Goal: Information Seeking & Learning: Compare options

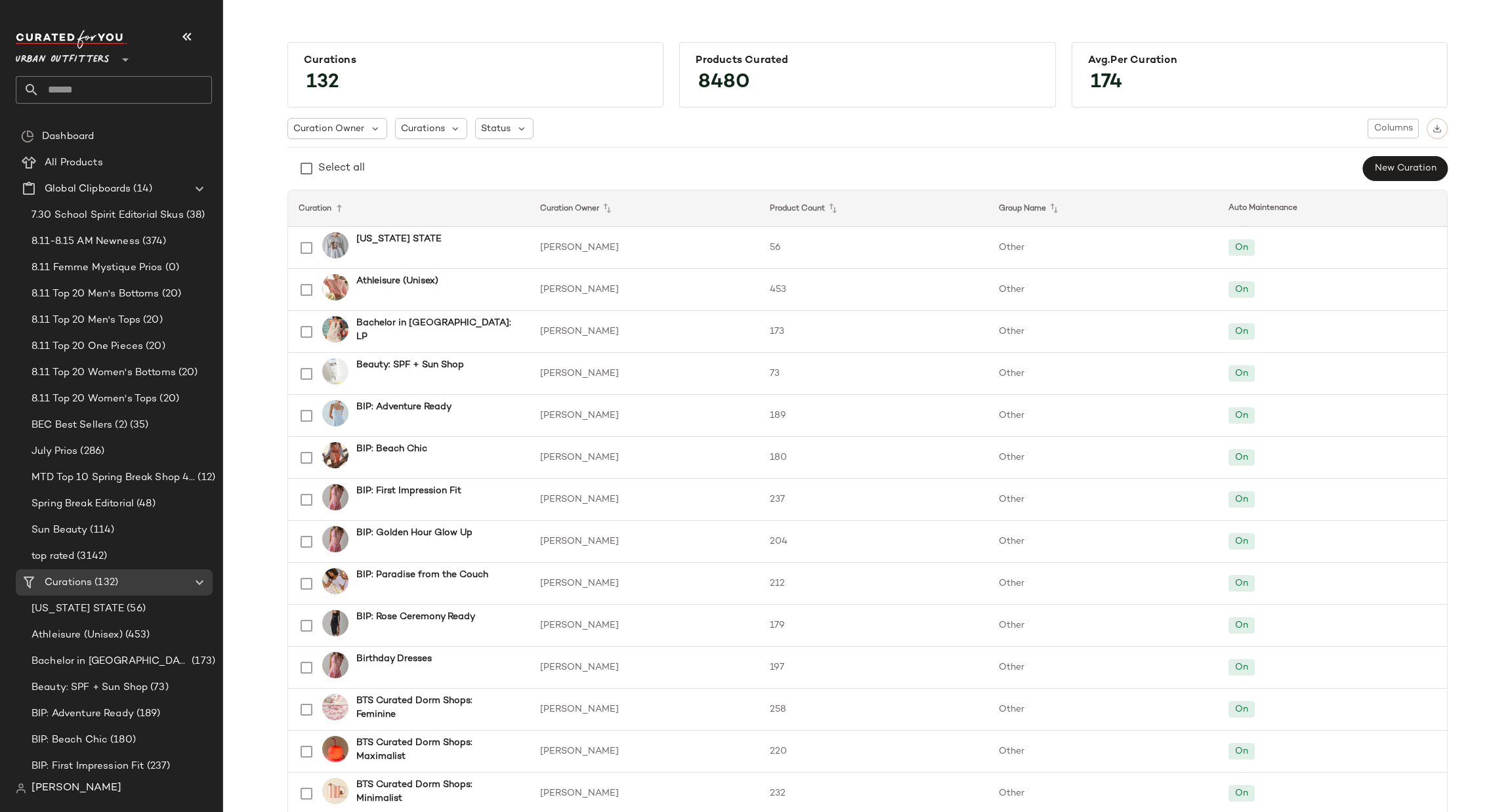
click at [127, 55] on icon at bounding box center [125, 60] width 16 height 16
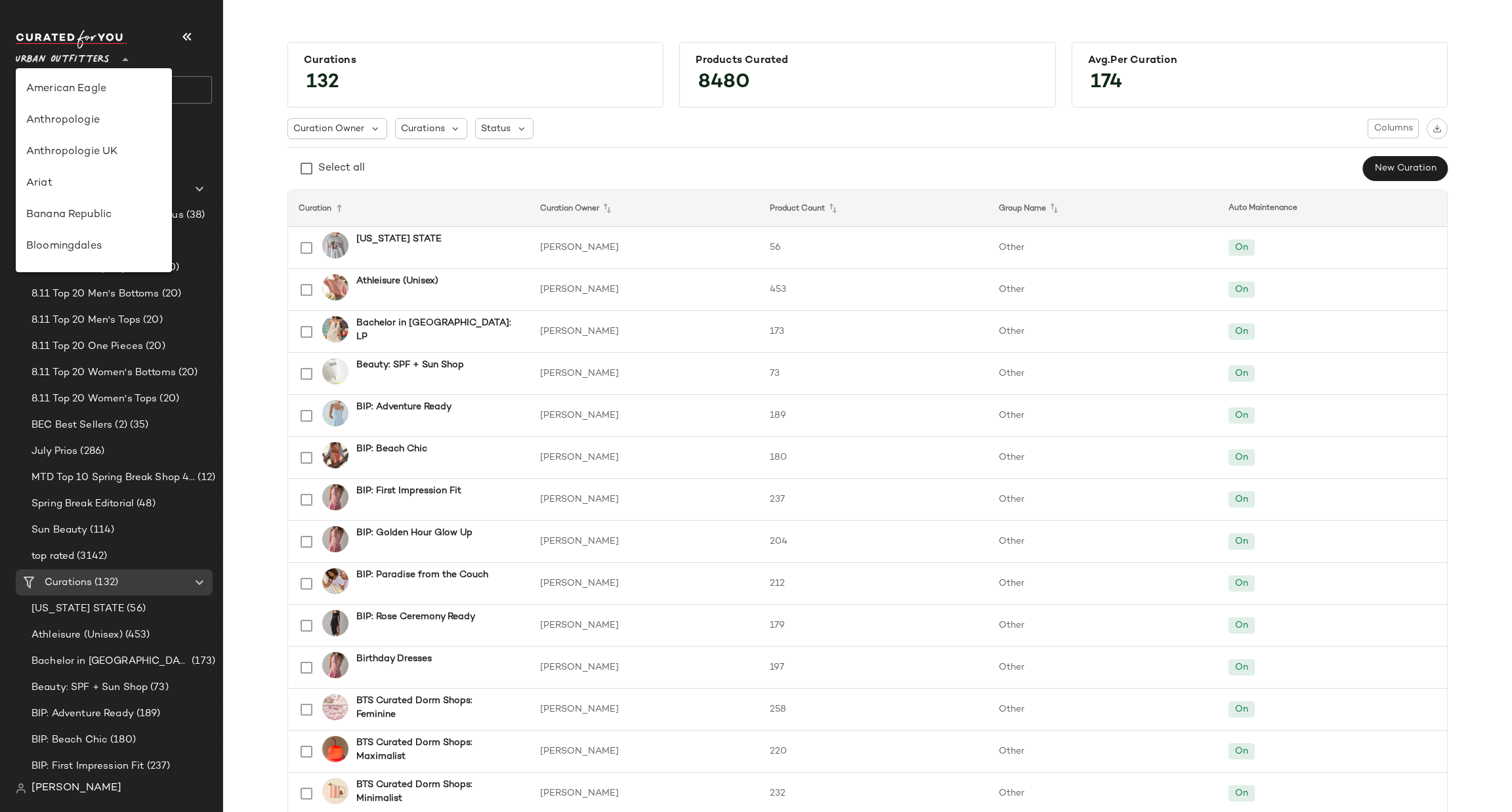
scroll to position [750, 0]
click at [105, 149] on div "Urban Outfitters UK" at bounding box center [94, 157] width 136 height 16
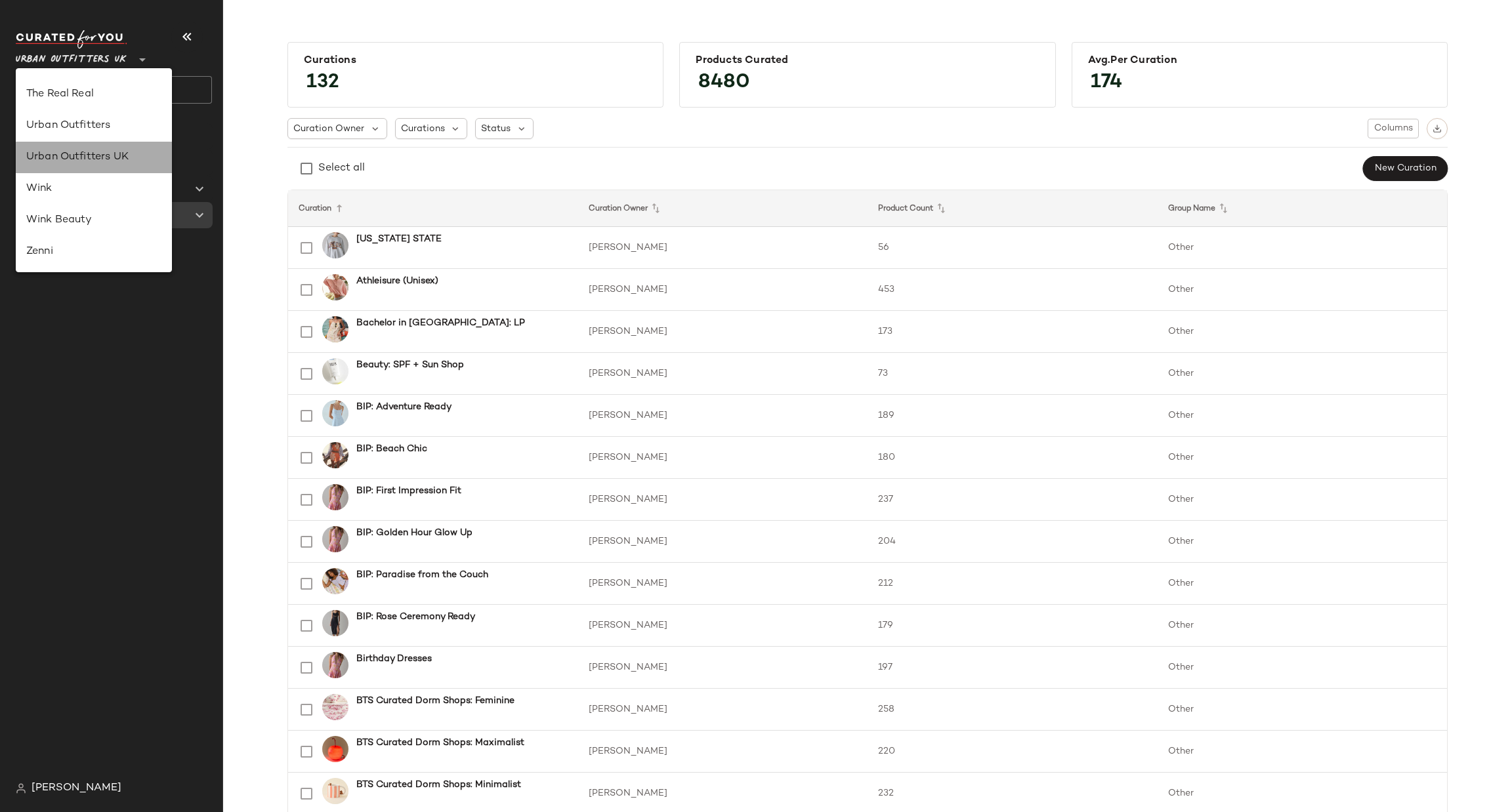
type input "**"
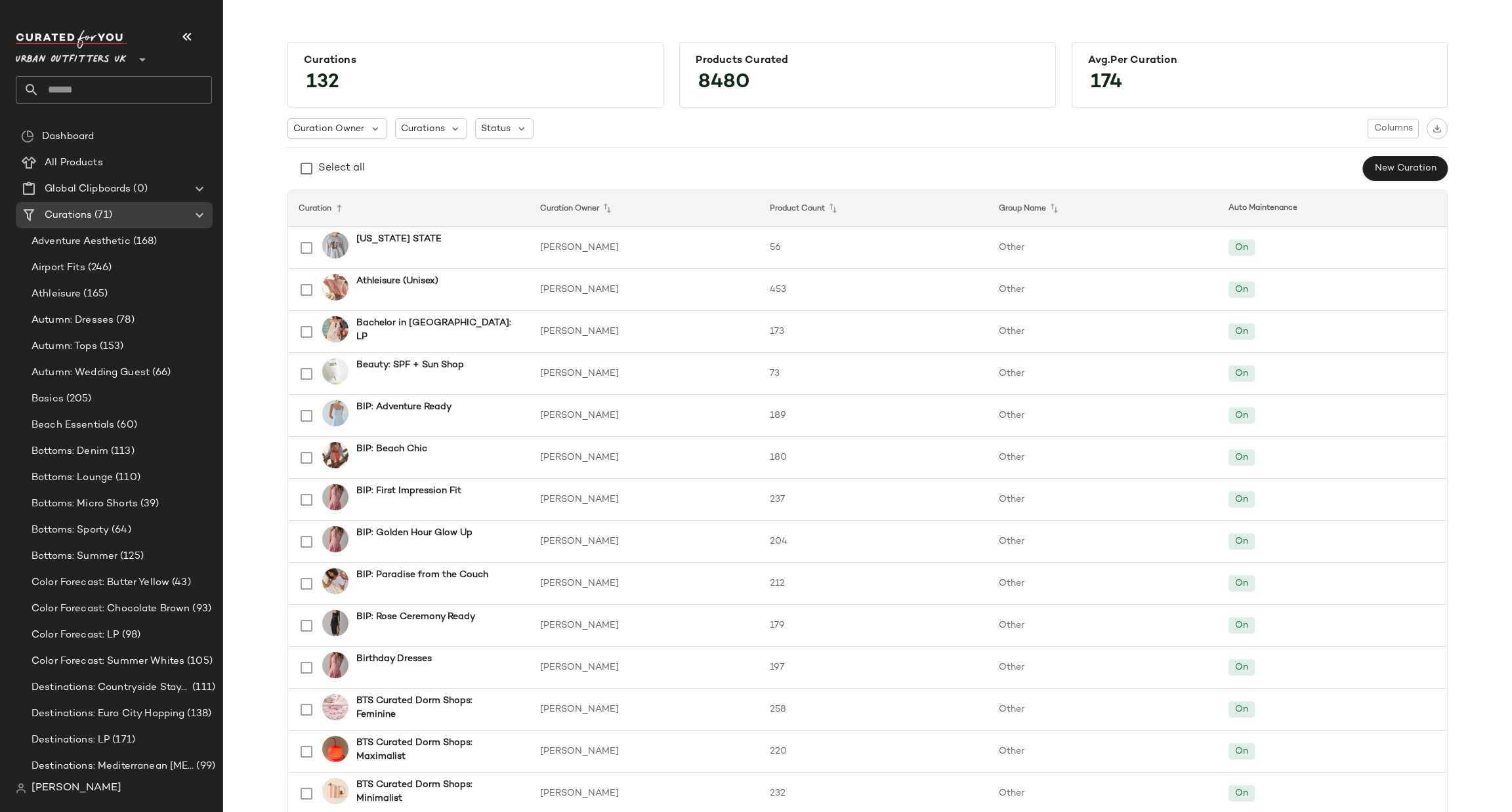
click at [129, 95] on input "text" at bounding box center [125, 90] width 173 height 28
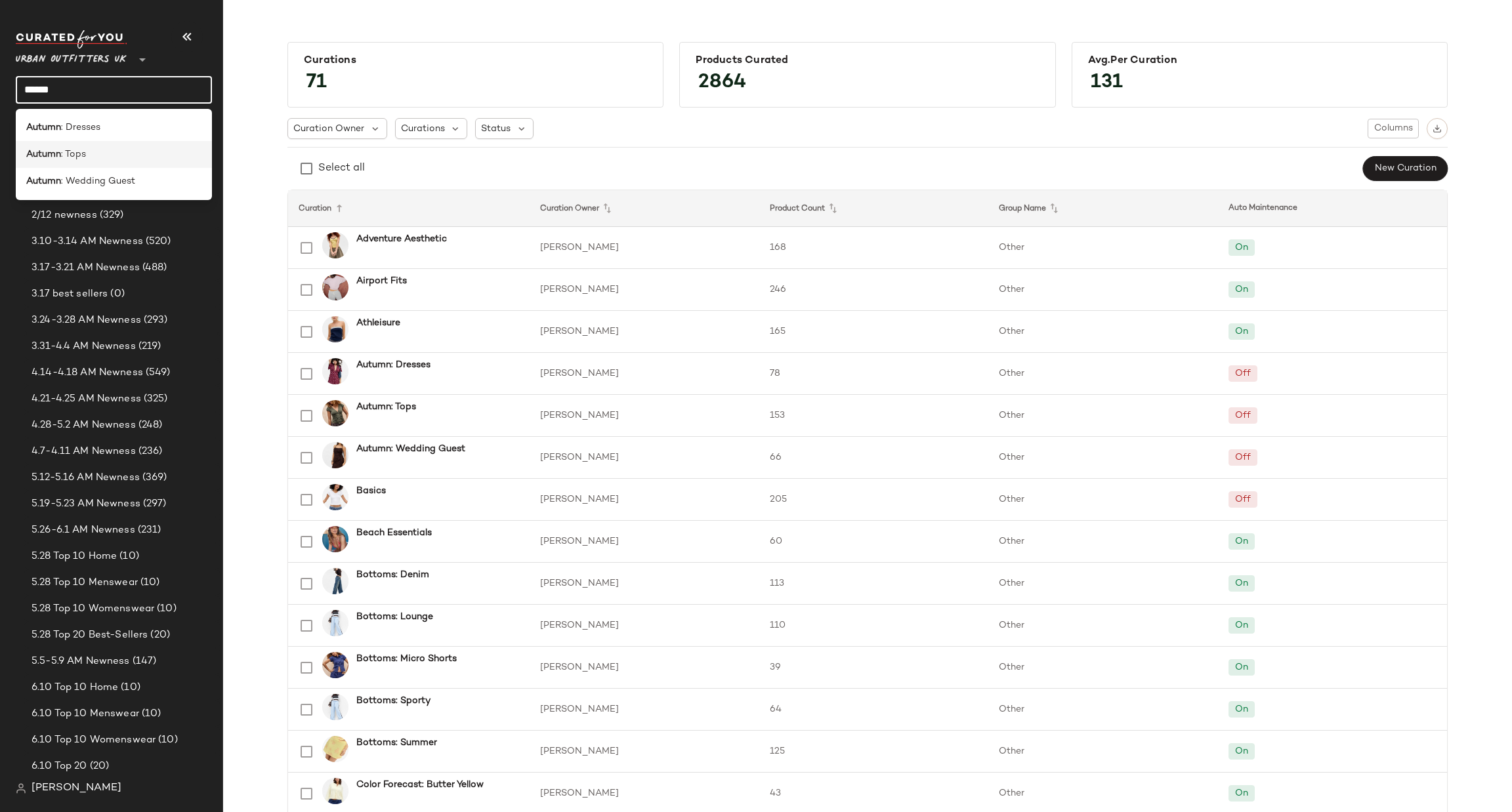
type input "******"
click at [141, 148] on div "Autumn : Tops" at bounding box center [114, 154] width 176 height 14
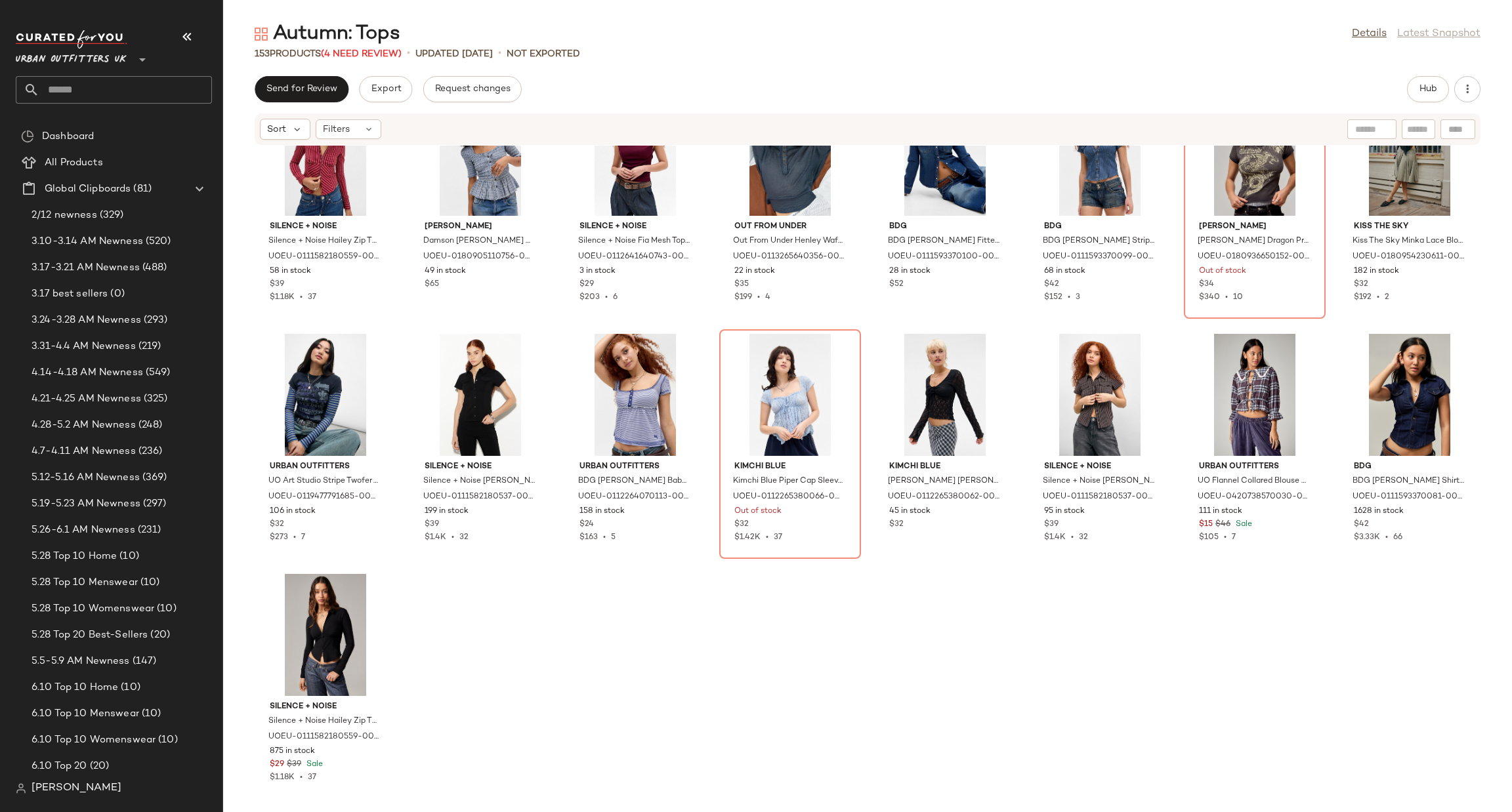
scroll to position [4153, 0]
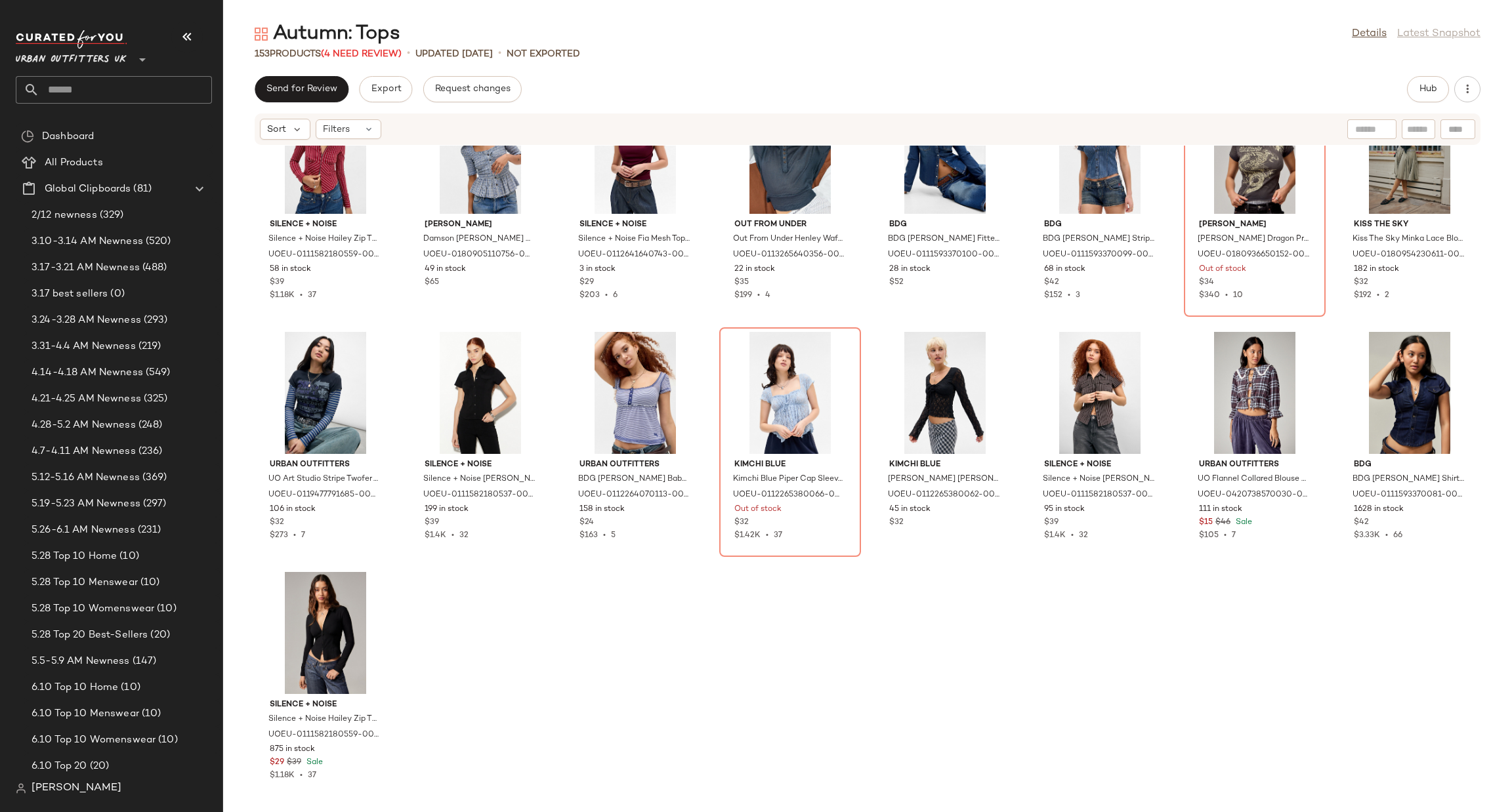
drag, startPoint x: 932, startPoint y: 643, endPoint x: 928, endPoint y: 630, distance: 13.6
click at [931, 642] on div "Silence + Noise Silence + Noise Hailey Zip Through Shirt - Red 2XS at Urban Out…" at bounding box center [867, 471] width 1289 height 651
click at [809, 367] on div "View" at bounding box center [791, 393] width 133 height 122
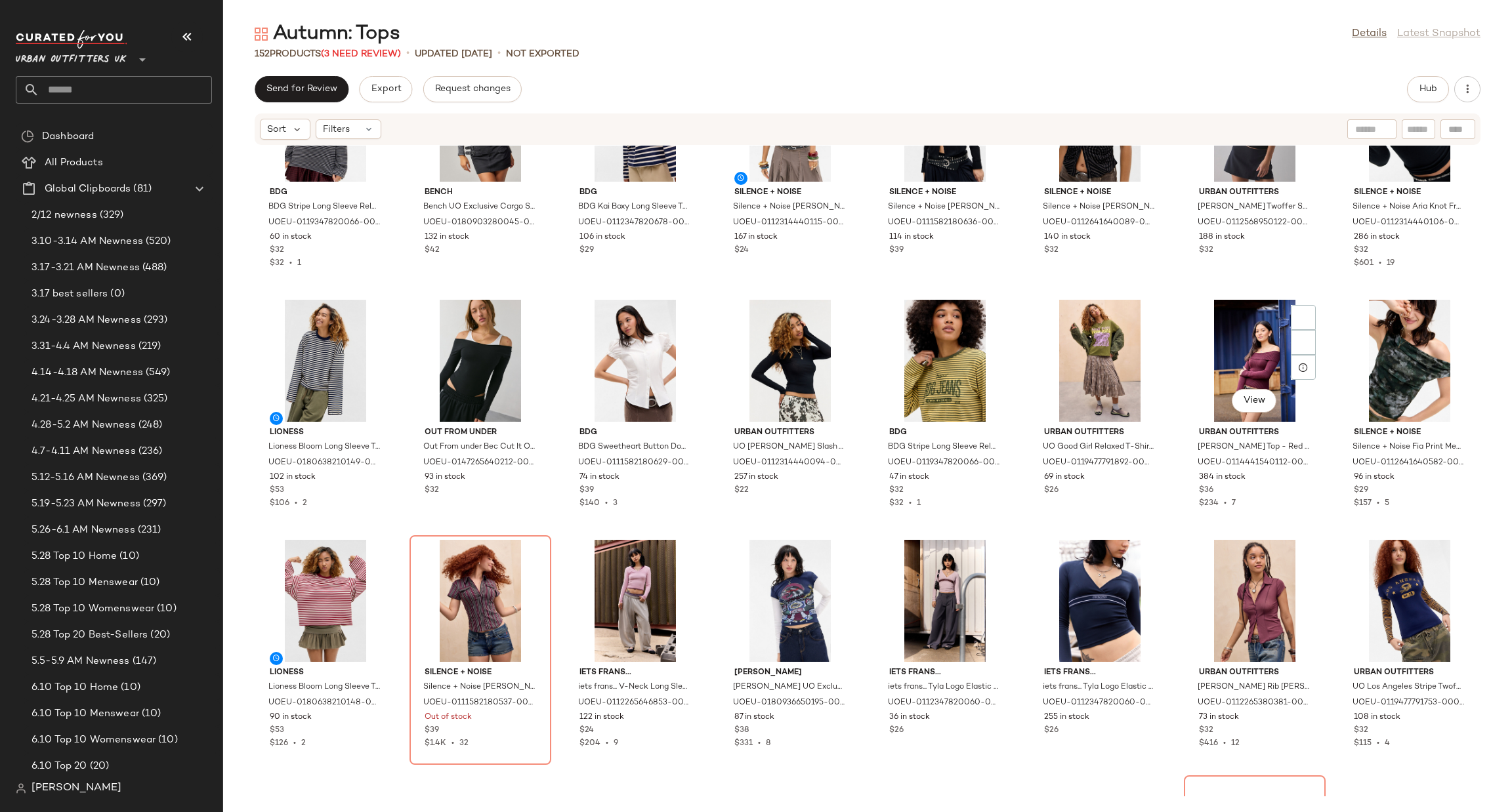
scroll to position [3716, 0]
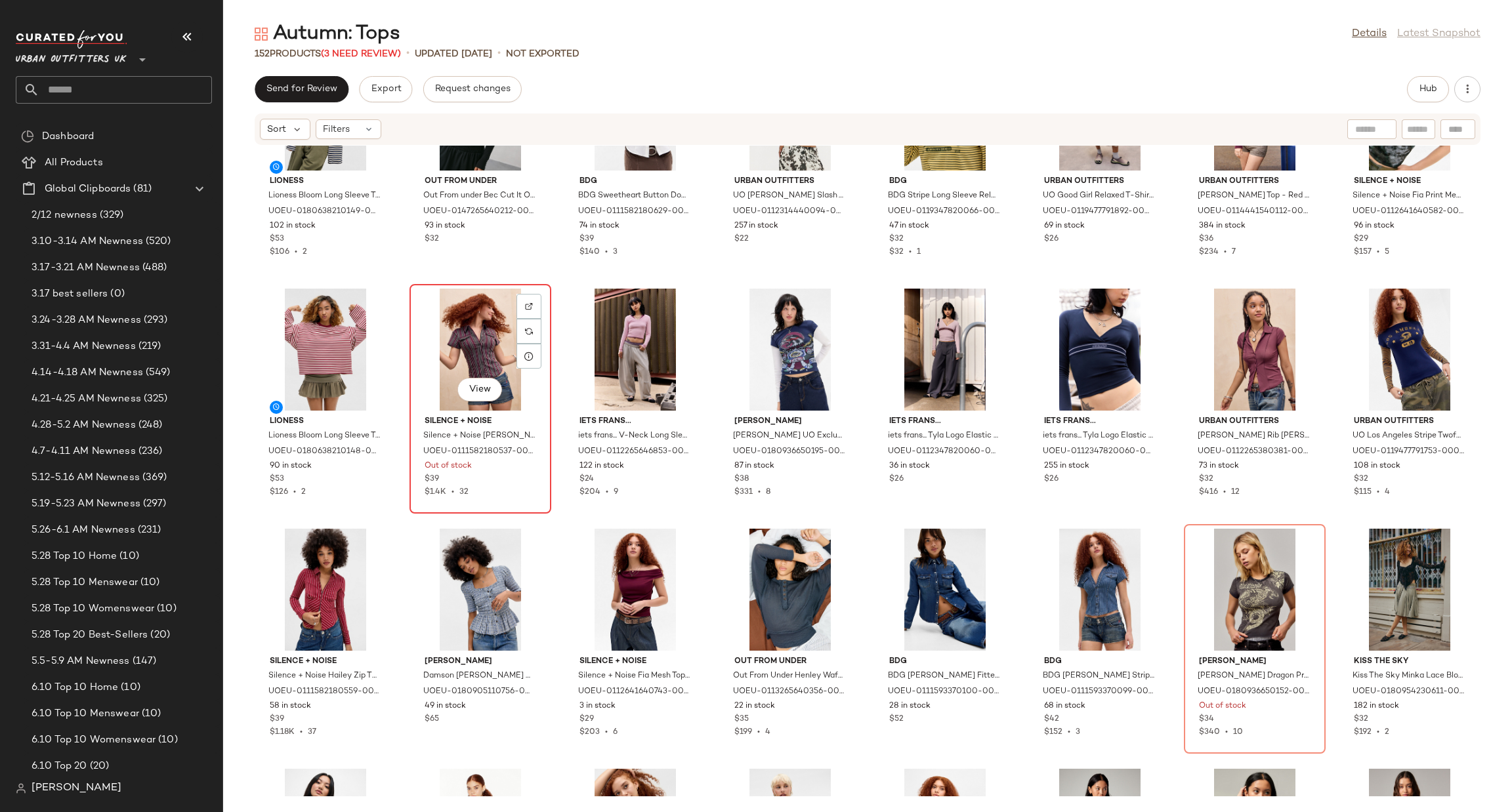
click at [479, 358] on div "View" at bounding box center [480, 350] width 133 height 122
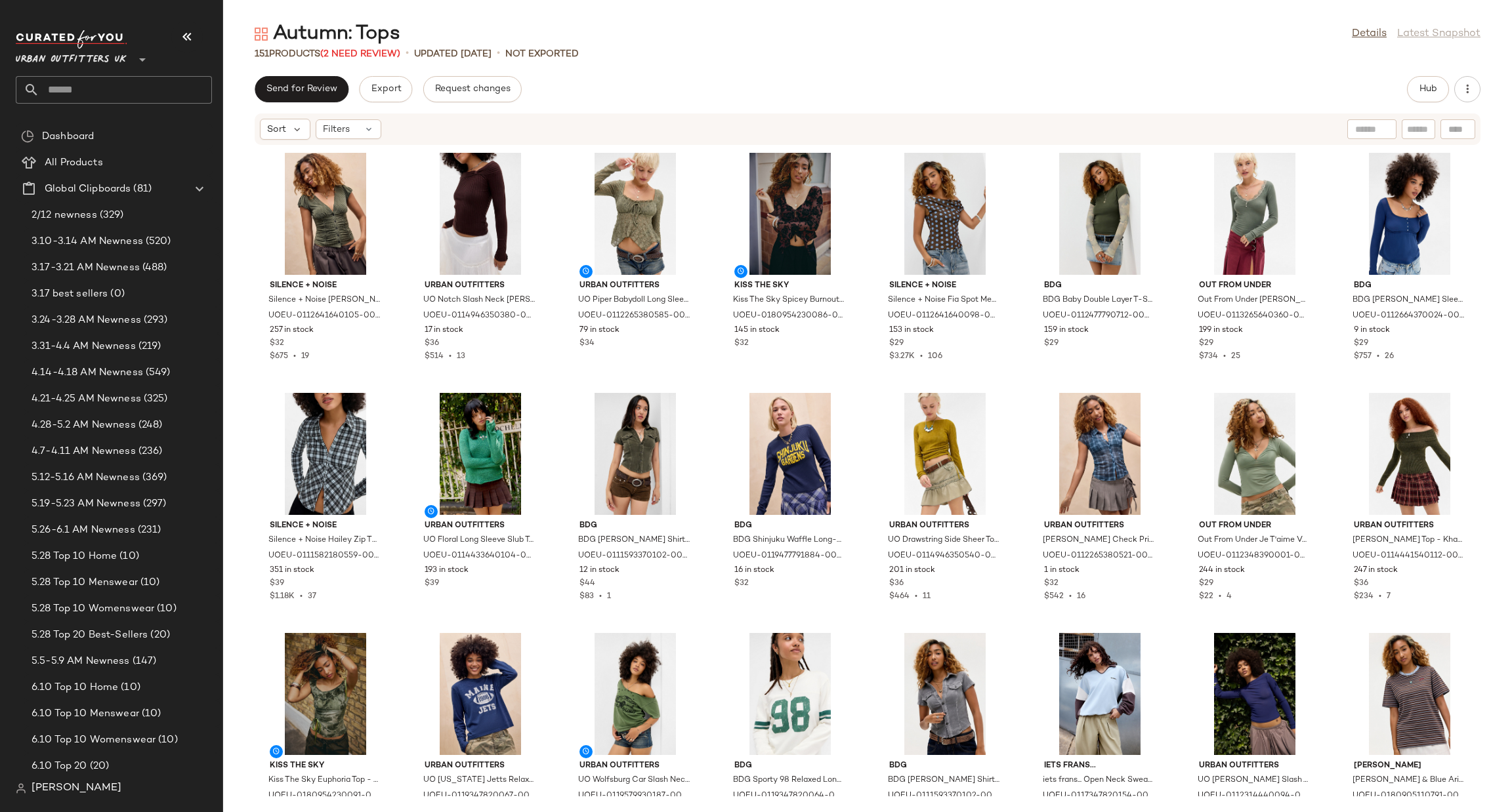
click at [86, 76] on input "text" at bounding box center [125, 90] width 173 height 28
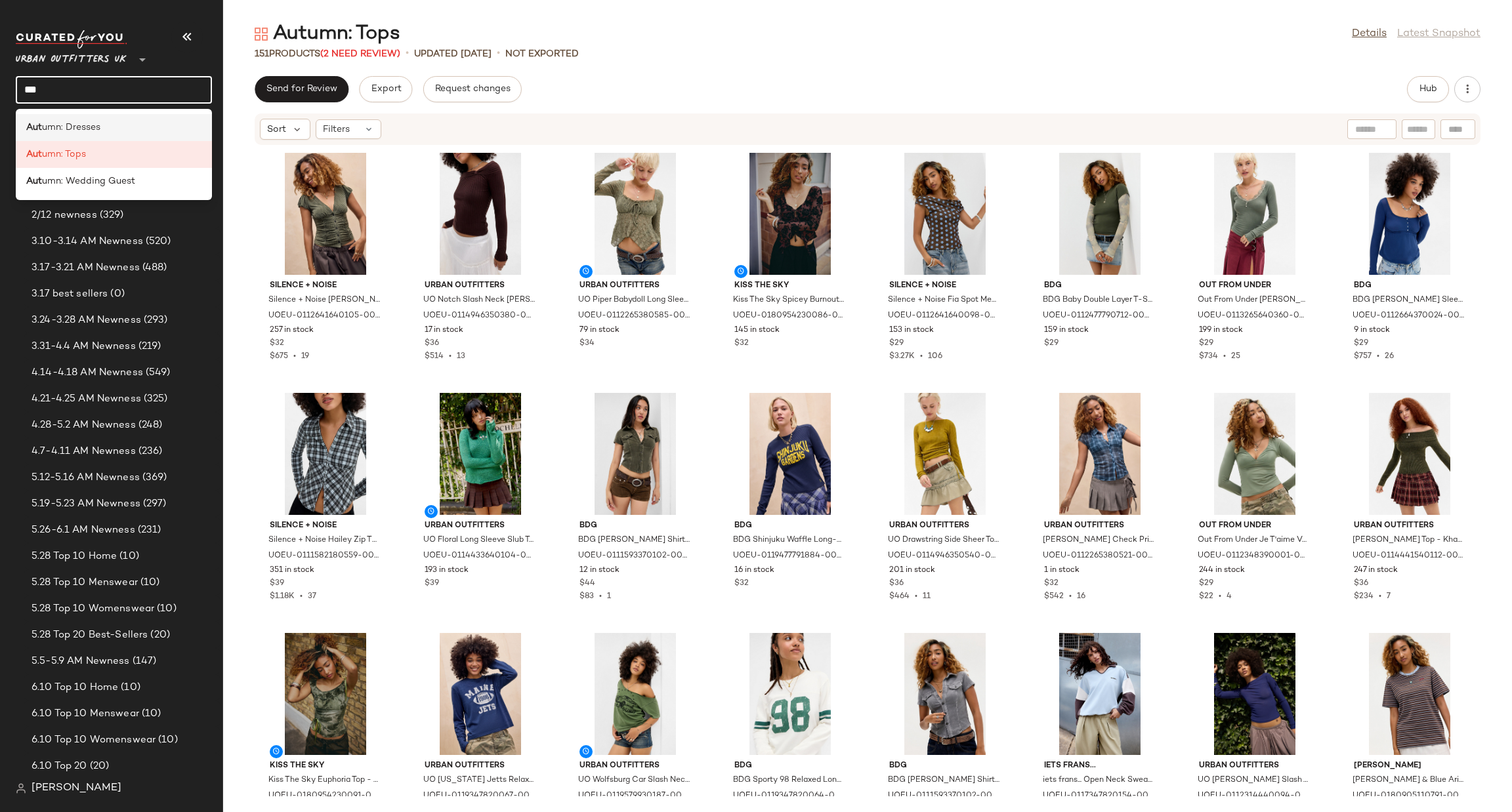
type input "***"
click at [102, 168] on div "Aut umn: Dresses" at bounding box center [114, 181] width 196 height 27
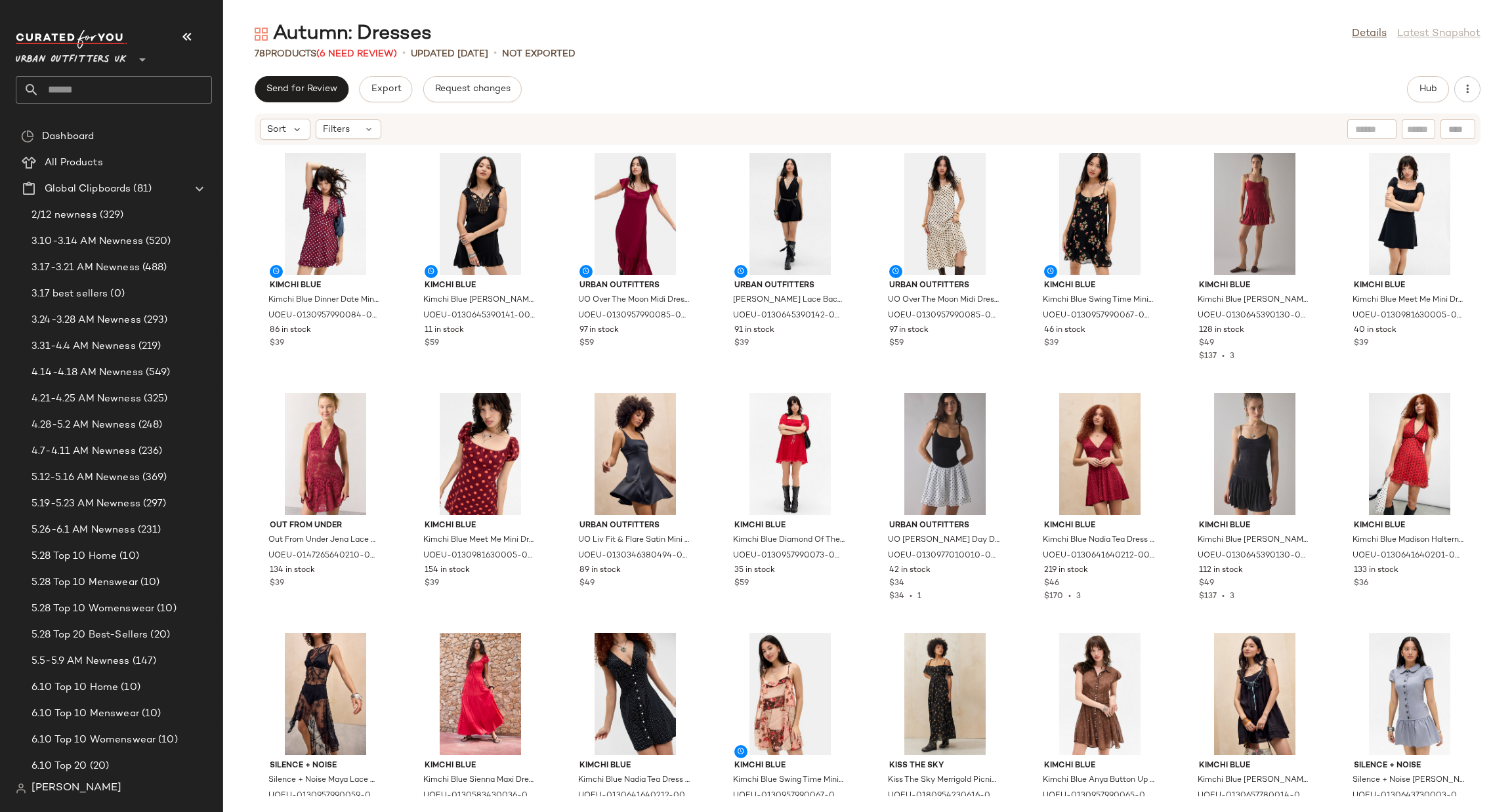
click at [77, 80] on input "text" at bounding box center [125, 90] width 173 height 28
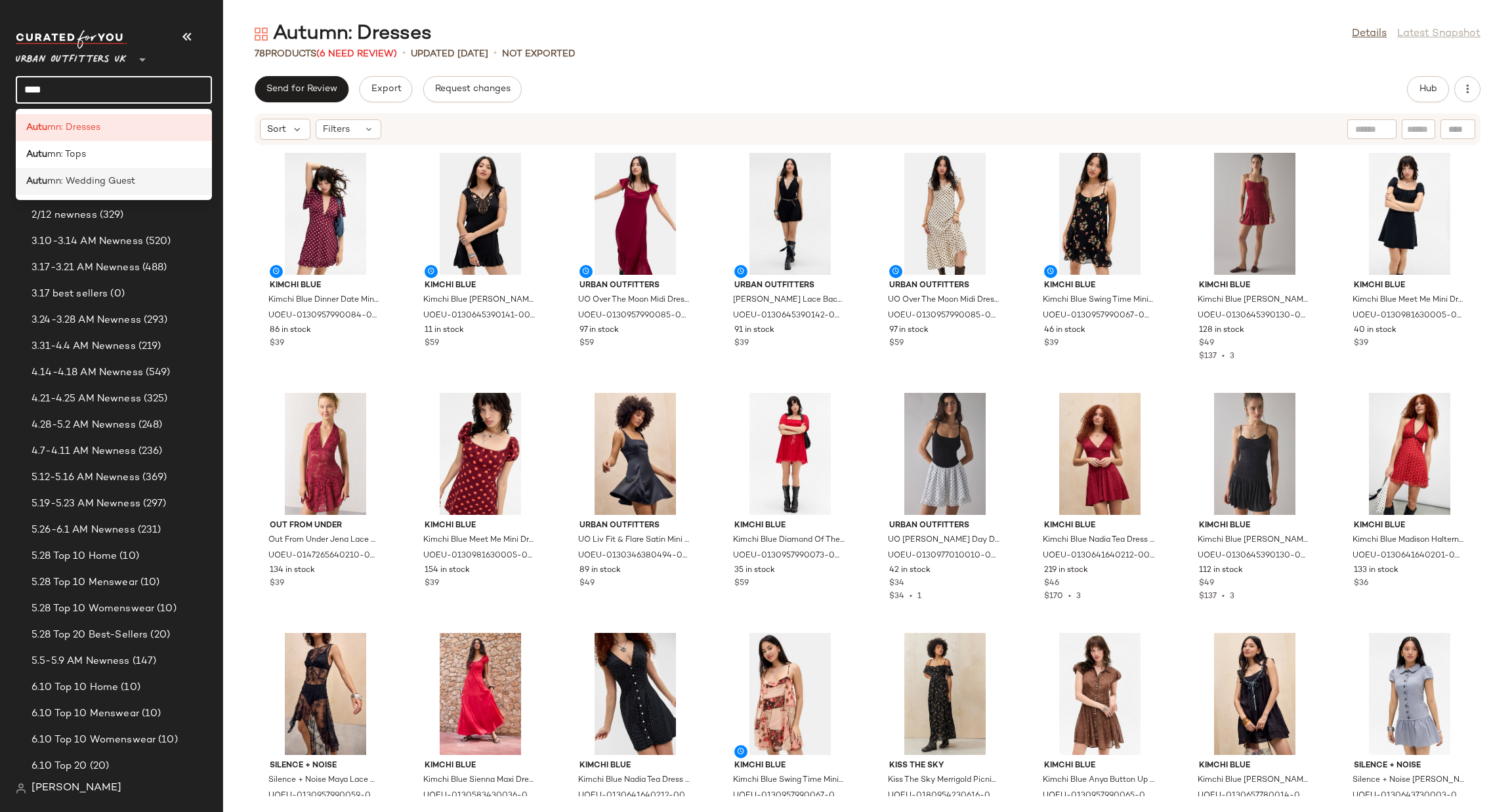
type input "****"
click at [122, 184] on span "mn: Wedding Guest" at bounding box center [91, 181] width 88 height 14
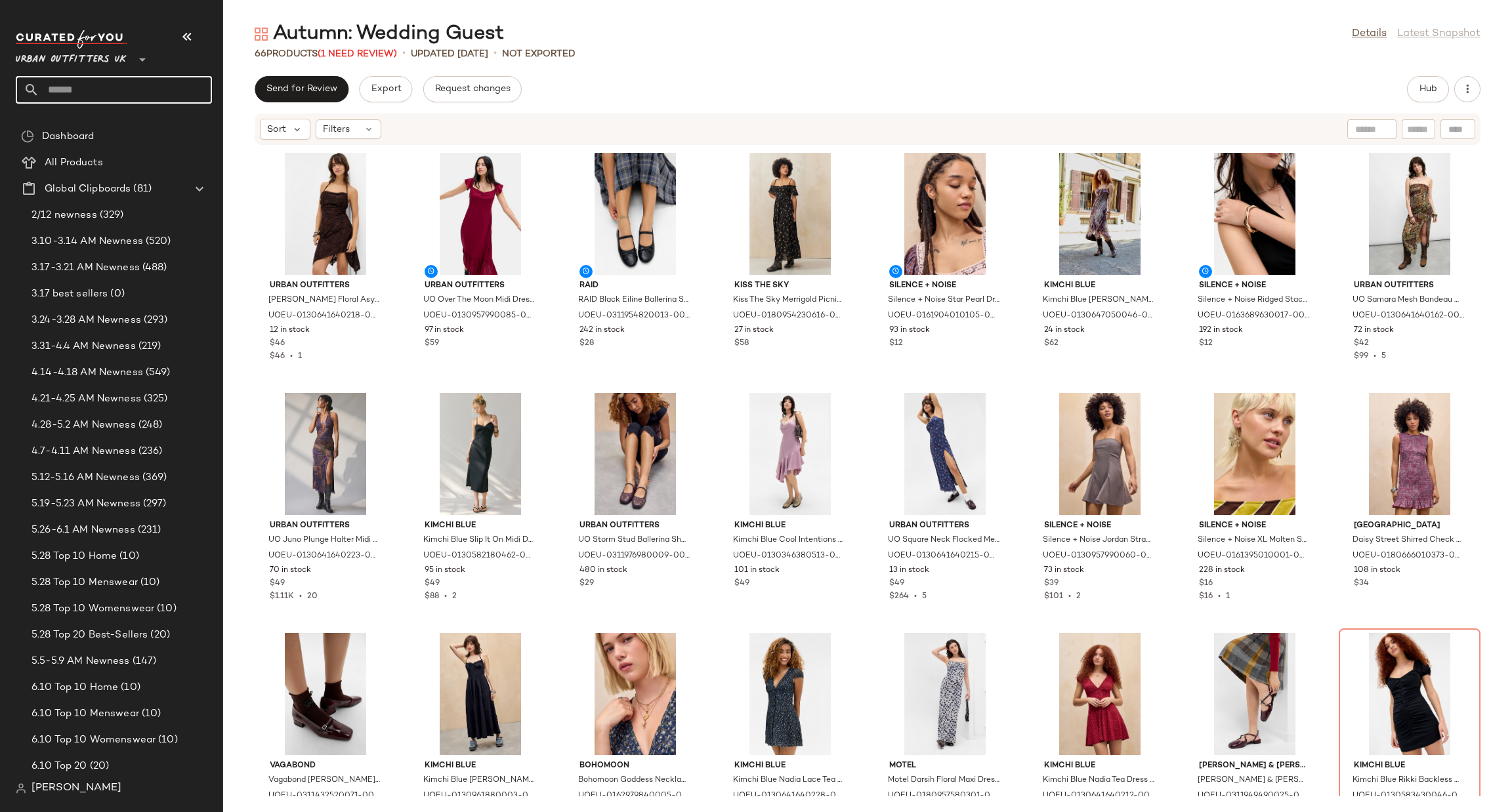
click at [153, 78] on input "text" at bounding box center [125, 90] width 173 height 28
type input "****"
click at [136, 122] on div "Ling erie Sets" at bounding box center [114, 127] width 176 height 14
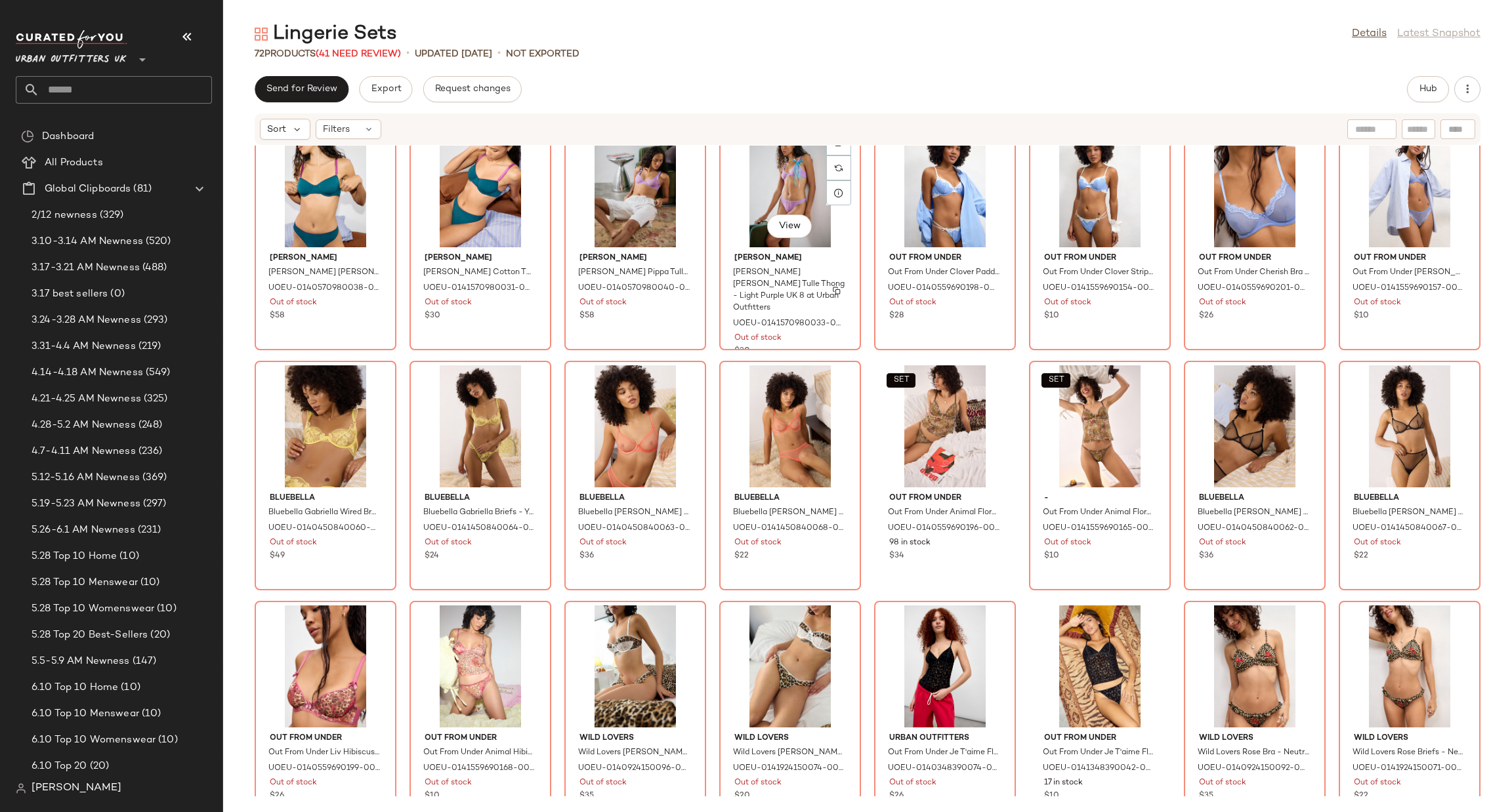
scroll to position [1512, 0]
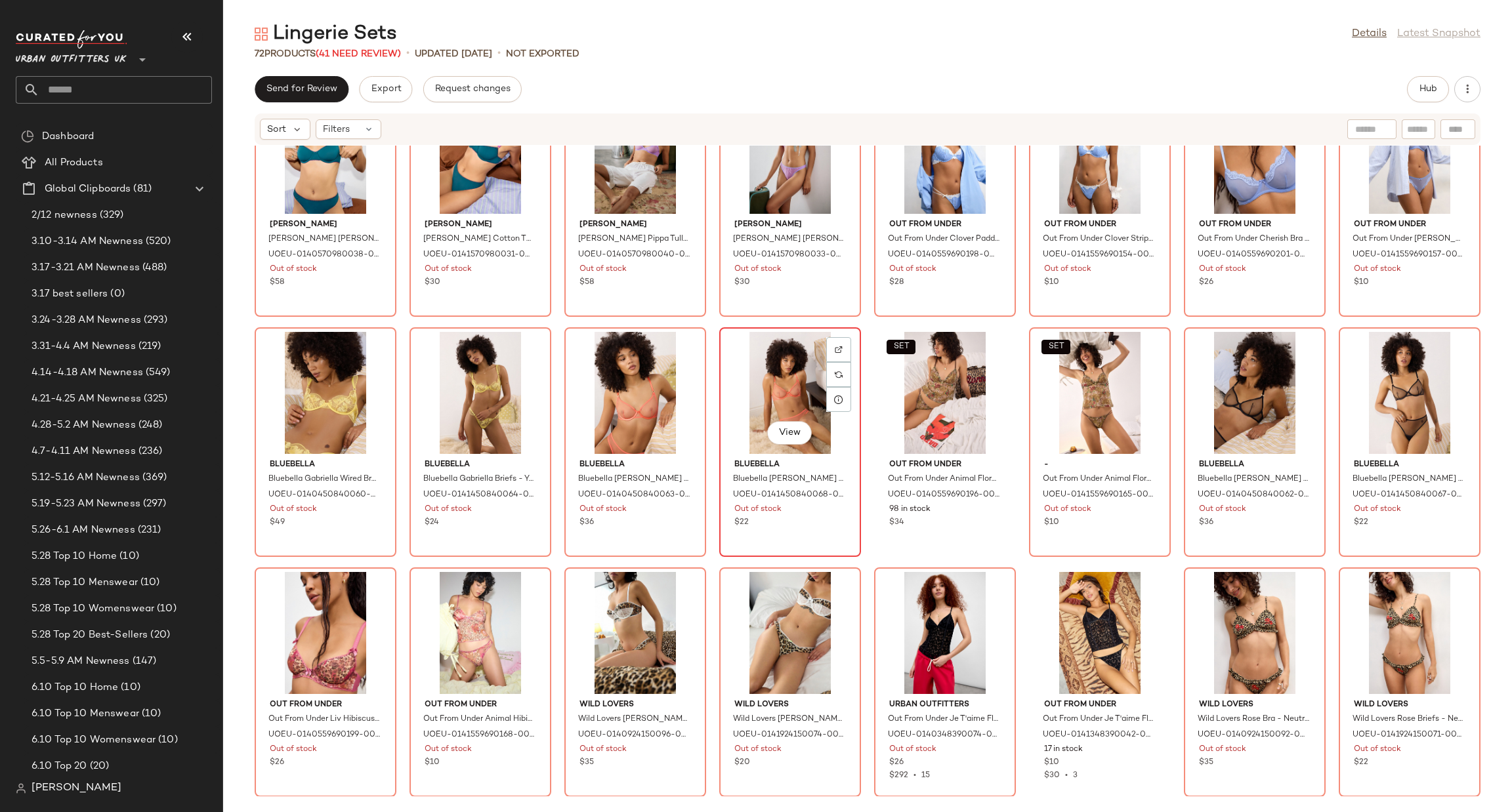
click at [849, 352] on div "View" at bounding box center [791, 393] width 133 height 122
click at [841, 362] on div at bounding box center [839, 374] width 25 height 25
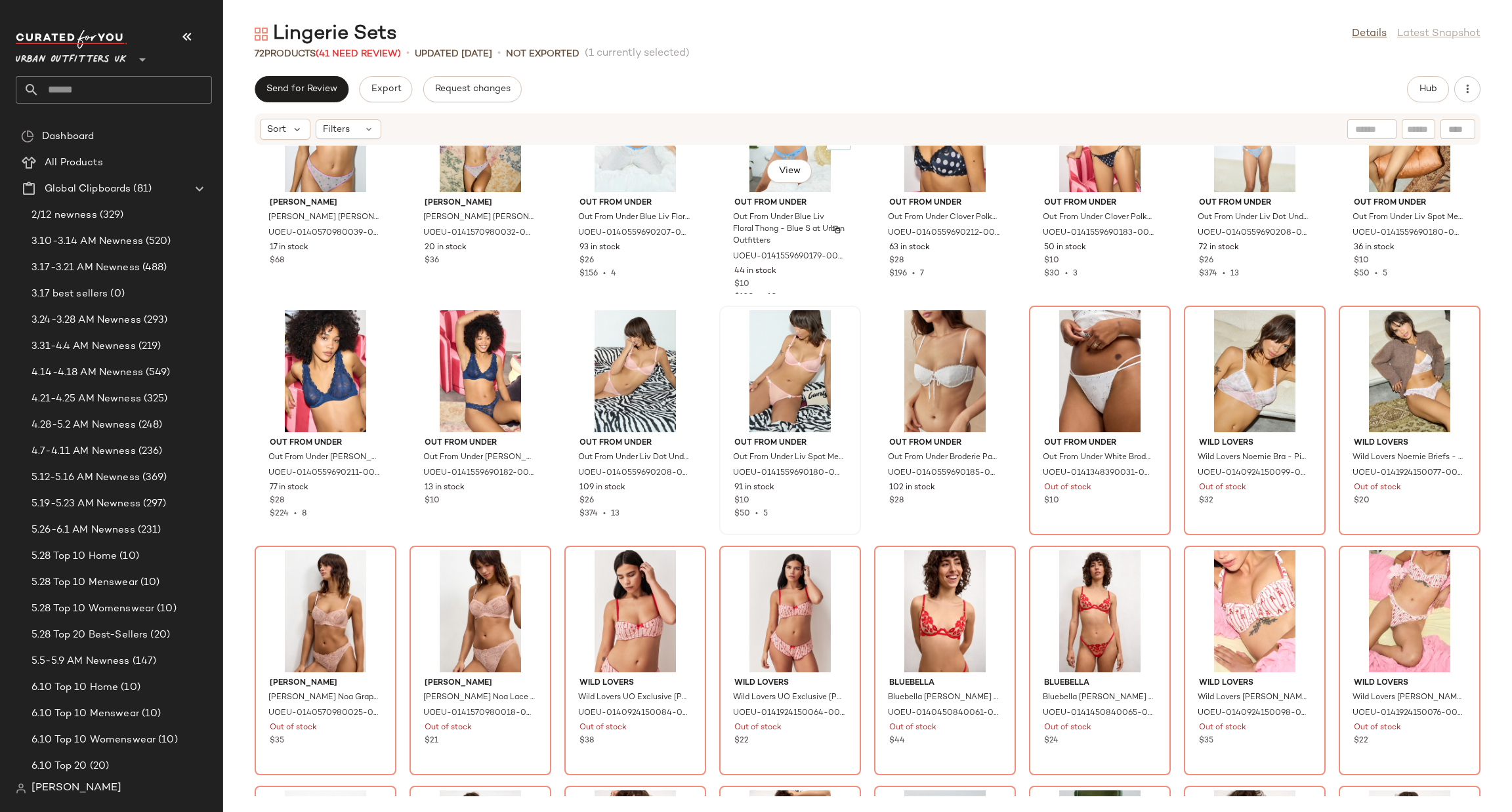
scroll to position [528, 0]
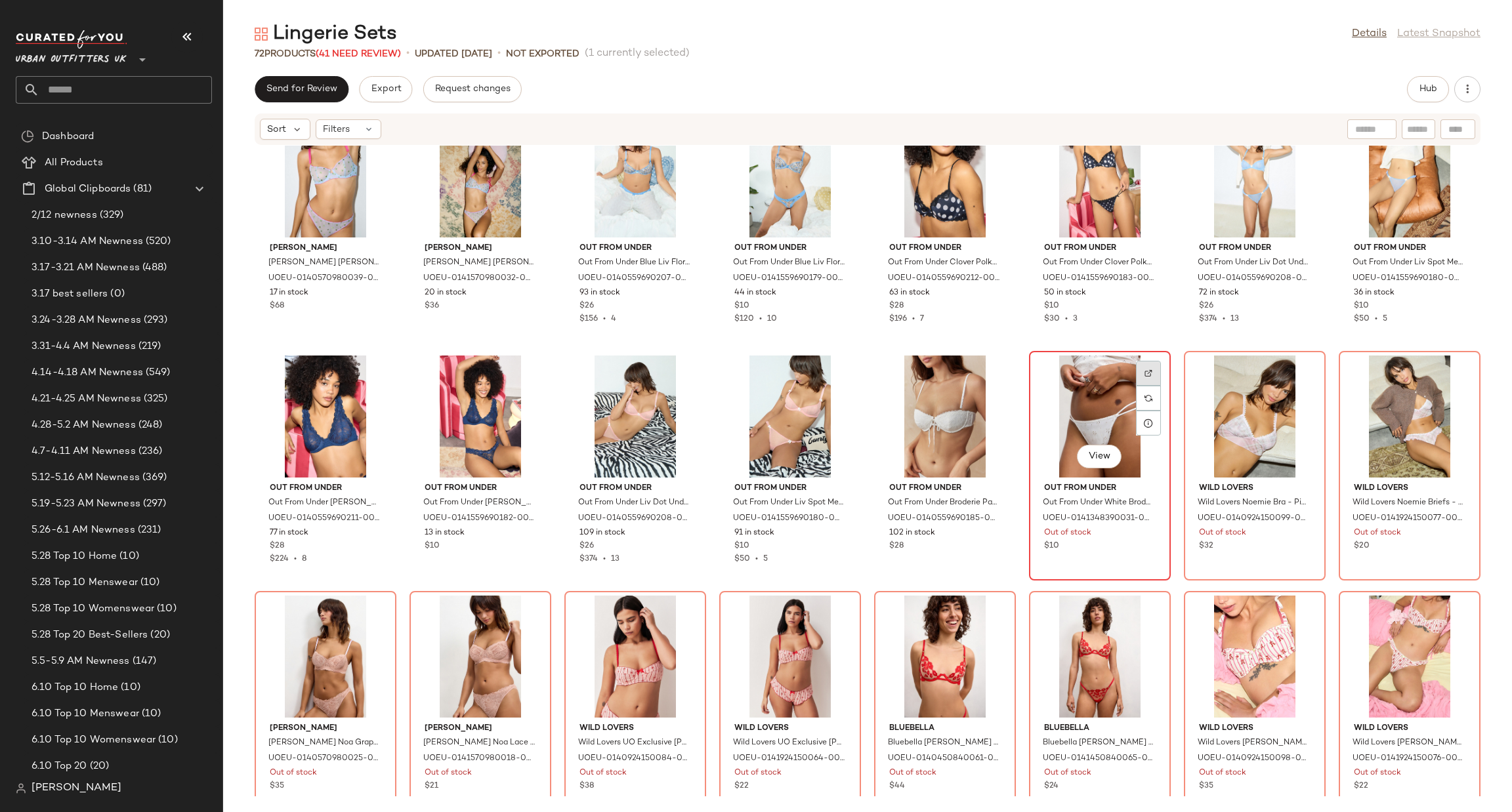
click at [1137, 386] on div at bounding box center [1148, 398] width 25 height 25
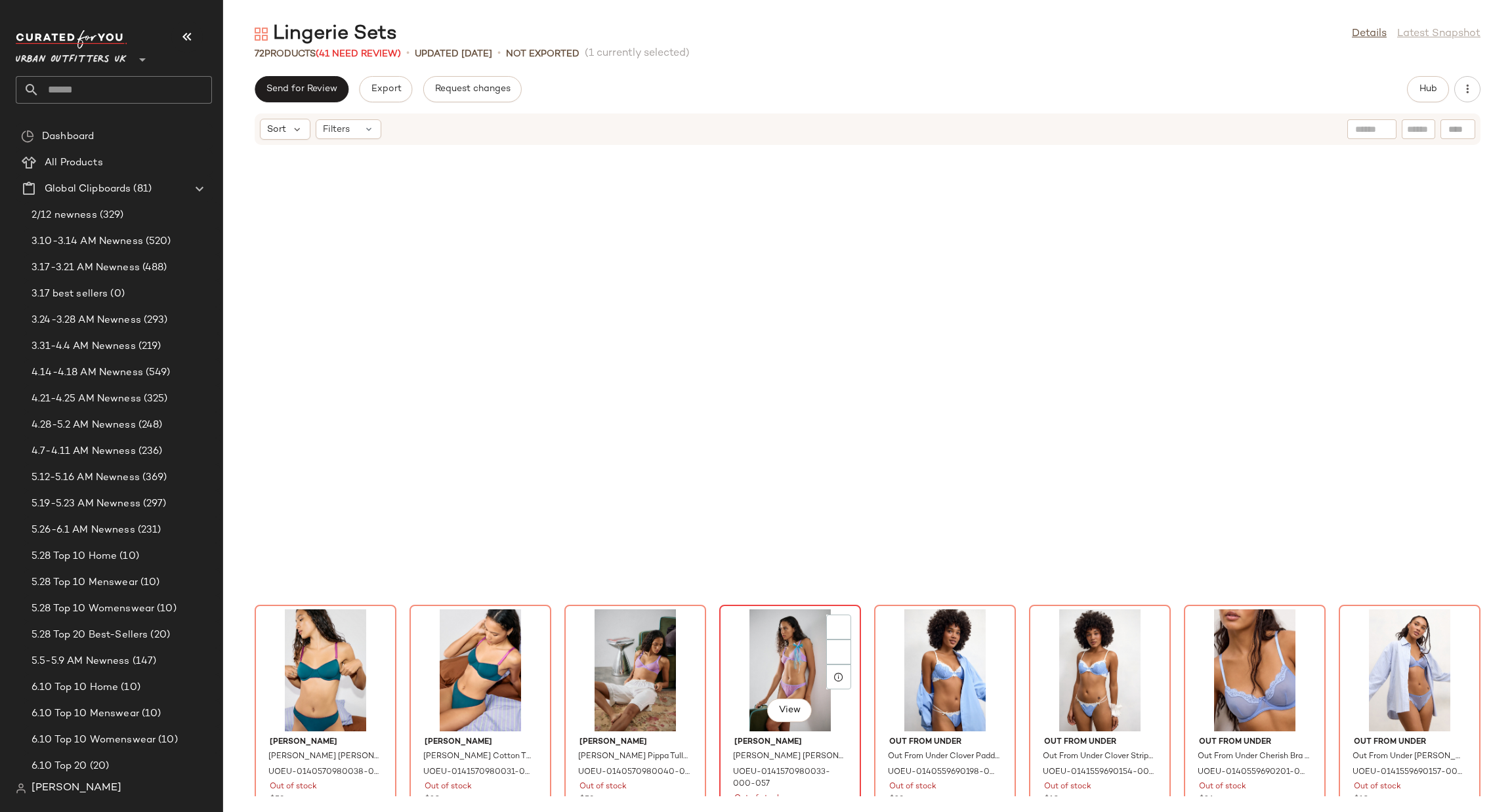
scroll to position [1512, 0]
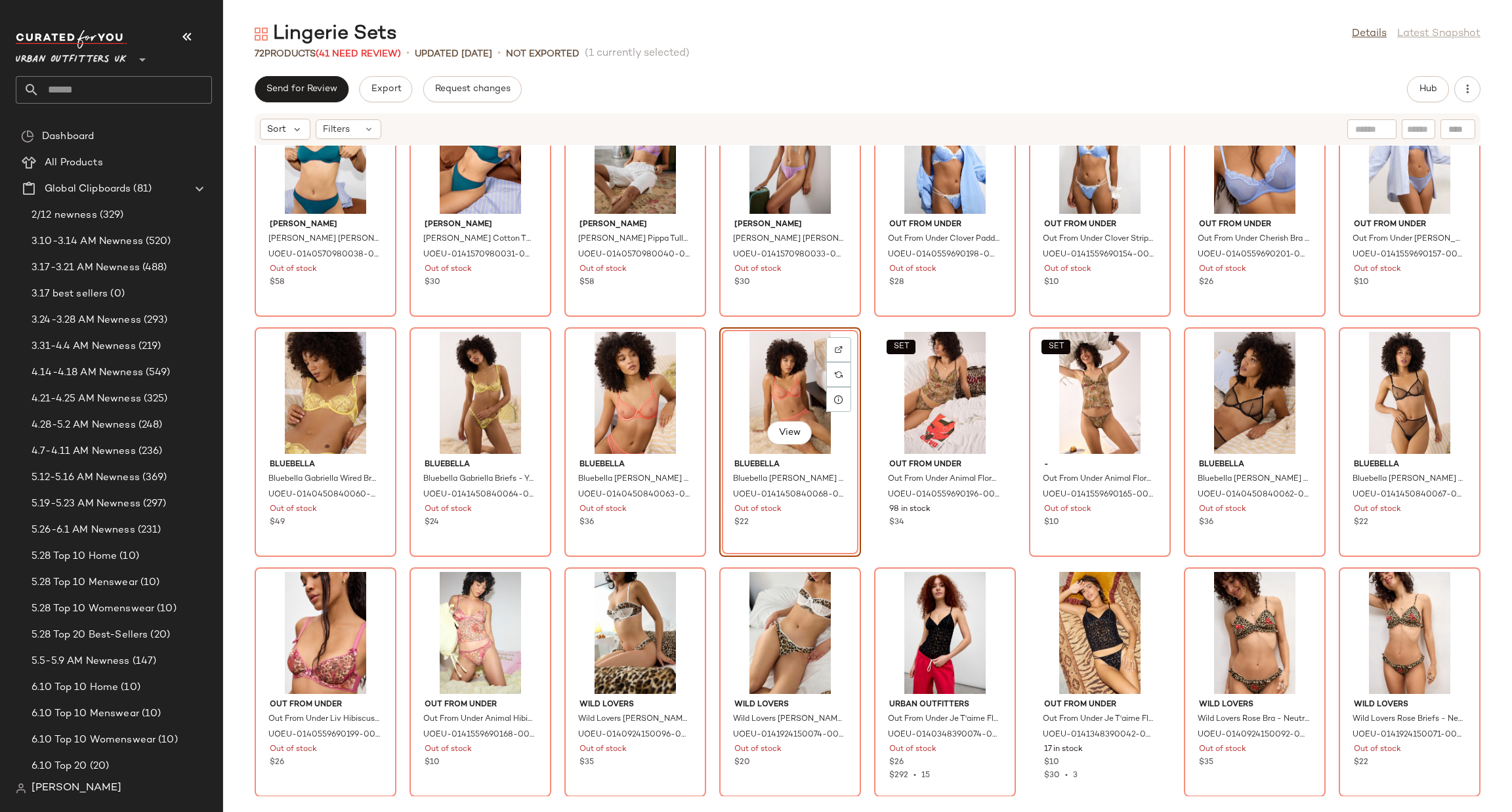
click at [49, 89] on input "text" at bounding box center [125, 90] width 173 height 28
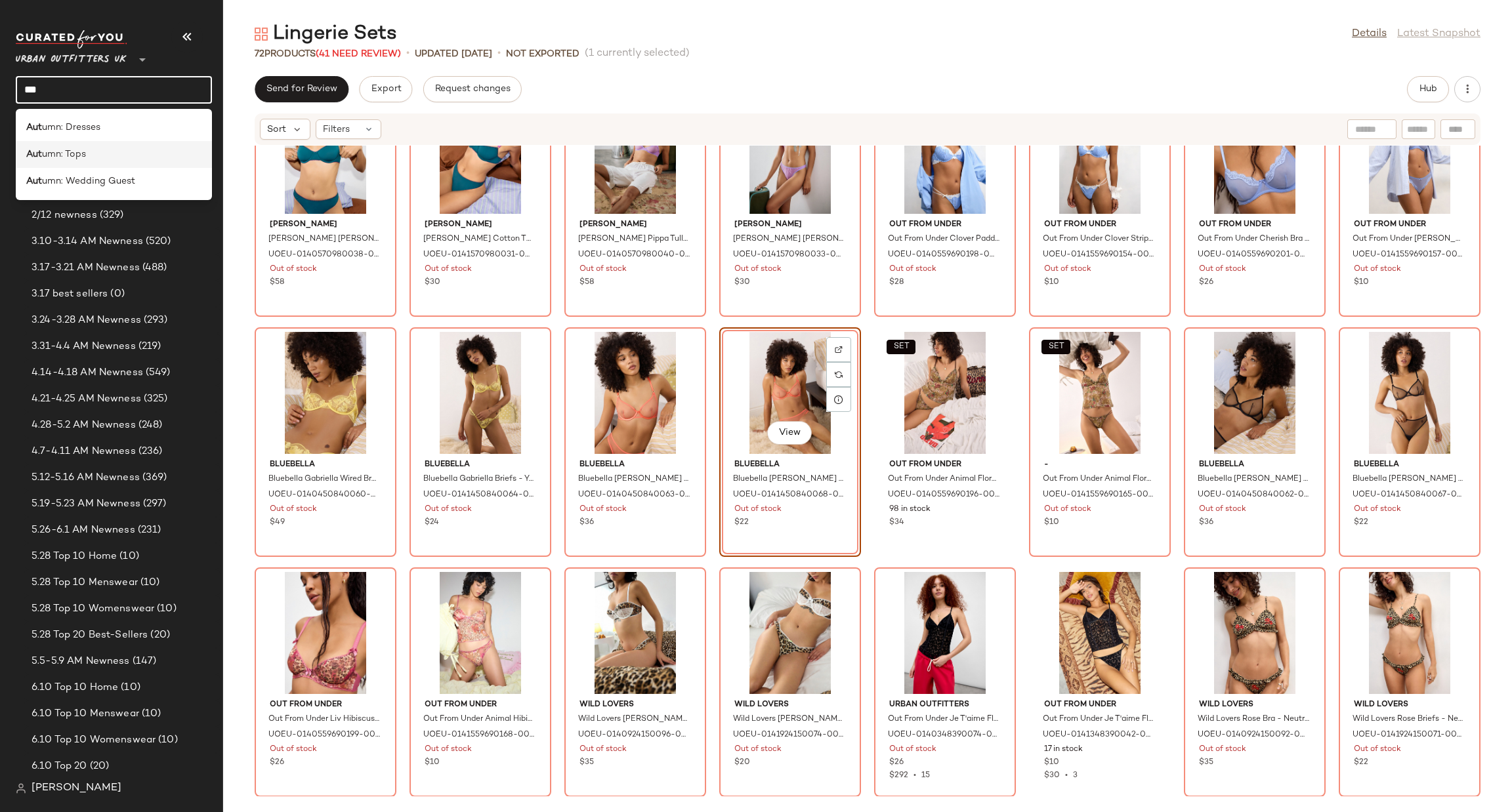
type input "***"
click at [122, 155] on div "Aut umn: Tops" at bounding box center [114, 154] width 176 height 14
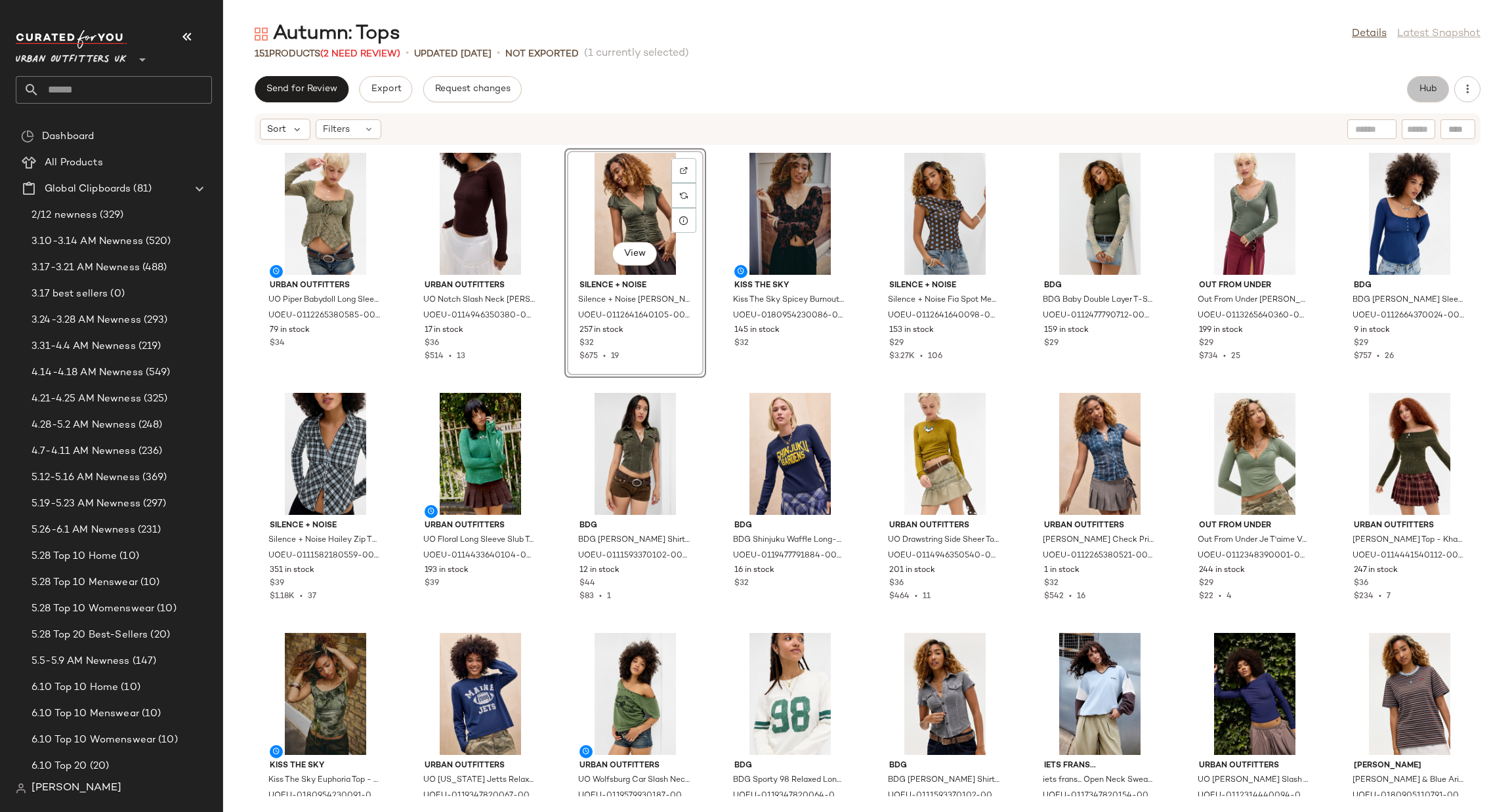
click at [1425, 80] on button "Hub" at bounding box center [1428, 89] width 42 height 26
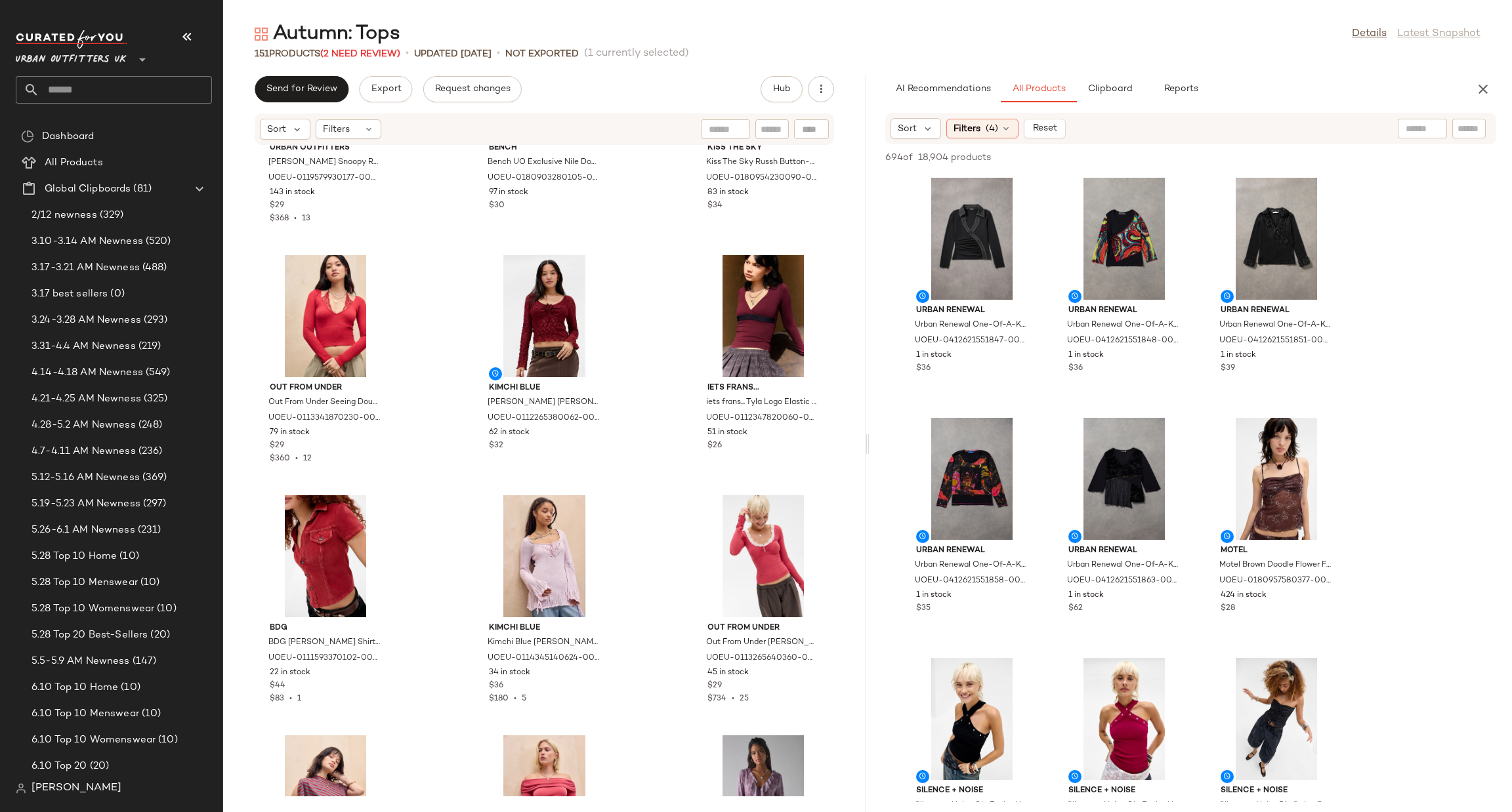
scroll to position [3356, 0]
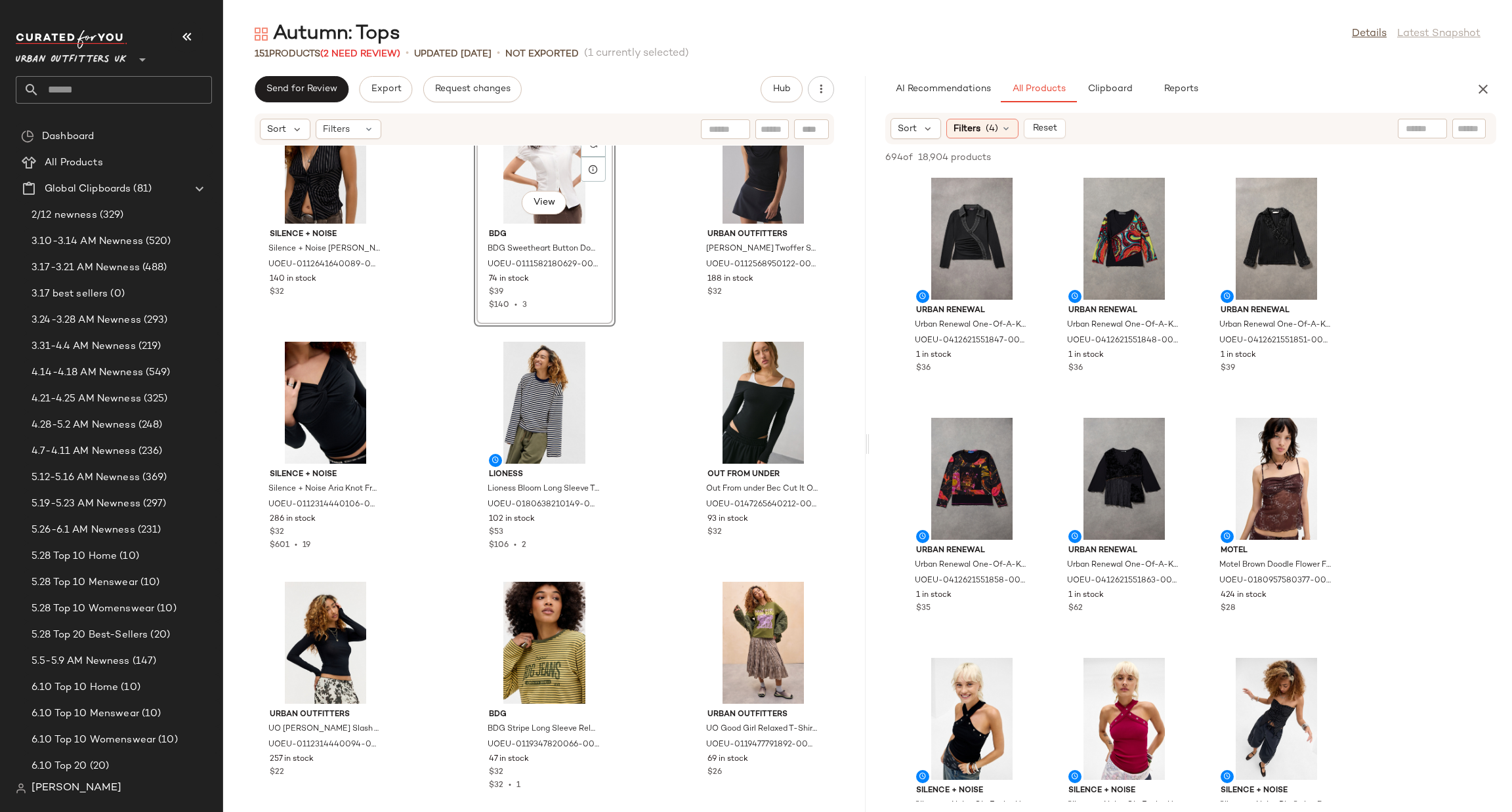
scroll to position [9622, 0]
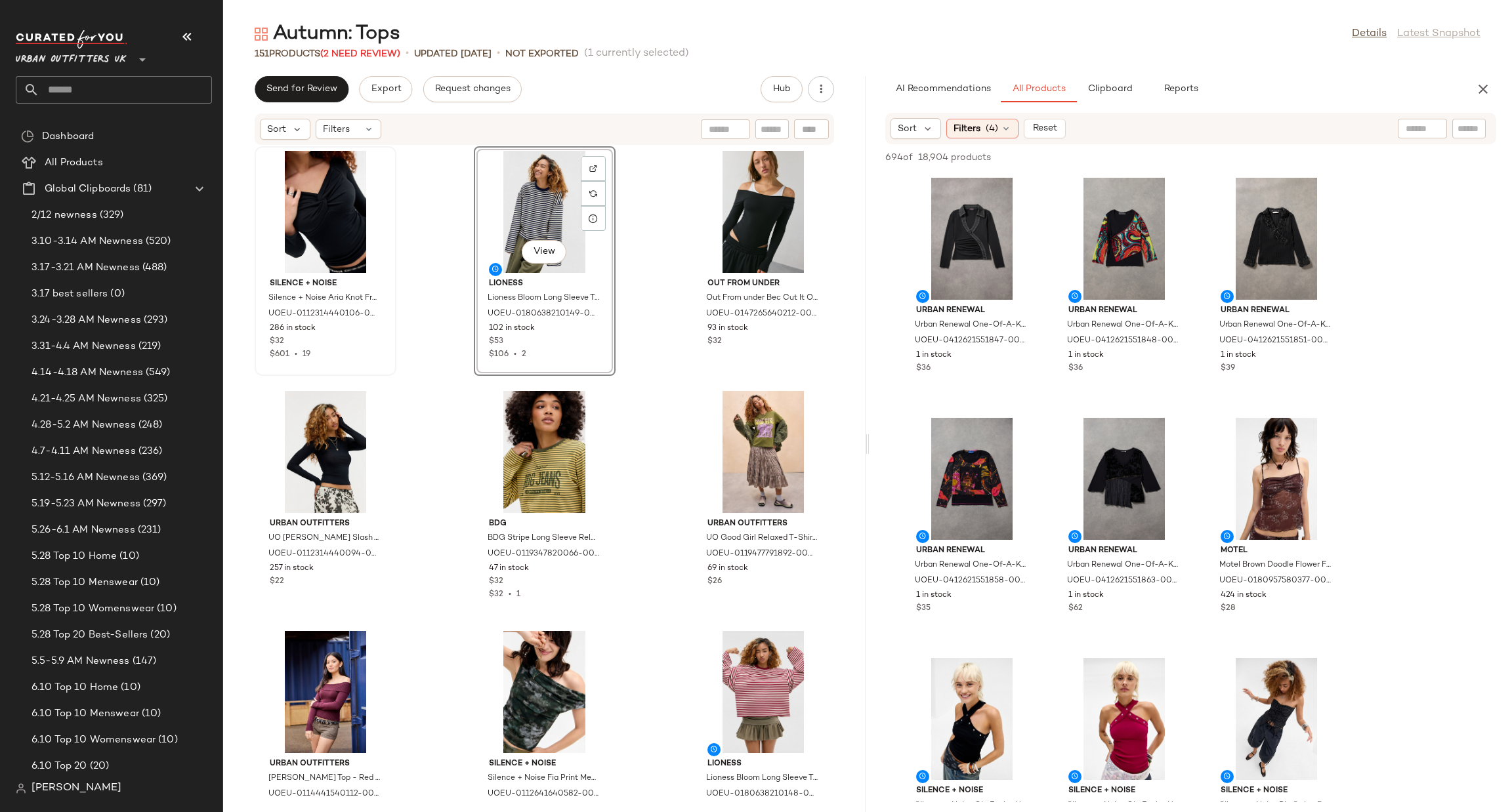
scroll to position [9613, 0]
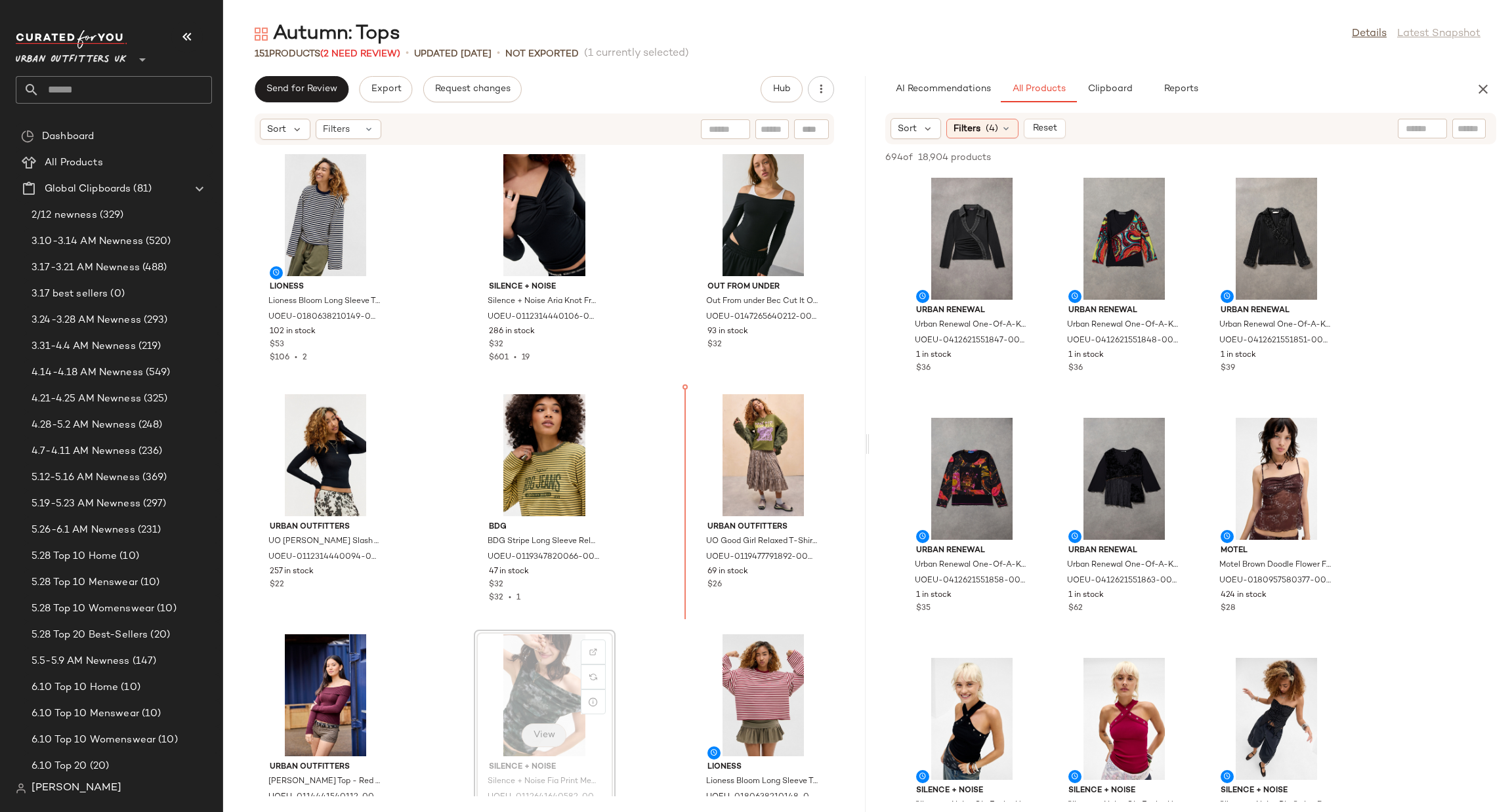
scroll to position [9614, 0]
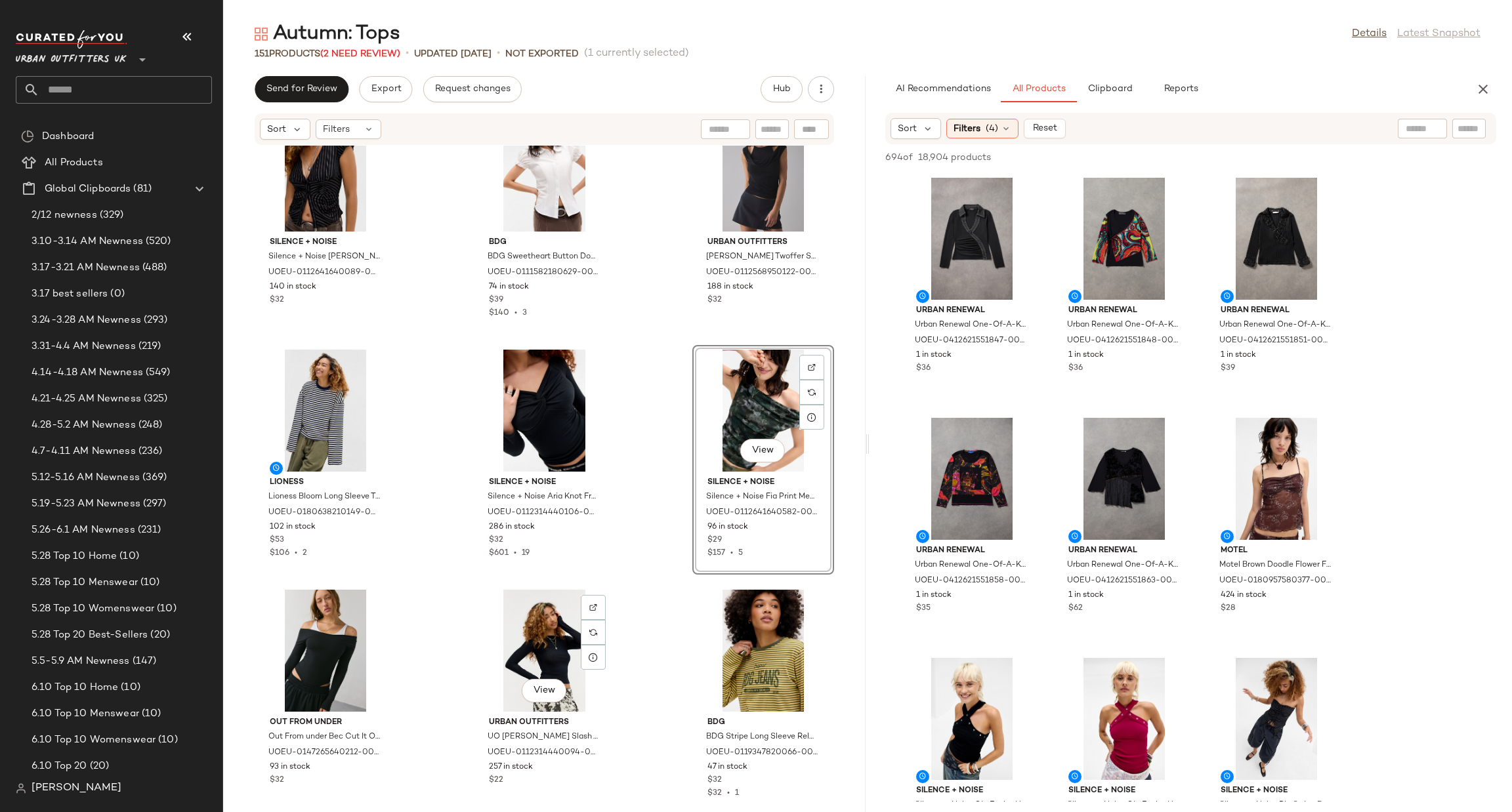
scroll to position [9811, 0]
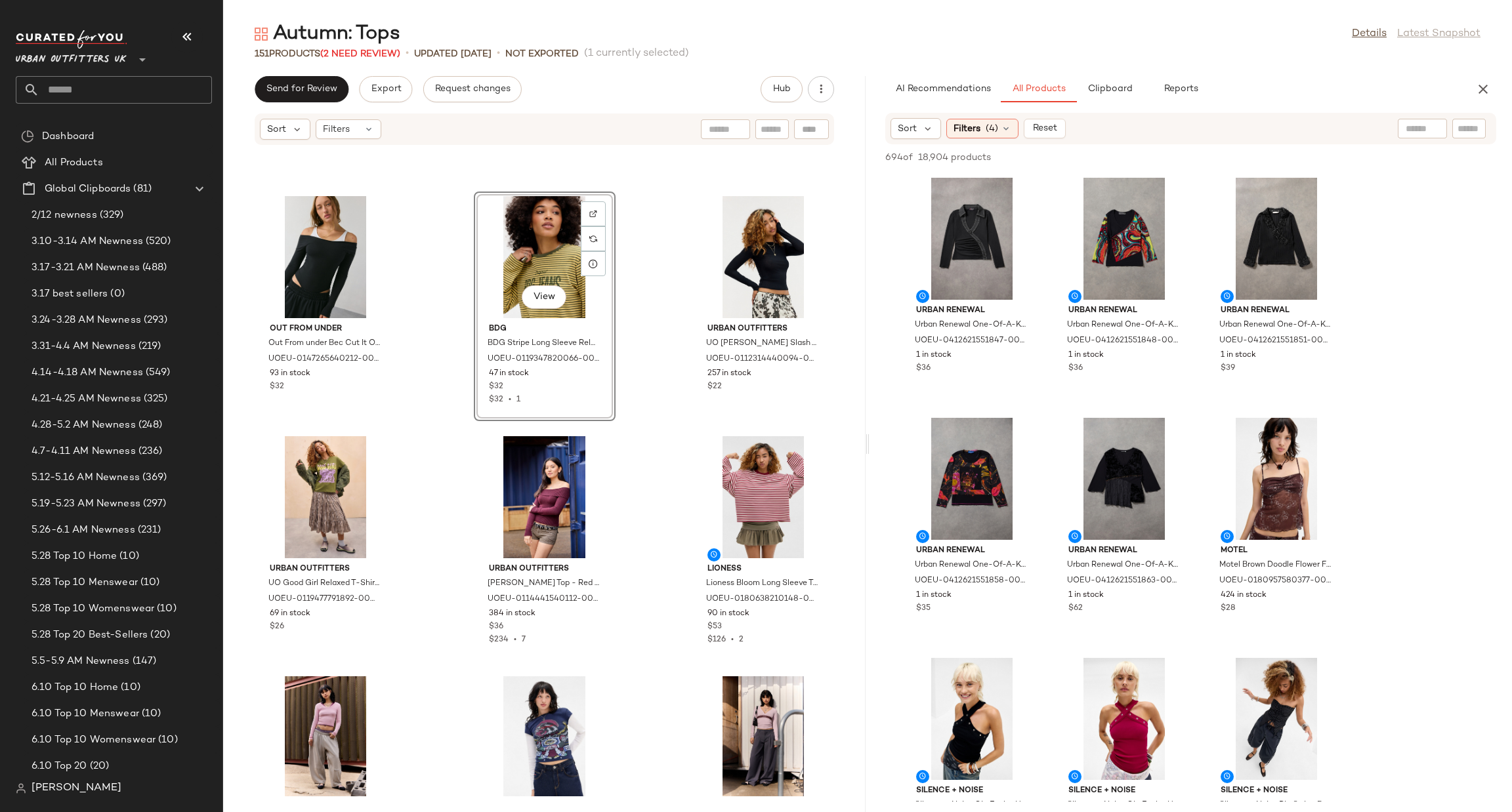
scroll to position [10008, 0]
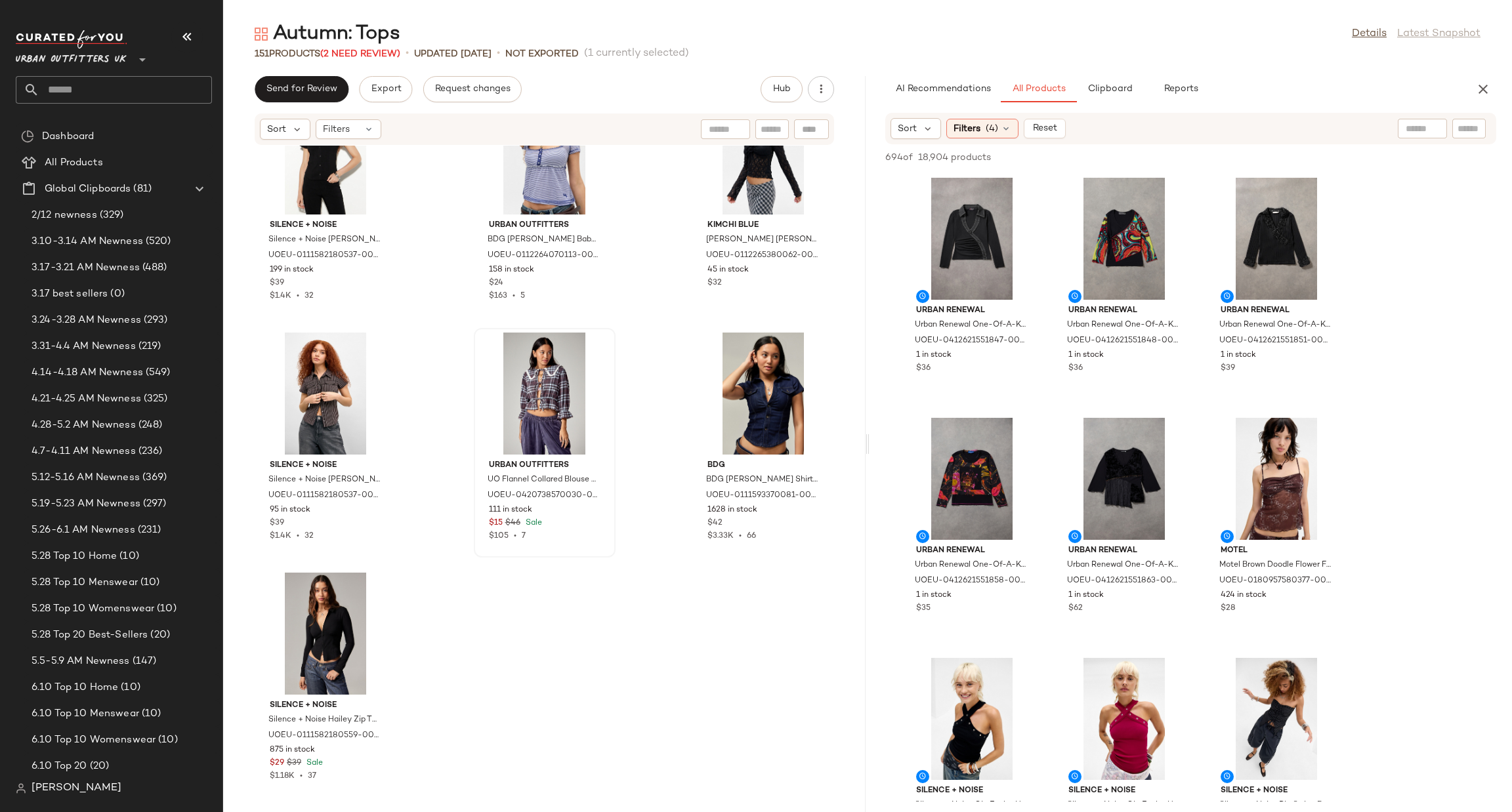
scroll to position [11596, 0]
click at [534, 159] on div "View" at bounding box center [545, 153] width 133 height 122
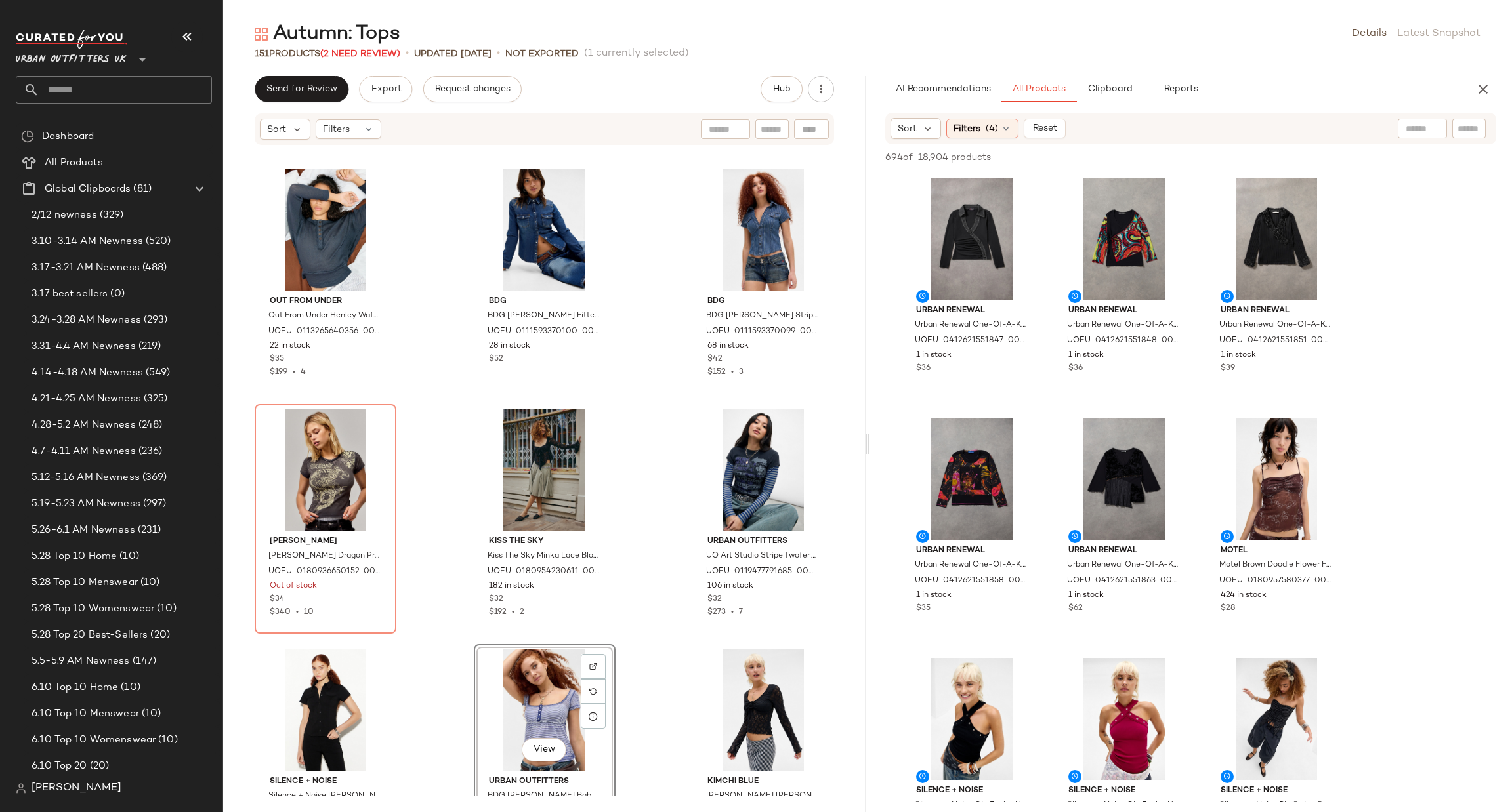
scroll to position [11005, 0]
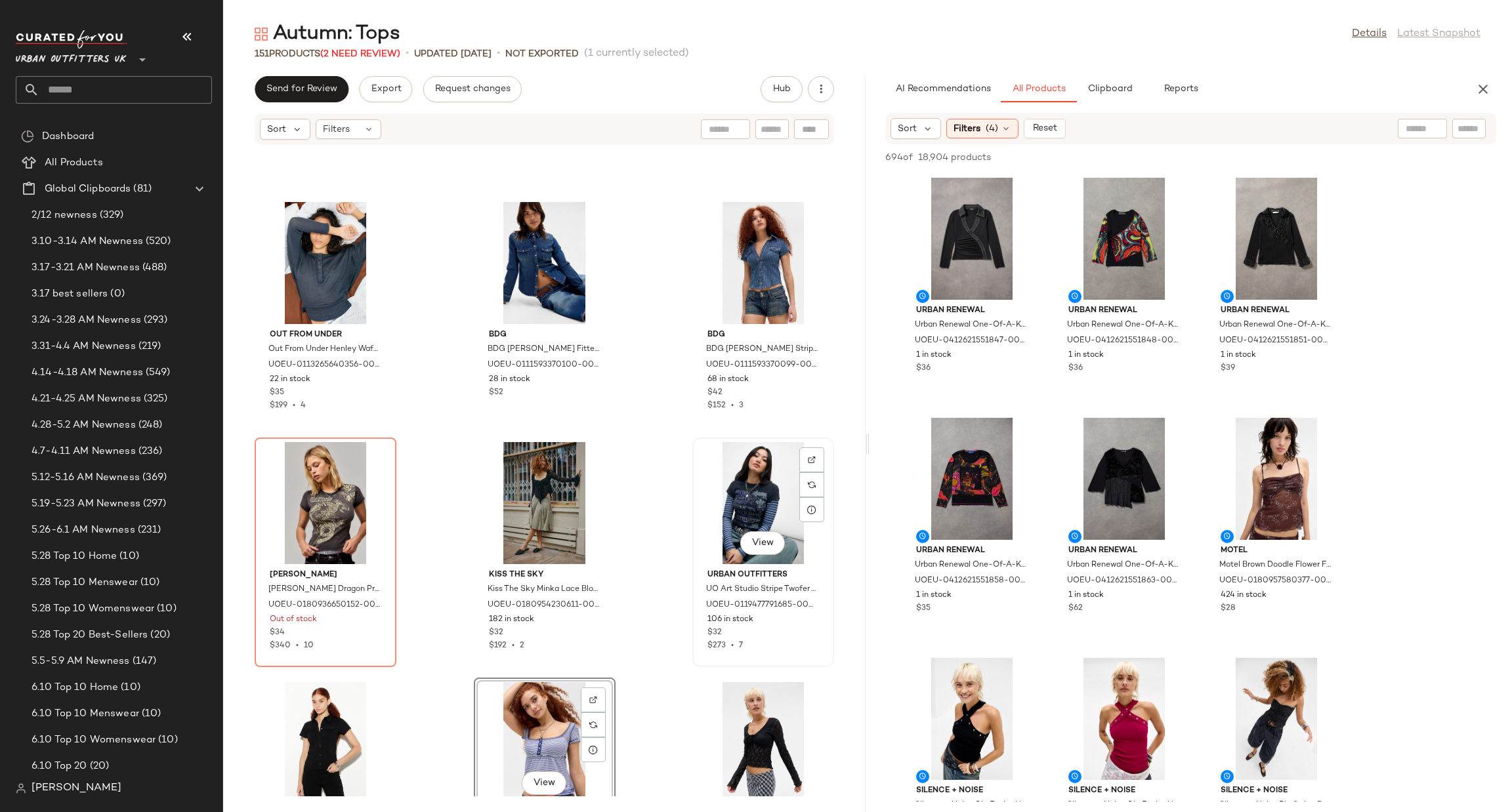
click at [740, 494] on div "View" at bounding box center [764, 503] width 133 height 122
click at [769, 241] on div "View" at bounding box center [764, 263] width 133 height 122
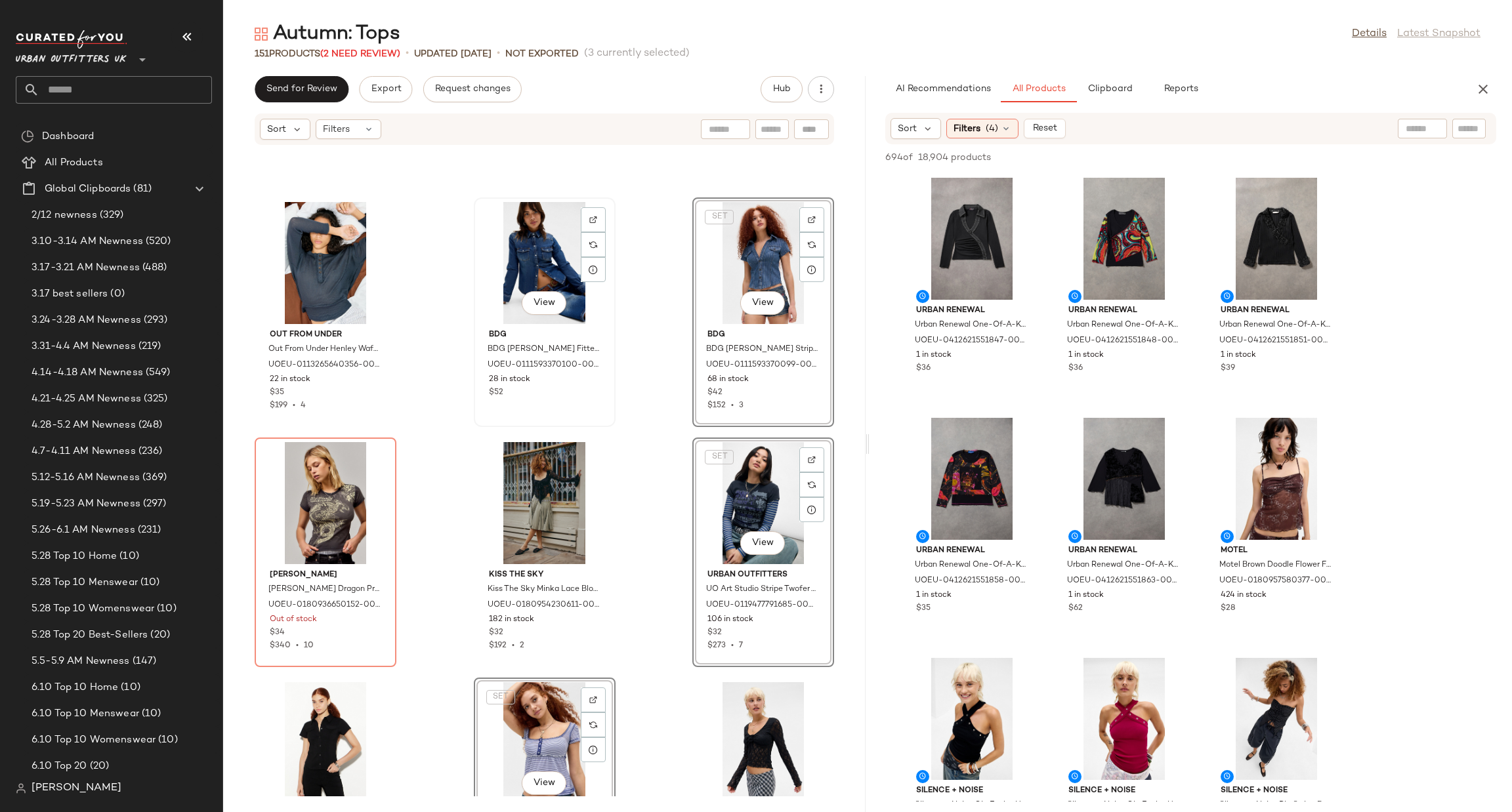
click at [528, 261] on div "View" at bounding box center [545, 263] width 133 height 122
click at [334, 246] on div "View" at bounding box center [326, 263] width 133 height 122
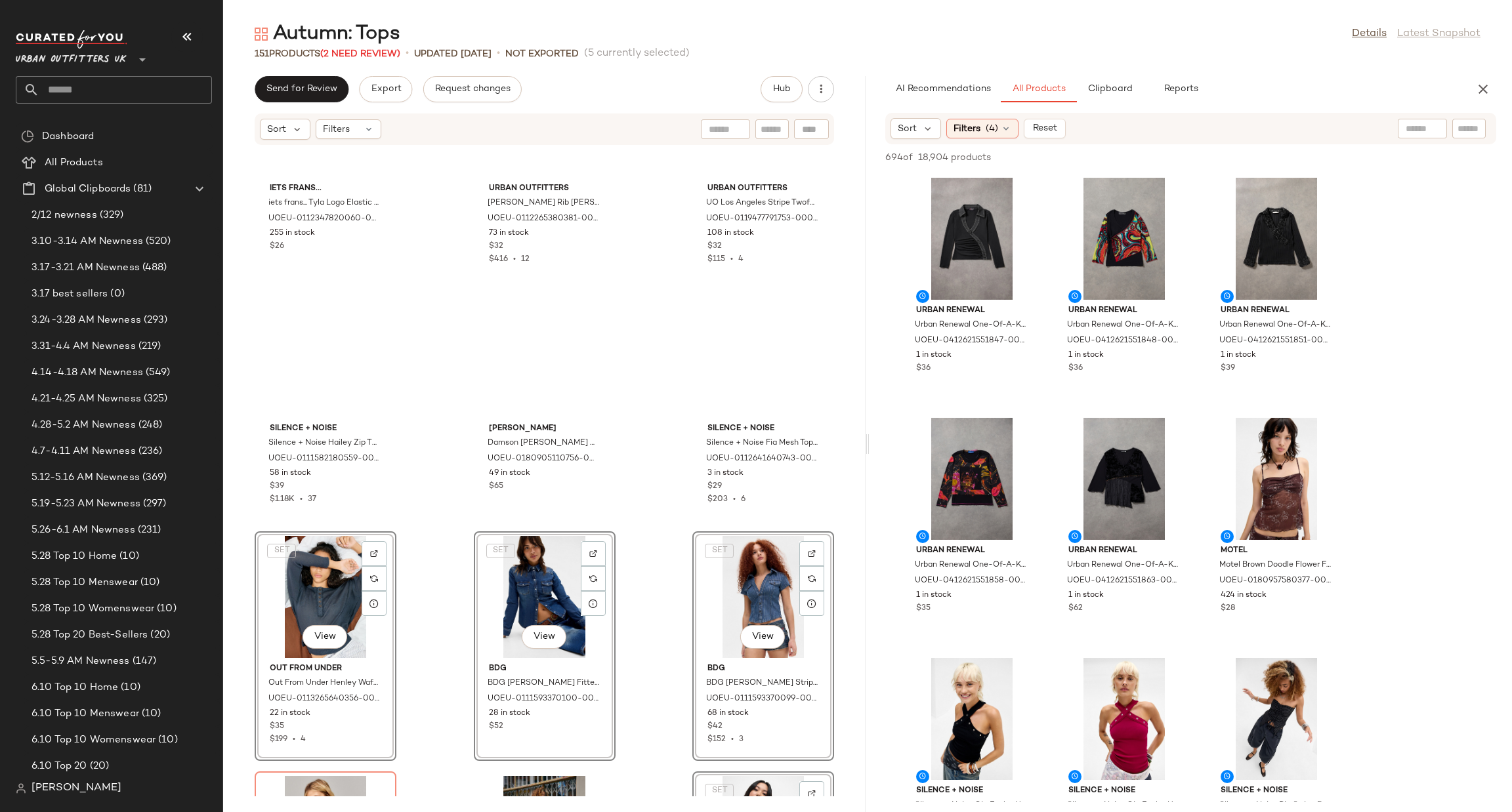
scroll to position [10612, 0]
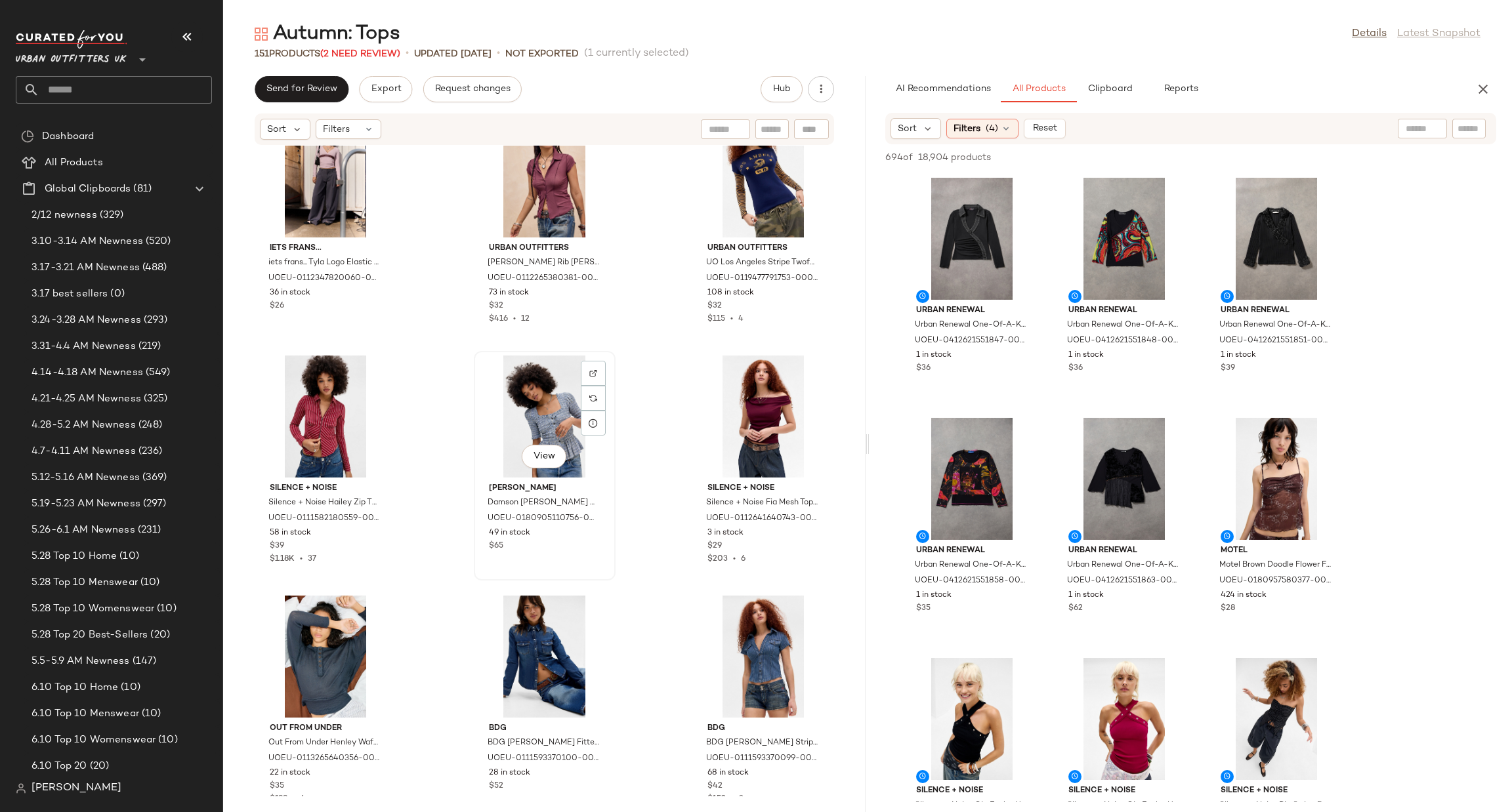
click at [521, 409] on div "View" at bounding box center [545, 417] width 133 height 122
click at [527, 667] on div "View" at bounding box center [545, 657] width 133 height 122
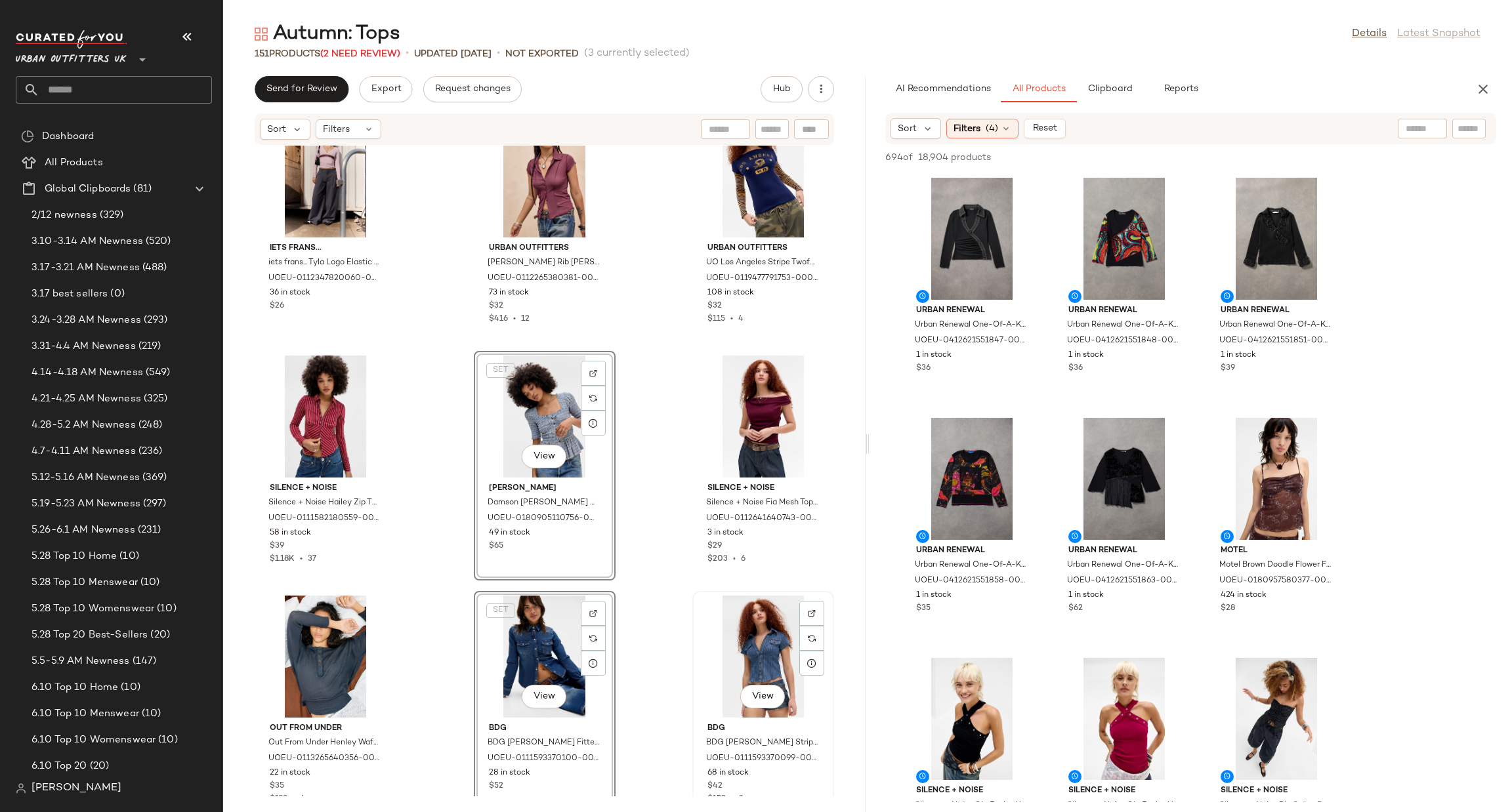
click at [735, 612] on div "View" at bounding box center [764, 657] width 133 height 122
click at [304, 650] on div "View" at bounding box center [326, 657] width 133 height 122
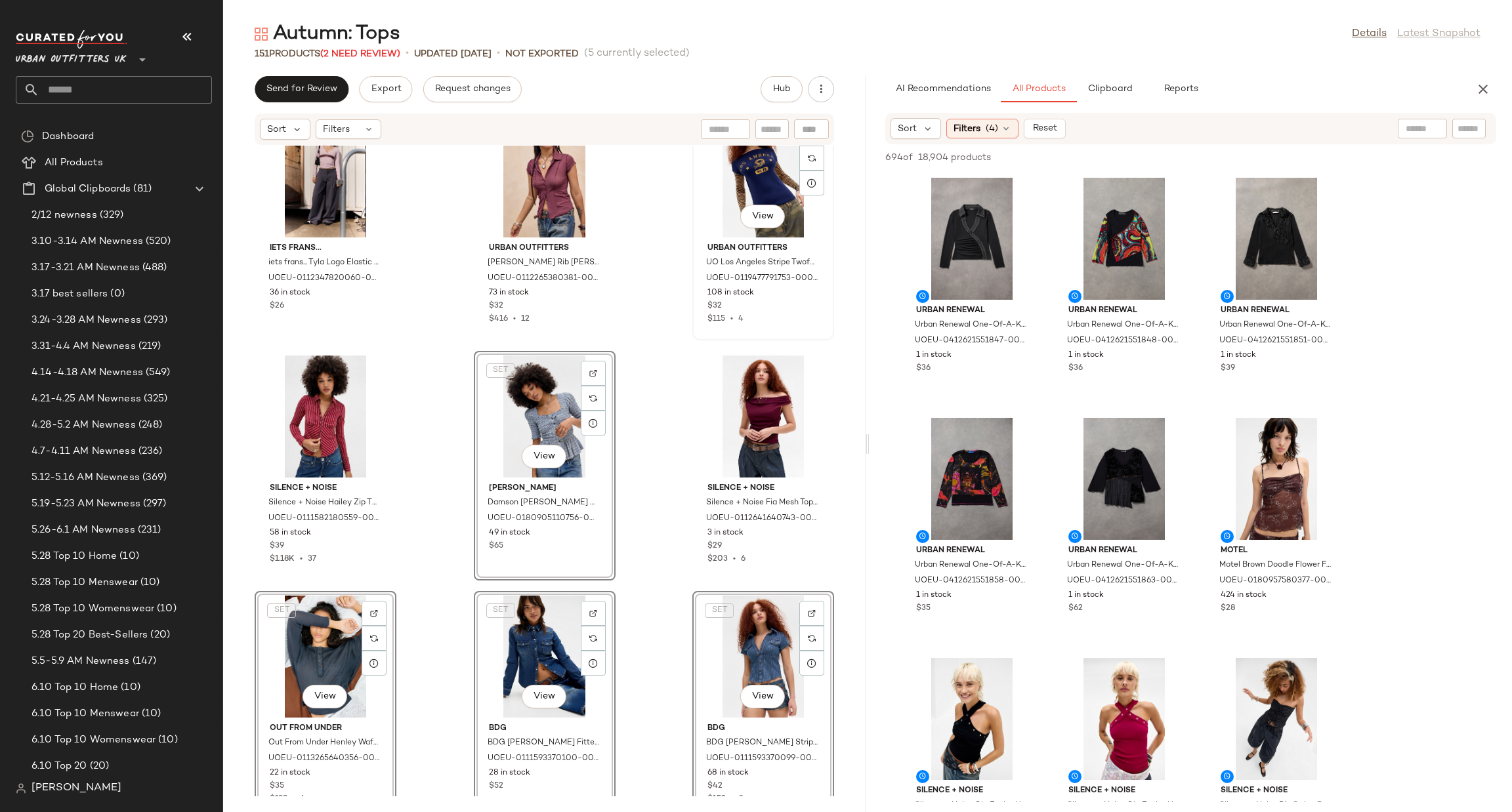
click at [754, 176] on div "View" at bounding box center [764, 177] width 133 height 122
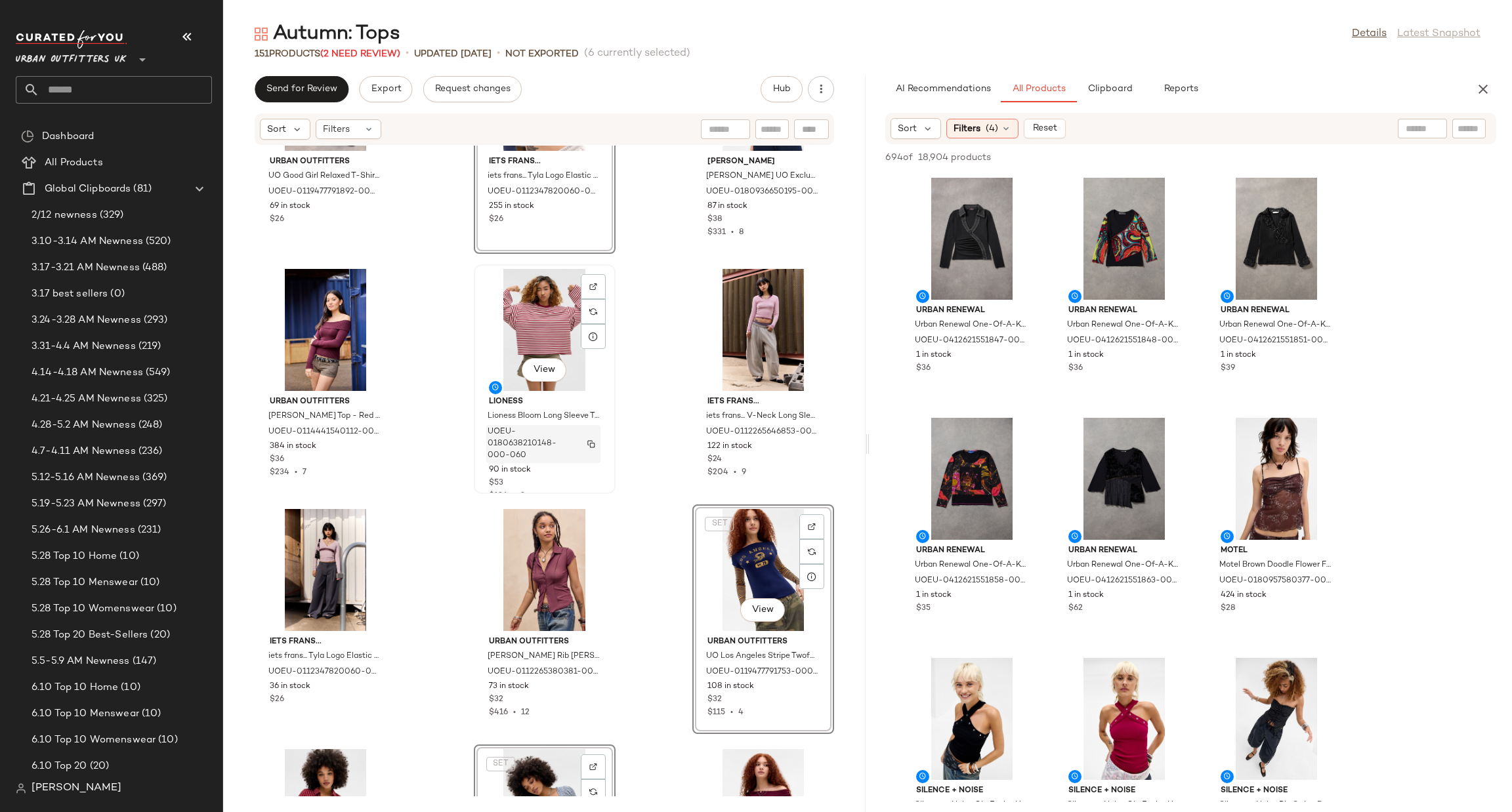
scroll to position [9825, 0]
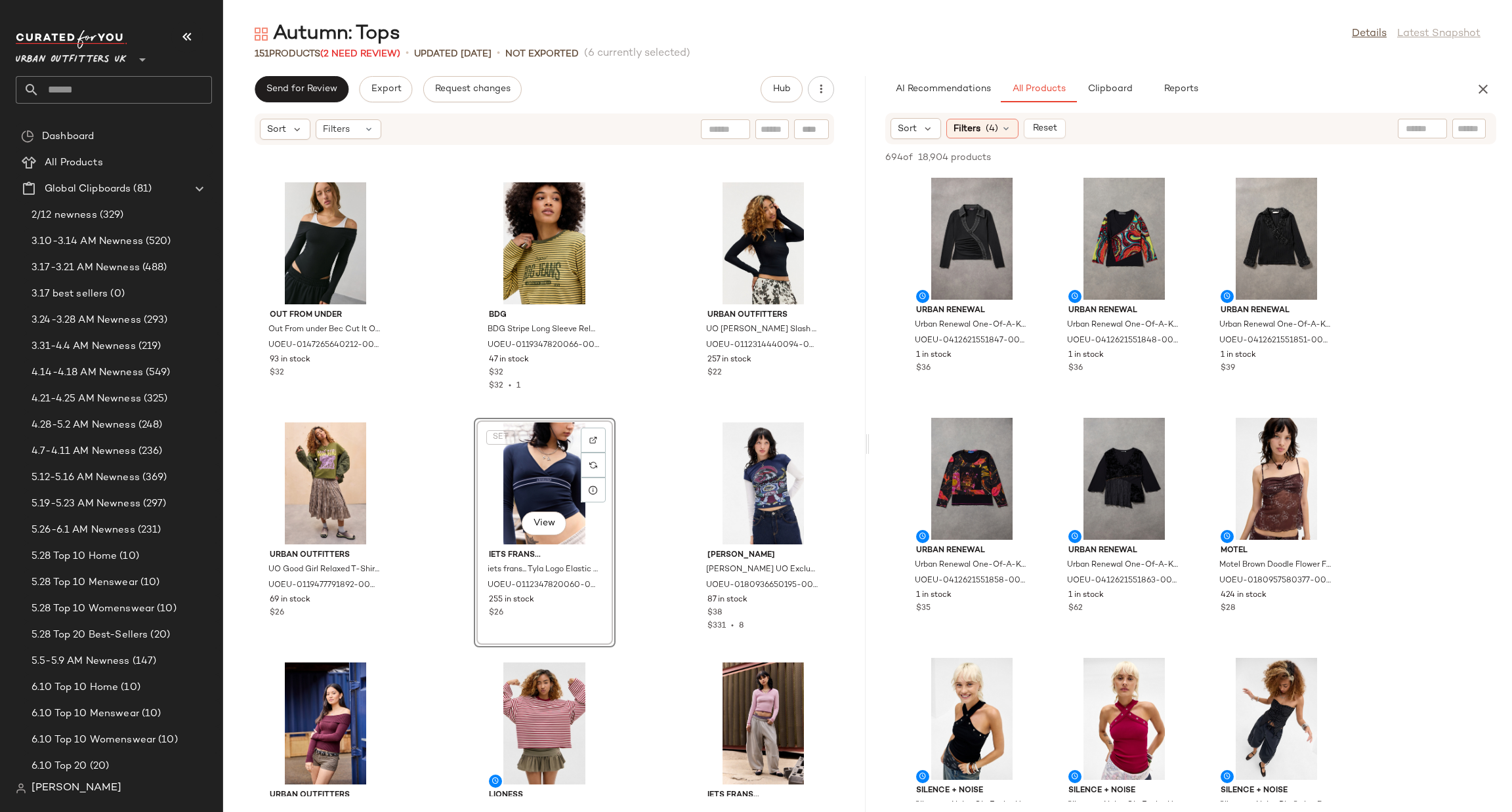
click at [538, 474] on div "SET View" at bounding box center [545, 484] width 133 height 122
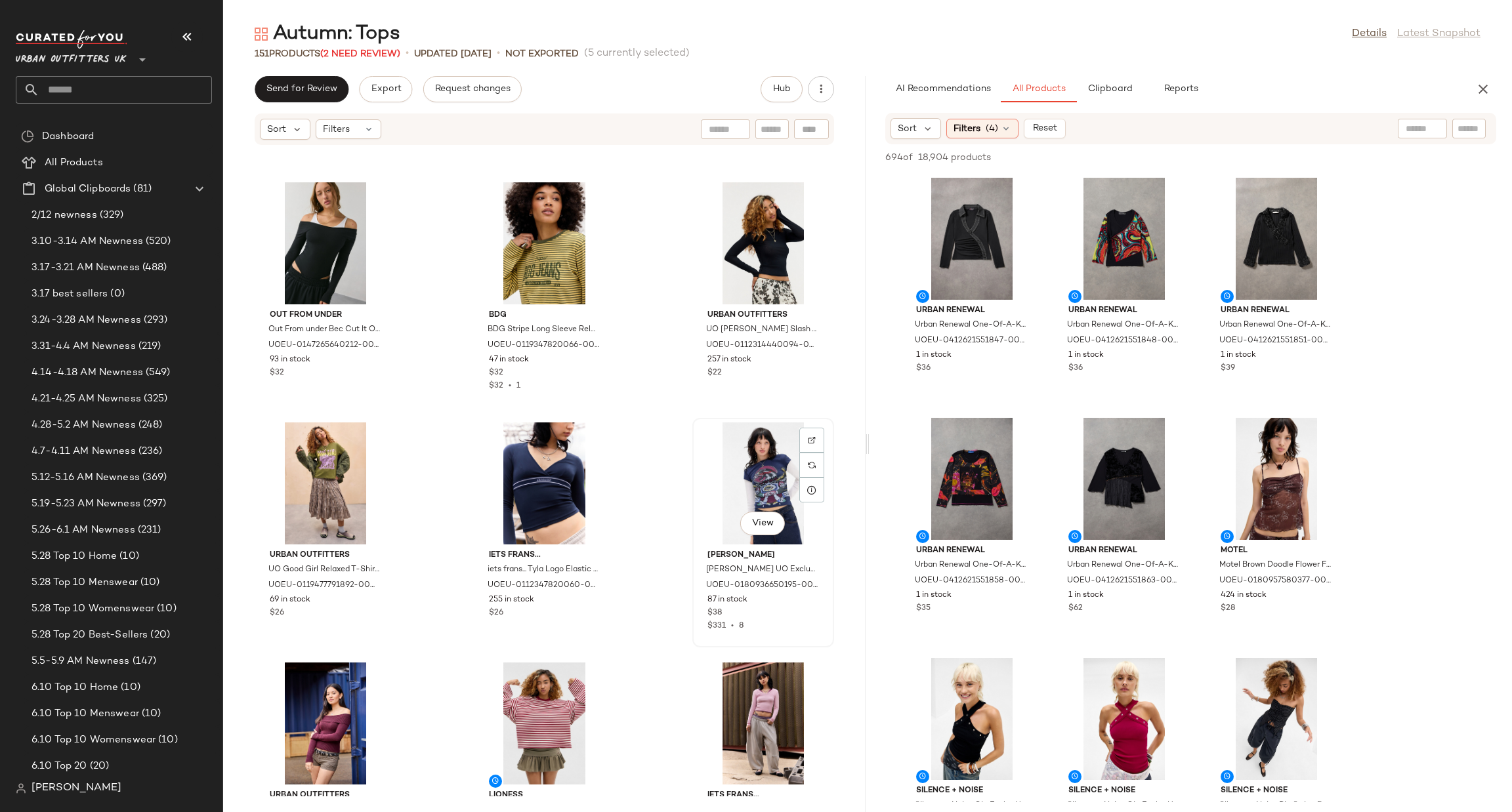
click at [725, 443] on div "View" at bounding box center [764, 484] width 133 height 122
click at [546, 488] on div "View" at bounding box center [545, 484] width 133 height 122
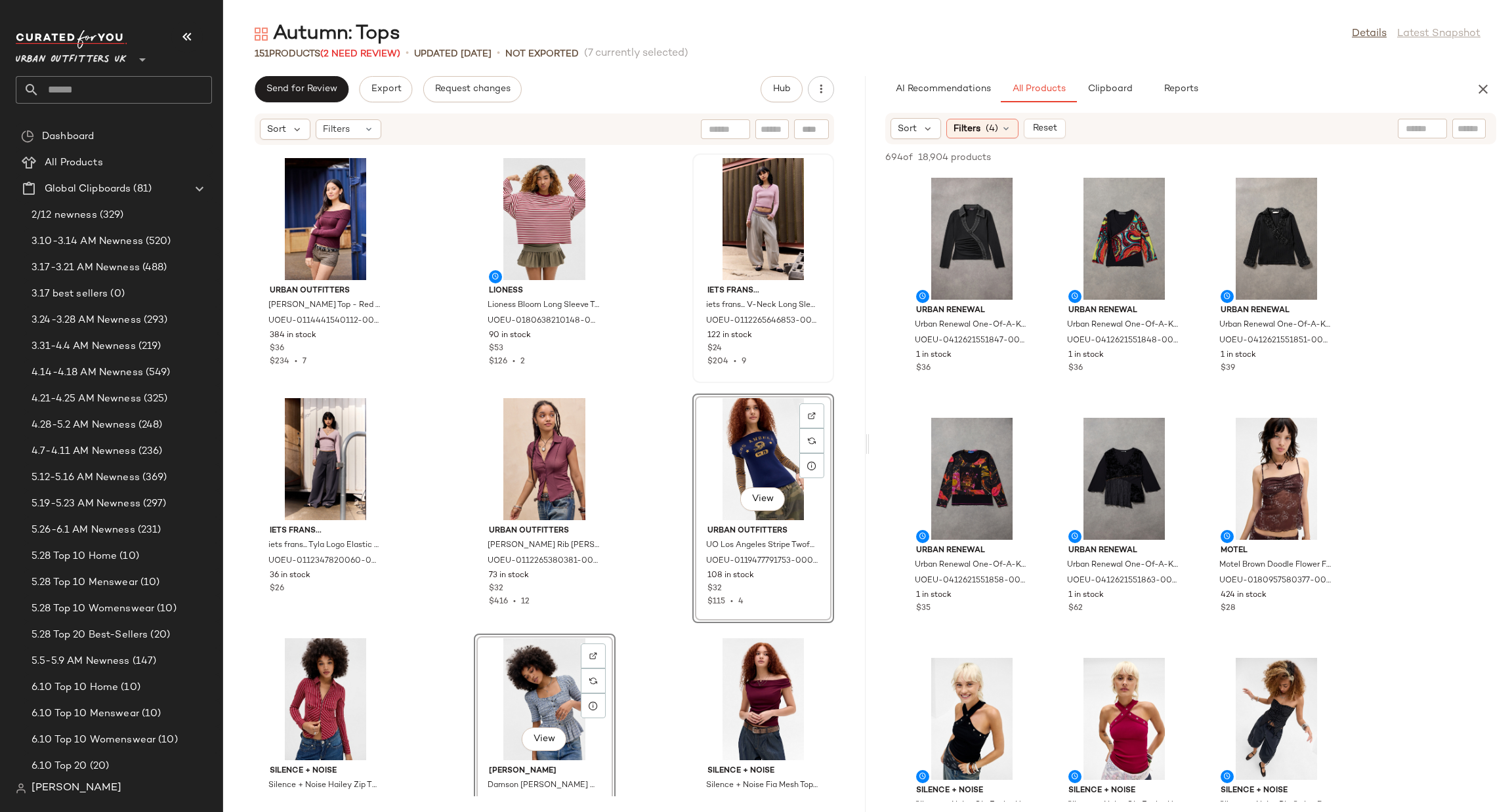
scroll to position [10415, 0]
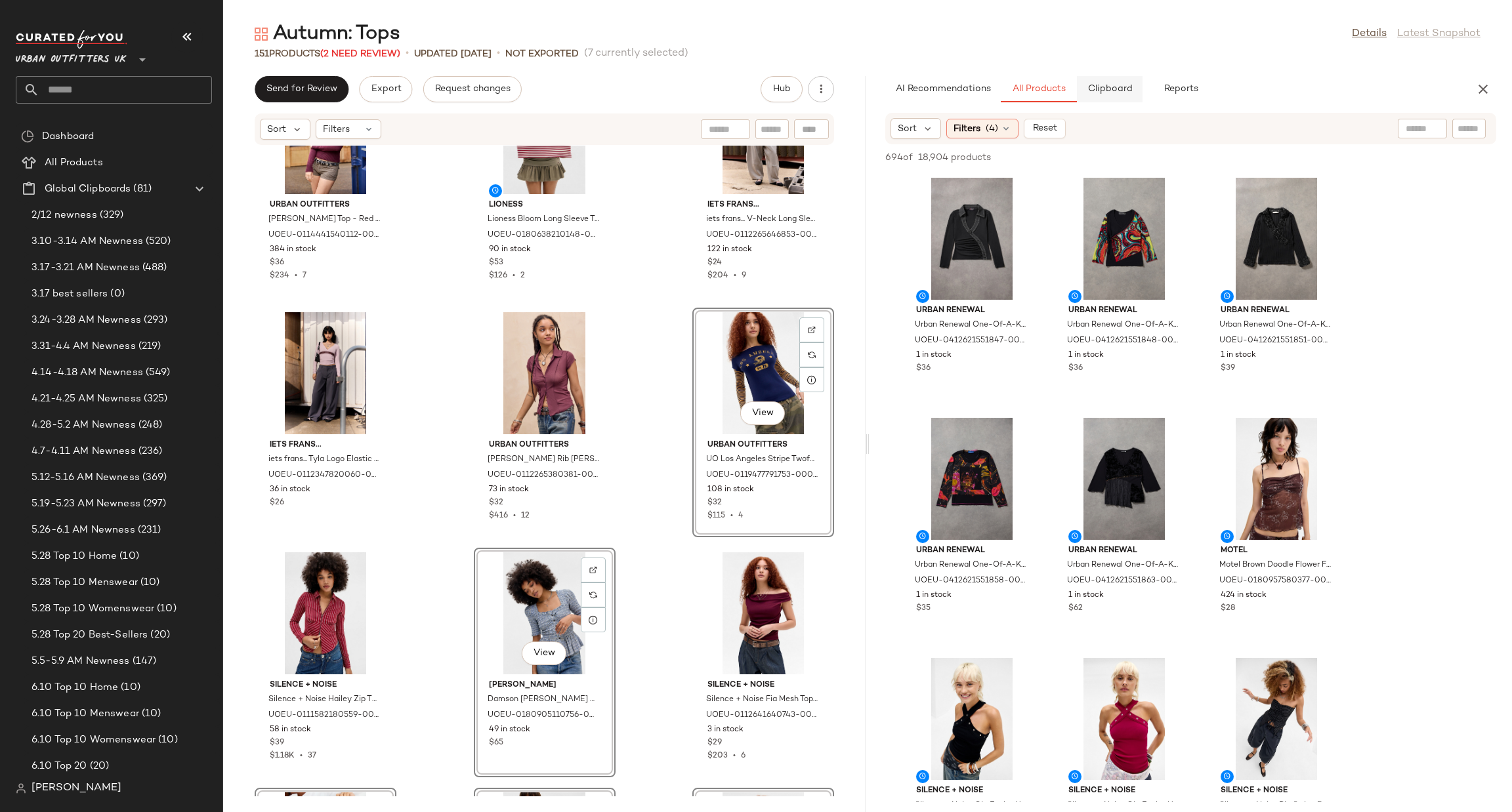
click at [1109, 84] on span "Clipboard" at bounding box center [1110, 89] width 45 height 10
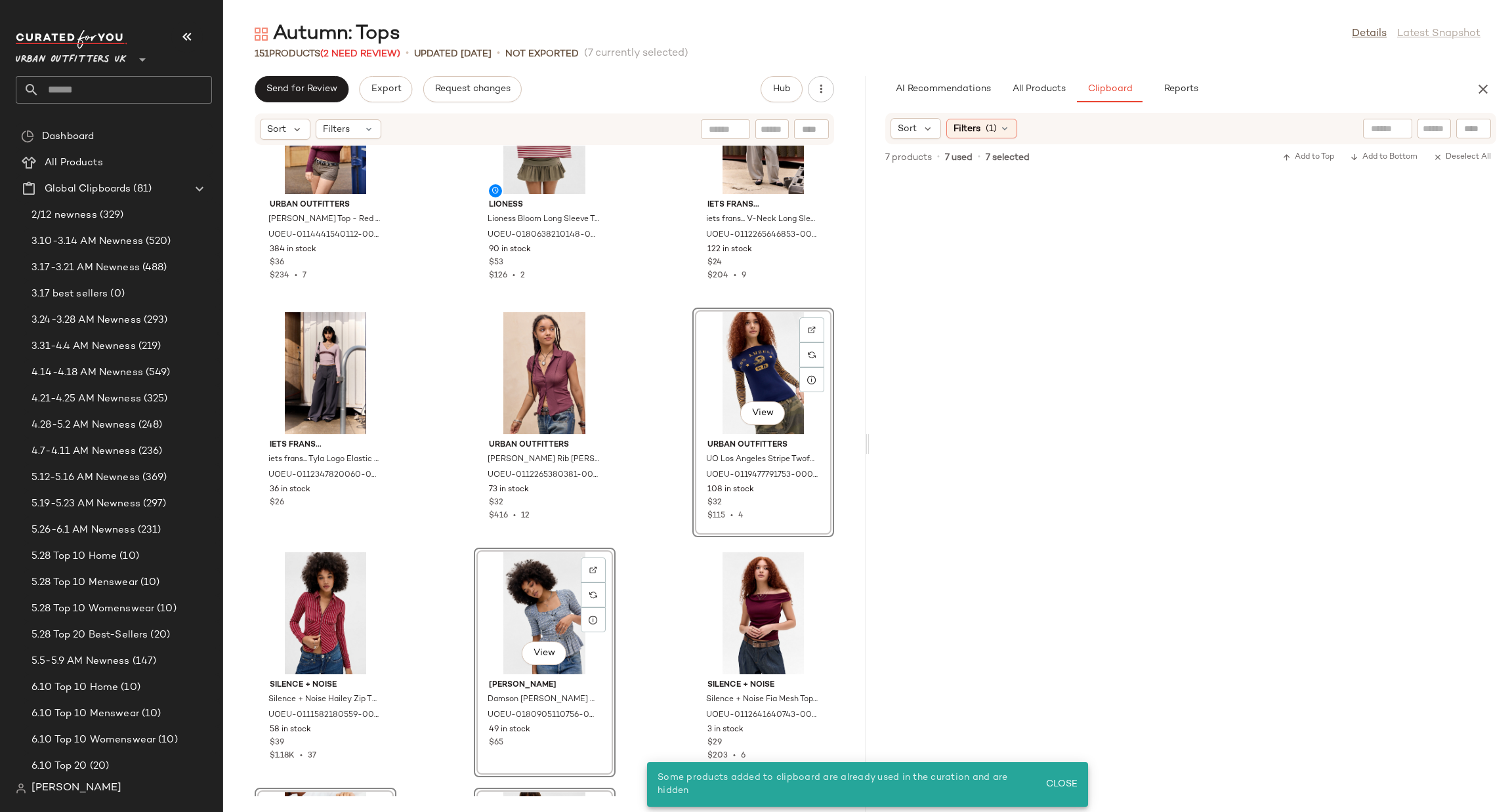
click at [745, 376] on div "View" at bounding box center [764, 374] width 133 height 122
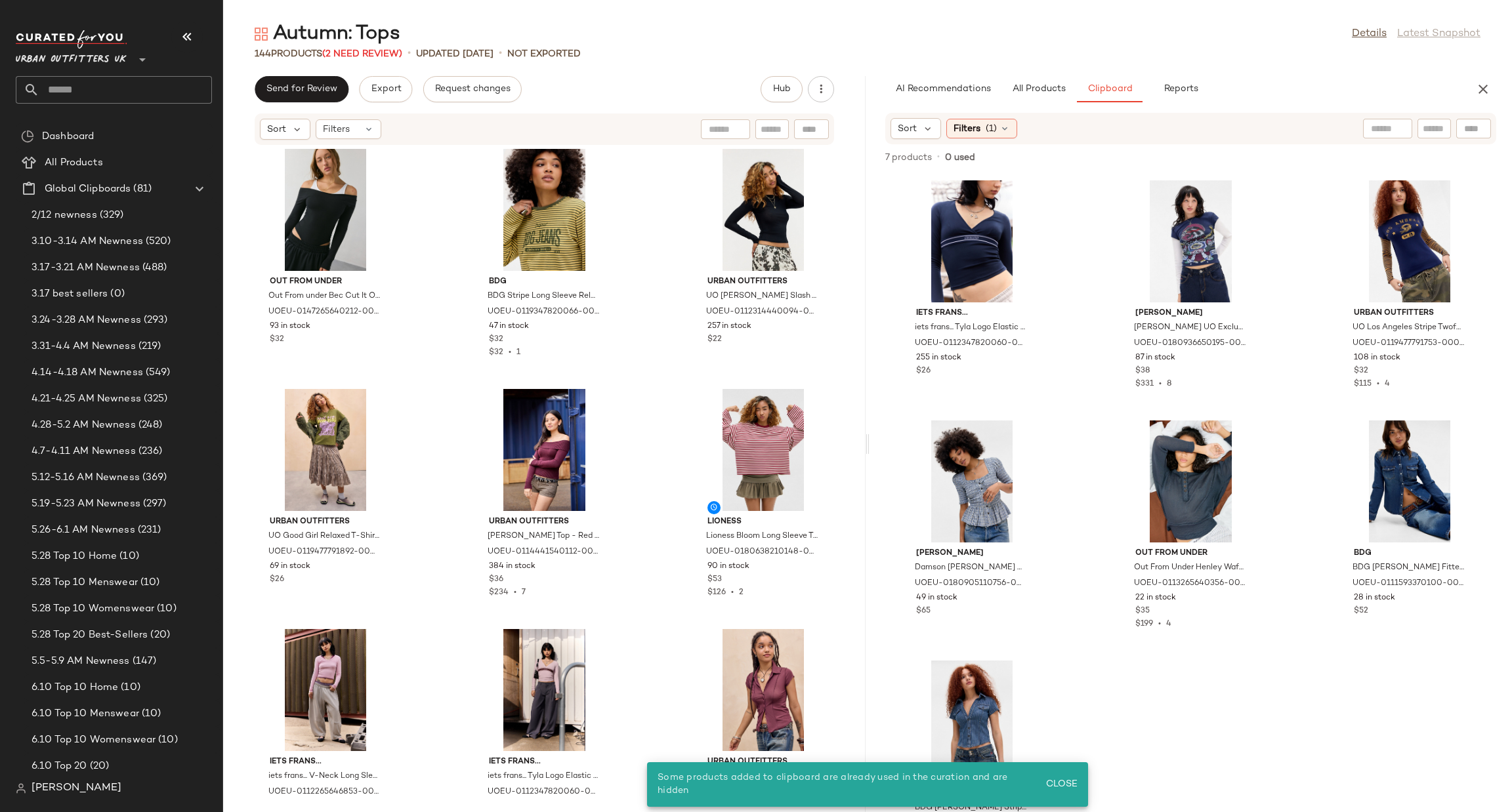
scroll to position [10021, 0]
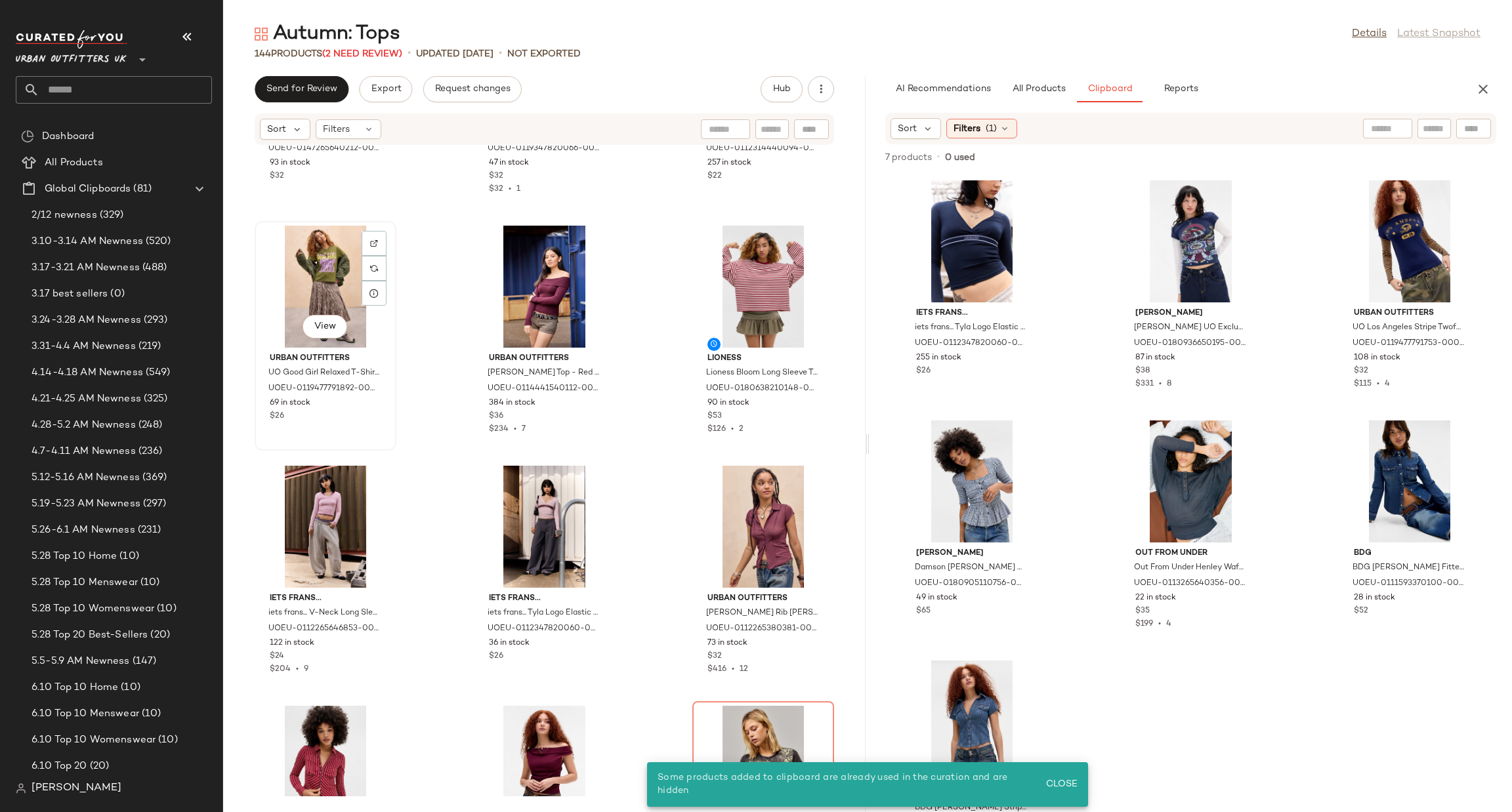
click at [337, 312] on div "View" at bounding box center [326, 287] width 133 height 122
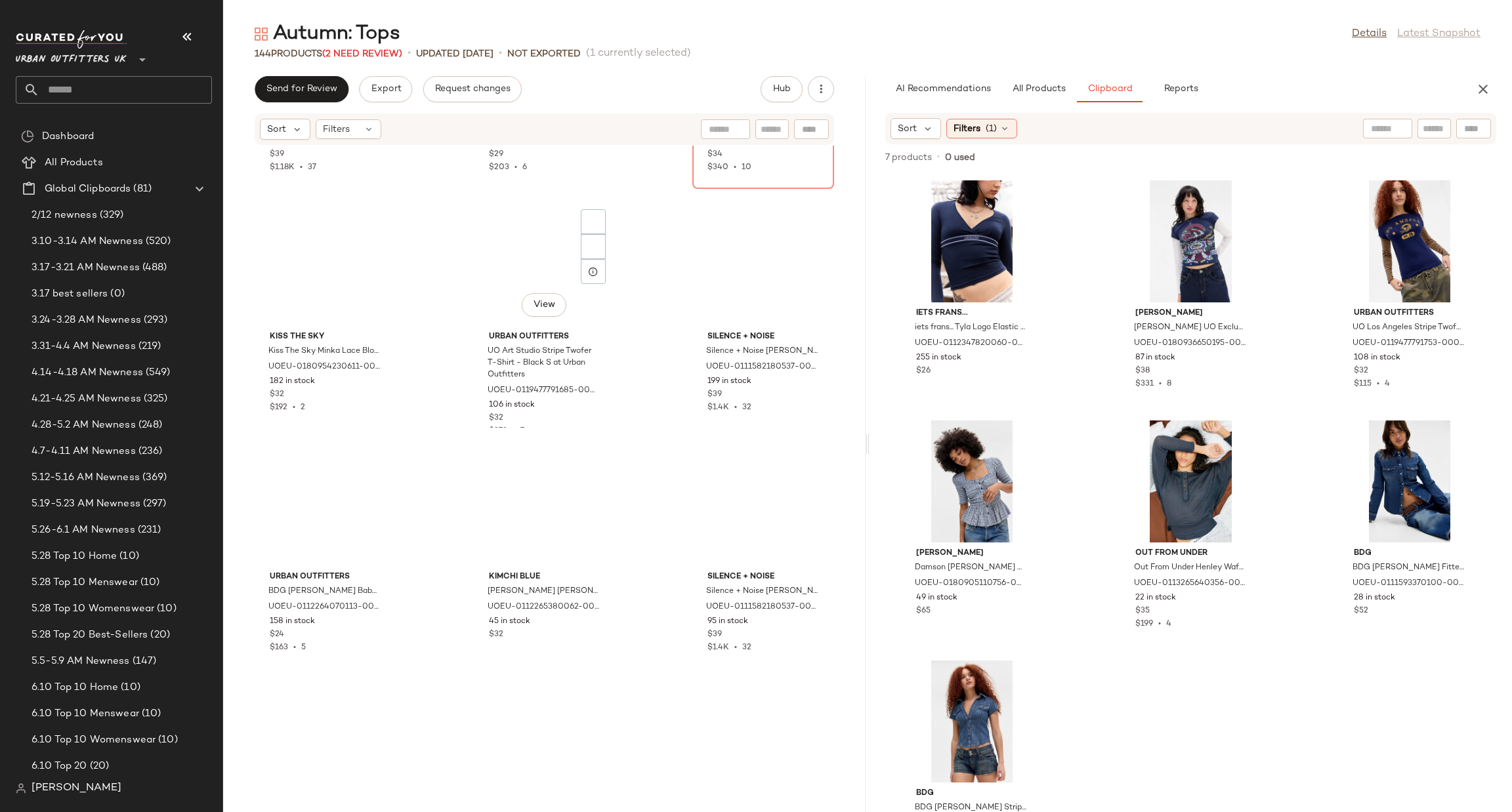
scroll to position [10876, 0]
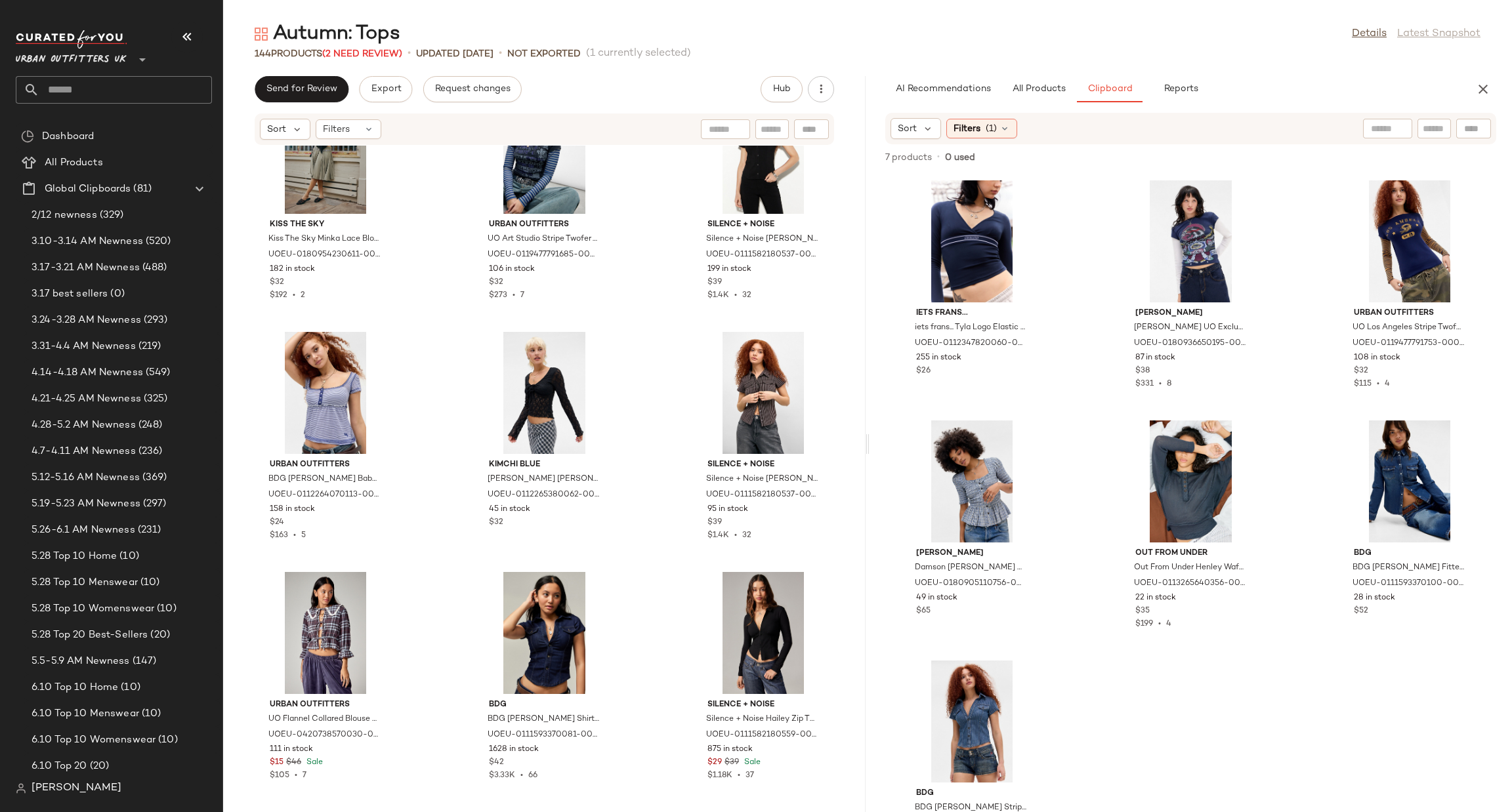
click at [654, 521] on div "Silence + Noise Silence + Noise Hailey Zip Through Shirt - Red 2XS at Urban Out…" at bounding box center [544, 471] width 643 height 651
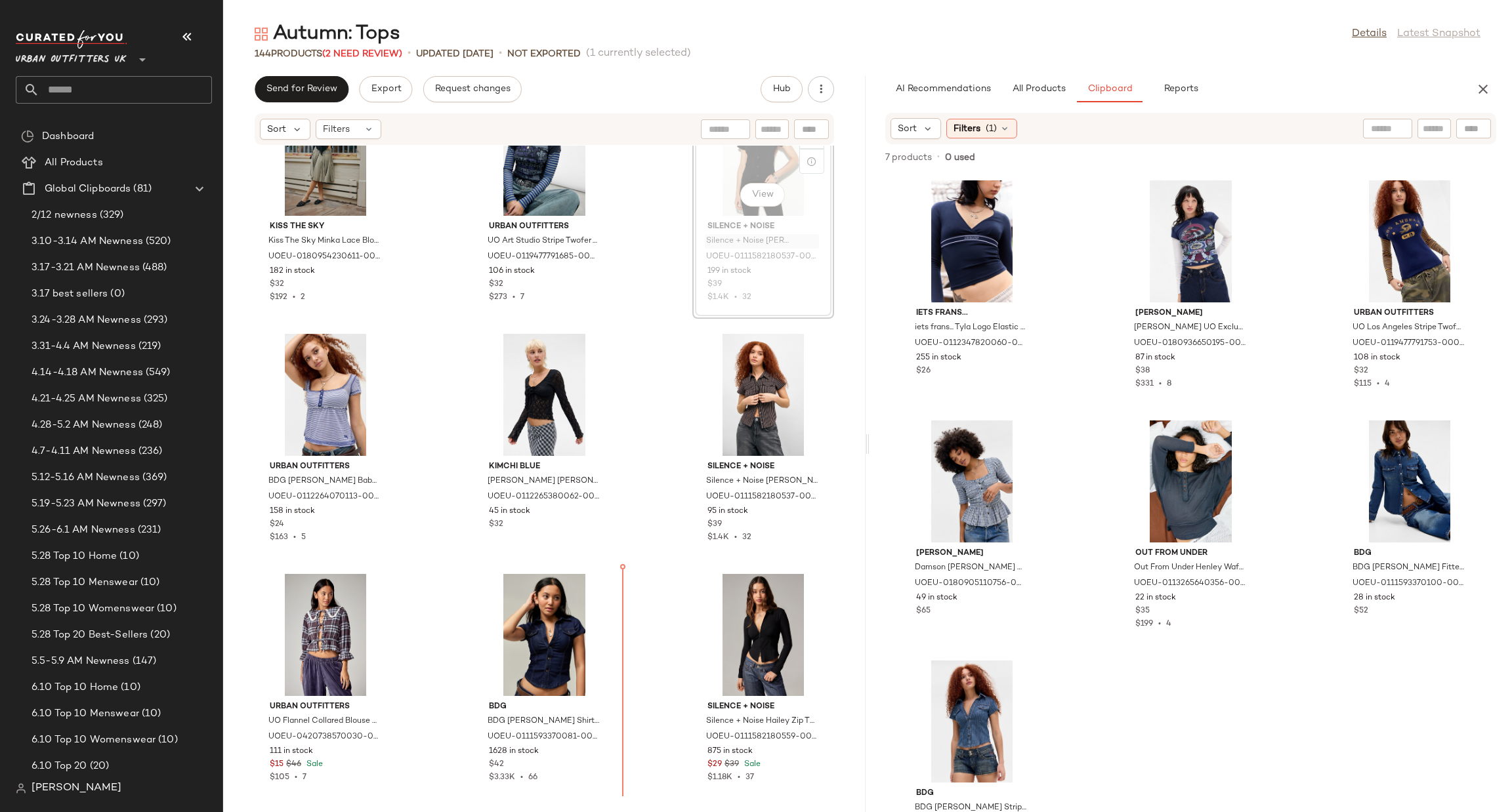
scroll to position [10876, 0]
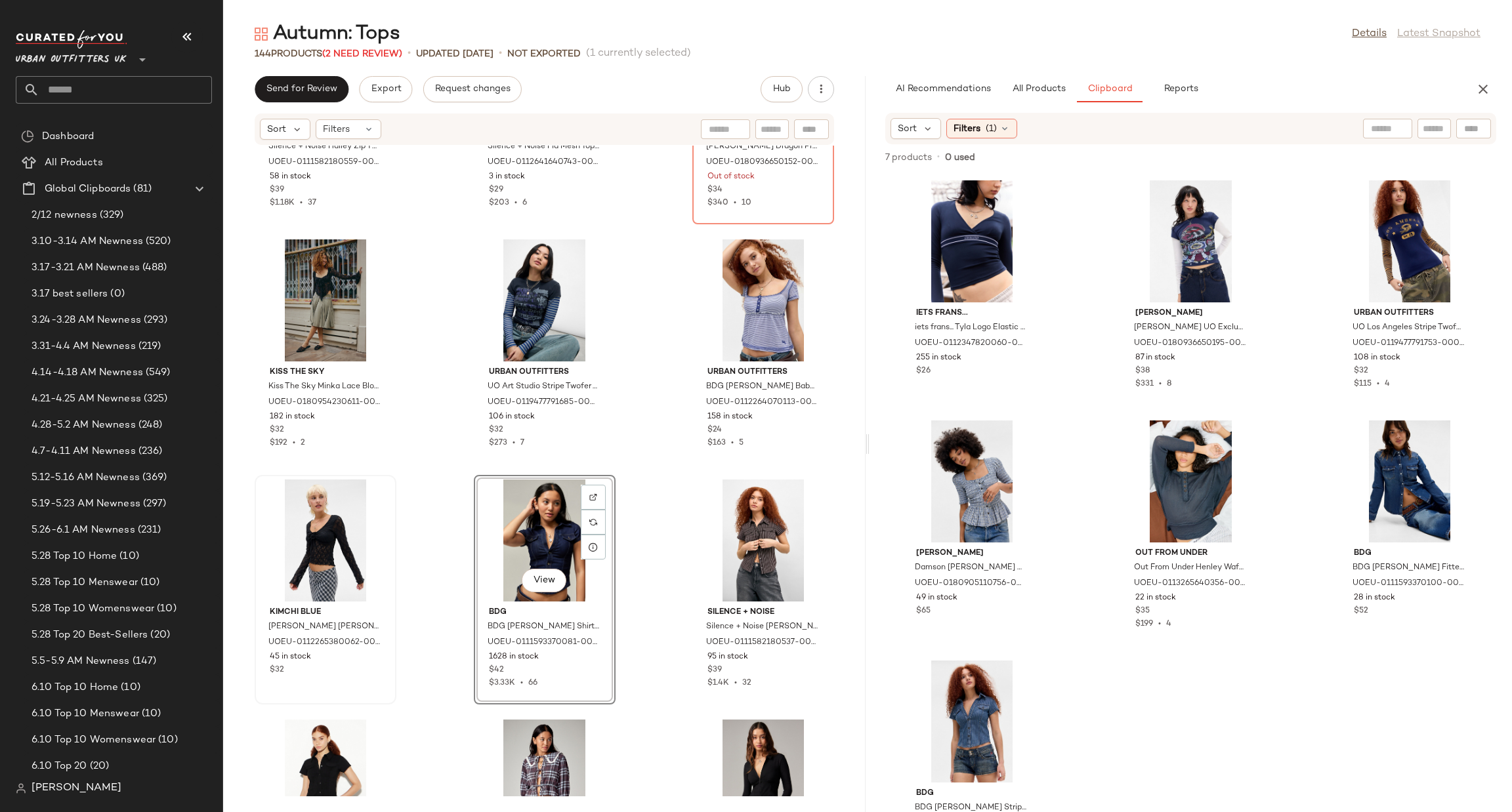
scroll to position [10678, 0]
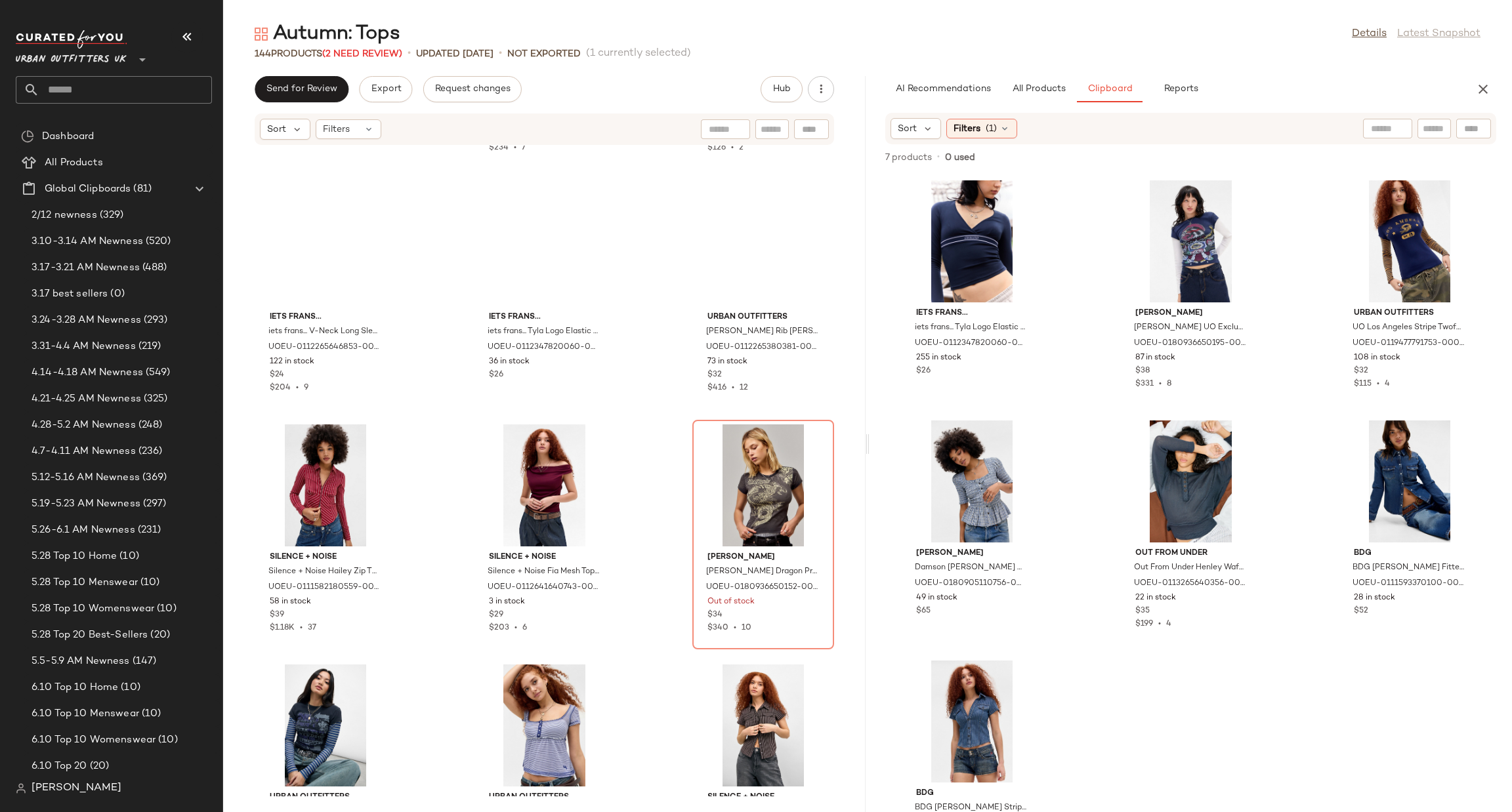
scroll to position [10285, 0]
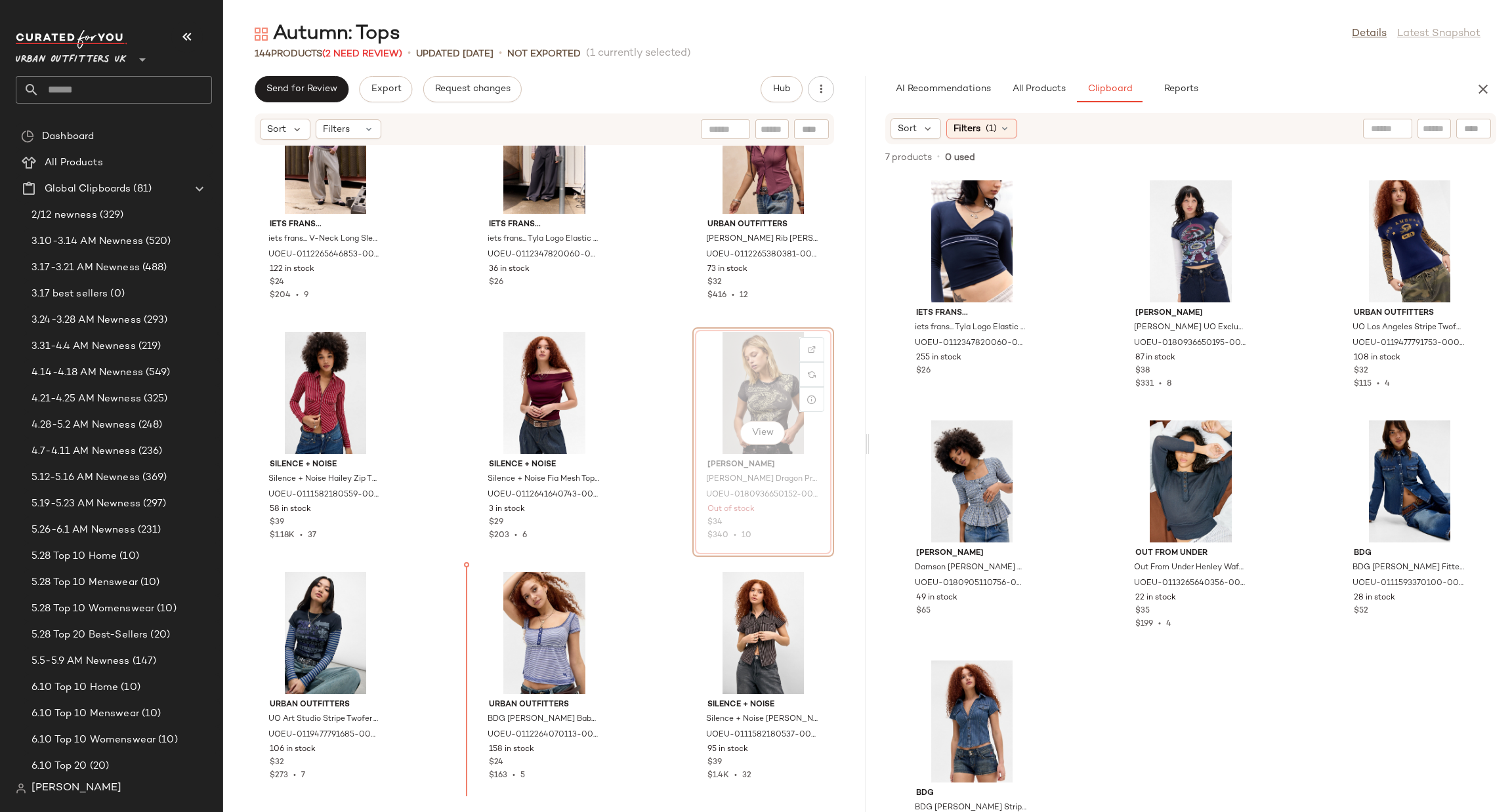
scroll to position [10437, 0]
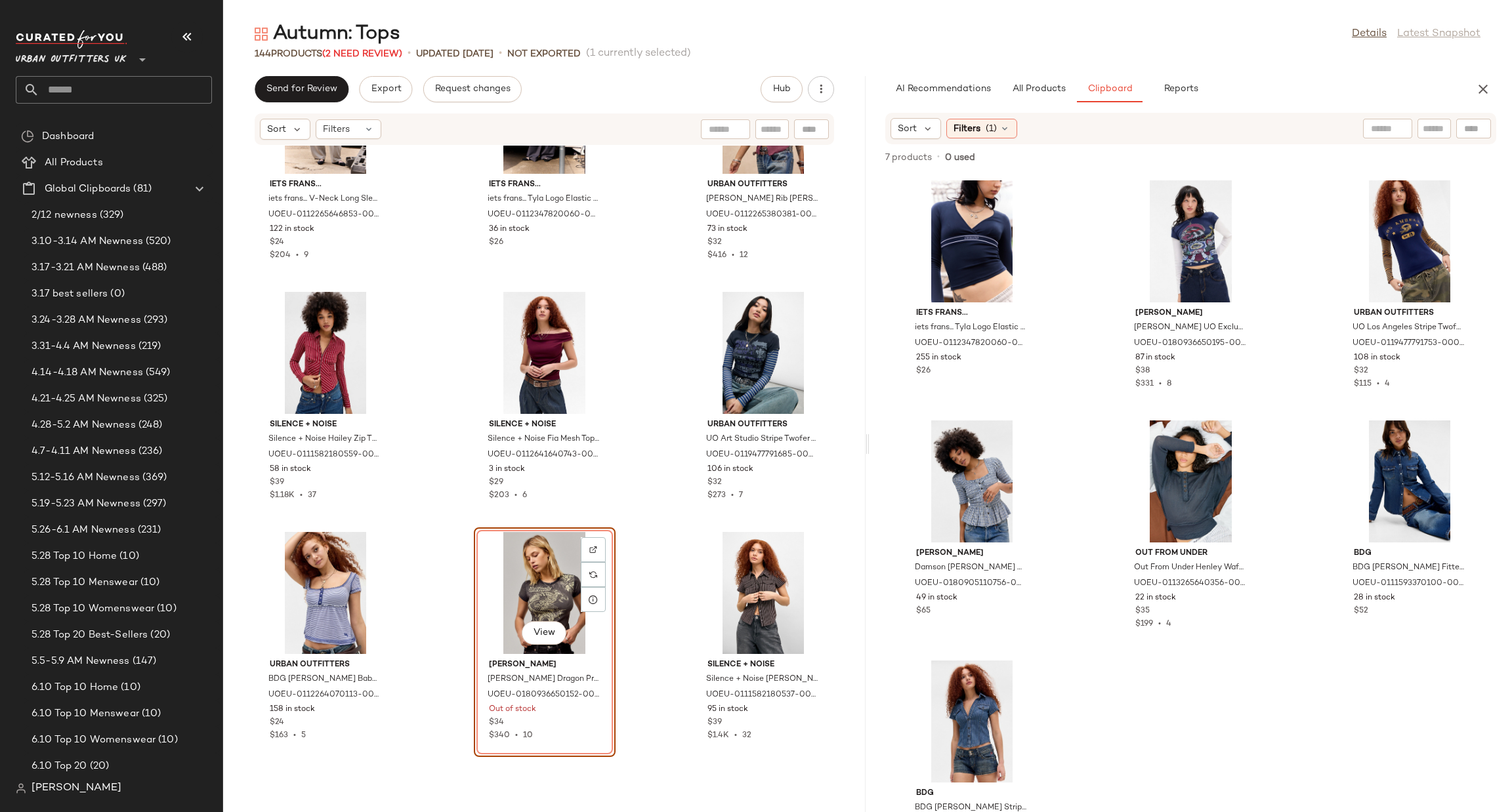
scroll to position [10437, 0]
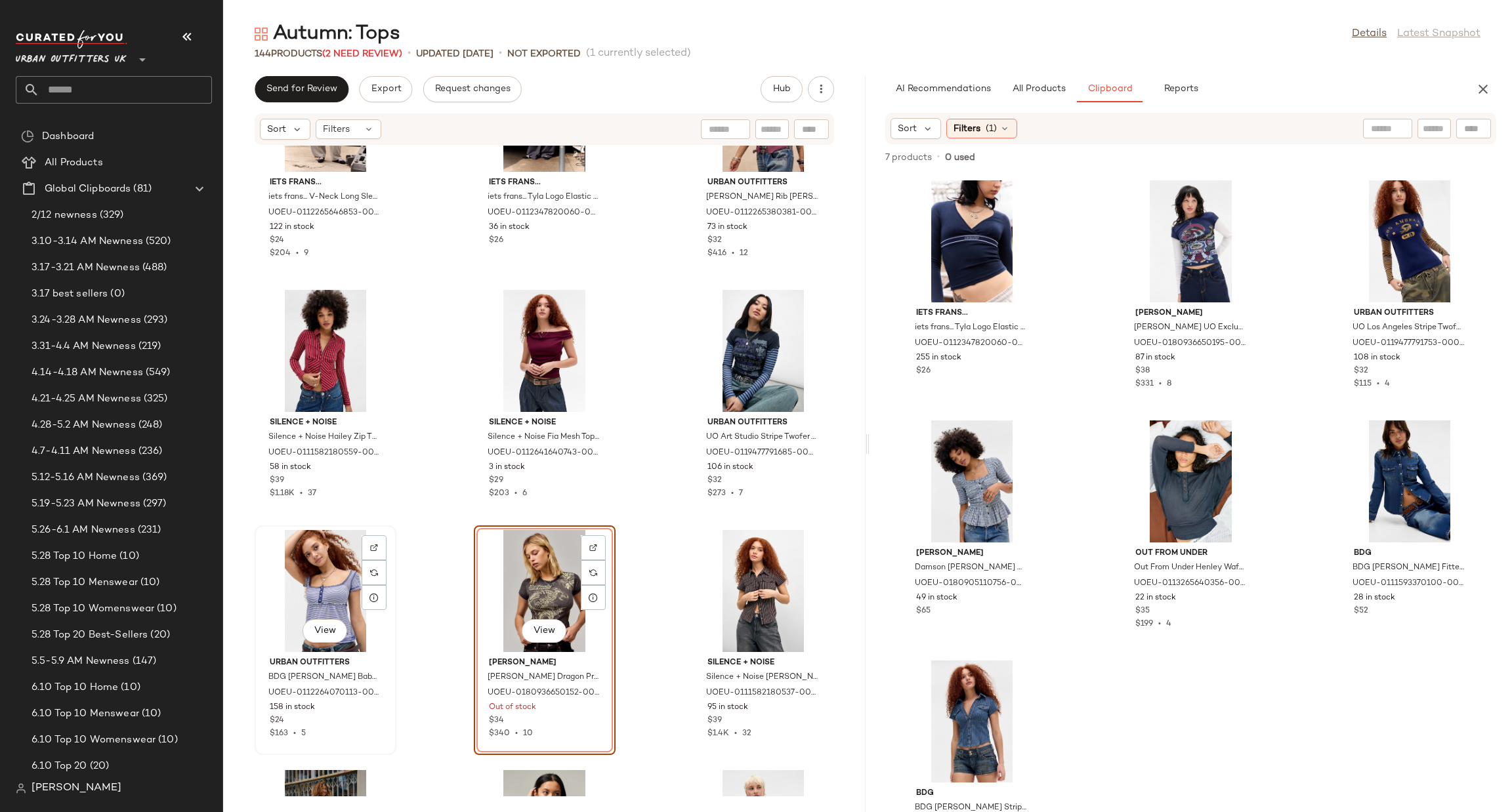
click at [317, 599] on div "View" at bounding box center [326, 591] width 133 height 122
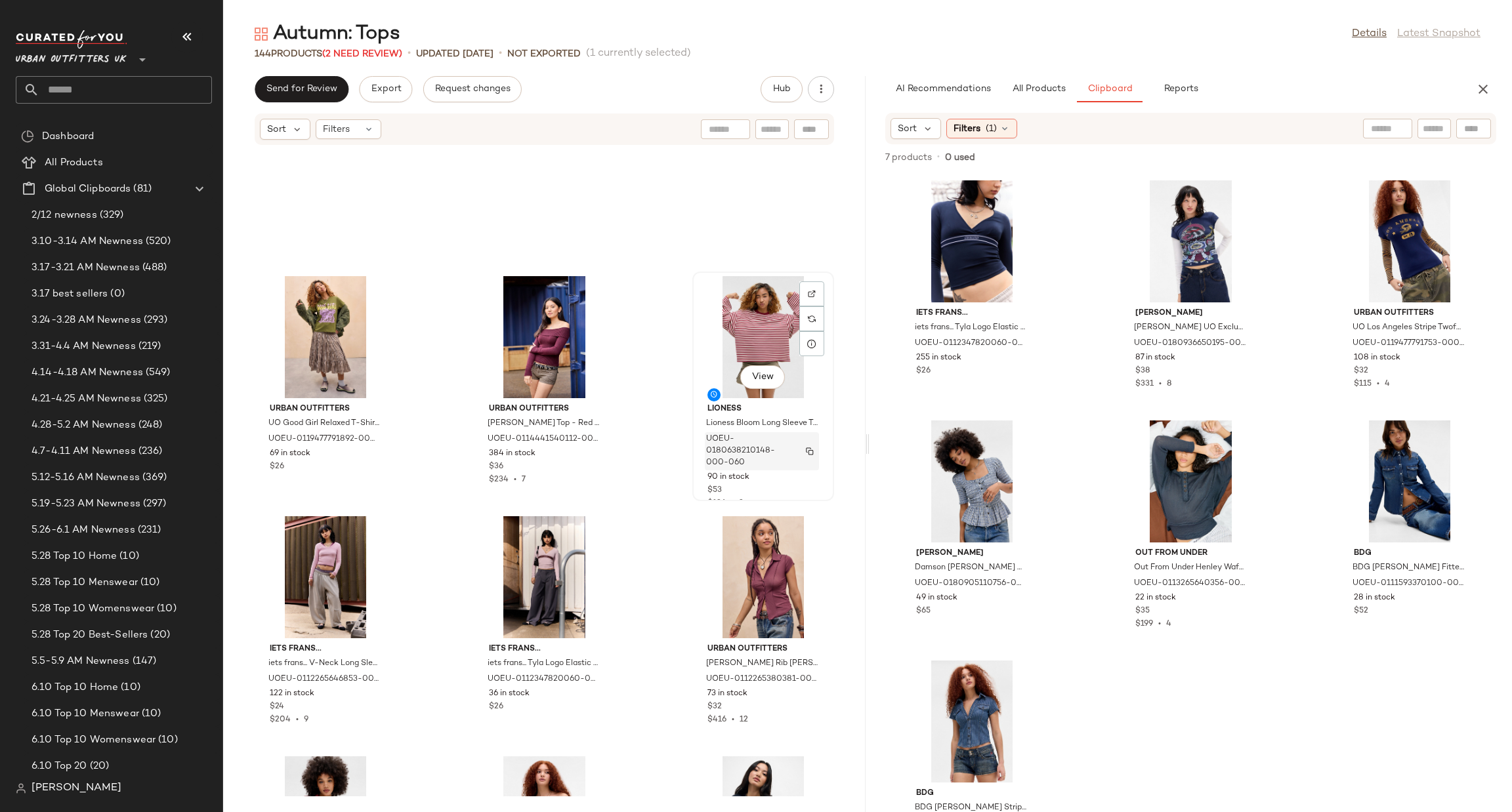
scroll to position [9847, 0]
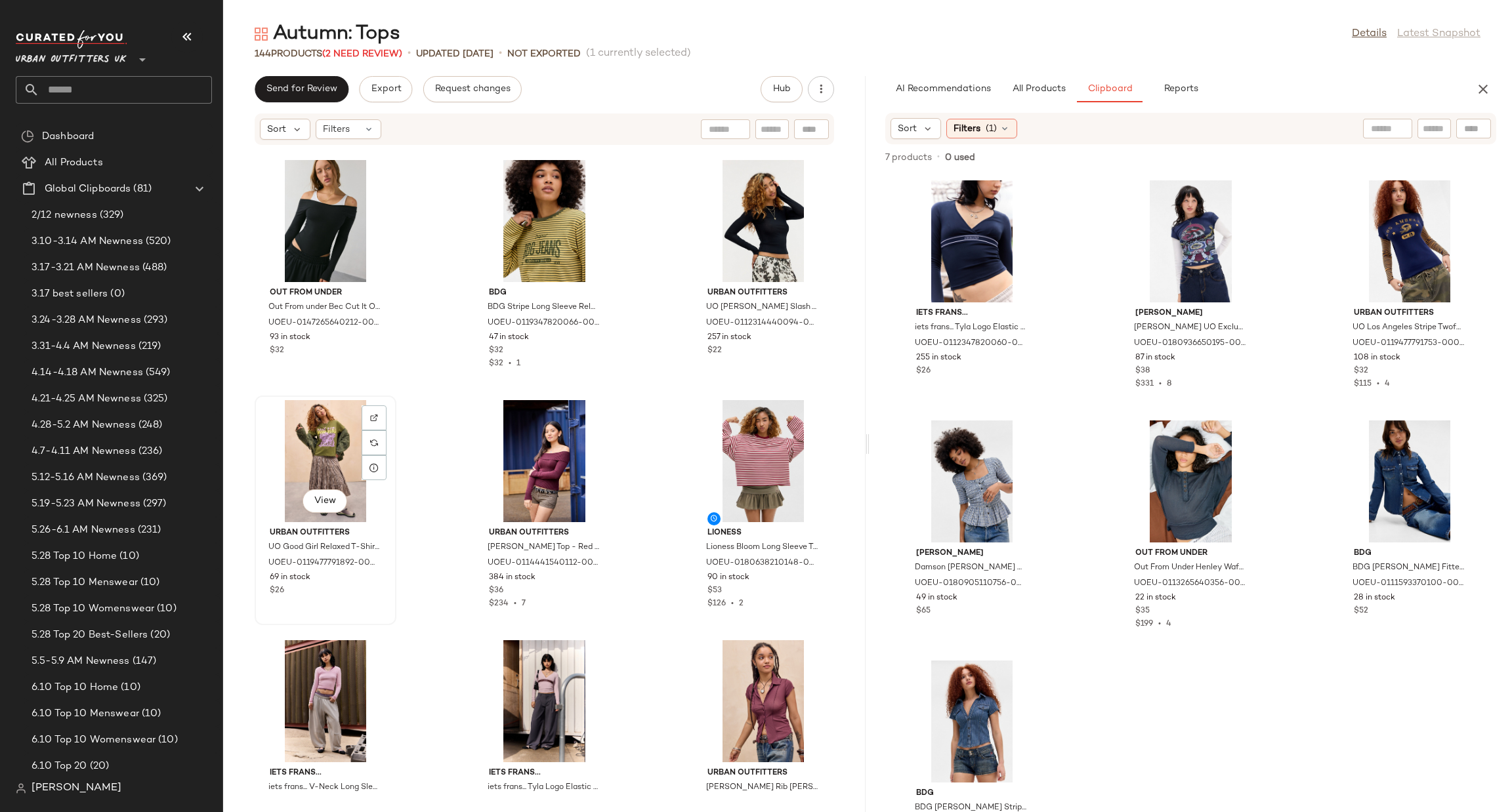
click at [292, 449] on div "View" at bounding box center [326, 461] width 133 height 122
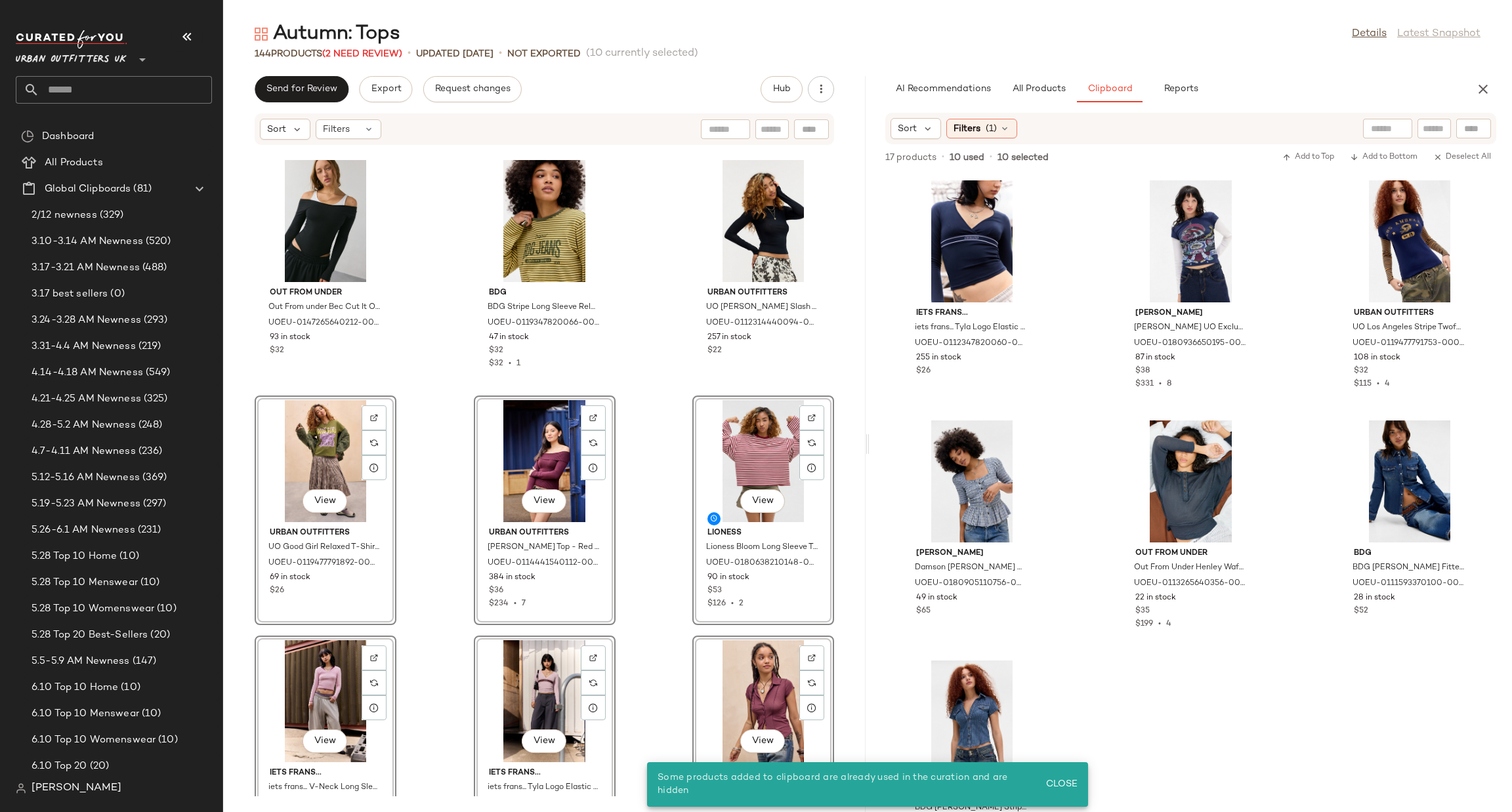
click at [297, 453] on div "View" at bounding box center [326, 461] width 133 height 122
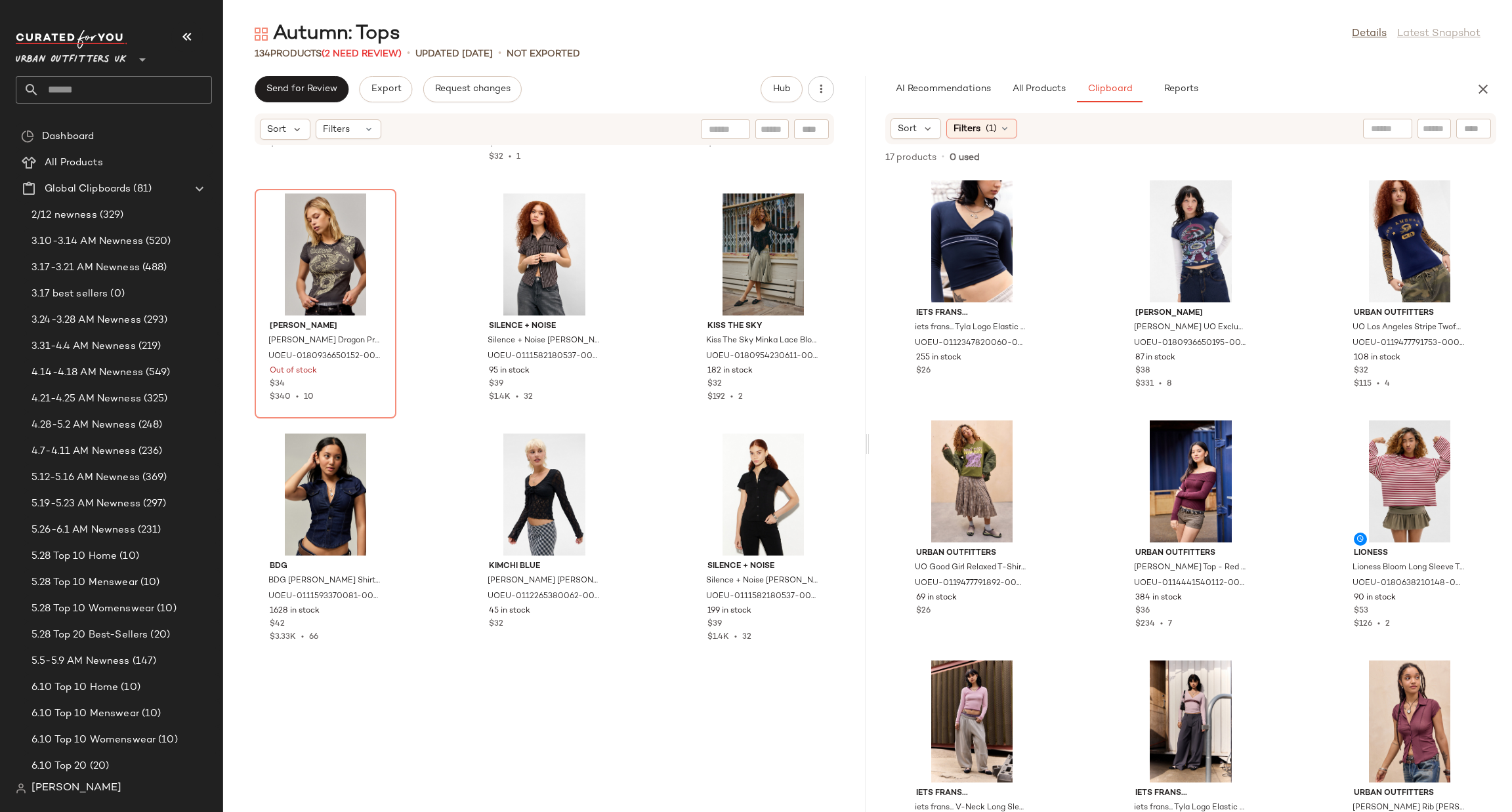
scroll to position [10155, 0]
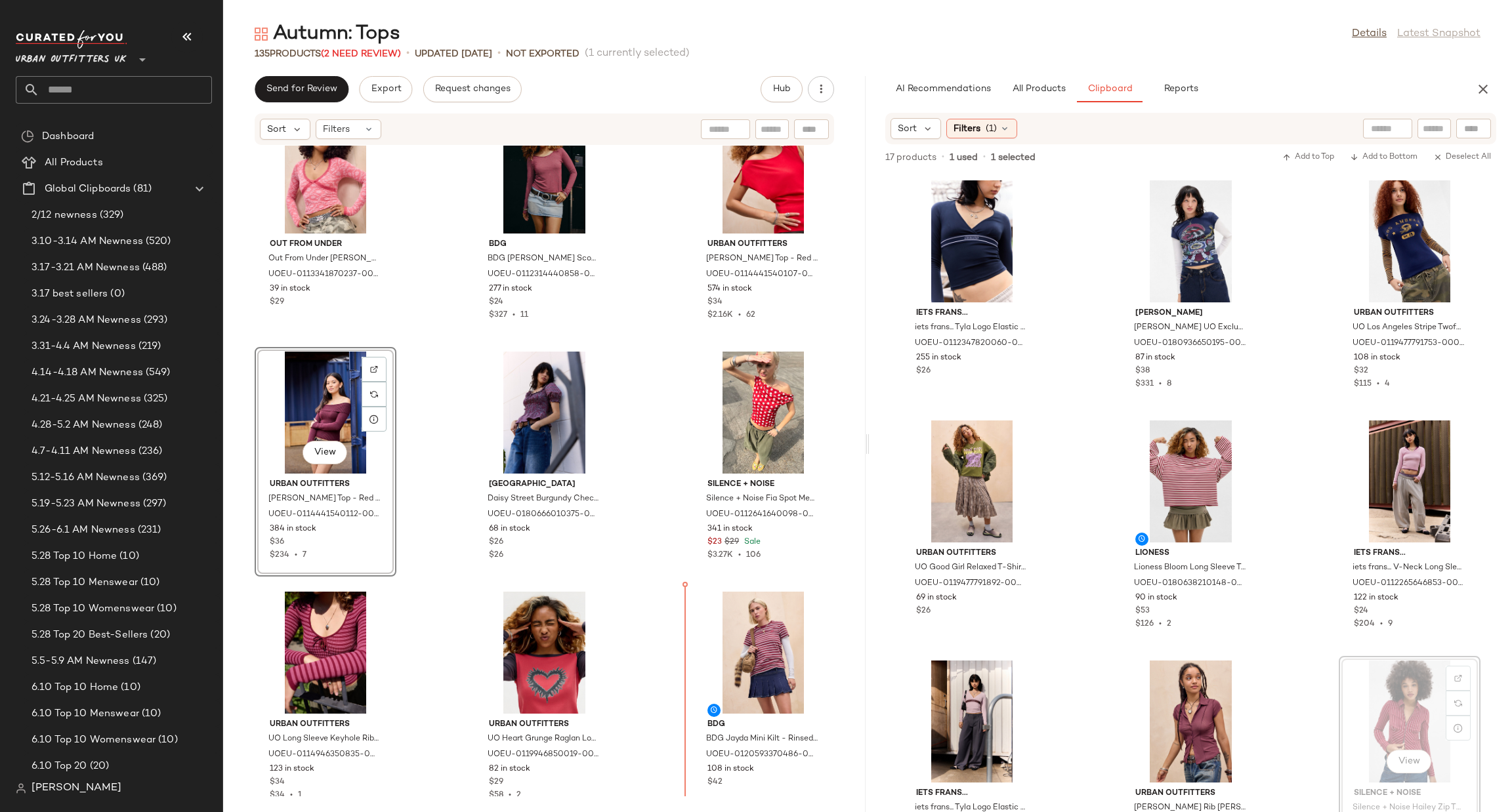
scroll to position [5337, 0]
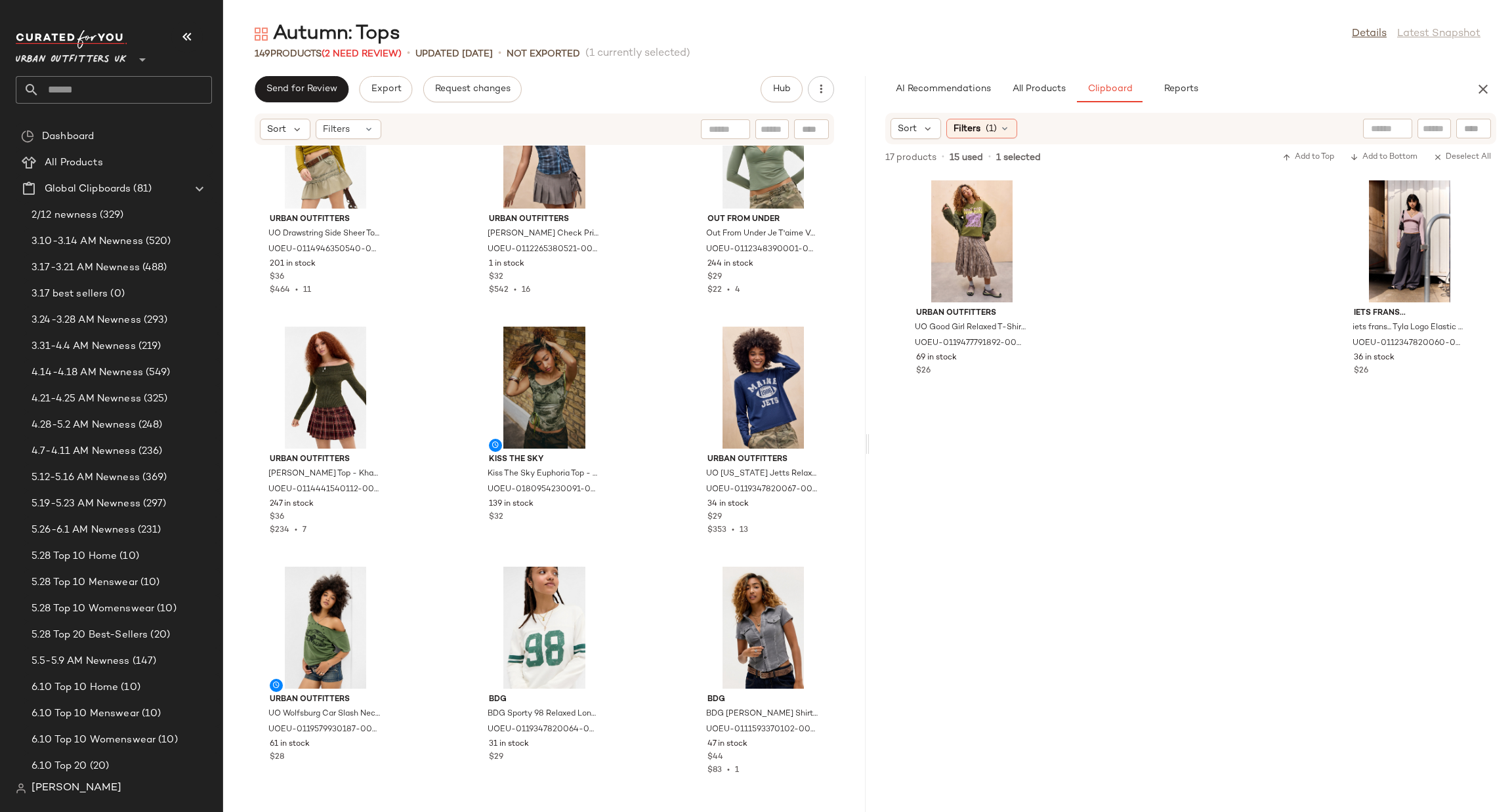
scroll to position [1017, 0]
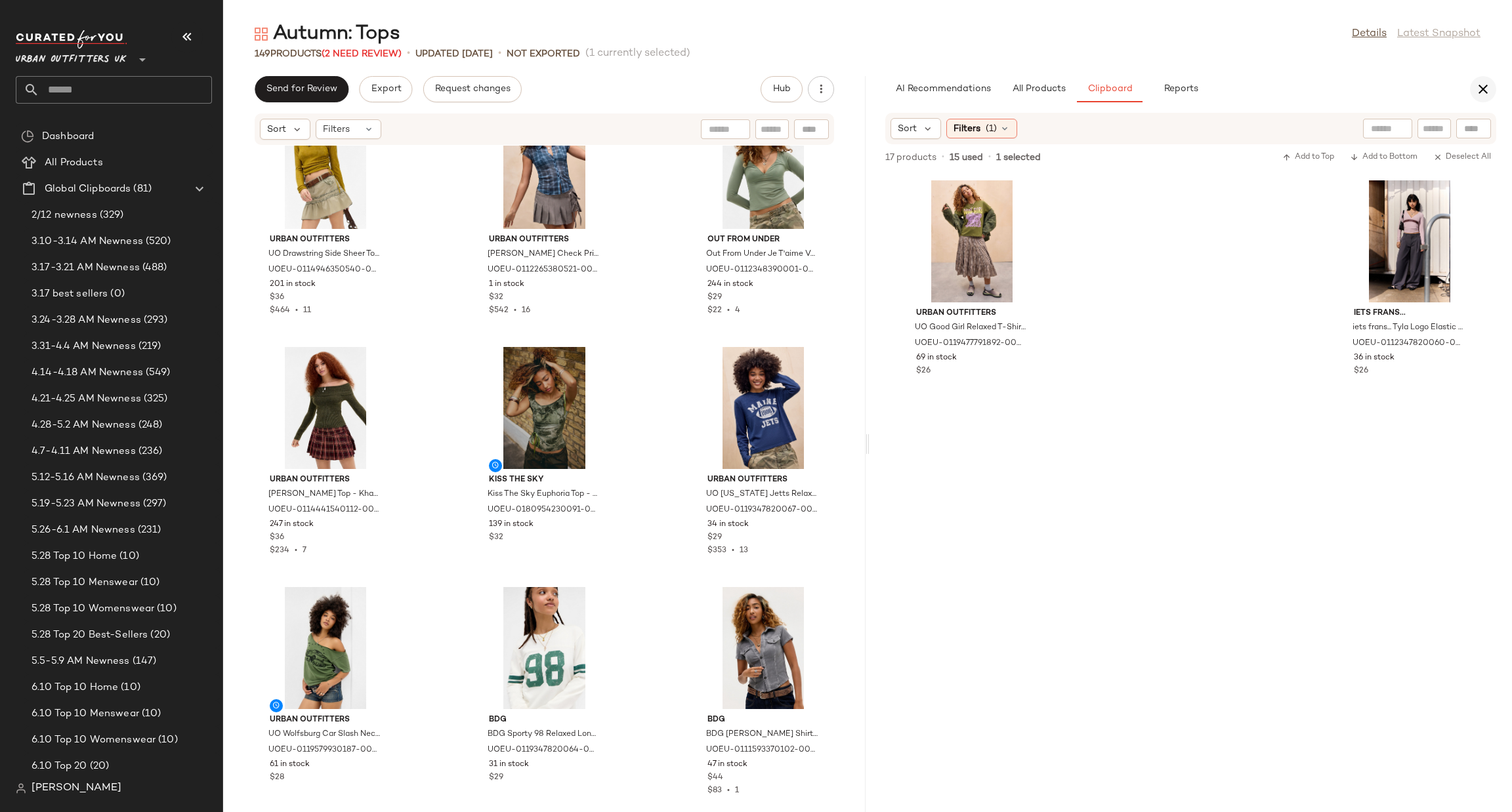
click at [1476, 90] on icon "button" at bounding box center [1484, 90] width 16 height 16
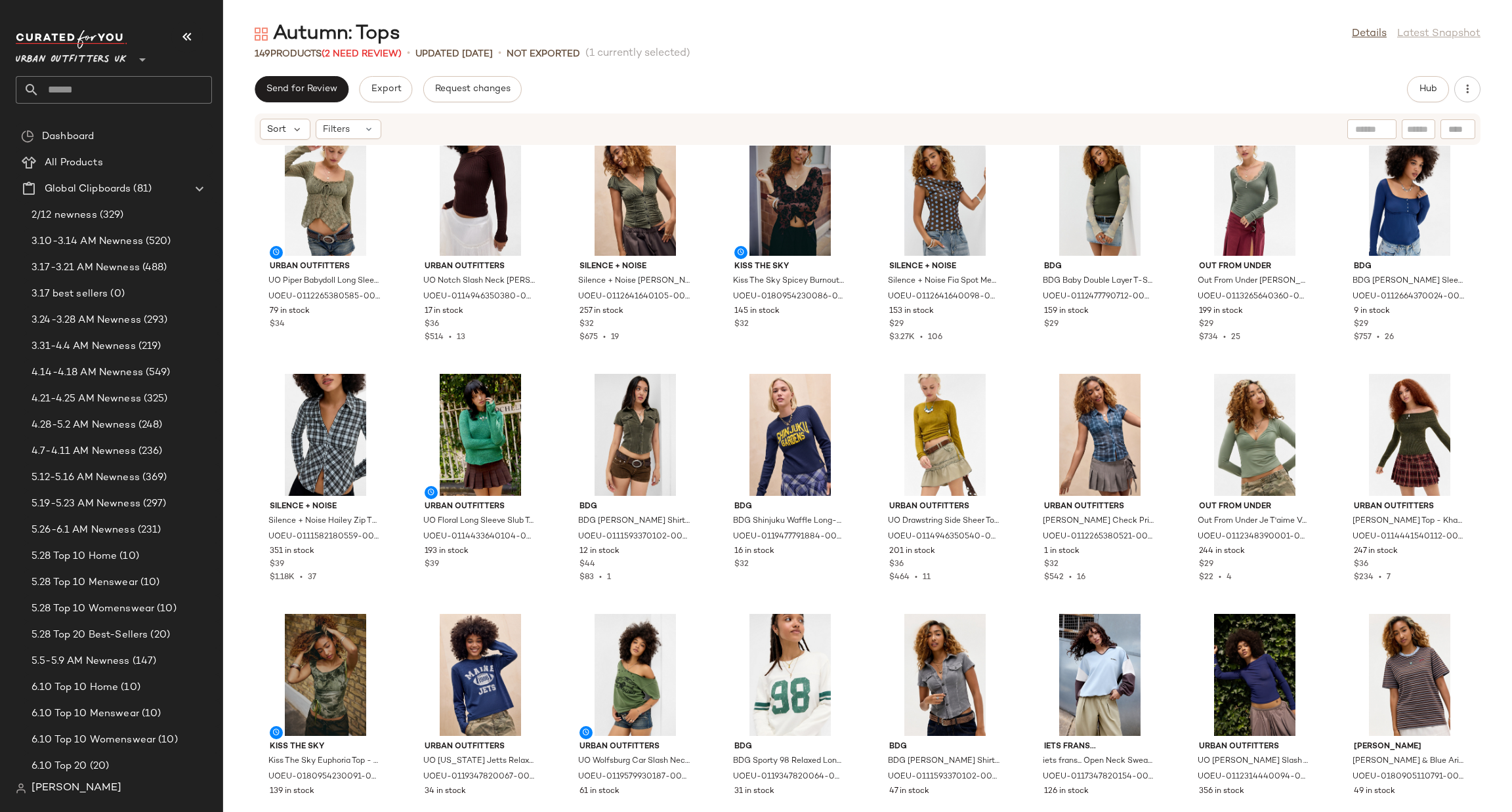
scroll to position [0, 0]
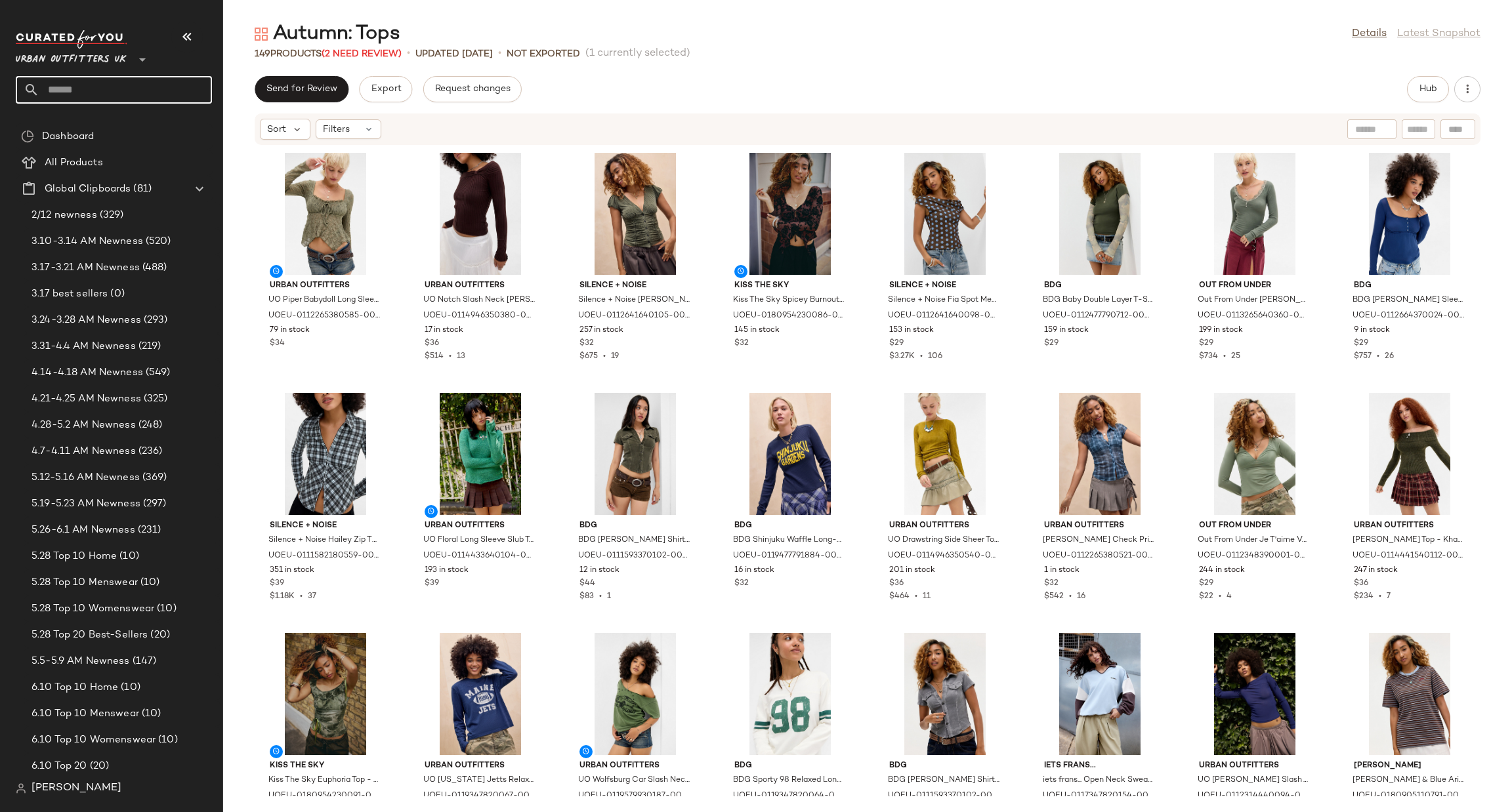
click at [129, 87] on input "text" at bounding box center [125, 90] width 173 height 28
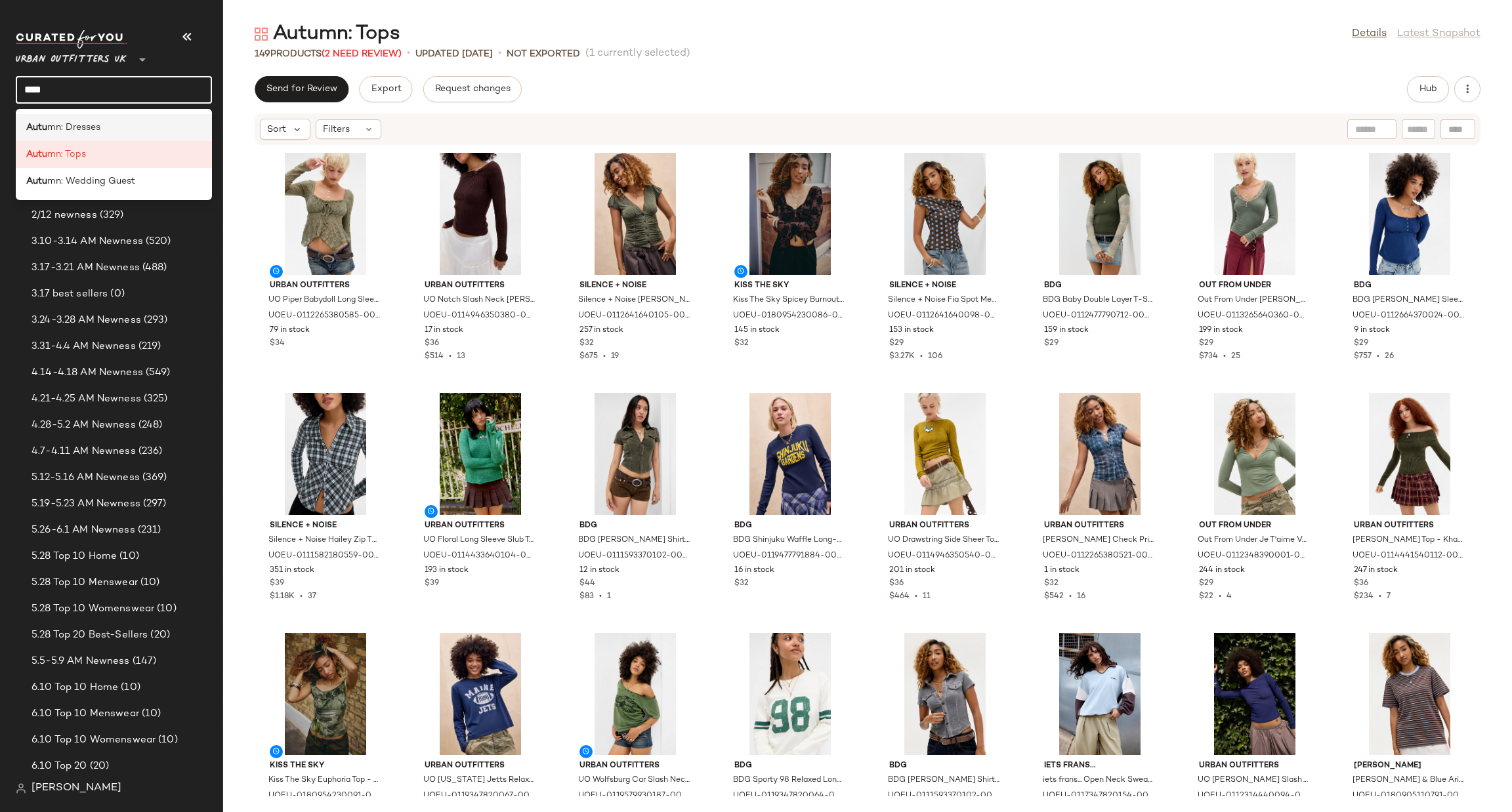
type input "****"
drag, startPoint x: 145, startPoint y: 133, endPoint x: 338, endPoint y: 36, distance: 216.0
click at [145, 132] on div "Autu mn: Dresses" at bounding box center [114, 127] width 176 height 14
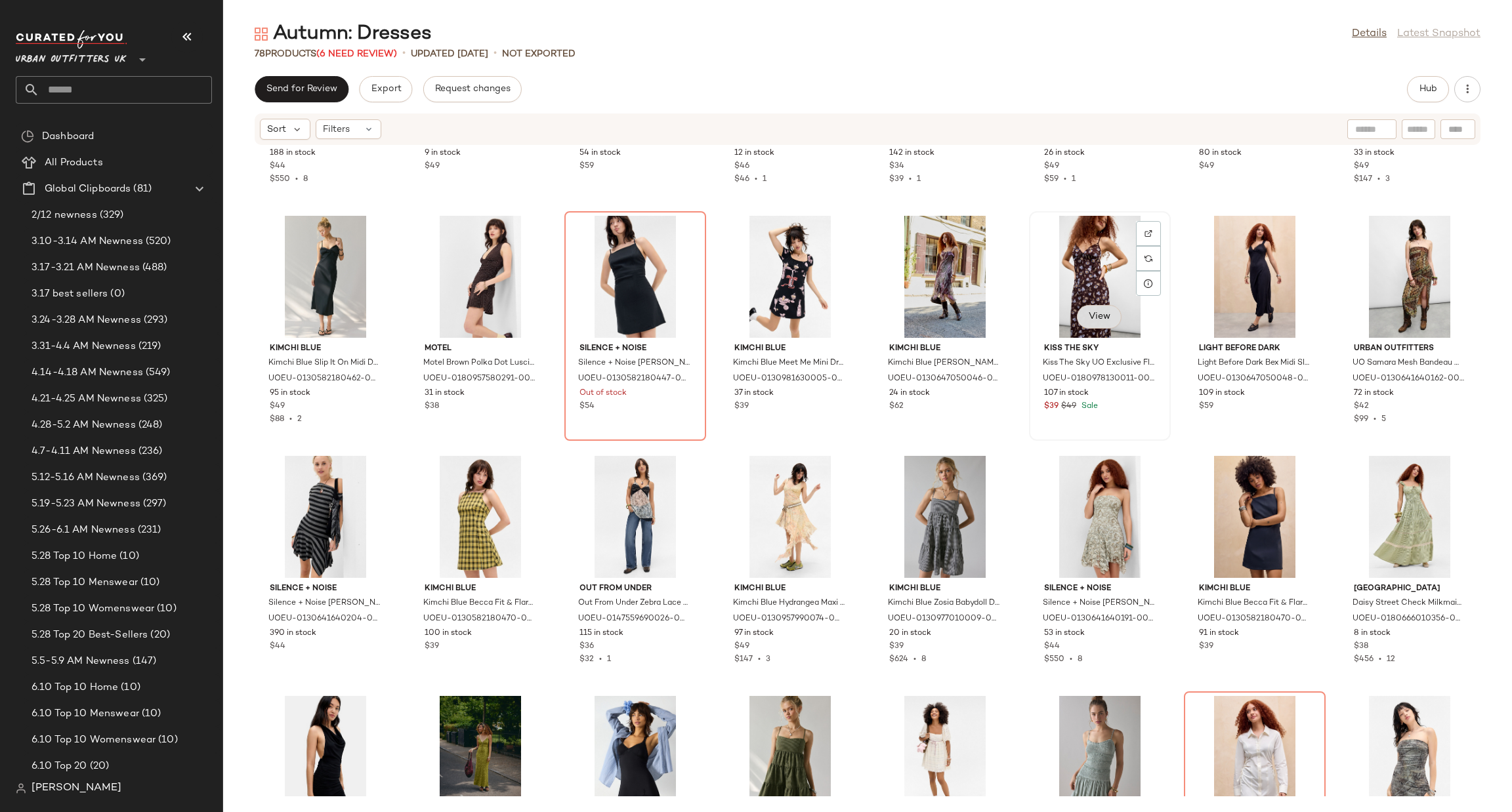
scroll to position [1191, 0]
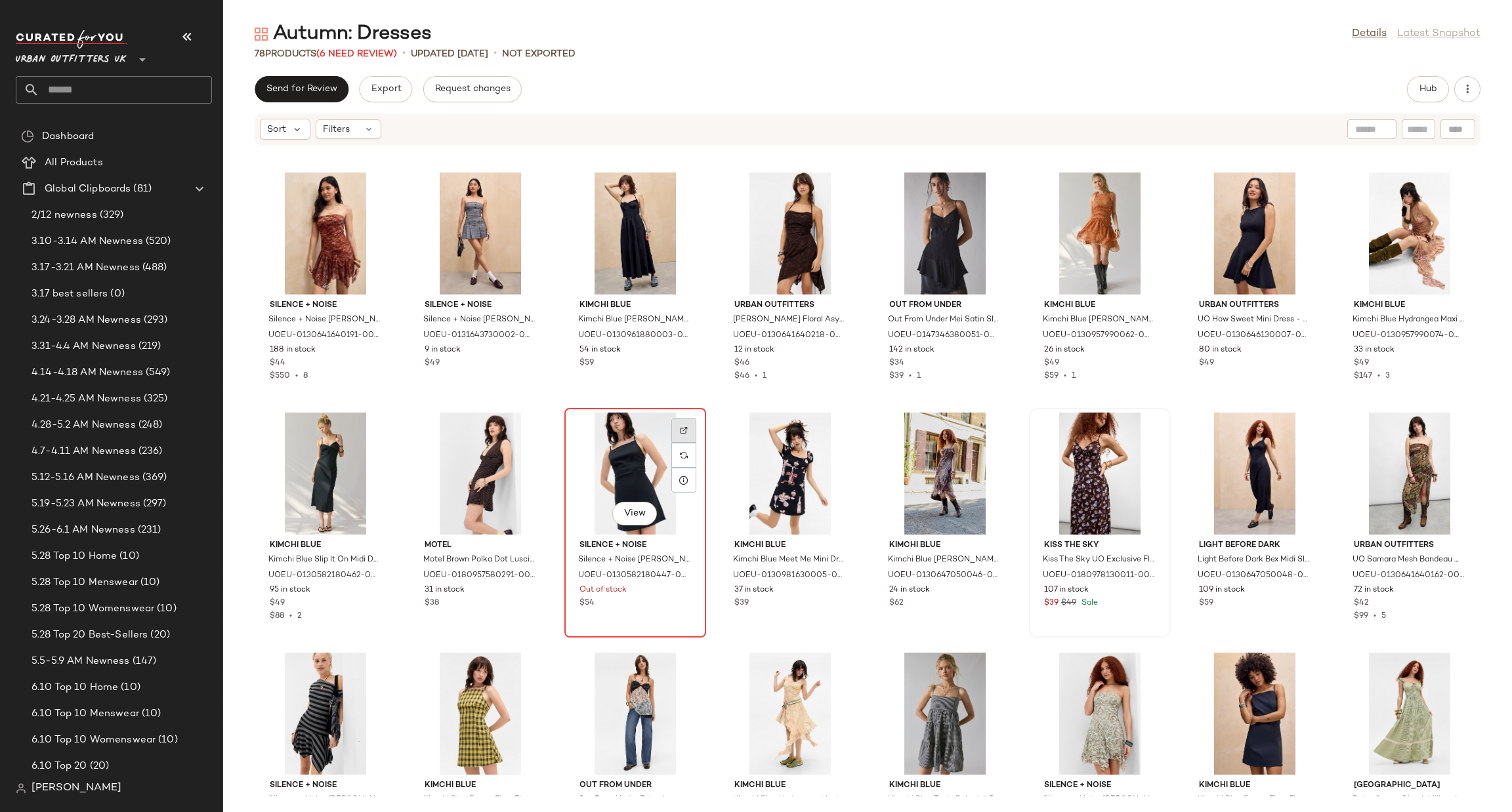
click at [686, 443] on div at bounding box center [683, 455] width 25 height 25
click at [638, 476] on div "View" at bounding box center [635, 474] width 133 height 122
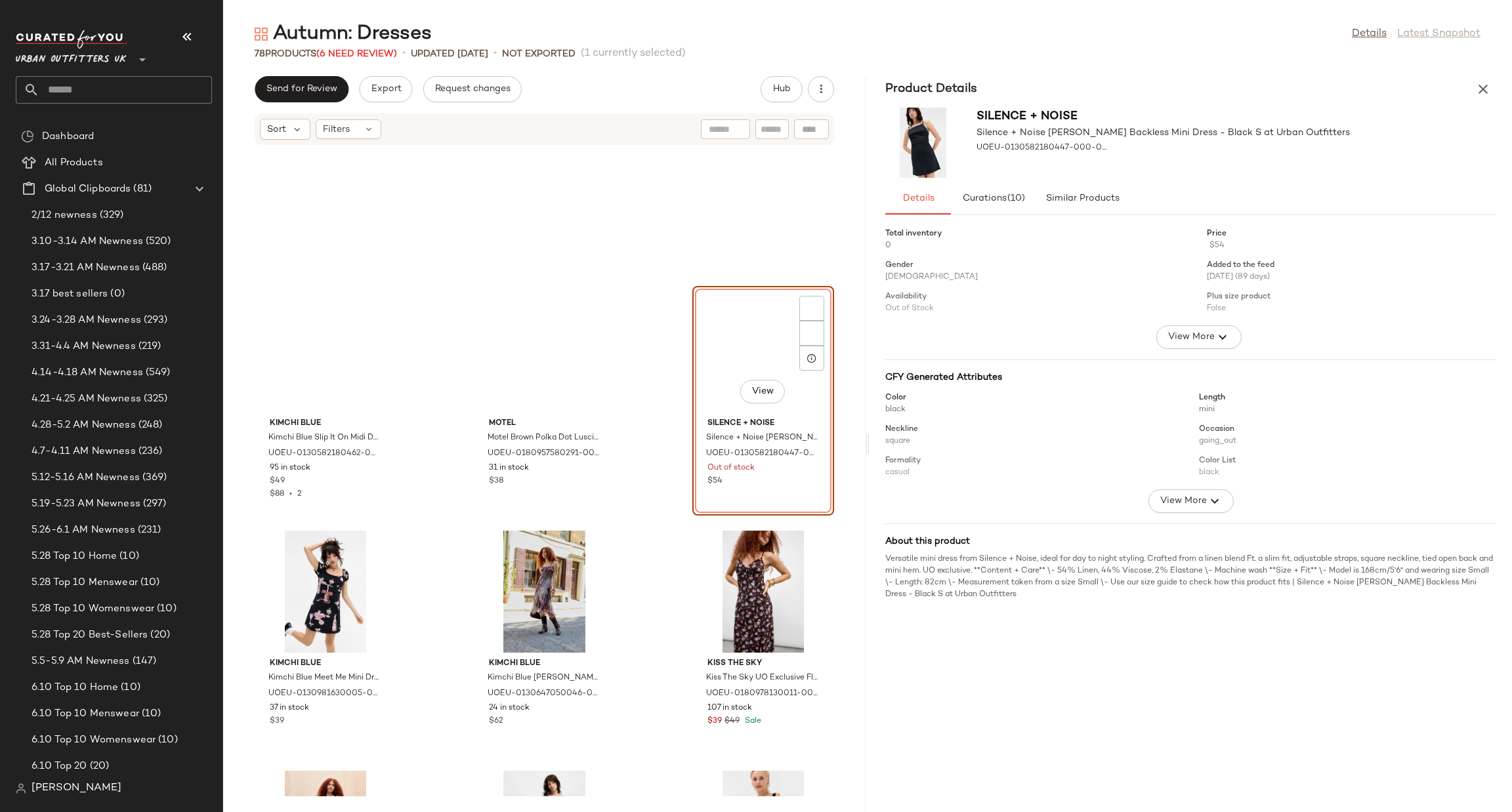
scroll to position [3626, 0]
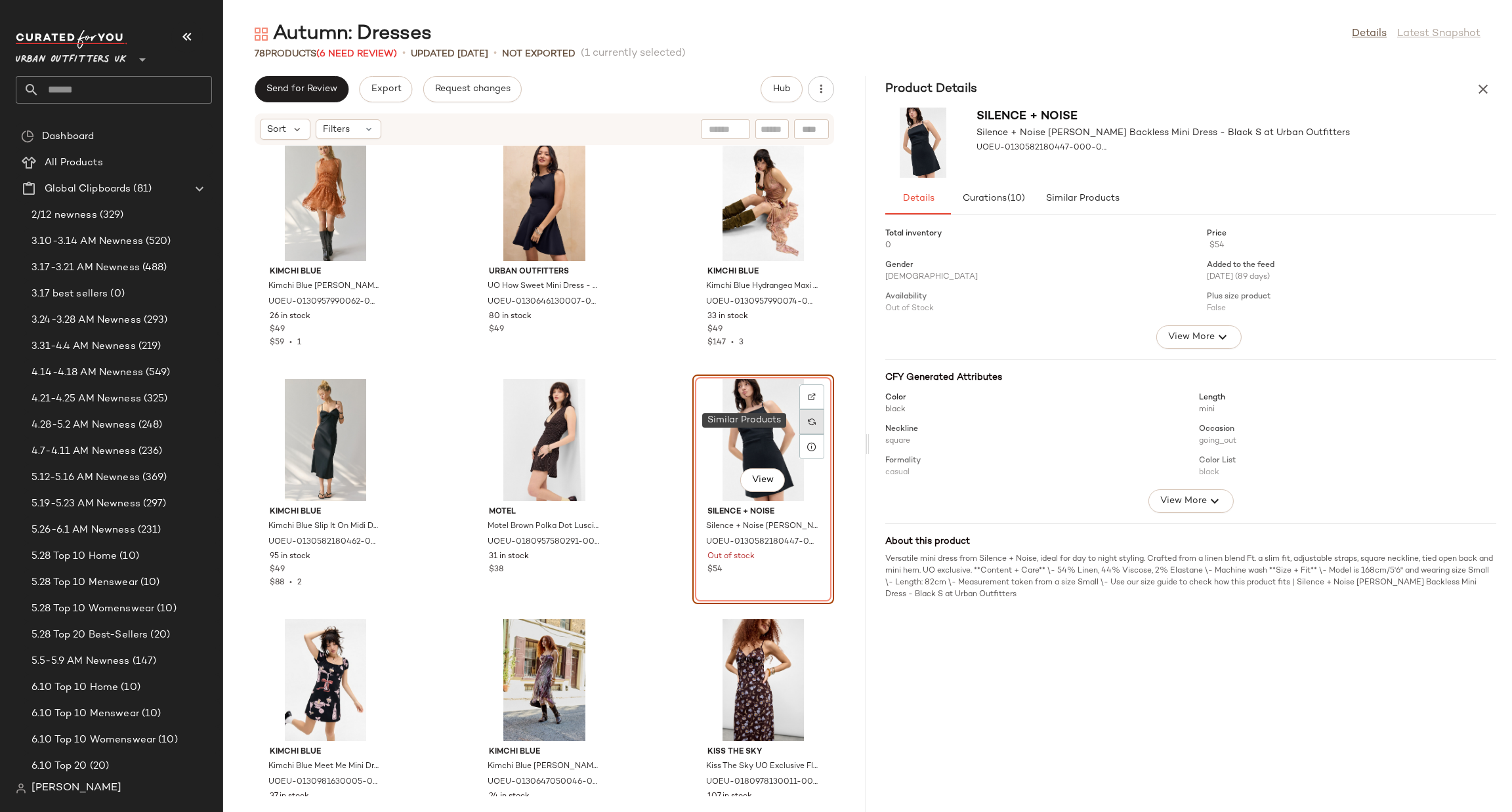
click at [806, 414] on div at bounding box center [812, 422] width 25 height 25
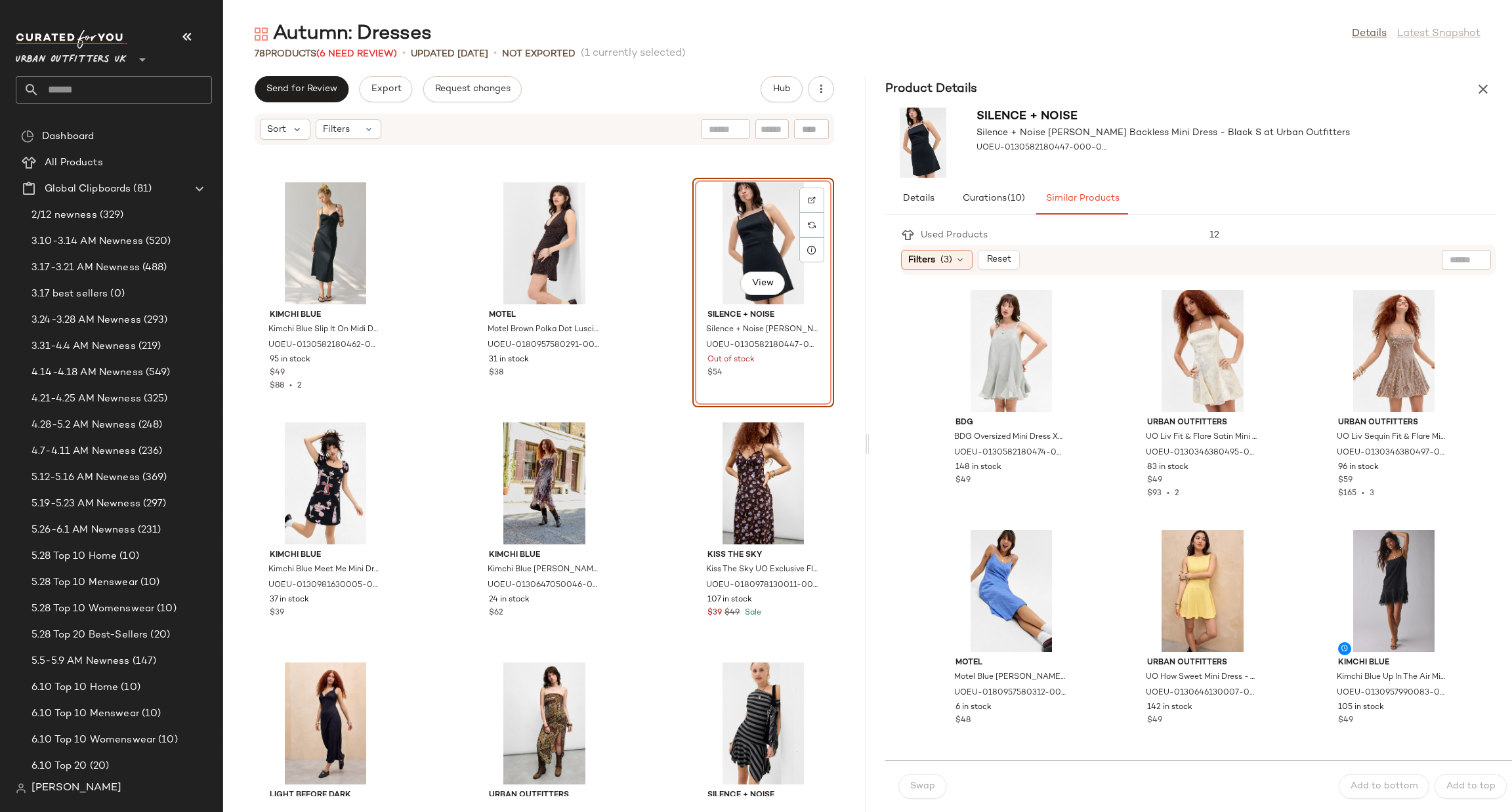
scroll to position [3685, 0]
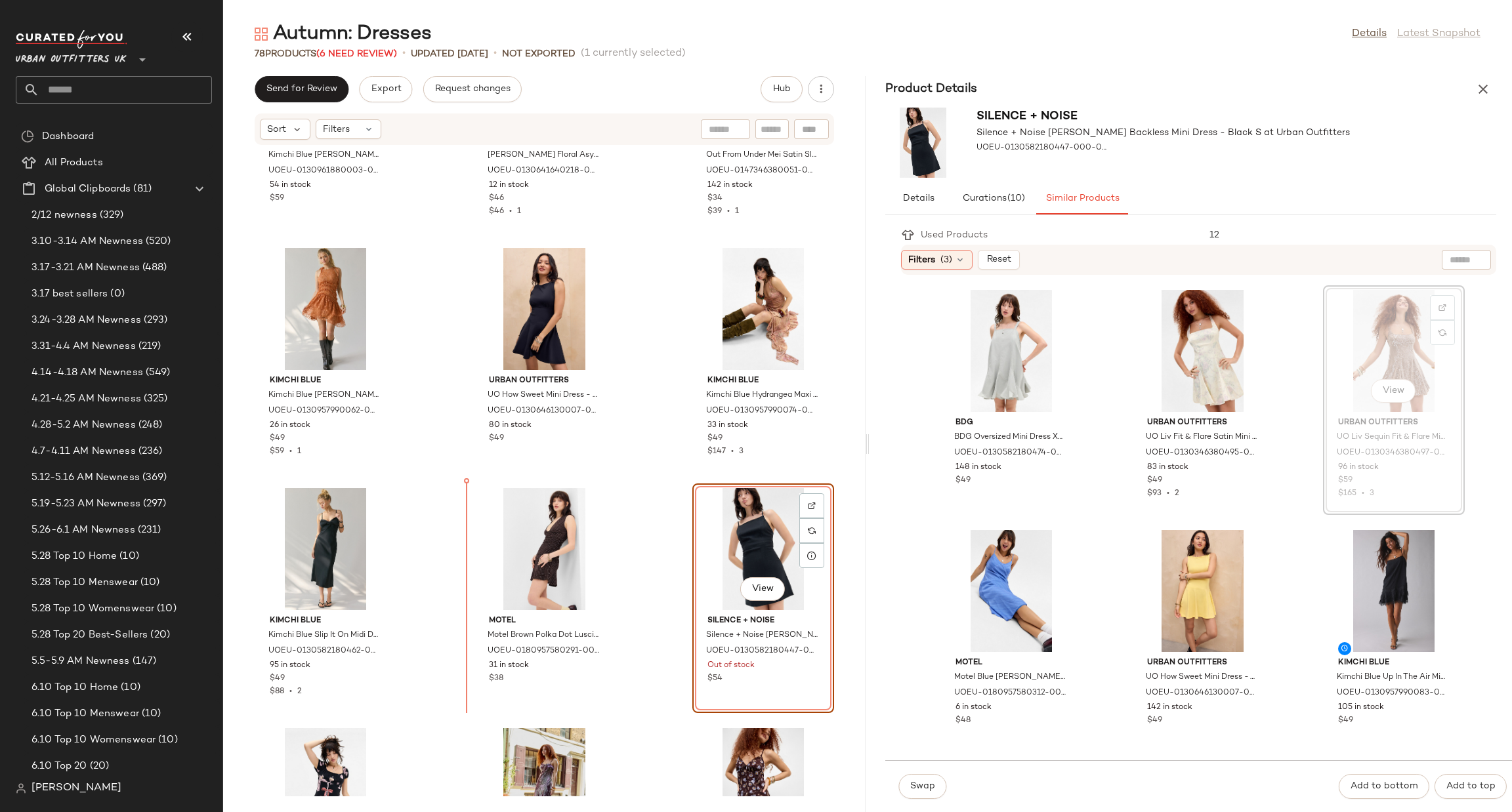
scroll to position [3541, 0]
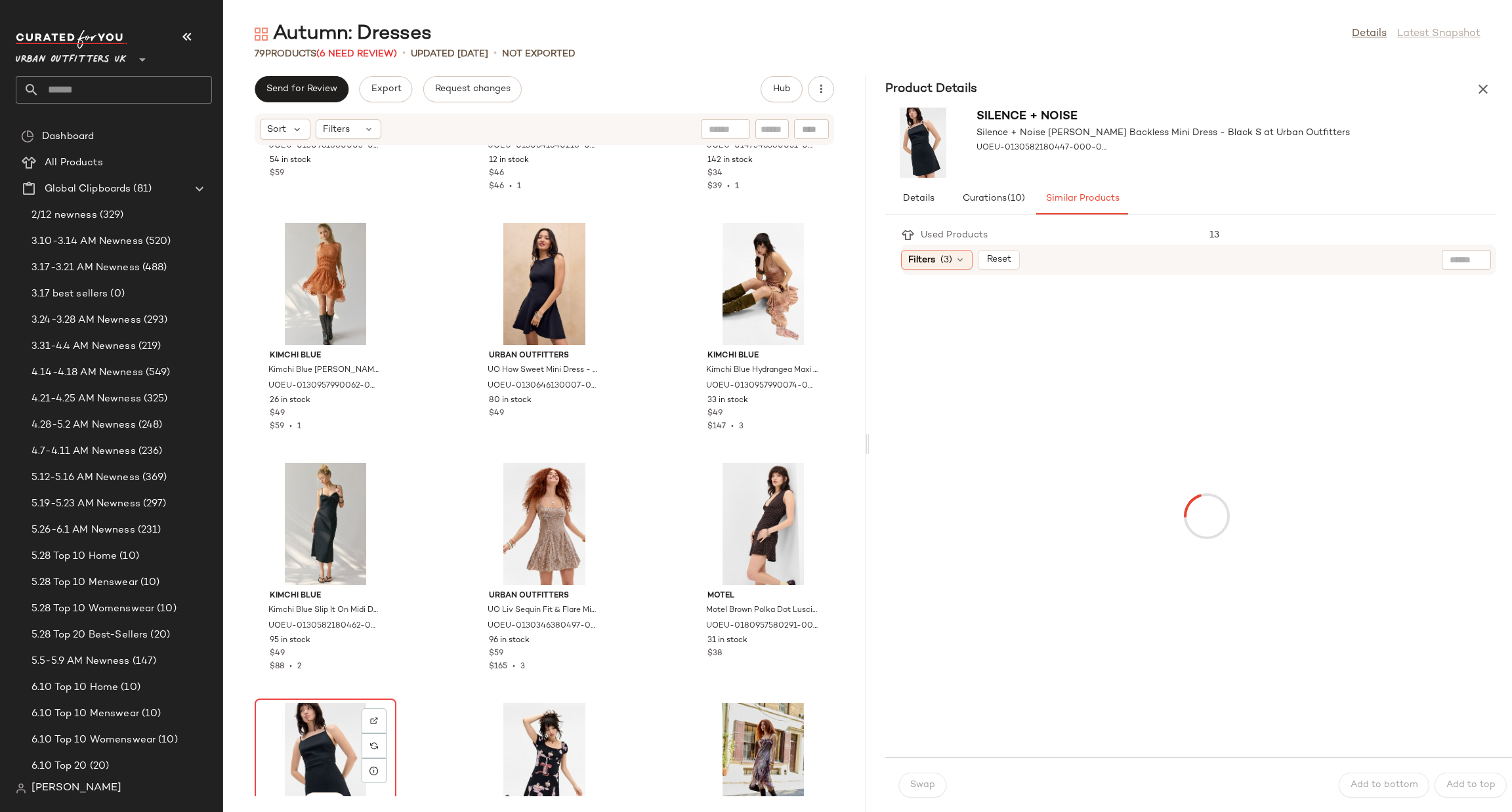
click at [332, 744] on div "View" at bounding box center [326, 765] width 133 height 122
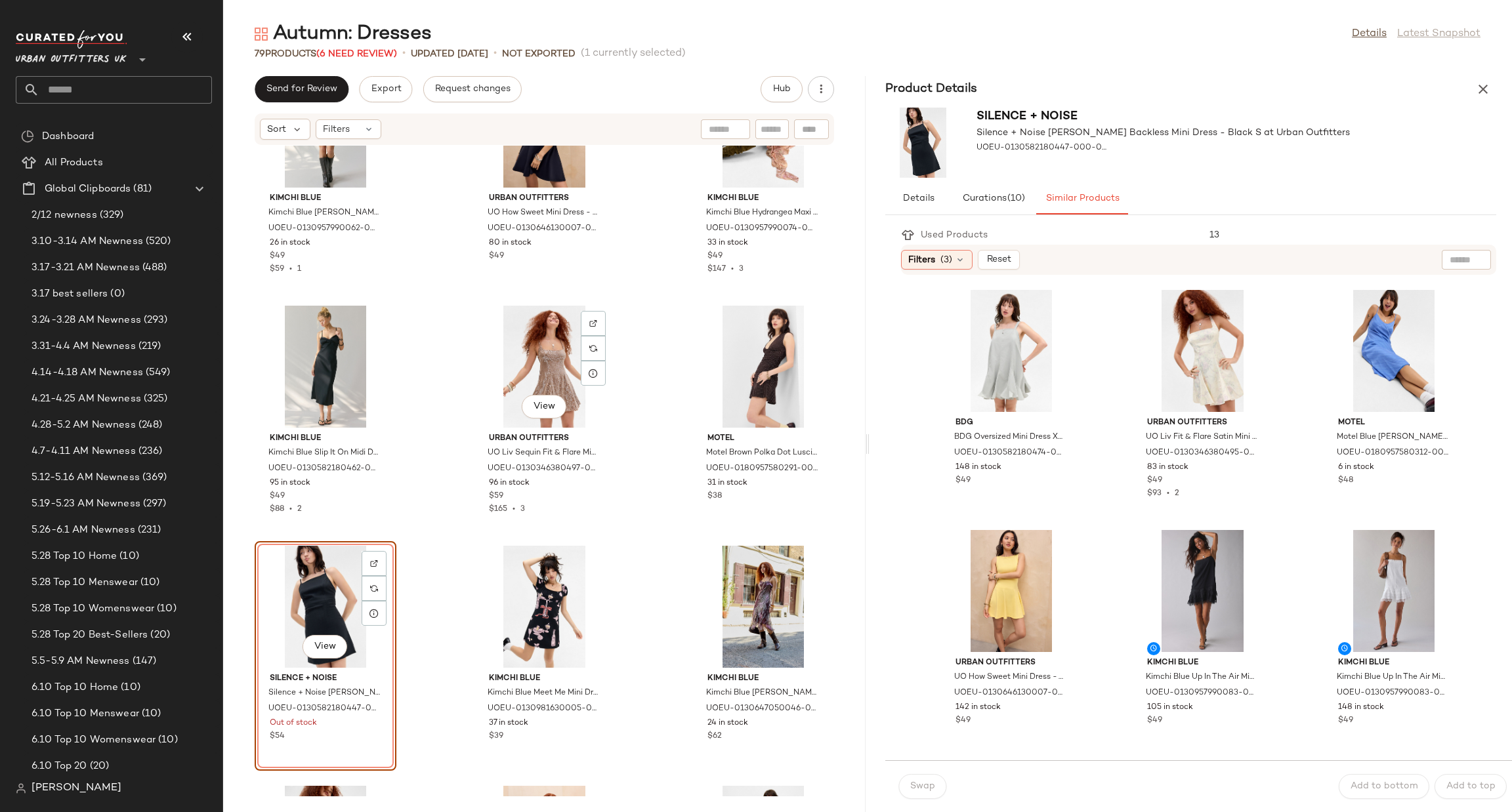
scroll to position [3935, 0]
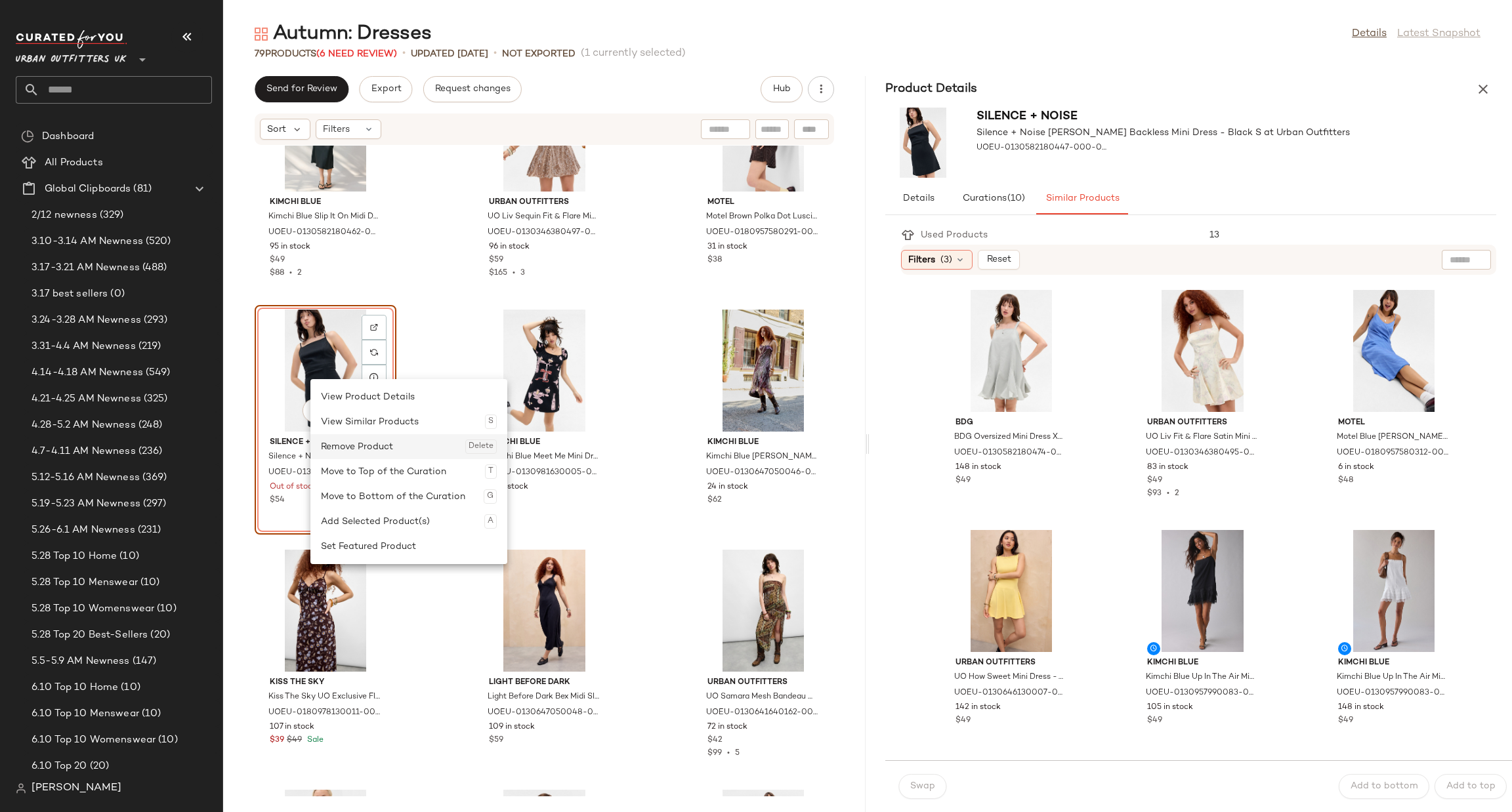
click at [409, 446] on div "Remove Product Delete" at bounding box center [408, 446] width 176 height 25
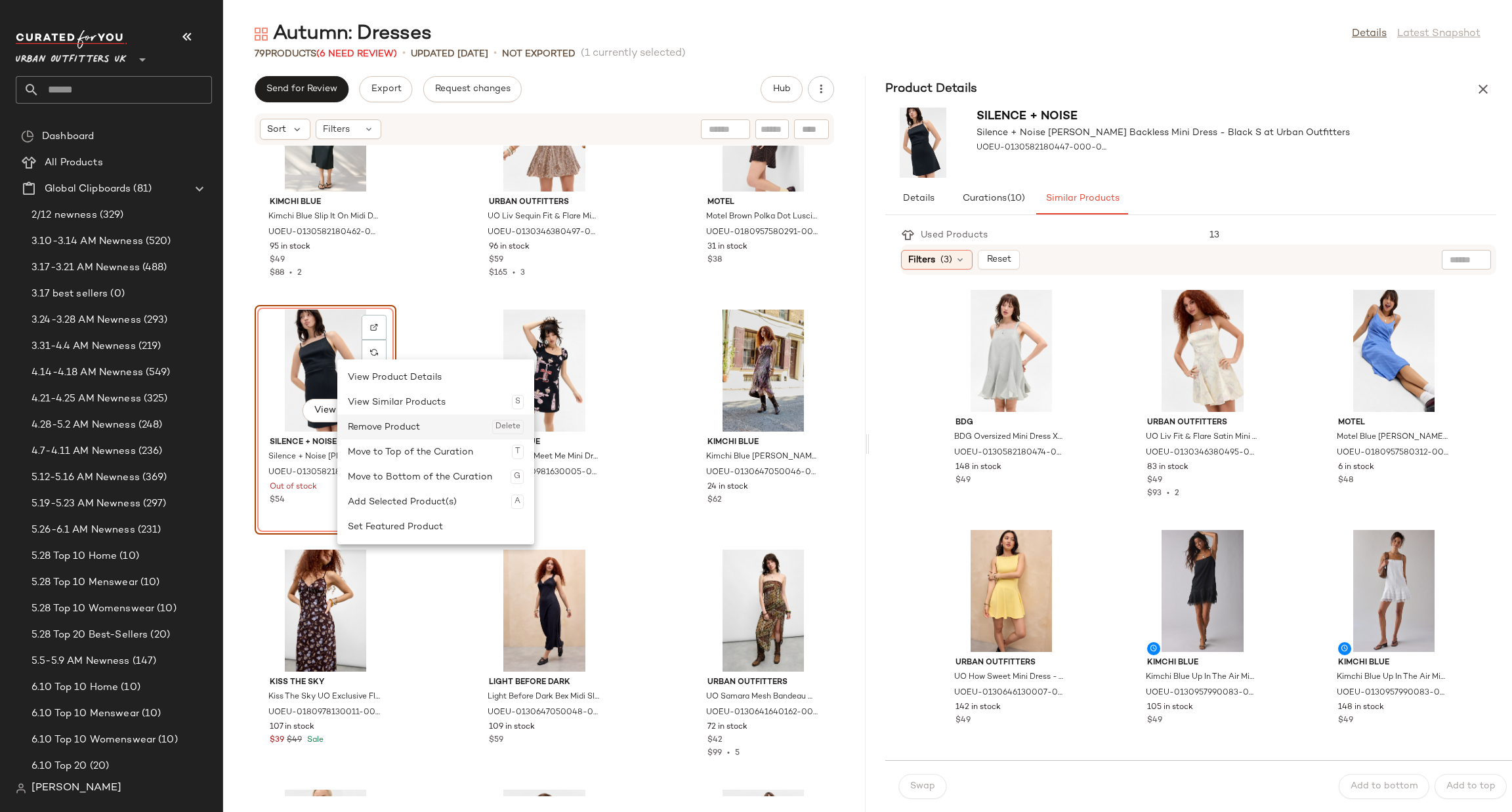
click at [385, 426] on div "Remove Product Delete" at bounding box center [435, 427] width 176 height 25
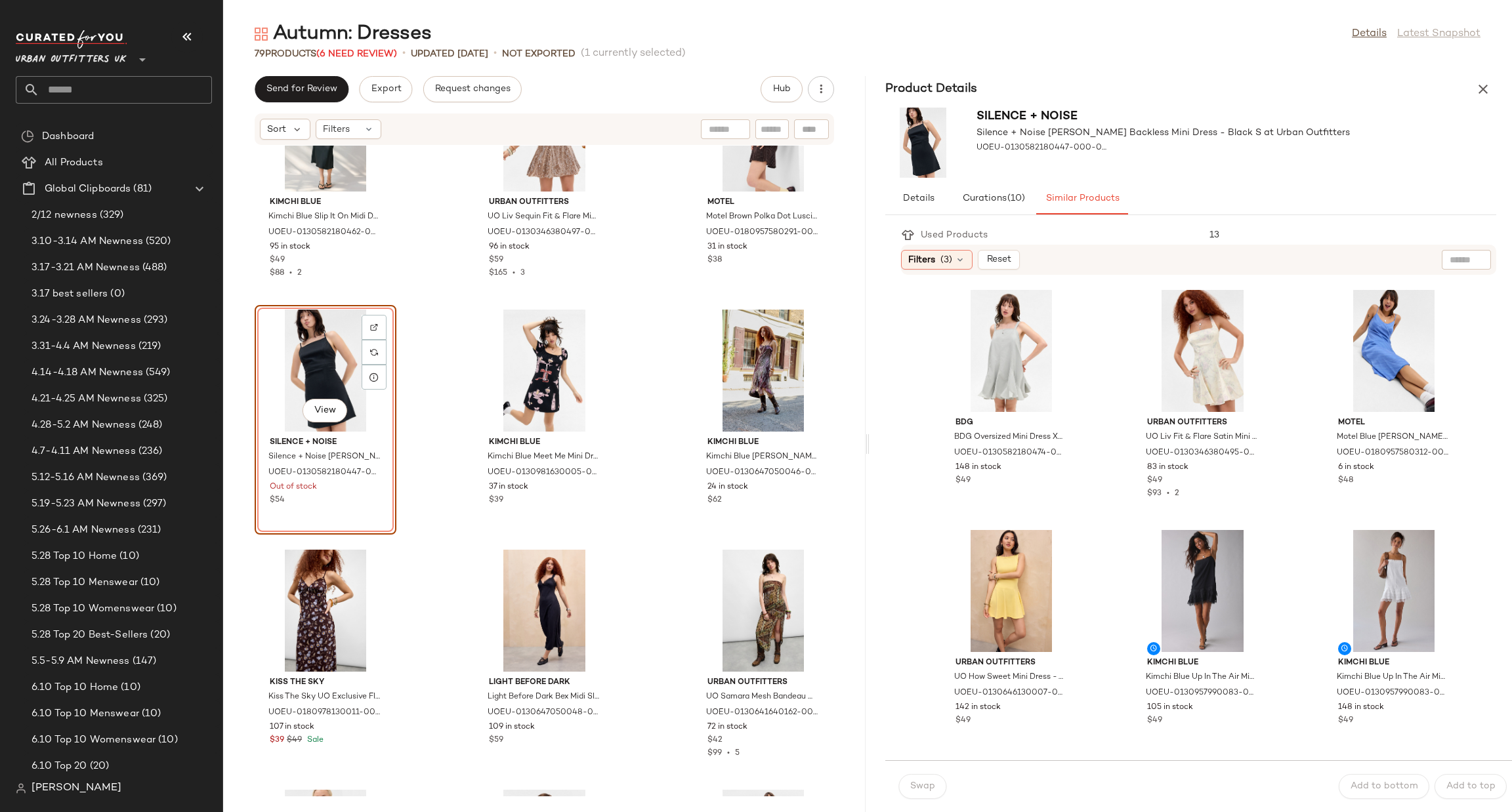
click at [414, 444] on div "Kimchi Blue Kimchi Blue Slip It On Midi Dress - Black XL at Urban Outfitters UO…" at bounding box center [544, 471] width 643 height 651
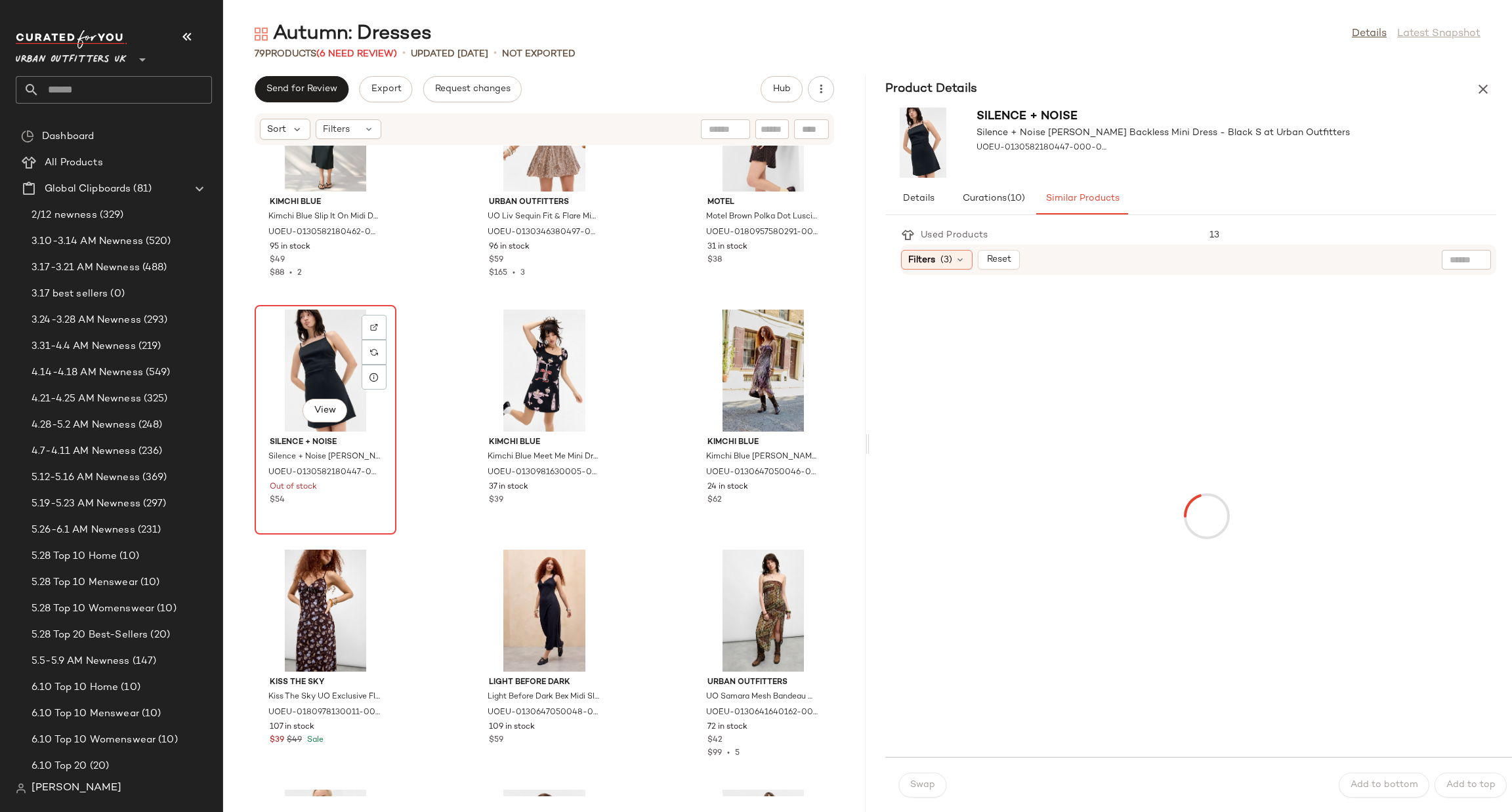
click at [308, 389] on div "View" at bounding box center [326, 371] width 133 height 122
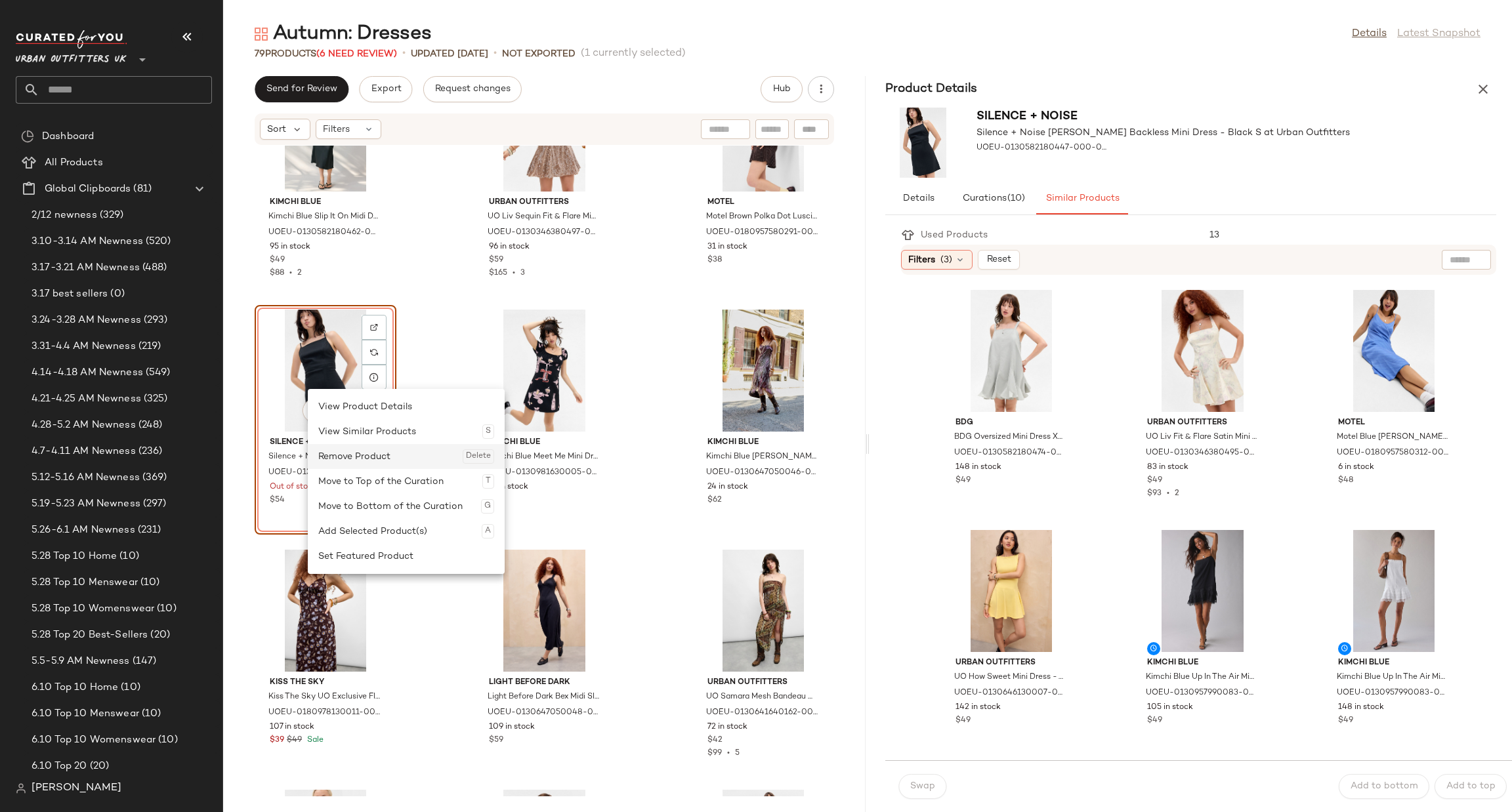
click at [364, 458] on div "Remove Product Delete" at bounding box center [406, 457] width 176 height 25
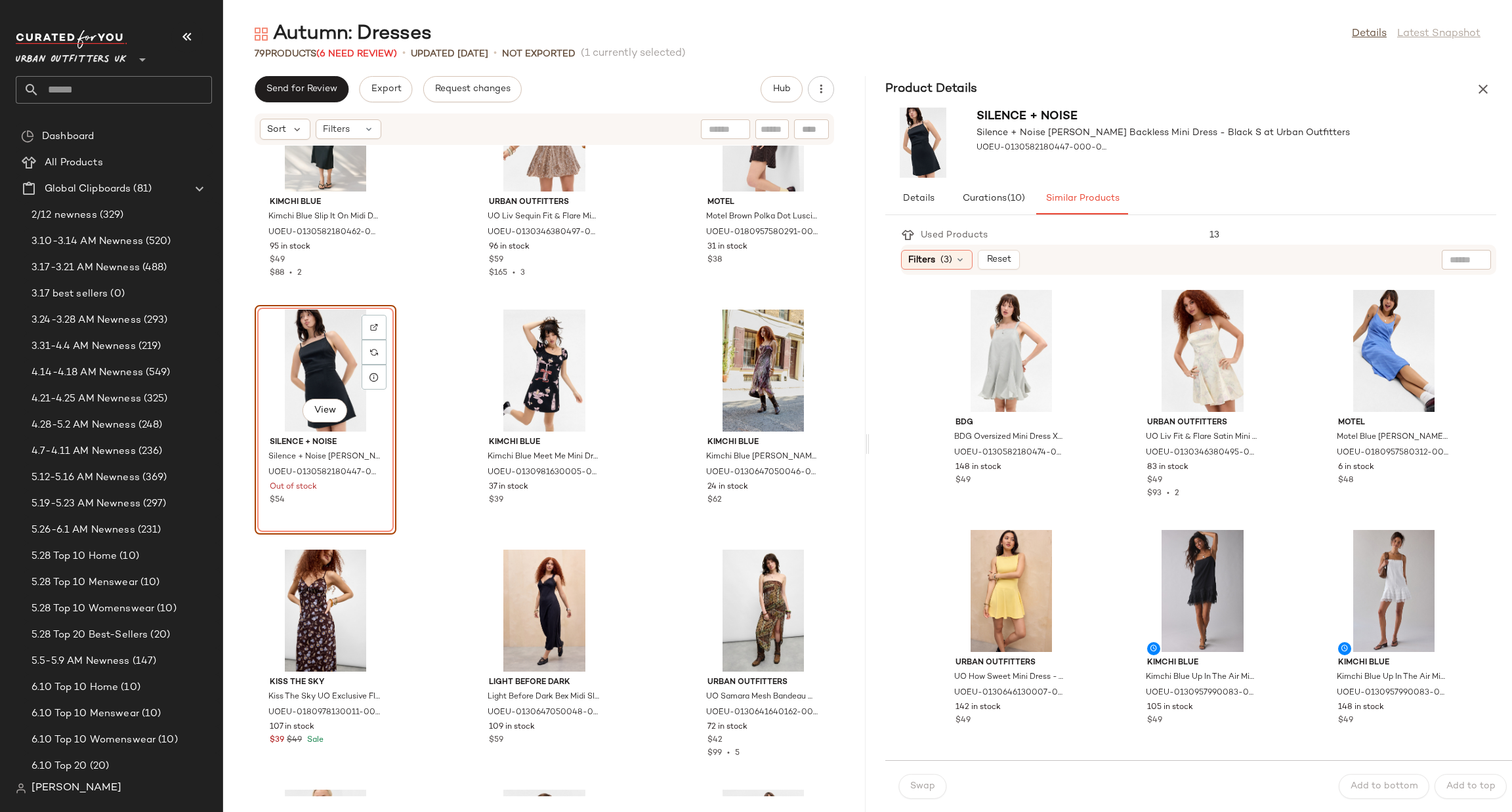
click at [427, 451] on div "Kimchi Blue Kimchi Blue Slip It On Midi Dress - Black XL at Urban Outfitters UO…" at bounding box center [544, 471] width 643 height 651
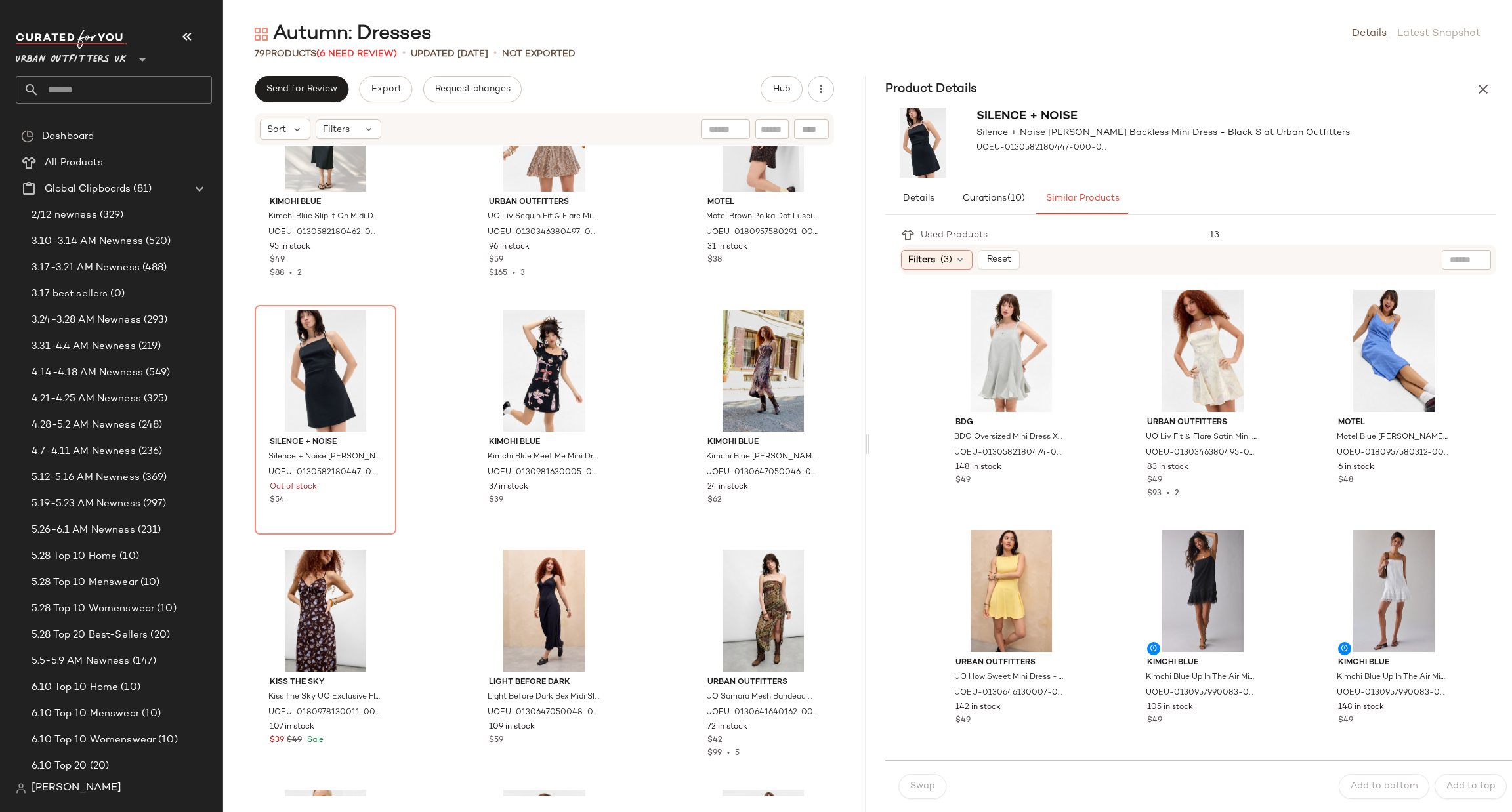
click at [439, 443] on div "Kimchi Blue Kimchi Blue Slip It On Midi Dress - Black XL at Urban Outfitters UO…" at bounding box center [544, 471] width 643 height 651
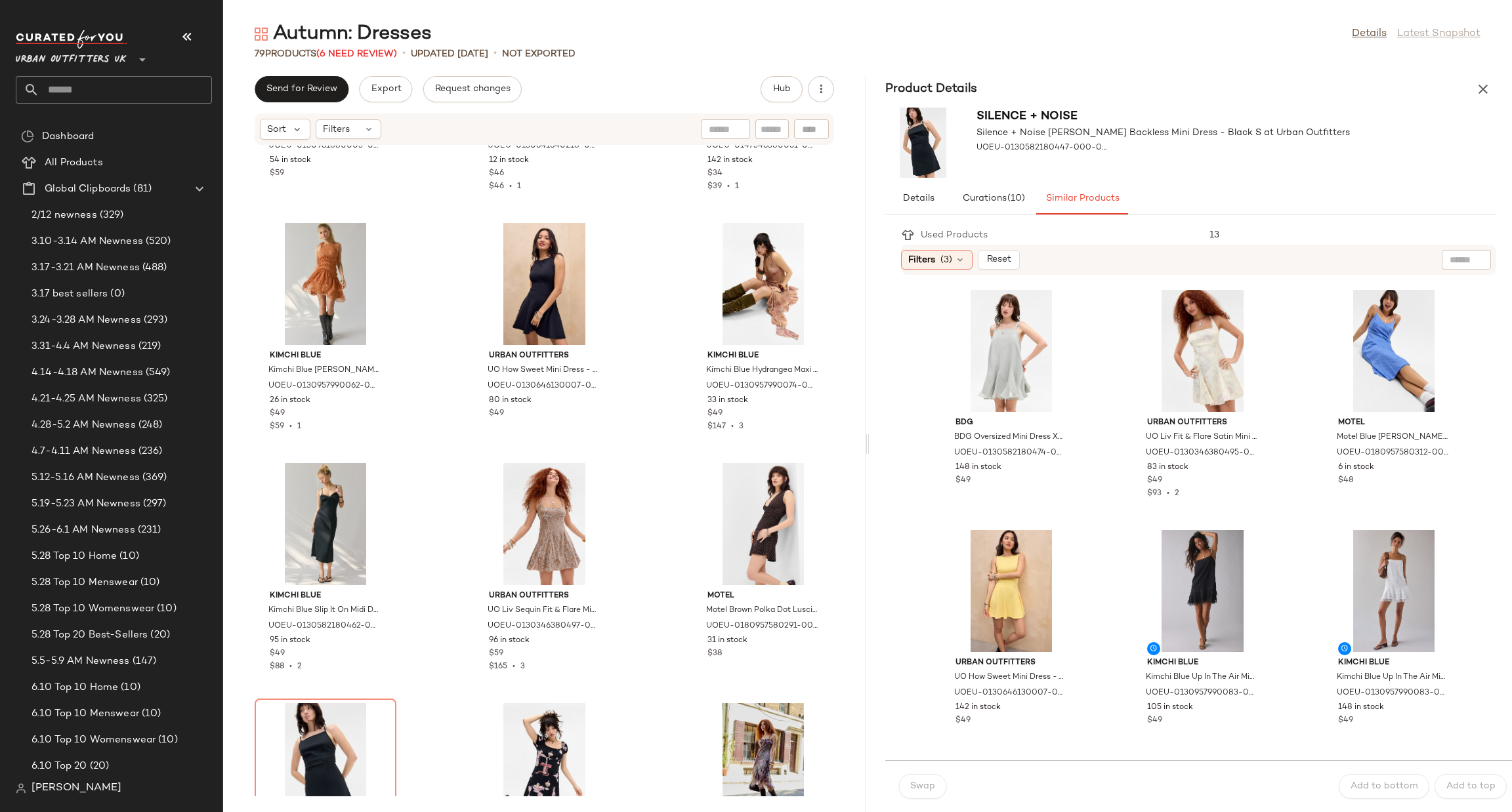
scroll to position [3935, 0]
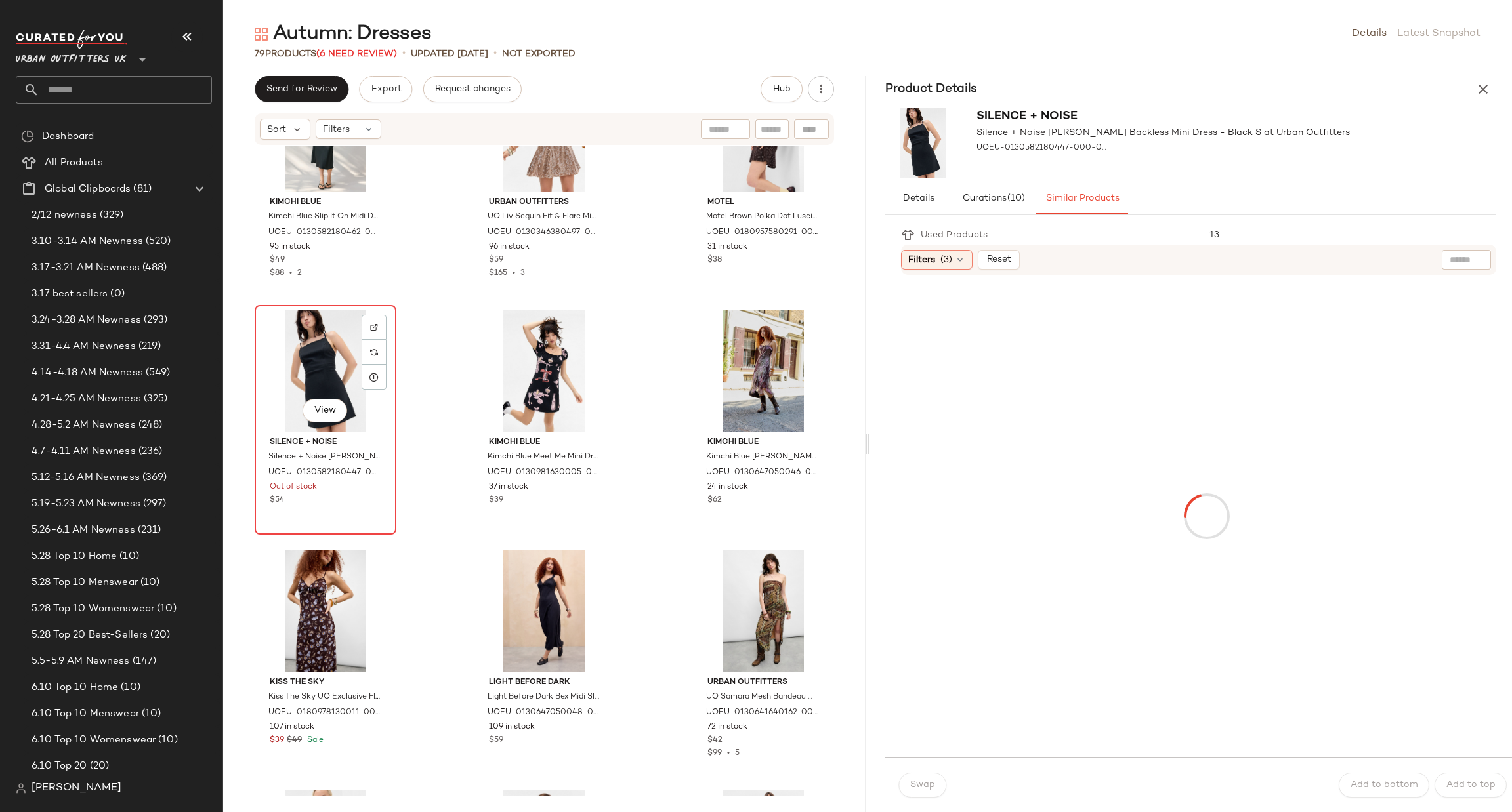
click at [310, 355] on div "View" at bounding box center [326, 371] width 133 height 122
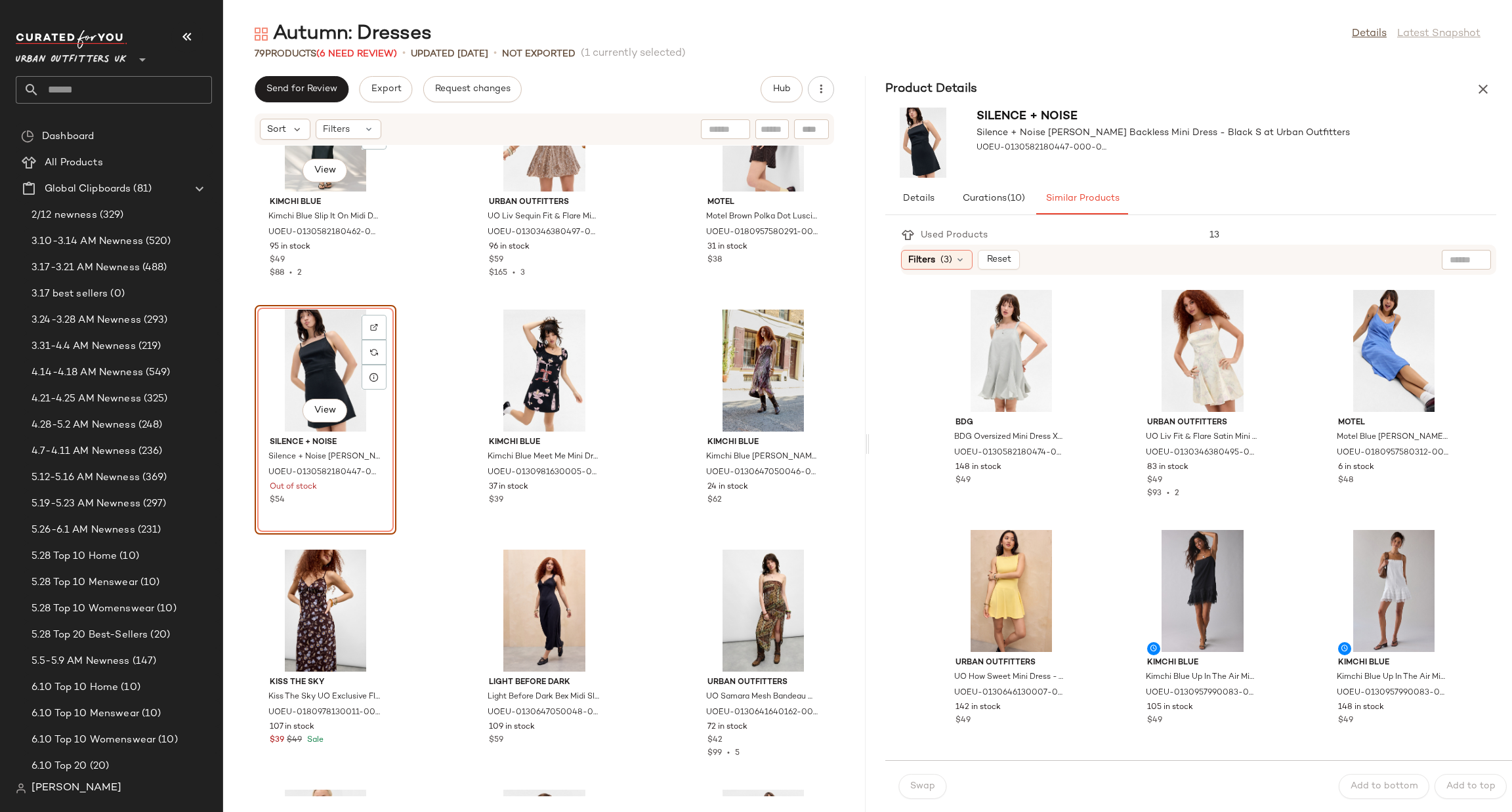
click at [407, 283] on div "View Kimchi Blue Kimchi Blue Slip It On Midi Dress - Black XL at Urban Outfitte…" at bounding box center [544, 471] width 643 height 651
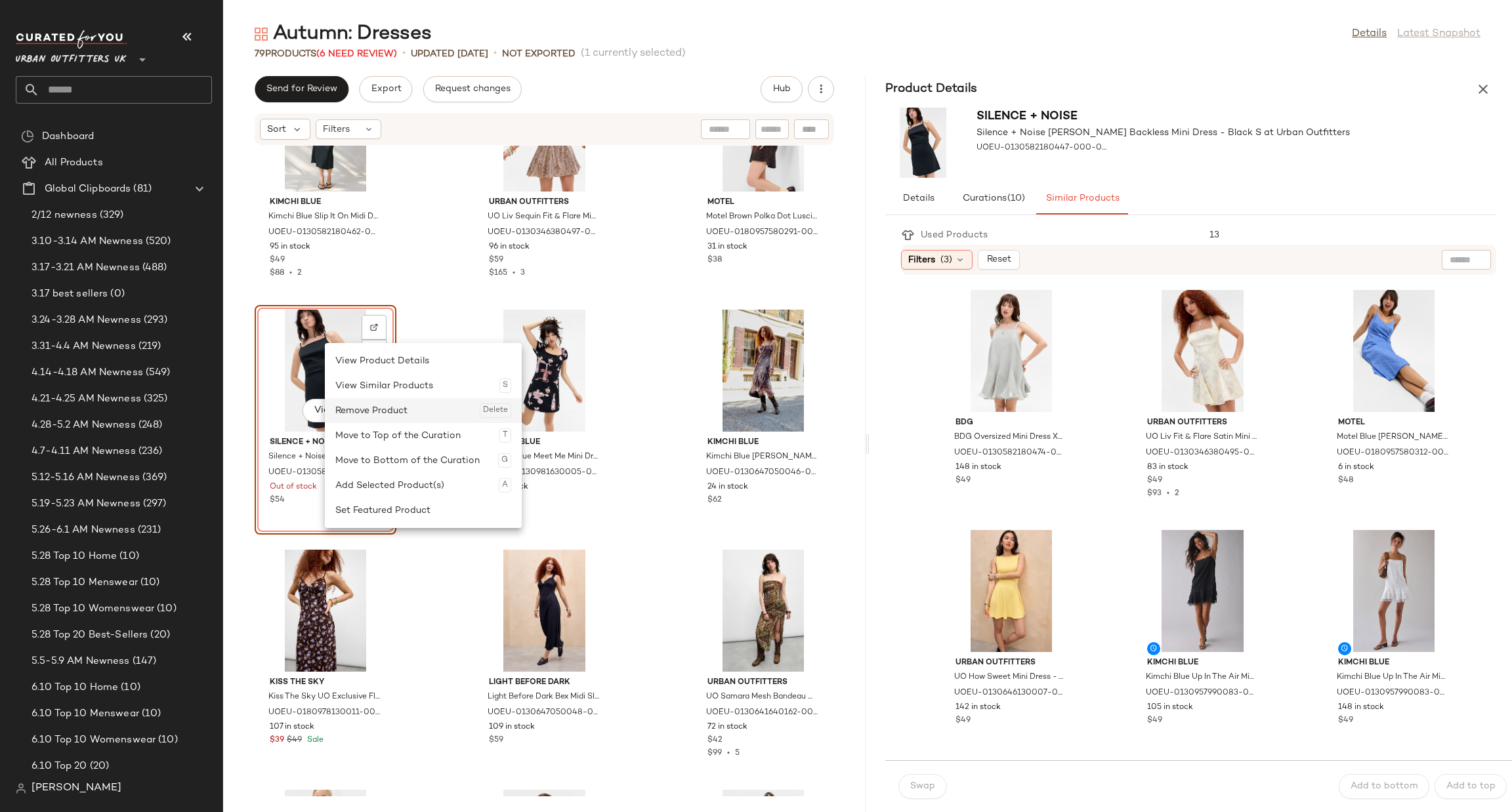
click at [368, 403] on div "Remove Product Delete" at bounding box center [423, 411] width 176 height 25
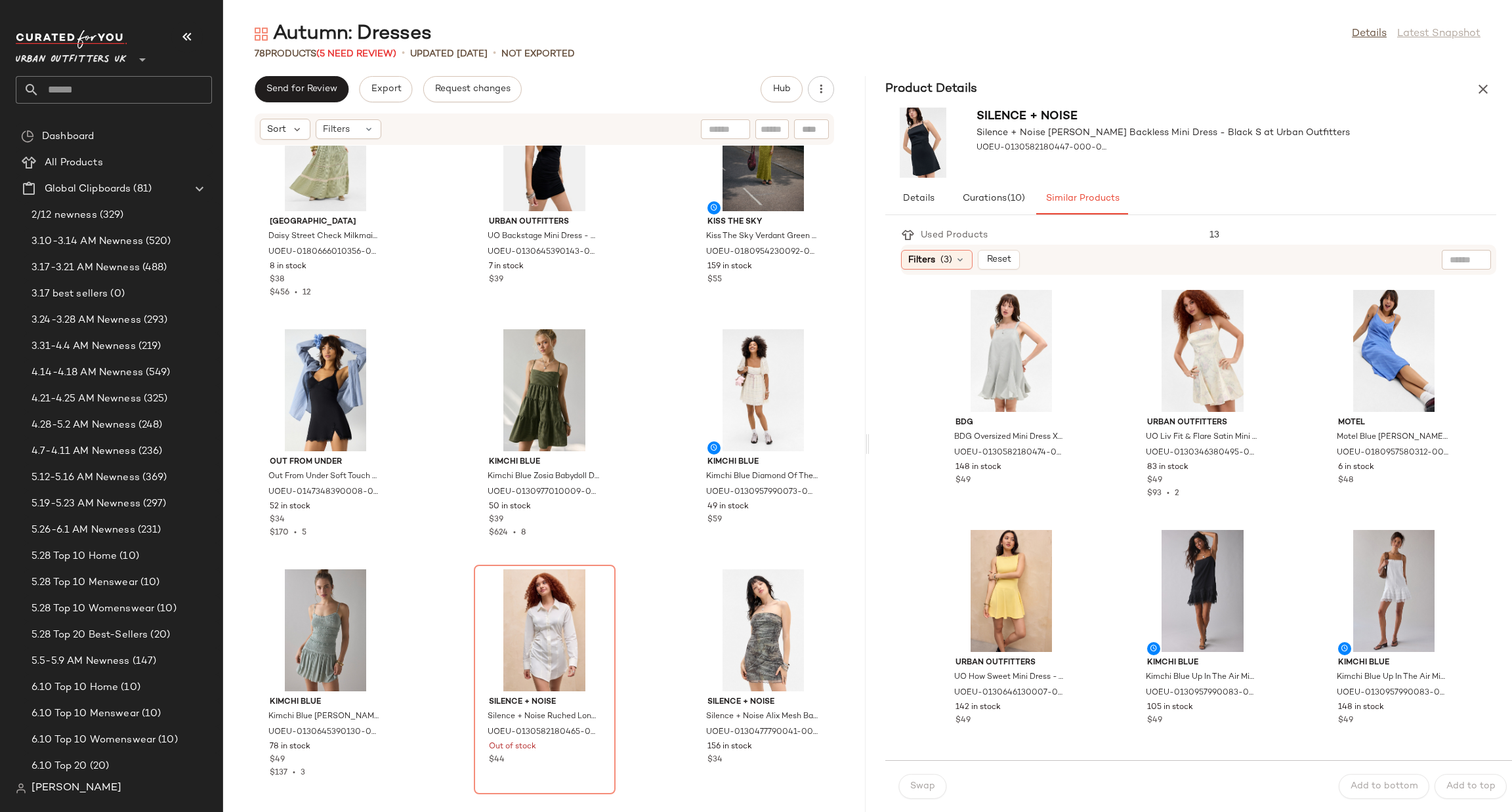
scroll to position [5510, 0]
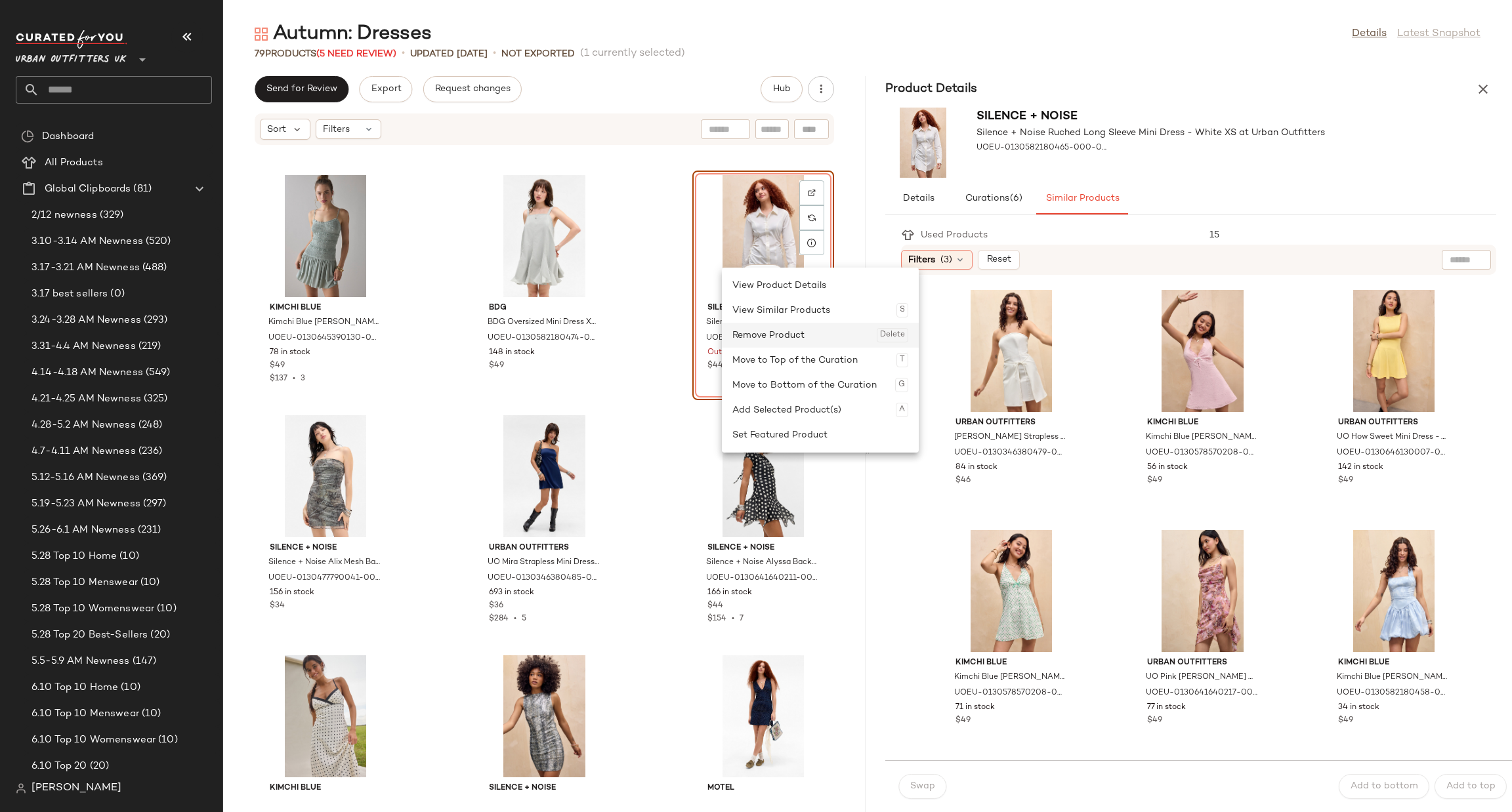
click at [813, 331] on div "Remove Product Delete" at bounding box center [820, 335] width 176 height 25
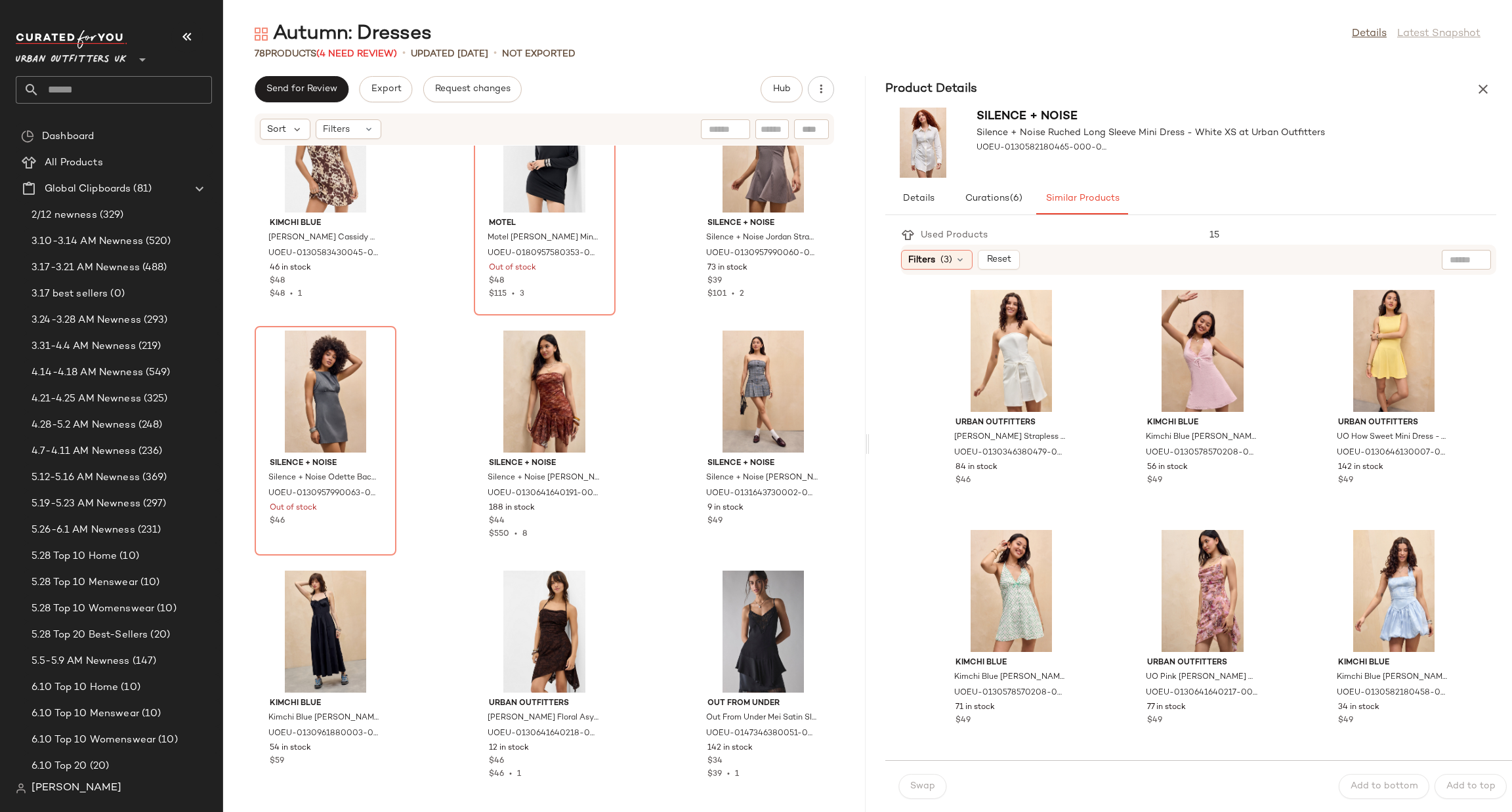
scroll to position [2952, 0]
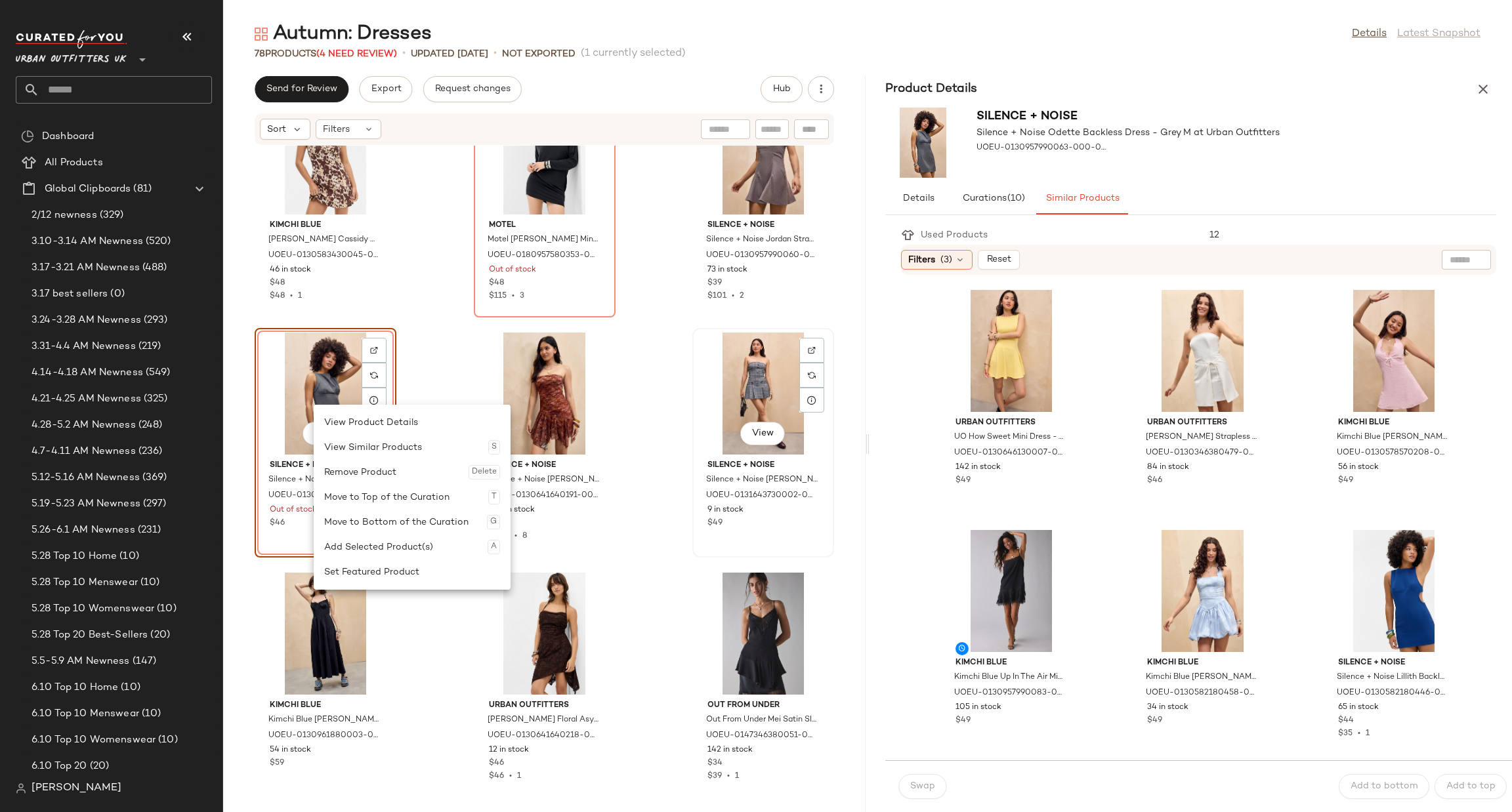
click at [698, 344] on div "View" at bounding box center [764, 394] width 133 height 122
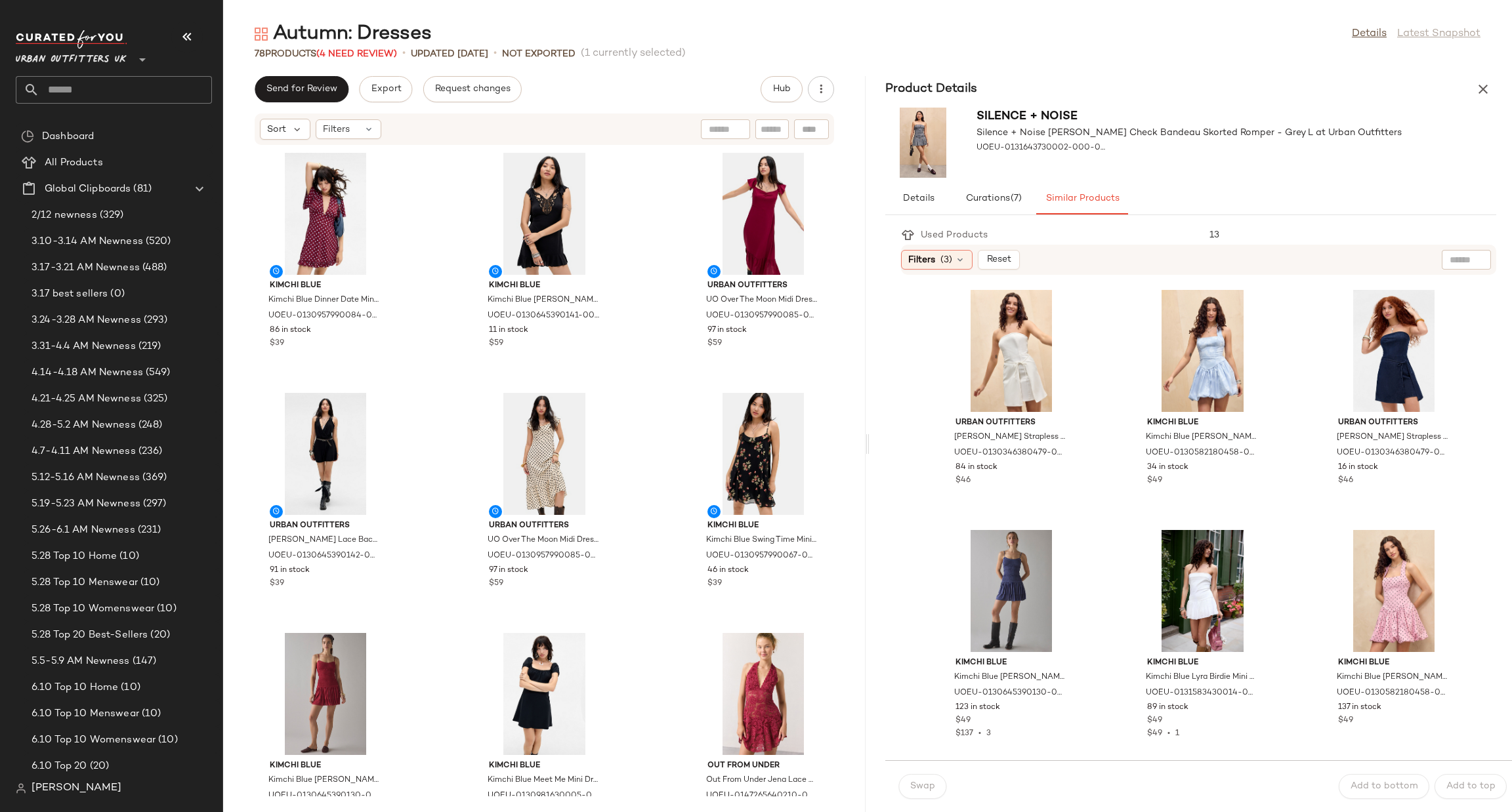
click at [1473, 76] on div "Product Details" at bounding box center [1191, 89] width 643 height 26
click at [1484, 87] on icon "button" at bounding box center [1484, 90] width 16 height 16
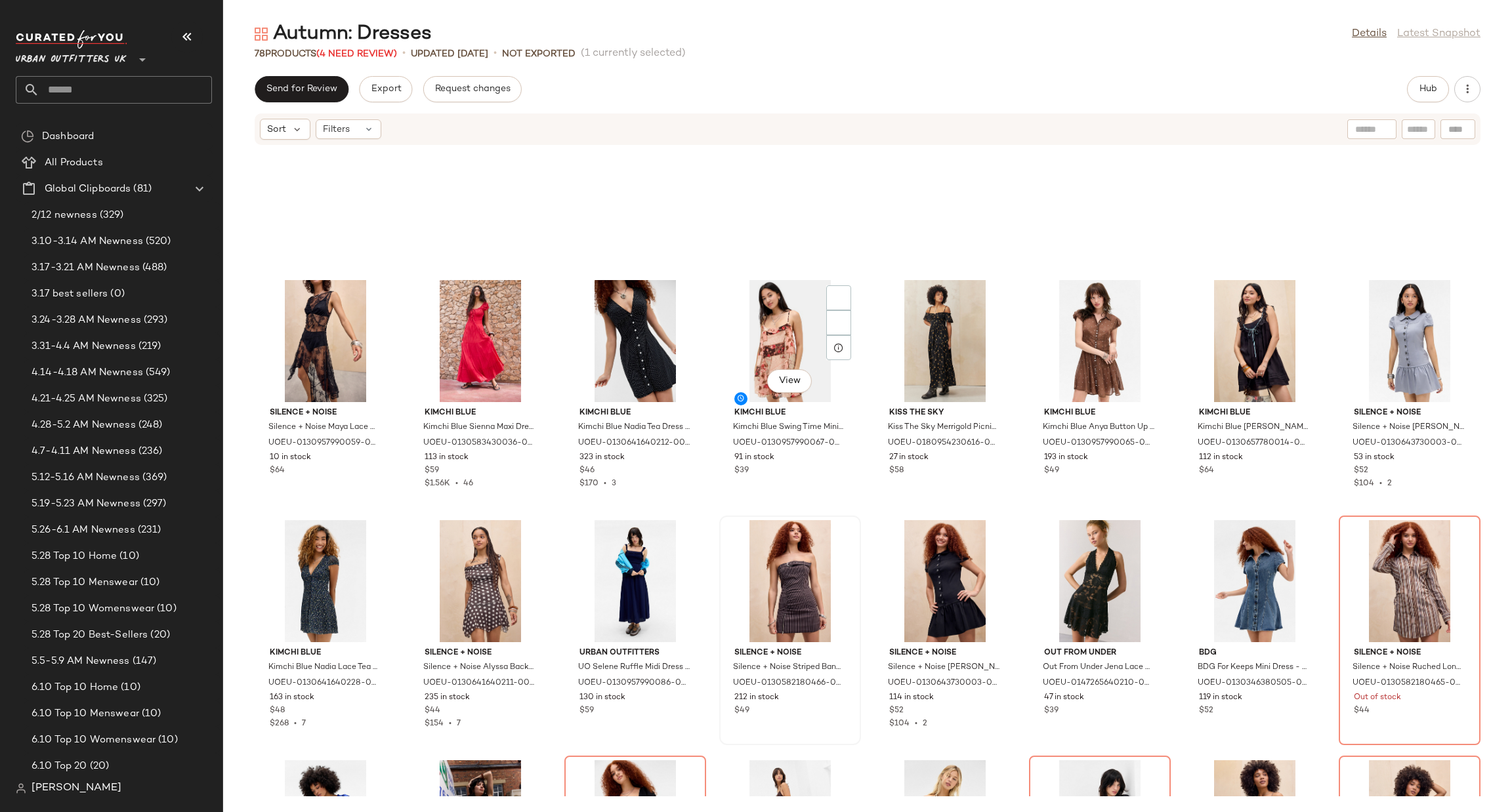
scroll to position [601, 0]
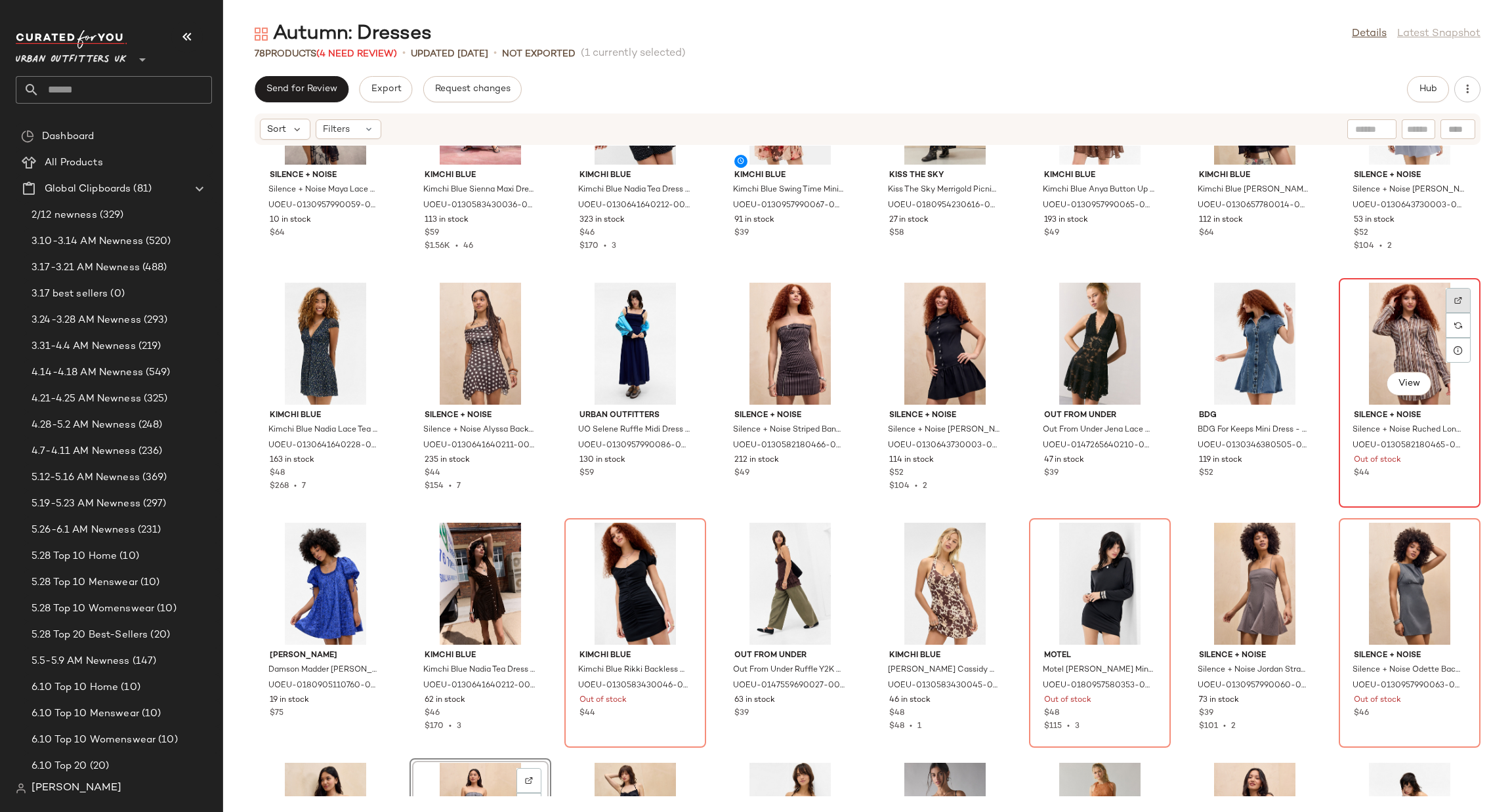
click at [1454, 296] on img at bounding box center [1458, 300] width 8 height 8
click at [1395, 328] on div "View" at bounding box center [1410, 344] width 133 height 122
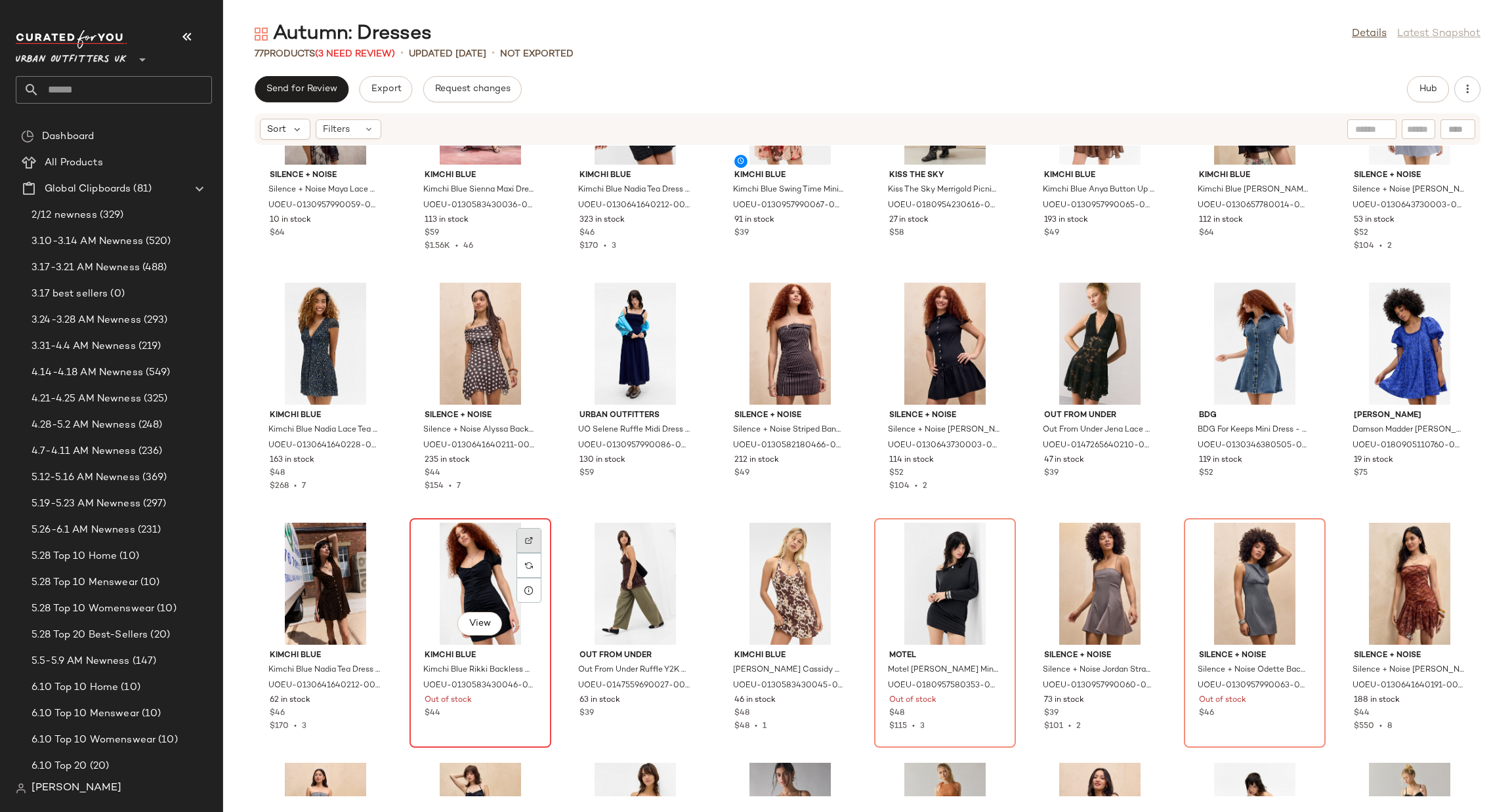
click at [531, 543] on img at bounding box center [529, 540] width 8 height 8
click at [474, 565] on div "View" at bounding box center [480, 584] width 133 height 122
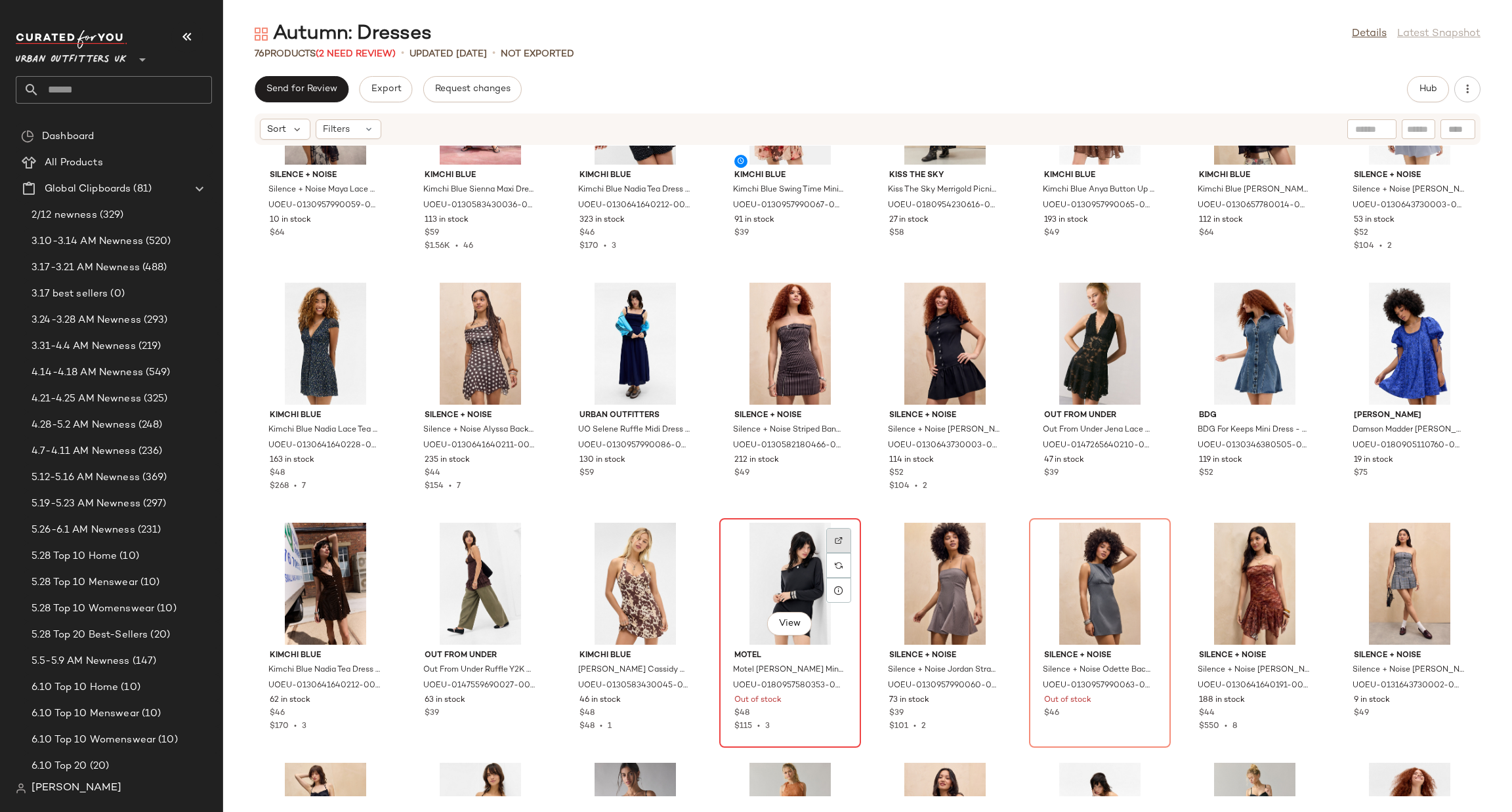
click at [839, 537] on img at bounding box center [839, 540] width 8 height 8
click at [786, 559] on div "View" at bounding box center [791, 584] width 133 height 122
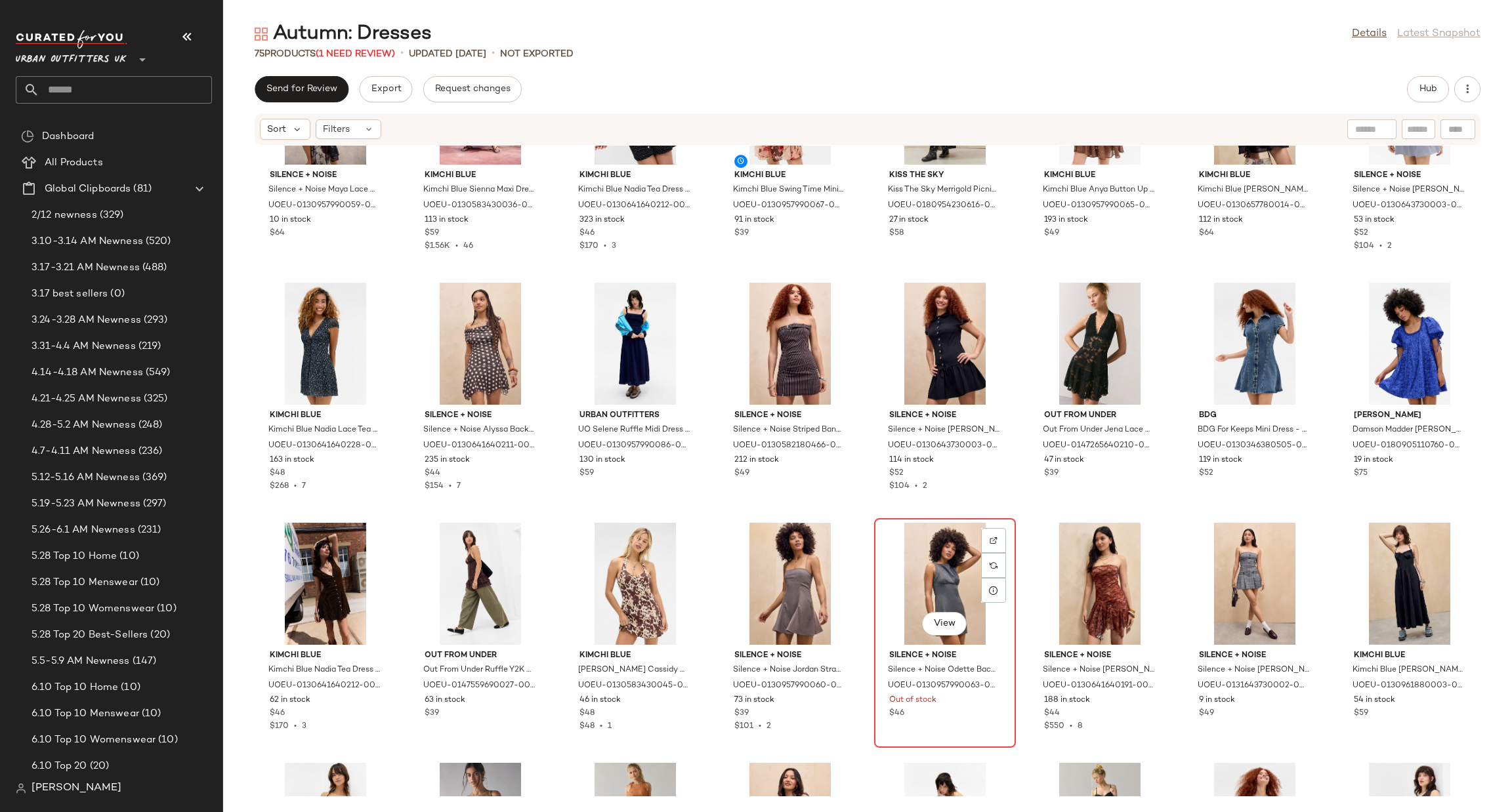
click at [935, 554] on div "View" at bounding box center [945, 584] width 133 height 122
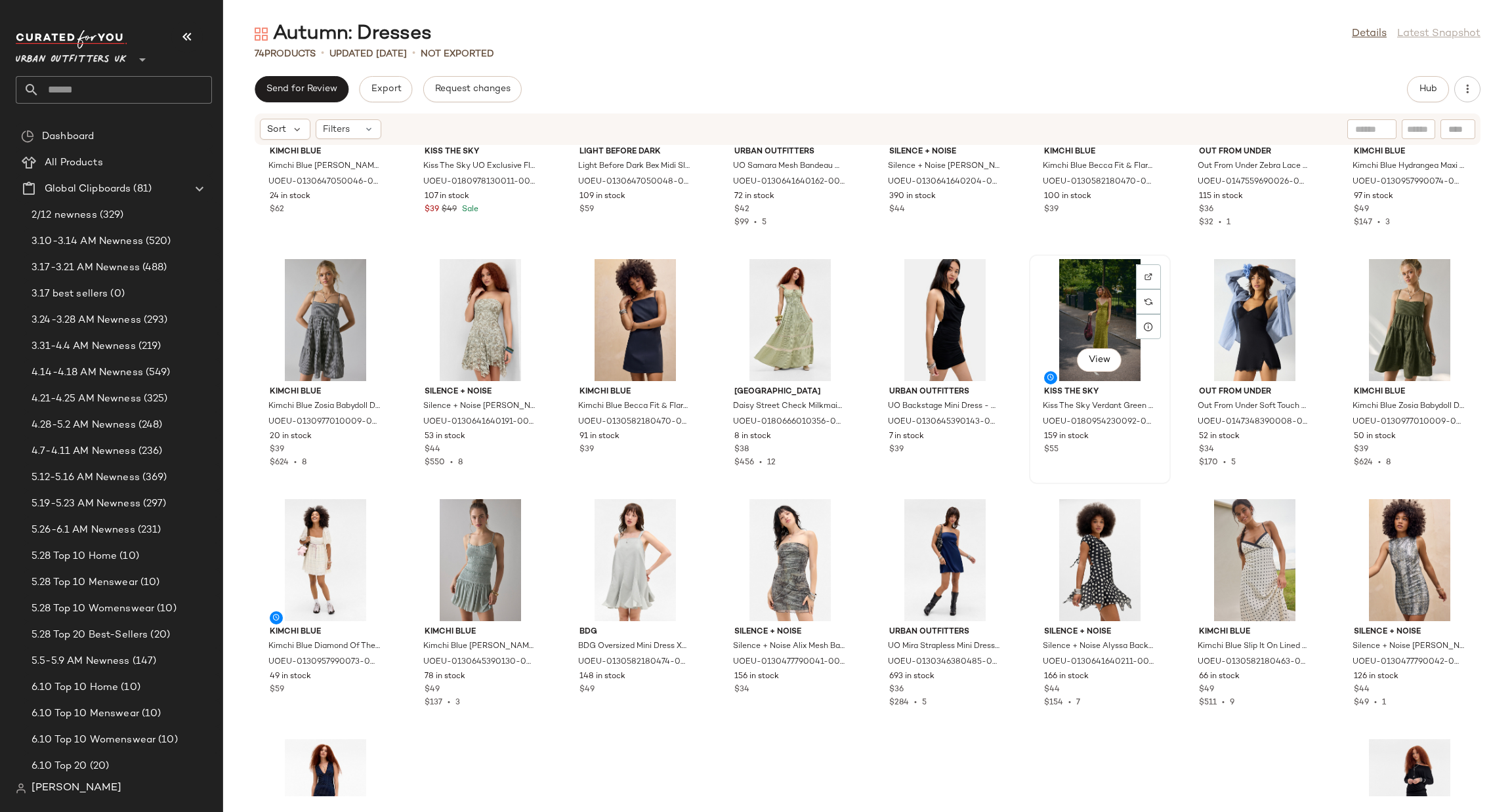
scroll to position [1752, 0]
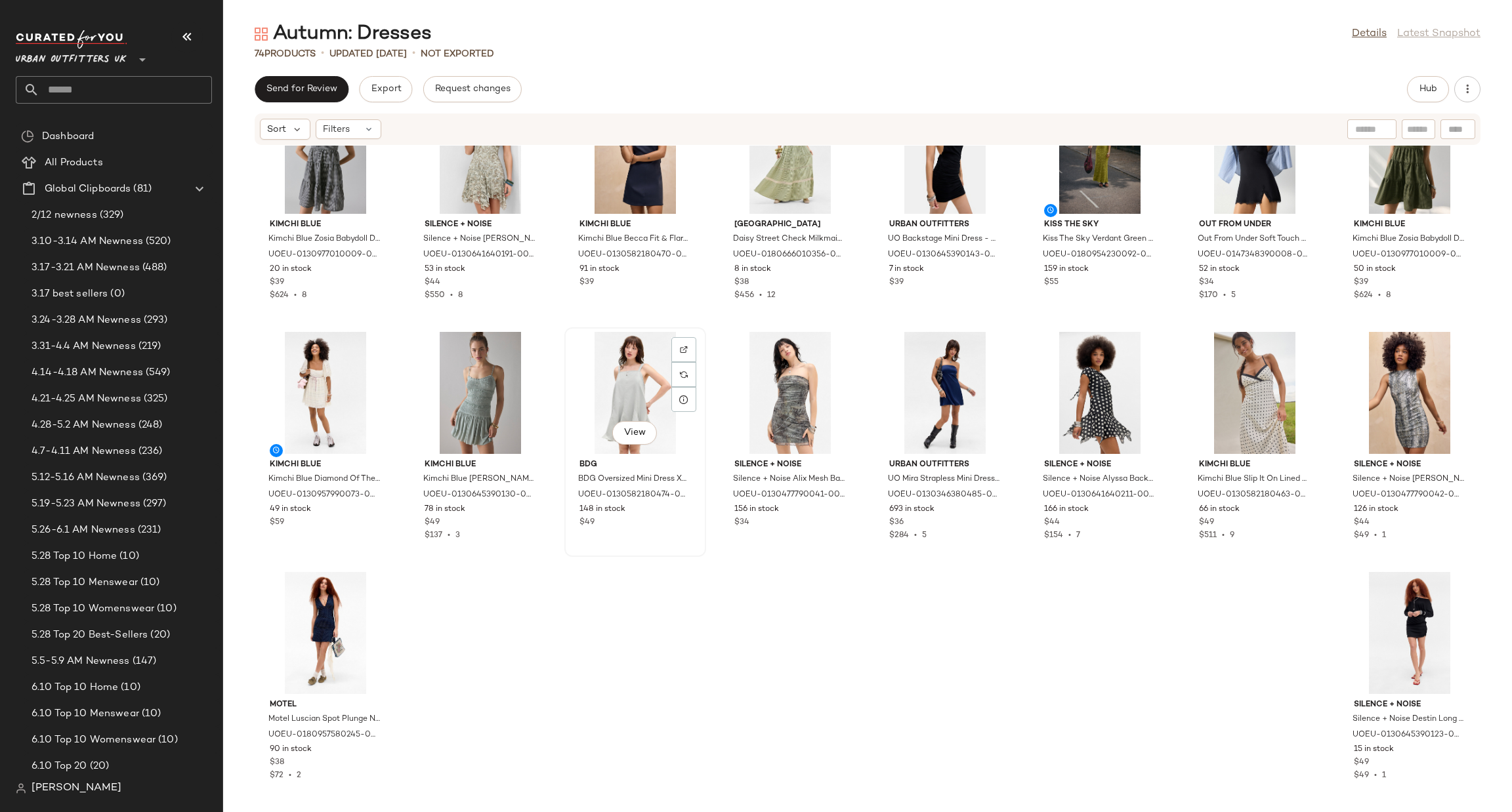
click at [610, 400] on div "View" at bounding box center [635, 393] width 133 height 122
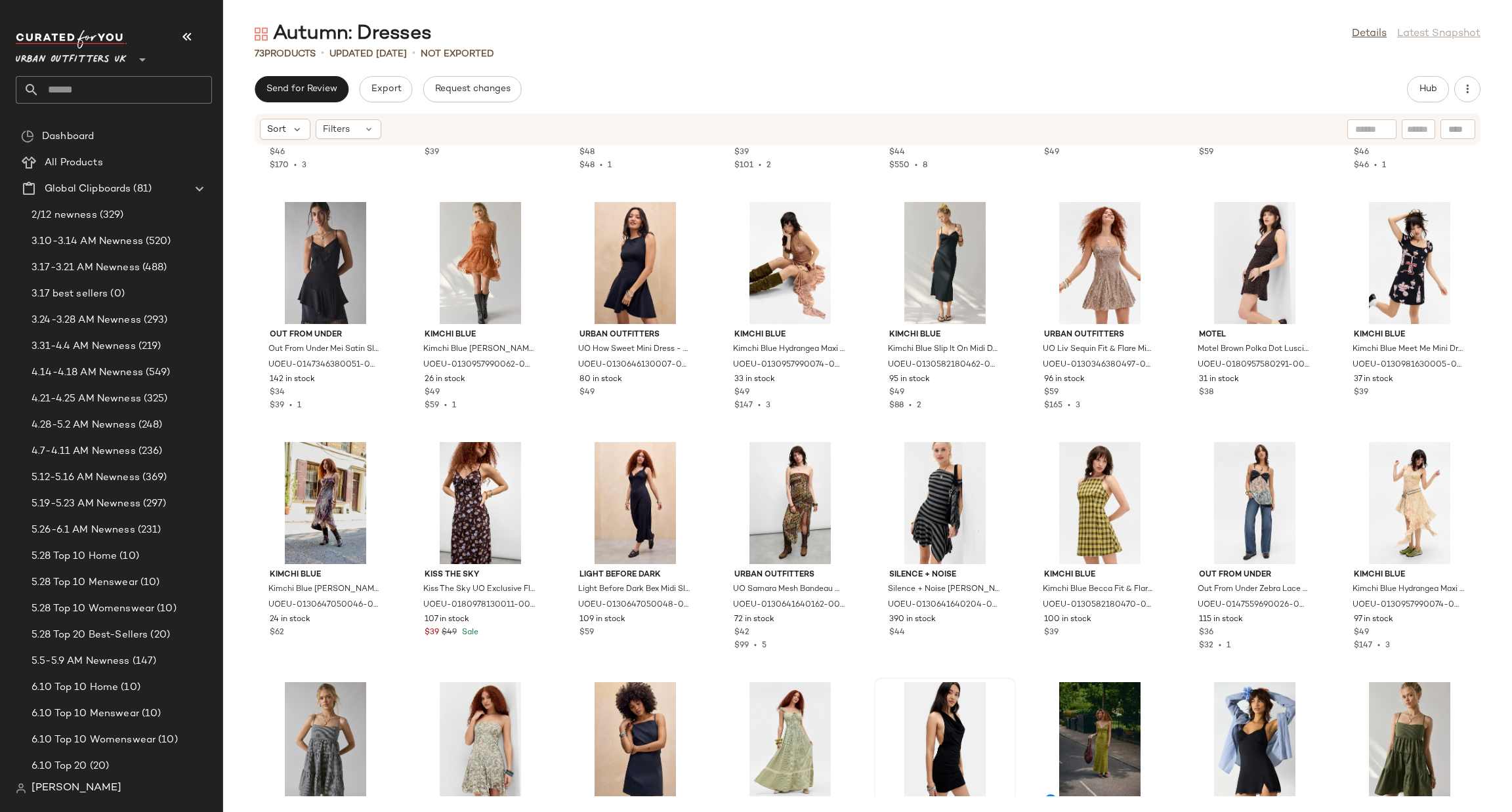
scroll to position [1358, 0]
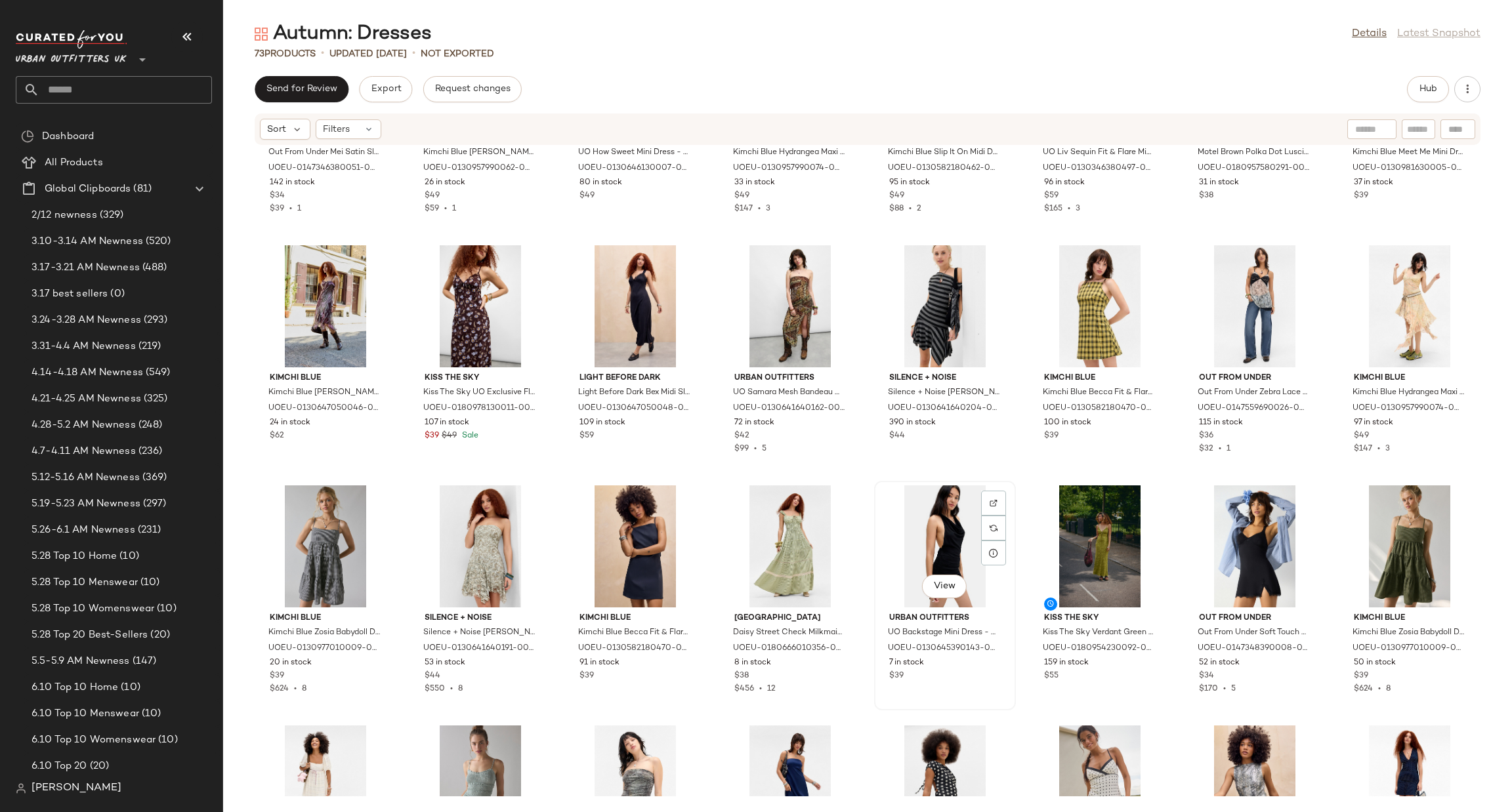
click at [925, 527] on div "View" at bounding box center [945, 547] width 133 height 122
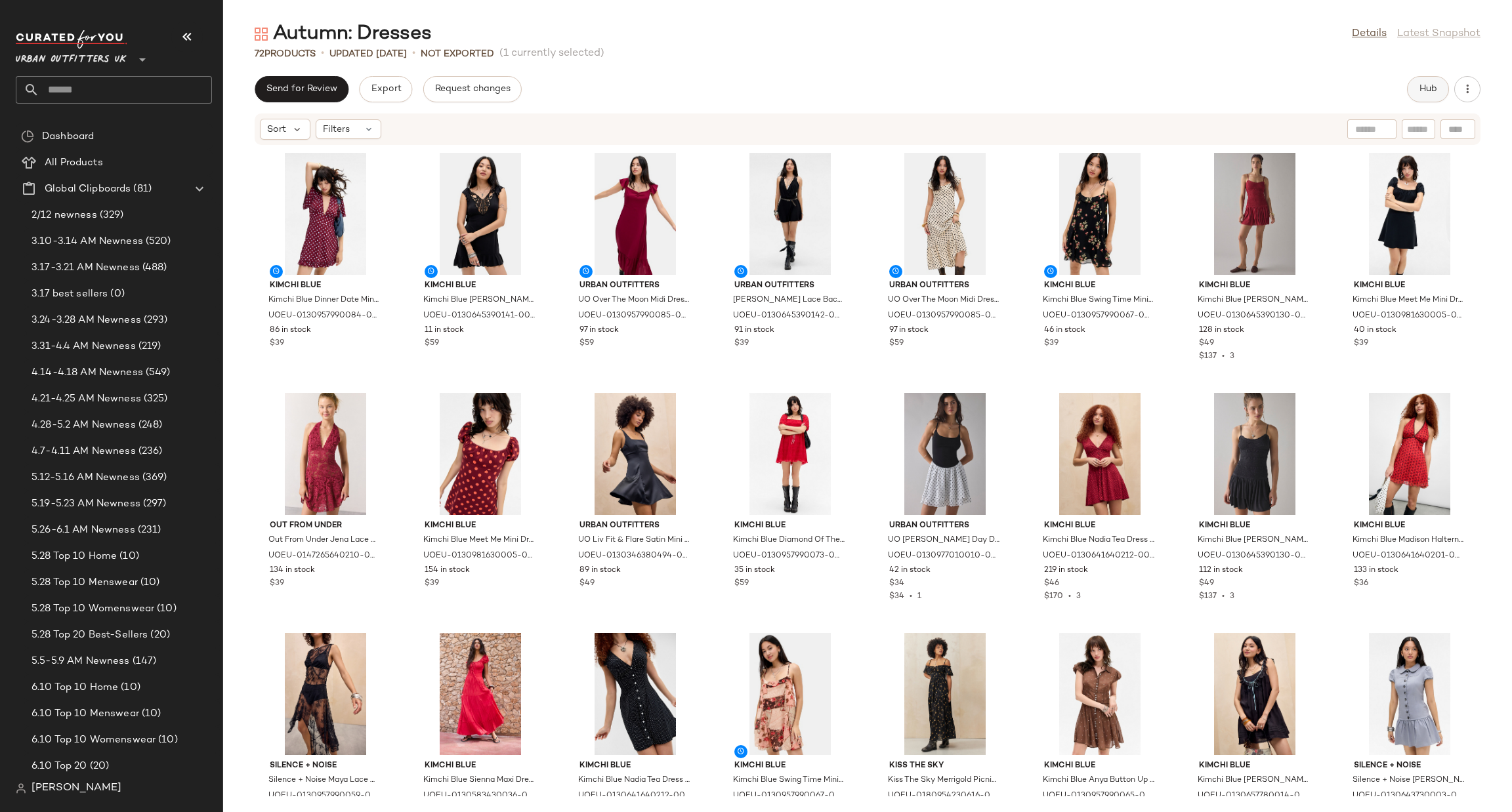
click at [1427, 90] on span "Hub" at bounding box center [1427, 89] width 18 height 10
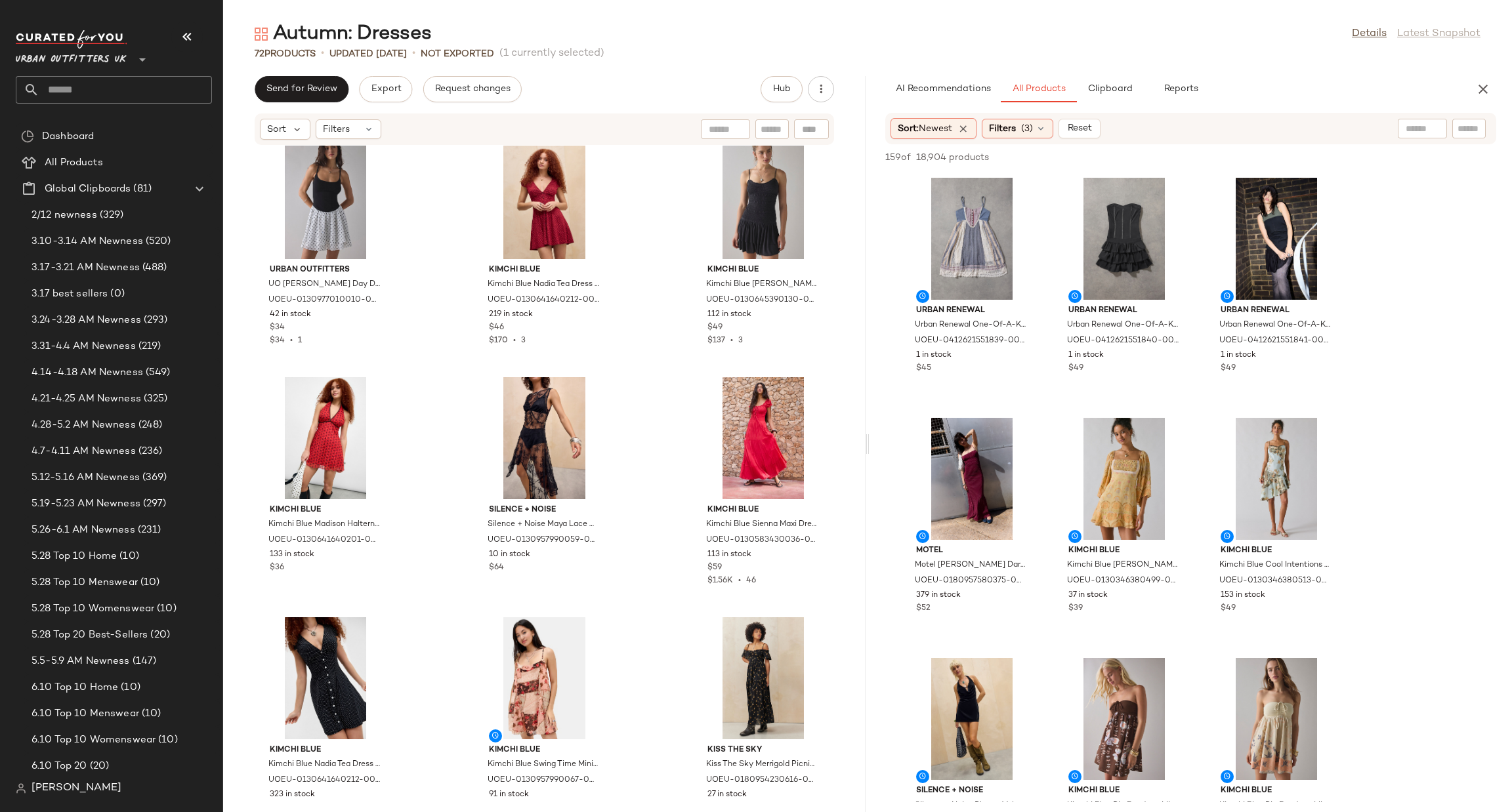
scroll to position [1191, 0]
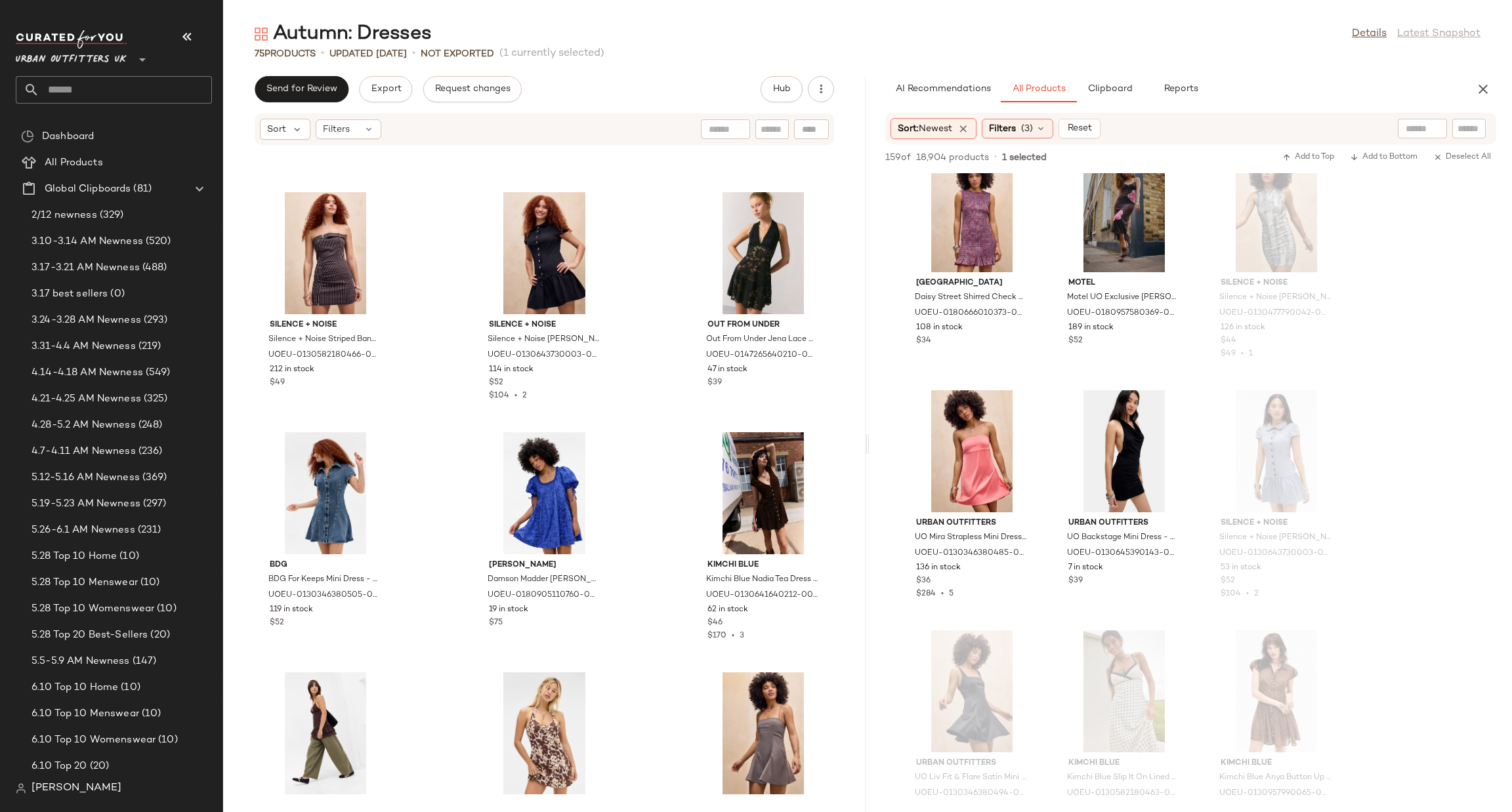
scroll to position [2175, 0]
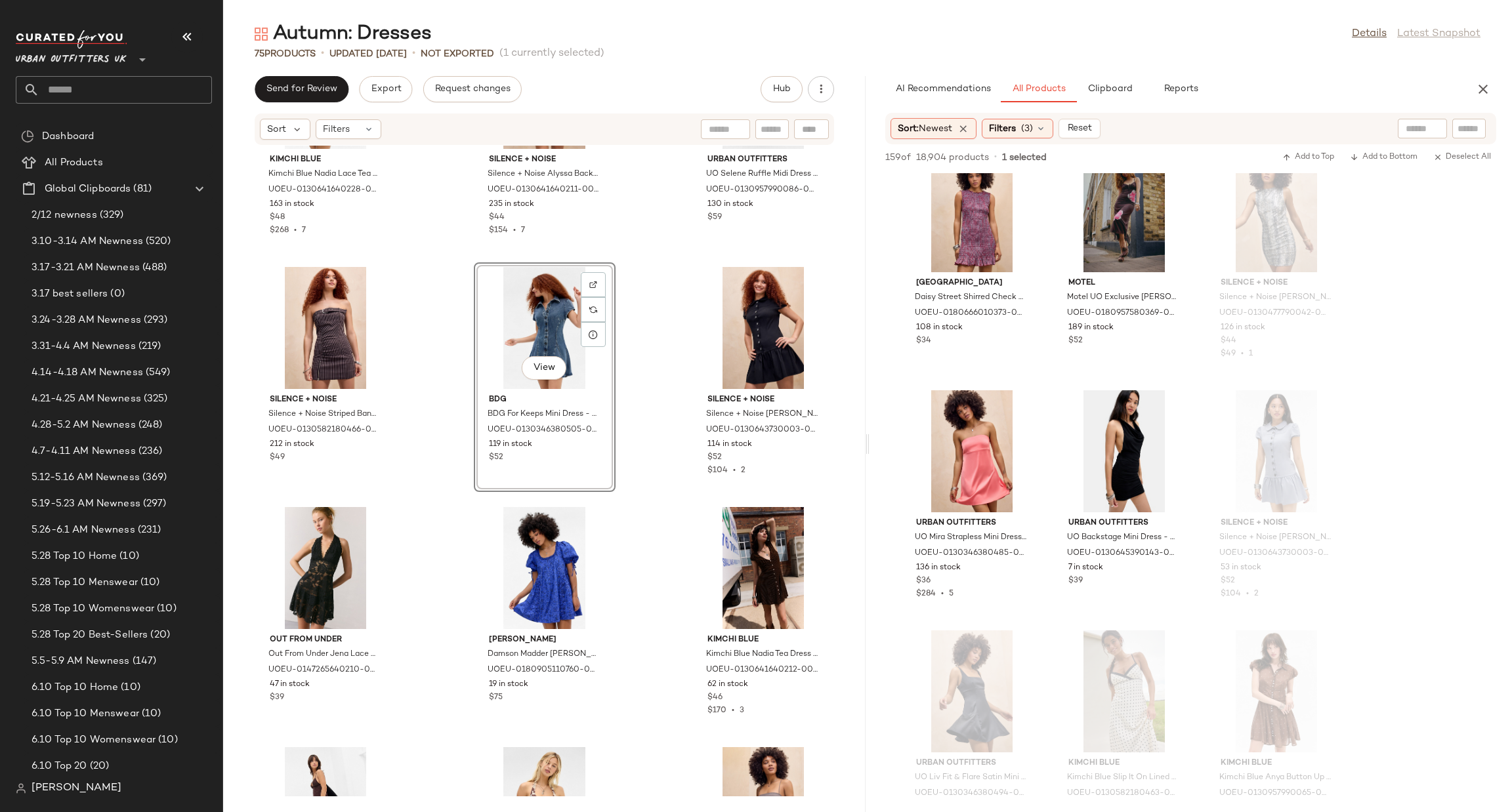
scroll to position [2372, 0]
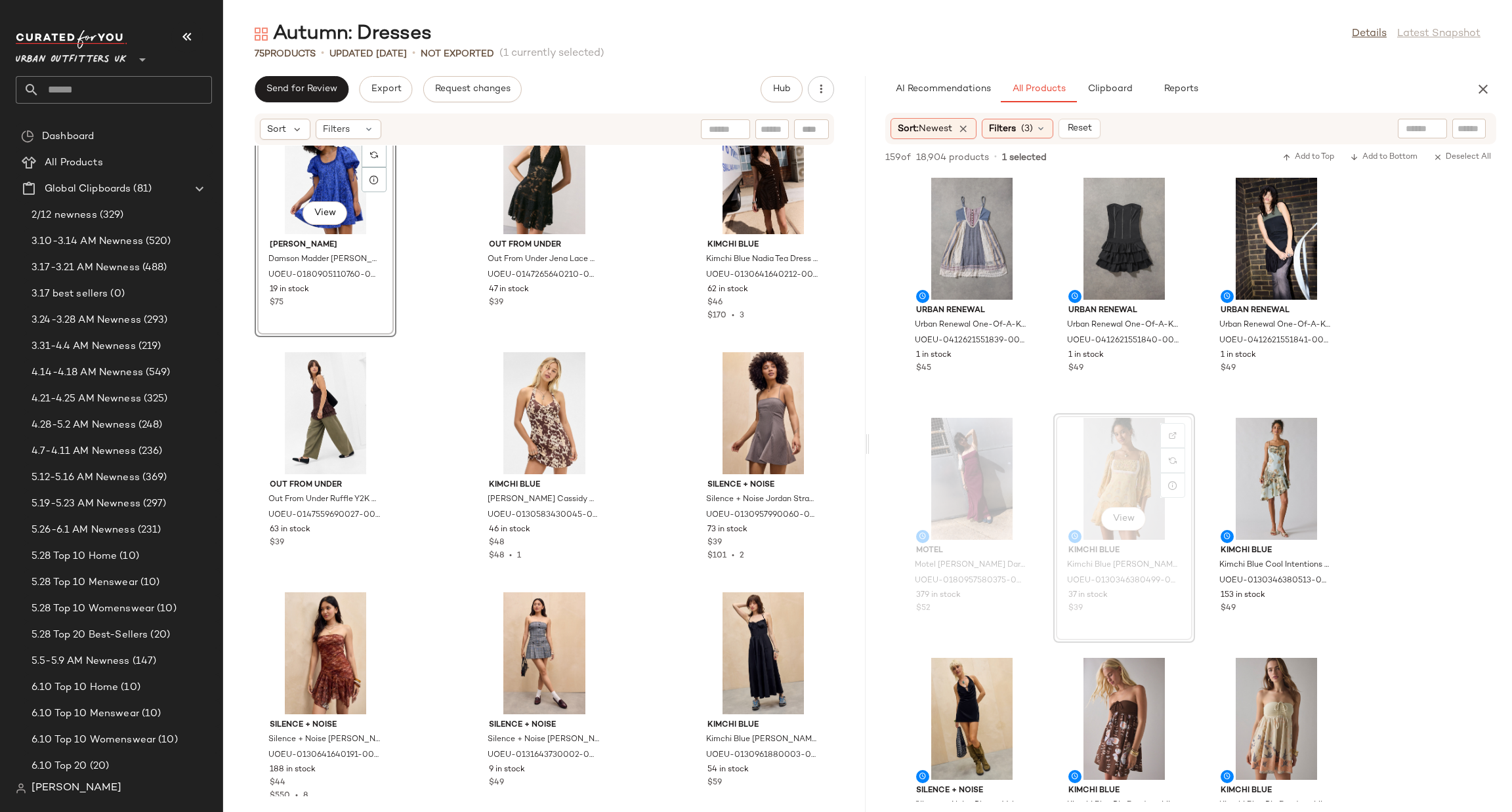
scroll to position [2569, 0]
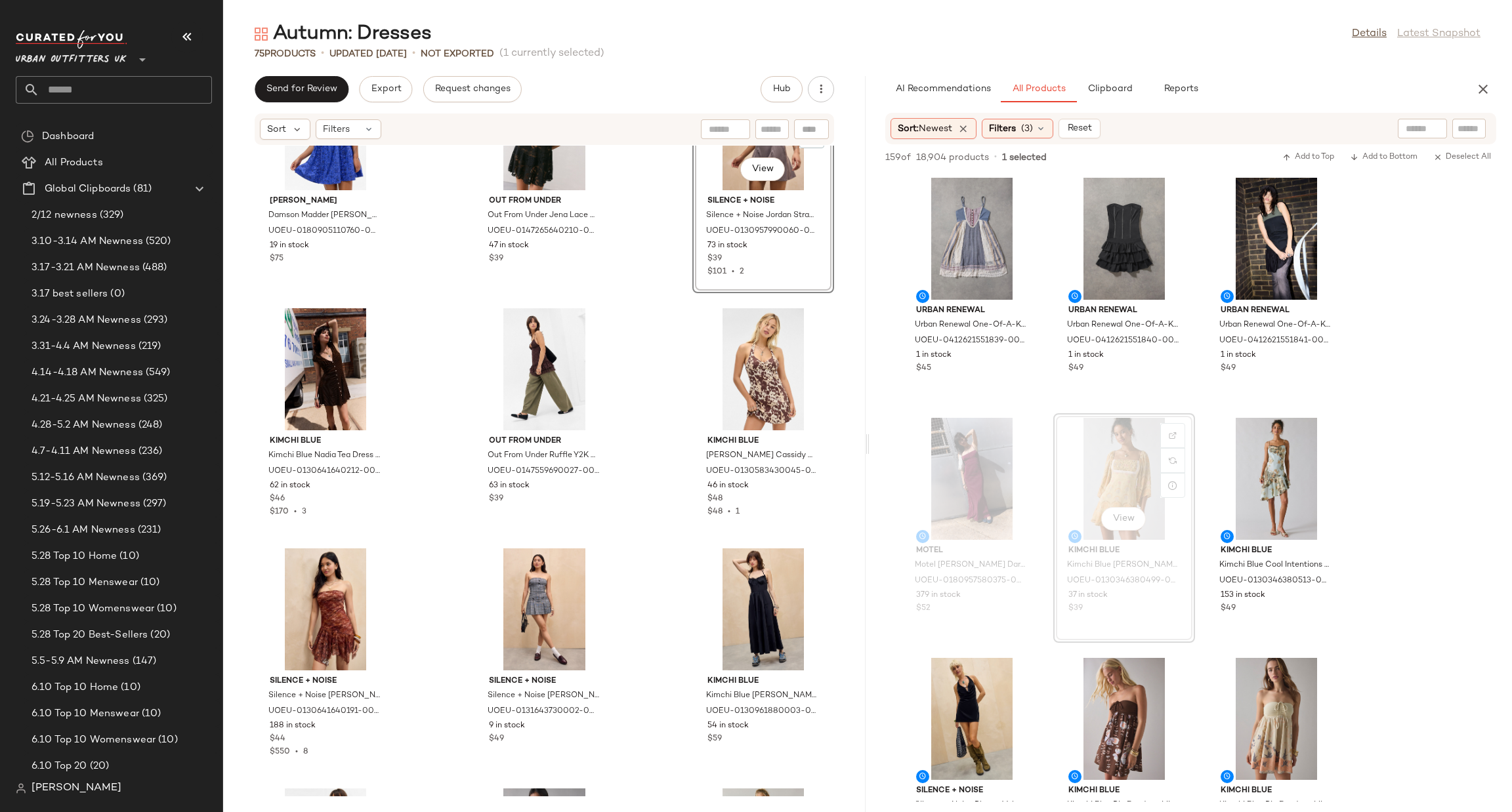
scroll to position [2766, 0]
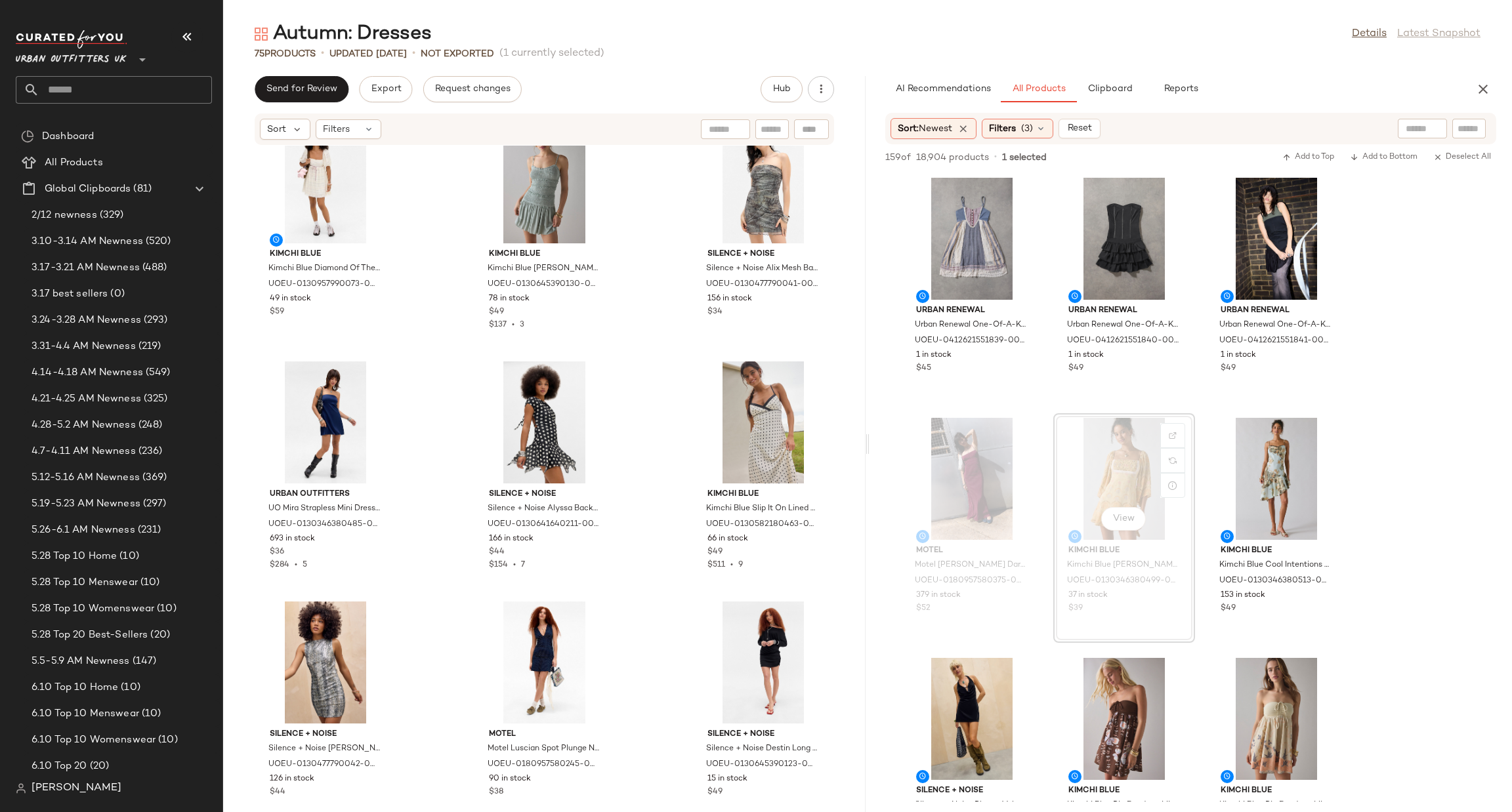
scroll to position [5353, 0]
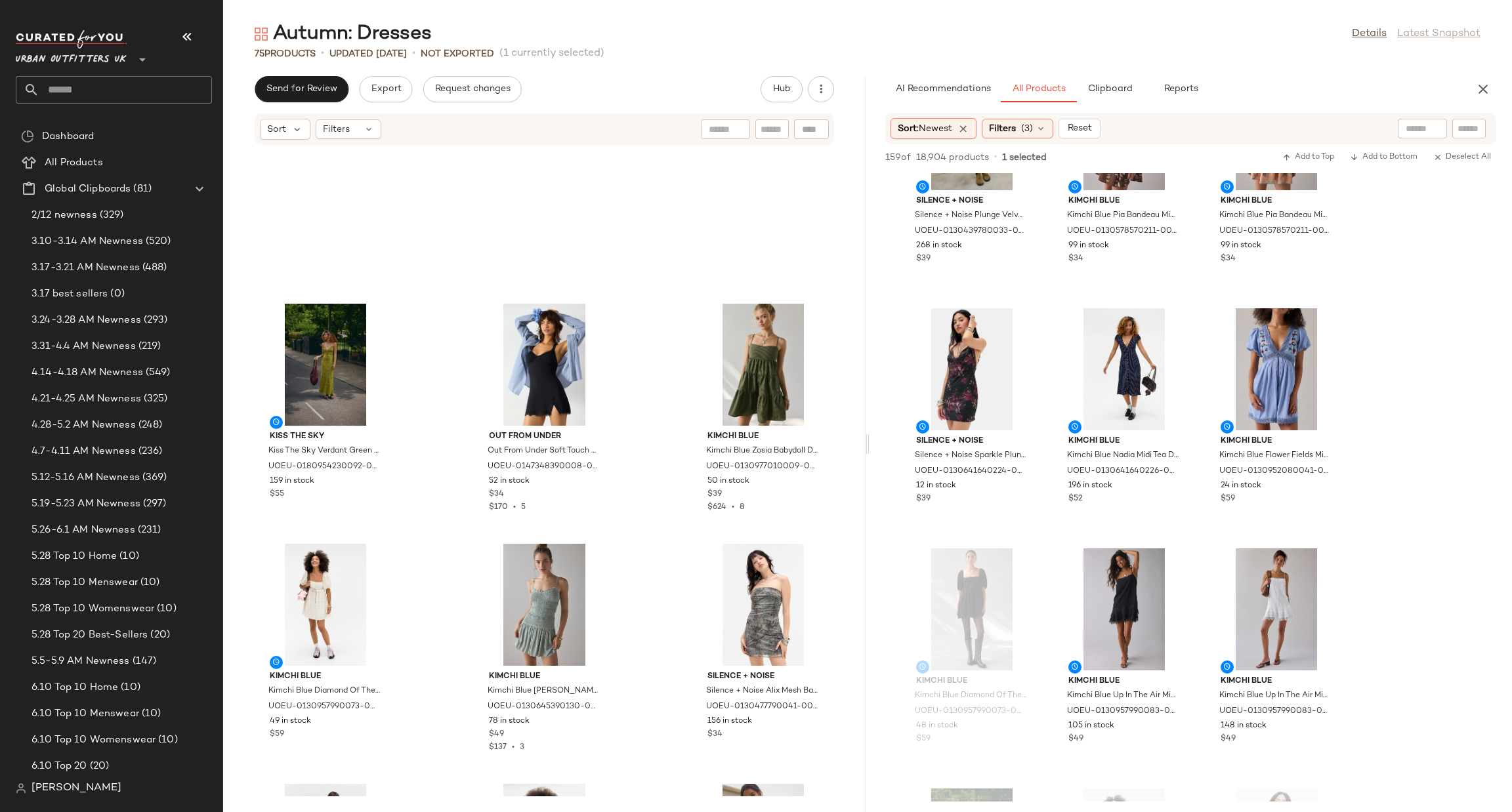
scroll to position [5353, 0]
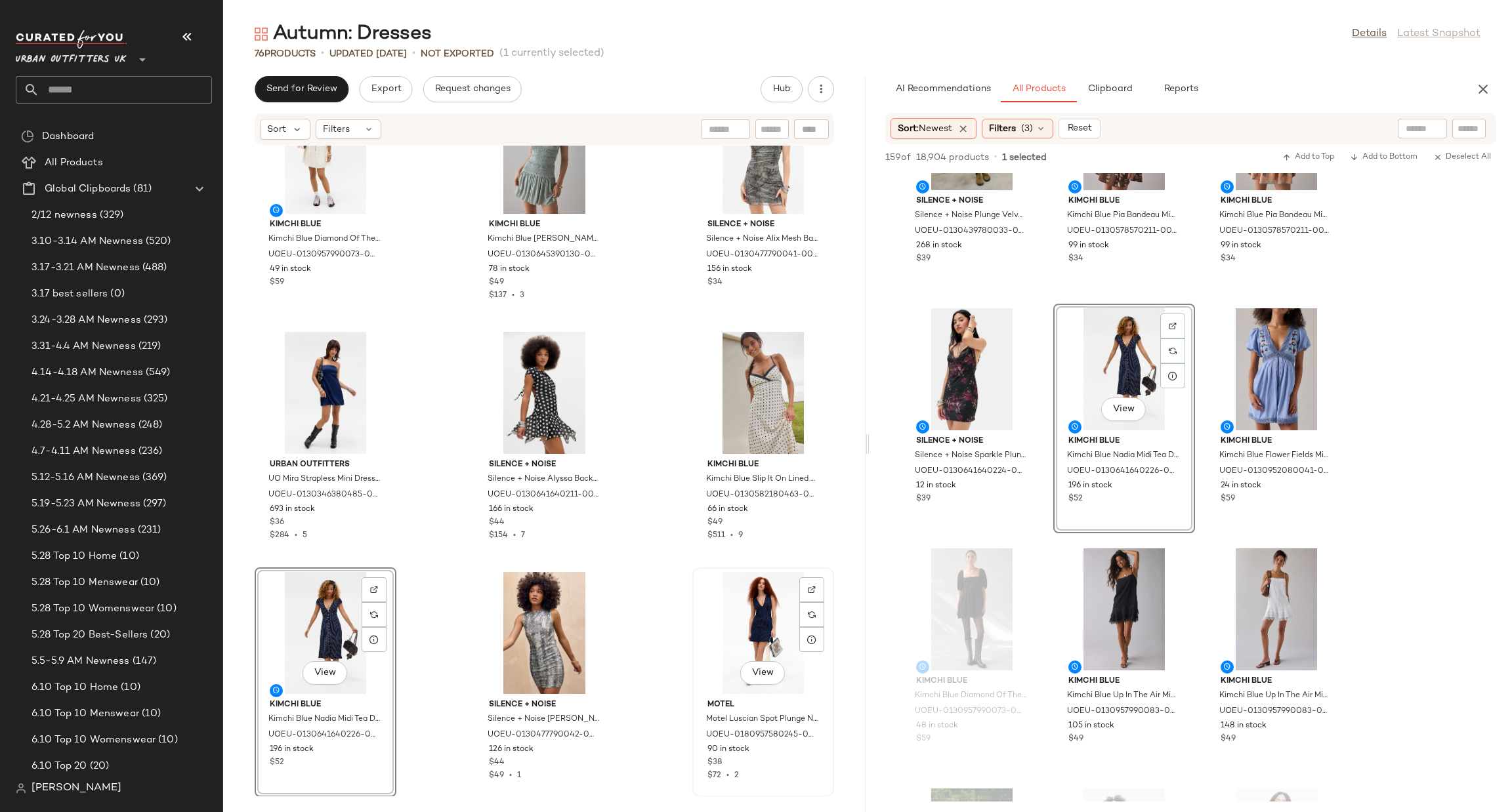
click at [723, 605] on div "View" at bounding box center [764, 633] width 133 height 122
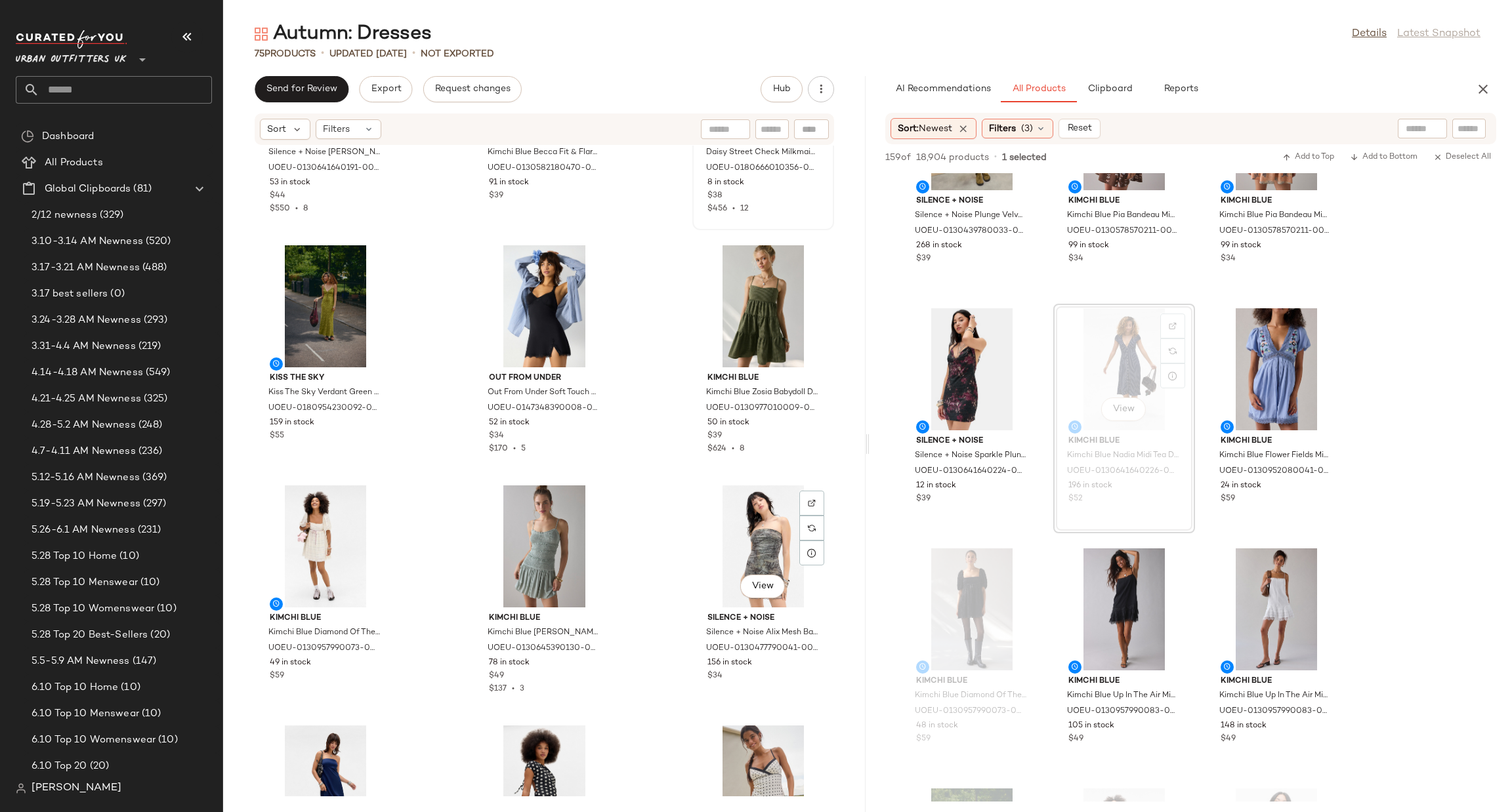
scroll to position [5353, 0]
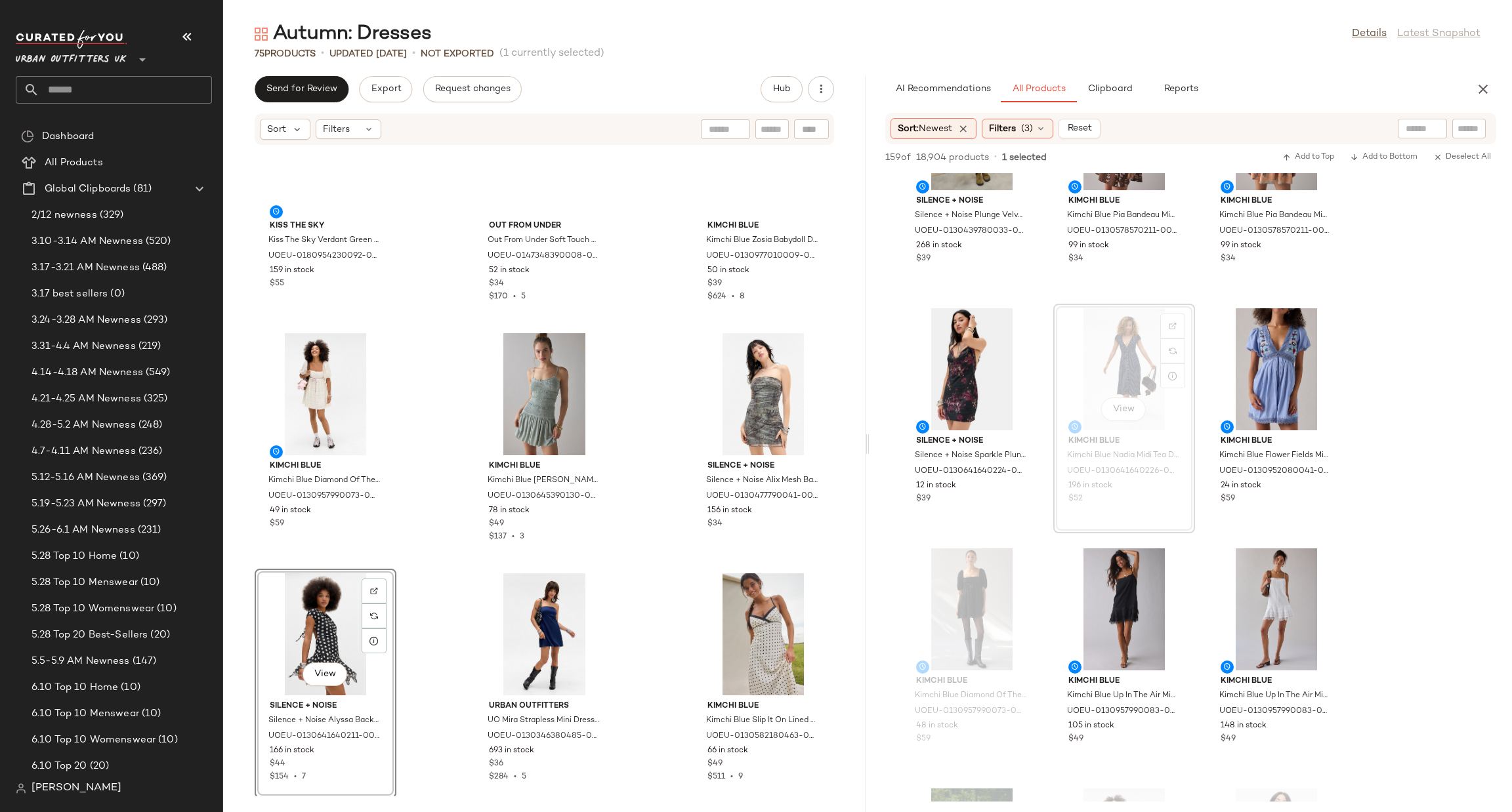
scroll to position [4960, 0]
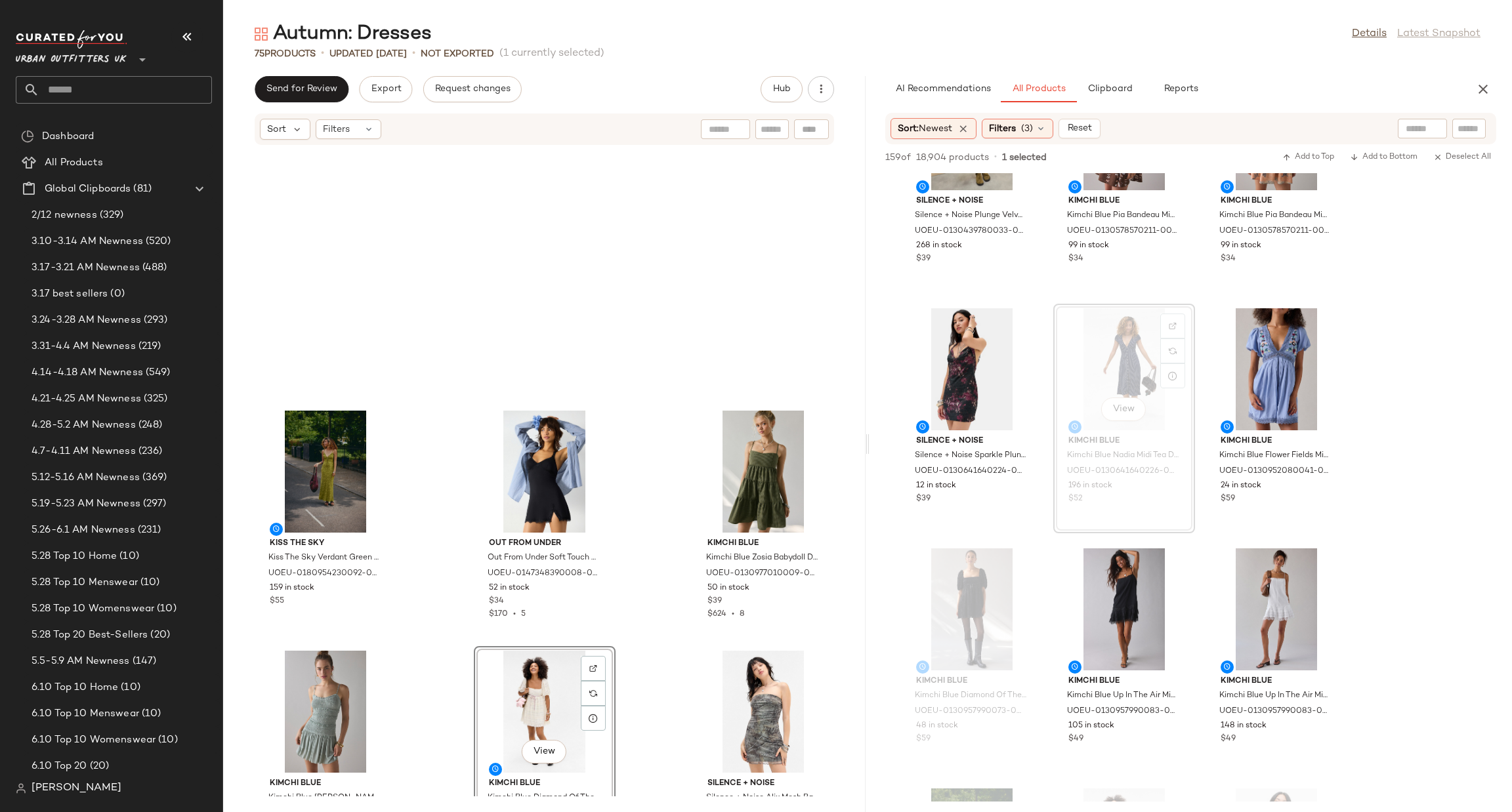
scroll to position [4763, 0]
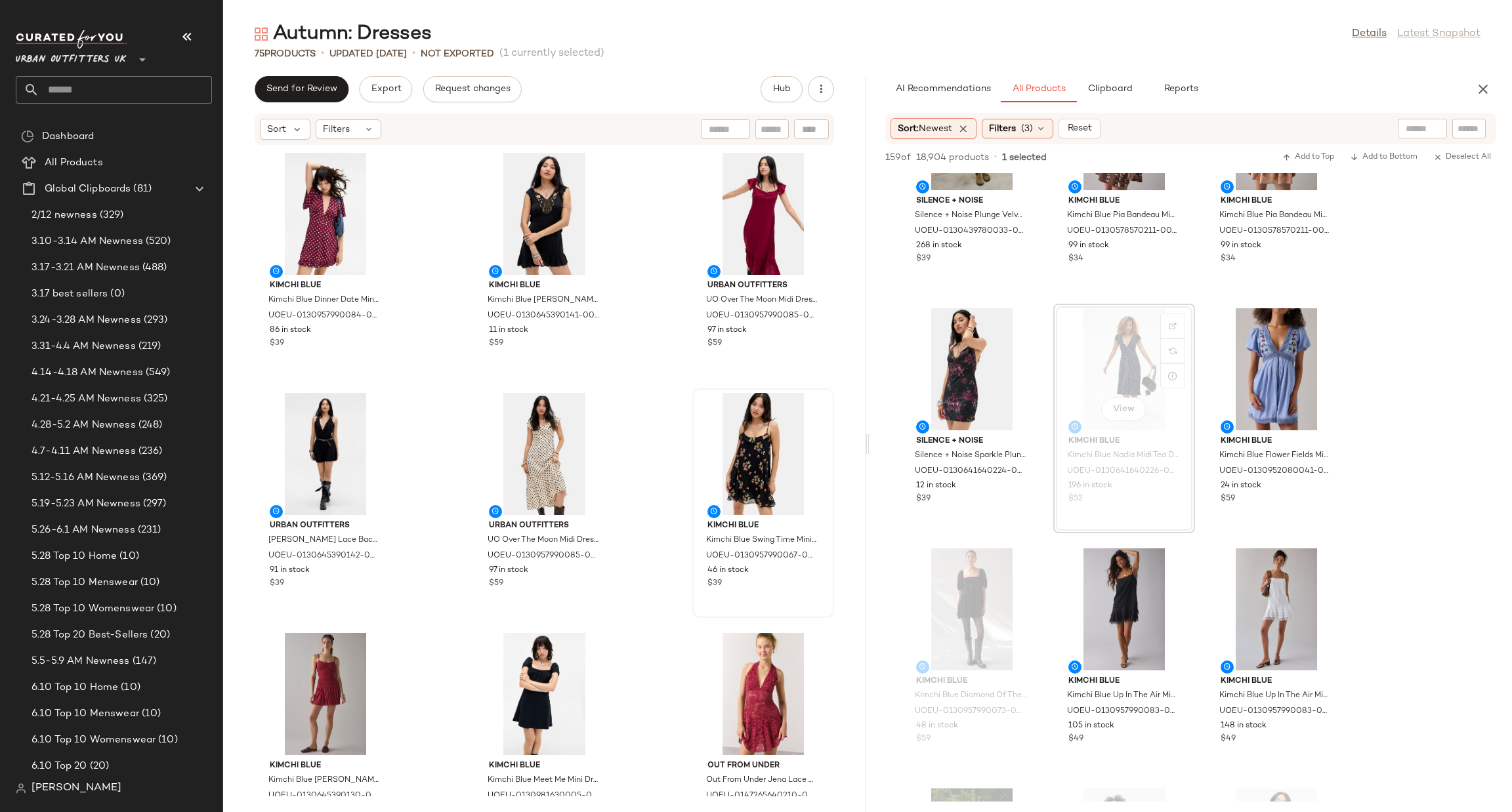
drag, startPoint x: 1470, startPoint y: 87, endPoint x: 1478, endPoint y: 87, distance: 8.0
click at [1473, 87] on button "button" at bounding box center [1484, 89] width 26 height 26
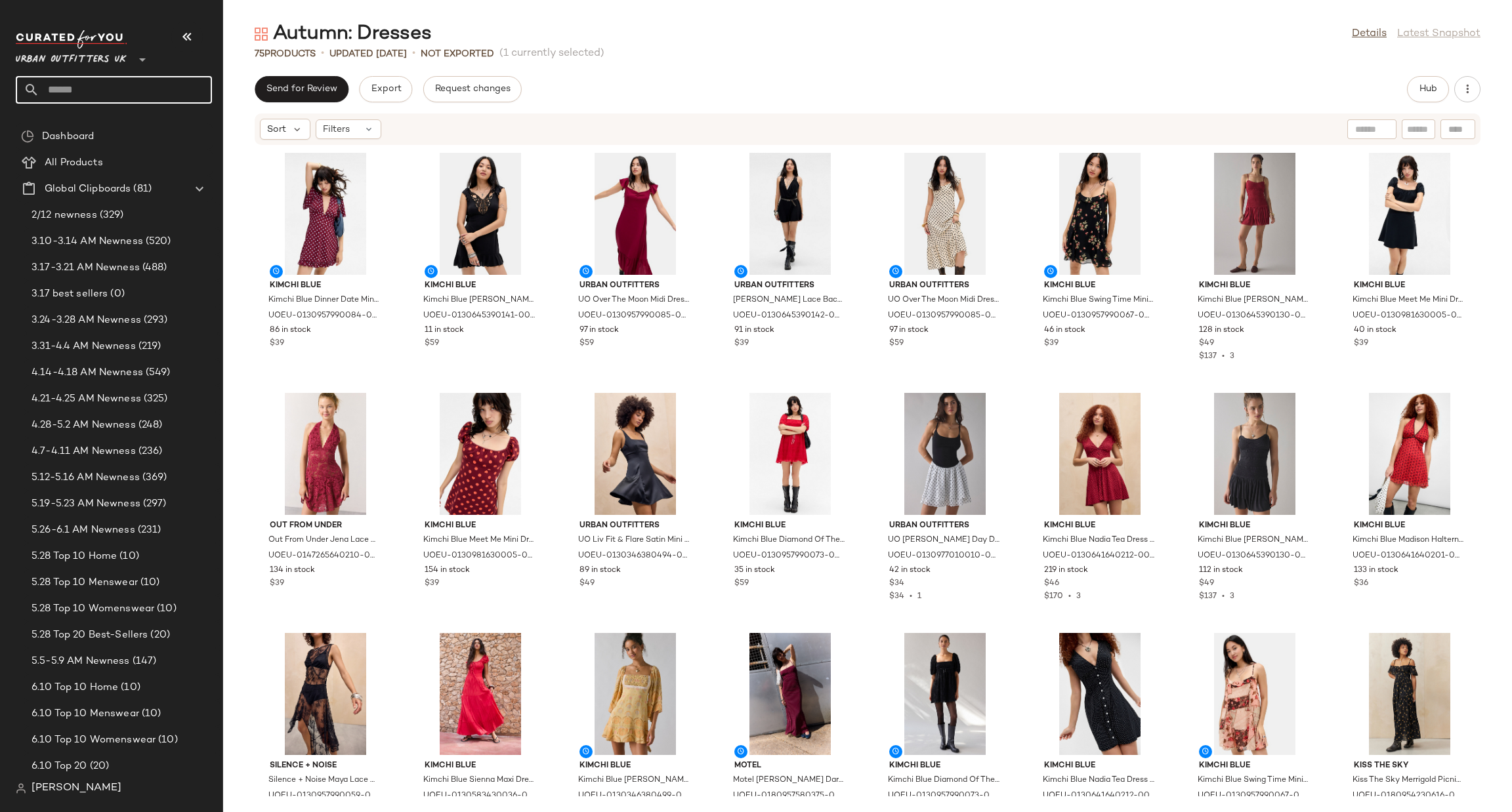
click at [104, 92] on input "text" at bounding box center [125, 90] width 173 height 28
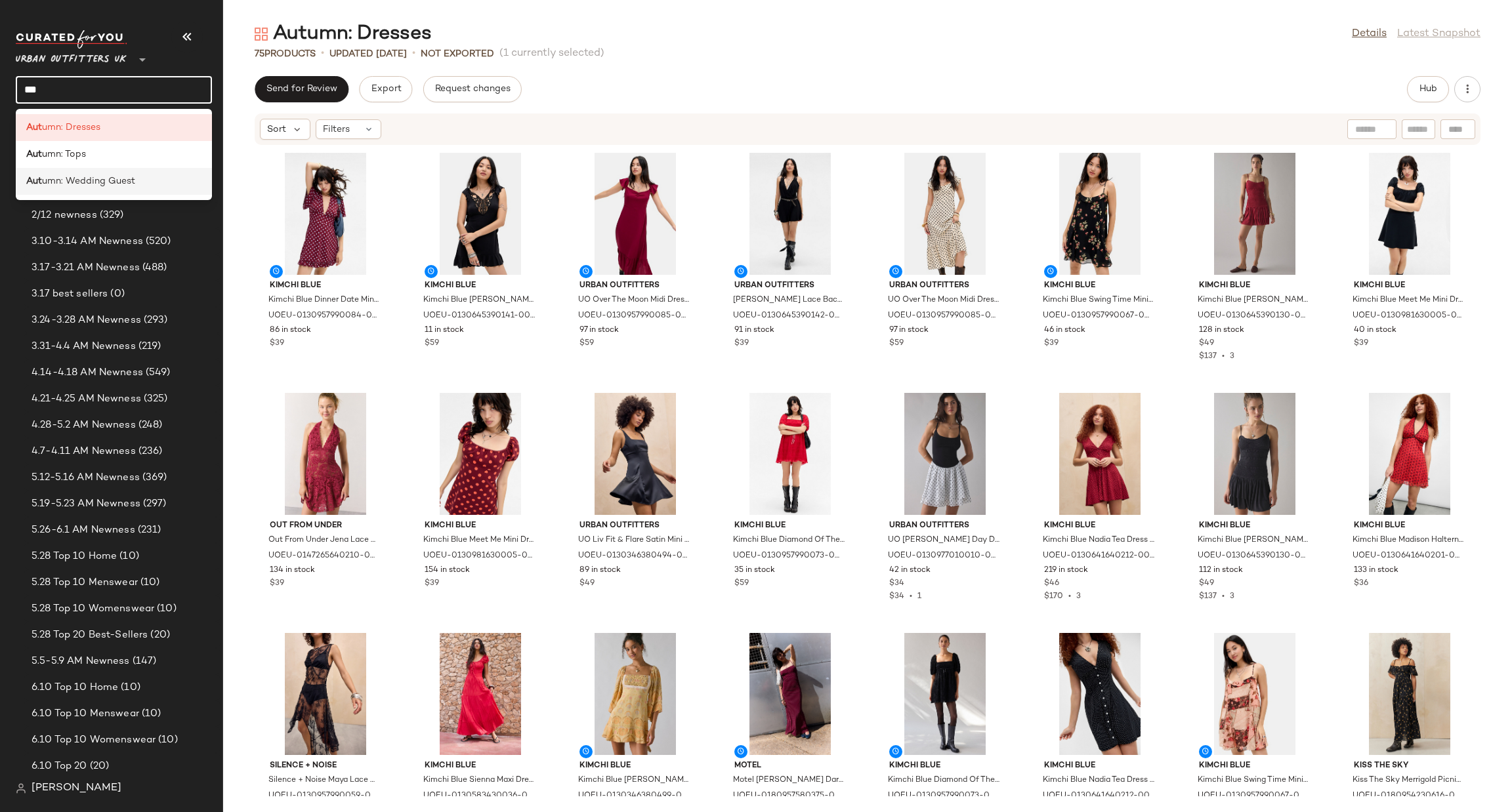
type input "***"
click at [116, 178] on span "umn: Wedding Guest" at bounding box center [89, 181] width 93 height 14
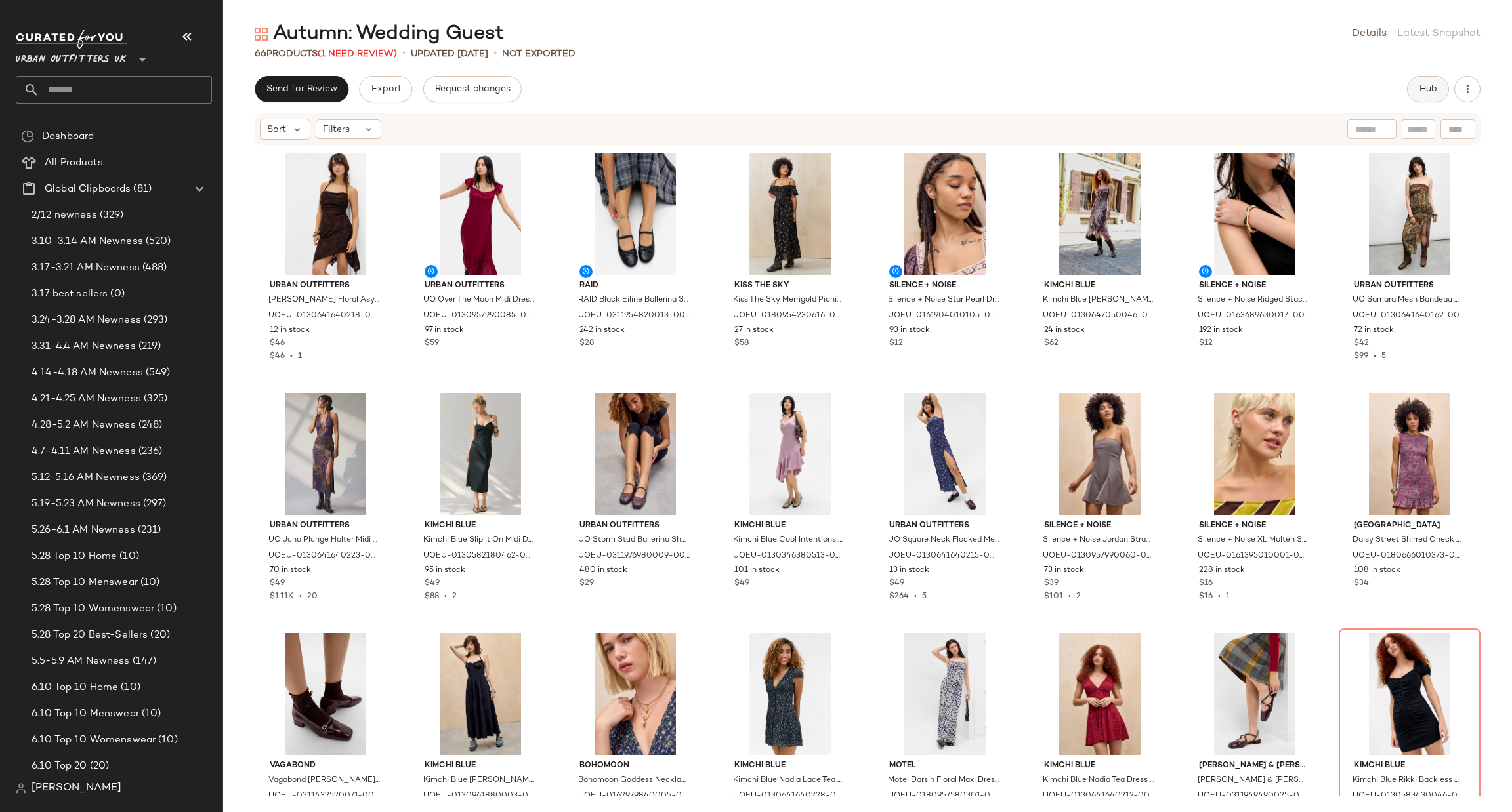
click at [1426, 92] on span "Hub" at bounding box center [1427, 89] width 18 height 10
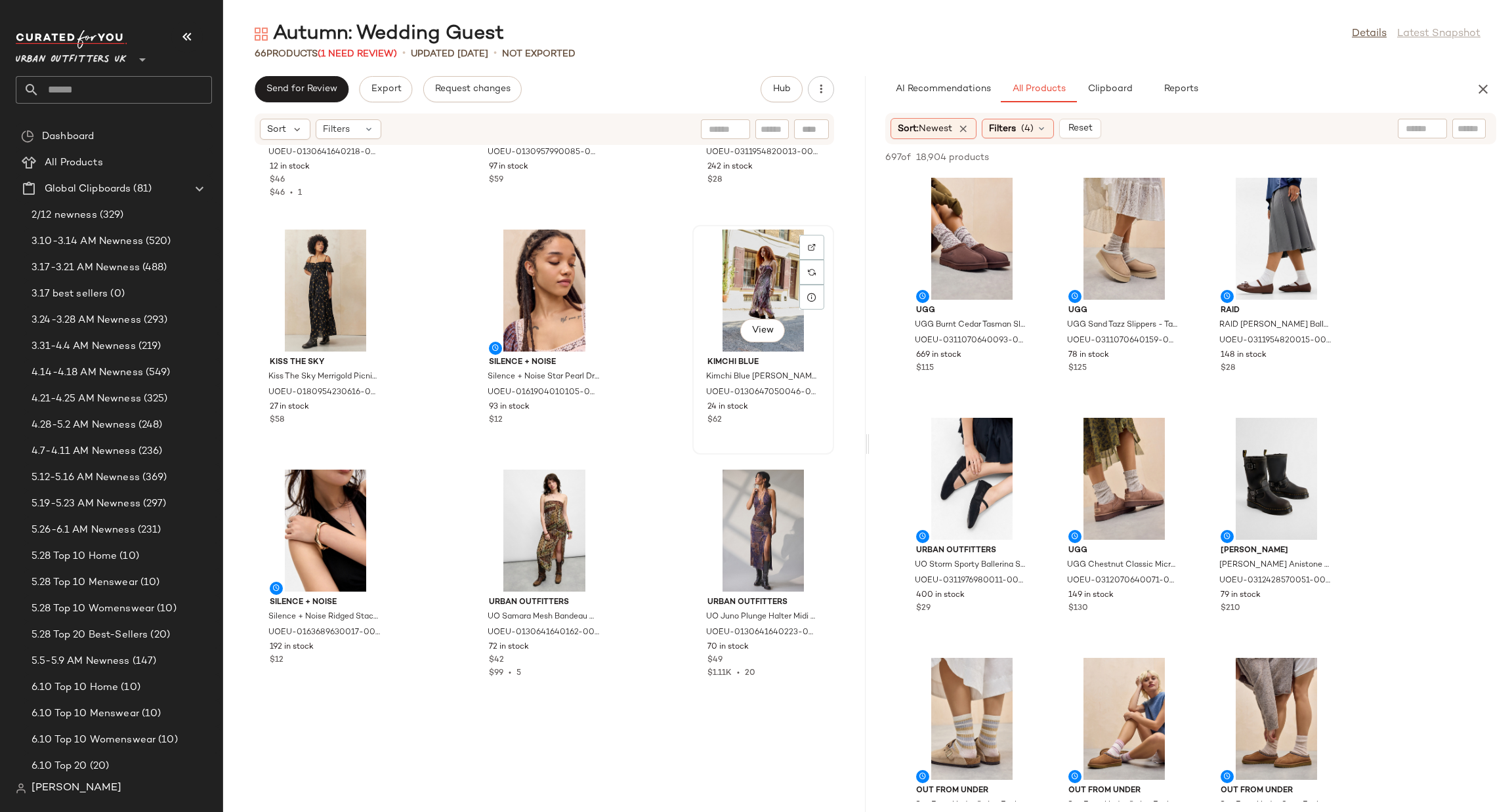
scroll to position [197, 0]
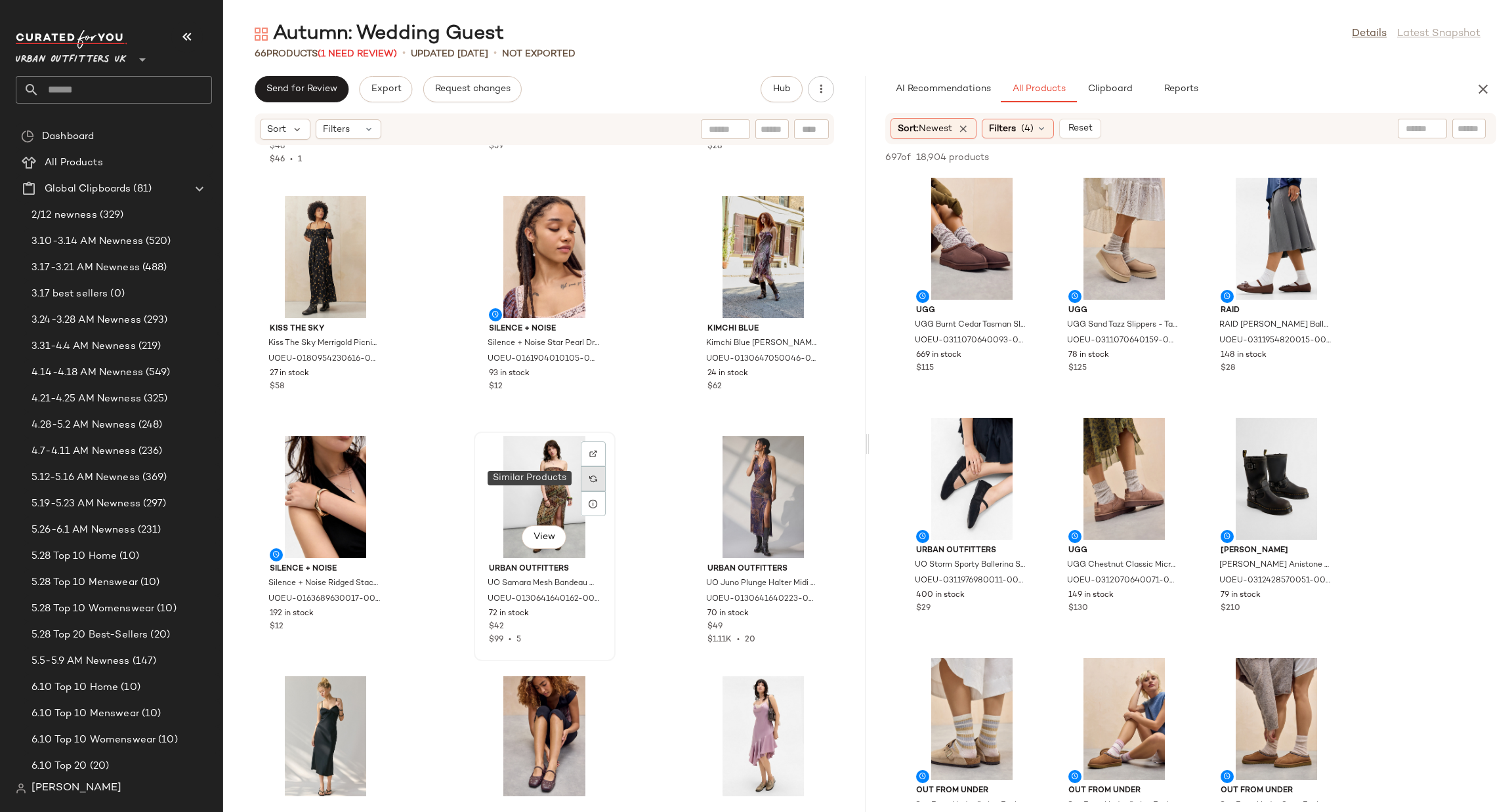
click at [592, 473] on div at bounding box center [593, 478] width 25 height 25
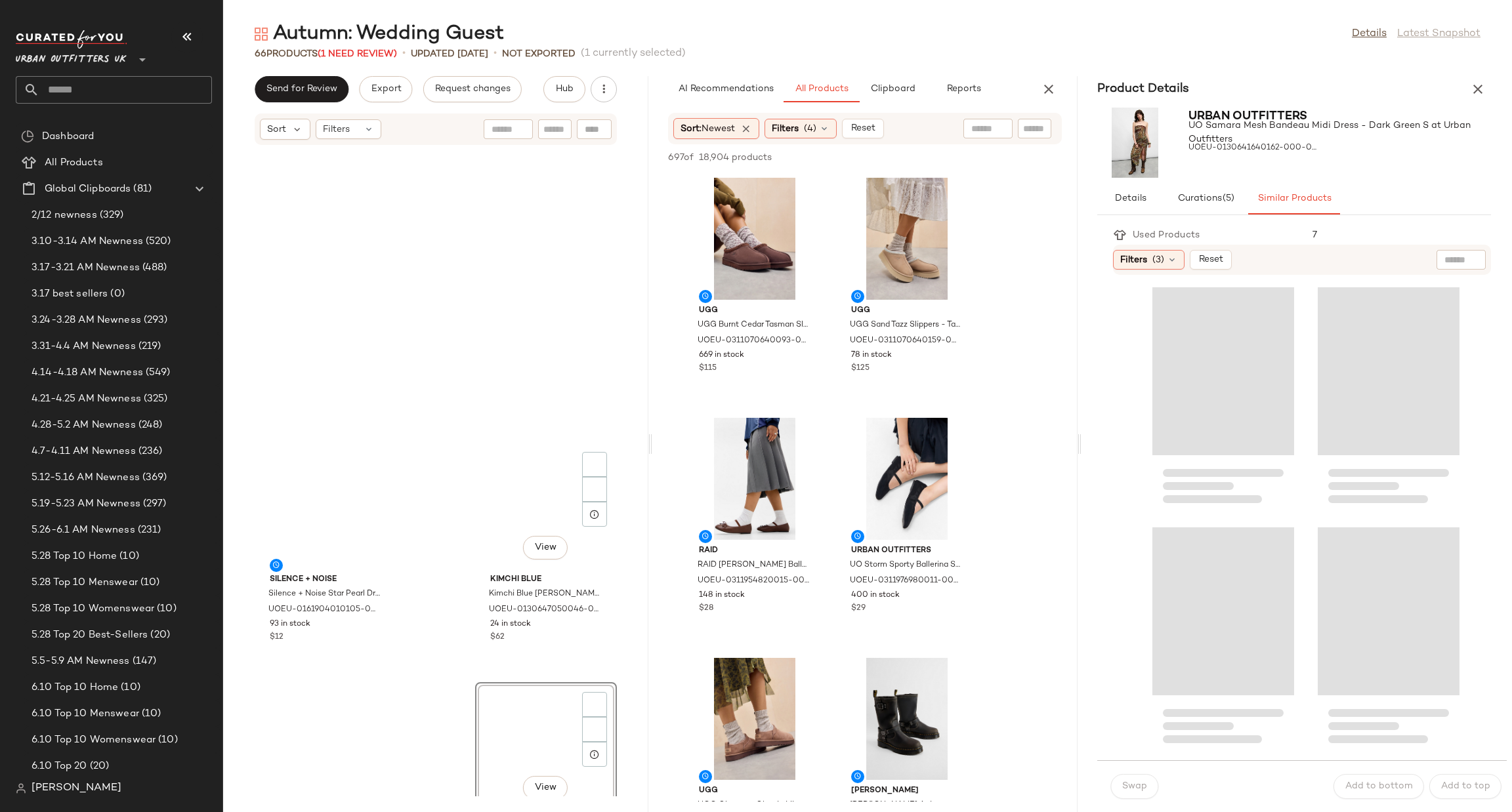
scroll to position [491, 0]
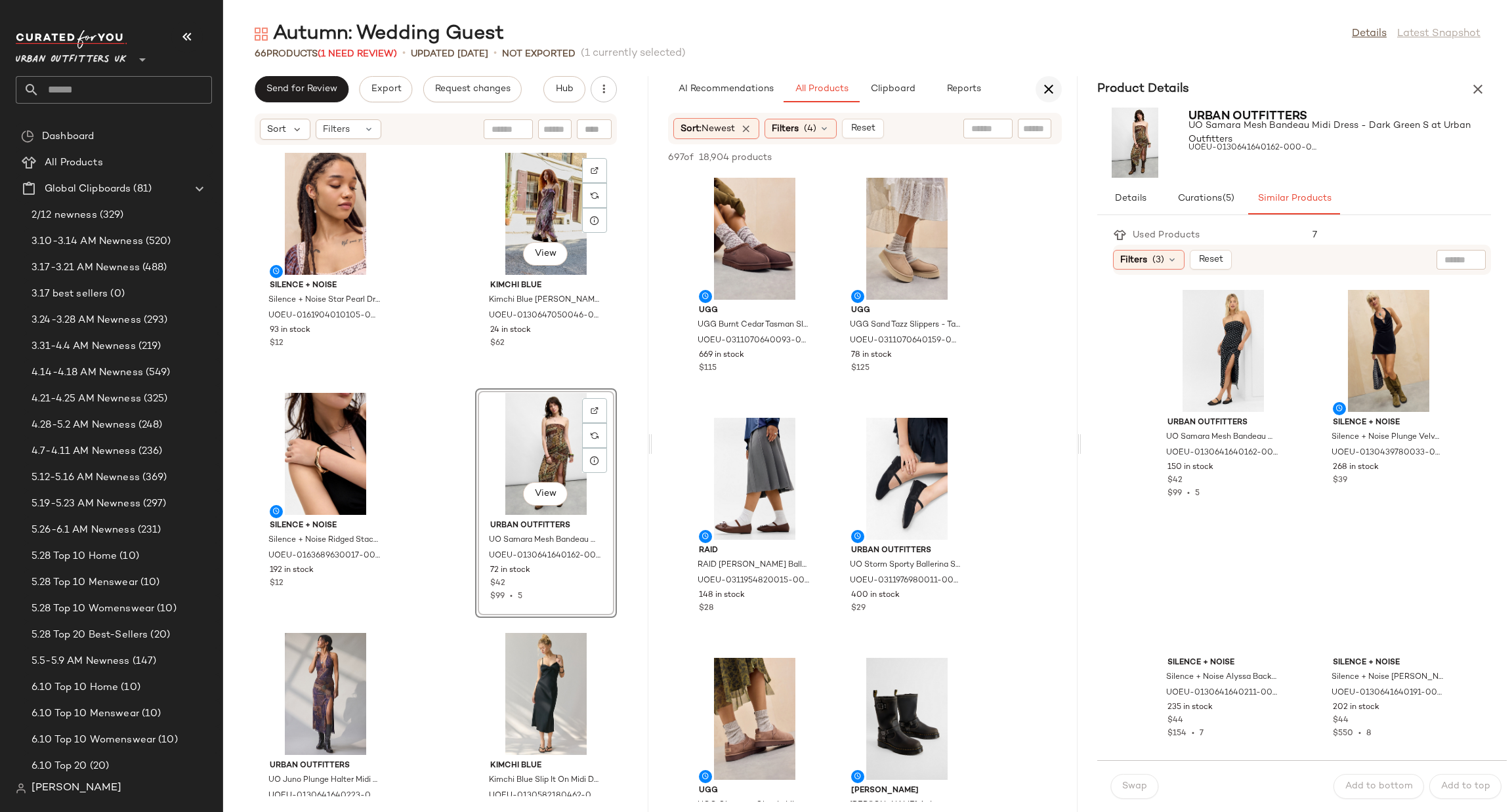
click at [1054, 92] on icon "button" at bounding box center [1049, 90] width 16 height 16
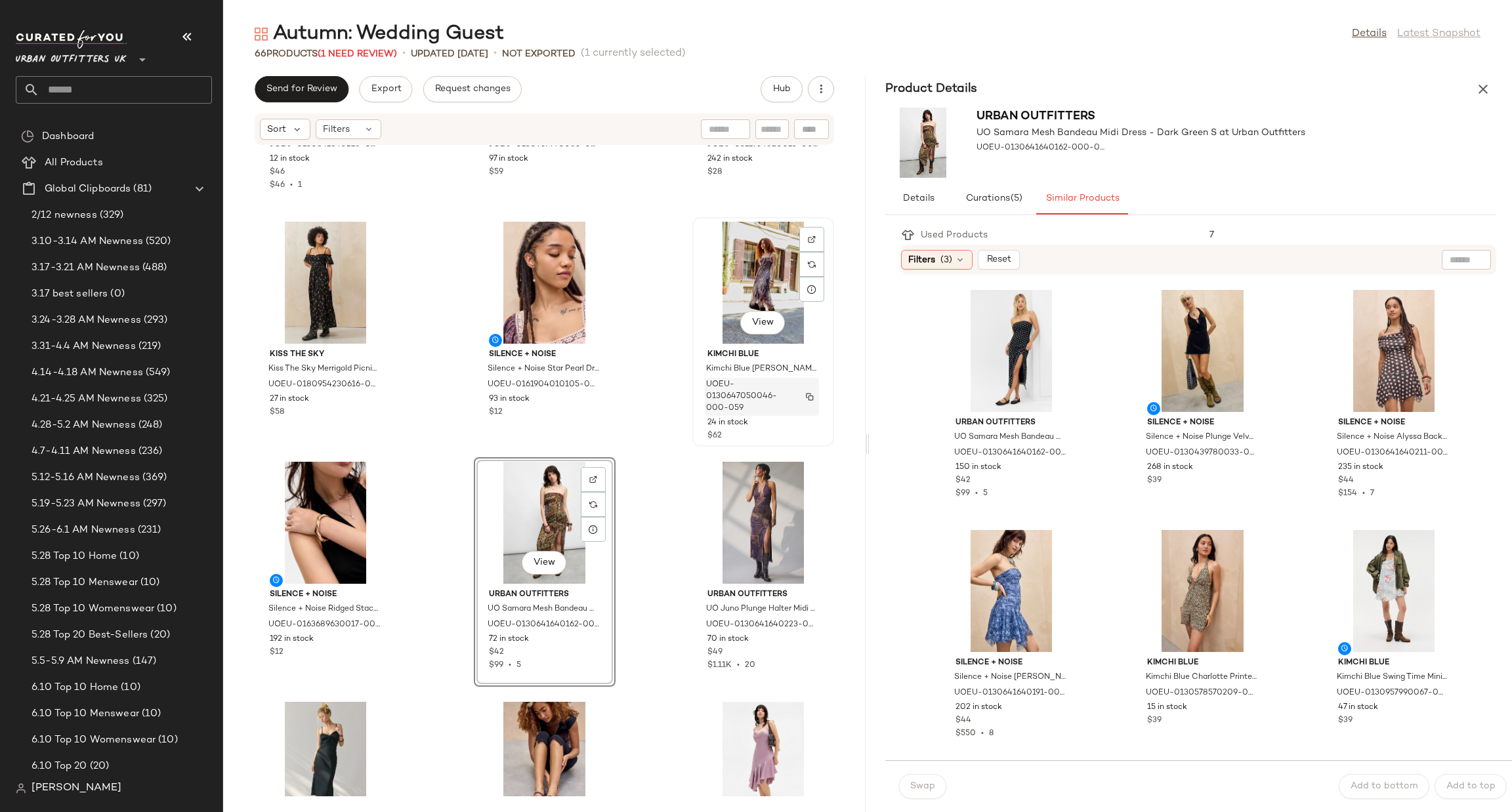
scroll to position [197, 0]
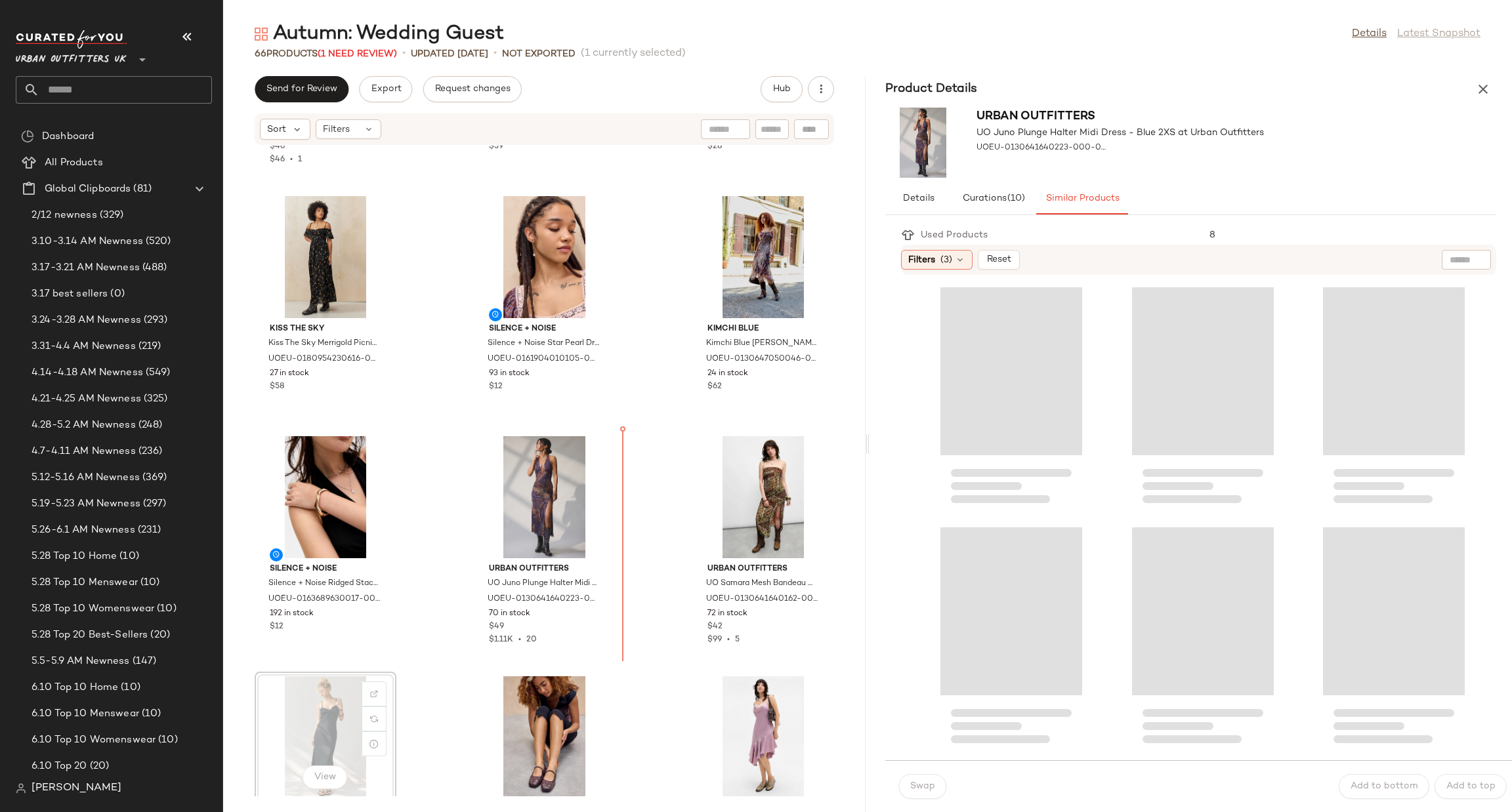
scroll to position [198, 0]
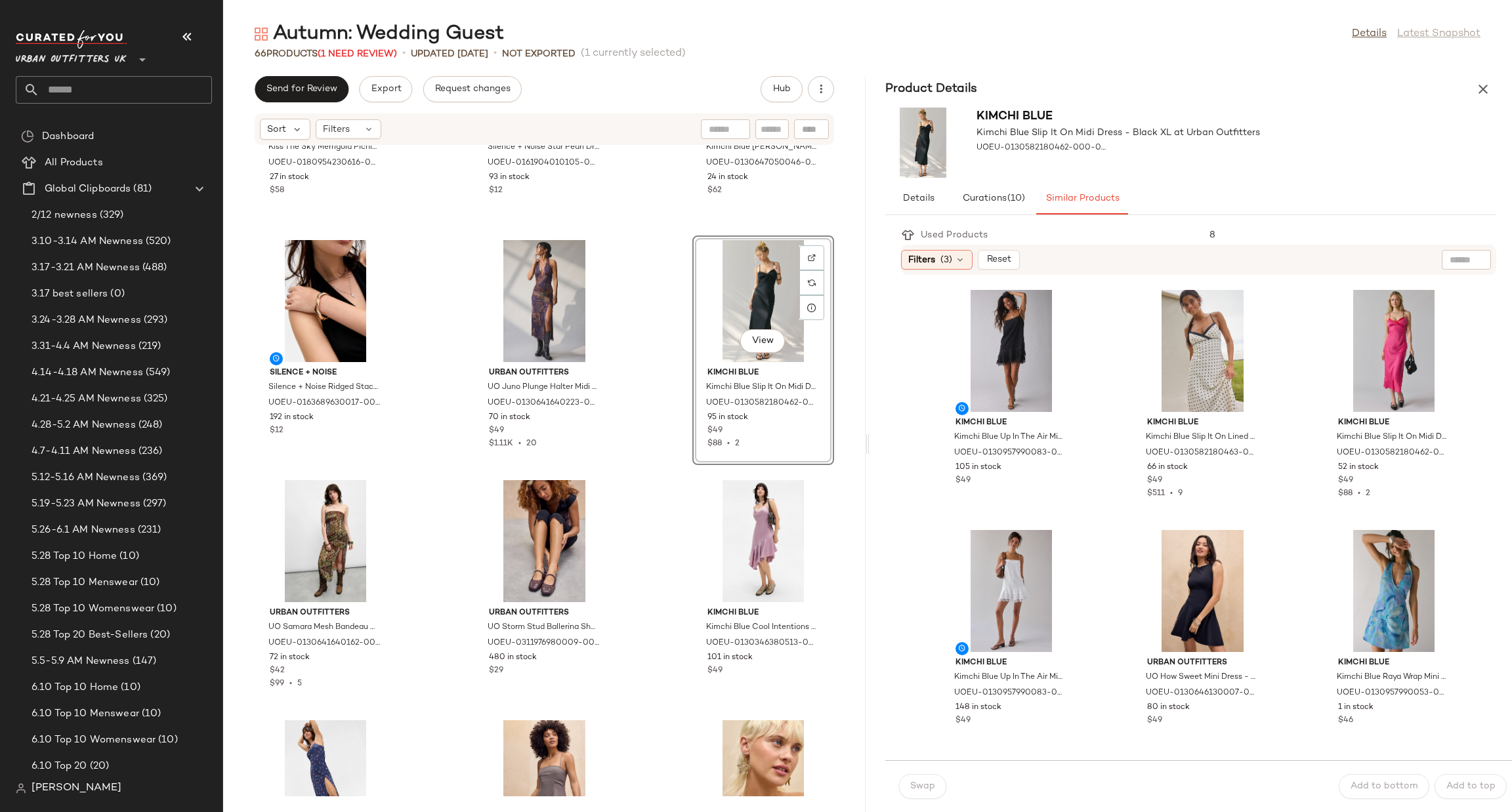
scroll to position [600, 0]
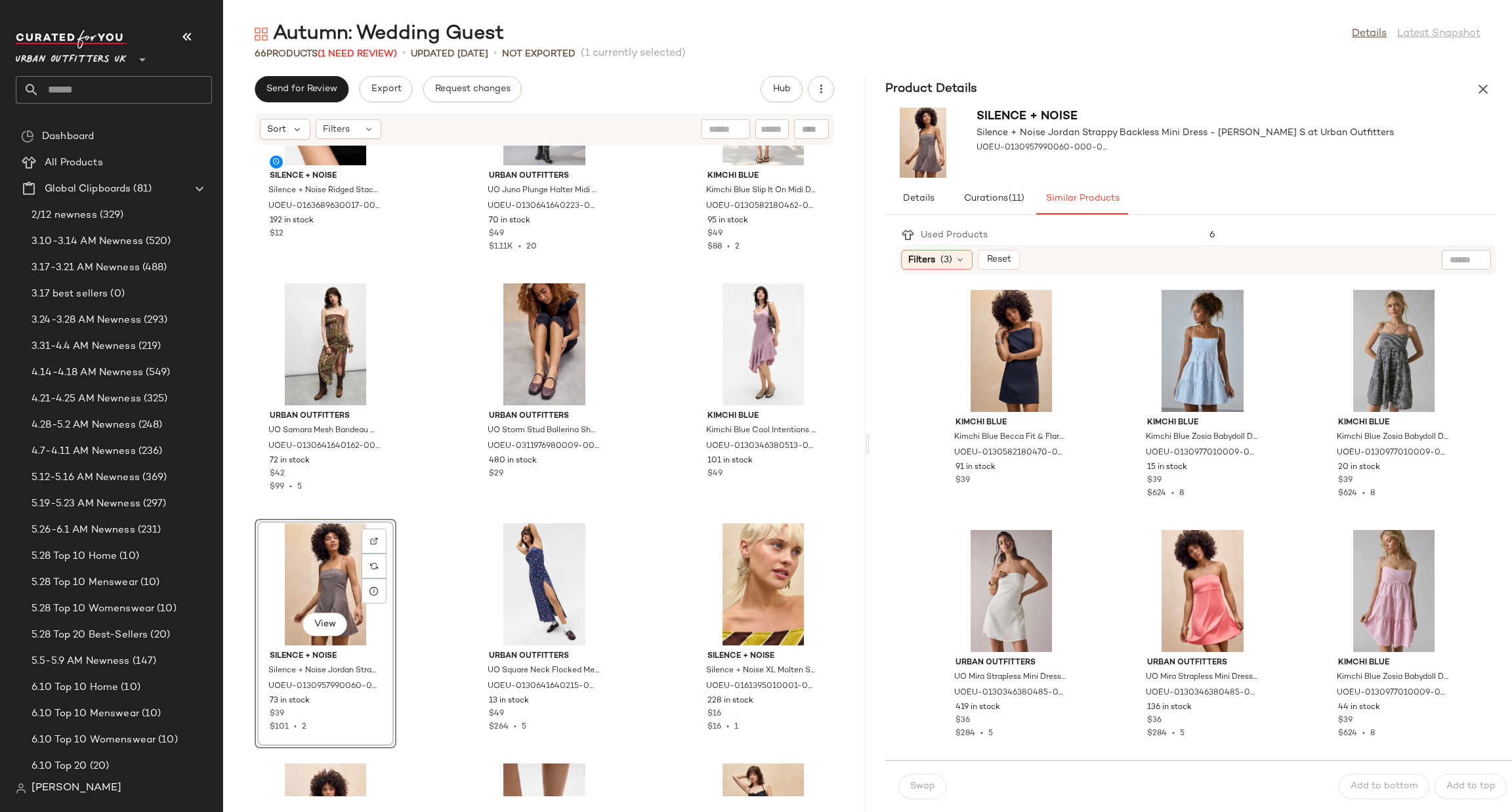
scroll to position [797, 0]
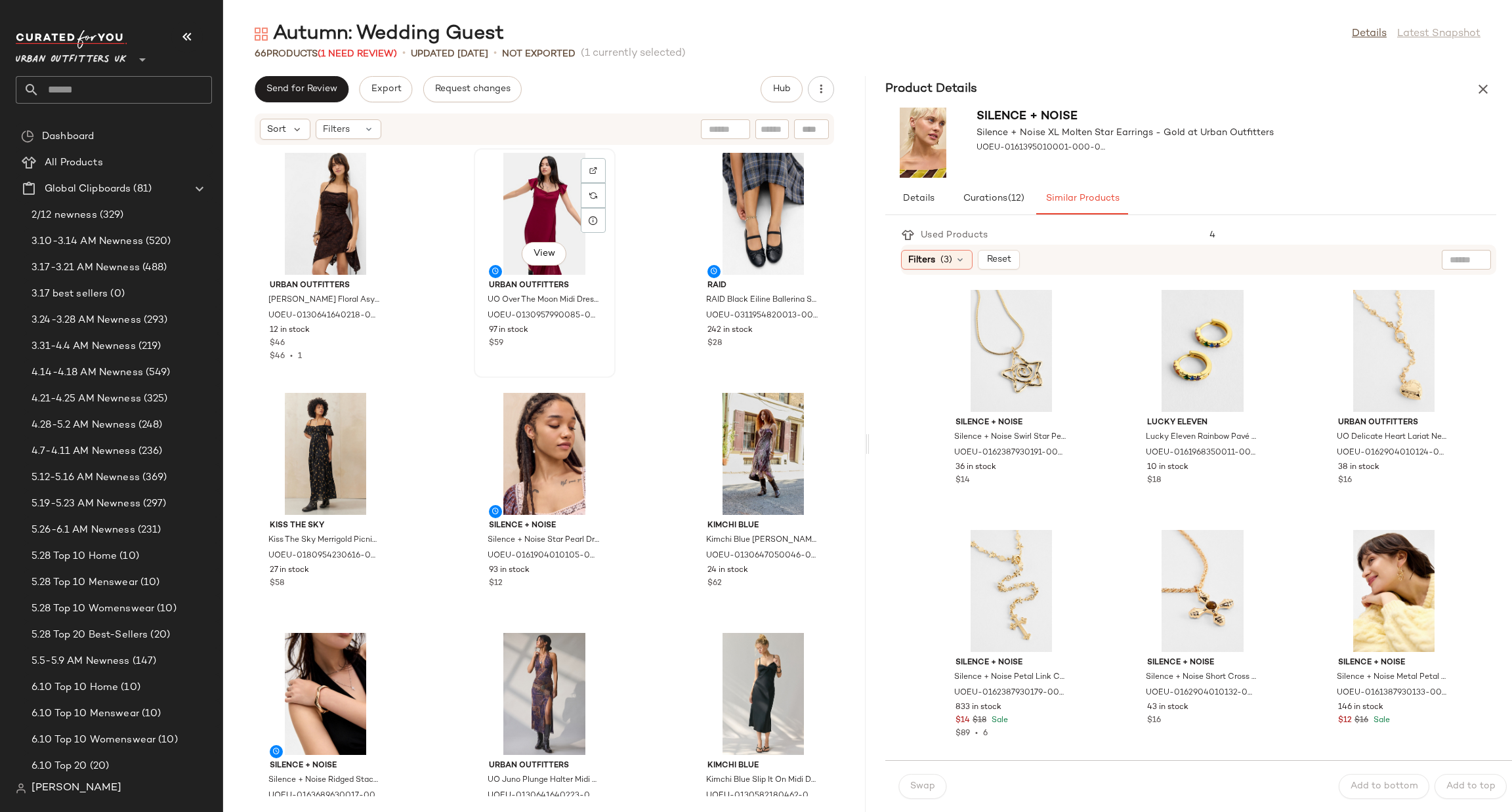
click at [506, 217] on div "View" at bounding box center [545, 214] width 133 height 122
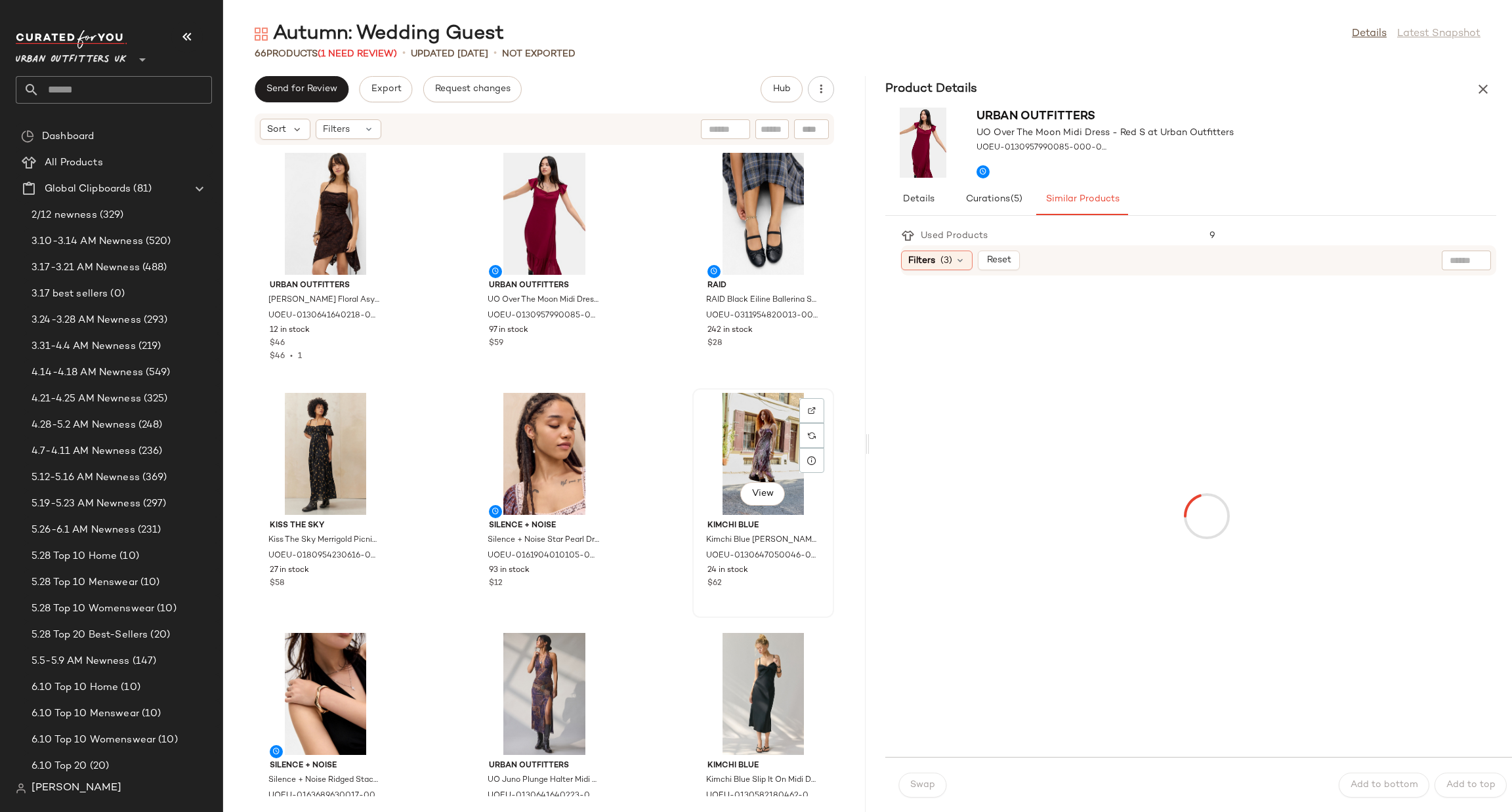
click at [743, 470] on div "View" at bounding box center [764, 454] width 133 height 122
click at [371, 440] on div at bounding box center [374, 435] width 25 height 25
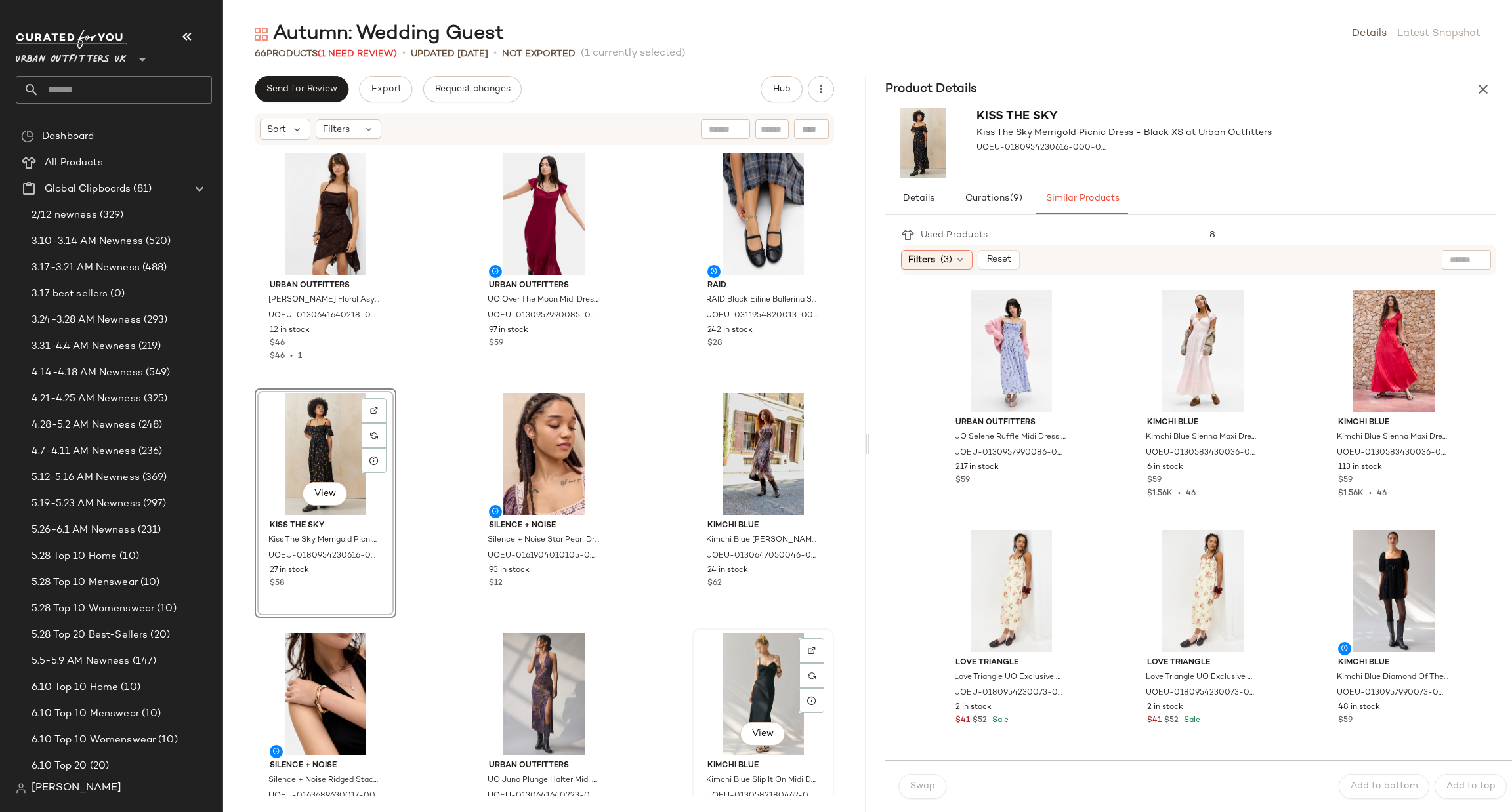
click at [757, 687] on div "View" at bounding box center [764, 694] width 133 height 122
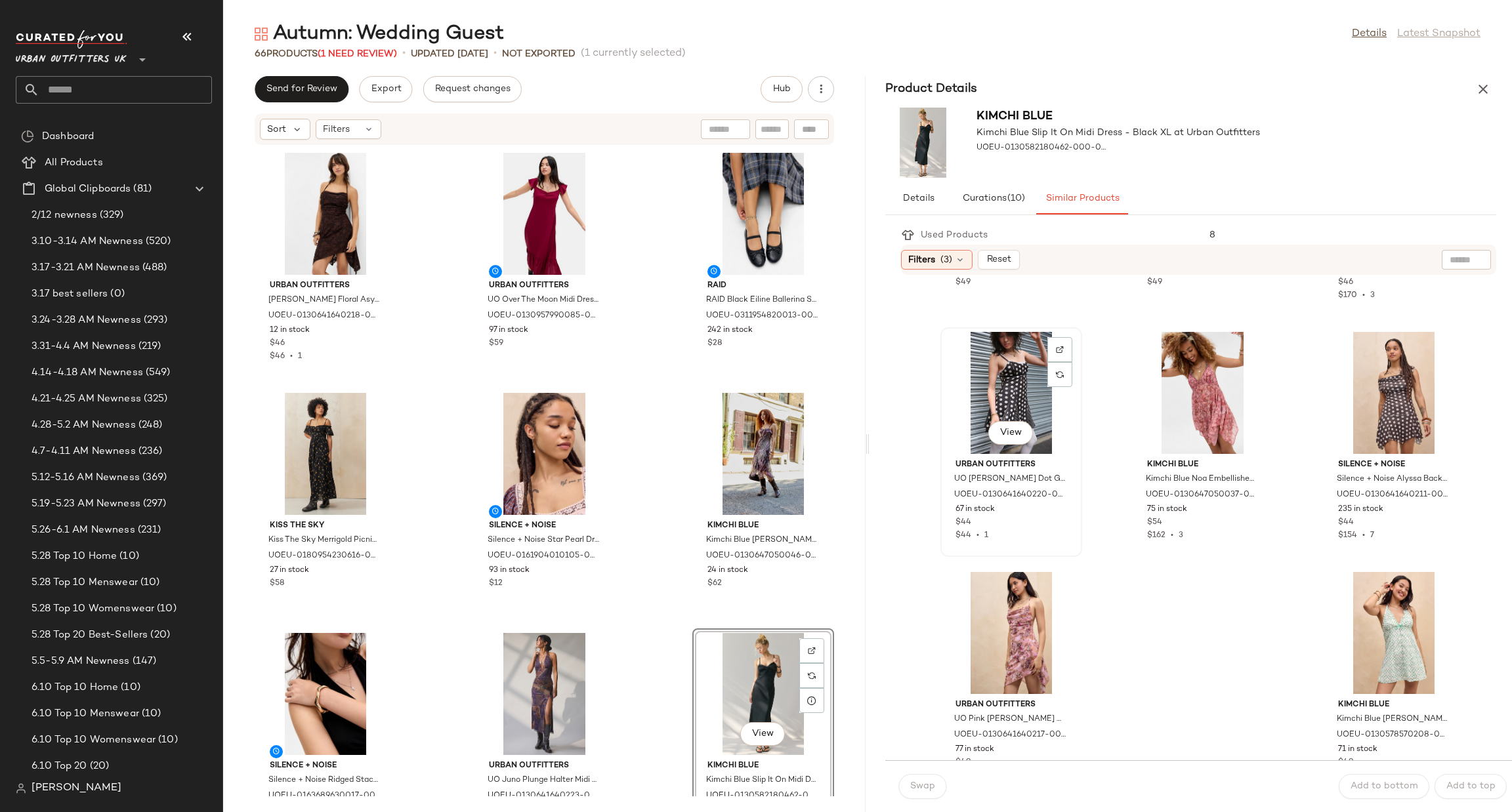
scroll to position [955, 0]
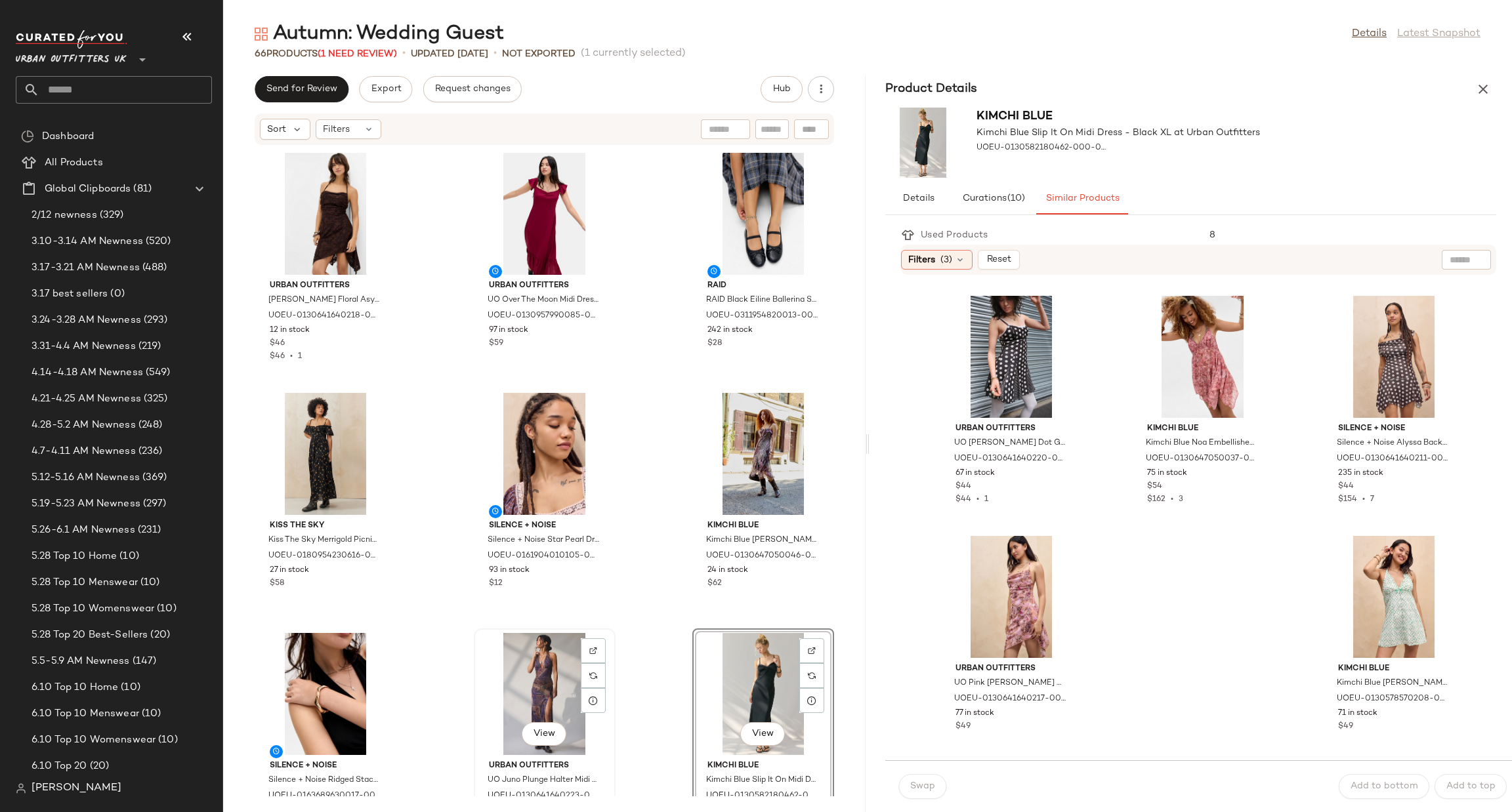
click at [531, 687] on div "View" at bounding box center [545, 694] width 133 height 122
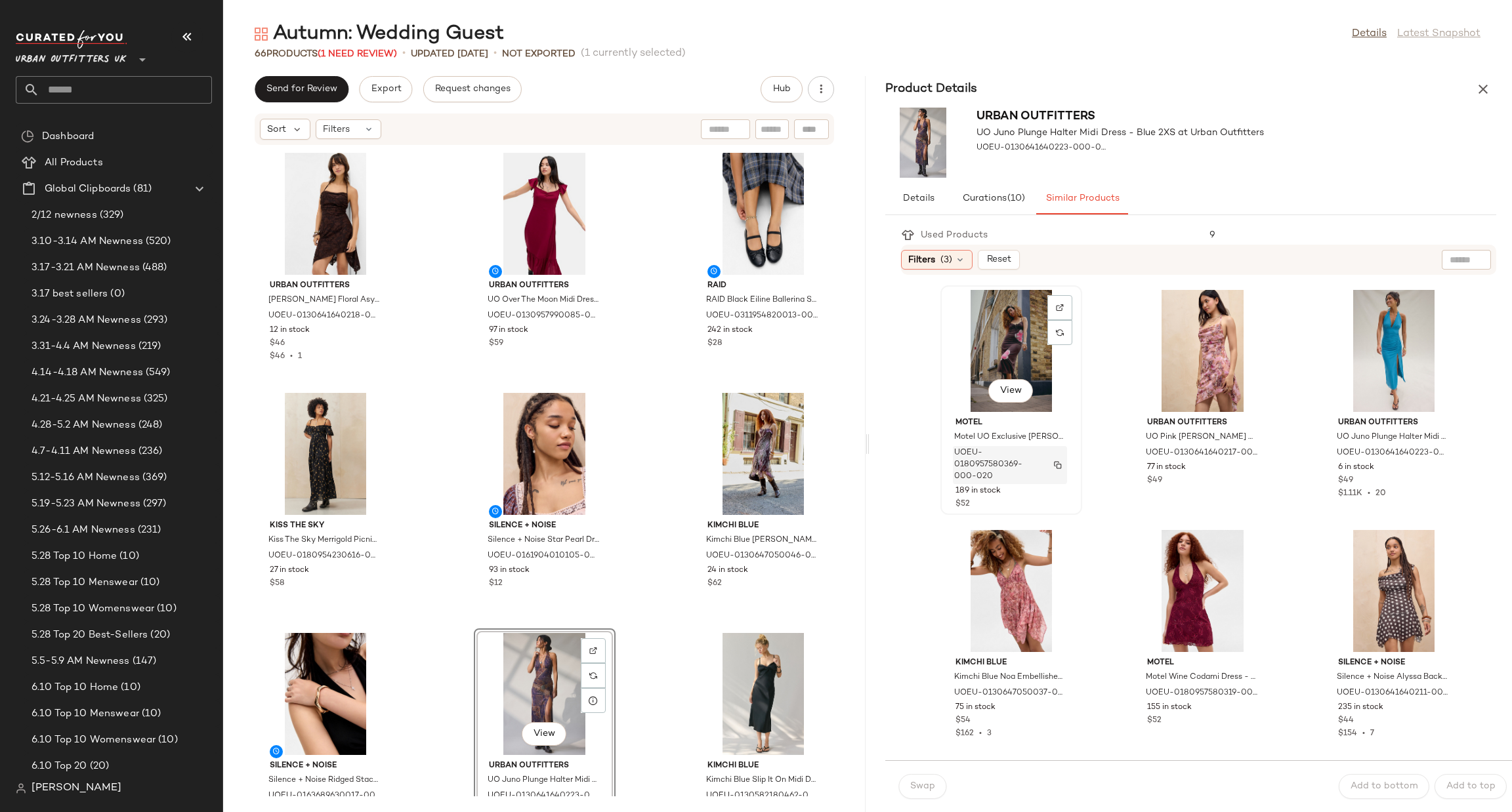
click at [1058, 468] on button "button" at bounding box center [1057, 465] width 18 height 12
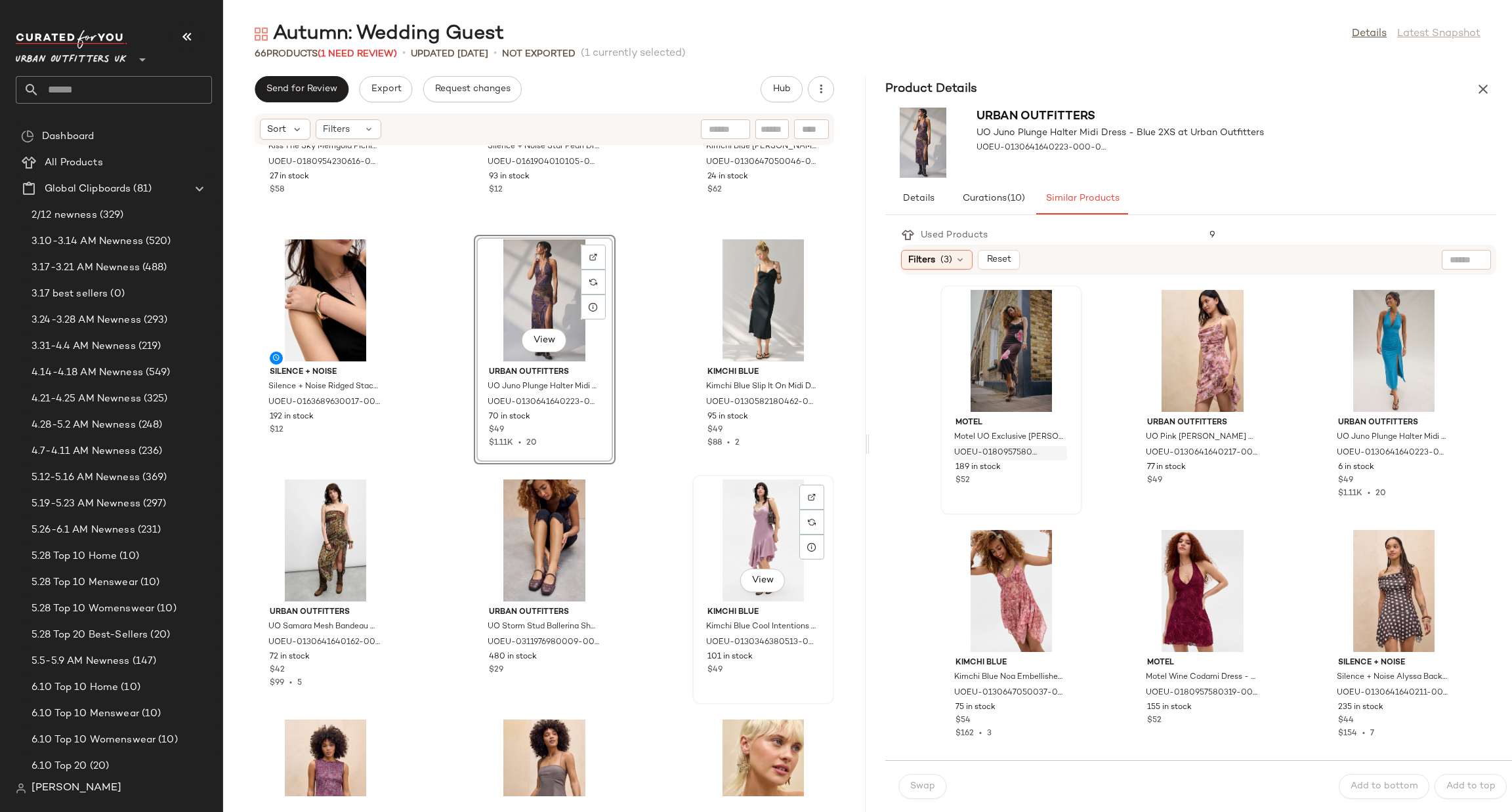
click at [757, 540] on div "View" at bounding box center [764, 540] width 133 height 122
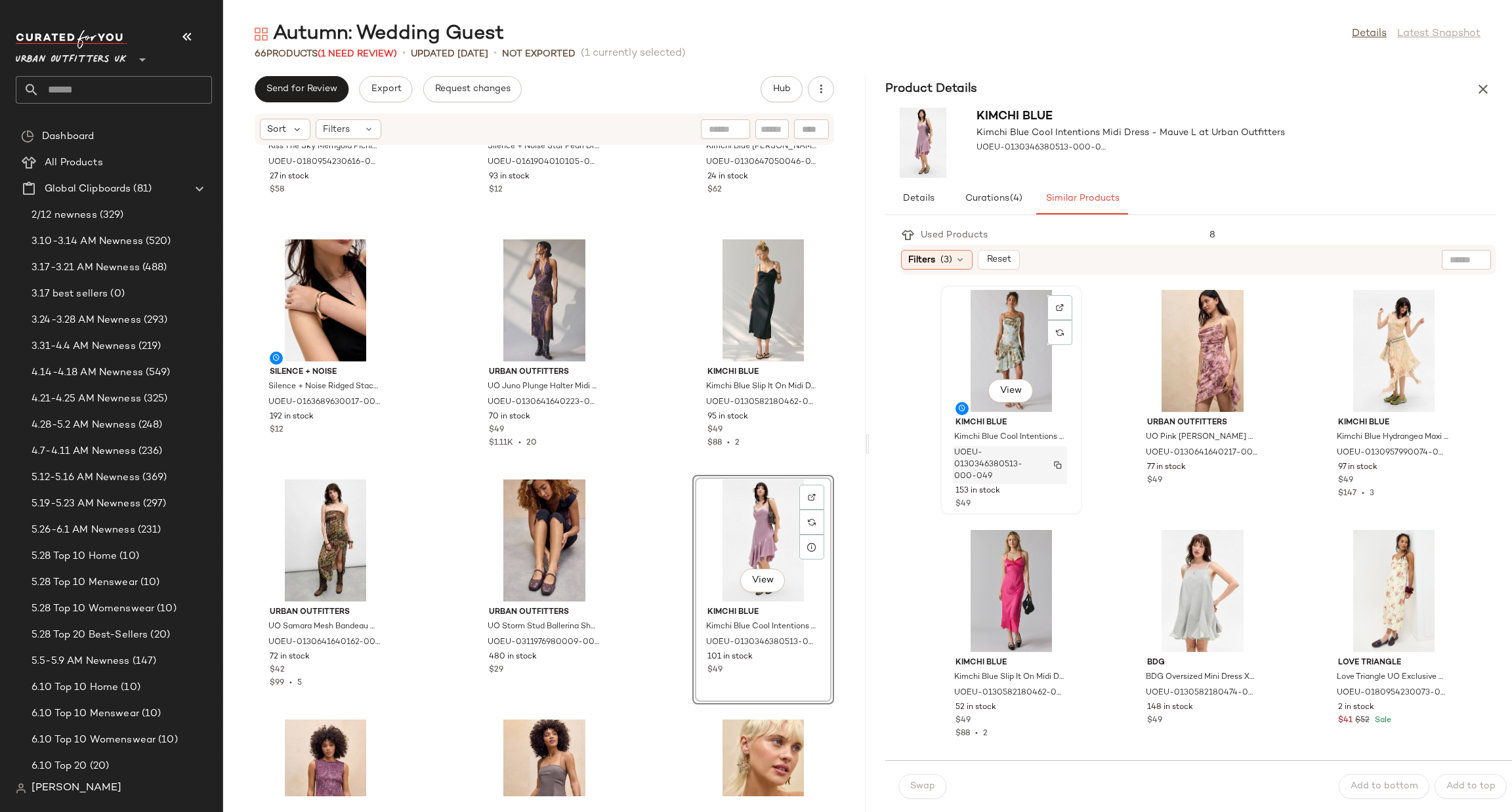
click at [1062, 461] on img "button" at bounding box center [1058, 465] width 8 height 8
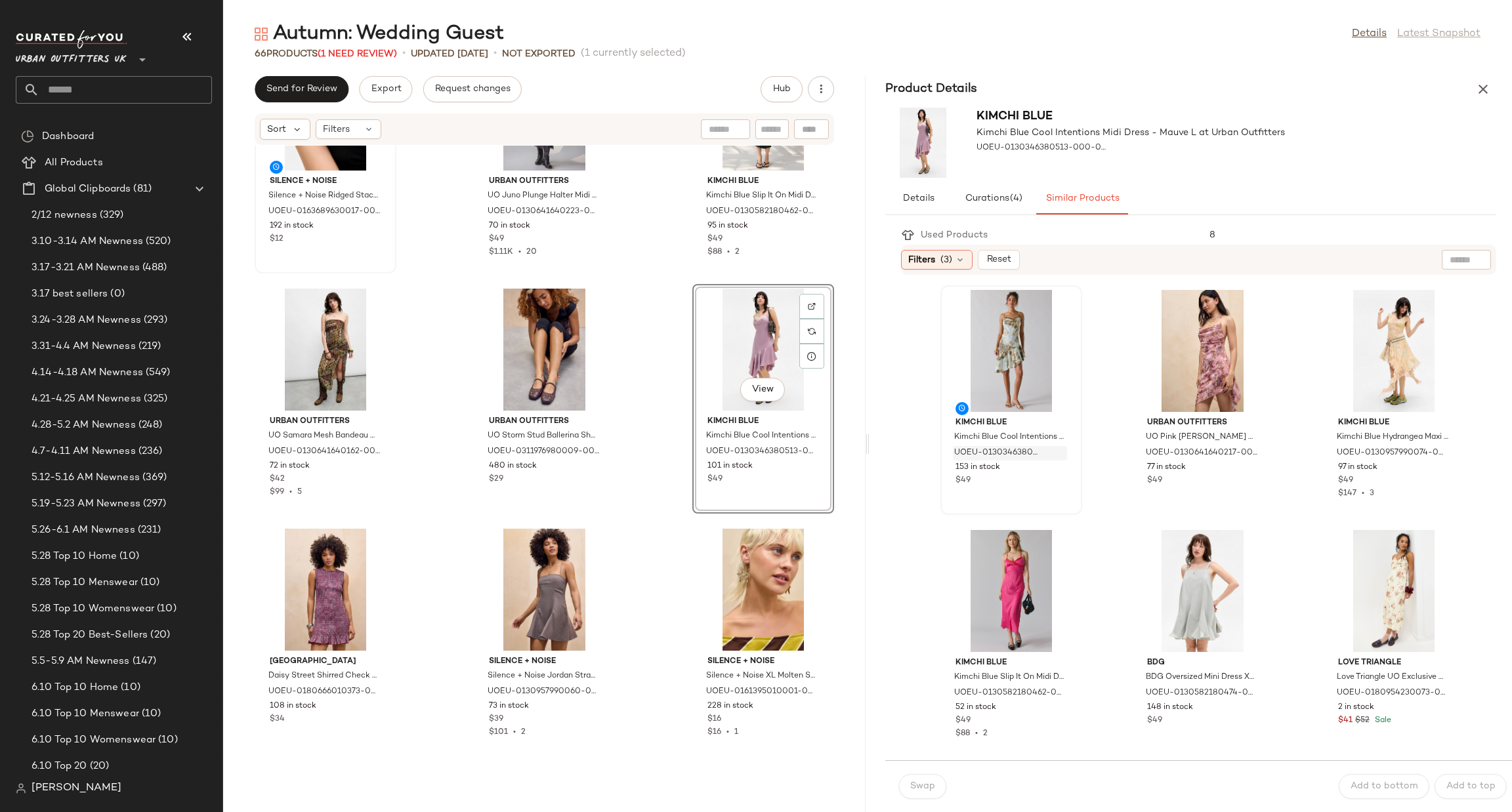
scroll to position [601, 0]
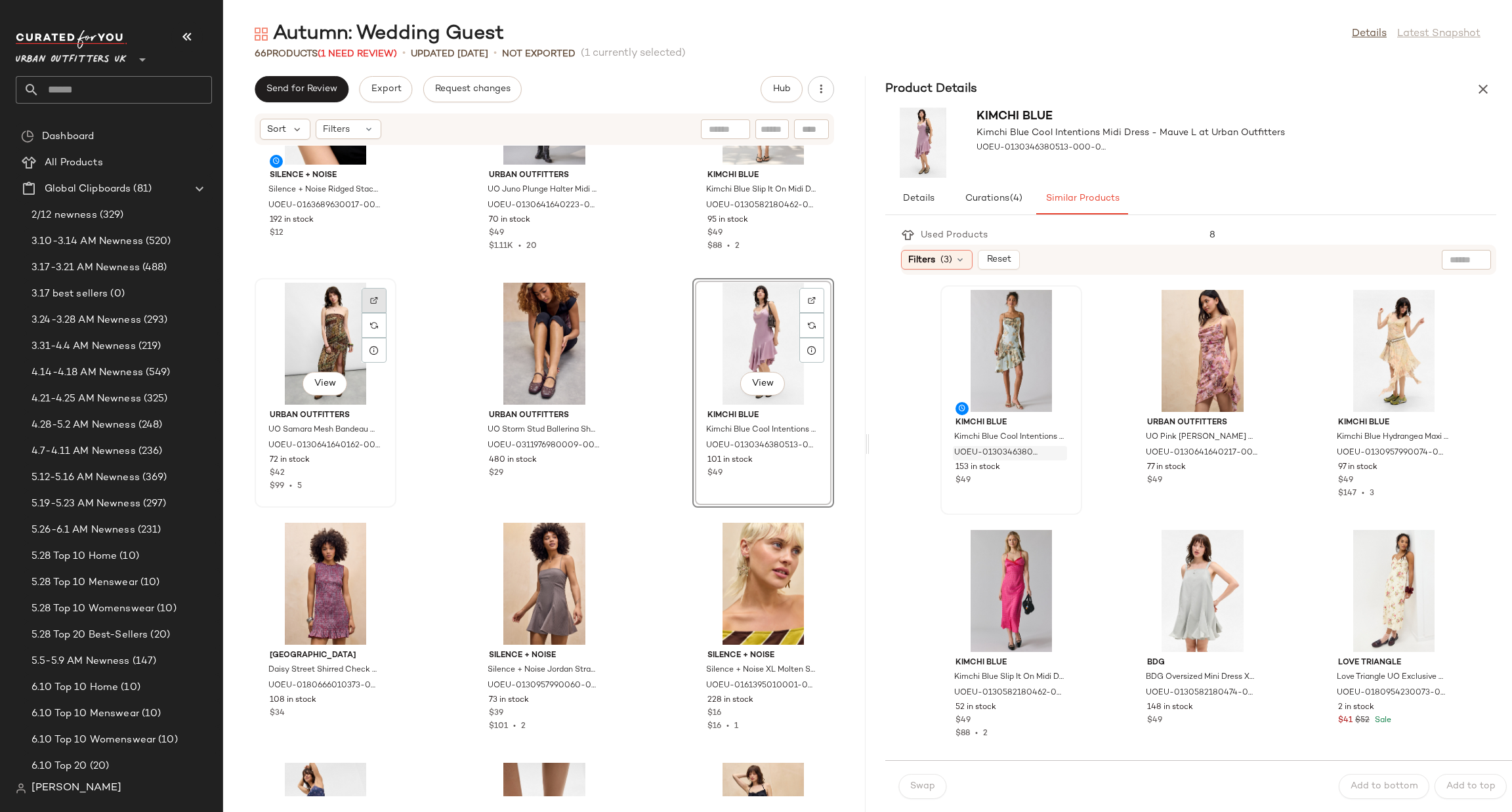
click at [363, 313] on div at bounding box center [374, 326] width 25 height 25
click at [283, 334] on div "View" at bounding box center [326, 344] width 133 height 122
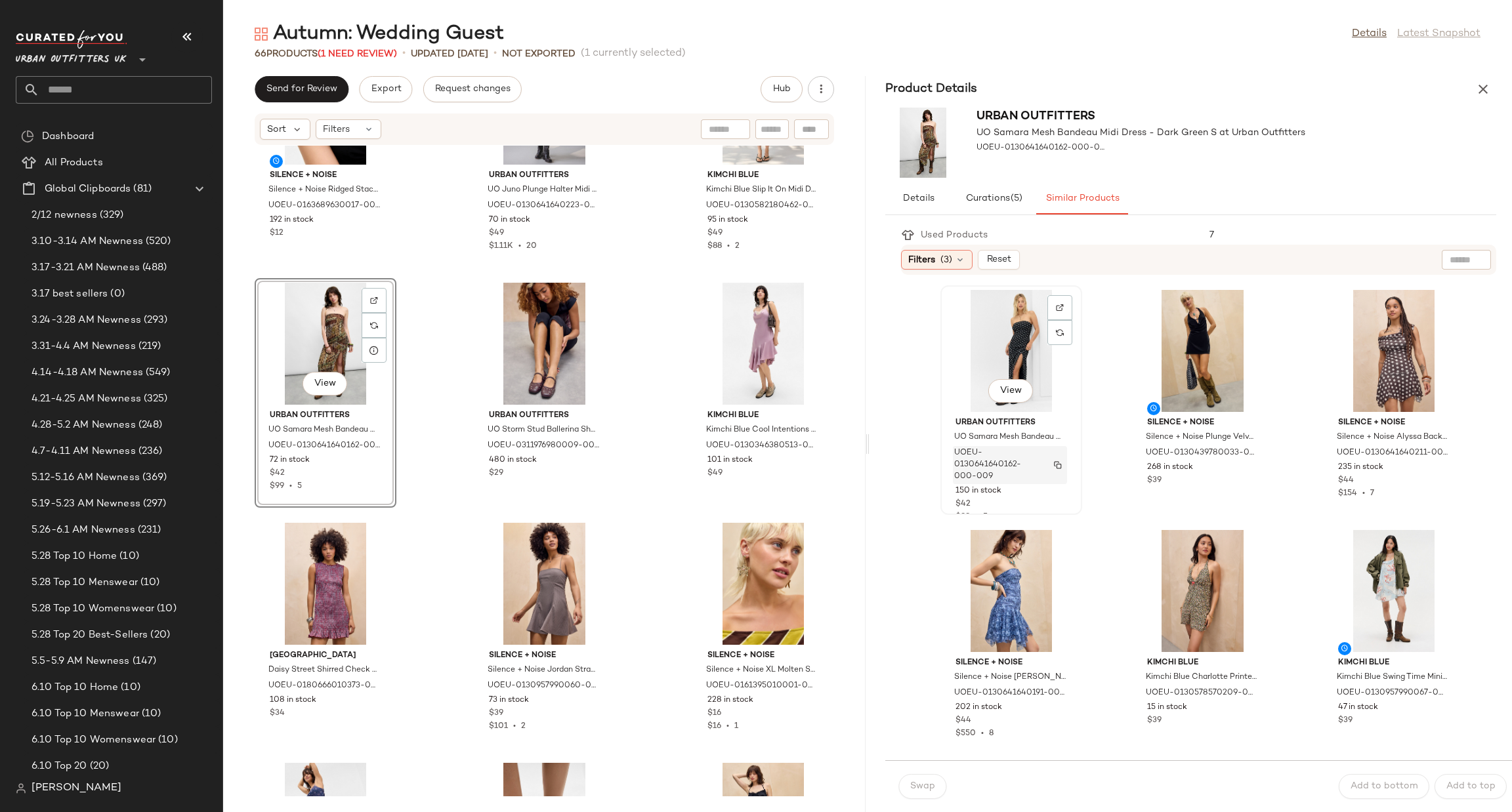
click at [1057, 462] on img "button" at bounding box center [1058, 465] width 8 height 8
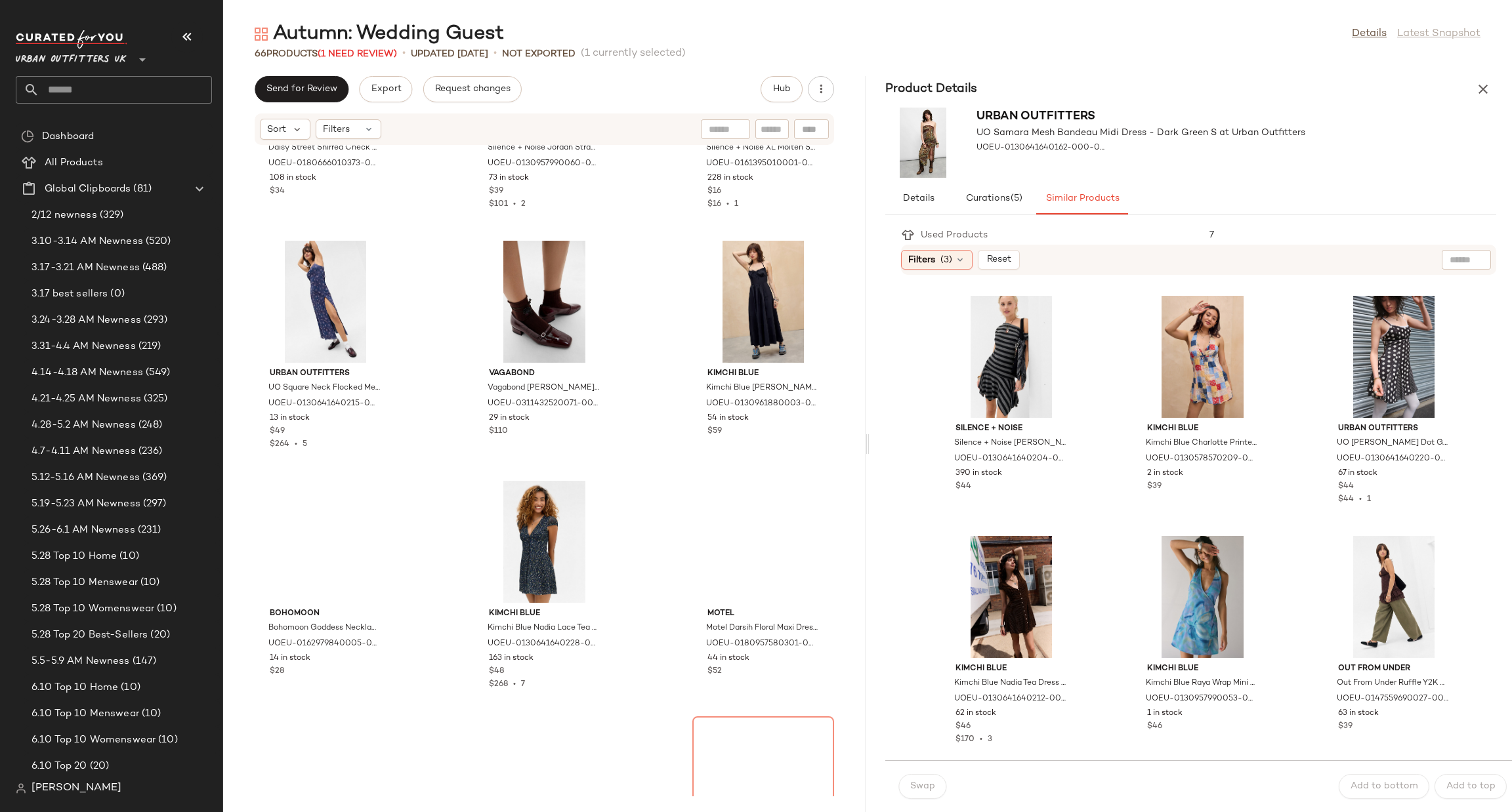
scroll to position [1191, 0]
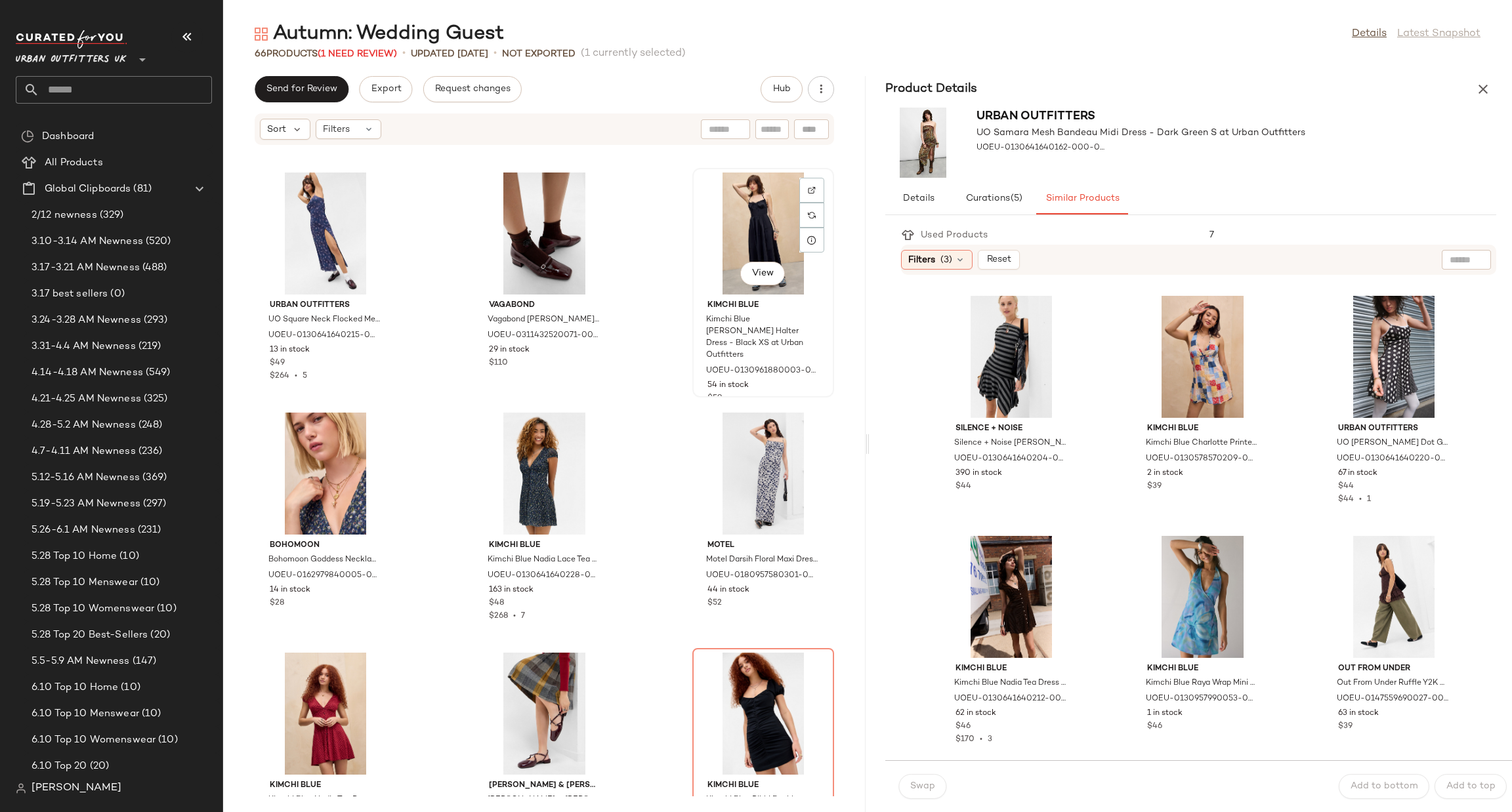
click at [724, 301] on span "Kimchi Blue" at bounding box center [763, 306] width 111 height 12
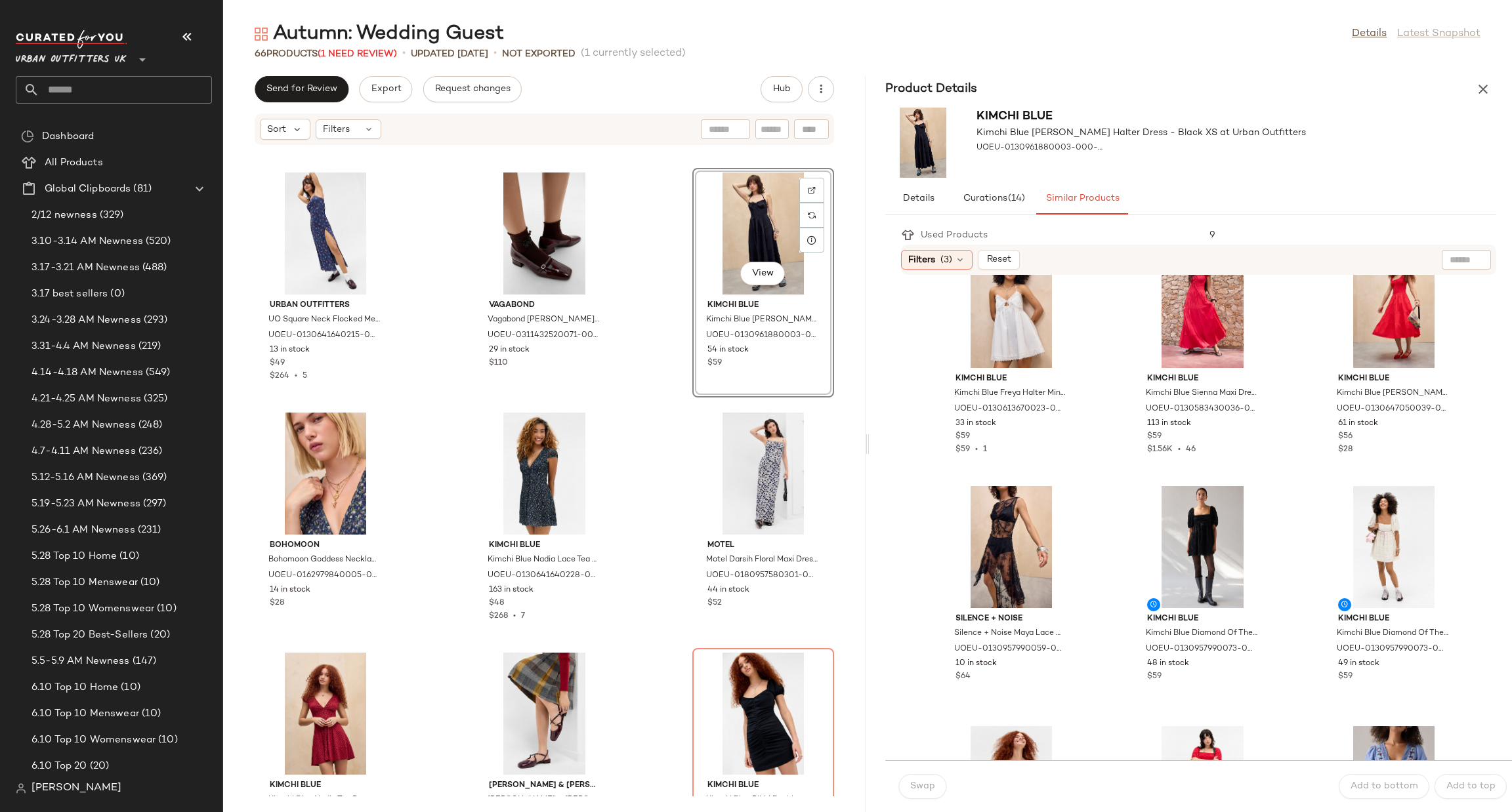
scroll to position [590, 0]
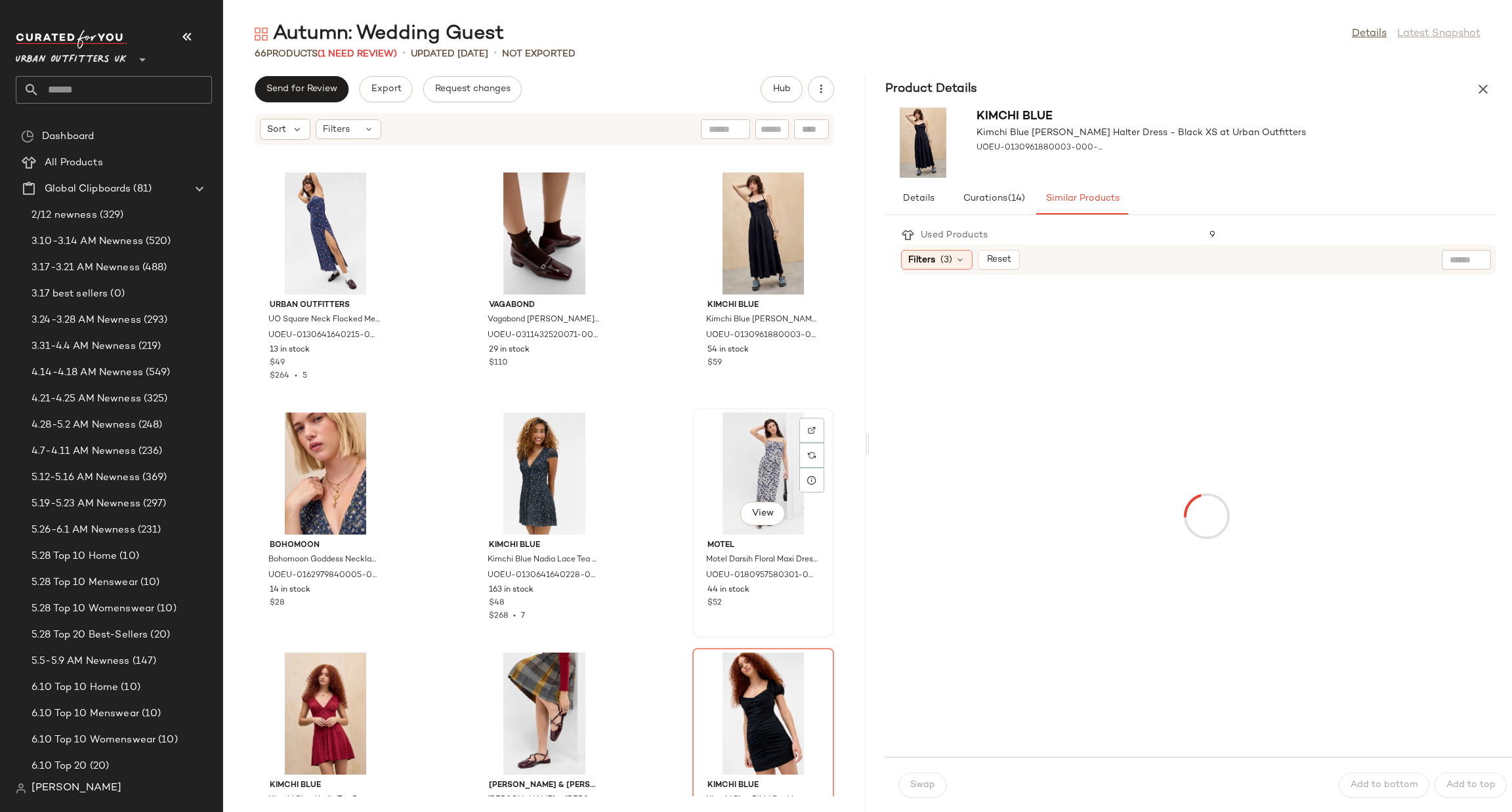
click at [764, 470] on div "View" at bounding box center [764, 474] width 133 height 122
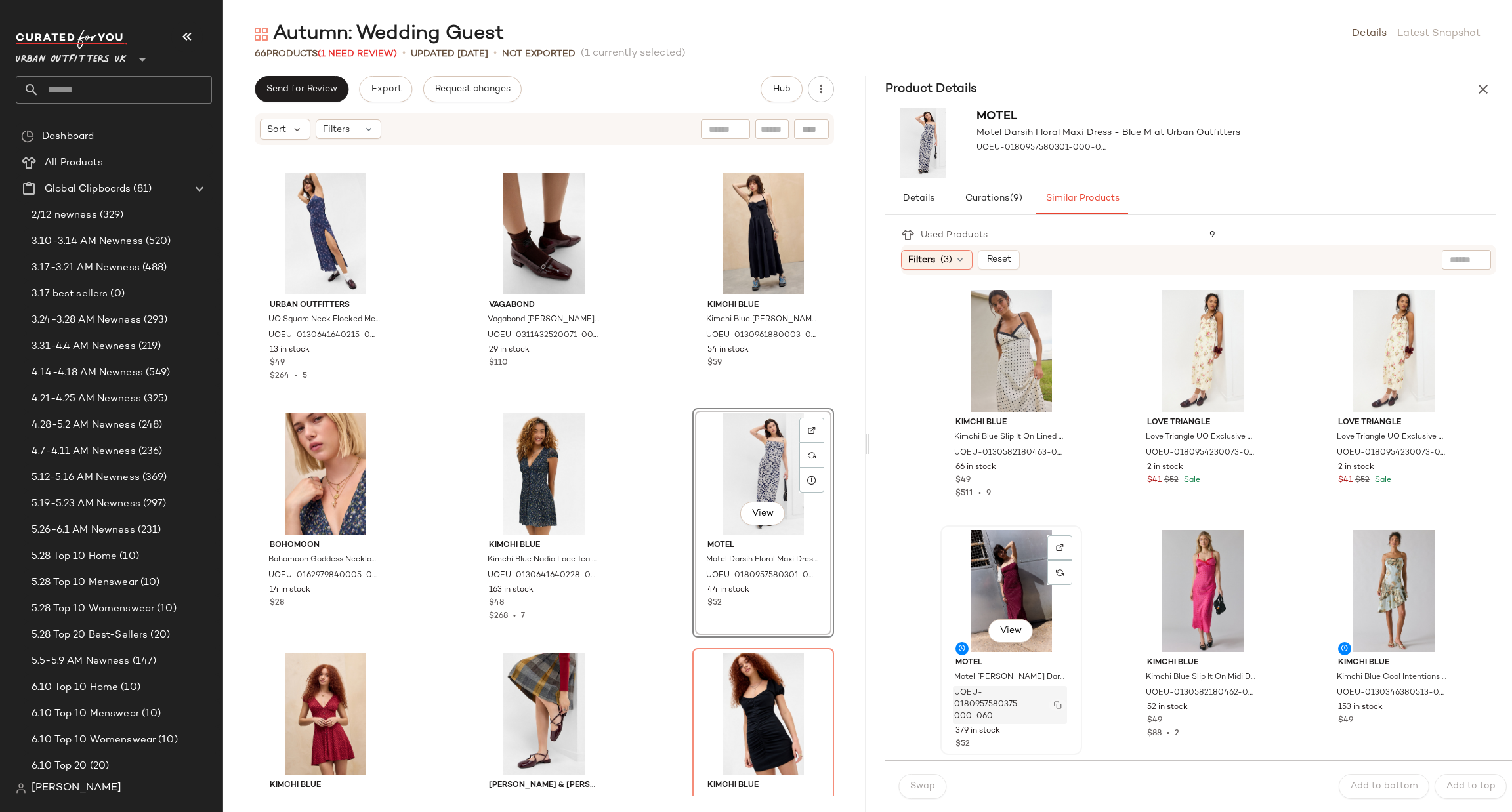
click at [1059, 709] on button "button" at bounding box center [1057, 705] width 18 height 12
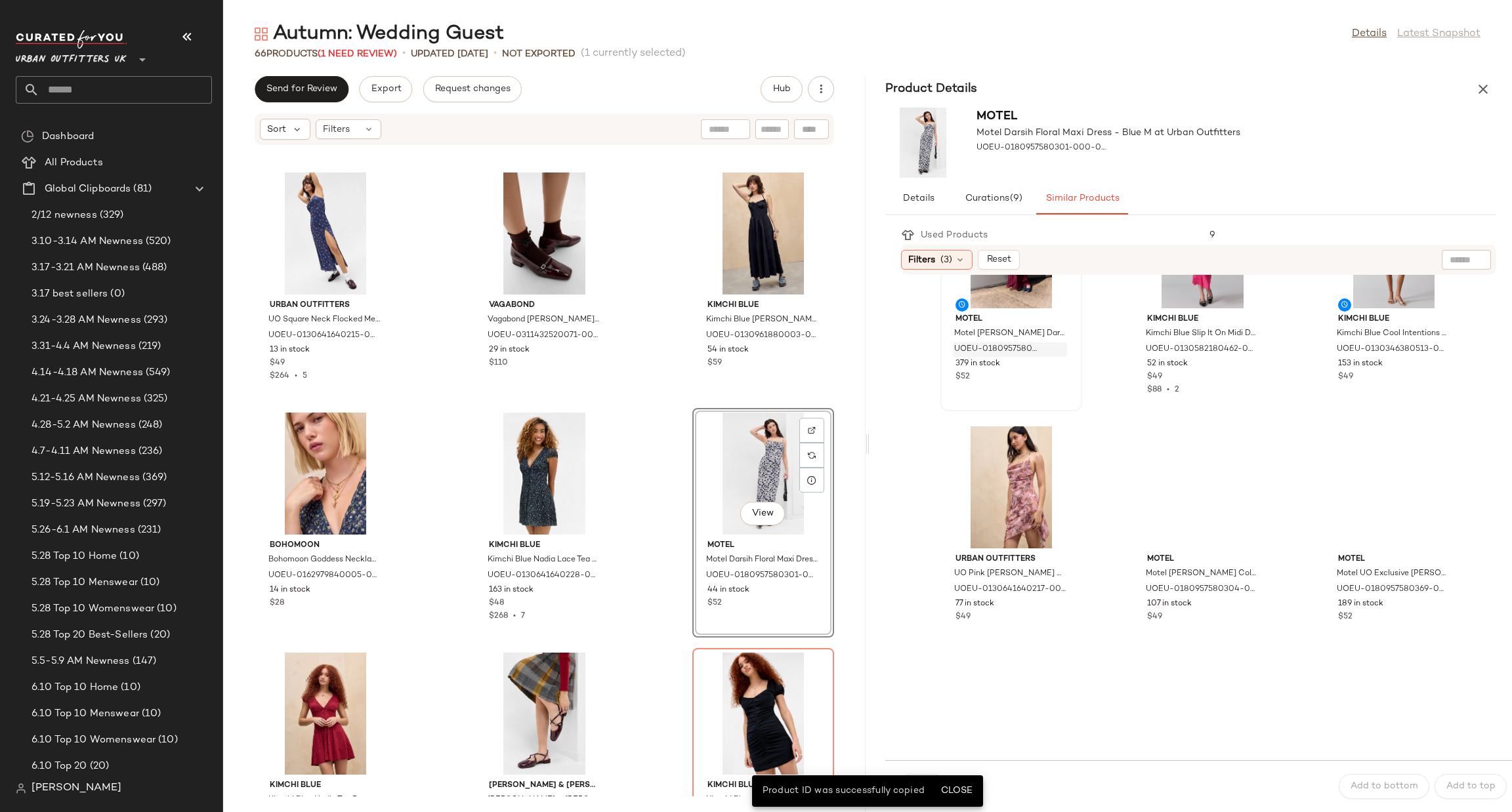
scroll to position [393, 0]
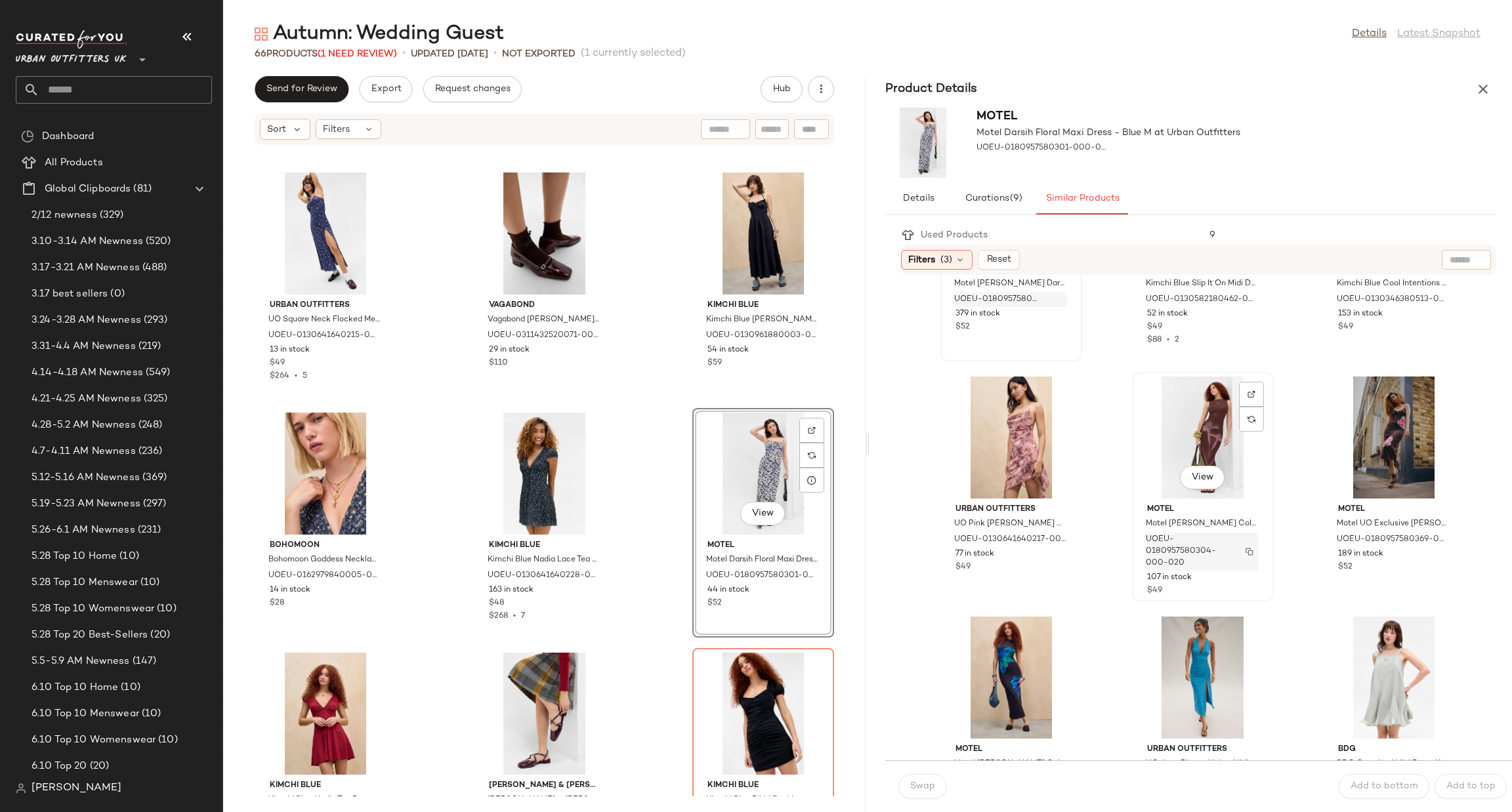
click at [1246, 551] on img "button" at bounding box center [1250, 551] width 8 height 8
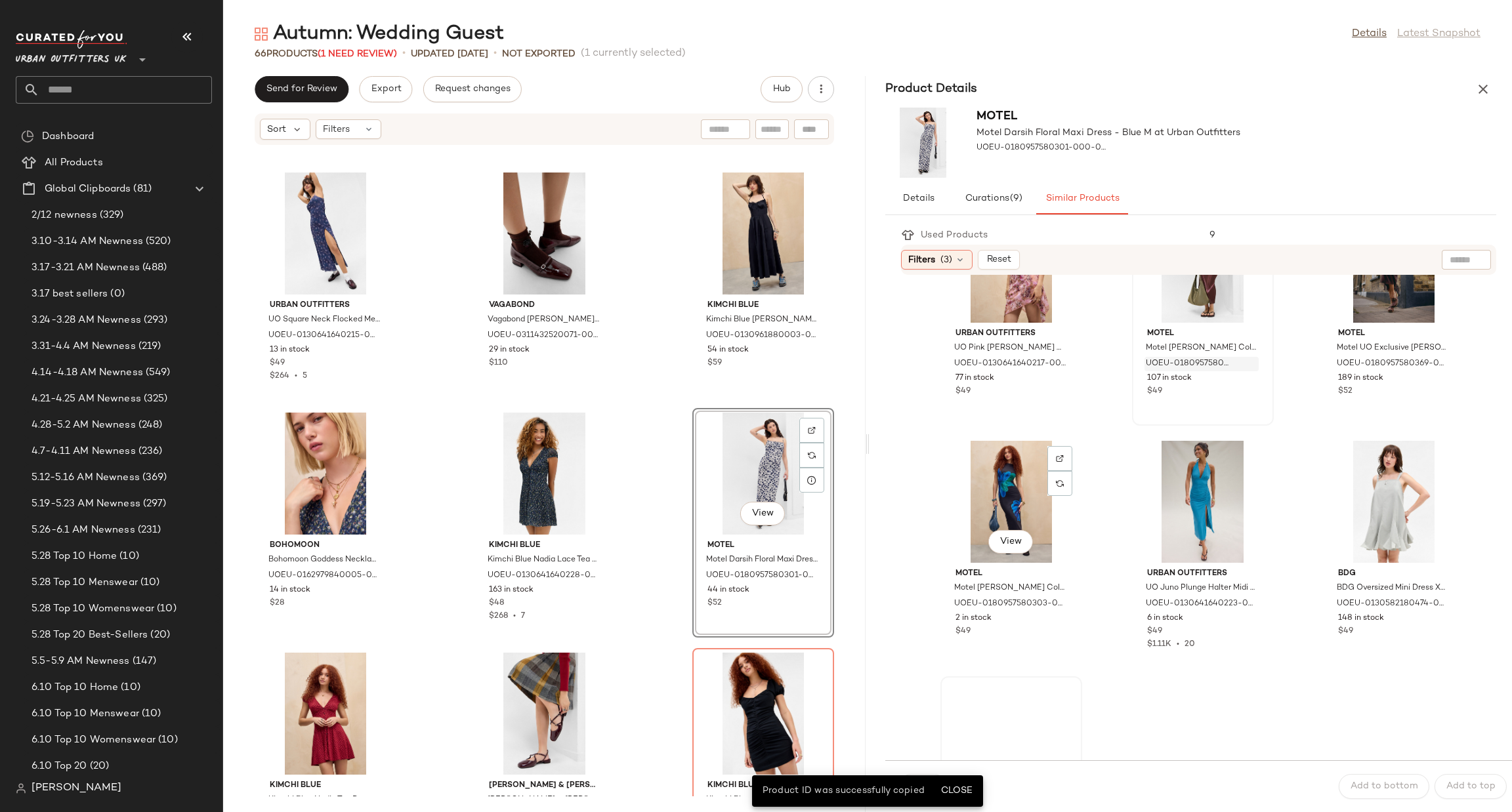
scroll to position [590, 0]
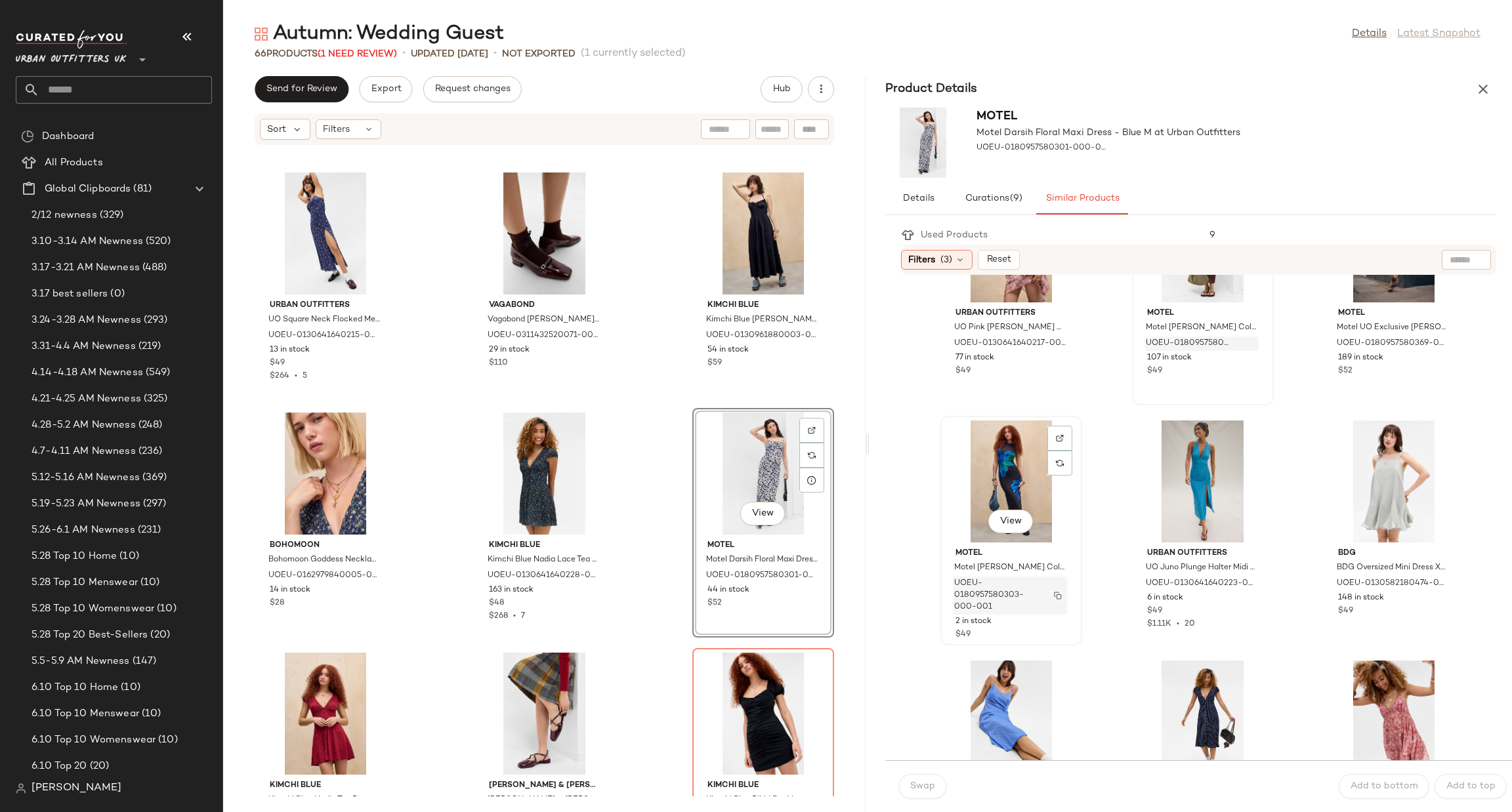
click at [1056, 598] on img "button" at bounding box center [1058, 595] width 8 height 8
click at [1242, 590] on button "button" at bounding box center [1249, 596] width 18 height 12
click at [141, 84] on input "text" at bounding box center [125, 90] width 173 height 28
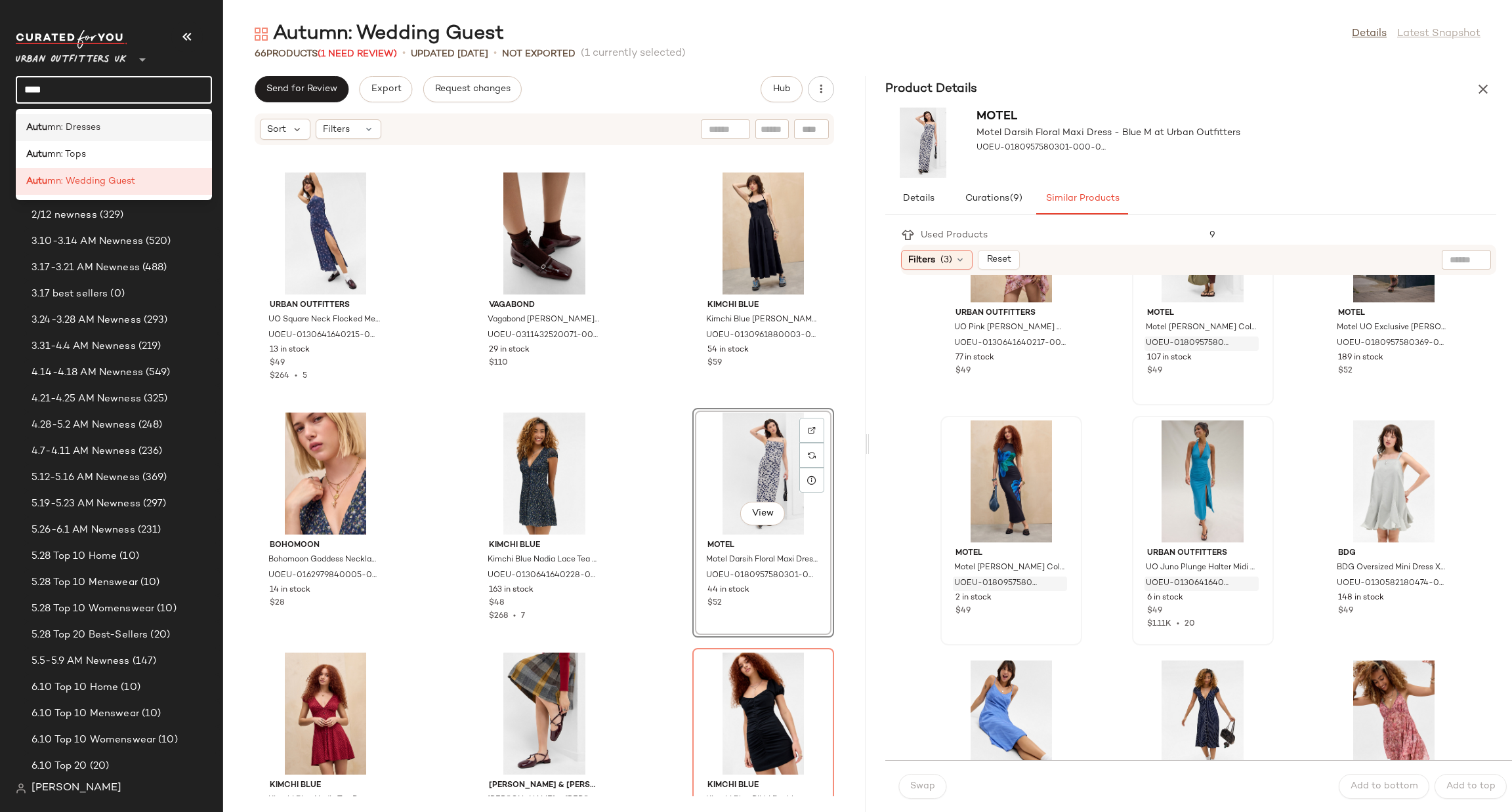
type input "****"
click at [140, 168] on div "Autu mn: Dresses" at bounding box center [114, 181] width 196 height 27
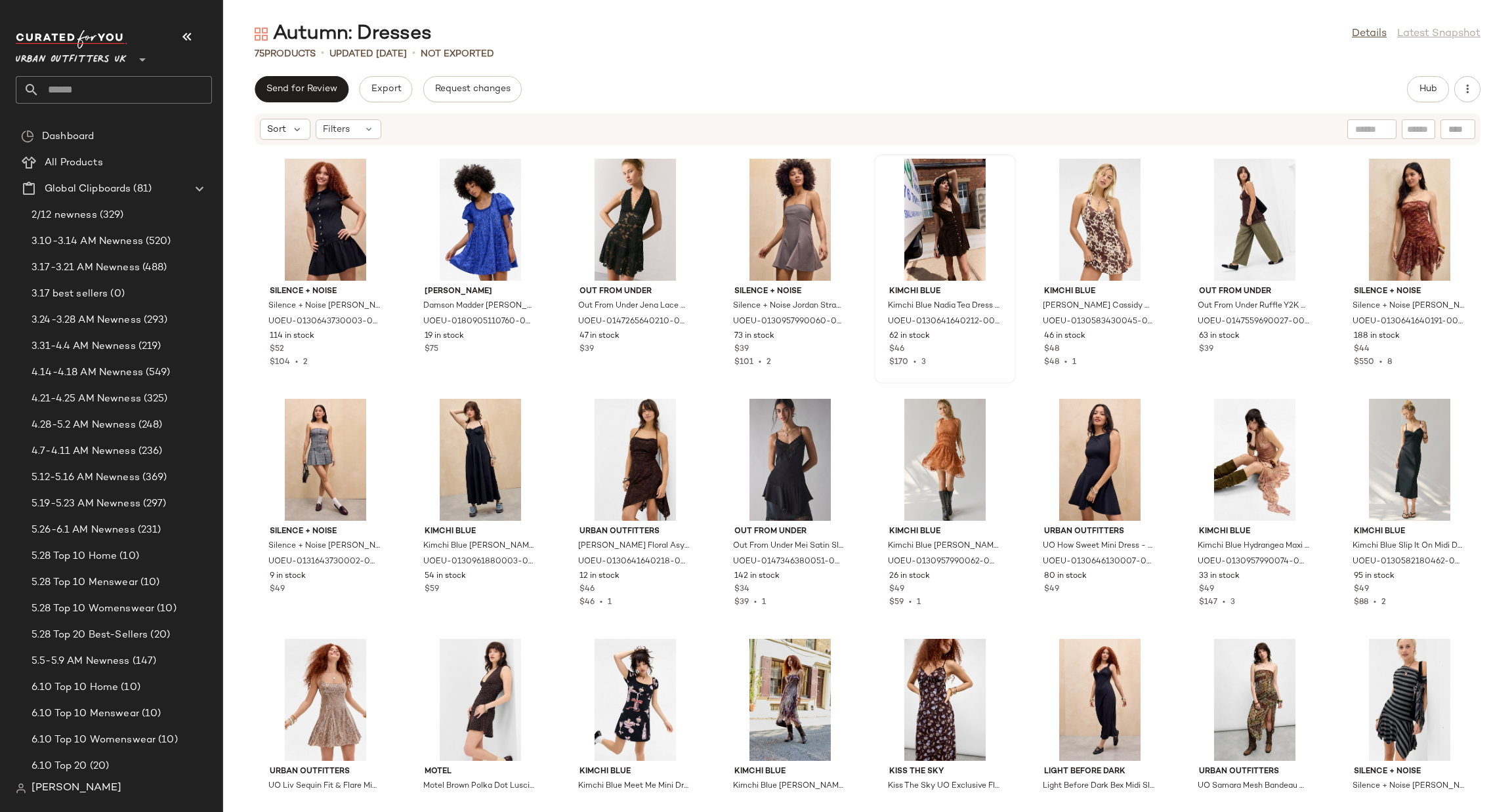
scroll to position [374, 0]
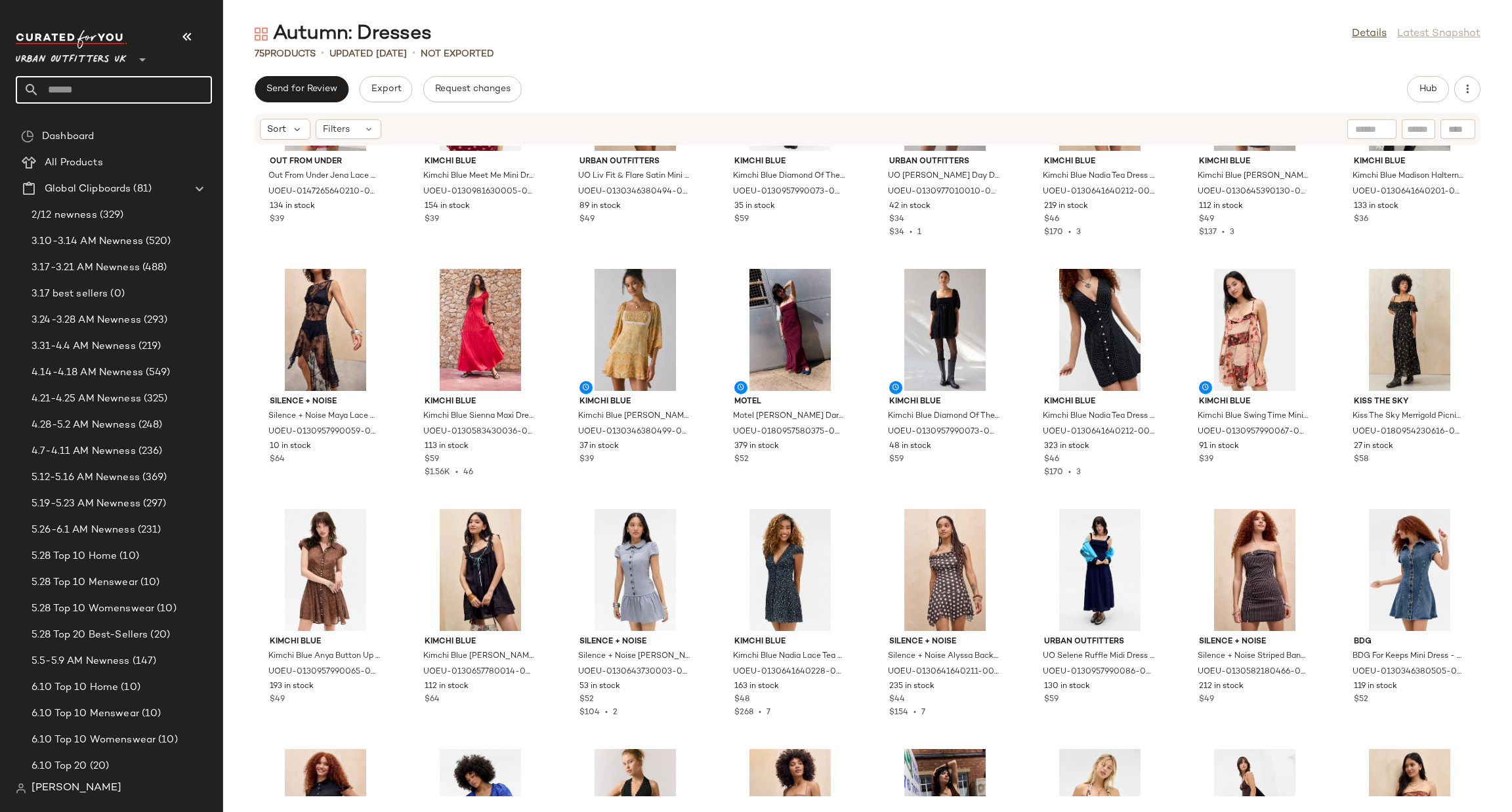
click at [152, 92] on input "text" at bounding box center [125, 90] width 173 height 28
type input "***"
click at [151, 127] on div "Lin gerie Sets" at bounding box center [116, 127] width 180 height 14
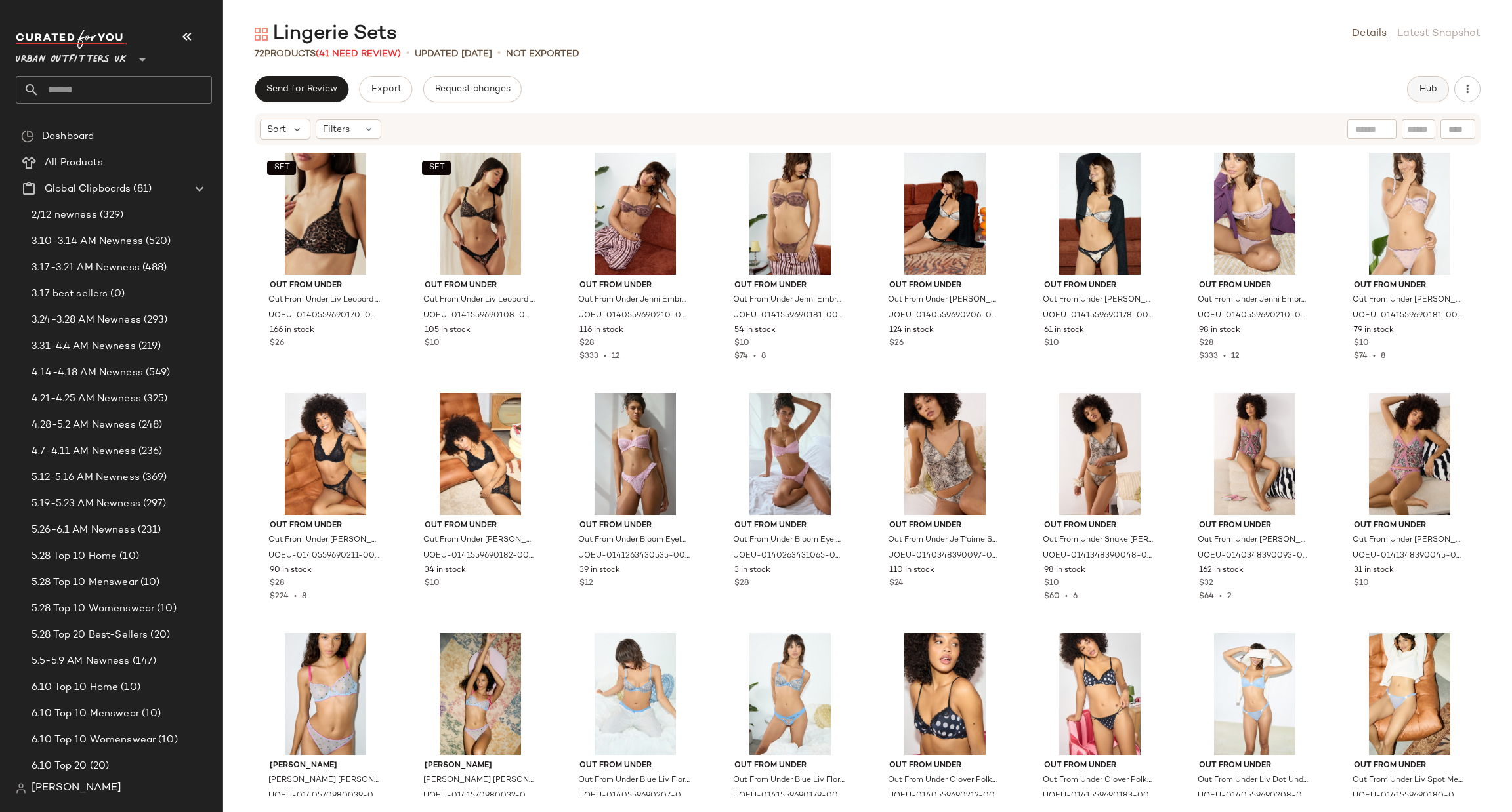
click at [1434, 76] on button "Hub" at bounding box center [1428, 89] width 42 height 26
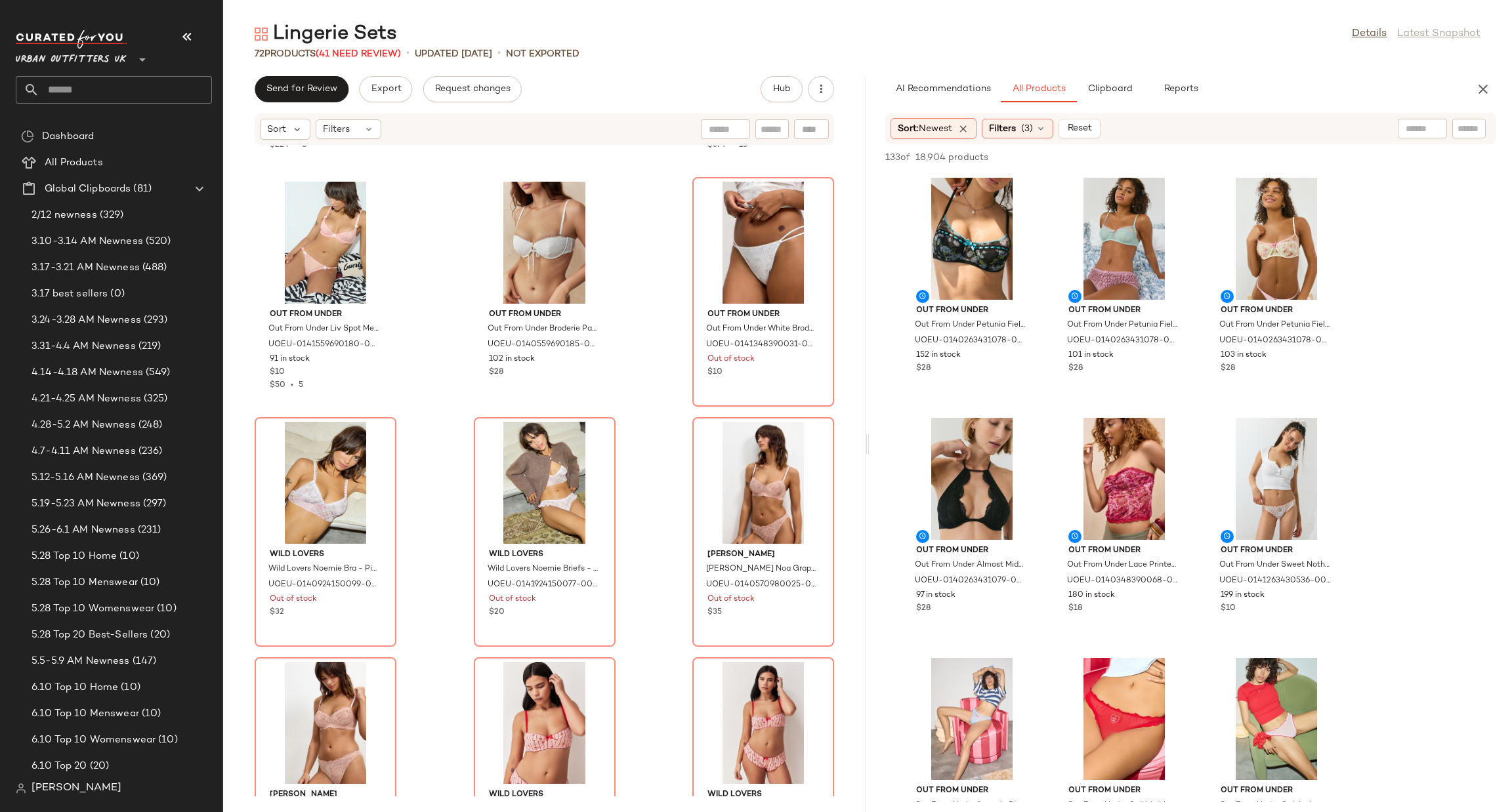
scroll to position [2175, 0]
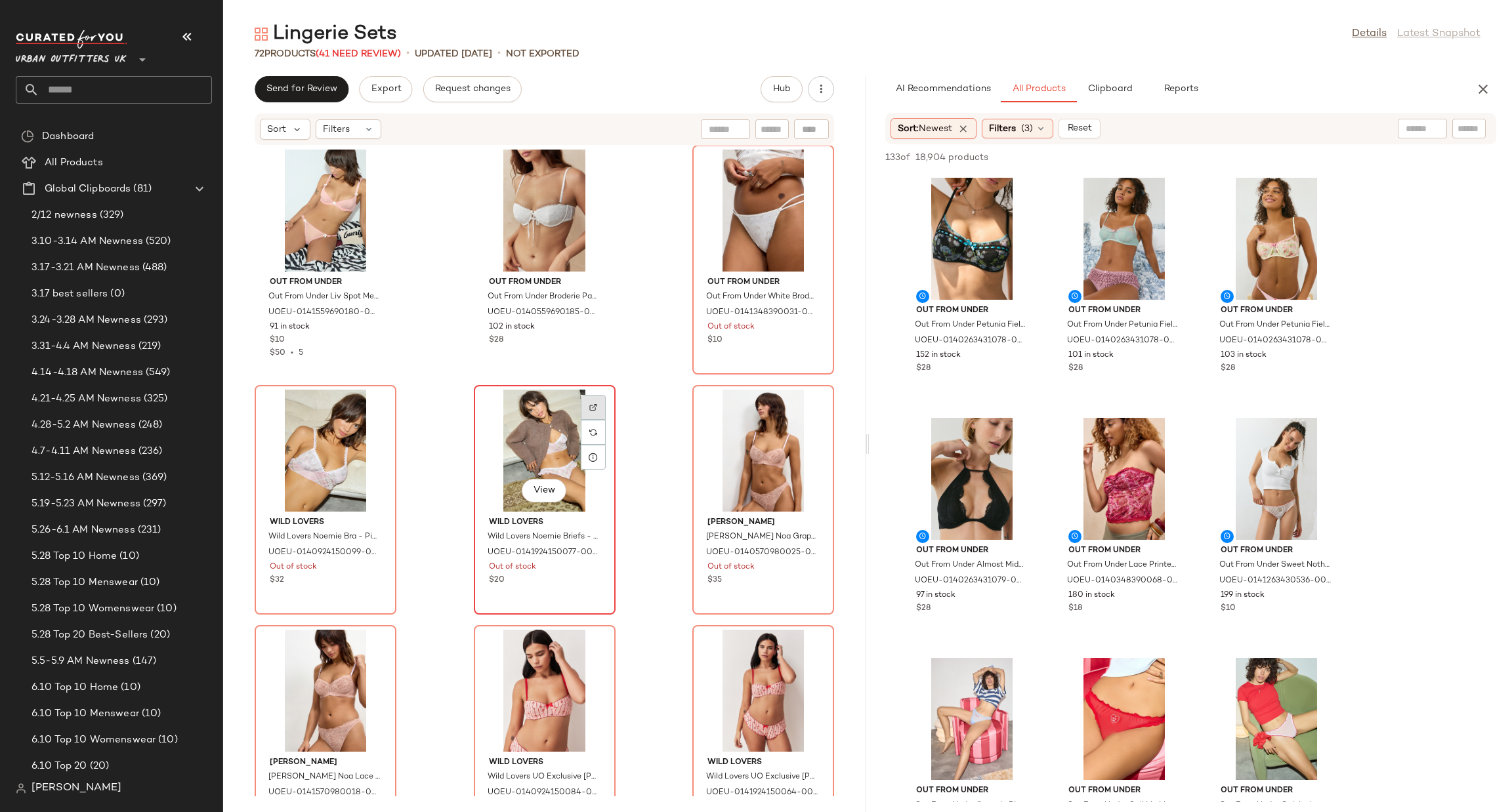
click at [589, 406] on img at bounding box center [593, 407] width 8 height 8
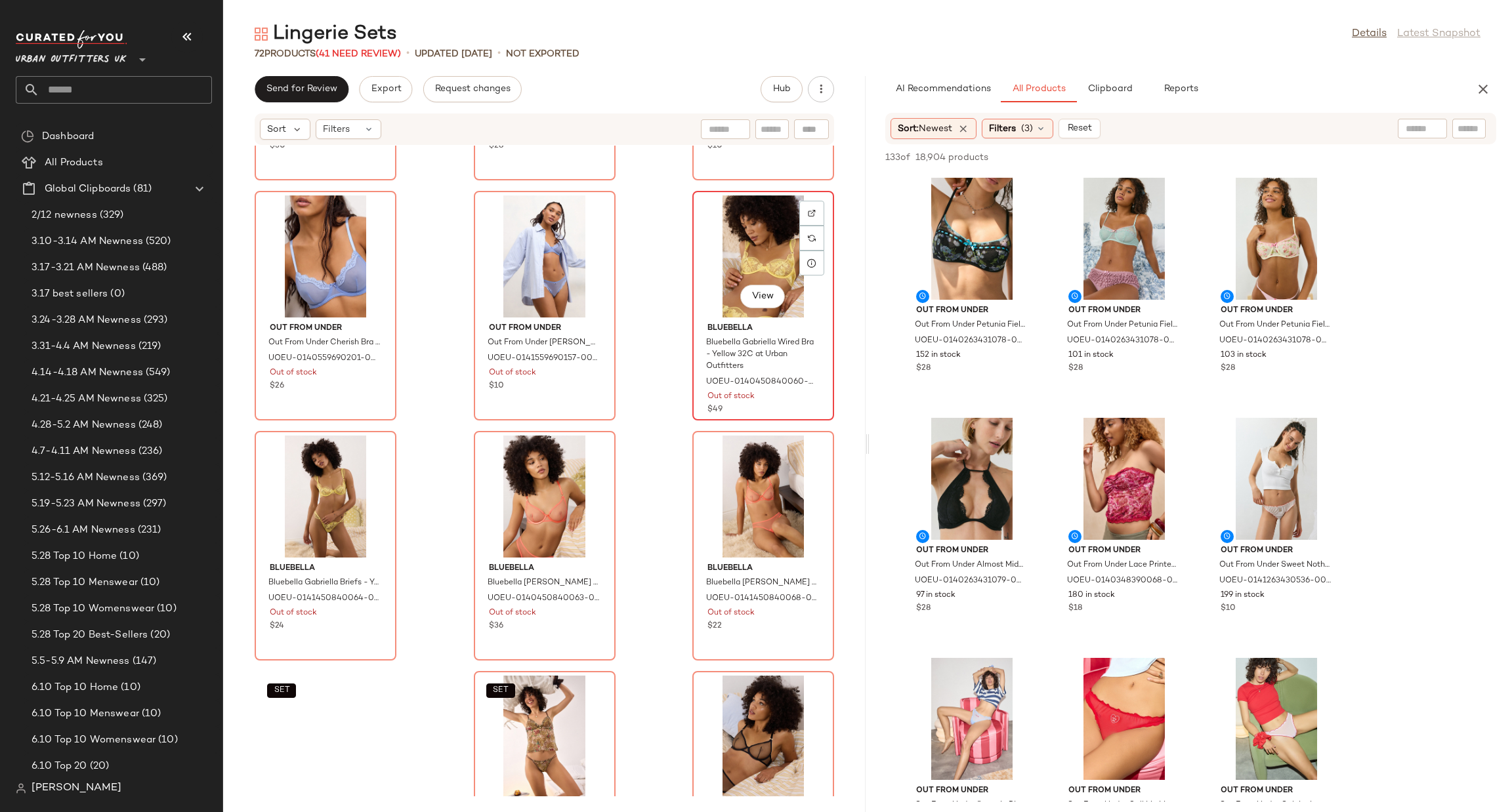
scroll to position [4340, 0]
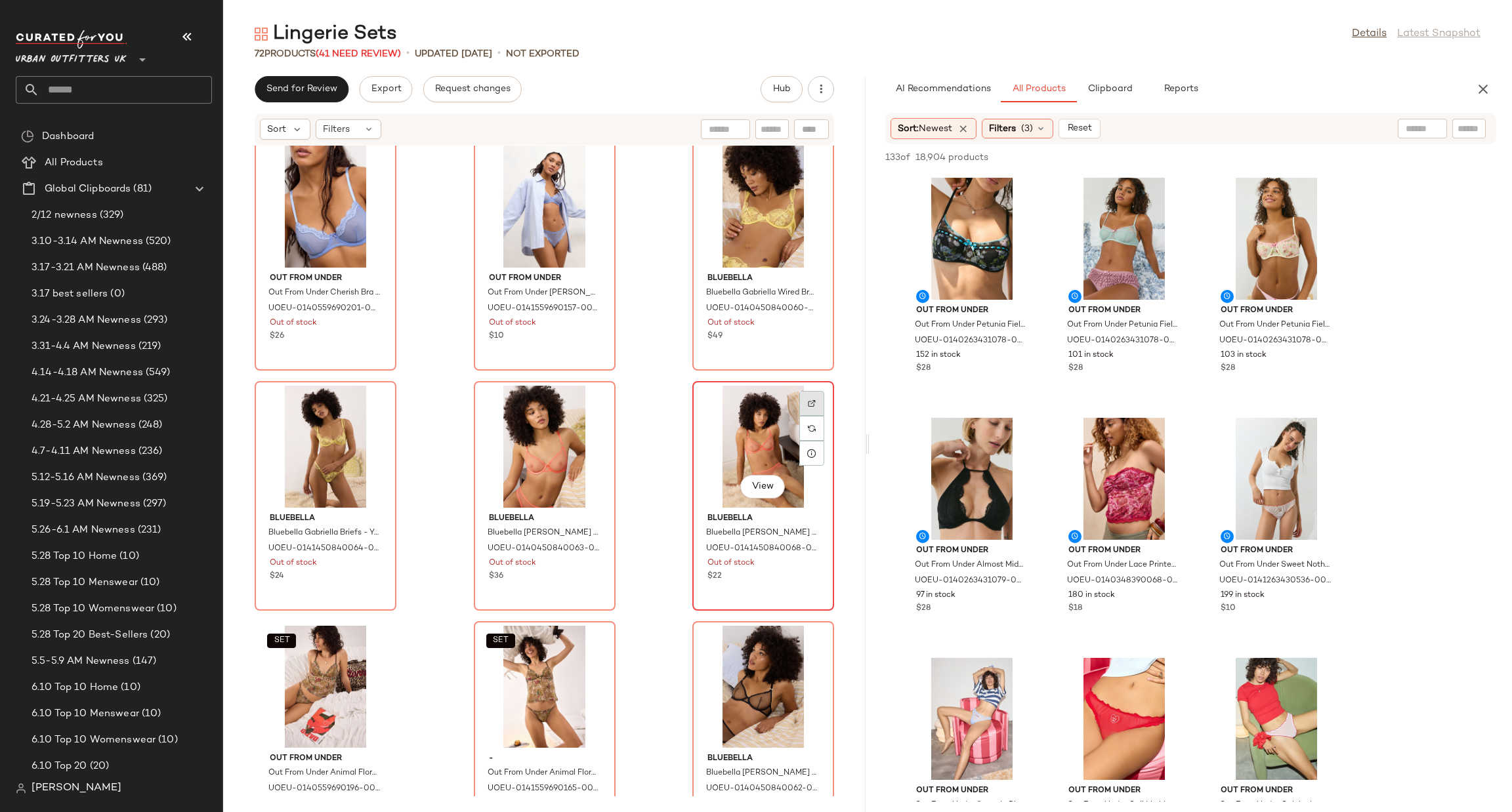
click at [808, 403] on img at bounding box center [812, 403] width 8 height 8
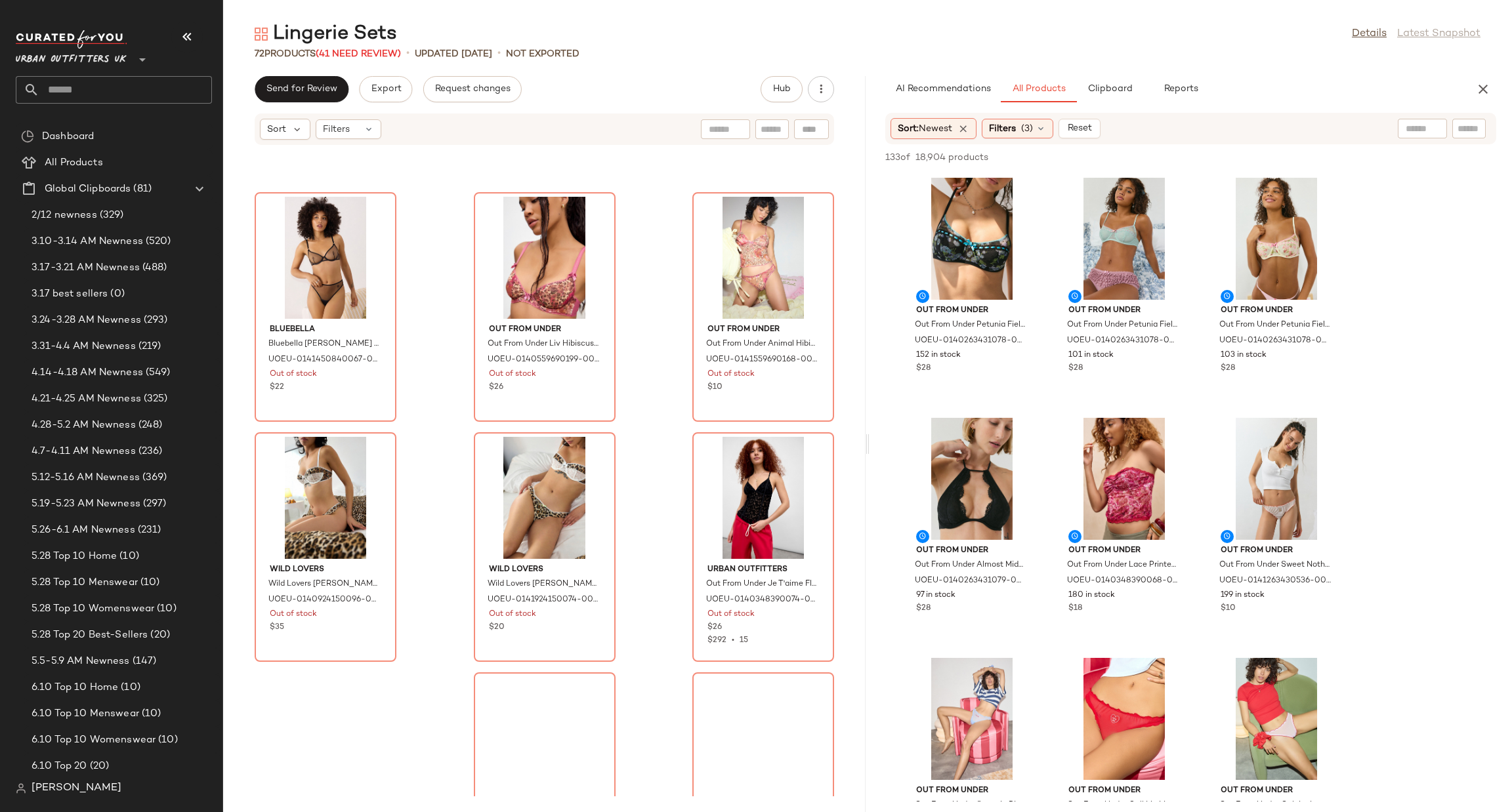
scroll to position [5113, 0]
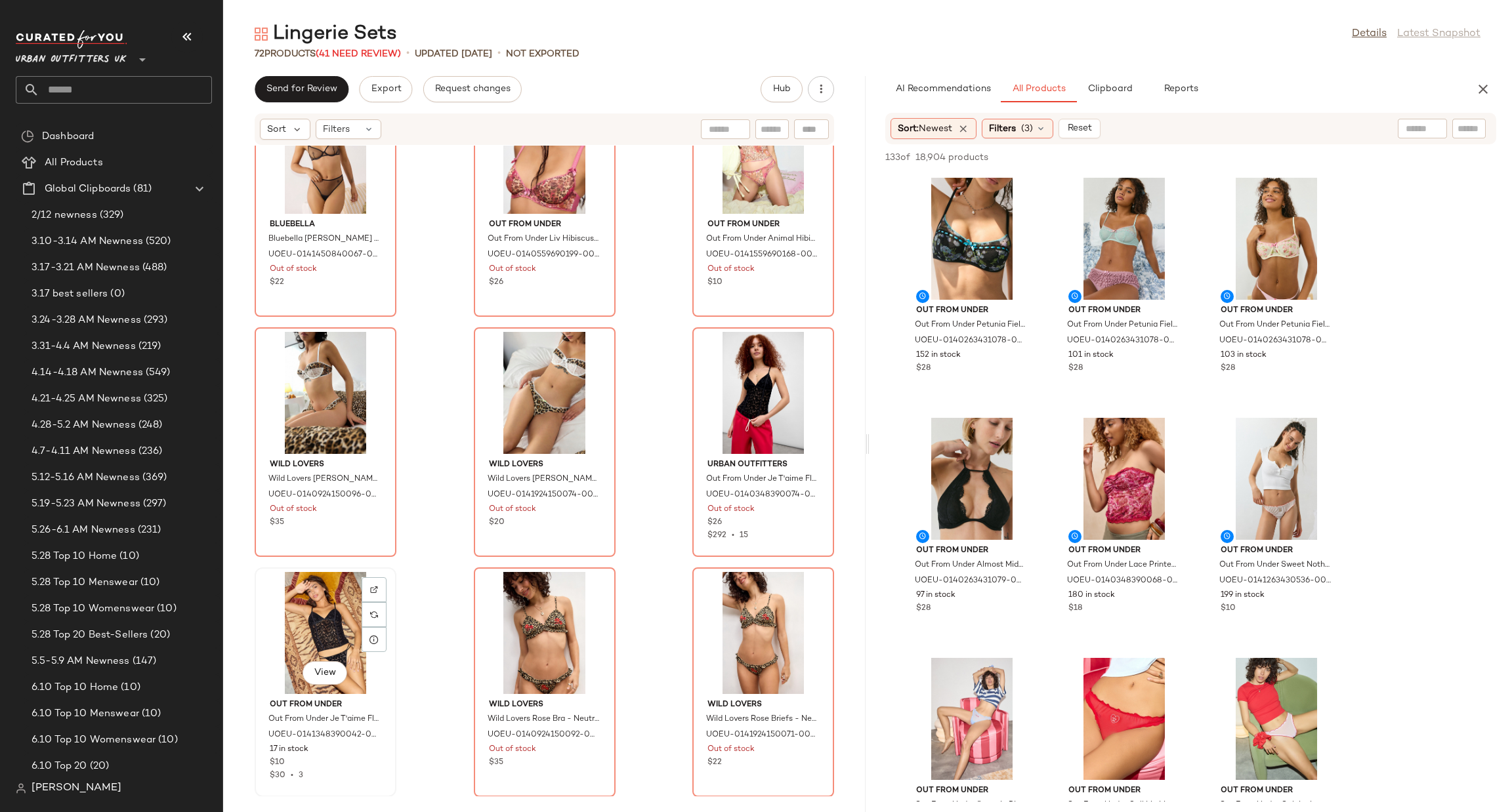
click at [385, 602] on div at bounding box center [374, 615] width 25 height 25
click at [803, 362] on div at bounding box center [812, 374] width 25 height 25
click at [799, 362] on div at bounding box center [812, 374] width 25 height 25
click at [589, 347] on img at bounding box center [593, 350] width 8 height 8
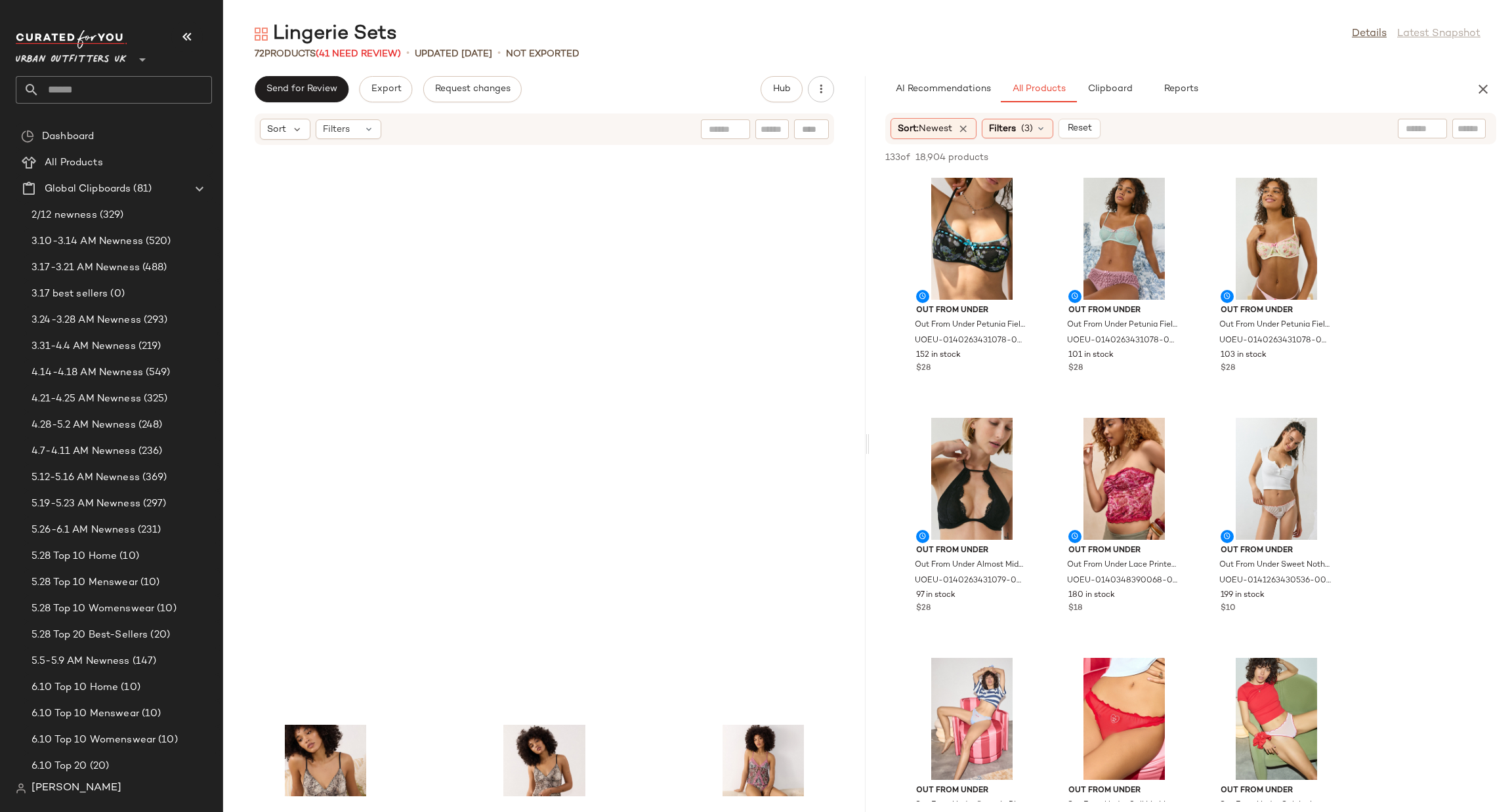
scroll to position [0, 0]
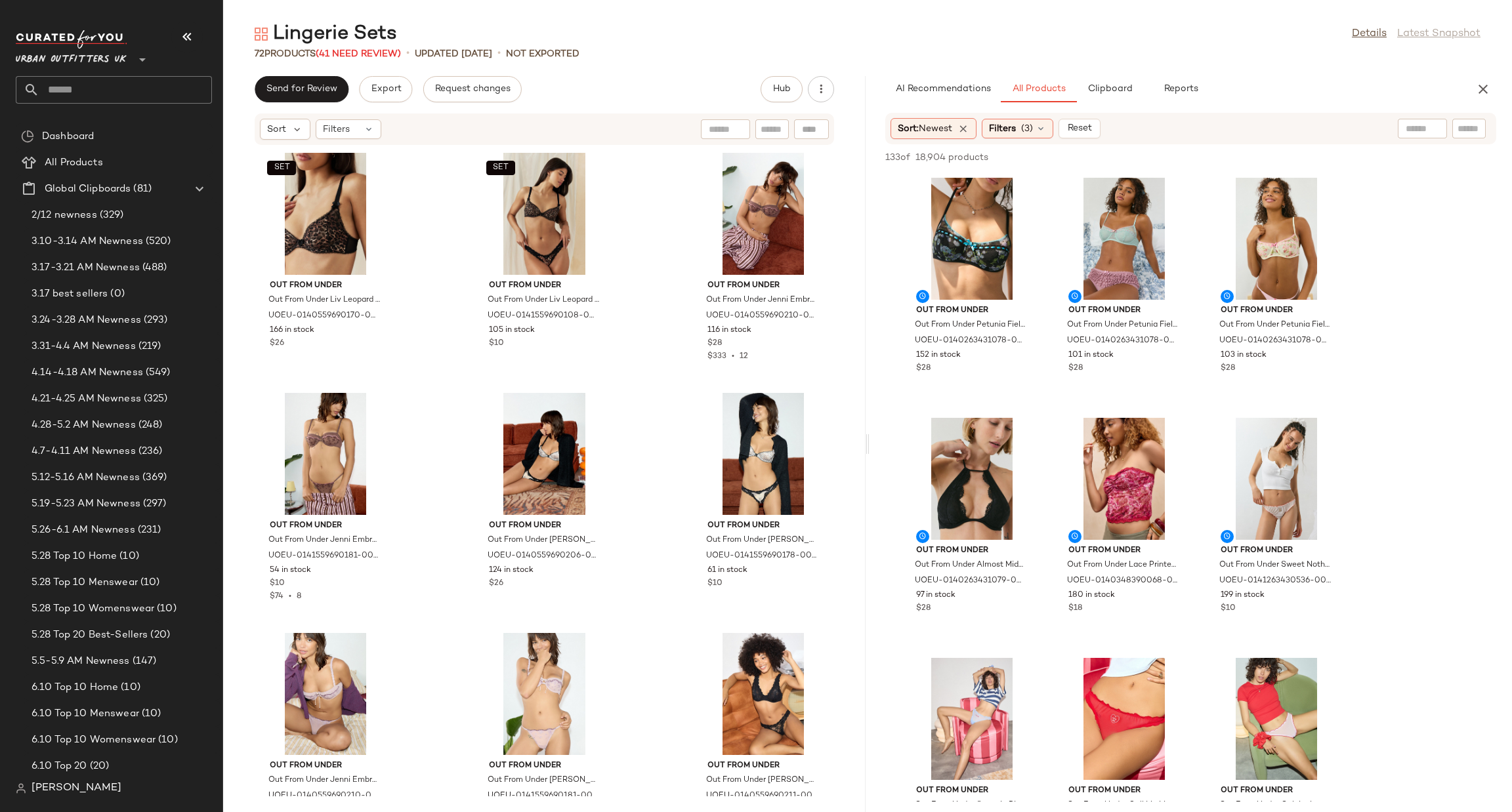
click at [149, 86] on input "text" at bounding box center [125, 90] width 173 height 28
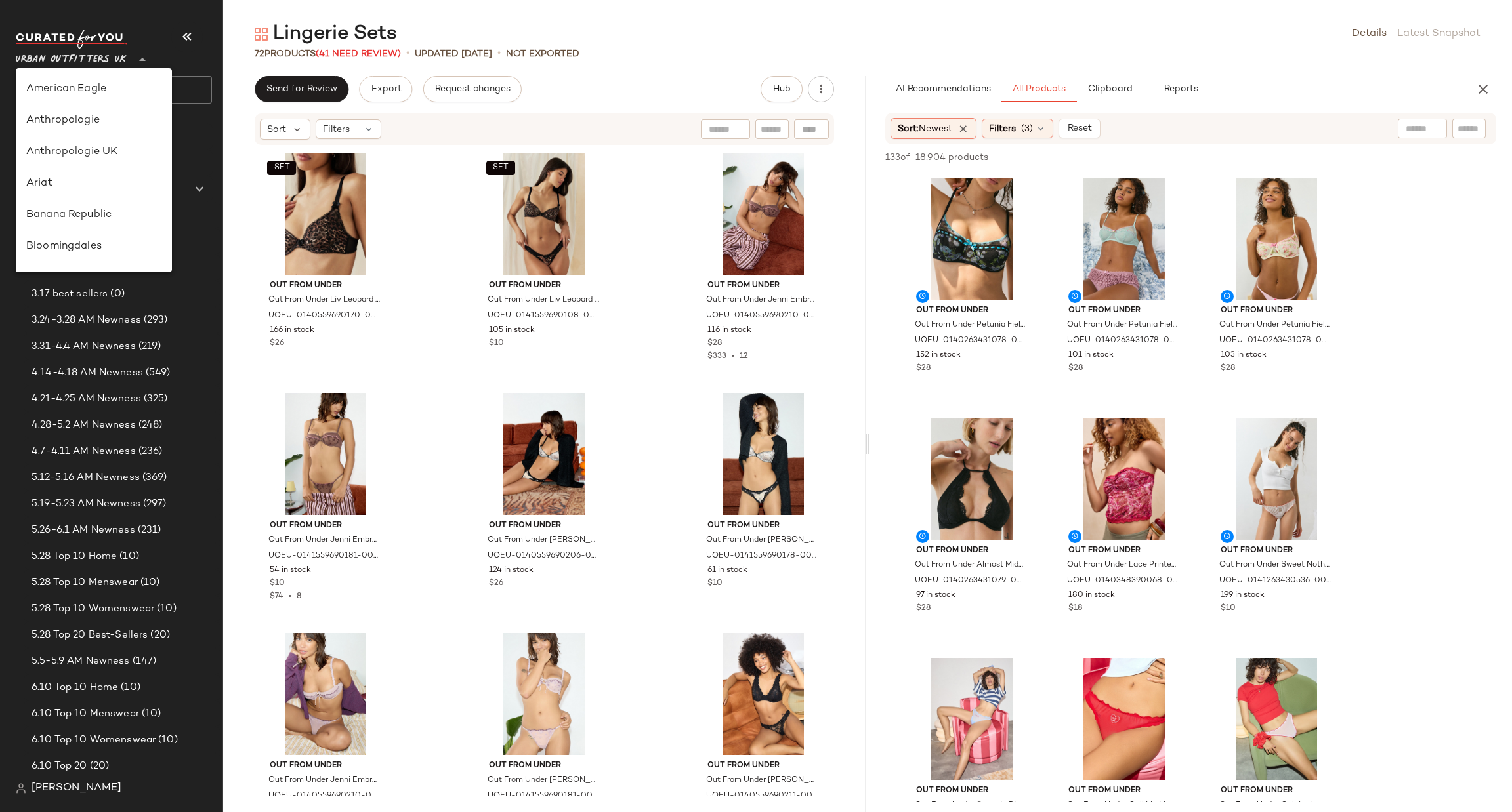
click at [129, 64] on div "Urban Outfitters UK **" at bounding box center [74, 52] width 116 height 33
click at [154, 135] on div "Urban Outfitters" at bounding box center [94, 125] width 156 height 31
type input "**"
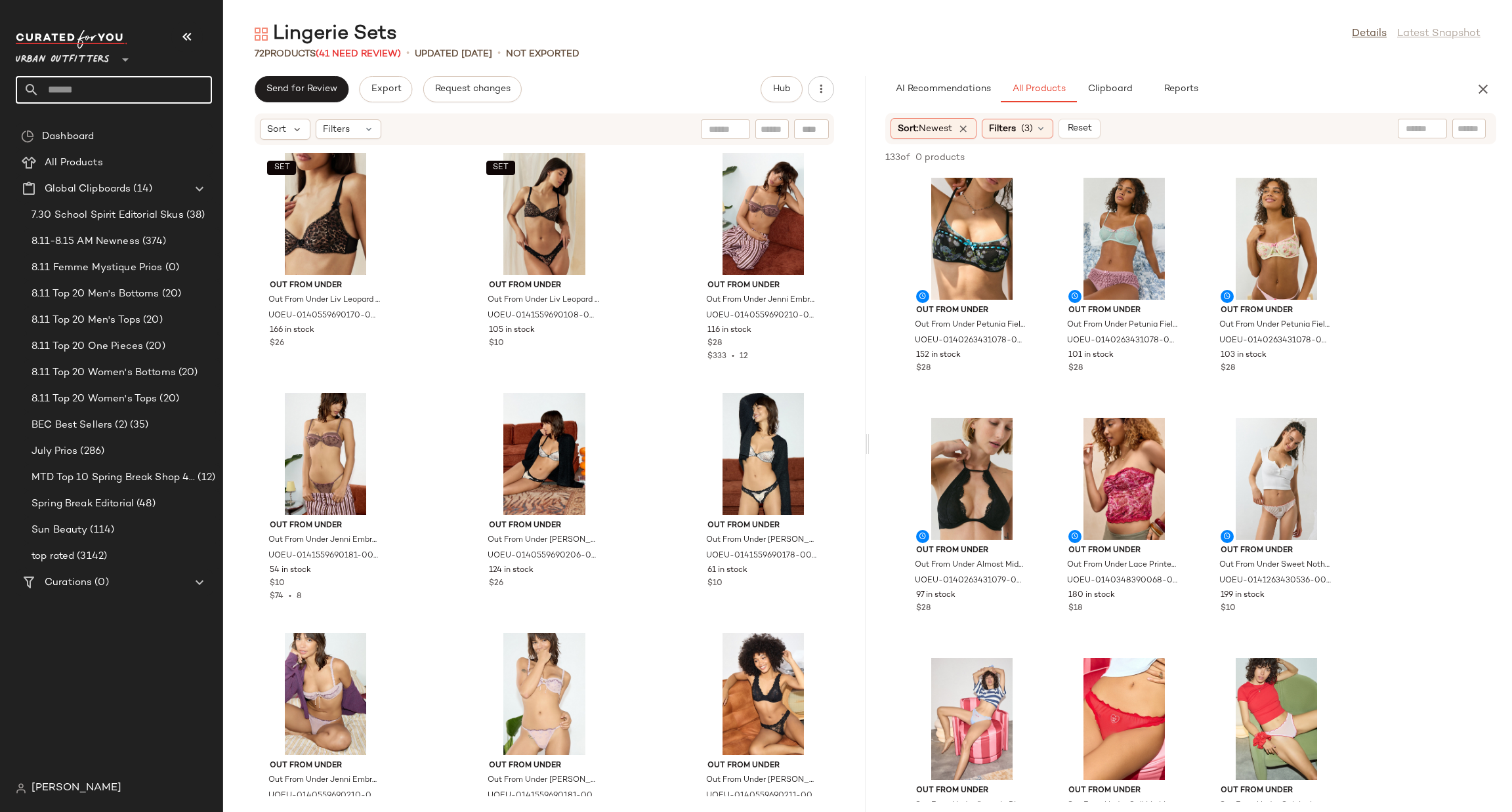
click at [128, 99] on input "text" at bounding box center [125, 90] width 173 height 28
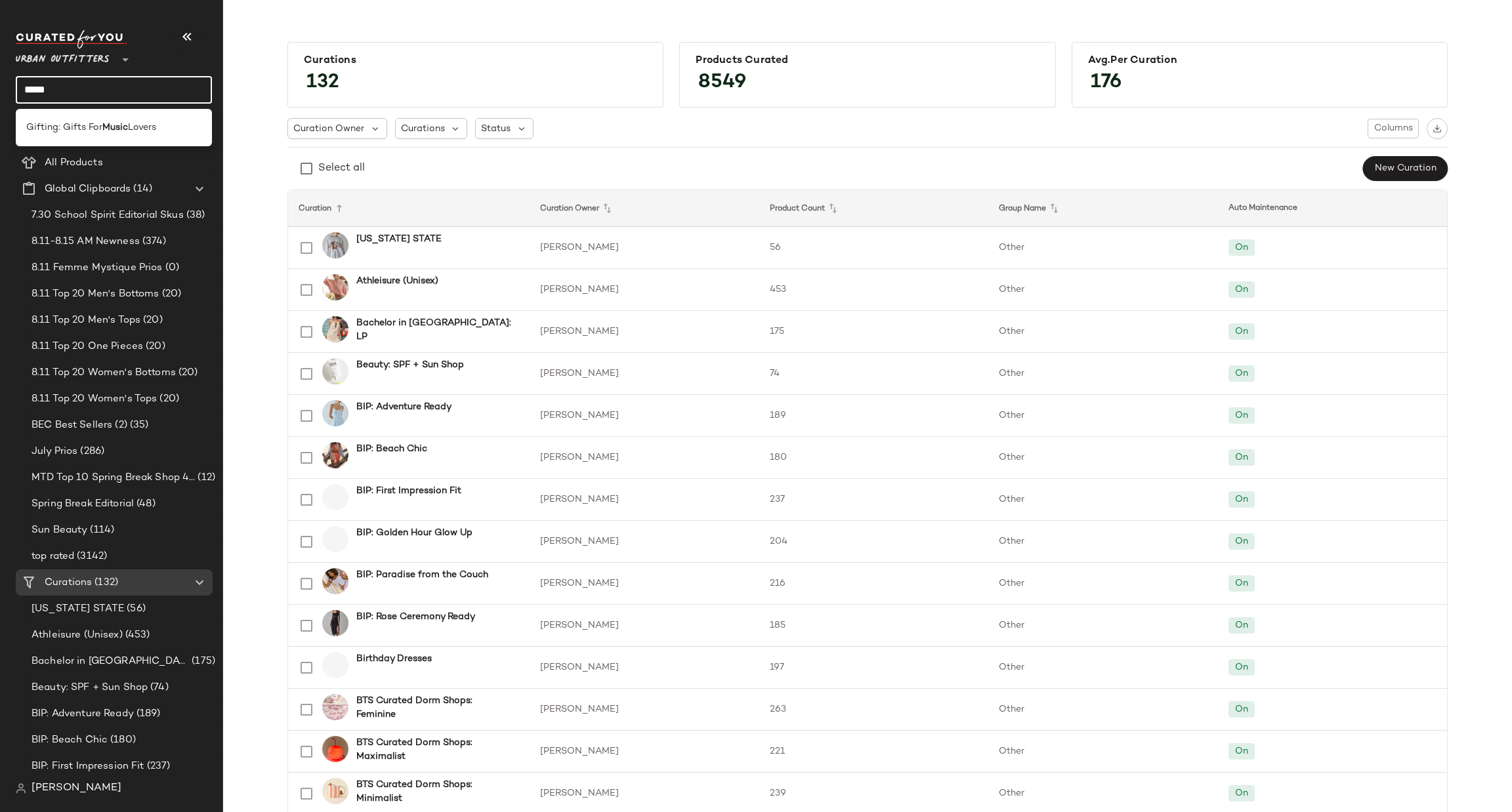
type input "*****"
click at [117, 122] on b "Music" at bounding box center [115, 127] width 26 height 14
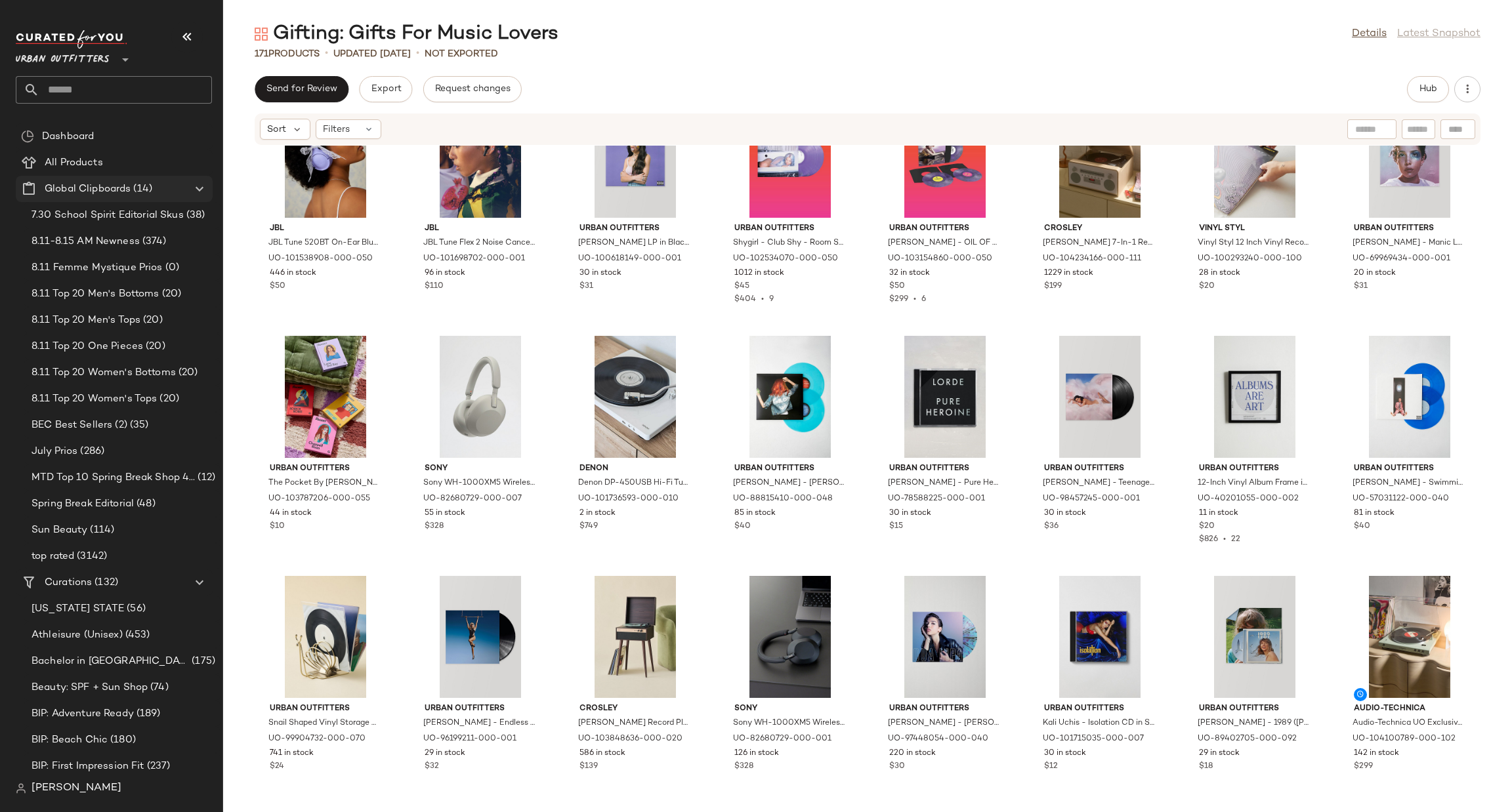
click at [202, 189] on icon at bounding box center [200, 189] width 16 height 16
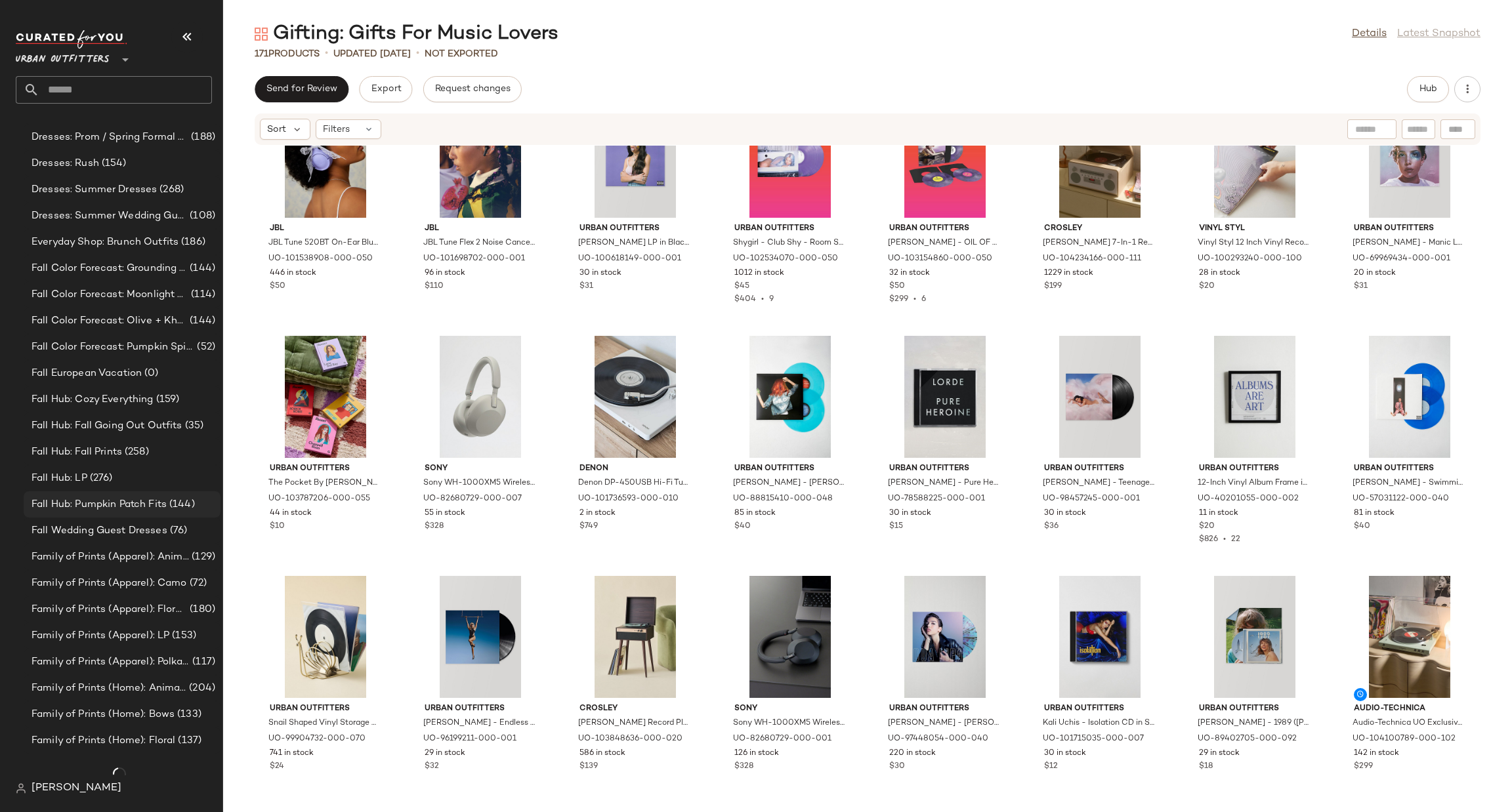
scroll to position [787, 0]
click at [120, 481] on div "Fall Hub: LP (276)" at bounding box center [122, 478] width 188 height 15
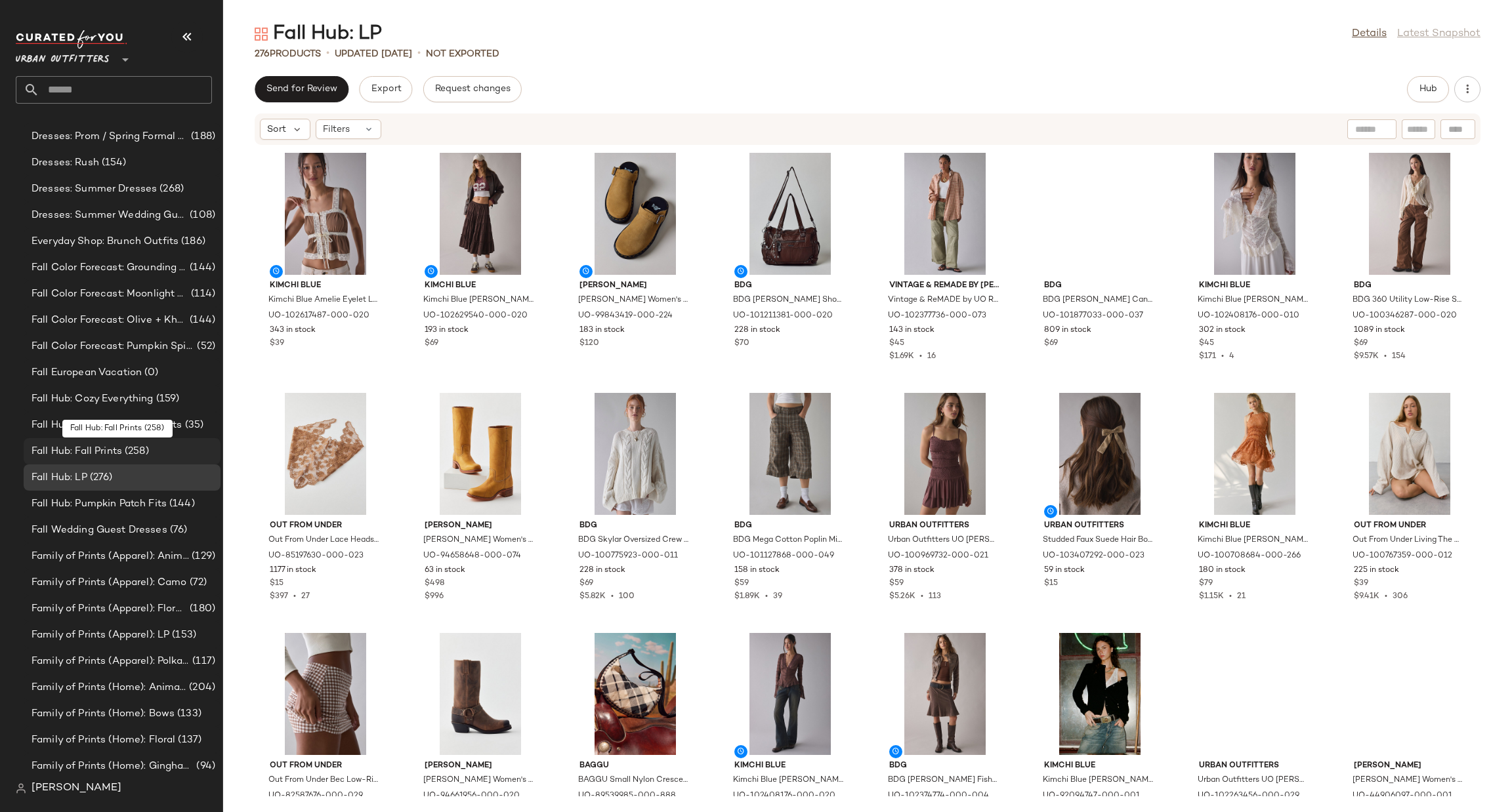
click at [150, 448] on div "Fall Hub: Fall Prints (258)" at bounding box center [122, 452] width 188 height 15
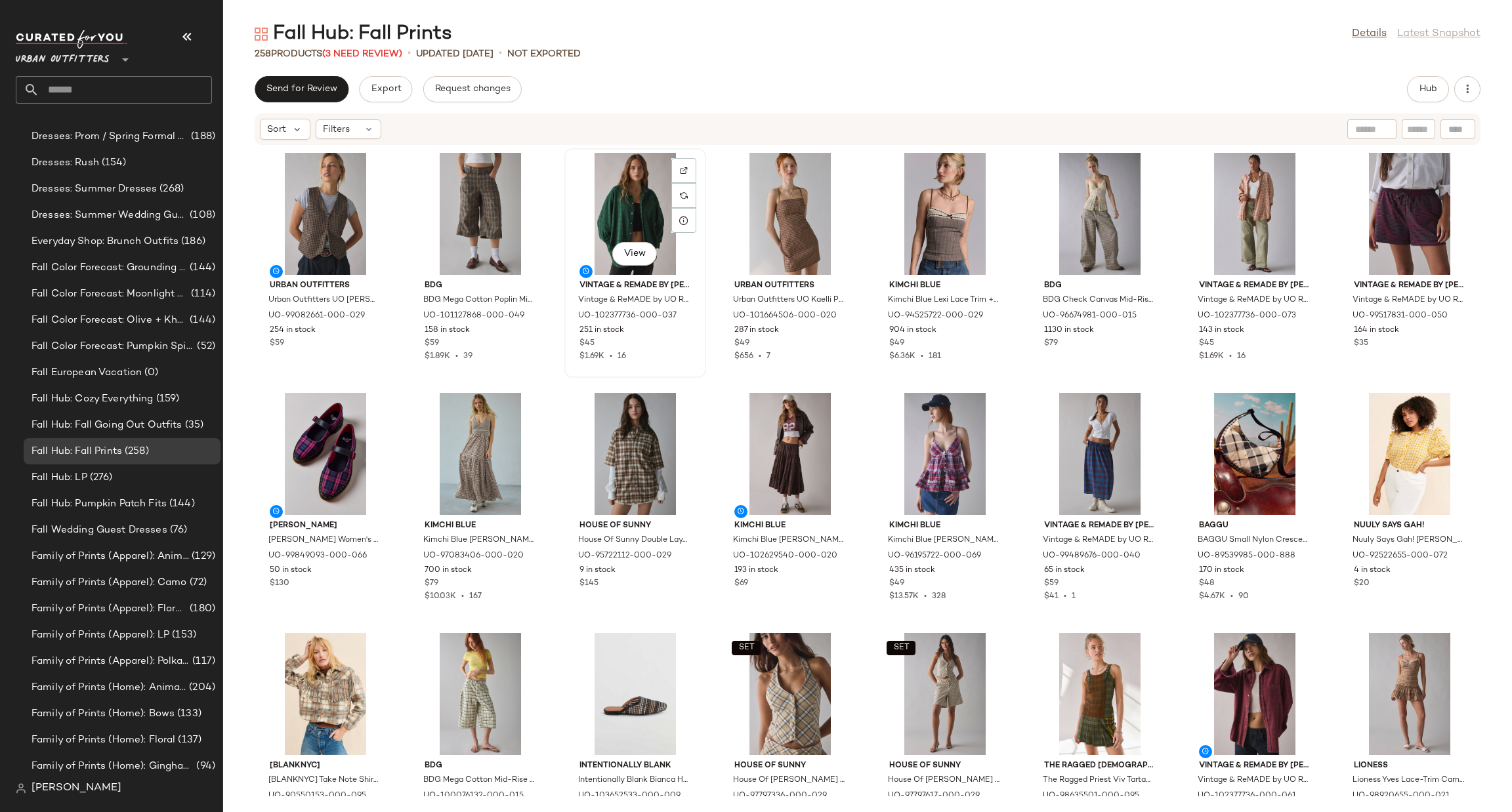
click at [700, 165] on div "View Vintage & ReMADE by UO Vintage & ReMADE by UO ReMADE By UO Overdyed Oversi…" at bounding box center [635, 263] width 139 height 227
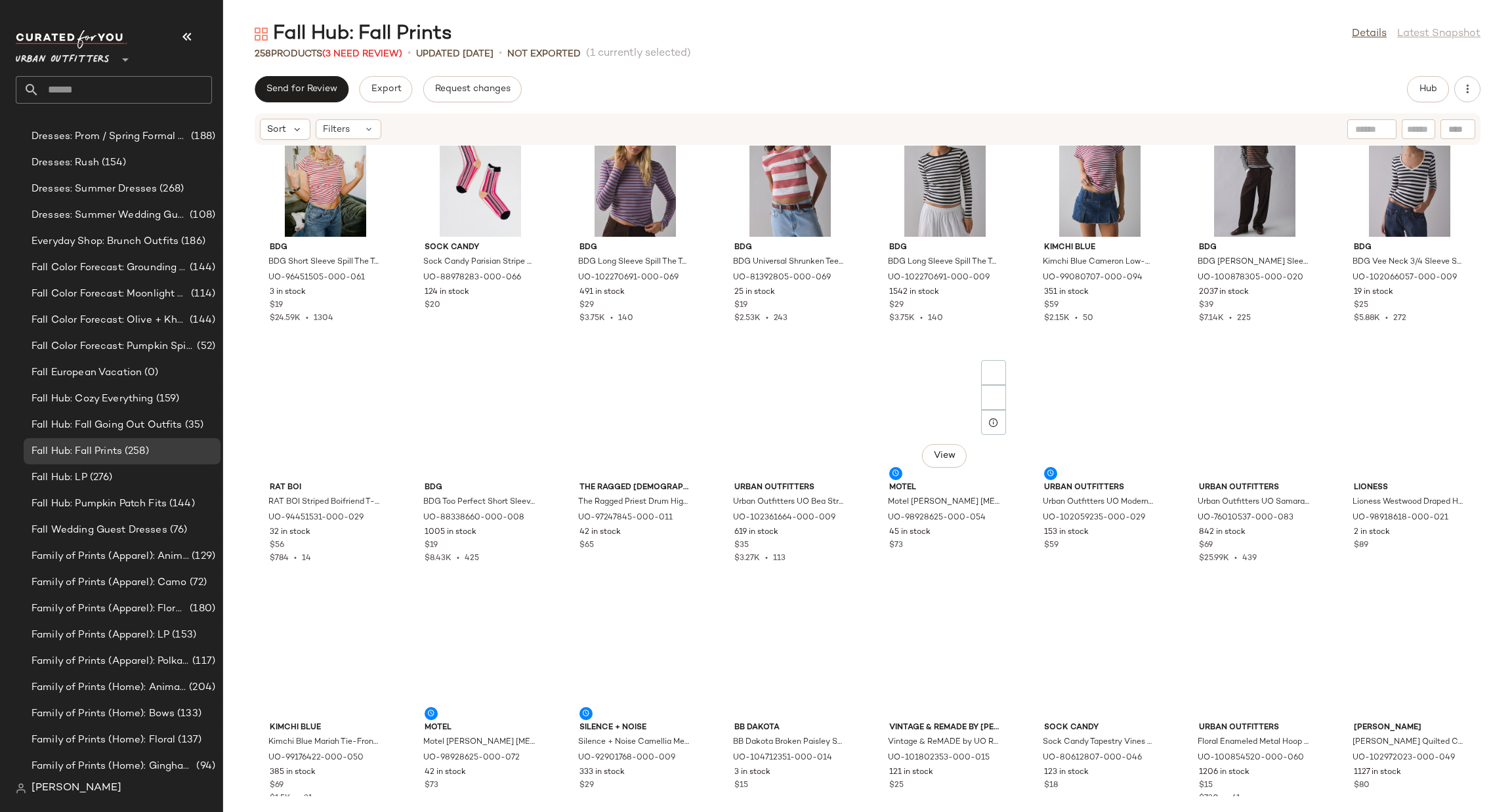
scroll to position [3946, 0]
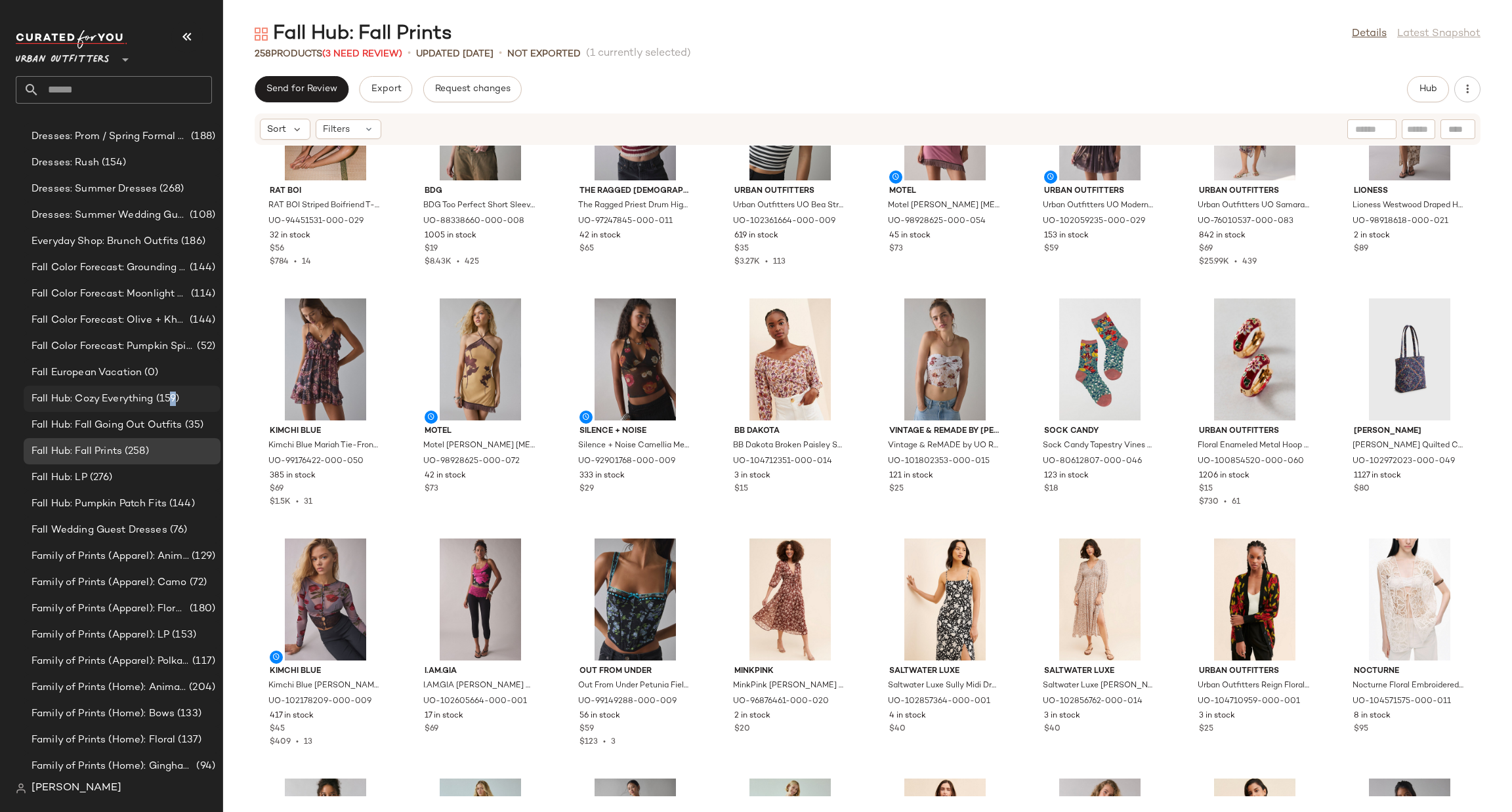
click at [175, 401] on span "(159)" at bounding box center [167, 399] width 26 height 15
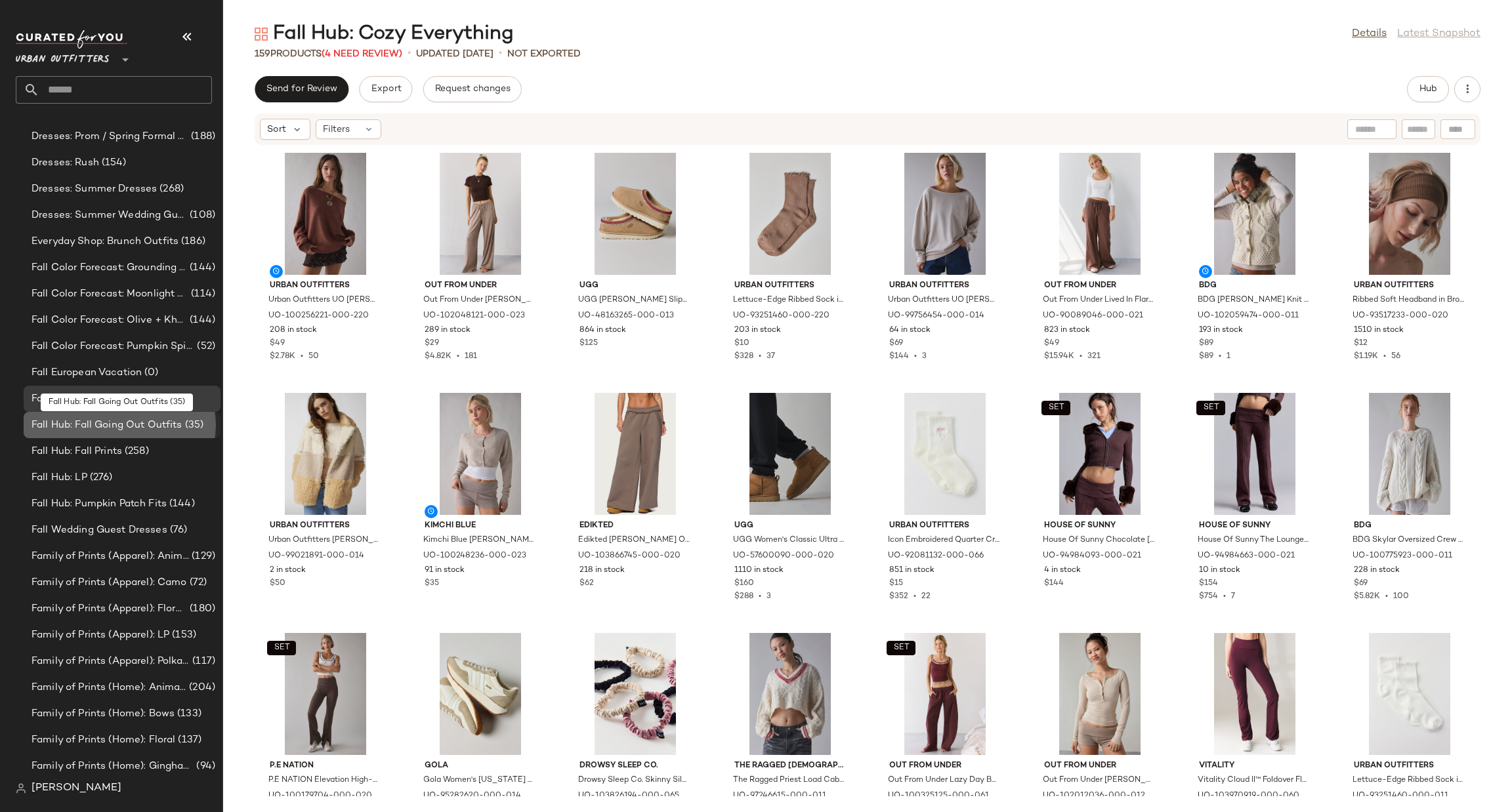
click at [187, 427] on span "(35)" at bounding box center [193, 425] width 22 height 15
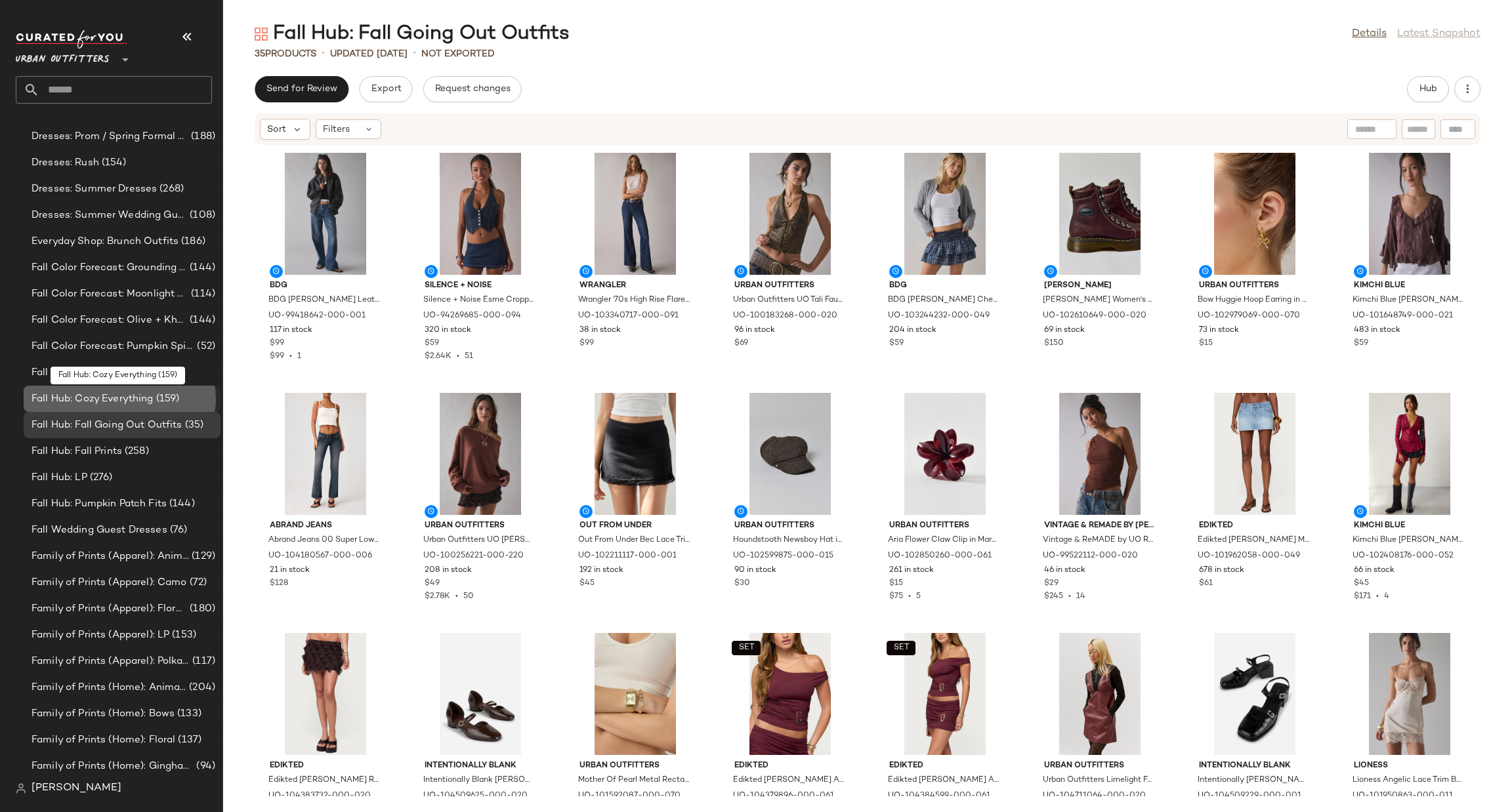
click at [184, 392] on div "Fall Hub: Cozy Everything (159)" at bounding box center [122, 399] width 188 height 15
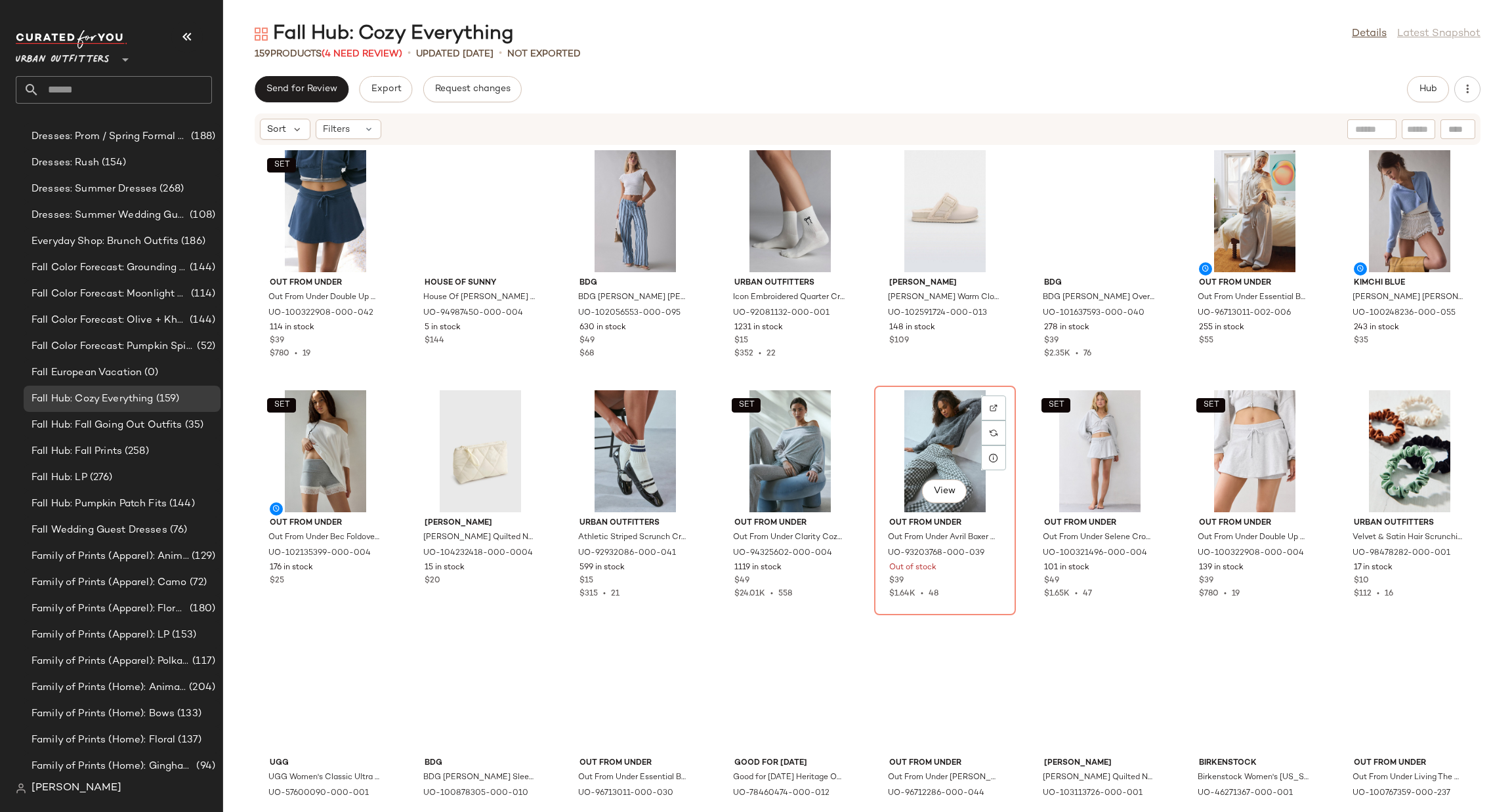
scroll to position [3159, 0]
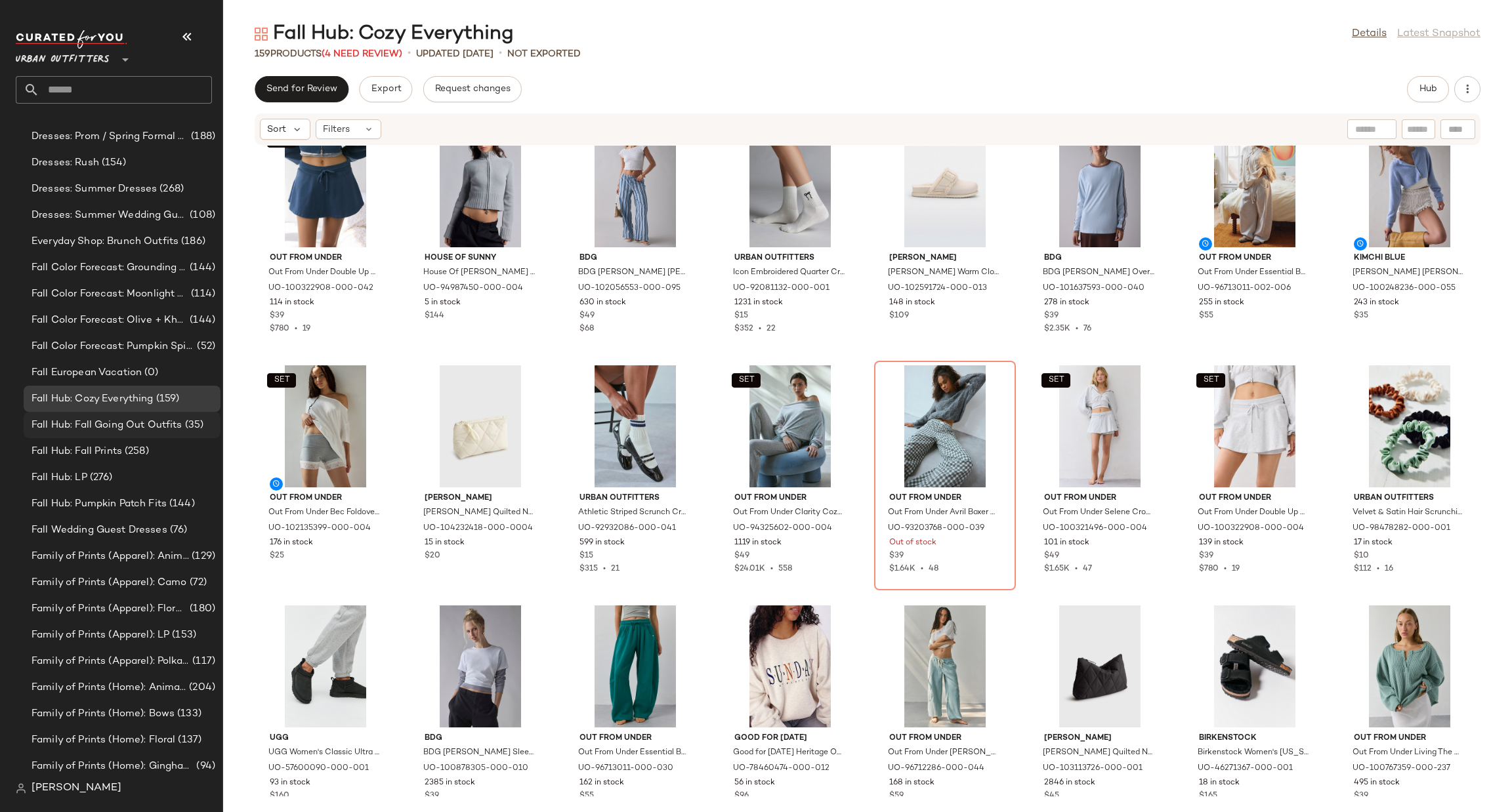
click at [170, 431] on span "Fall Hub: Fall Going Out Outfits" at bounding box center [106, 425] width 151 height 15
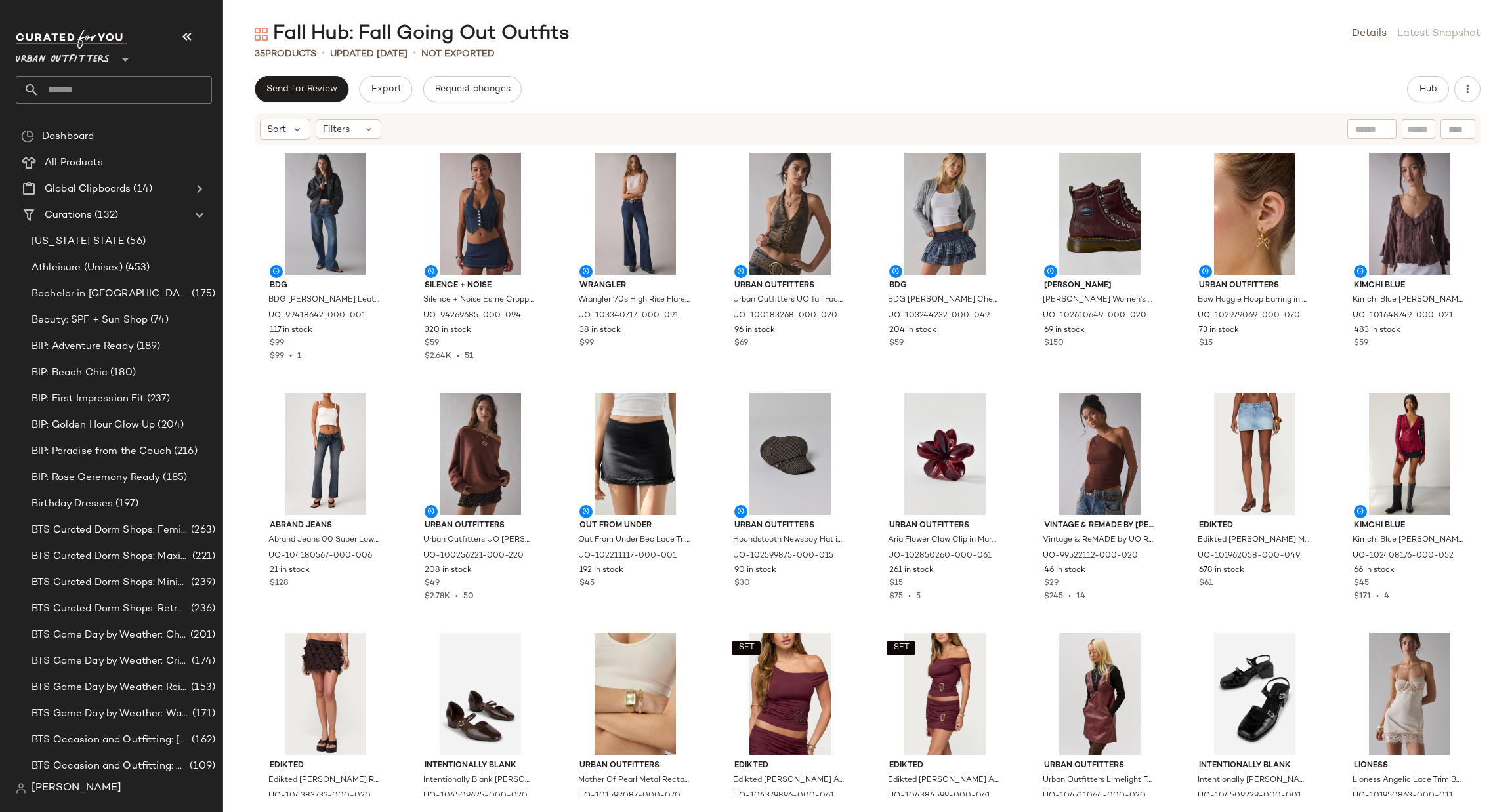
click at [133, 69] on div "Urban Outfitters **" at bounding box center [114, 66] width 196 height 74
click at [124, 87] on input "text" at bounding box center [125, 90] width 173 height 28
type input "****"
click at [122, 112] on div "Wine Tasting" at bounding box center [114, 127] width 196 height 37
click at [138, 76] on input "****" at bounding box center [114, 90] width 196 height 28
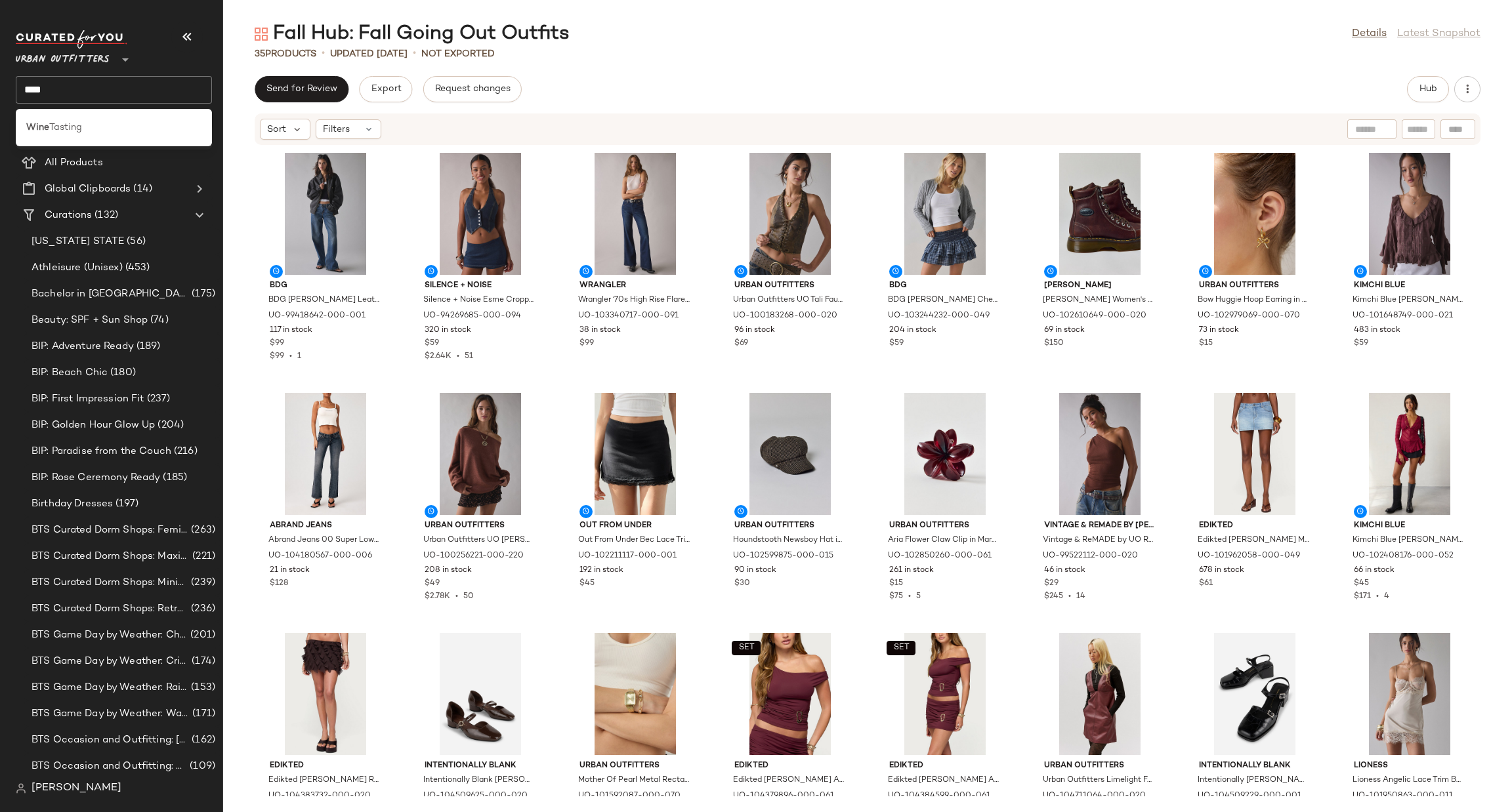
click at [129, 128] on div "Wine Tasting" at bounding box center [114, 127] width 176 height 14
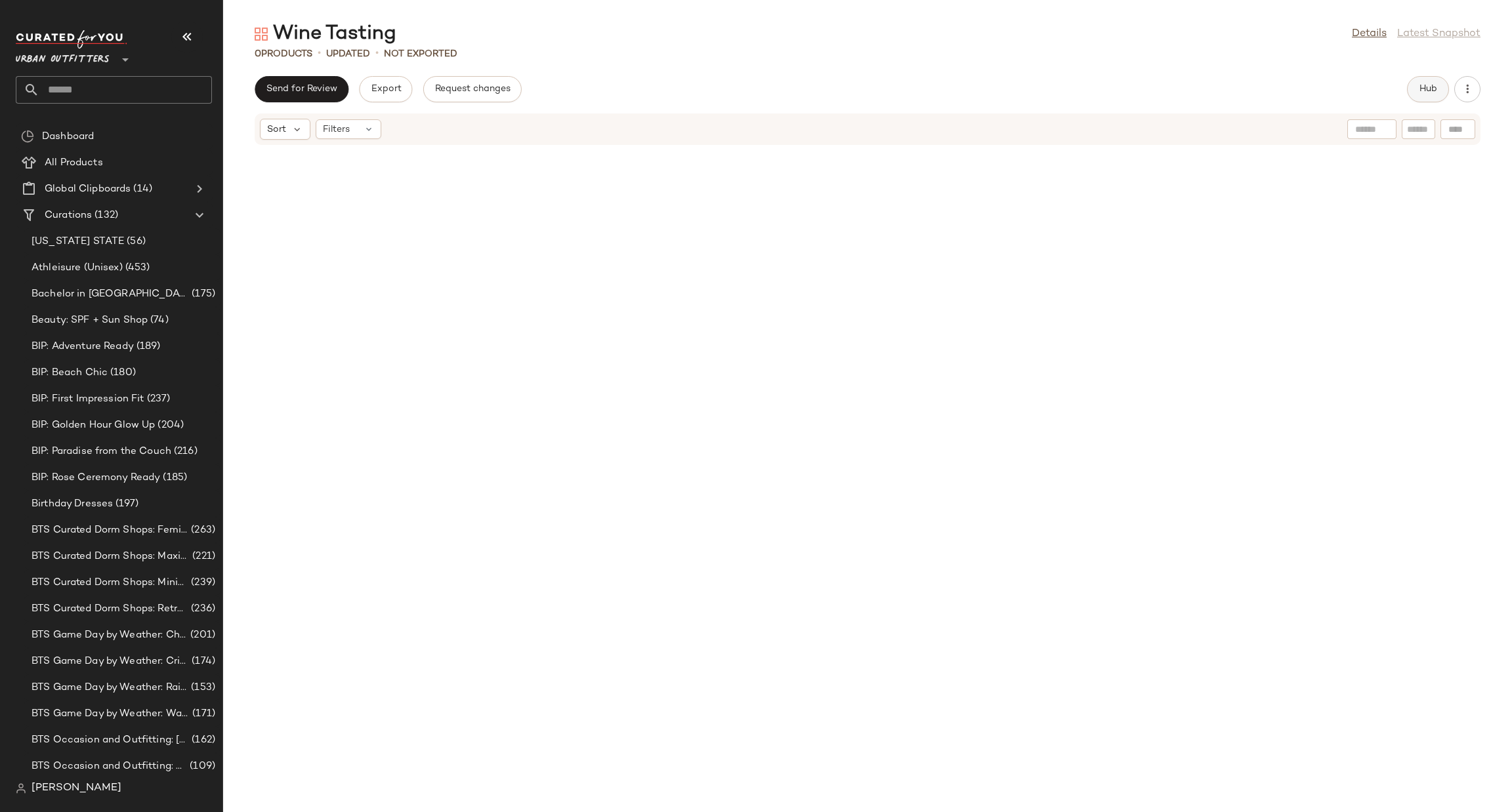
click at [1430, 94] on span "Hub" at bounding box center [1427, 89] width 18 height 10
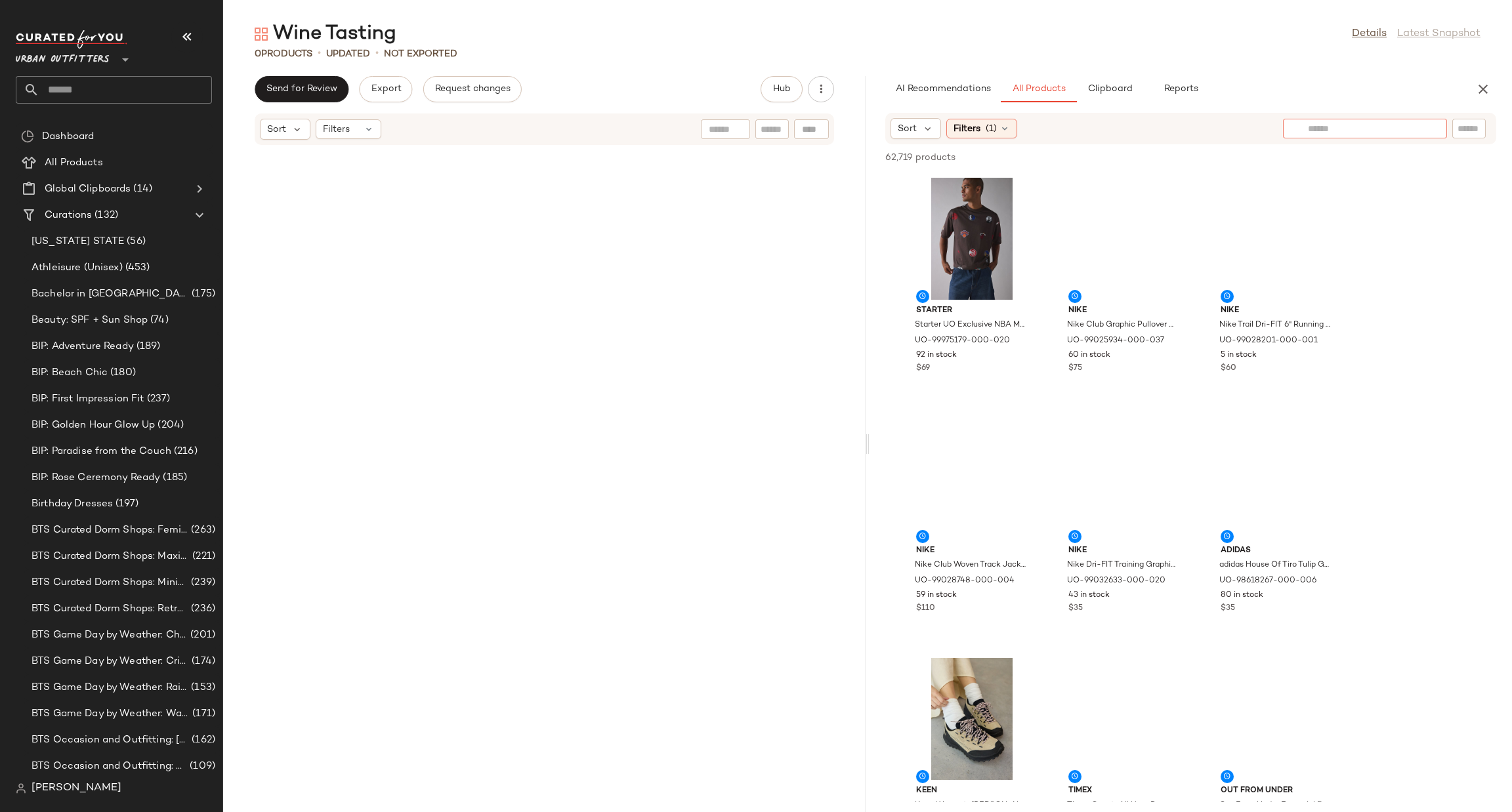
click at [1419, 128] on input "text" at bounding box center [1365, 129] width 114 height 14
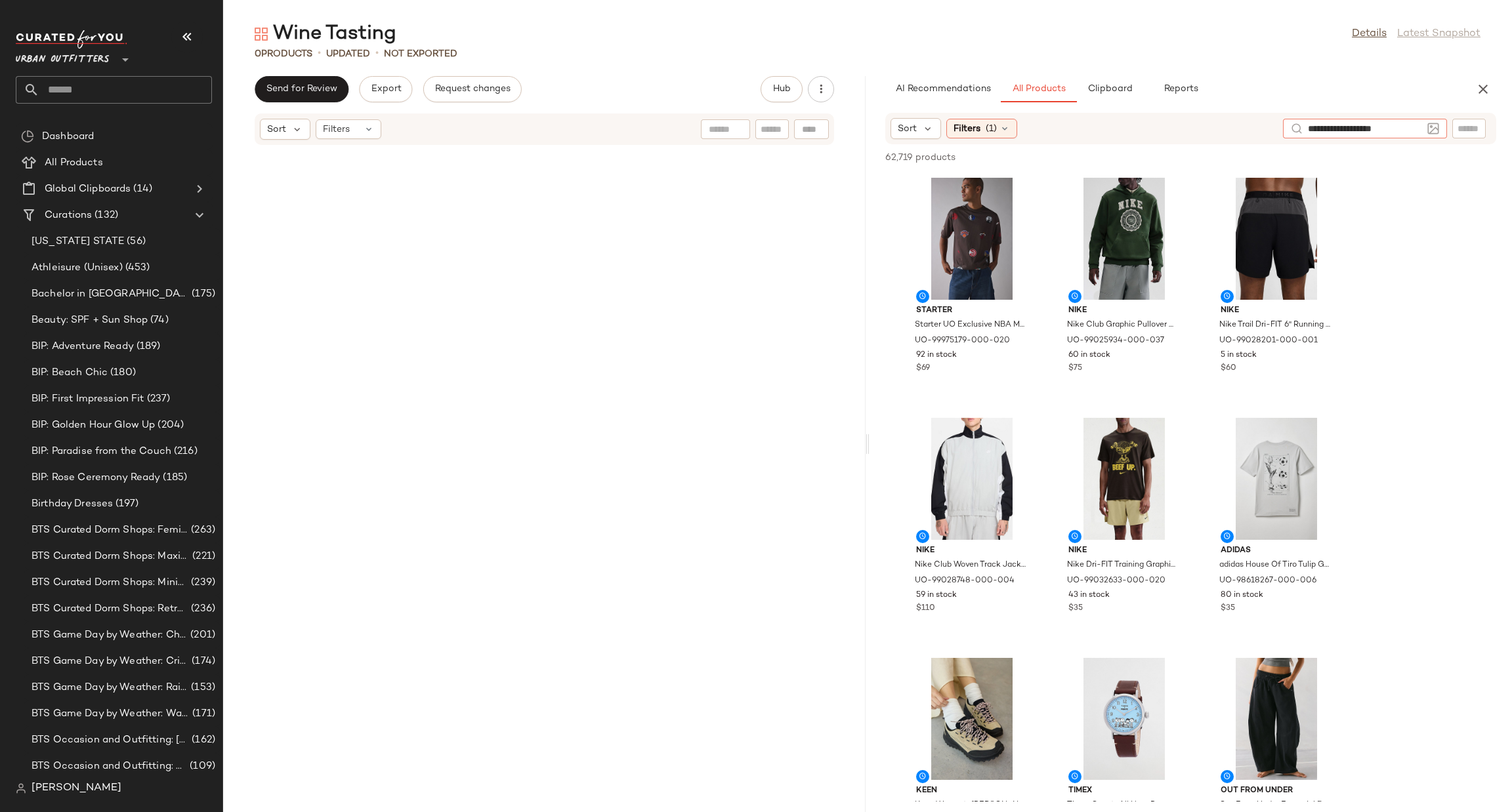
type input "**********"
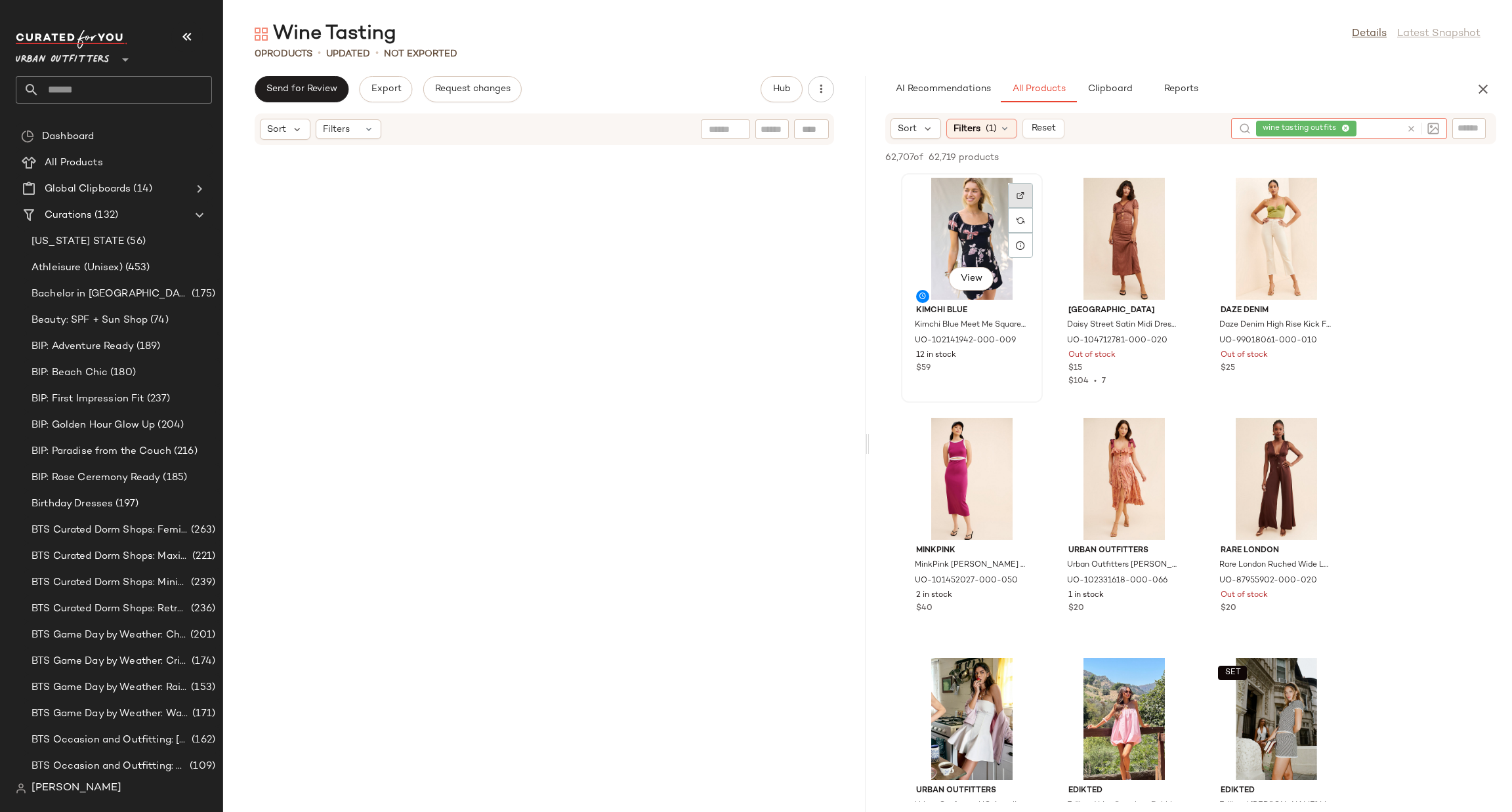
click at [1014, 208] on div at bounding box center [1021, 221] width 25 height 25
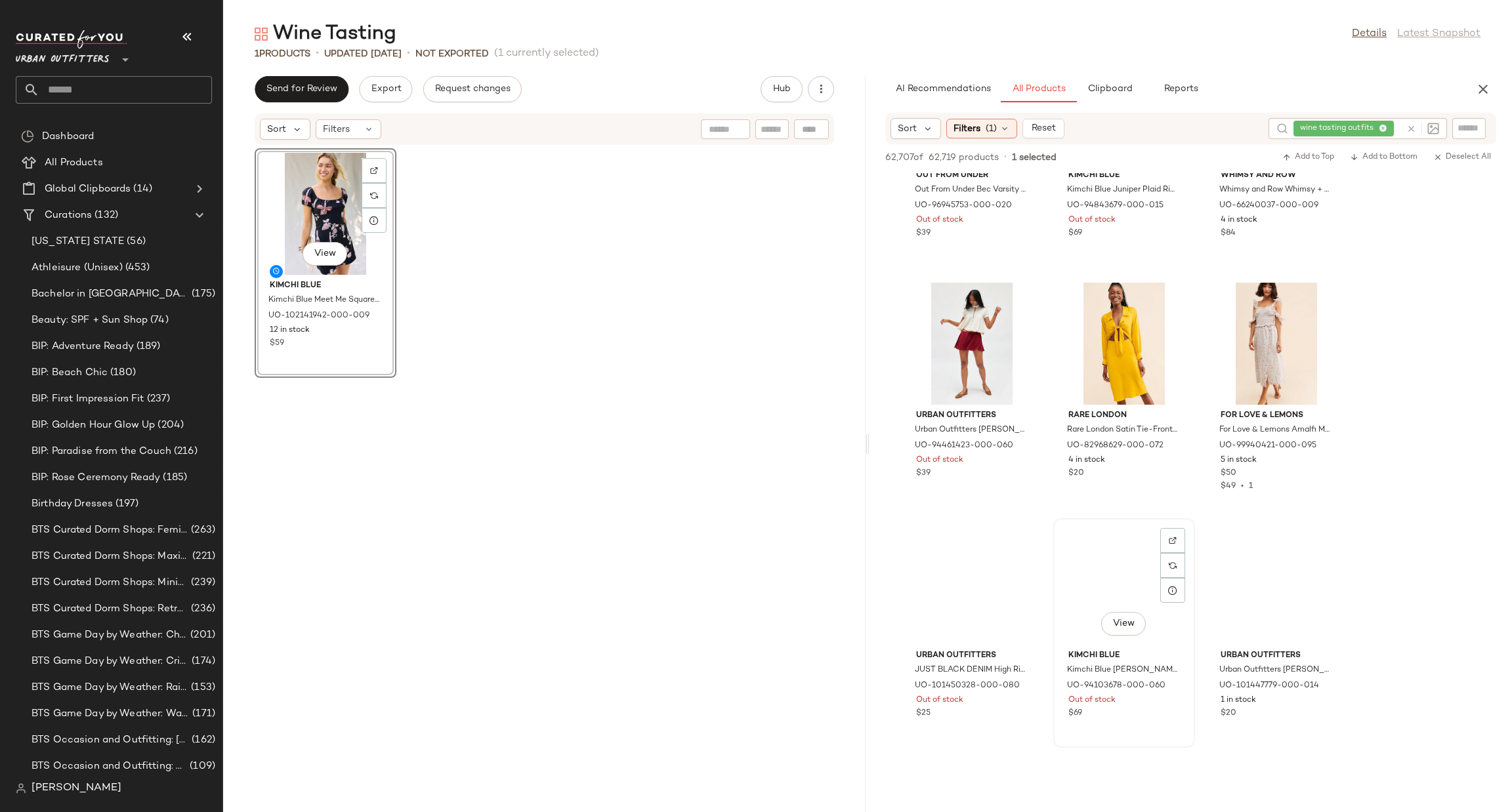
scroll to position [1574, 0]
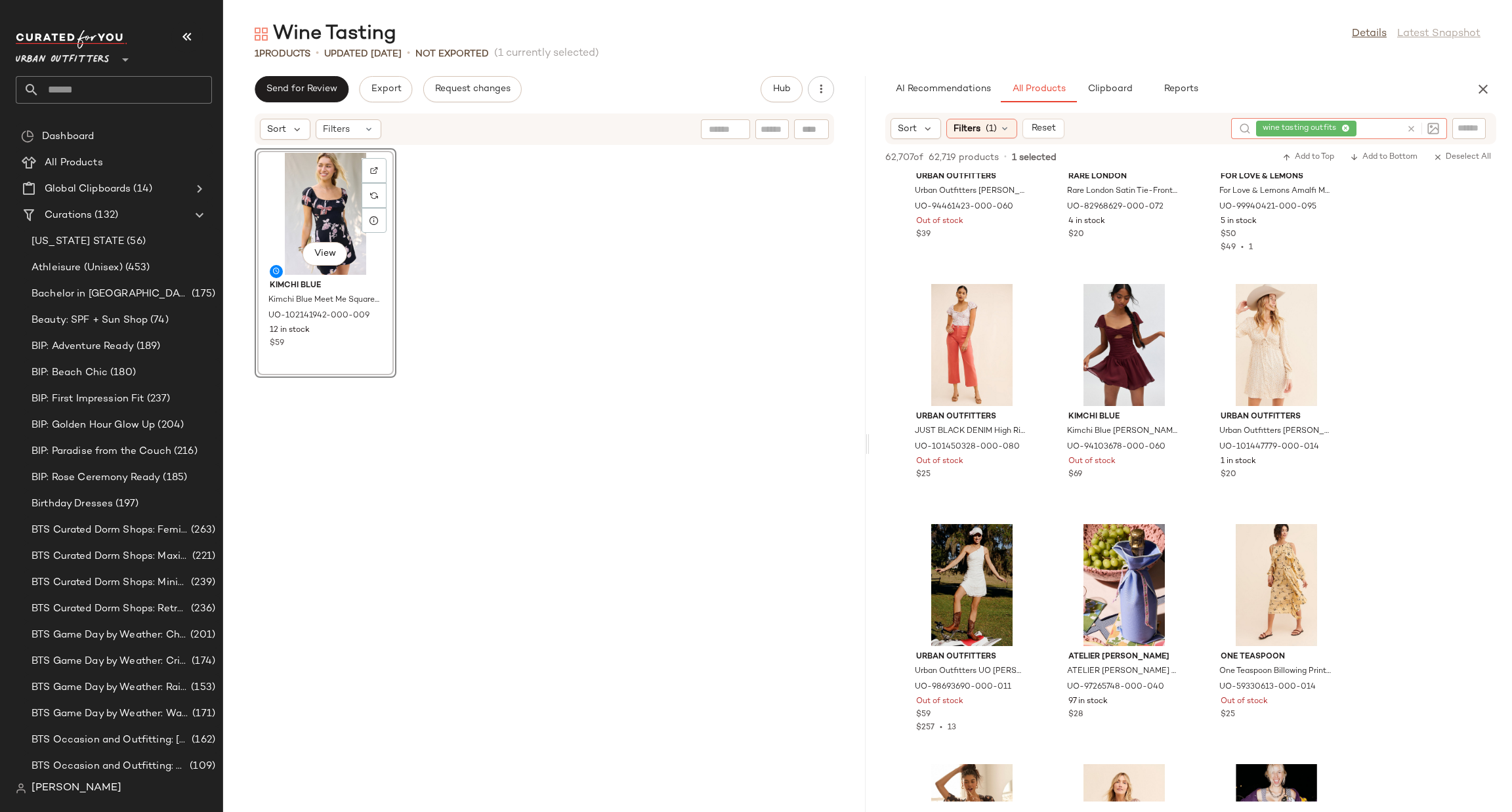
click at [1409, 124] on icon at bounding box center [1411, 129] width 10 height 10
click at [963, 133] on span "Filters" at bounding box center [967, 129] width 27 height 14
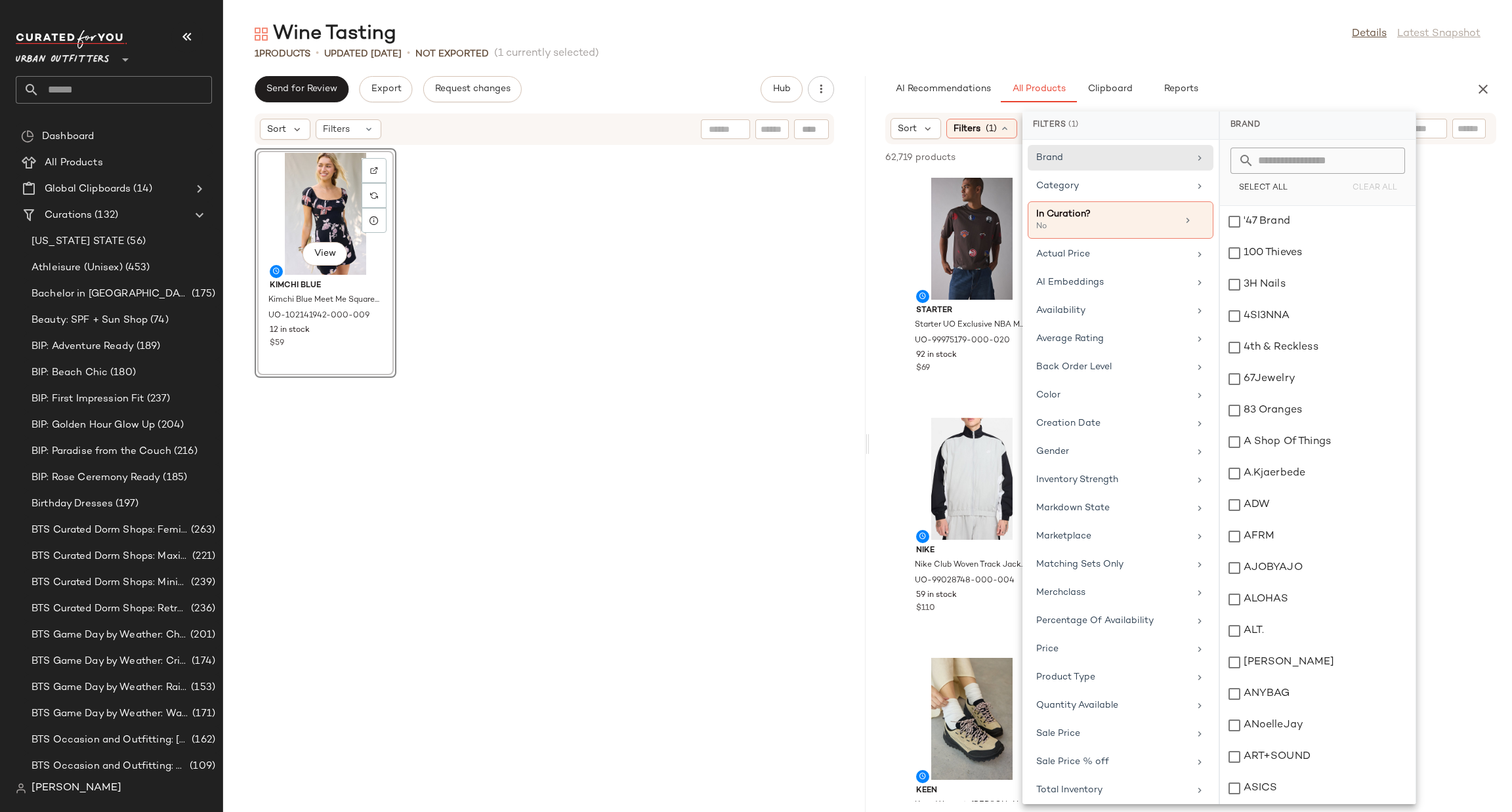
click at [1124, 439] on div "Brand Category In Curation? No Actual Price AI Embeddings Availability Average …" at bounding box center [1120, 472] width 196 height 664
click at [1123, 451] on div "Gender" at bounding box center [1113, 452] width 153 height 14
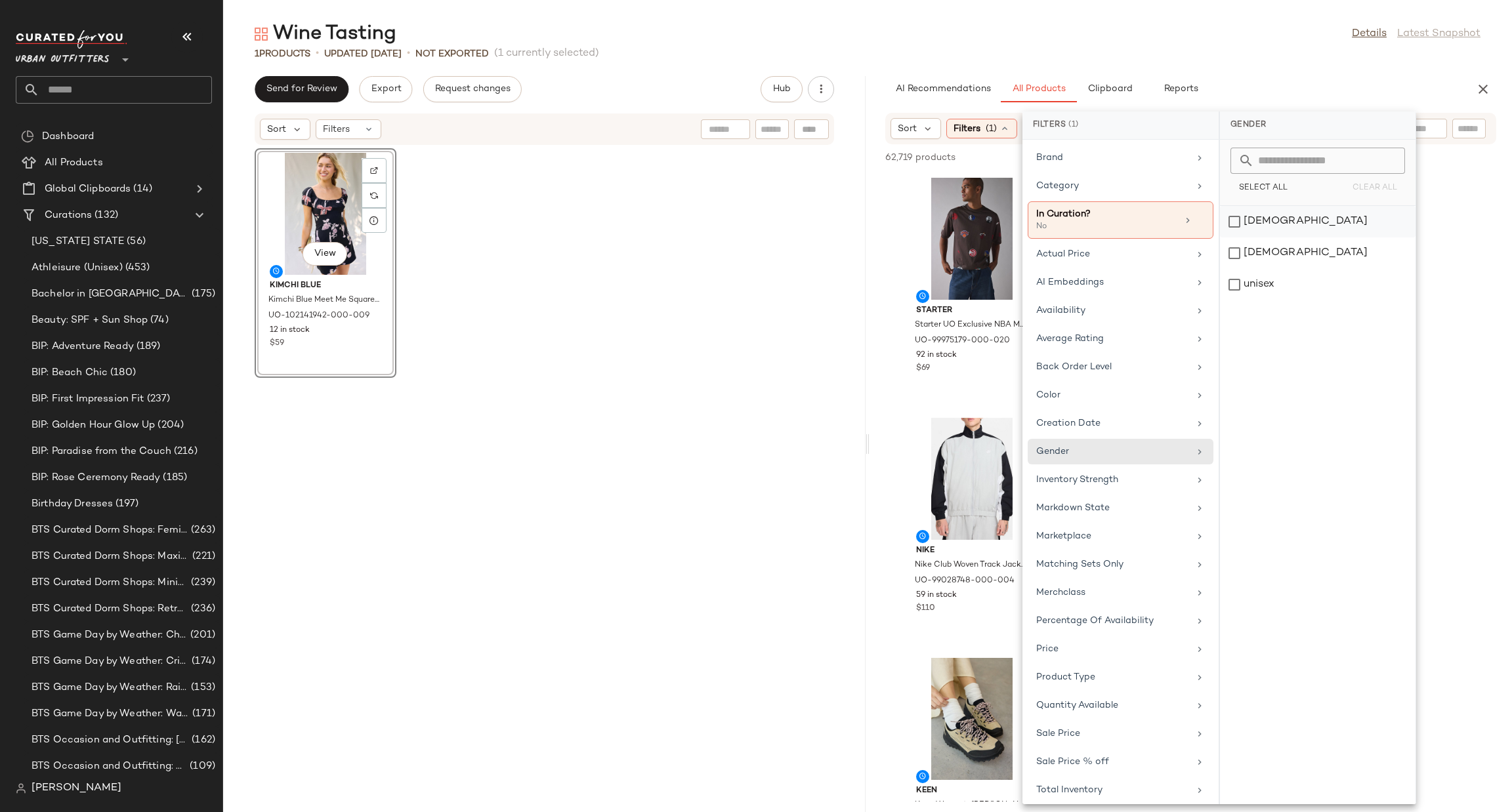
click at [1273, 237] on div "[DEMOGRAPHIC_DATA]" at bounding box center [1318, 253] width 195 height 31
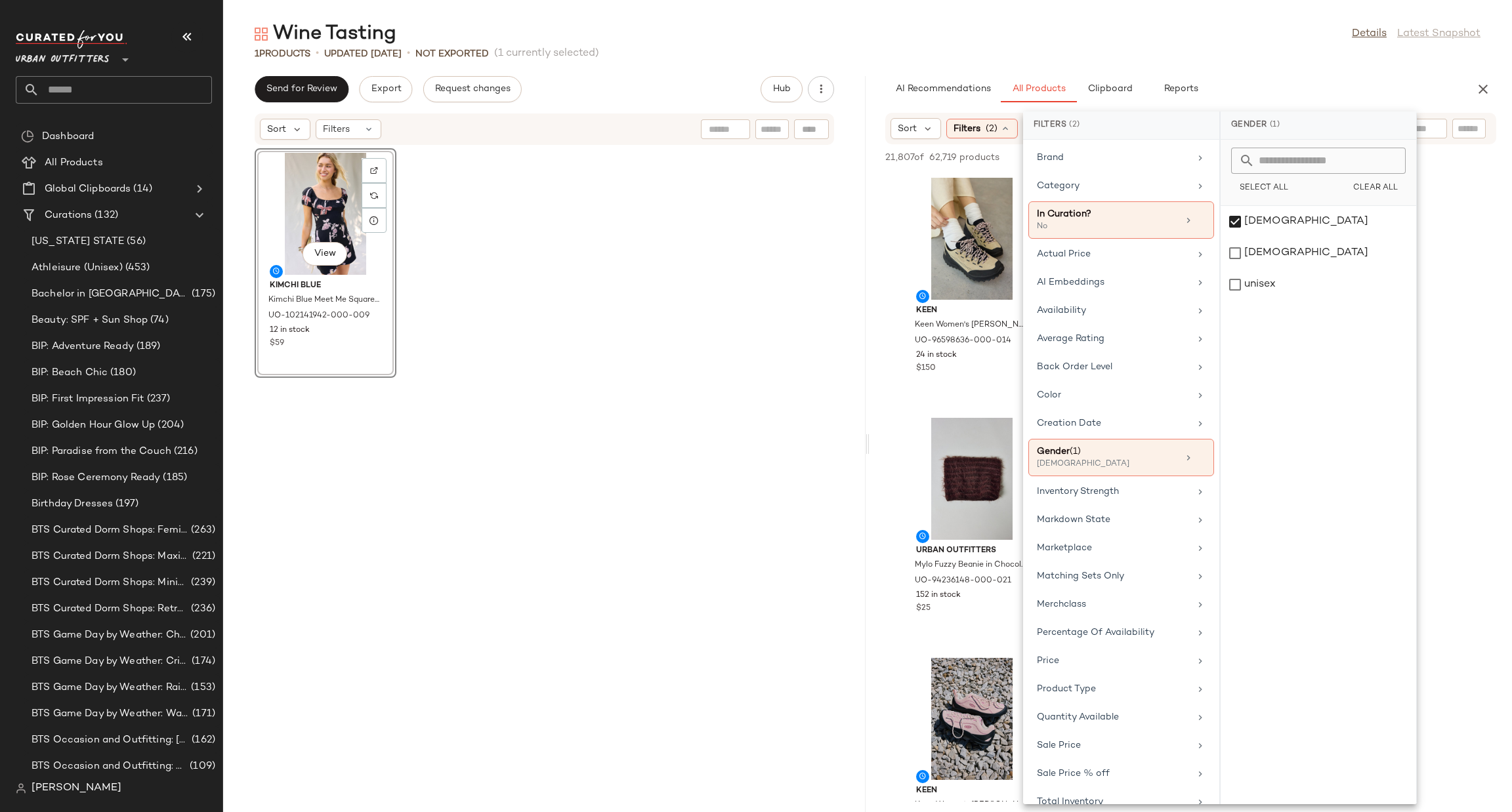
click at [809, 280] on div "View Kimchi Blue Kimchi Blue Meet Me Square Neck Puff Sleeve Mini Dress in Blac…" at bounding box center [544, 471] width 643 height 651
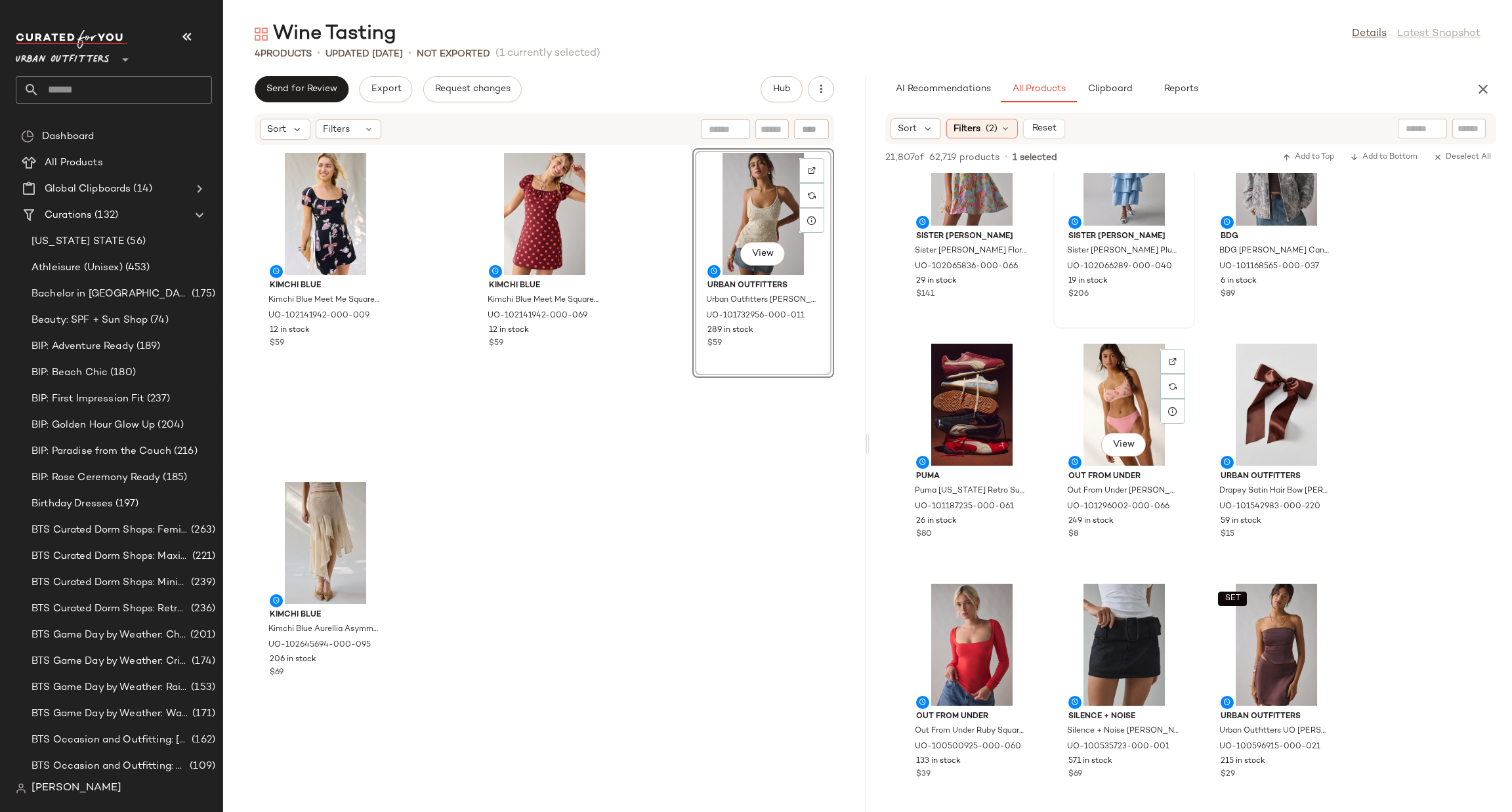
scroll to position [5313, 0]
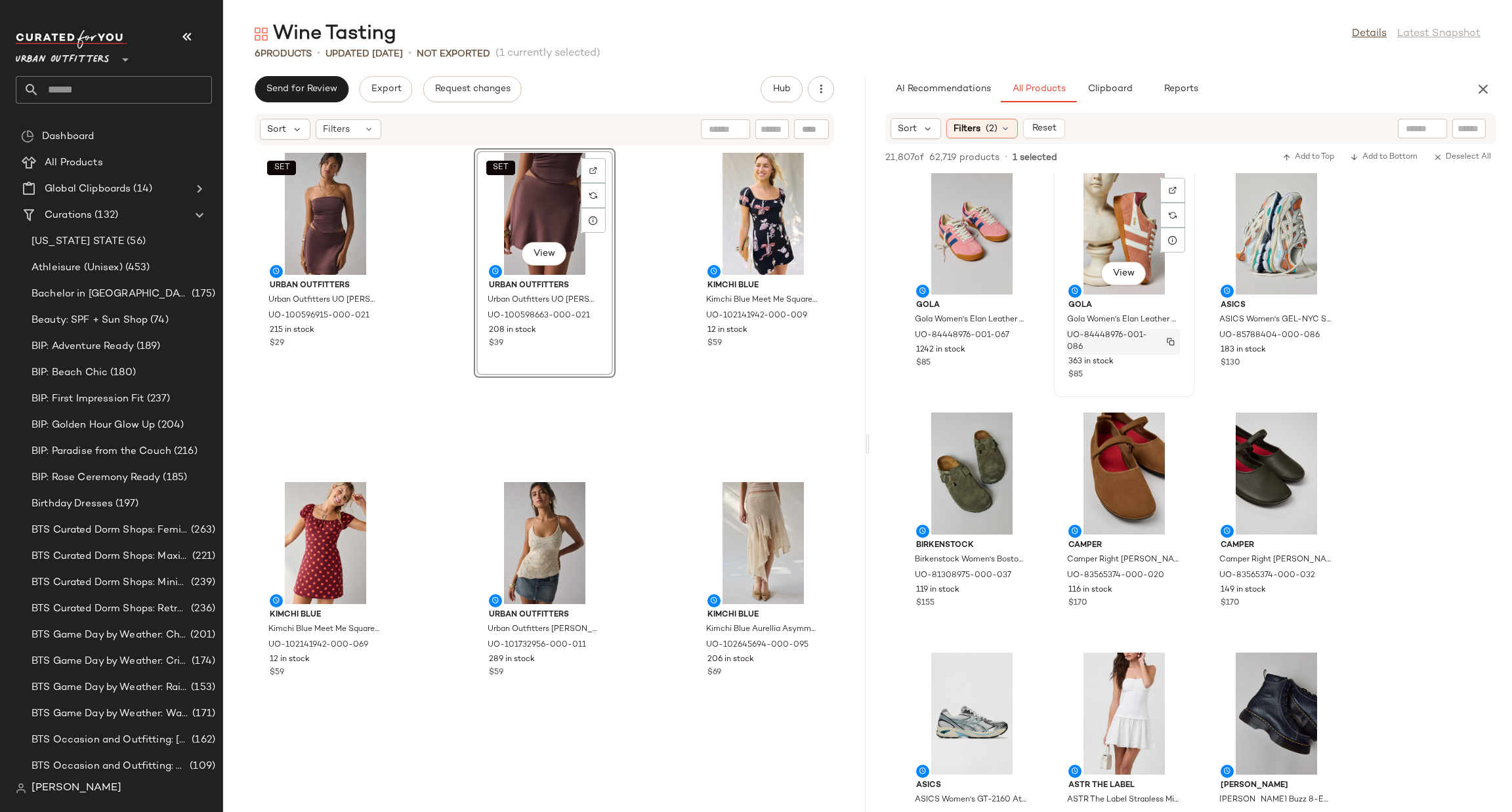
scroll to position [8462, 0]
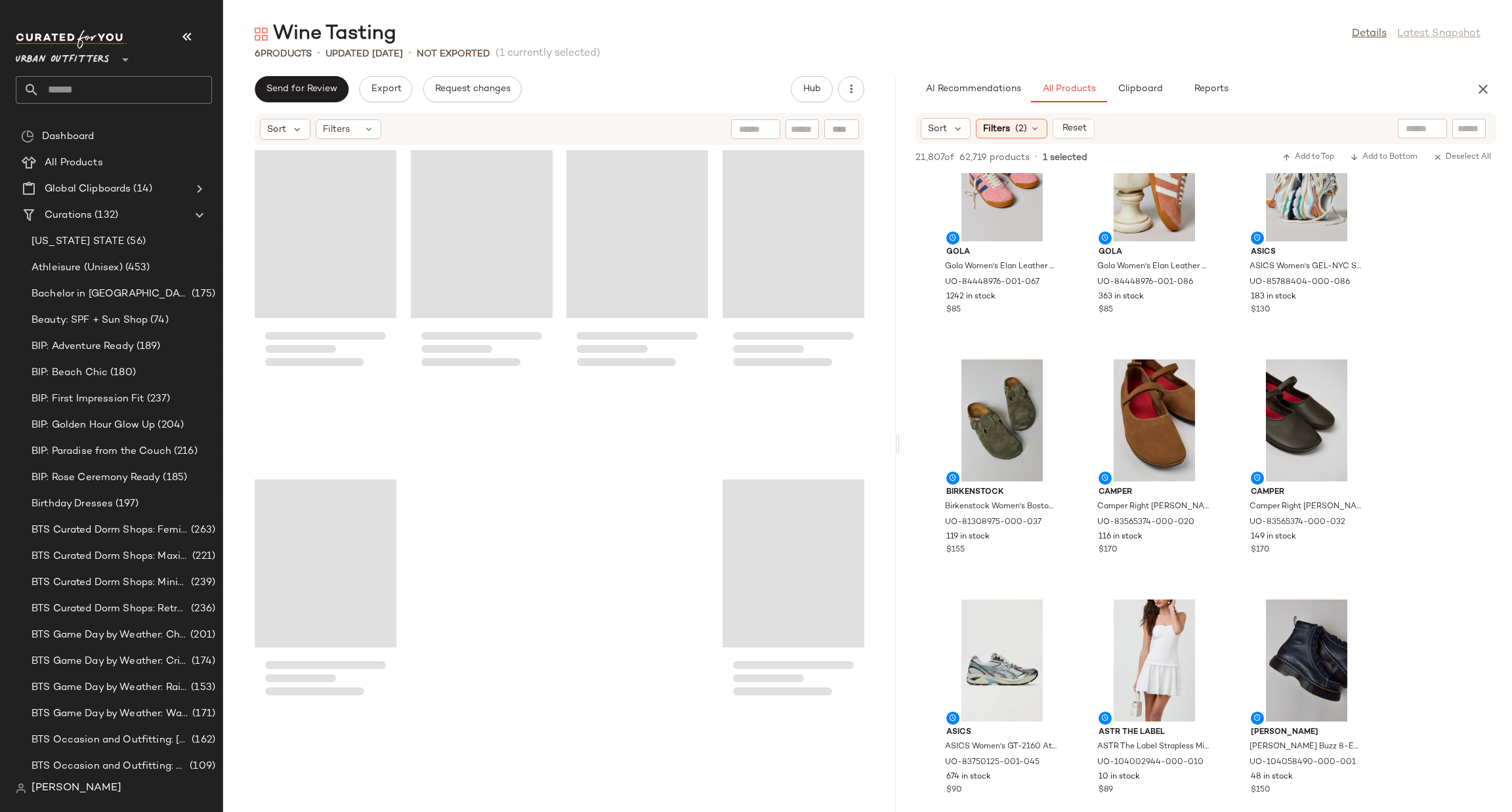
drag, startPoint x: 867, startPoint y: 441, endPoint x: 901, endPoint y: 431, distance: 35.4
click at [901, 431] on div "Wine Tasting Details Latest Snapshot 6 Products • updated [DATE] • Not Exported…" at bounding box center [867, 417] width 1289 height 791
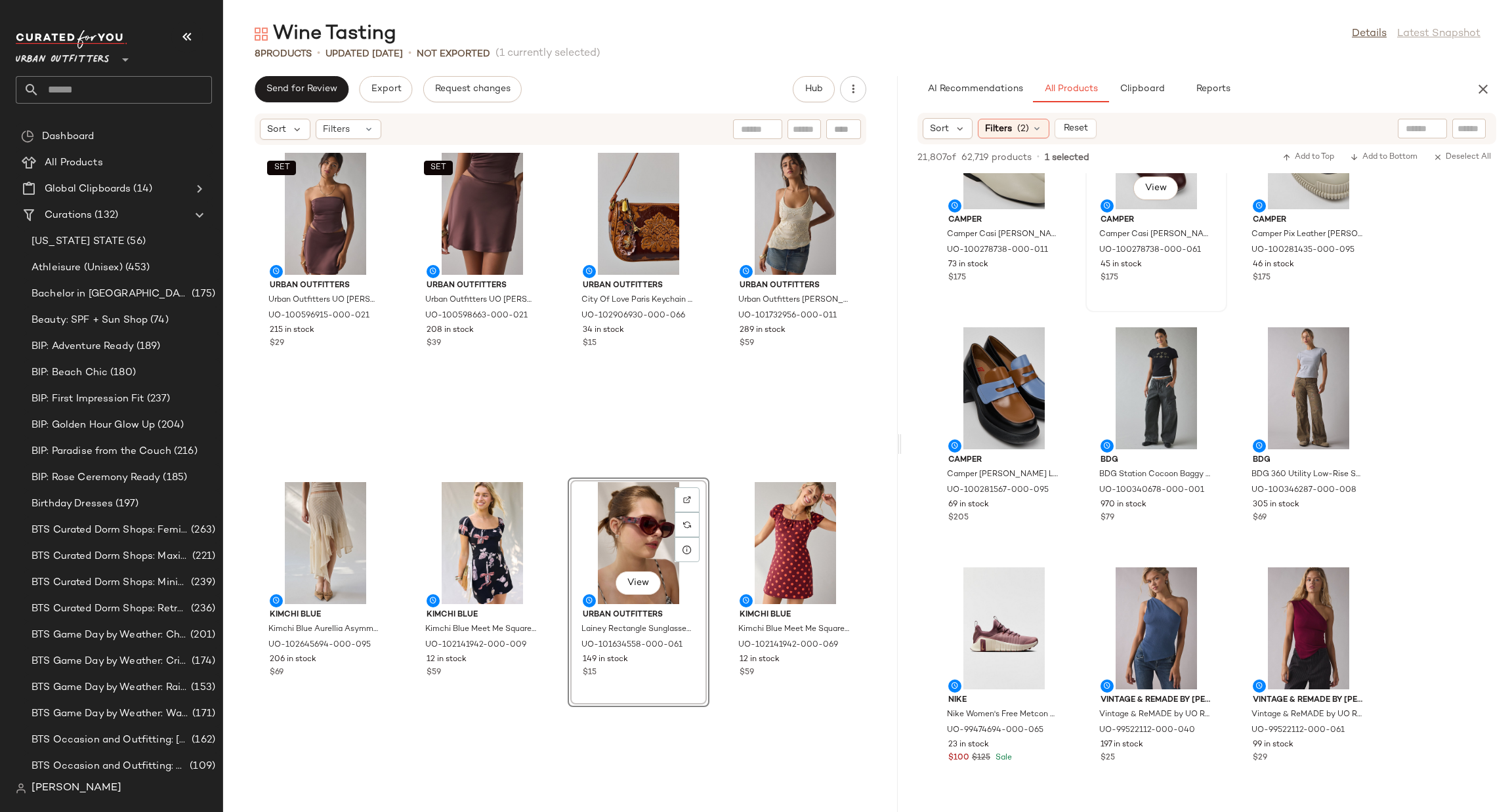
scroll to position [11808, 0]
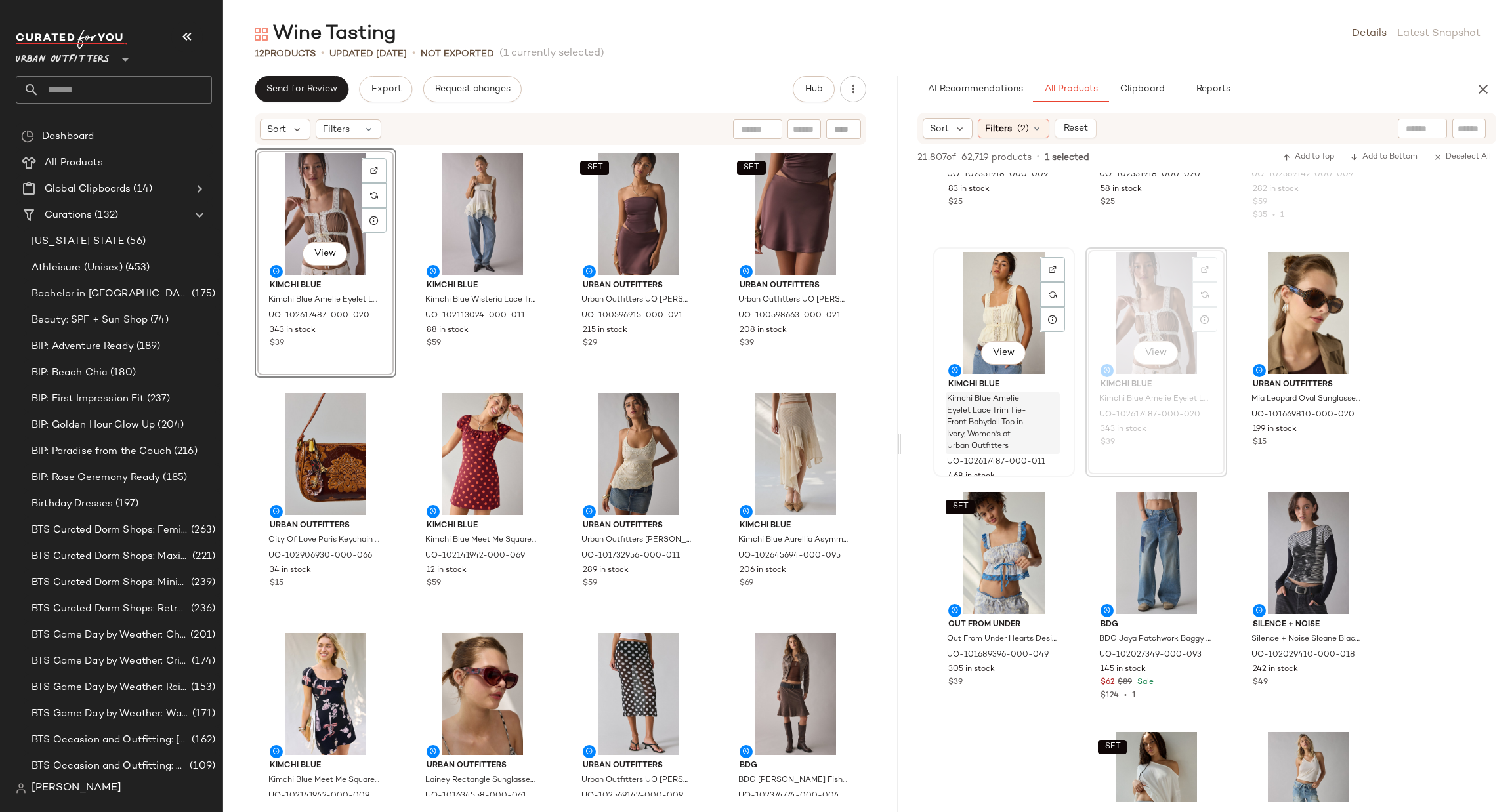
scroll to position [20191, 0]
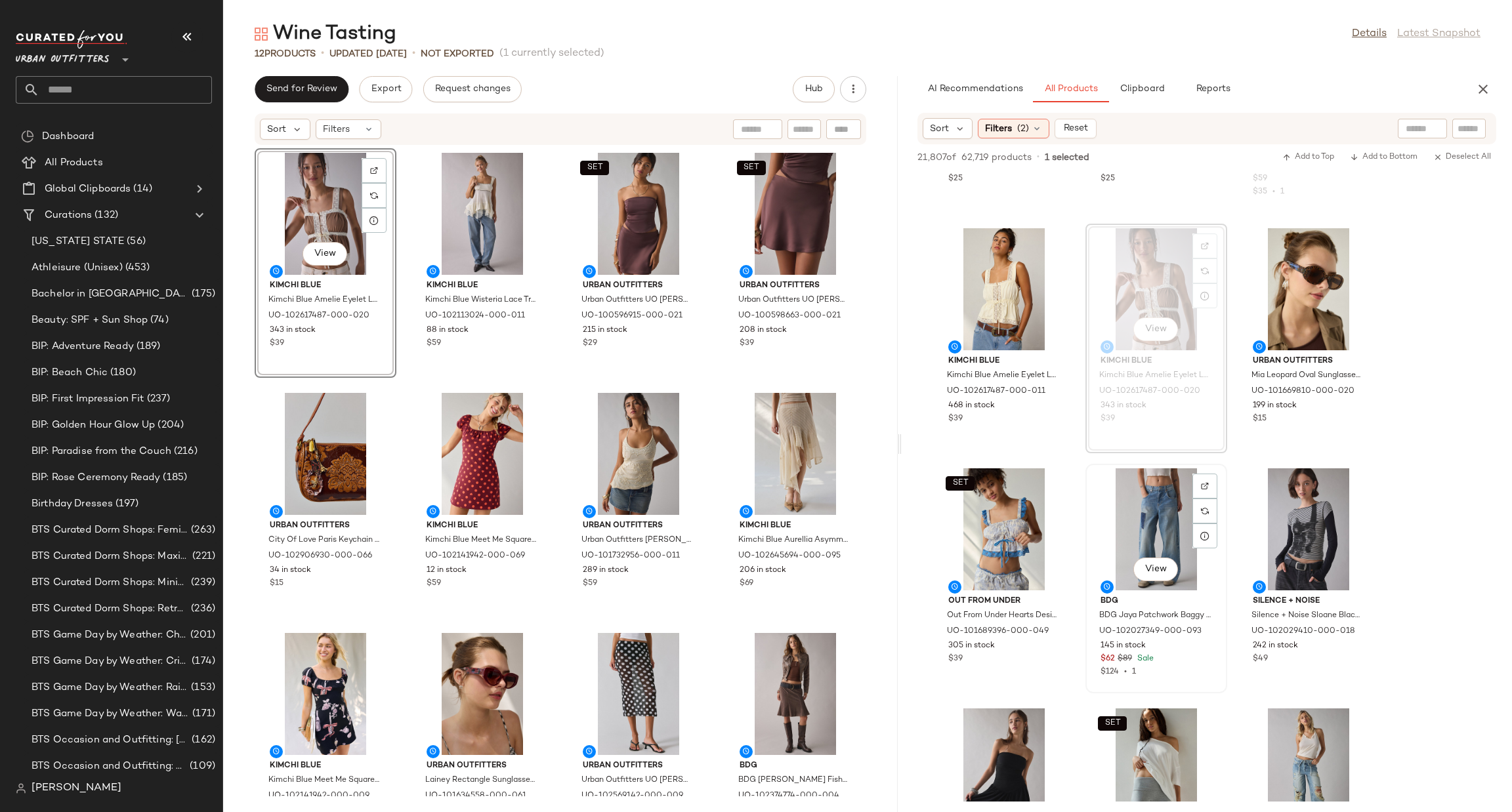
click at [1145, 532] on div "View" at bounding box center [1156, 529] width 133 height 122
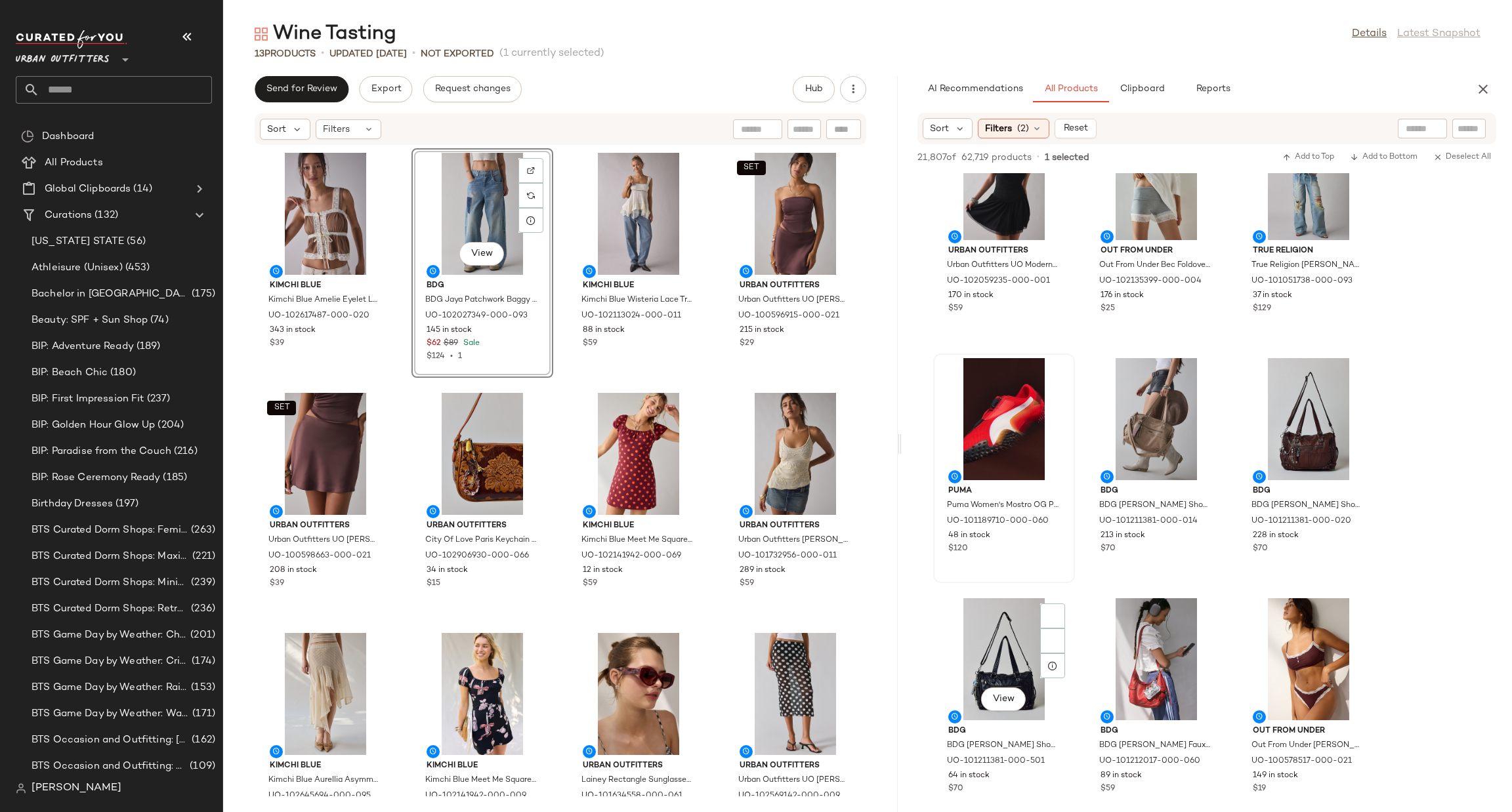
scroll to position [21425, 0]
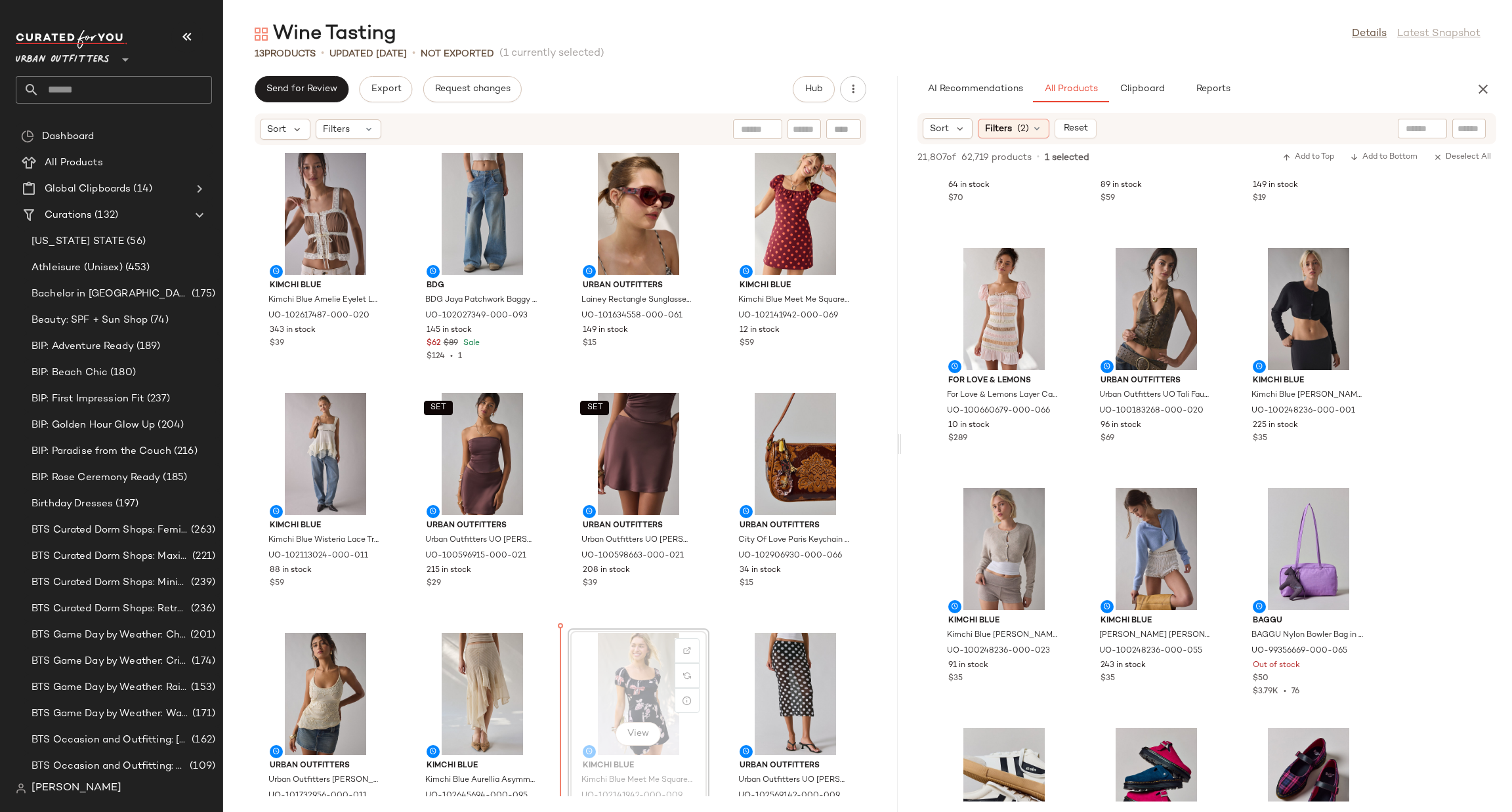
scroll to position [1, 0]
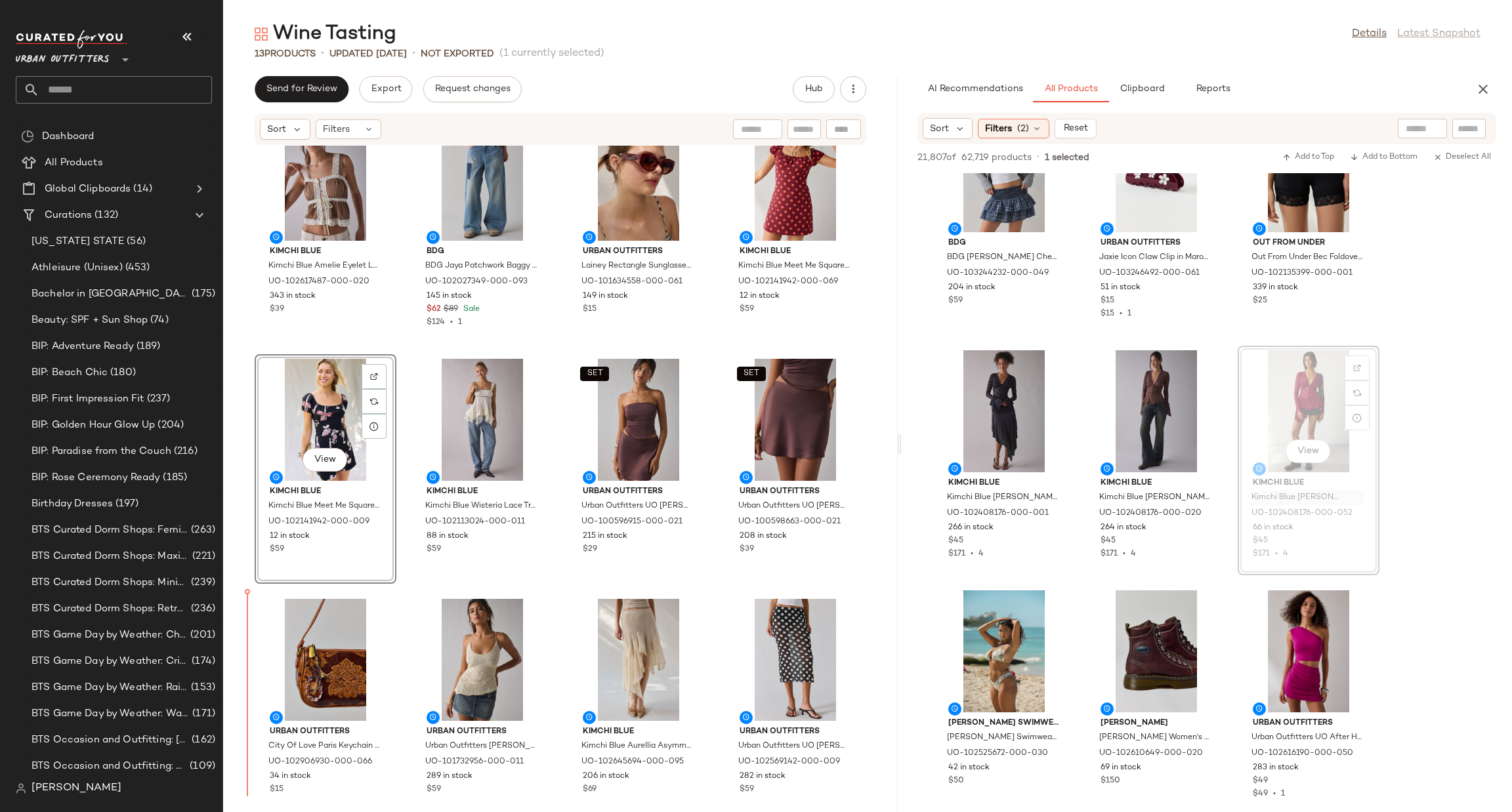
scroll to position [35, 0]
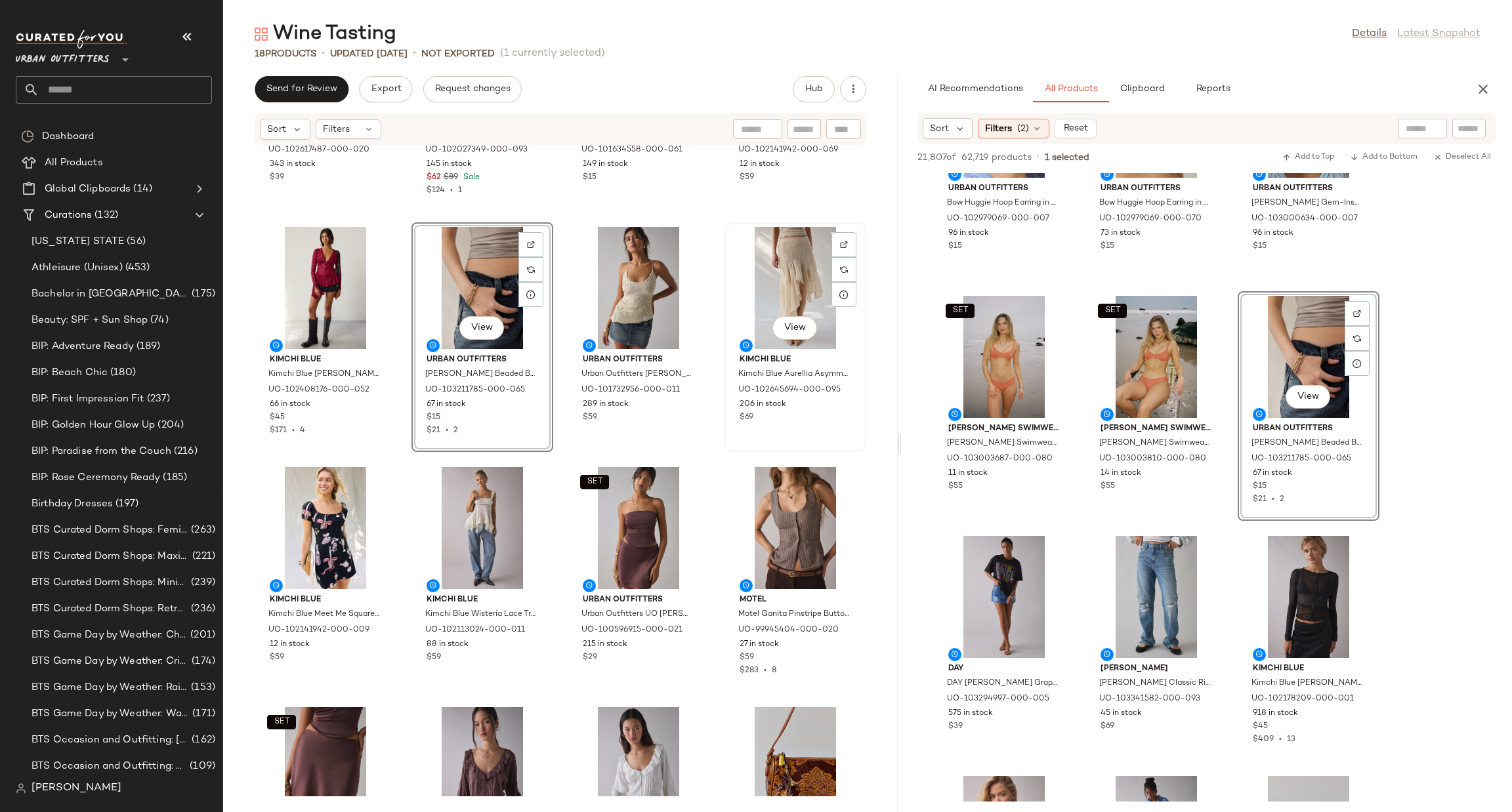
scroll to position [197, 0]
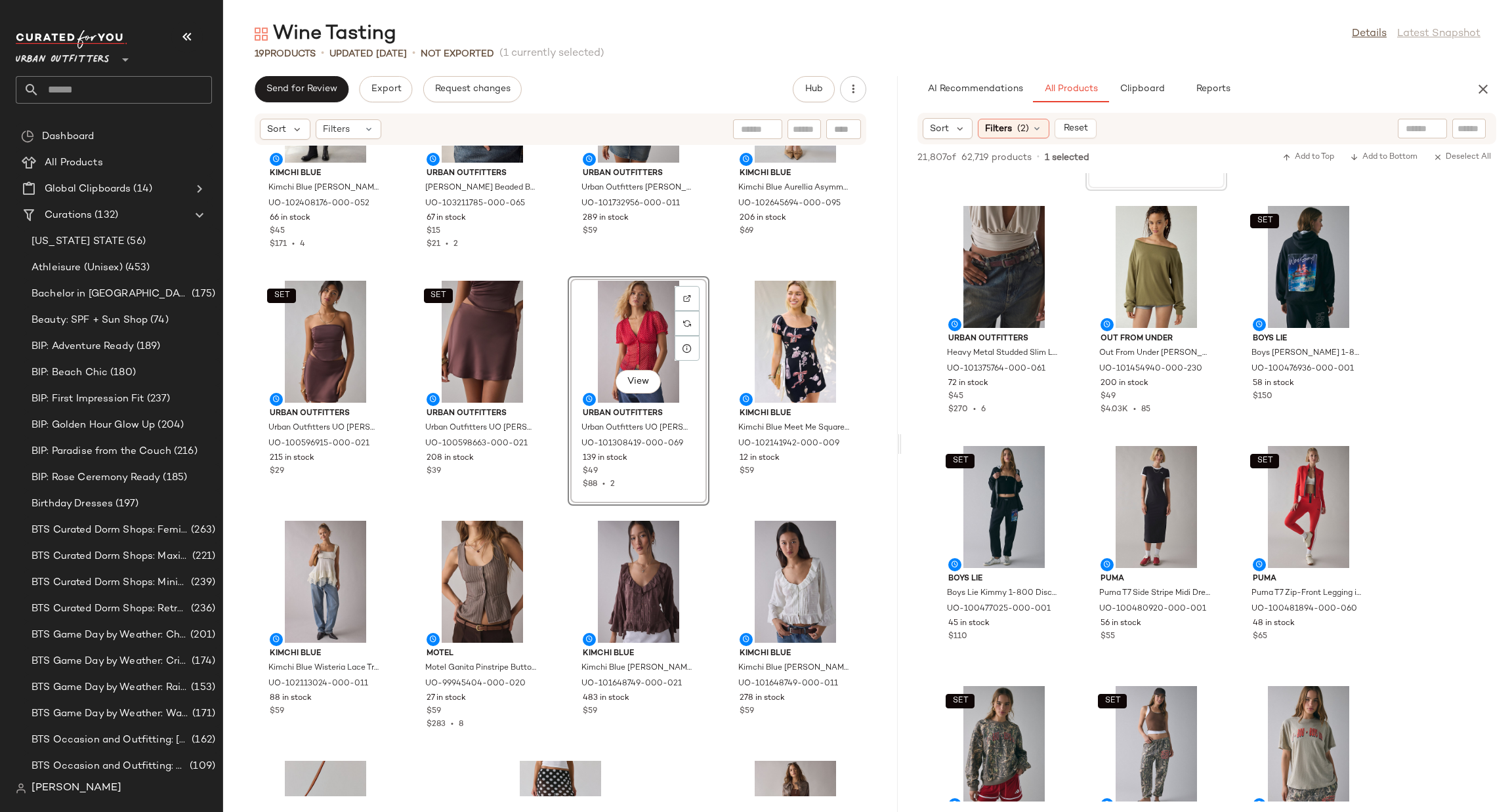
scroll to position [552, 0]
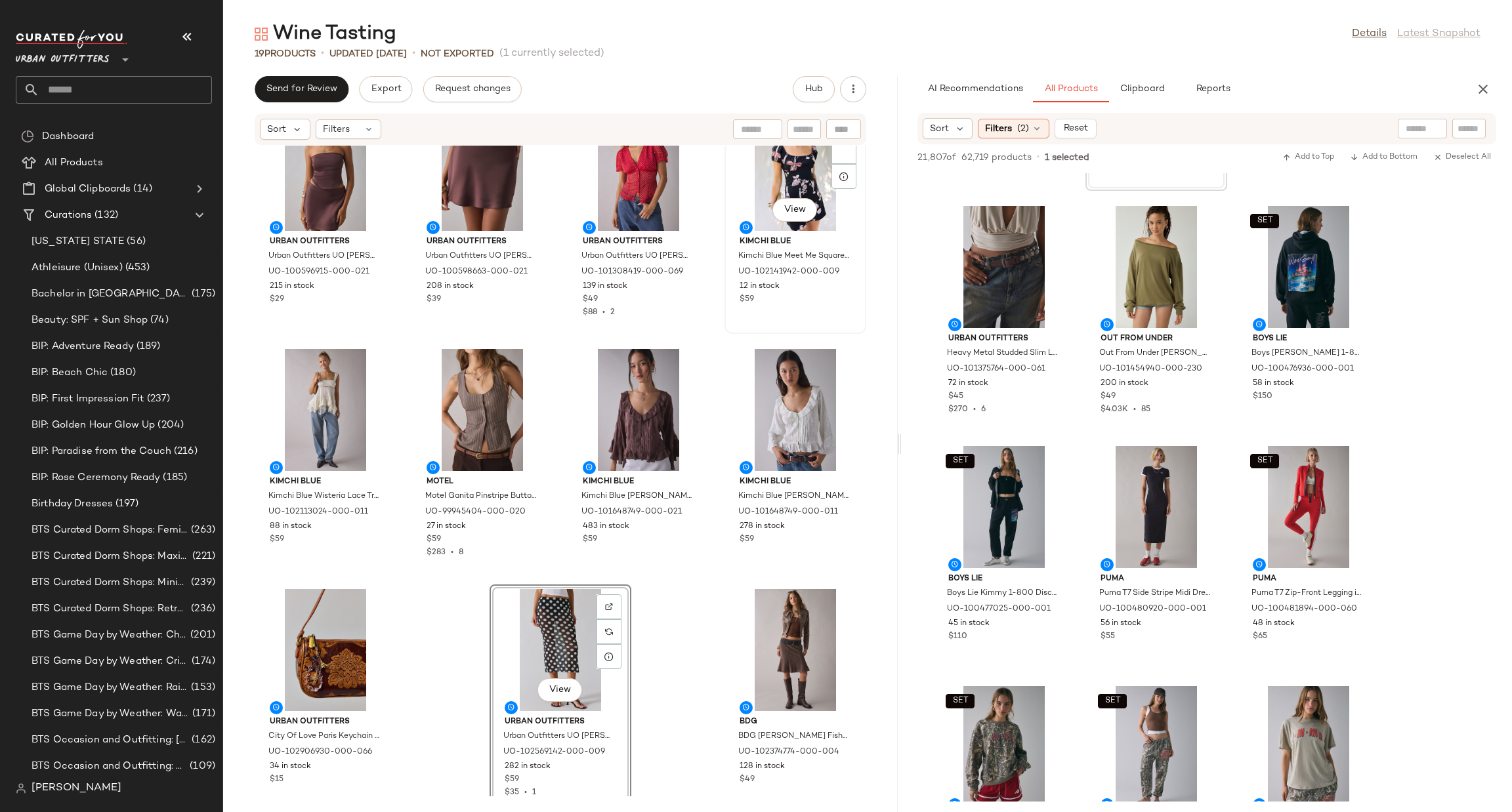
scroll to position [527, 0]
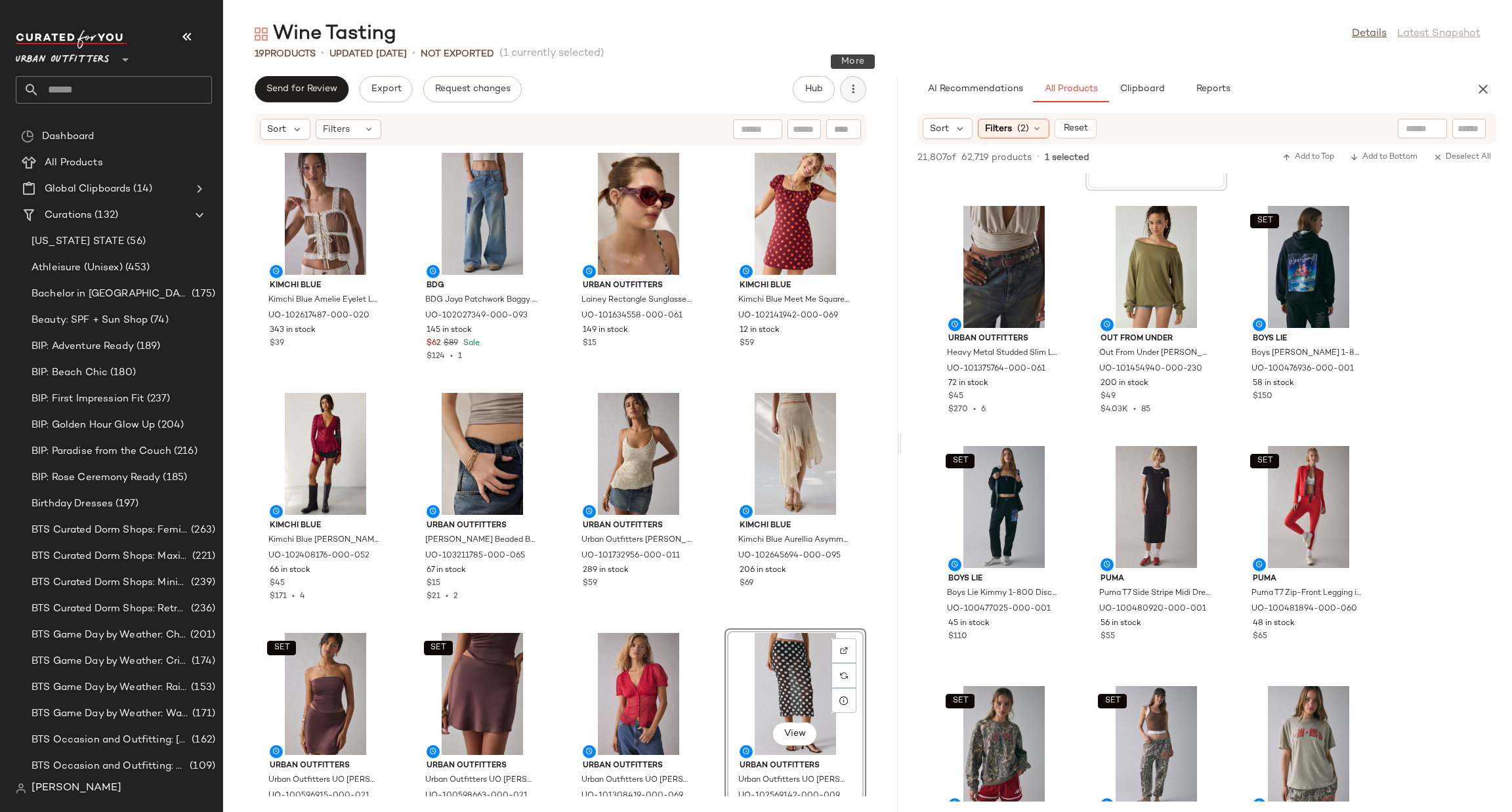
click at [850, 95] on icon "button" at bounding box center [853, 89] width 13 height 13
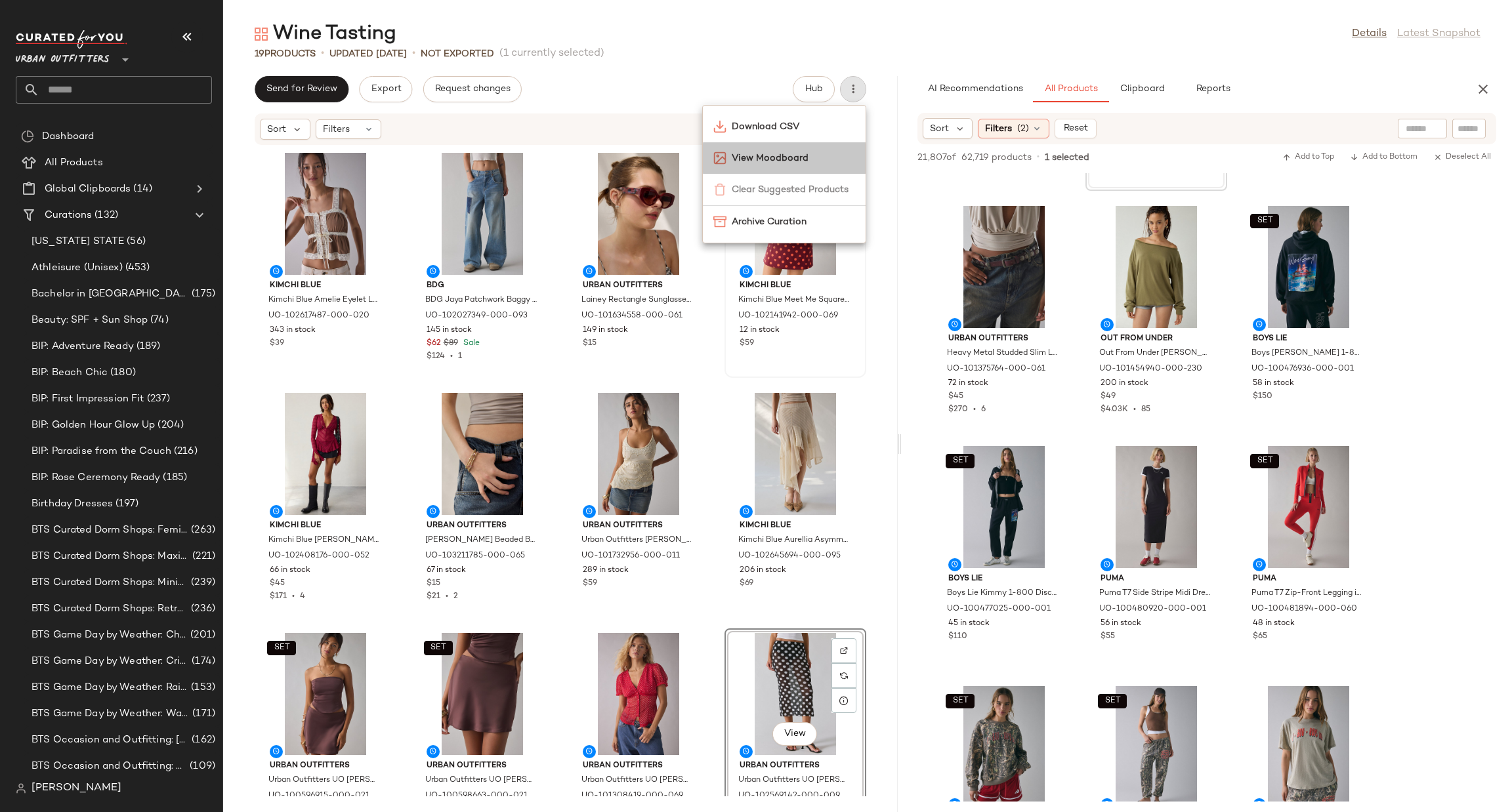
drag, startPoint x: 766, startPoint y: 170, endPoint x: 757, endPoint y: 182, distance: 15.0
click at [764, 176] on div "Download CSV View Moodboard Clear Suggested Products Archive Curation" at bounding box center [784, 174] width 164 height 138
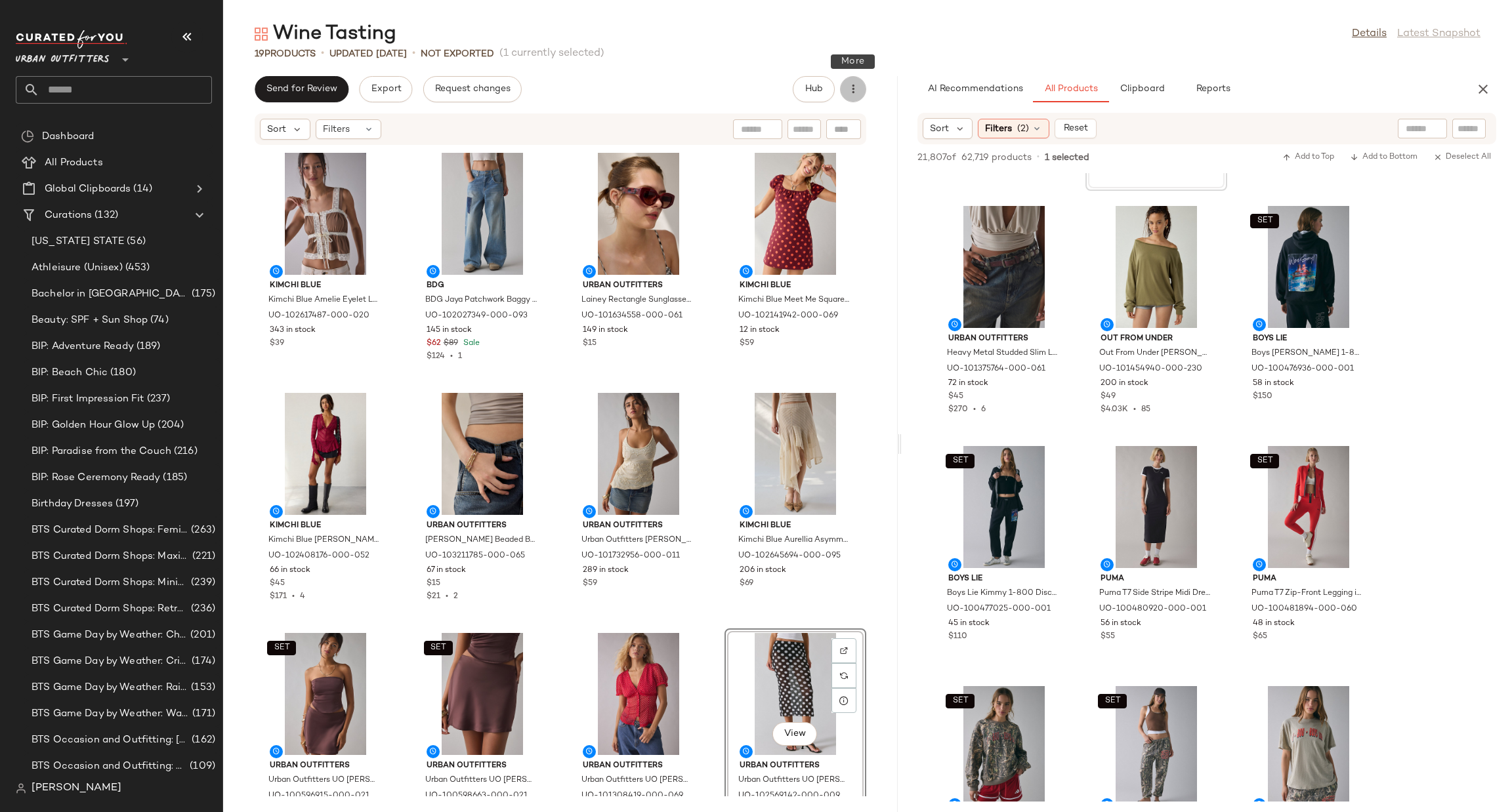
click at [851, 95] on icon "button" at bounding box center [853, 89] width 13 height 13
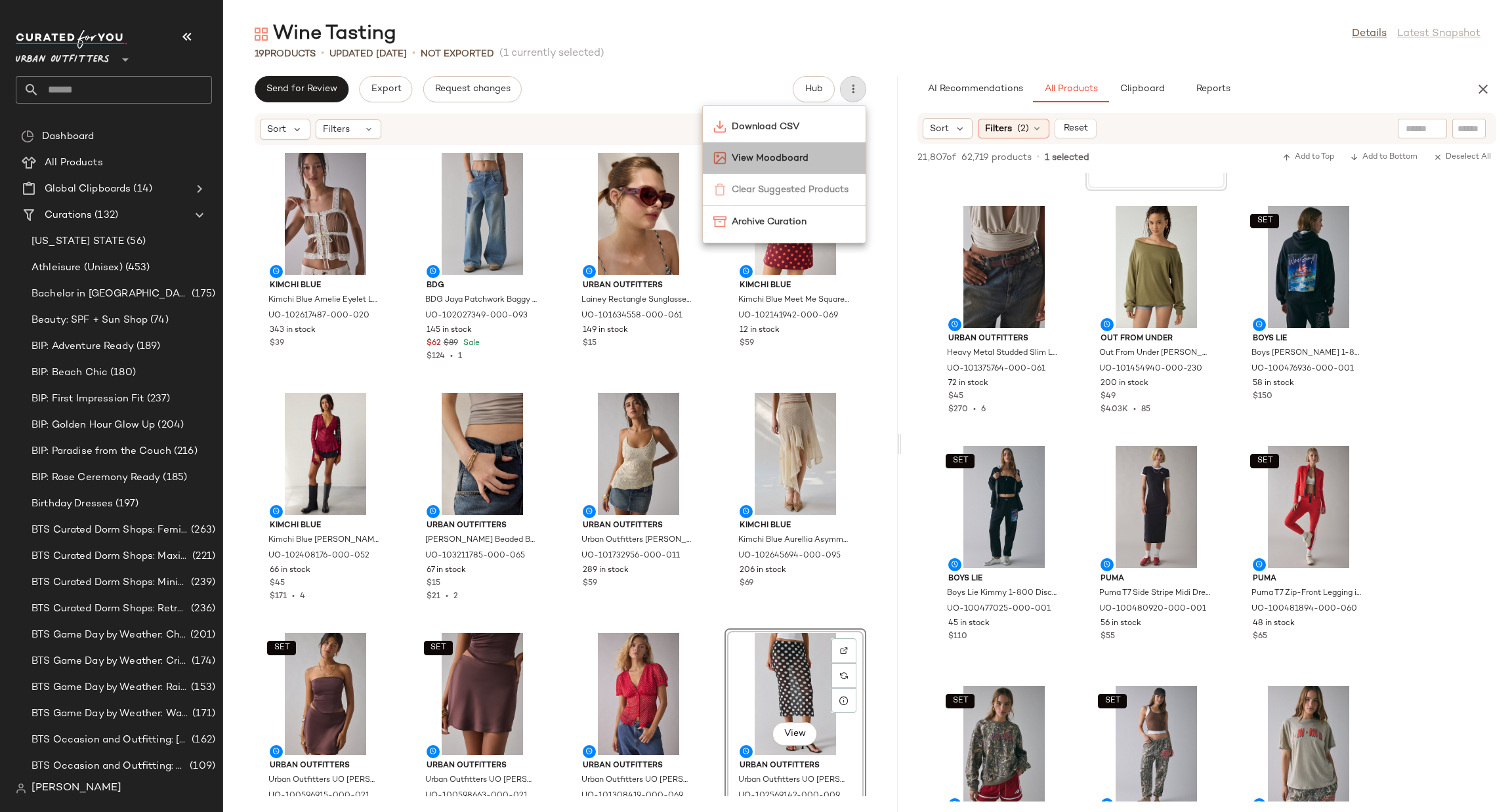
click at [772, 162] on span "View Moodboard" at bounding box center [793, 158] width 123 height 14
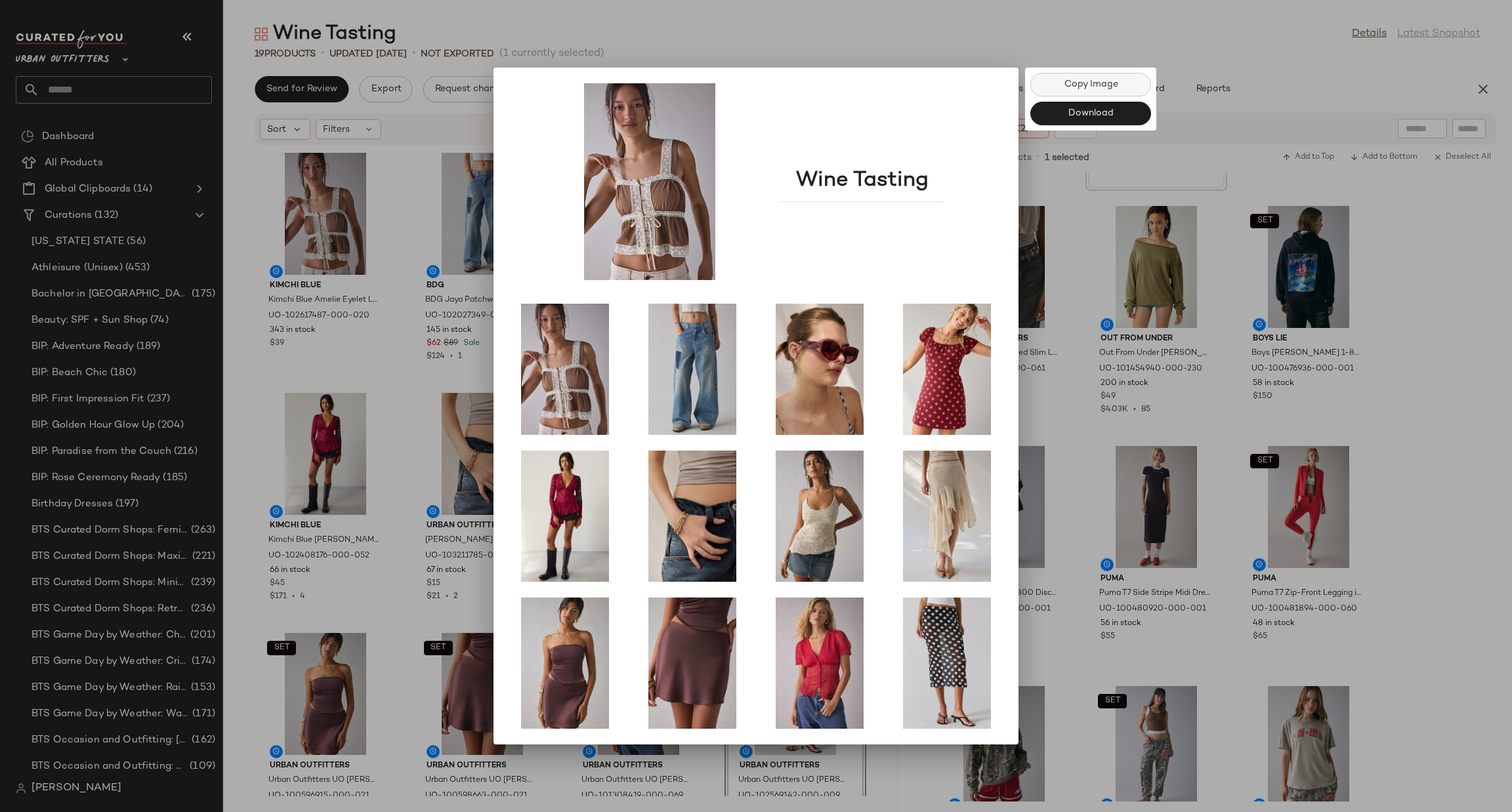
click at [1089, 86] on span "Copy Image" at bounding box center [1090, 84] width 55 height 10
click at [1119, 32] on div at bounding box center [756, 406] width 1512 height 812
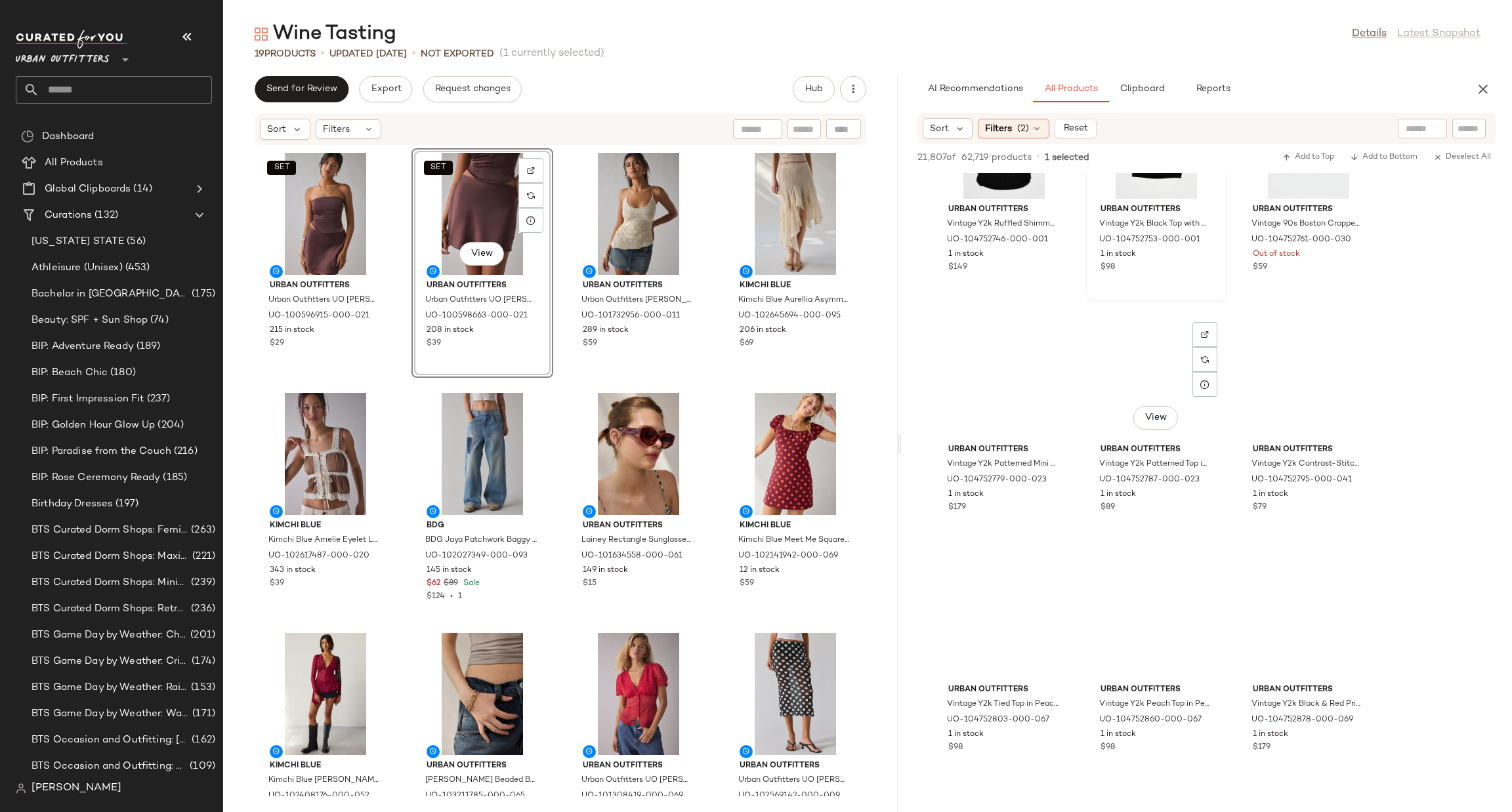
scroll to position [40732, 0]
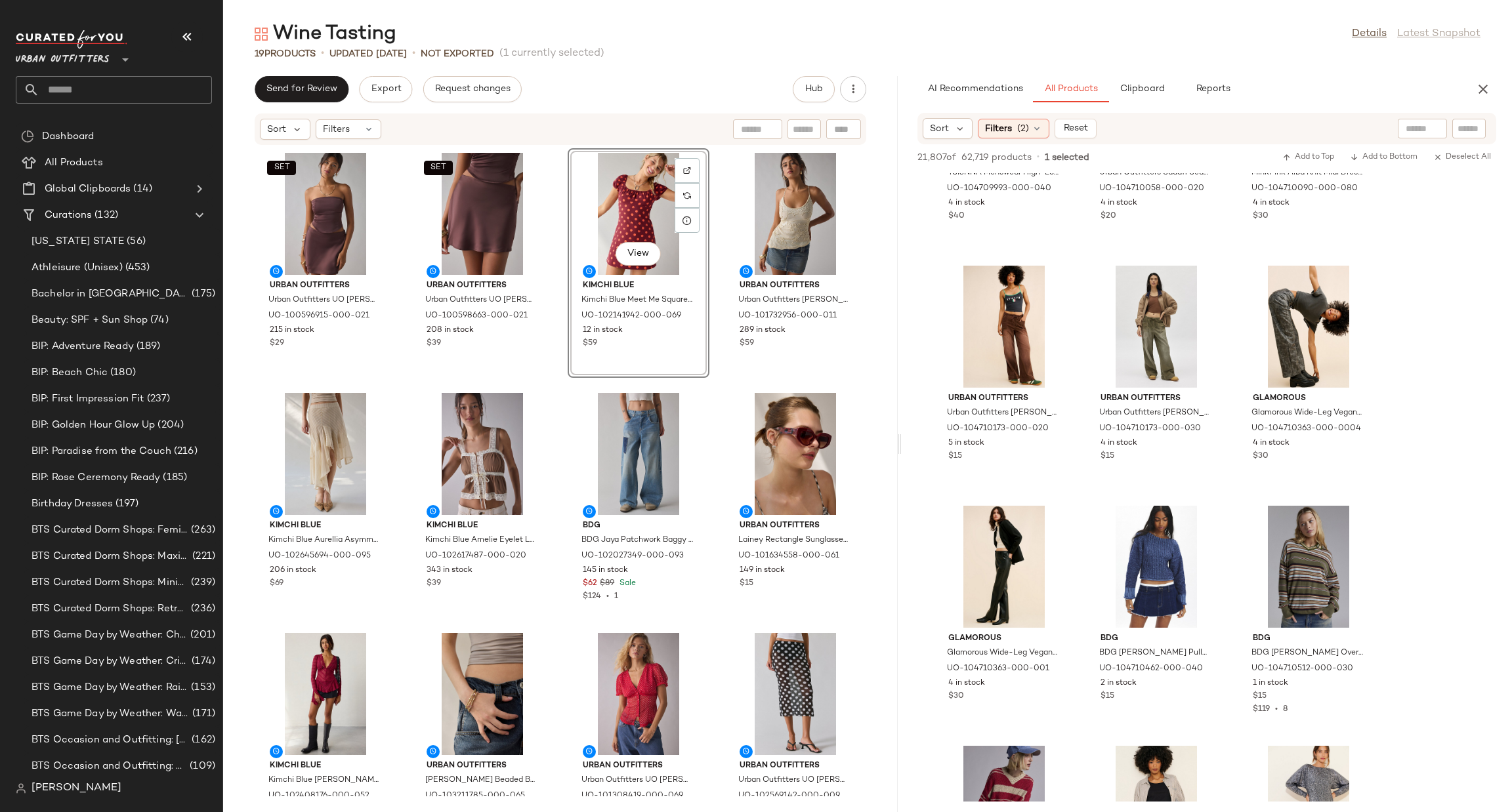
scroll to position [48951, 0]
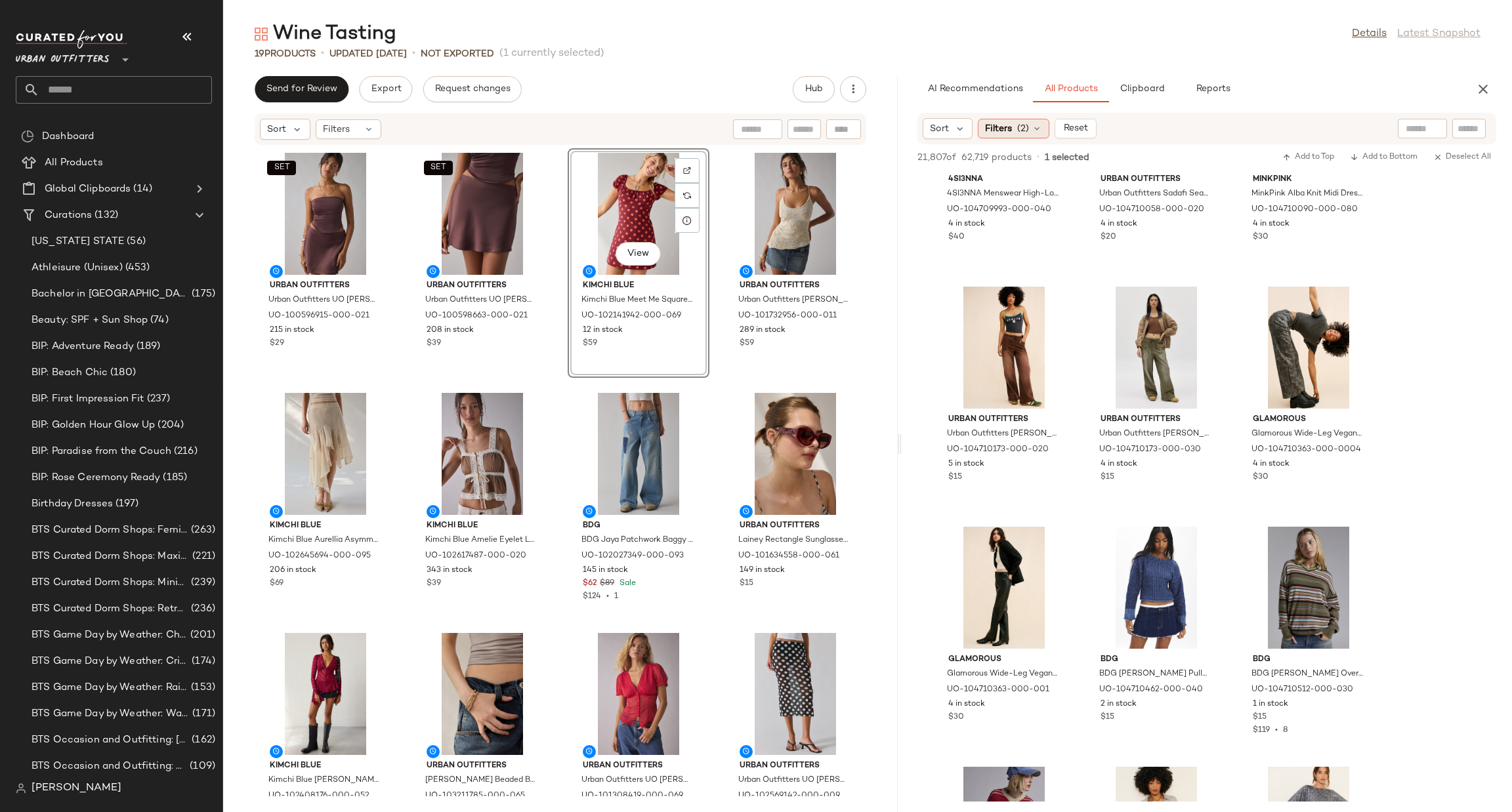
click at [1006, 122] on span "Filters" at bounding box center [998, 129] width 27 height 14
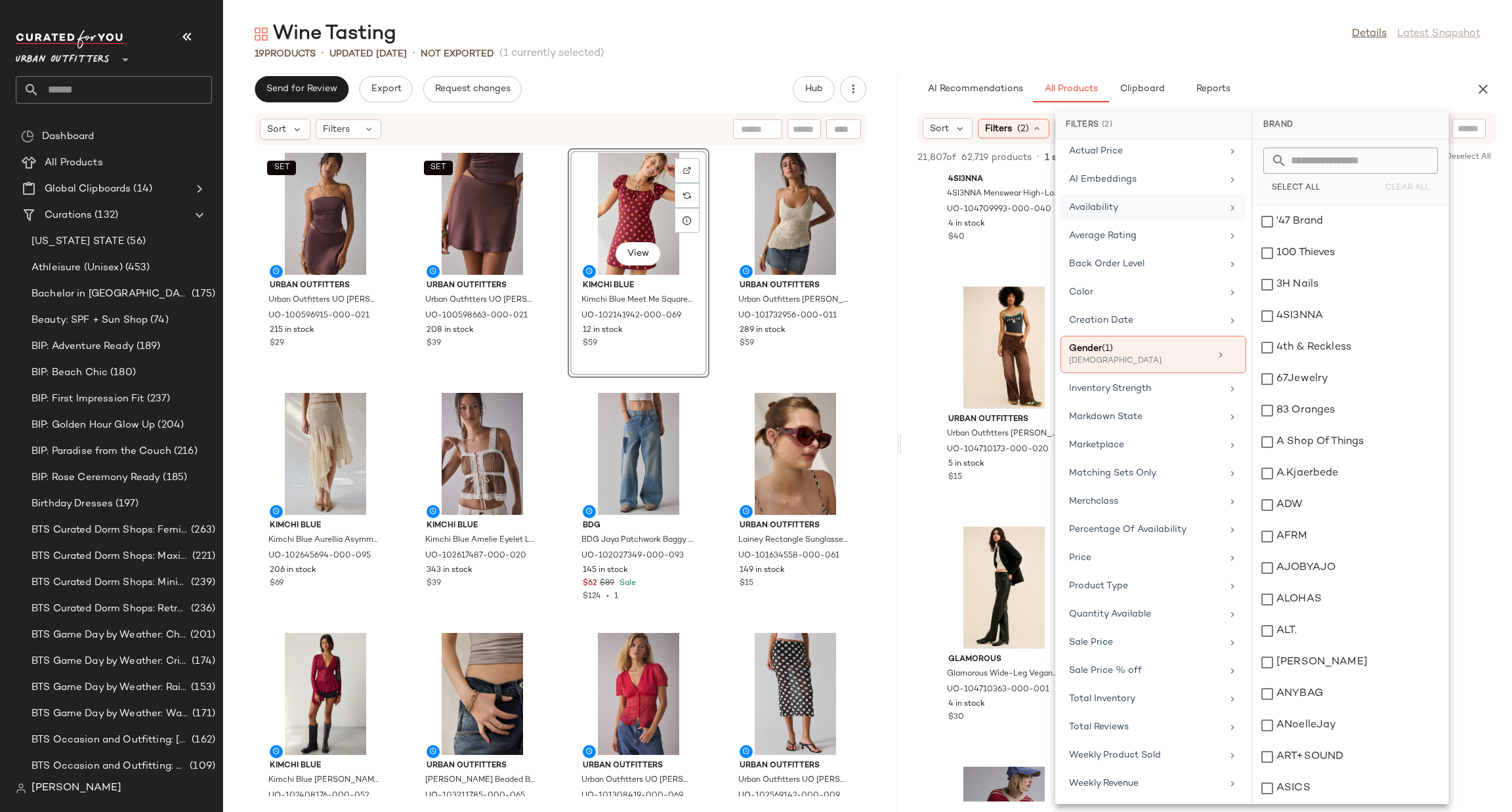
scroll to position [109, 0]
click at [1092, 441] on div "Marketplace" at bounding box center [1145, 445] width 153 height 14
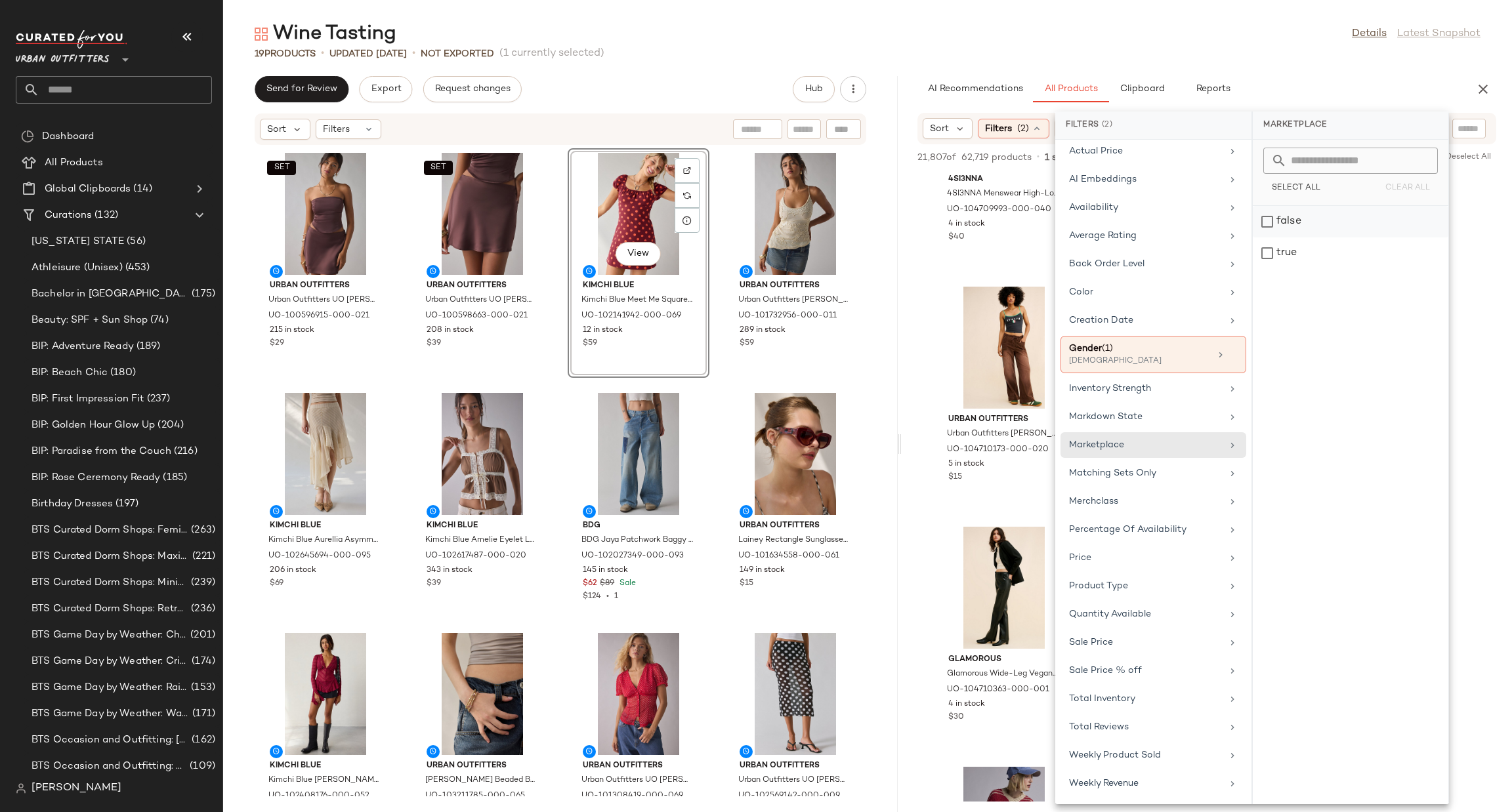
click at [1303, 237] on div "false" at bounding box center [1351, 253] width 195 height 31
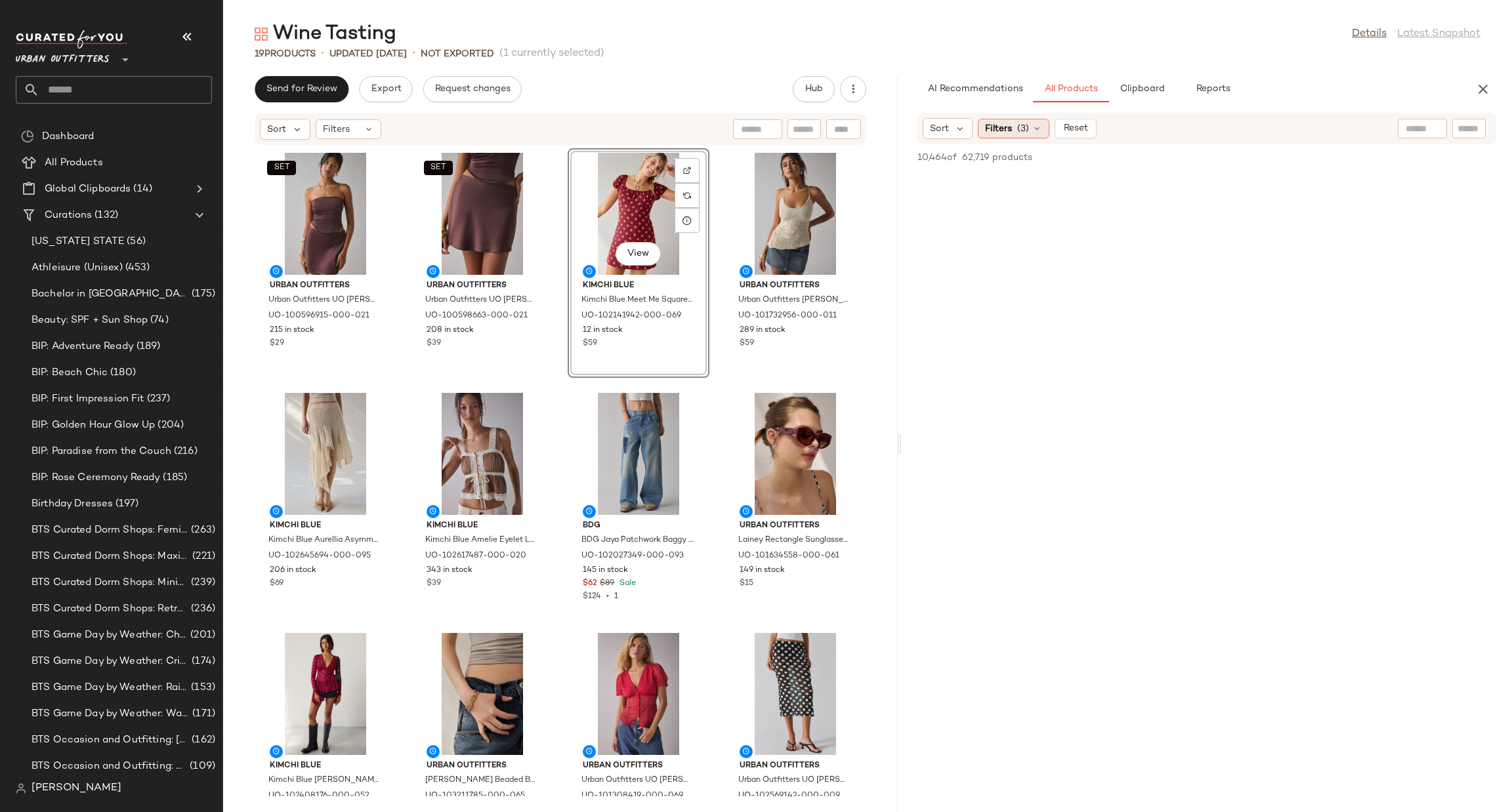
click at [1003, 135] on span "Filters" at bounding box center [998, 129] width 27 height 14
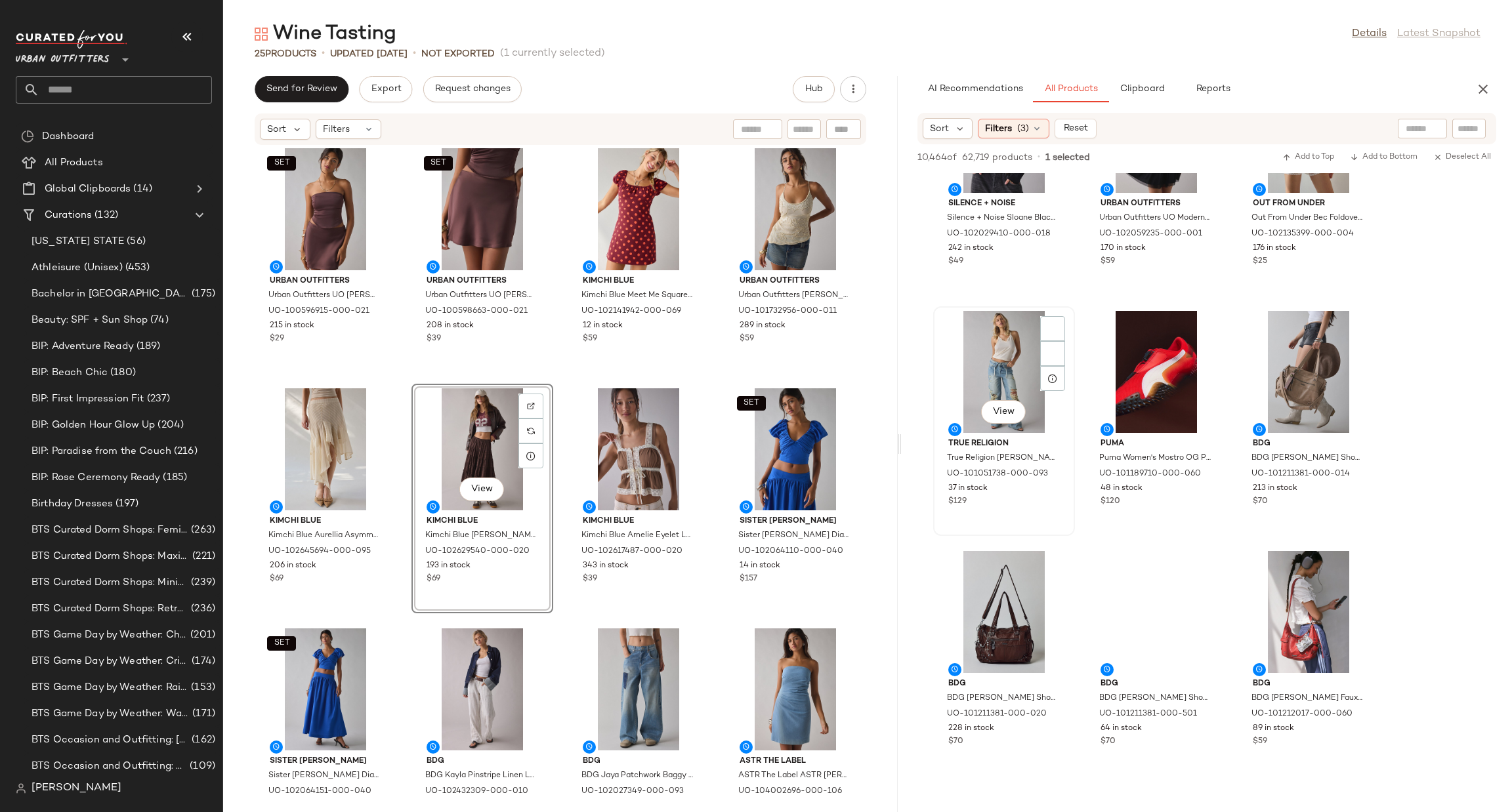
scroll to position [17111, 0]
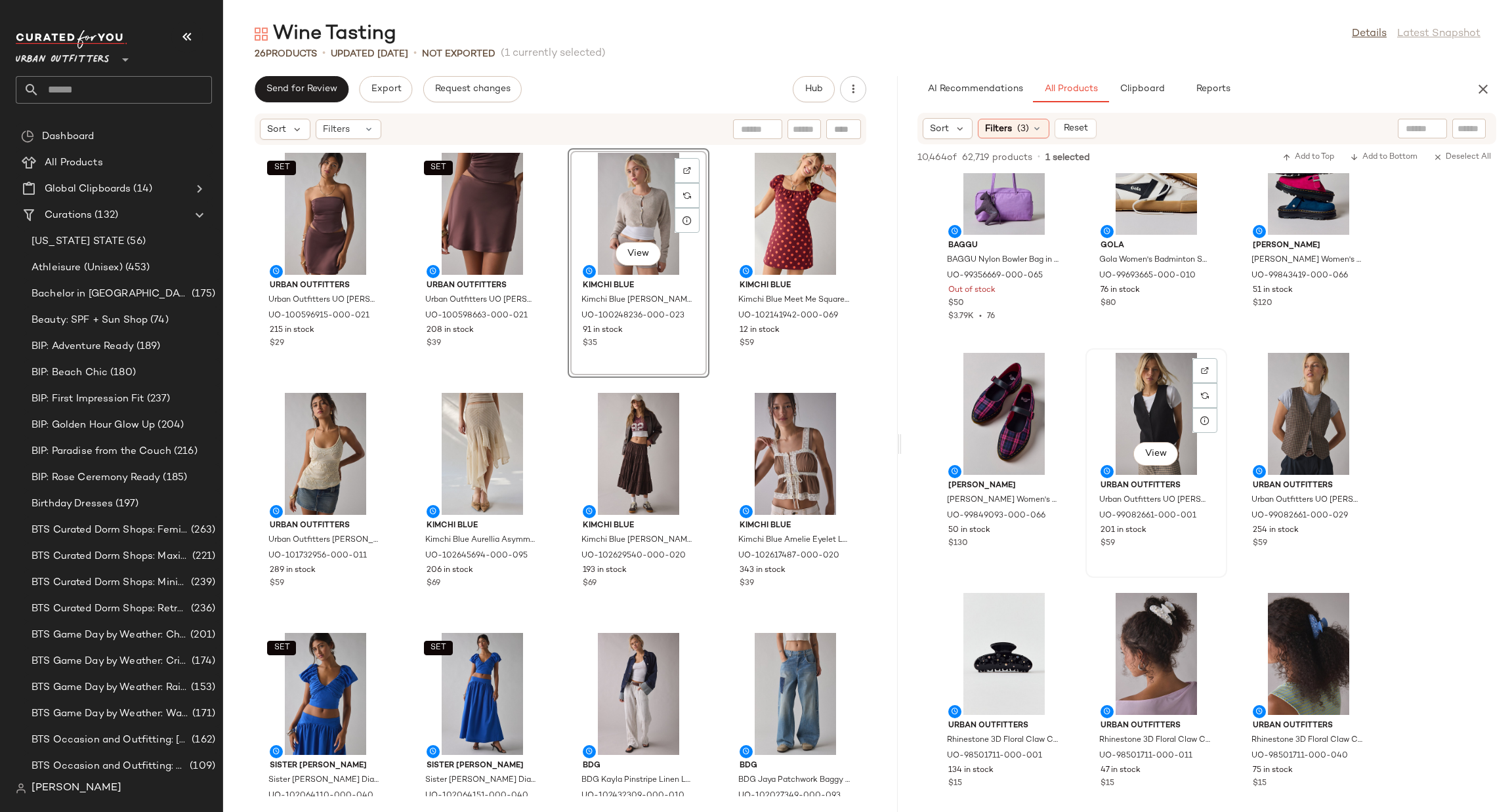
scroll to position [18345, 0]
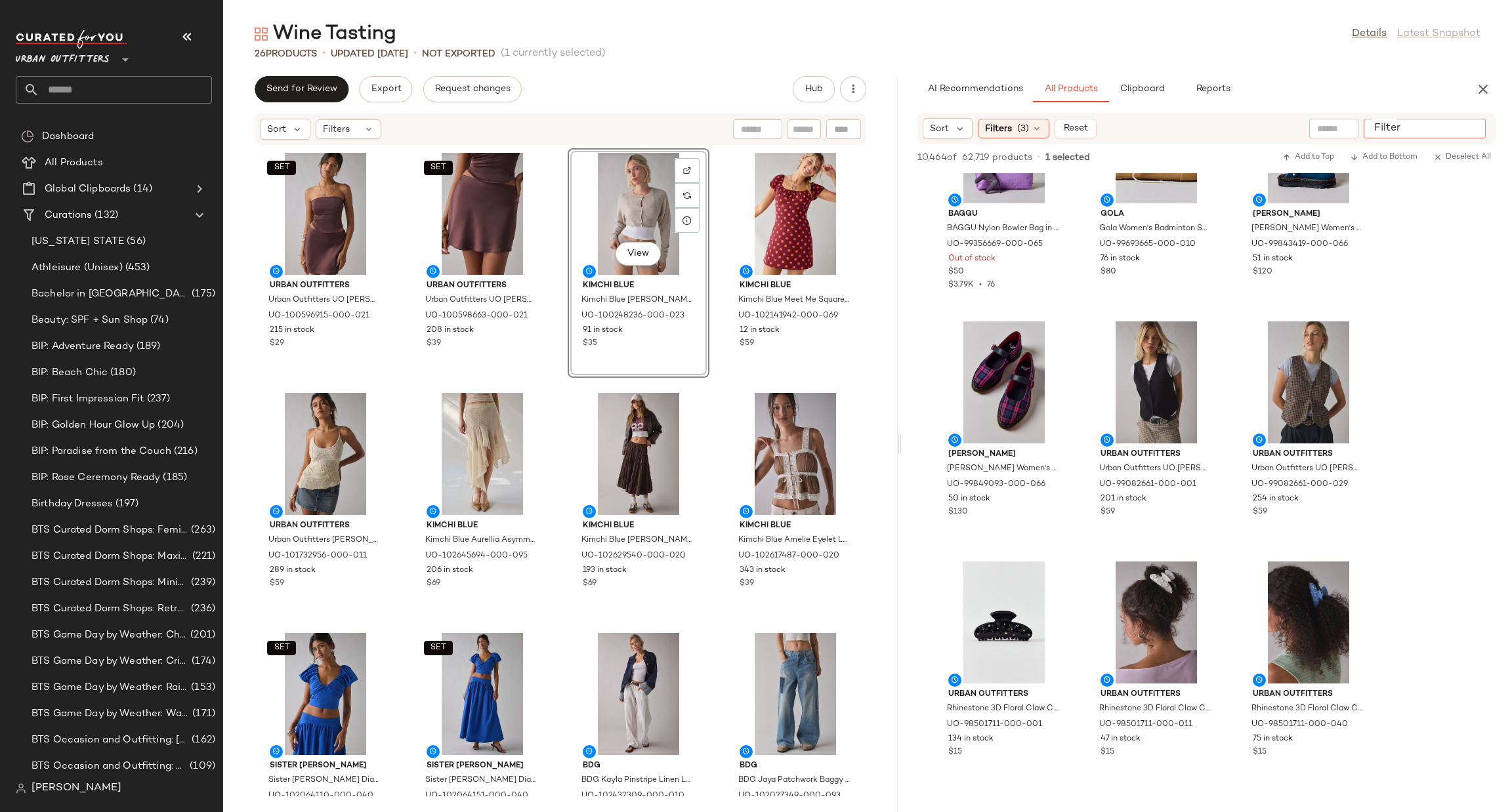
click at [1467, 122] on input "Filter" at bounding box center [1425, 129] width 111 height 14
type input "****"
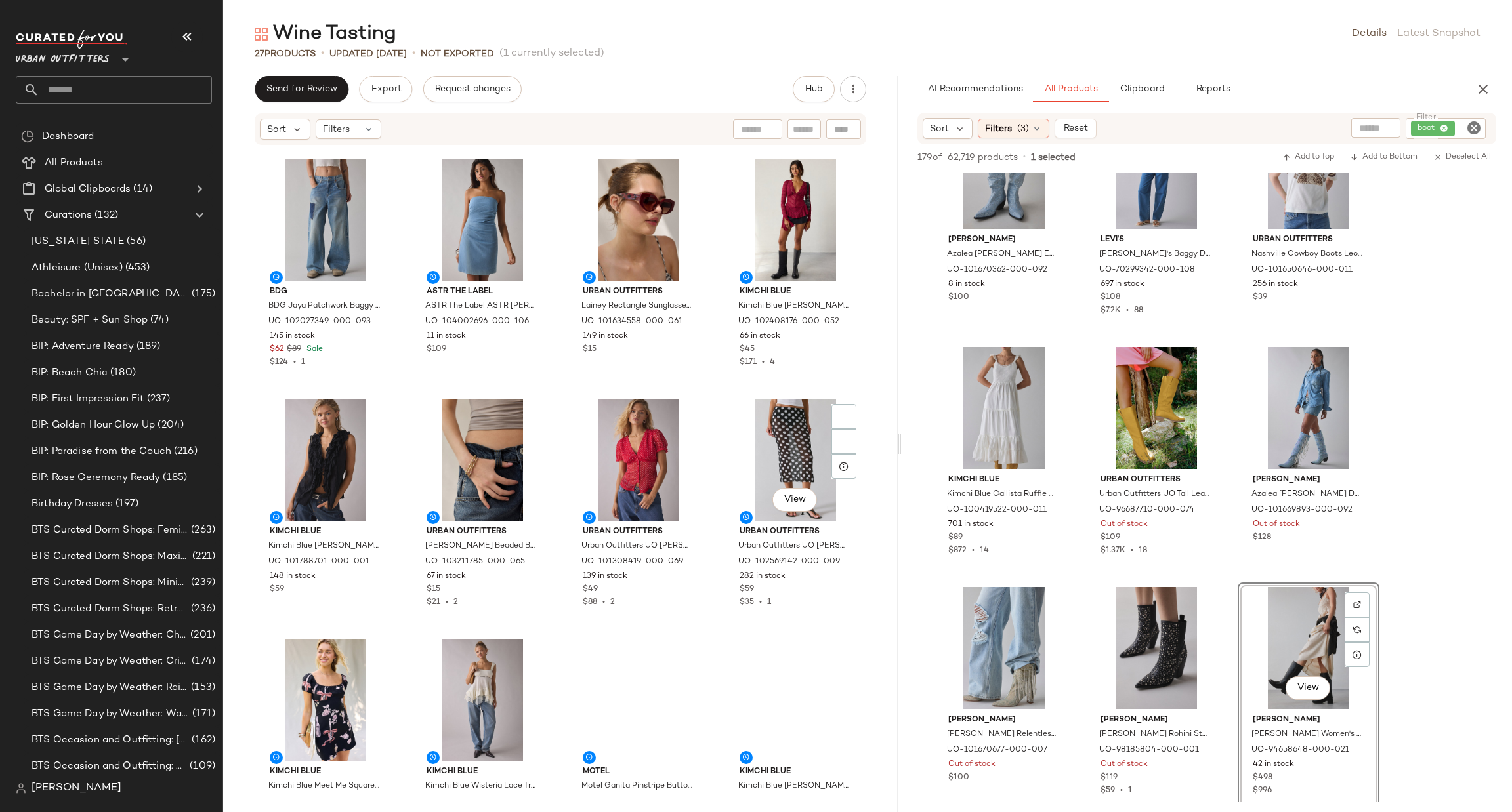
scroll to position [797, 0]
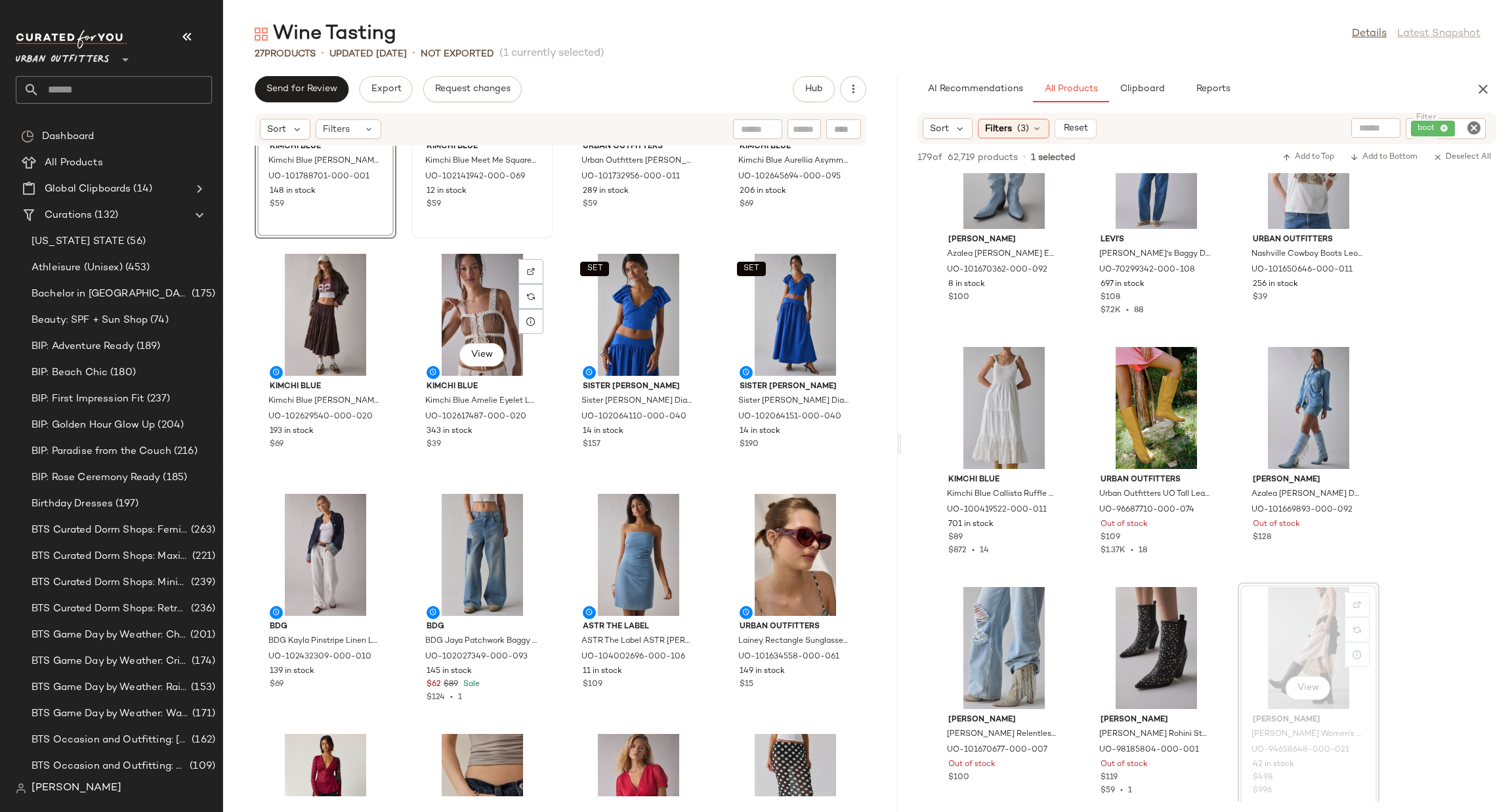
scroll to position [403, 0]
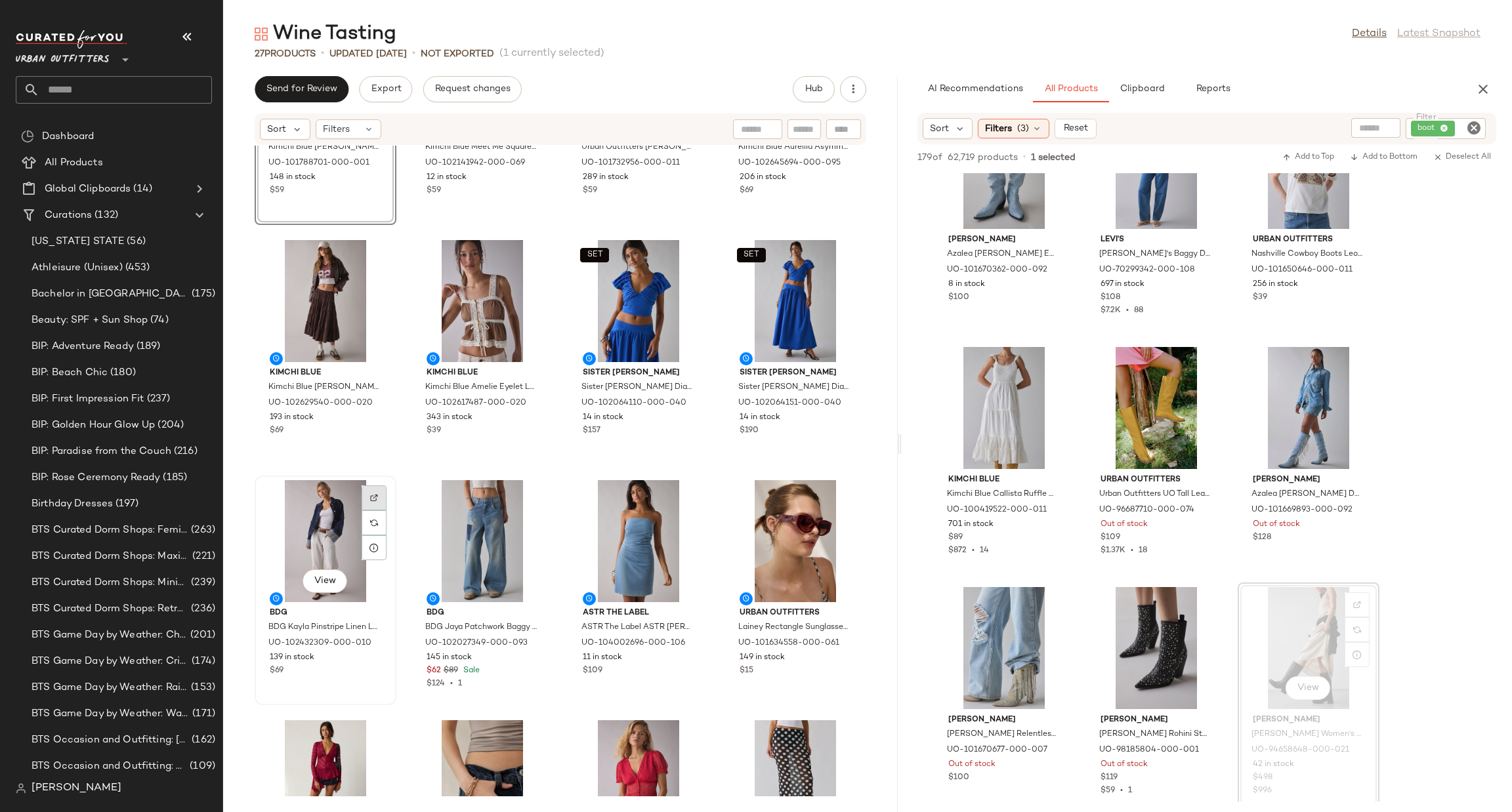
click at [379, 511] on div at bounding box center [374, 523] width 25 height 25
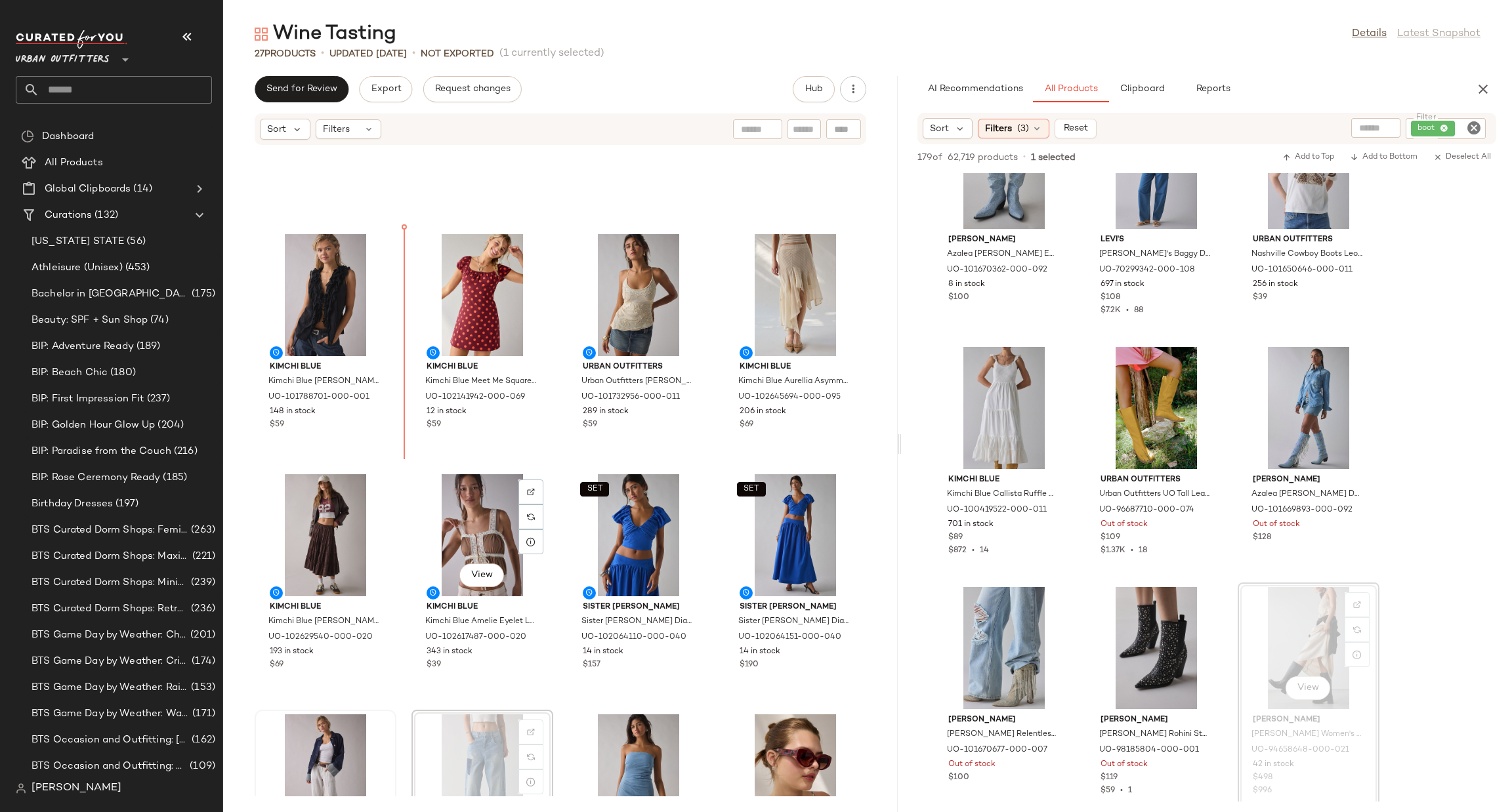
scroll to position [149, 0]
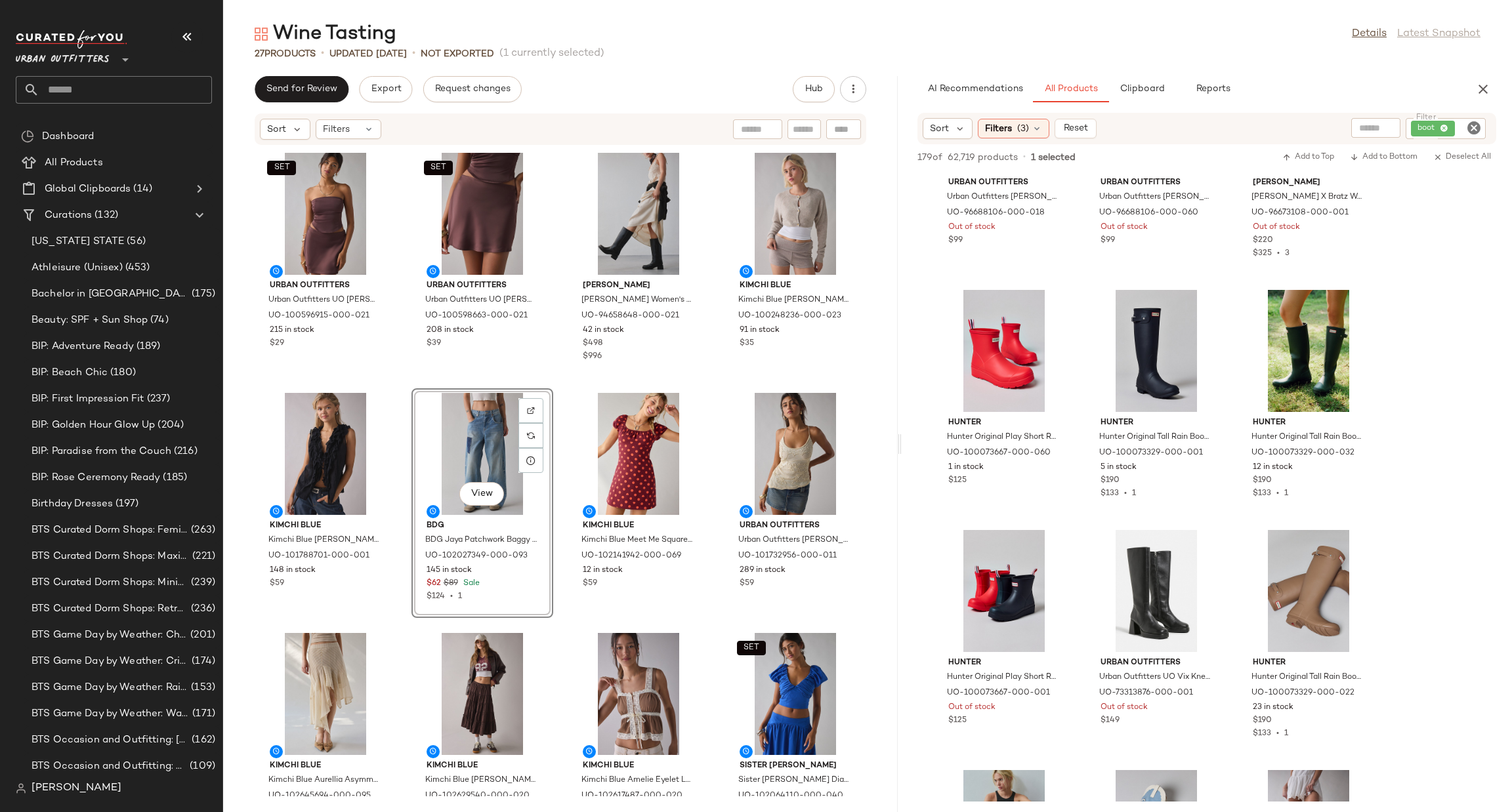
scroll to position [3935, 0]
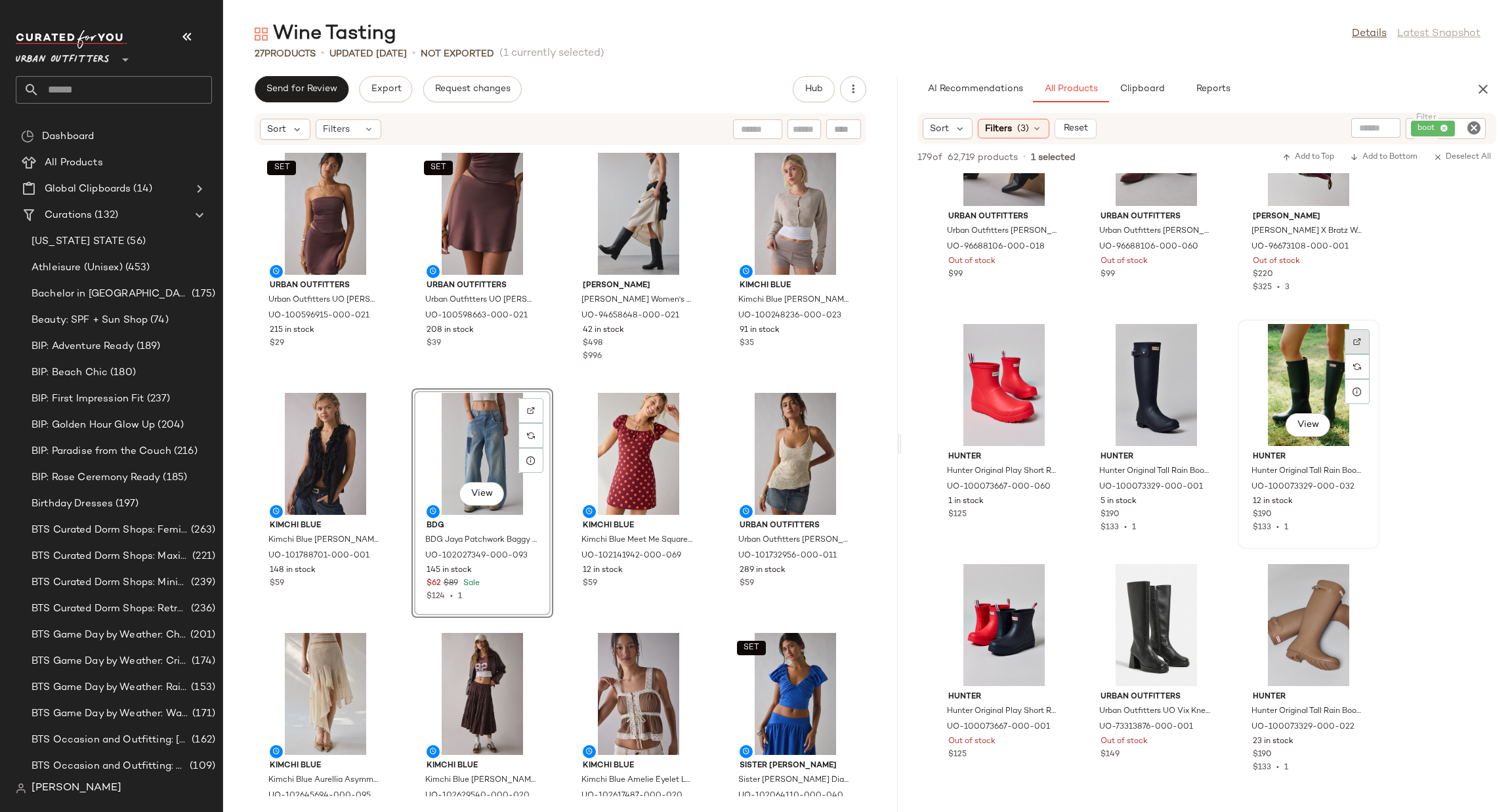
click at [1355, 340] on img at bounding box center [1357, 342] width 8 height 8
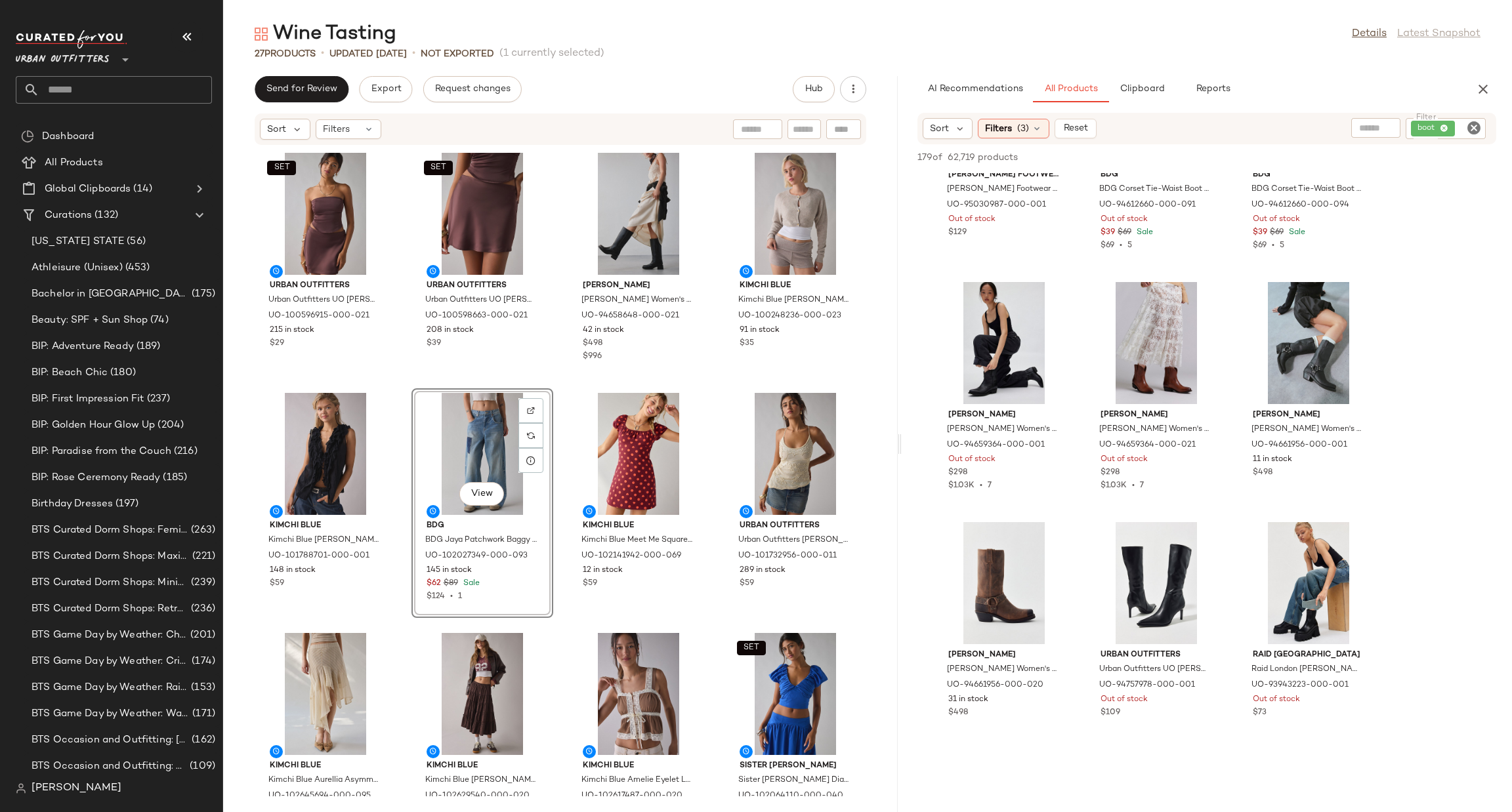
scroll to position [9052, 0]
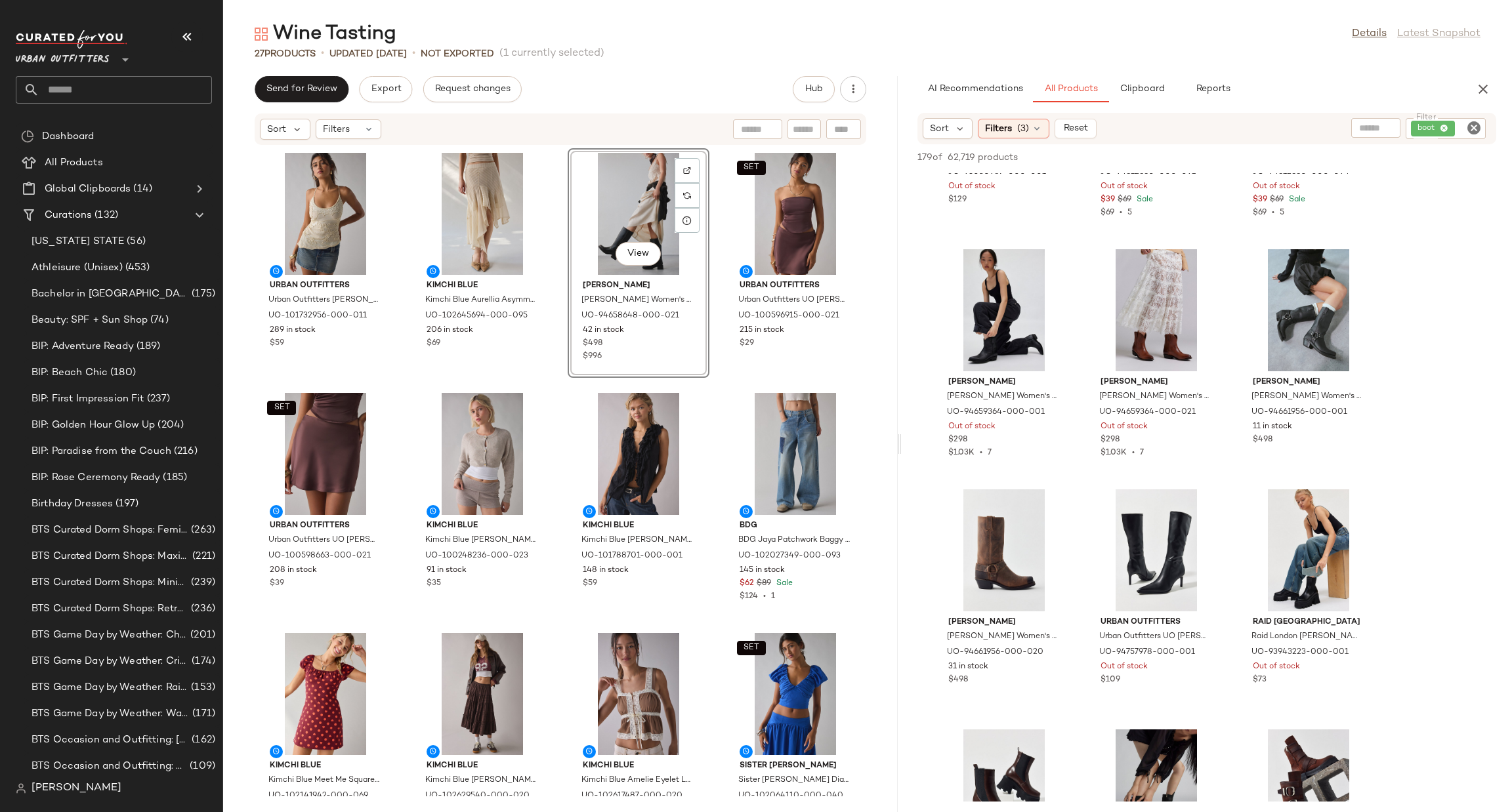
click at [1470, 127] on icon "Clear Filter" at bounding box center [1474, 128] width 16 height 16
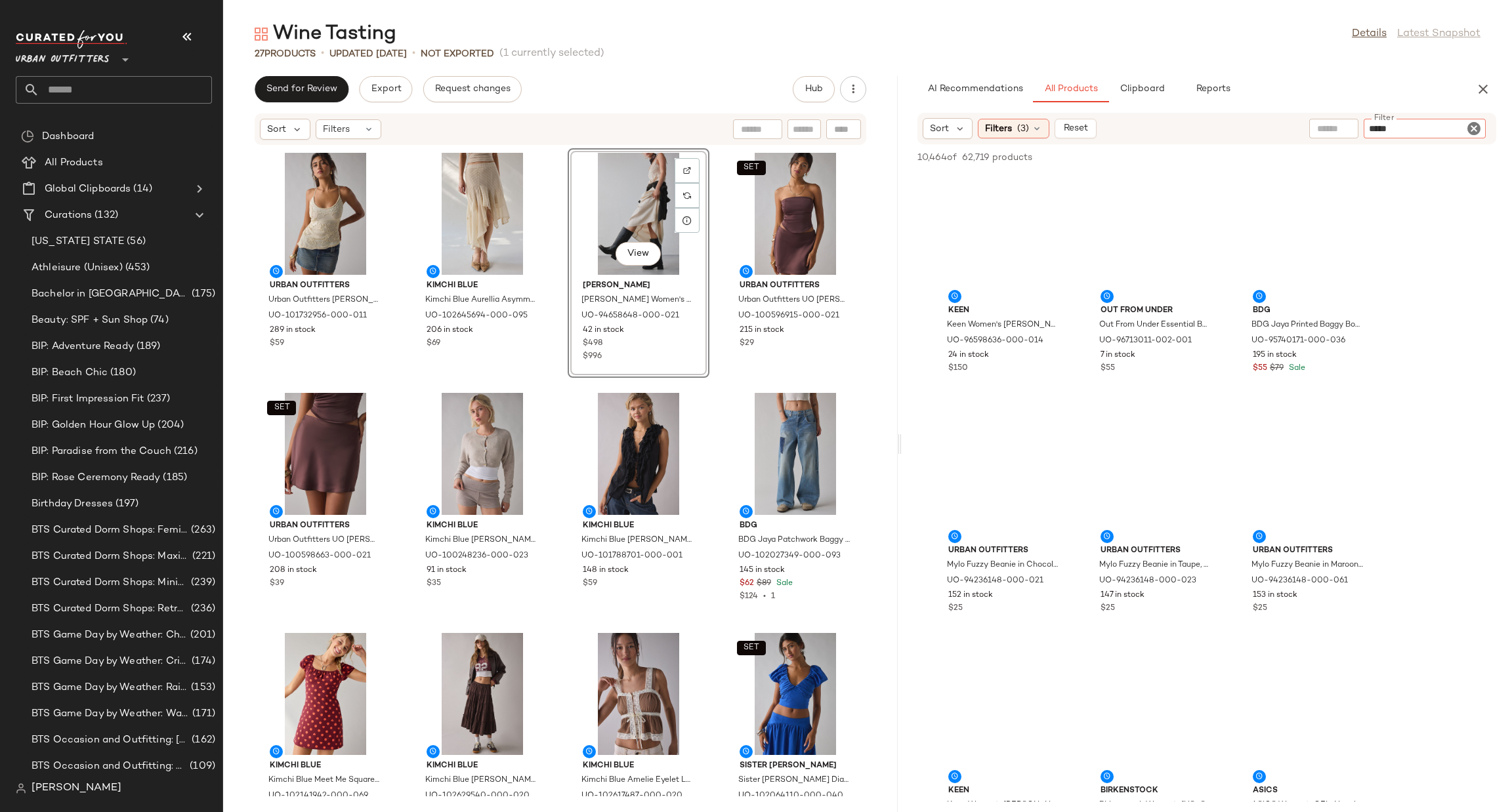
type input "******"
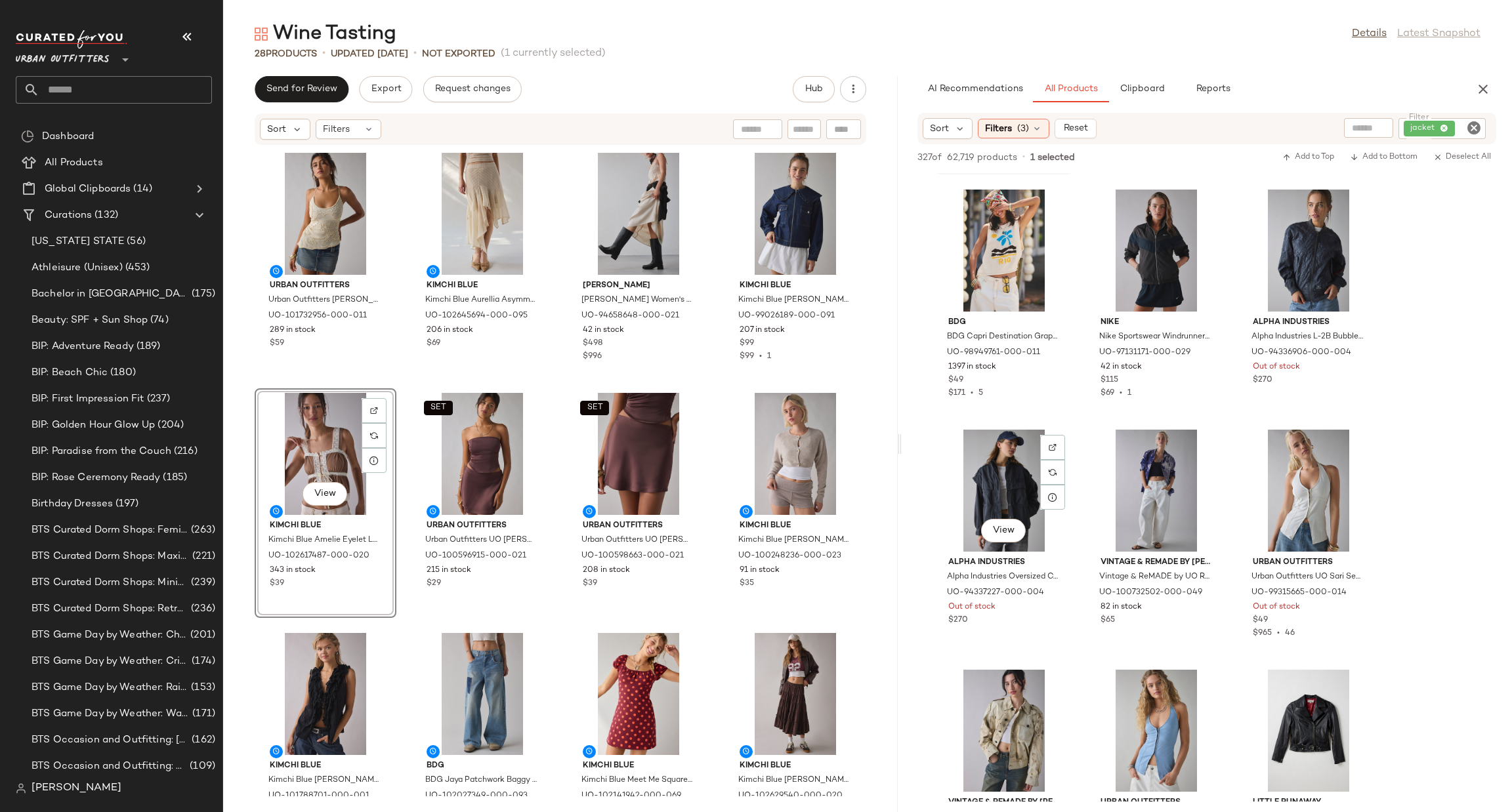
scroll to position [5707, 0]
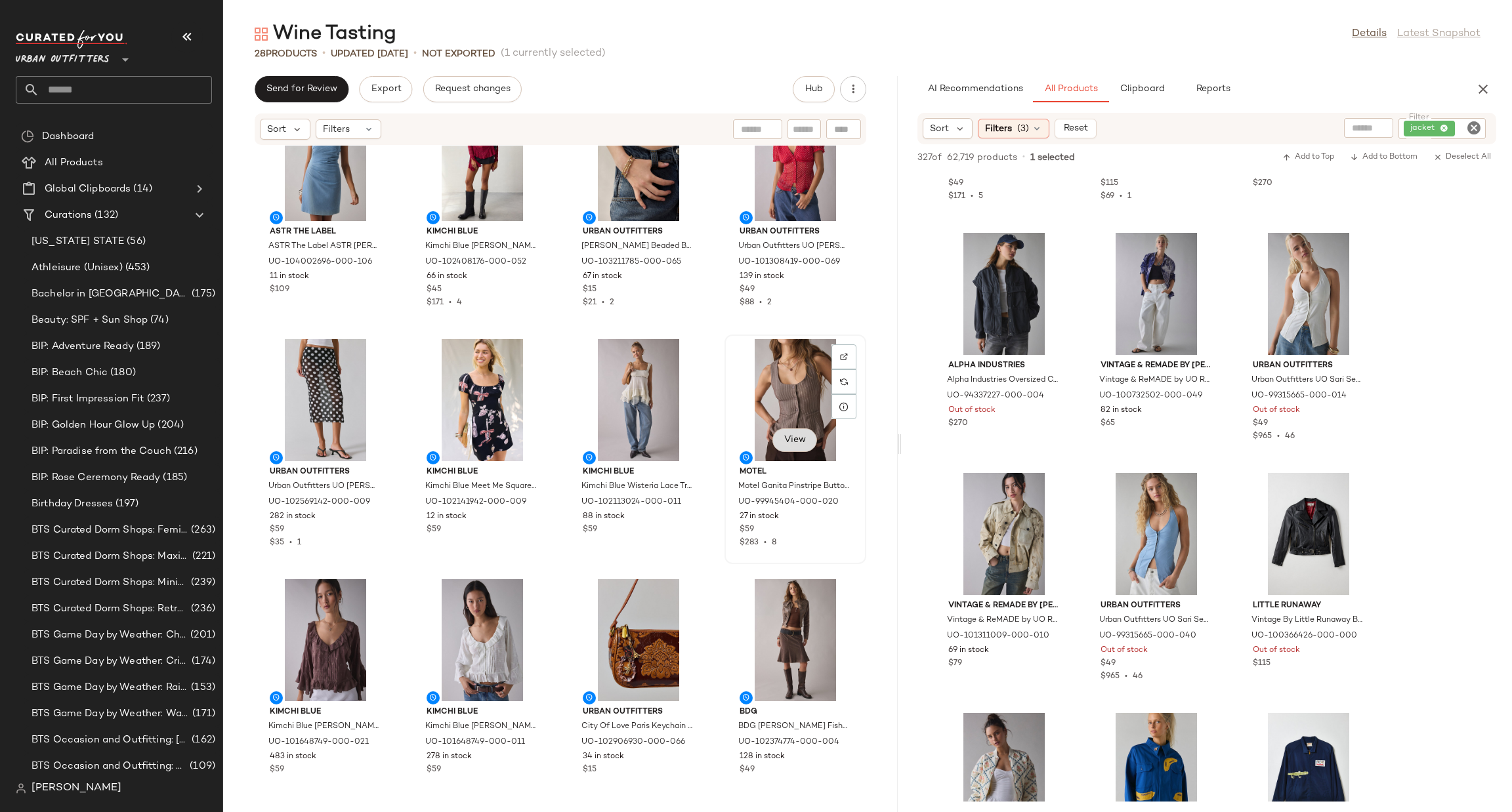
scroll to position [1032, 0]
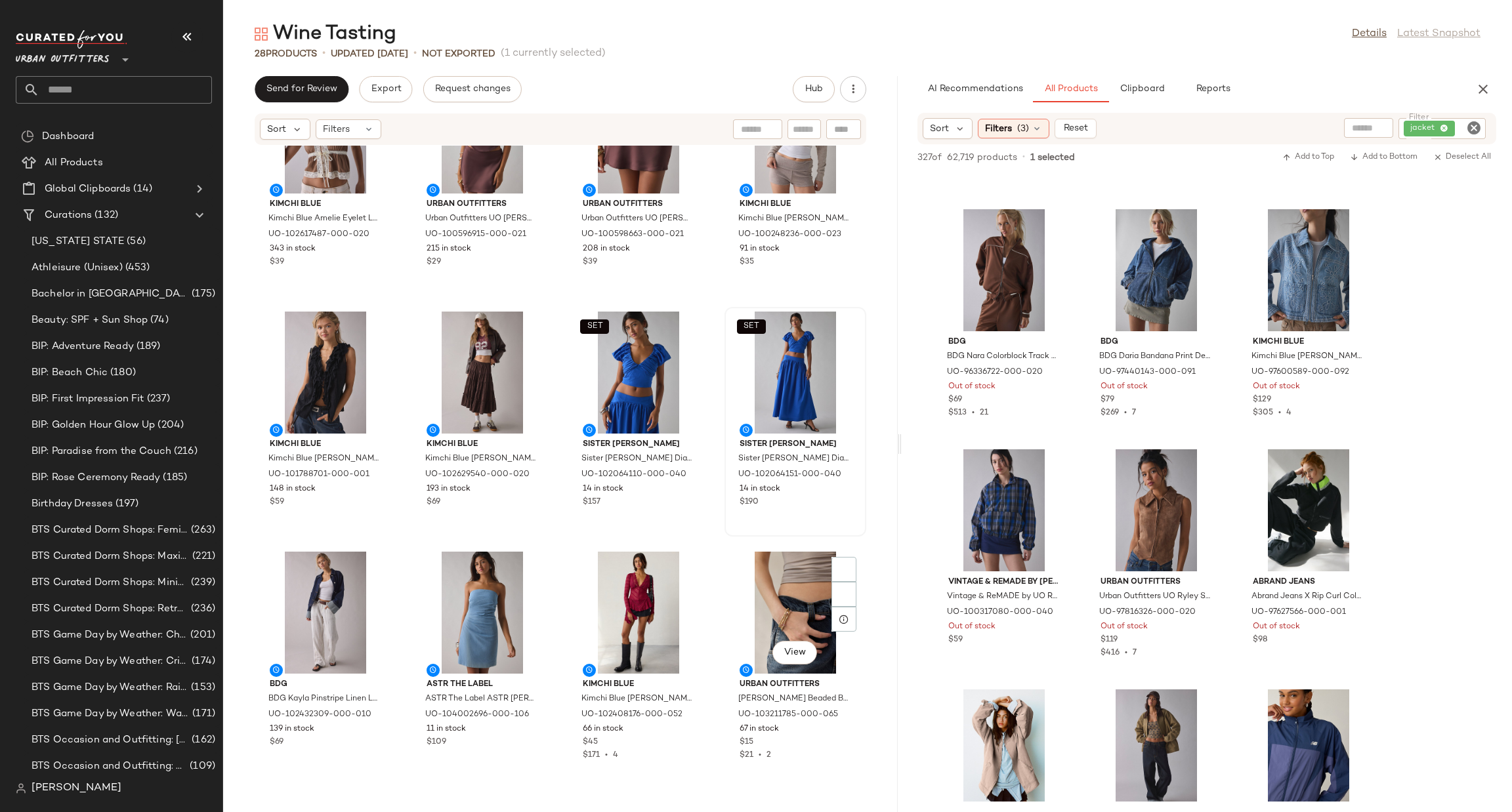
scroll to position [797, 0]
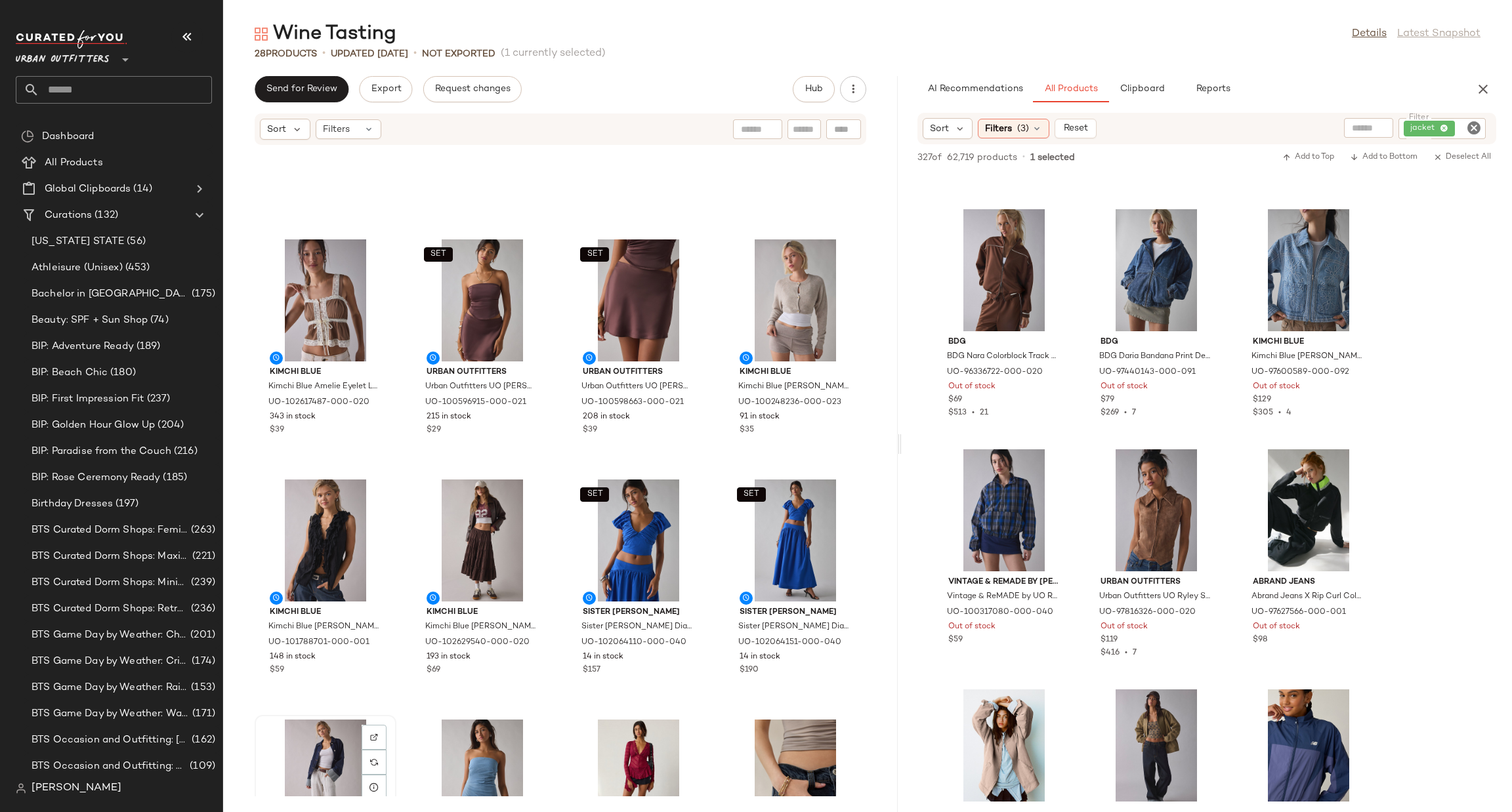
scroll to position [406, 0]
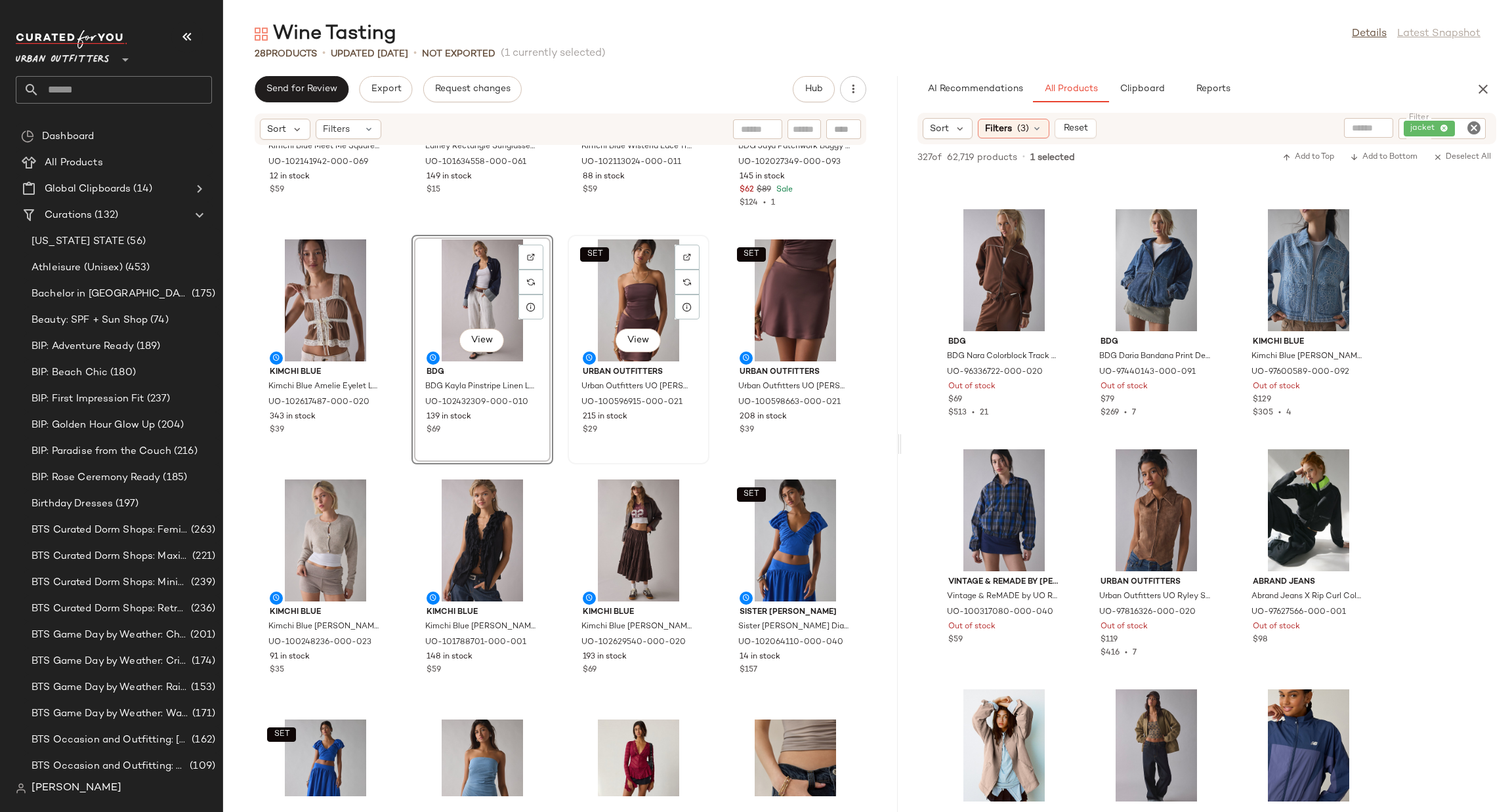
scroll to position [601, 0]
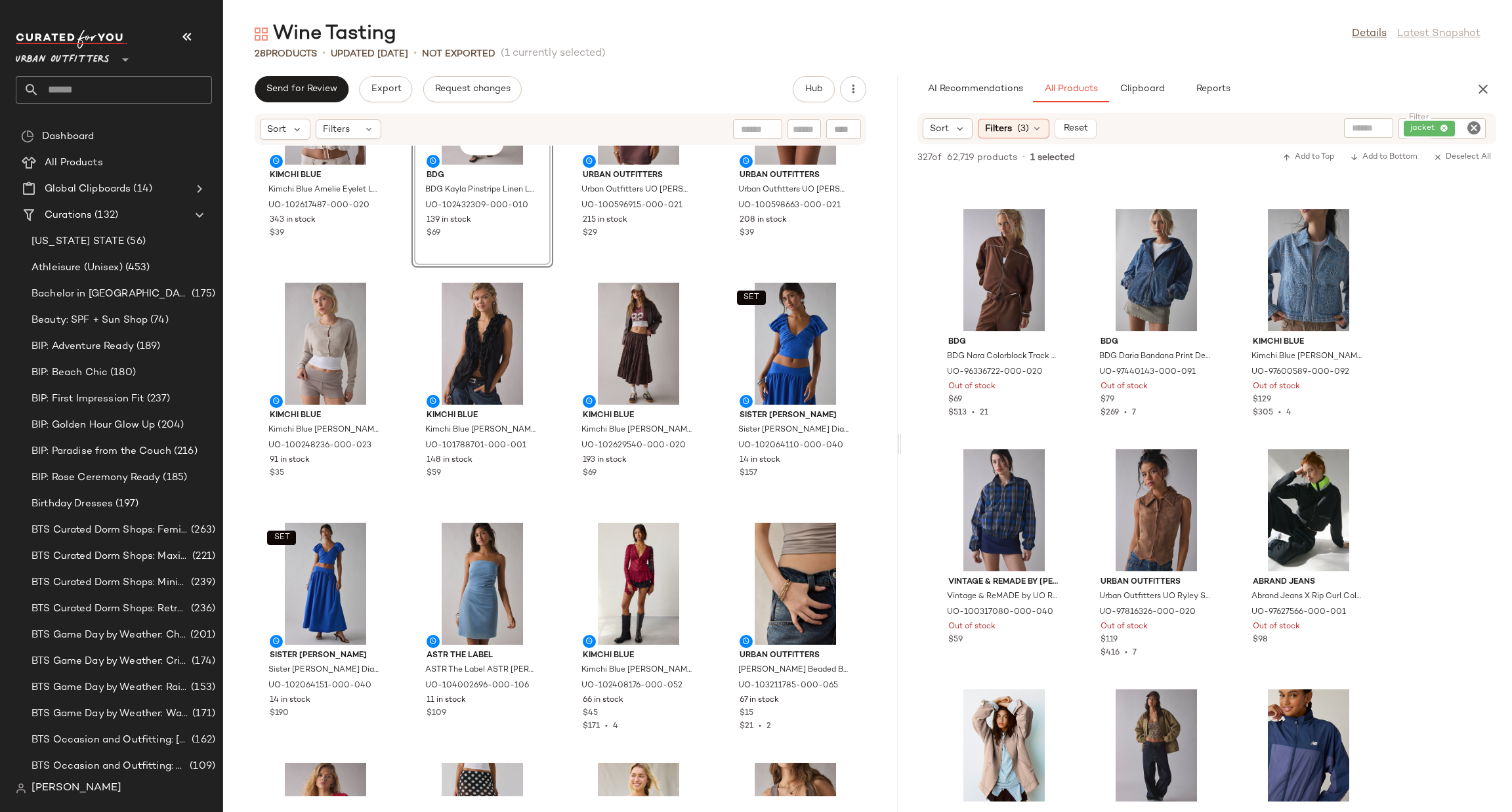
click at [1473, 124] on icon "Clear Filter" at bounding box center [1474, 128] width 16 height 16
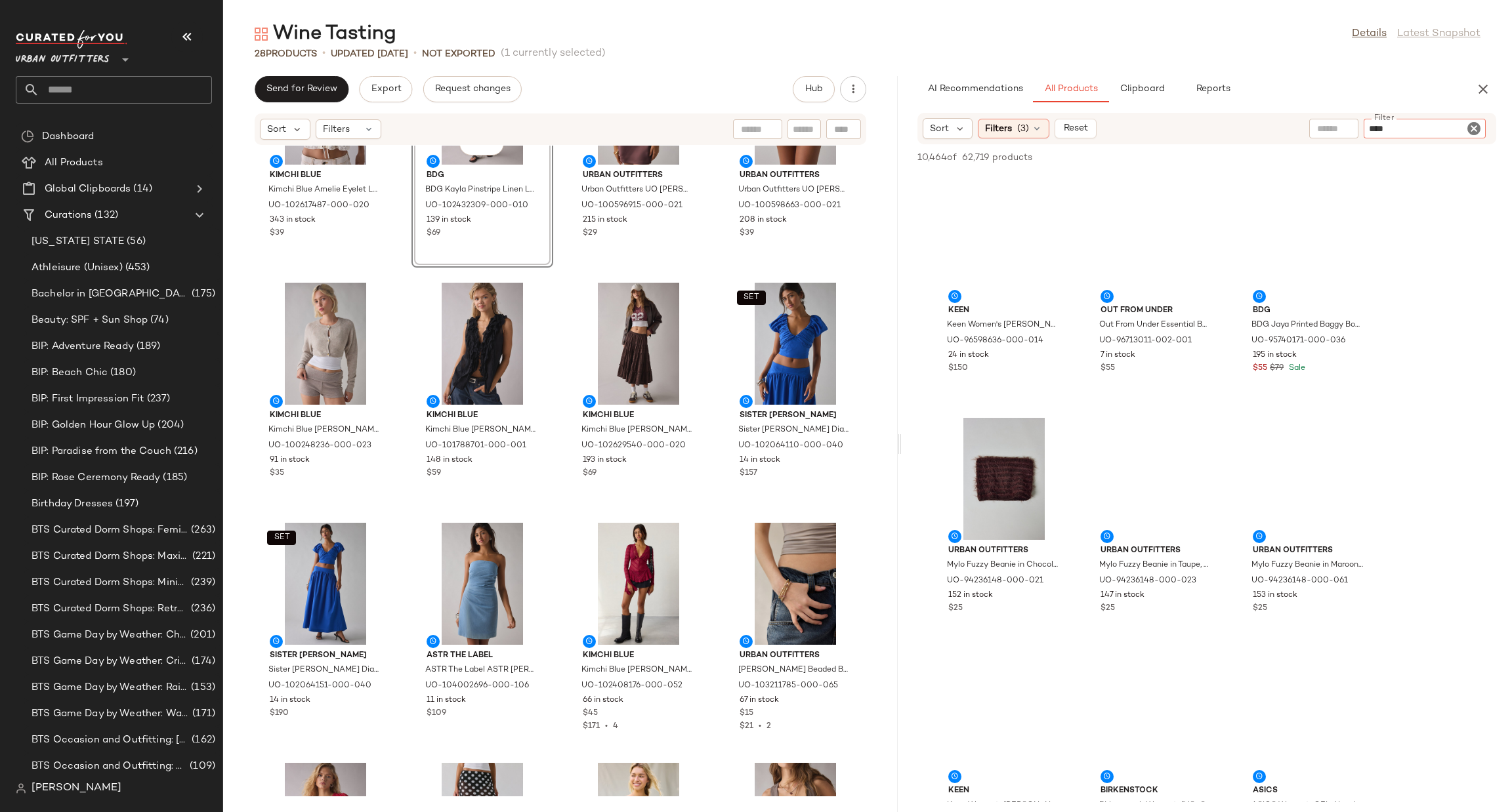
type input "*****"
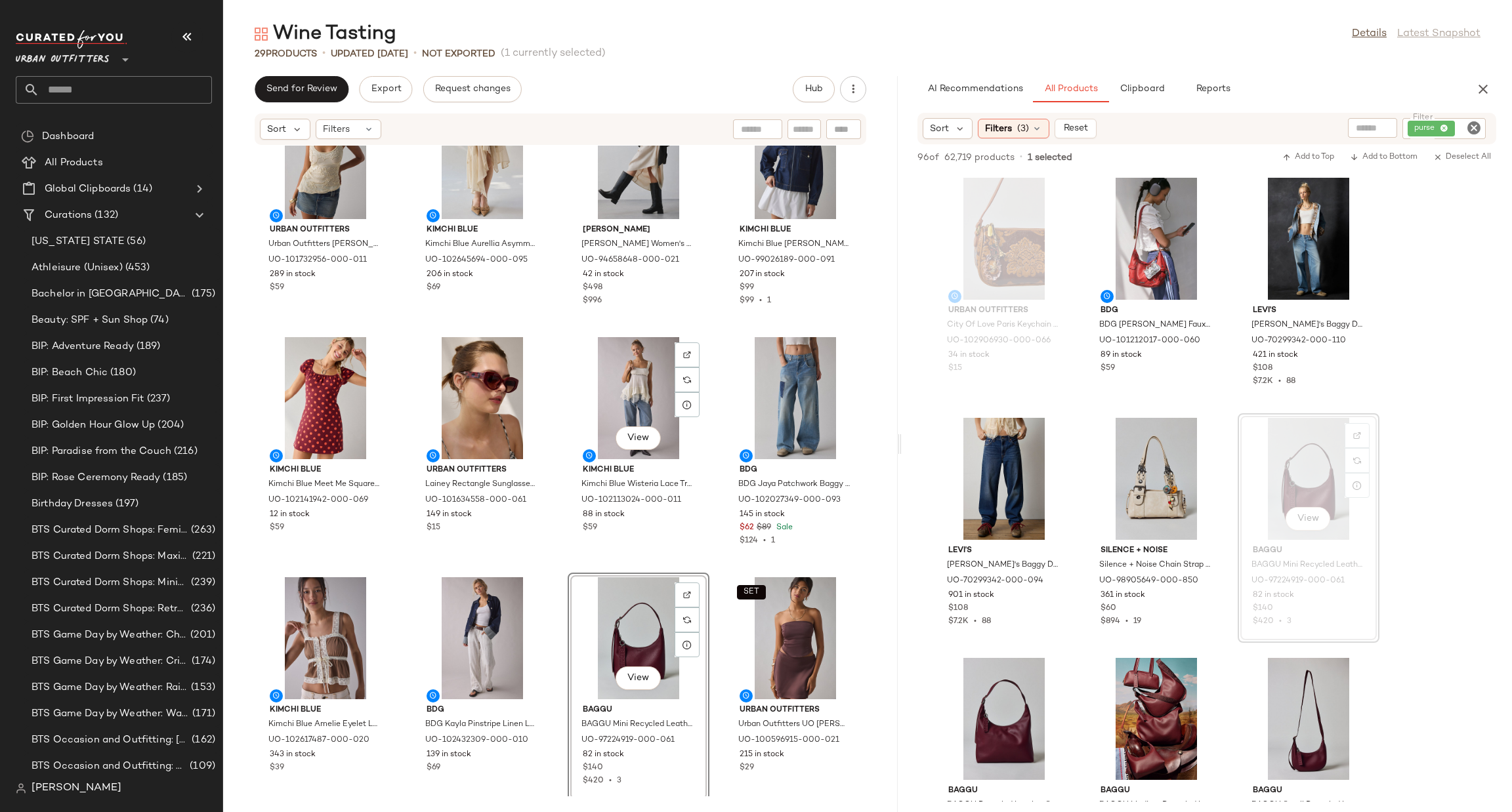
scroll to position [0, 0]
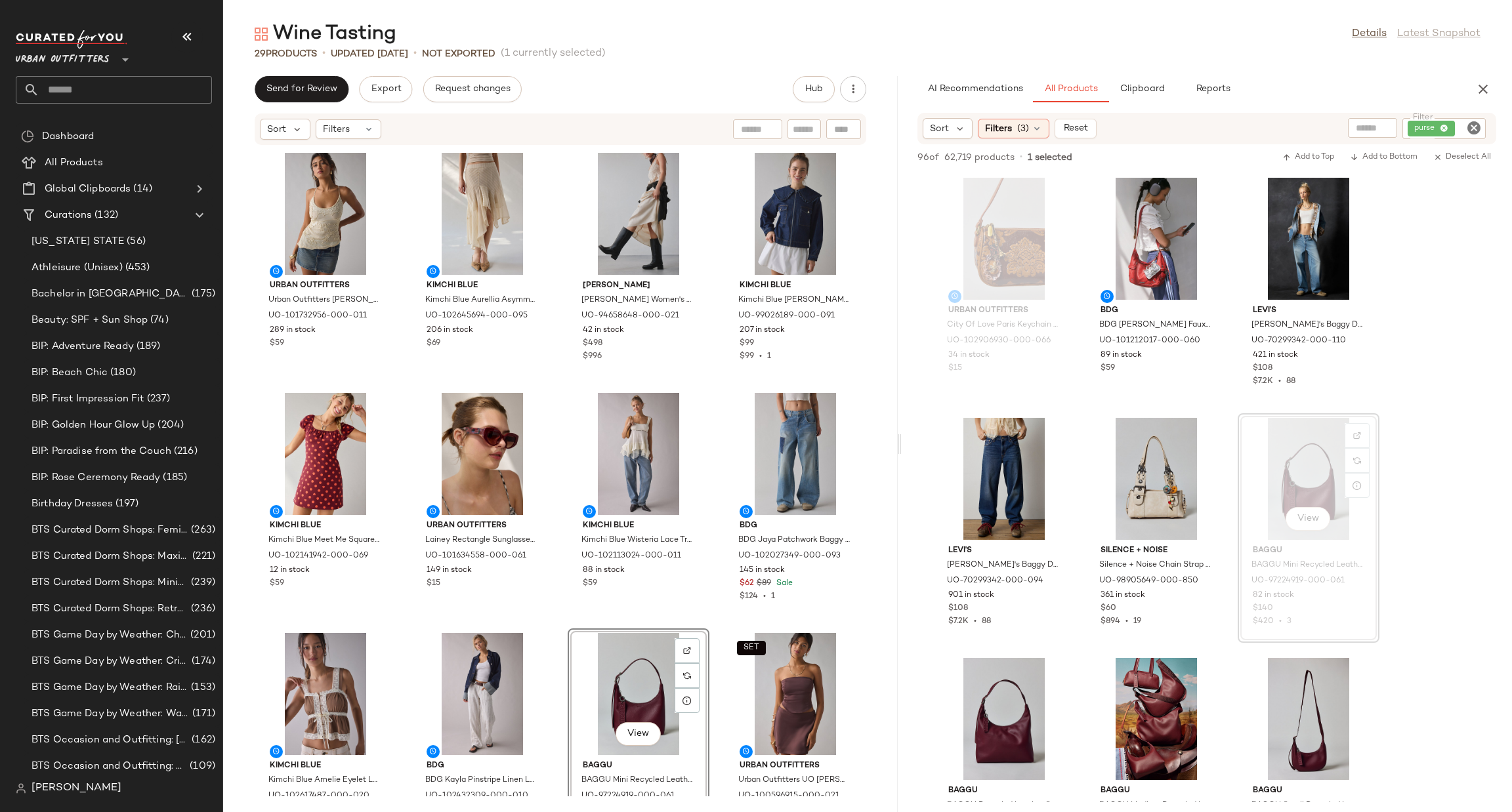
click at [1479, 124] on icon "Clear Filter" at bounding box center [1474, 128] width 16 height 16
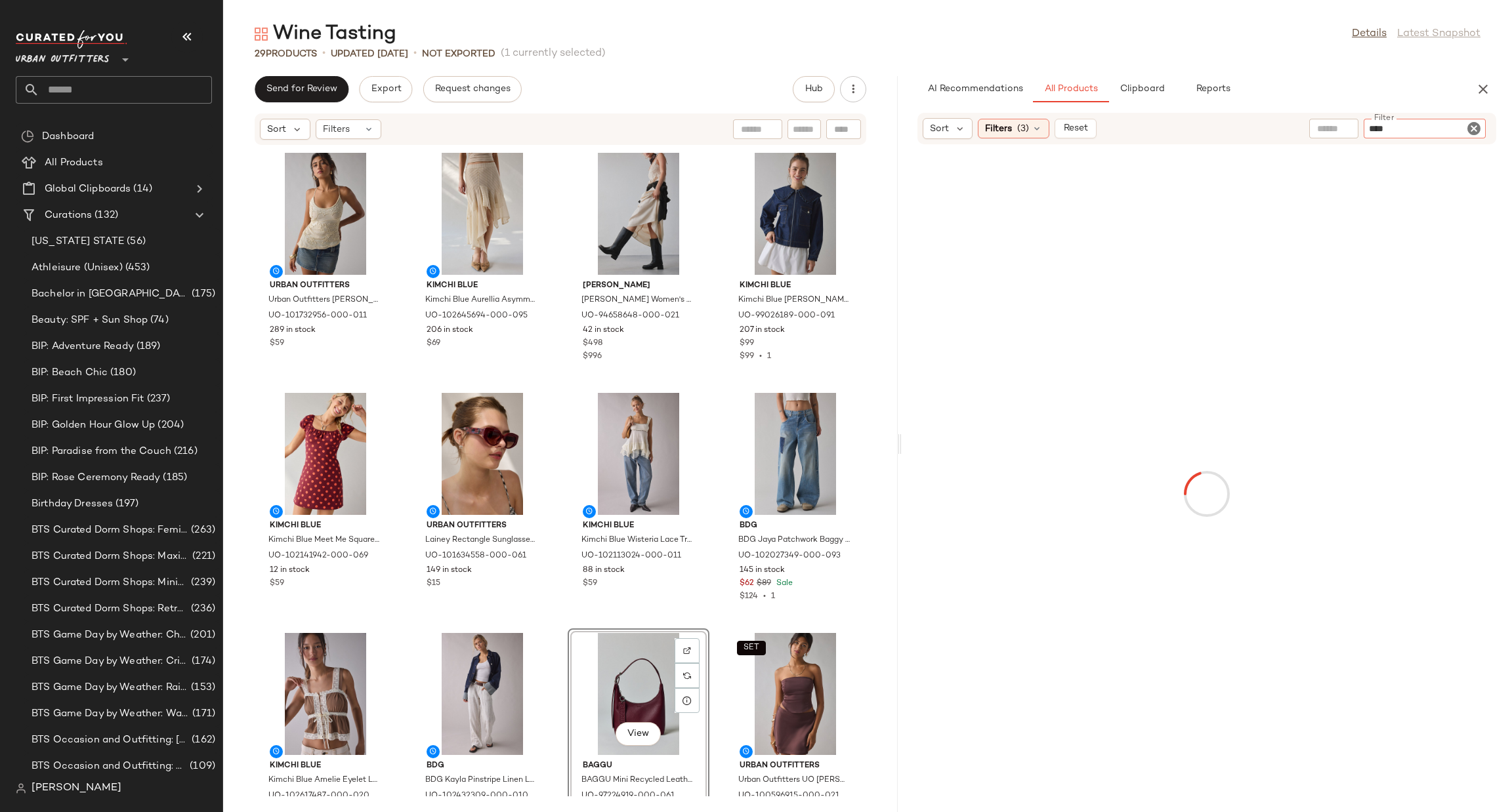
type input "*****"
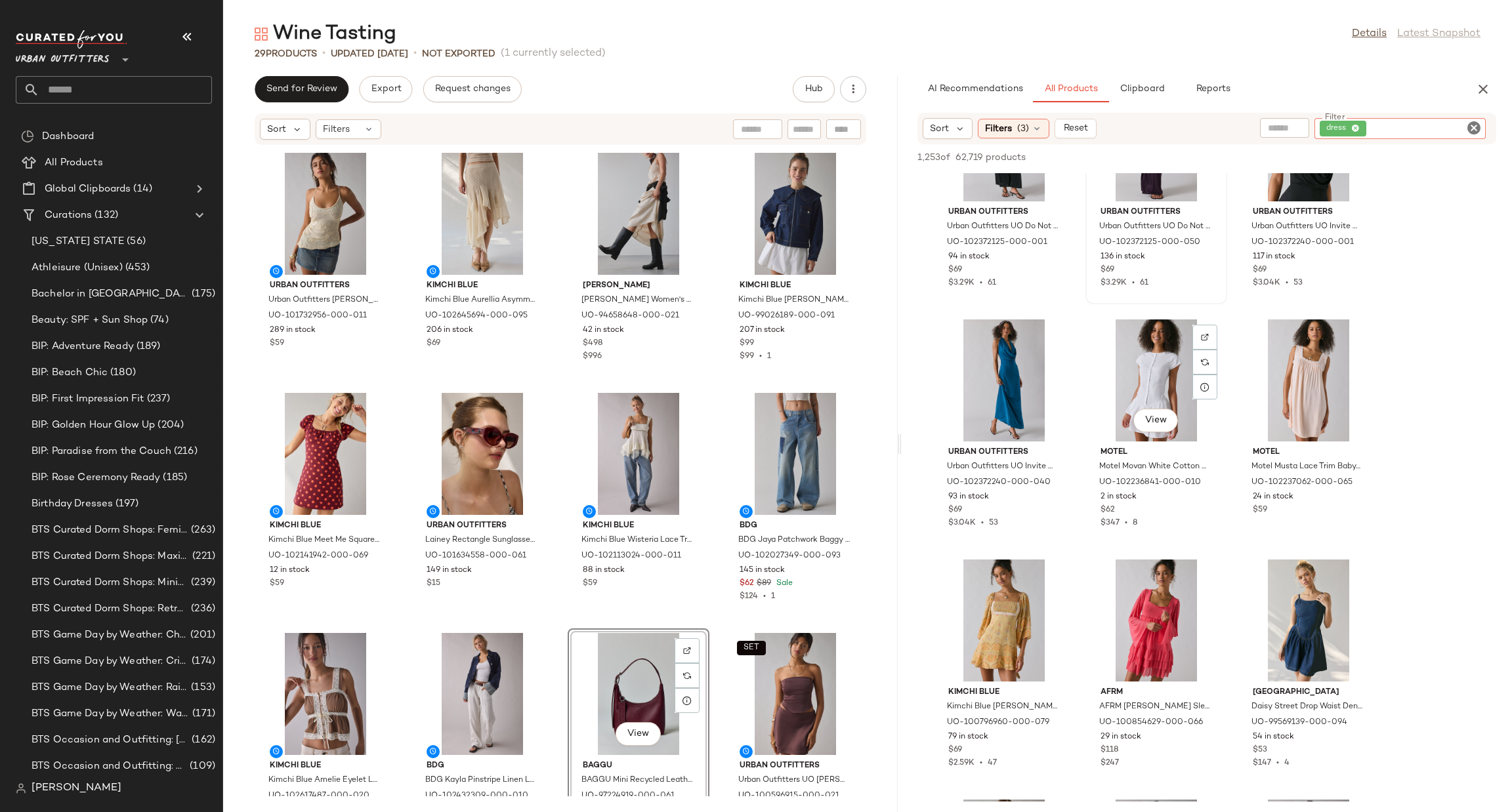
scroll to position [6495, 0]
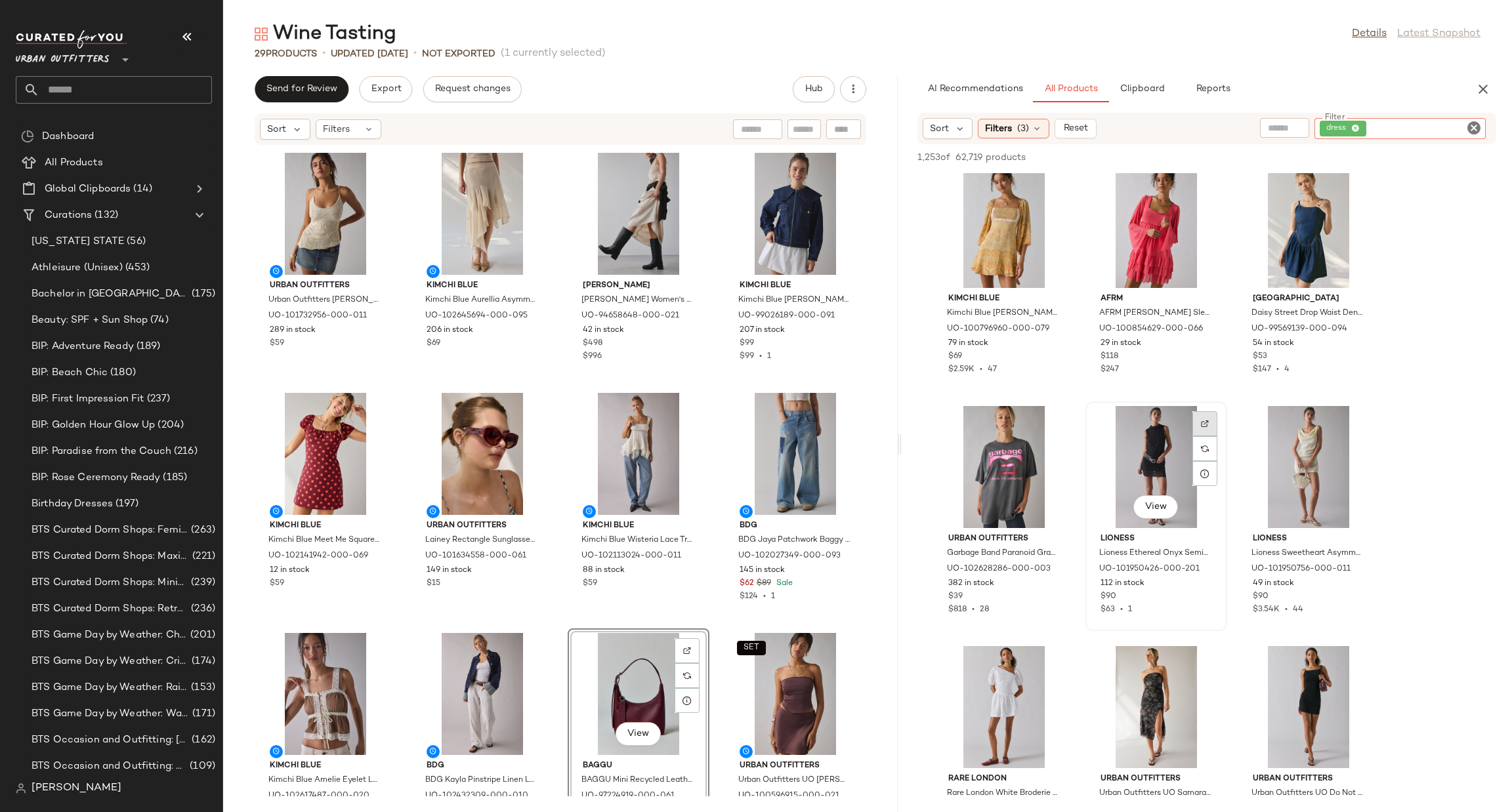
click at [1207, 422] on img at bounding box center [1204, 423] width 8 height 8
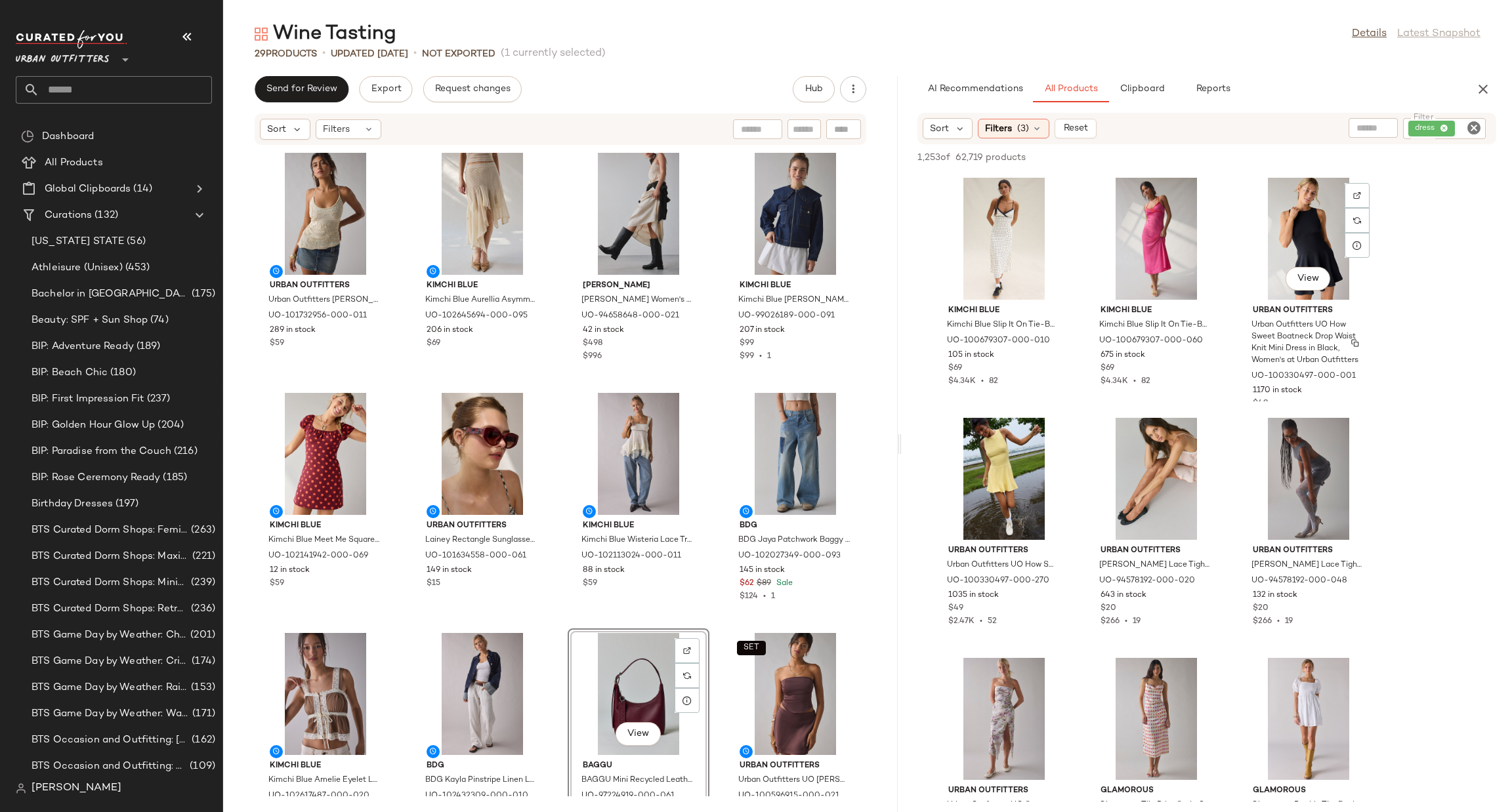
scroll to position [11611, 0]
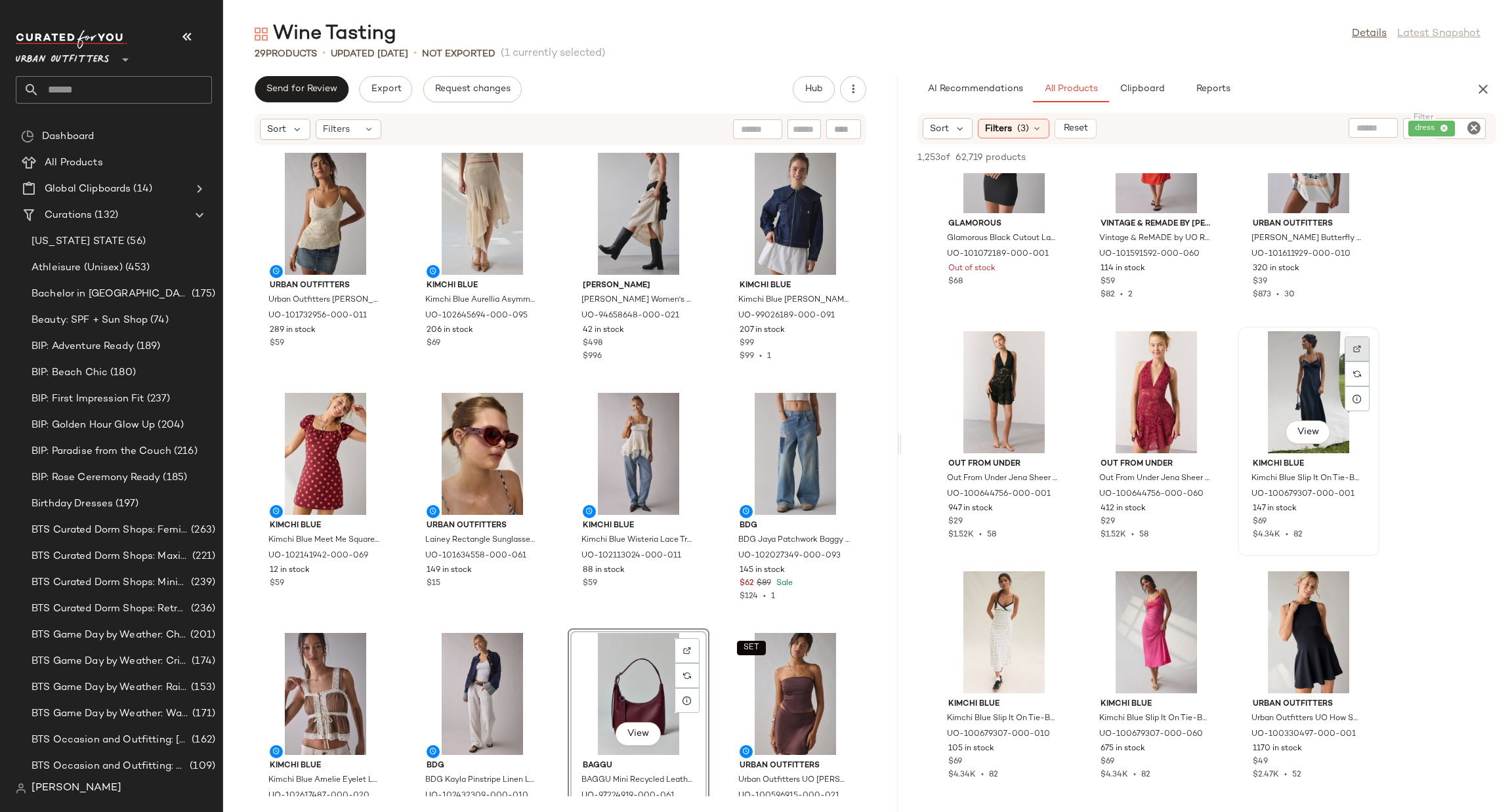
click at [1360, 351] on img at bounding box center [1357, 349] width 8 height 8
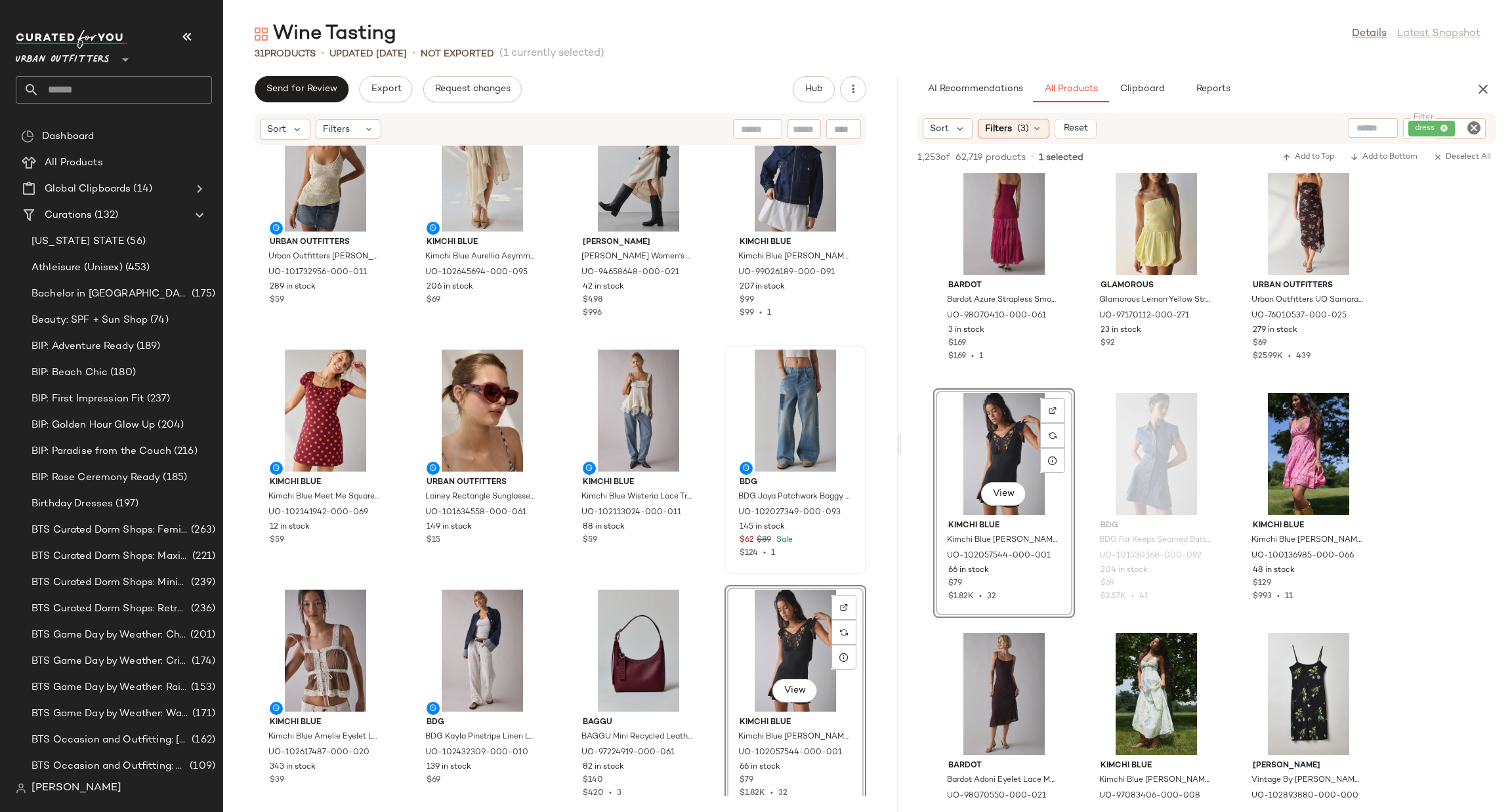
scroll to position [0, 0]
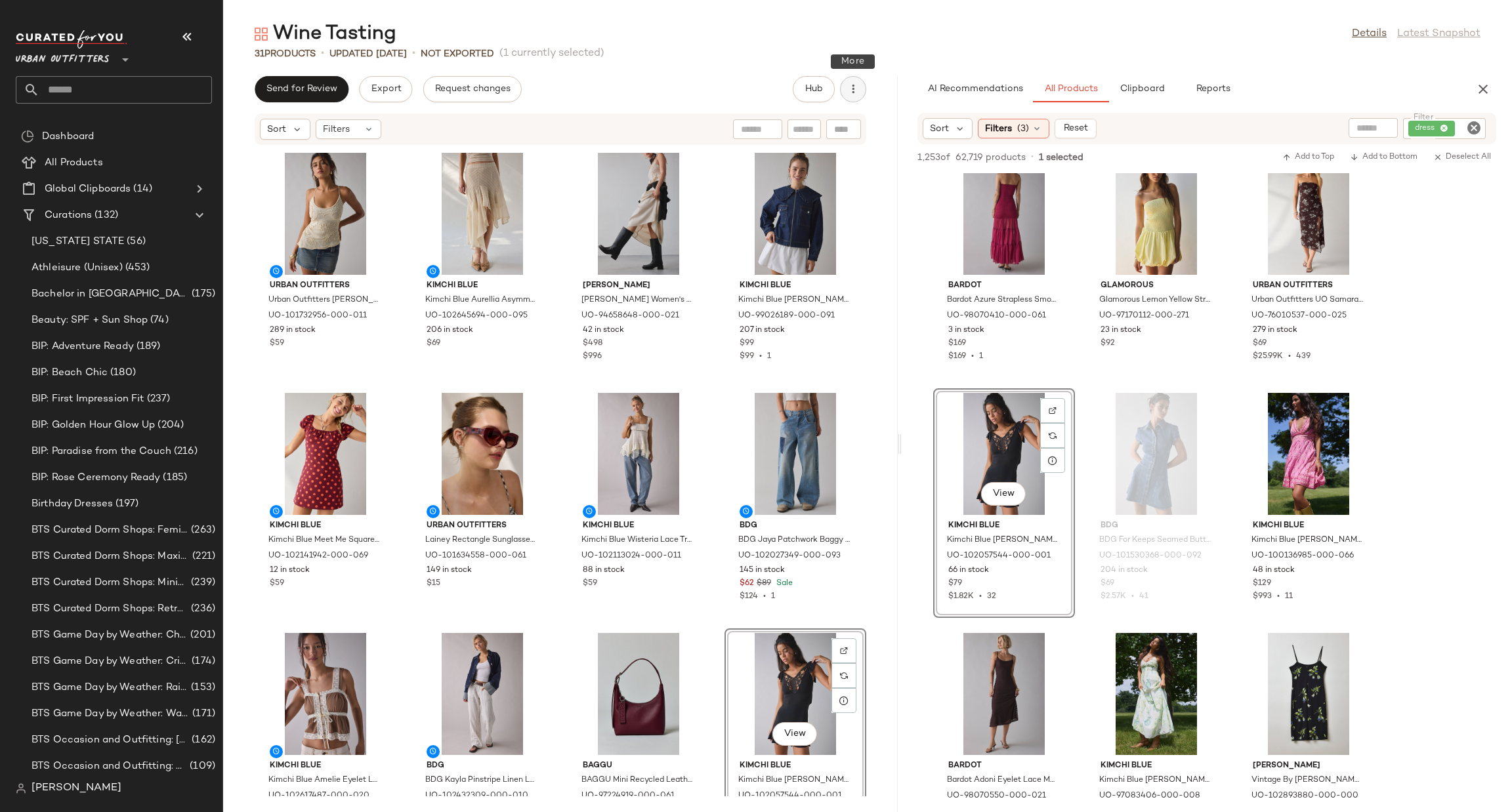
click at [856, 81] on button "button" at bounding box center [853, 89] width 26 height 26
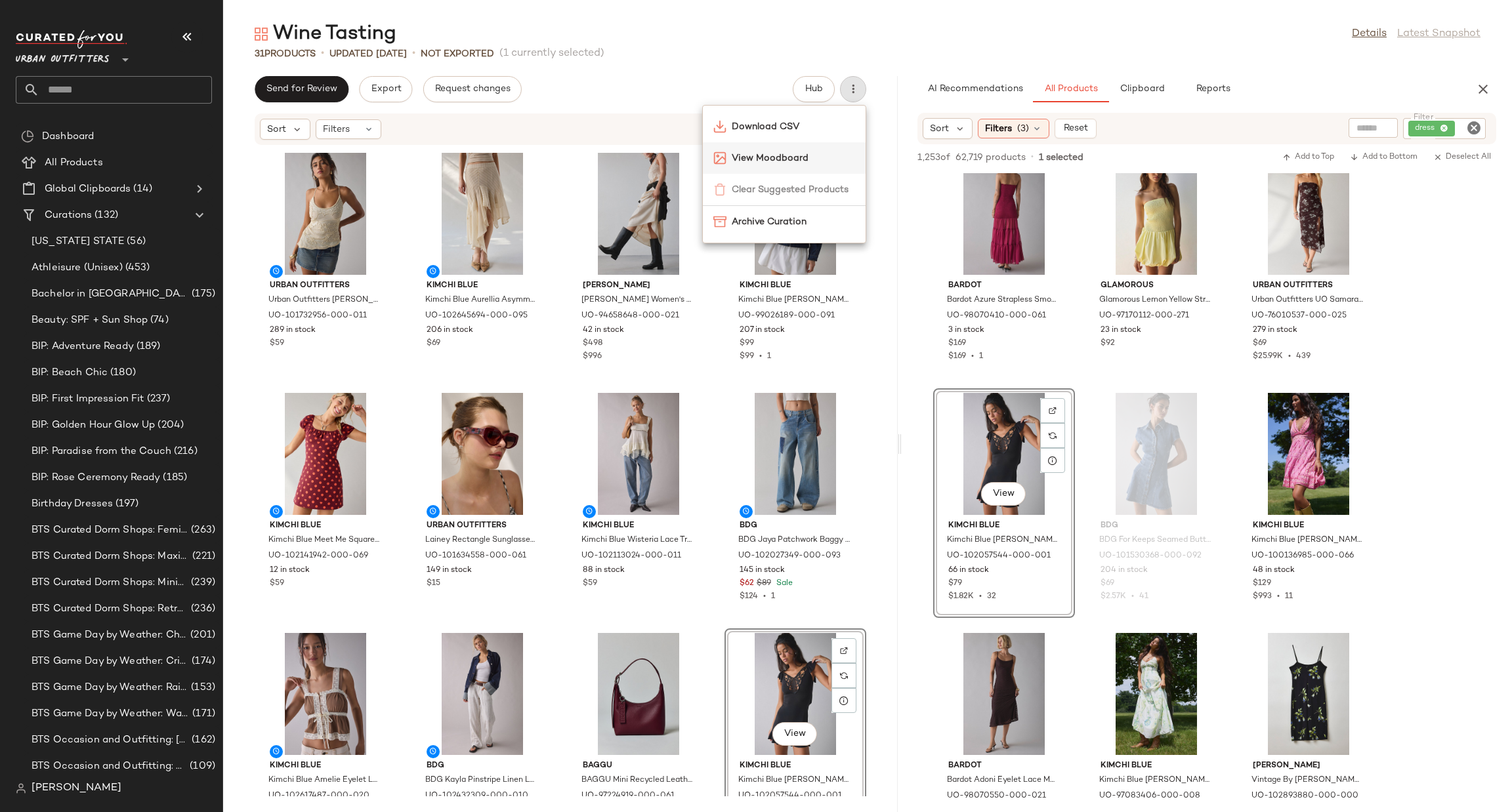
click at [780, 167] on div "View Moodboard" at bounding box center [784, 157] width 162 height 31
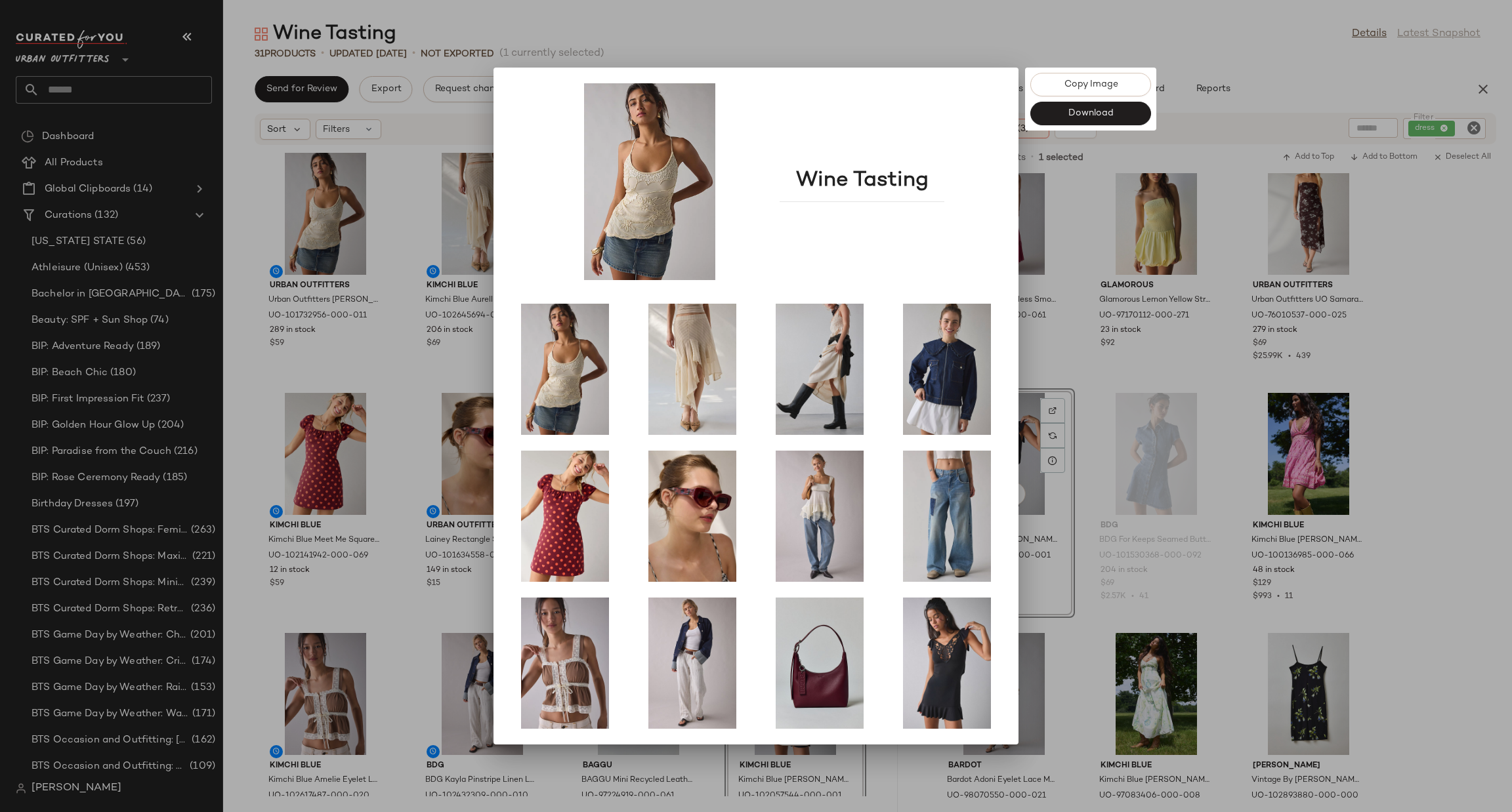
click at [385, 389] on div at bounding box center [756, 406] width 1512 height 812
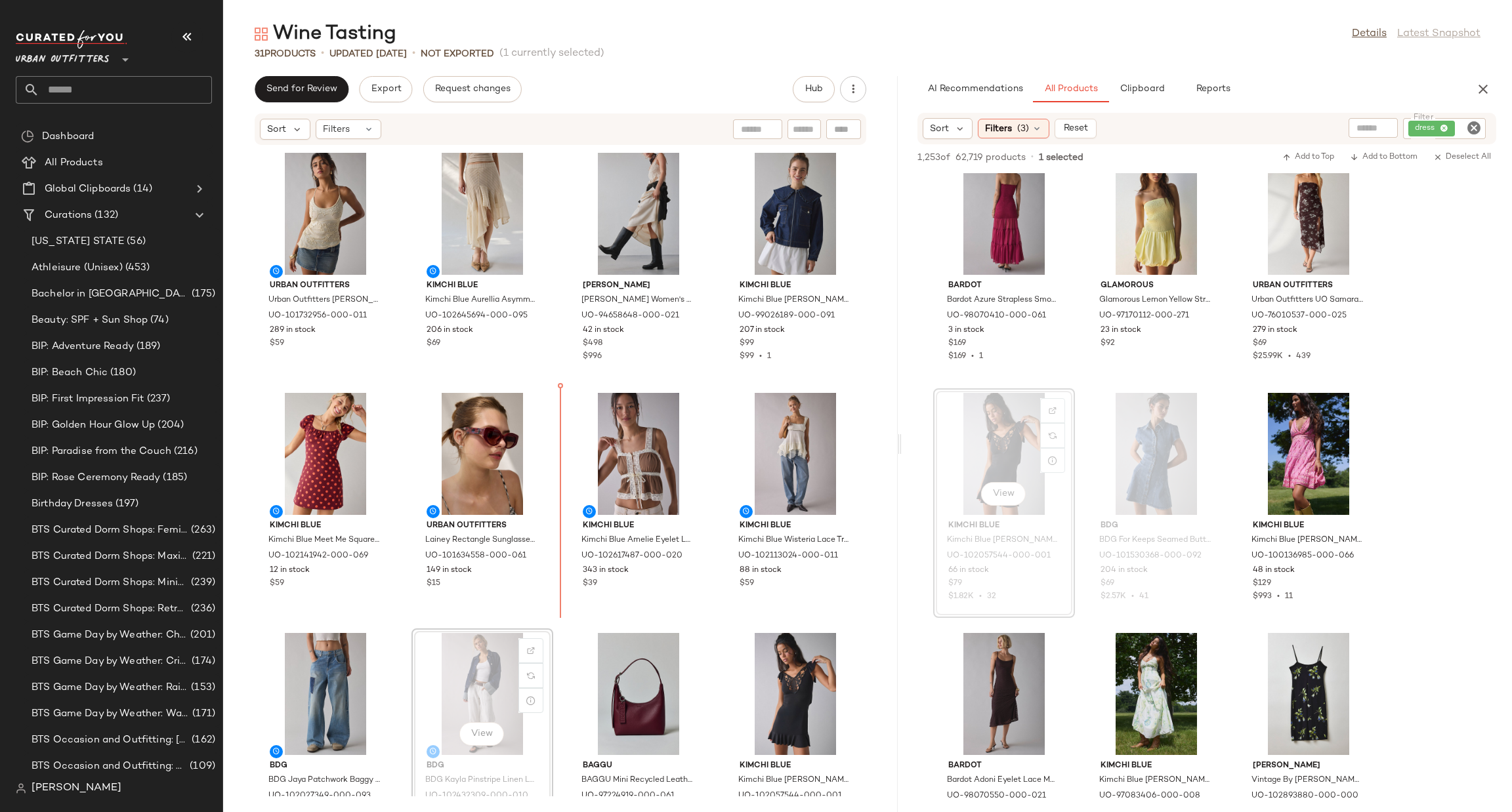
scroll to position [1, 0]
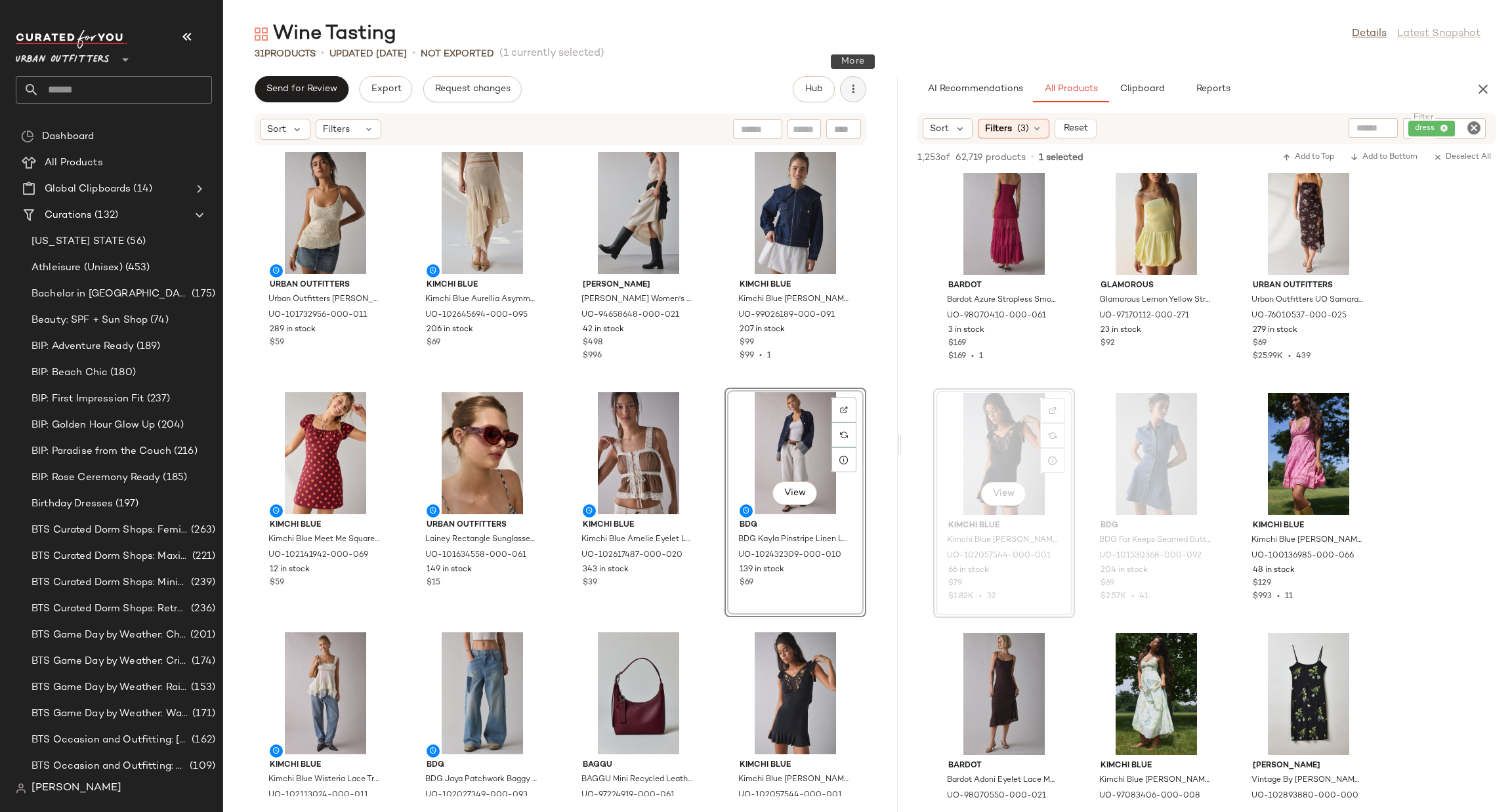
click at [852, 92] on icon "button" at bounding box center [853, 89] width 13 height 13
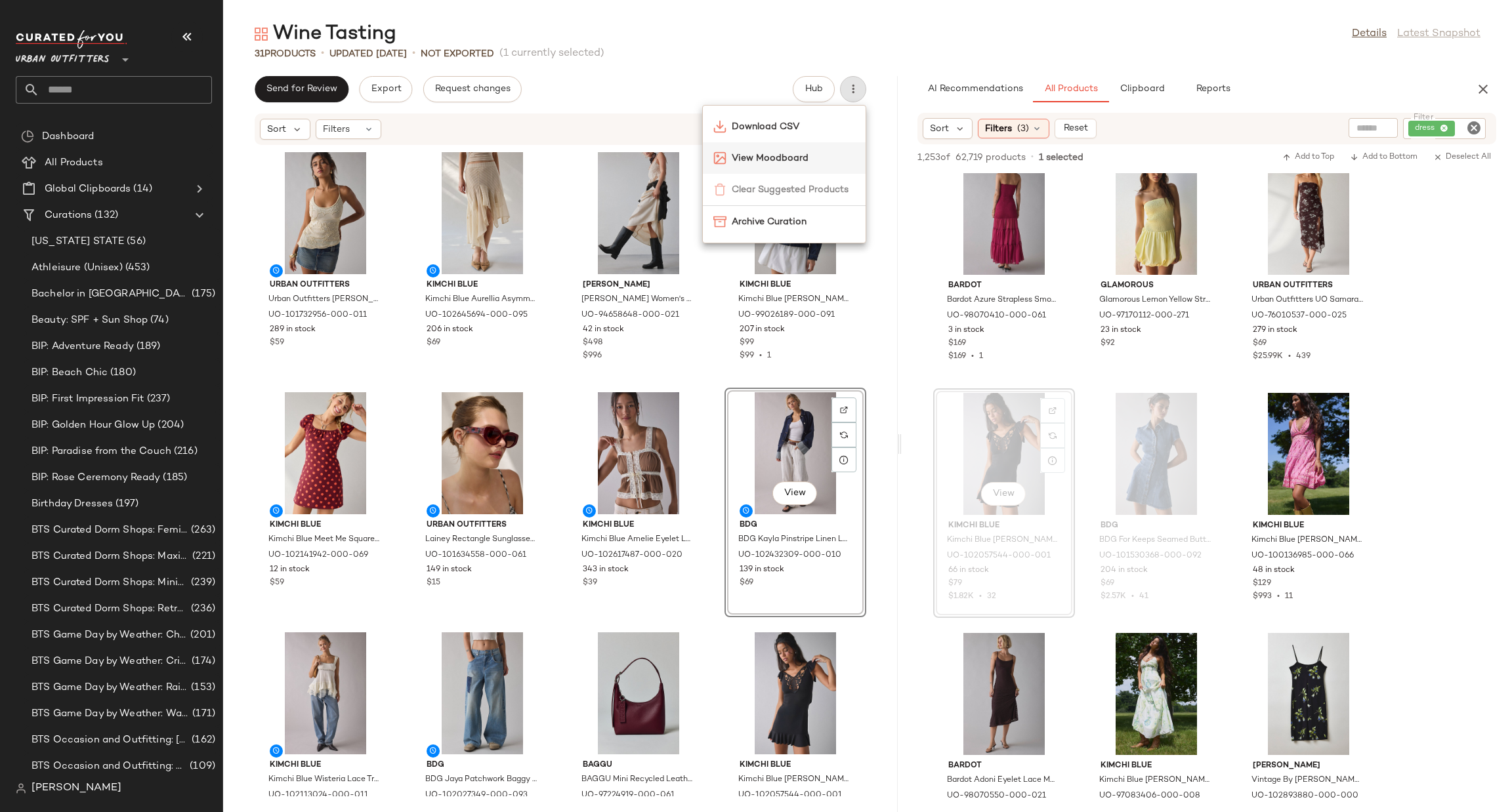
click at [804, 162] on span "View Moodboard" at bounding box center [793, 158] width 123 height 14
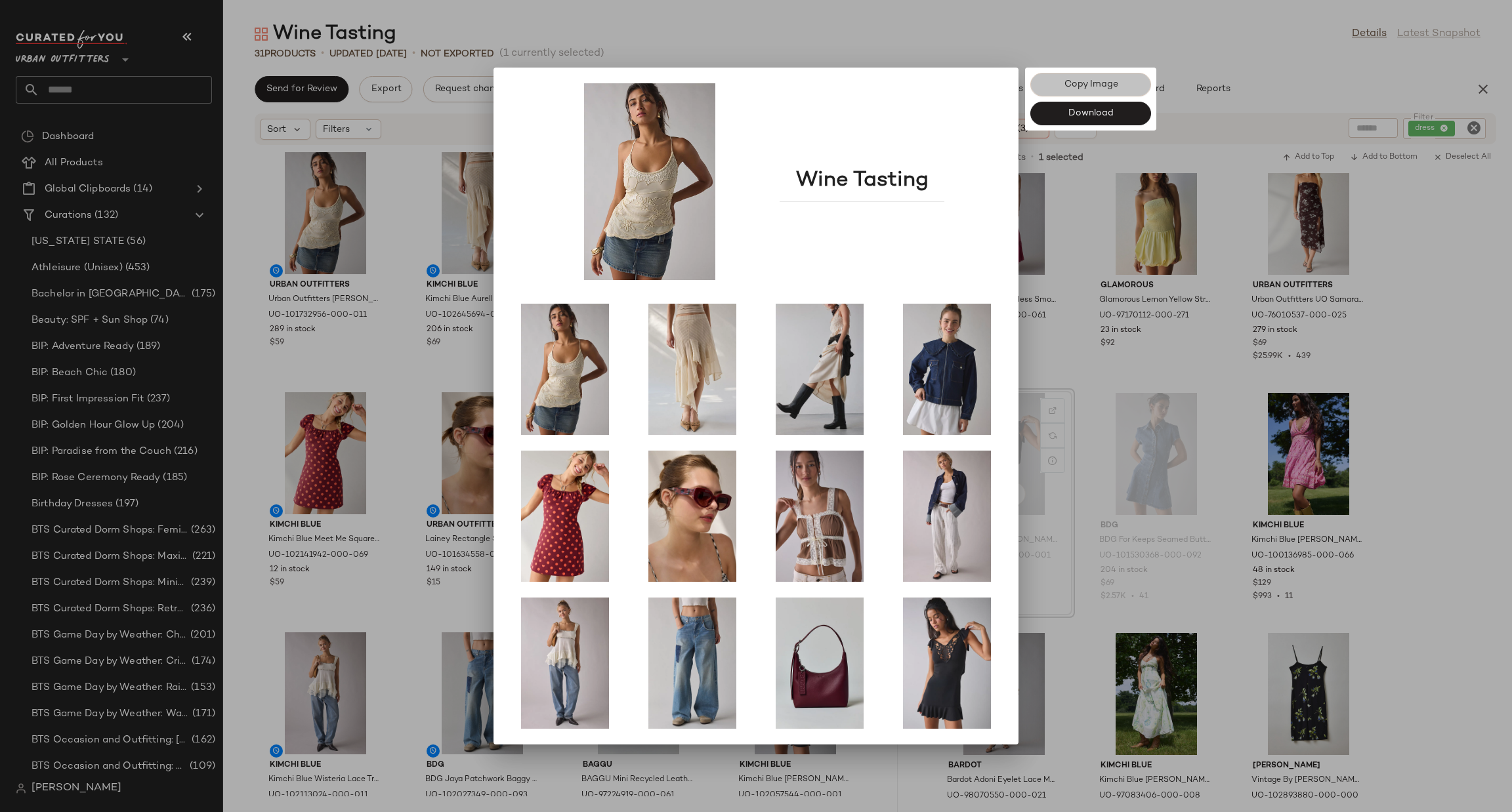
click at [1088, 88] on span "Copy Image" at bounding box center [1090, 84] width 55 height 10
click at [327, 186] on div at bounding box center [756, 406] width 1512 height 812
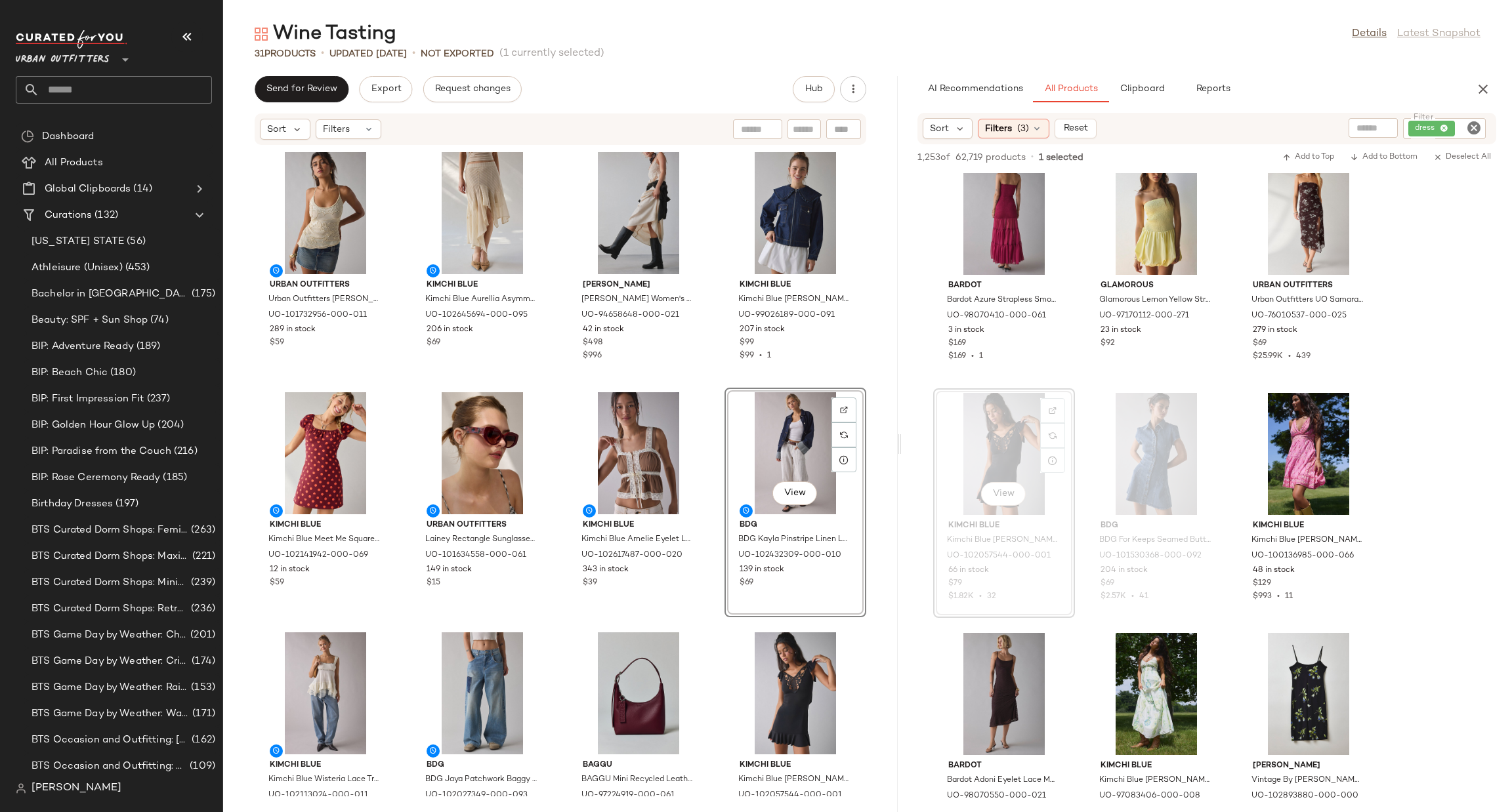
click at [66, 76] on input "text" at bounding box center [125, 90] width 173 height 28
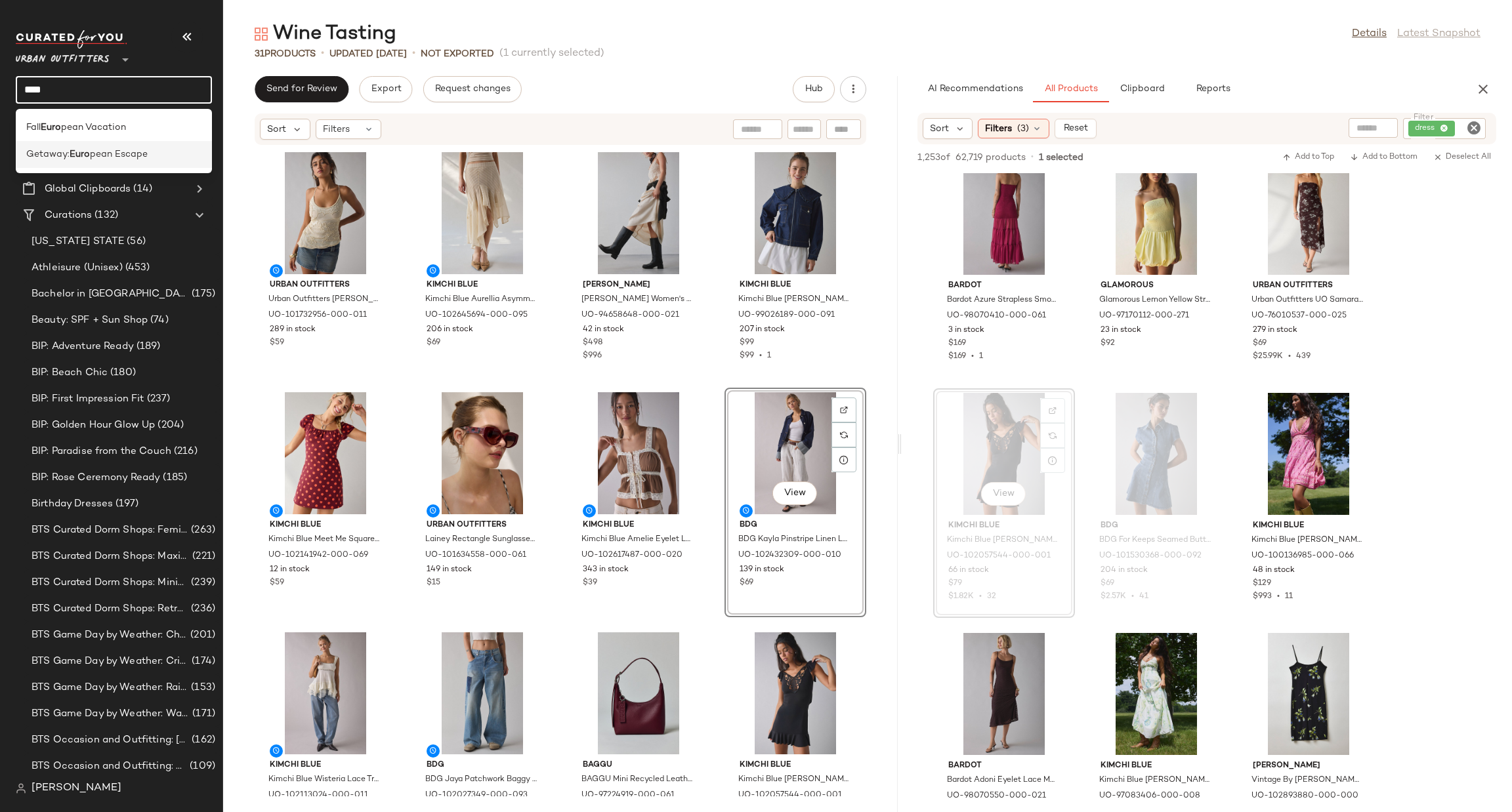
type input "****"
click at [190, 149] on div "Getaway: Euro pean Escape" at bounding box center [114, 154] width 176 height 14
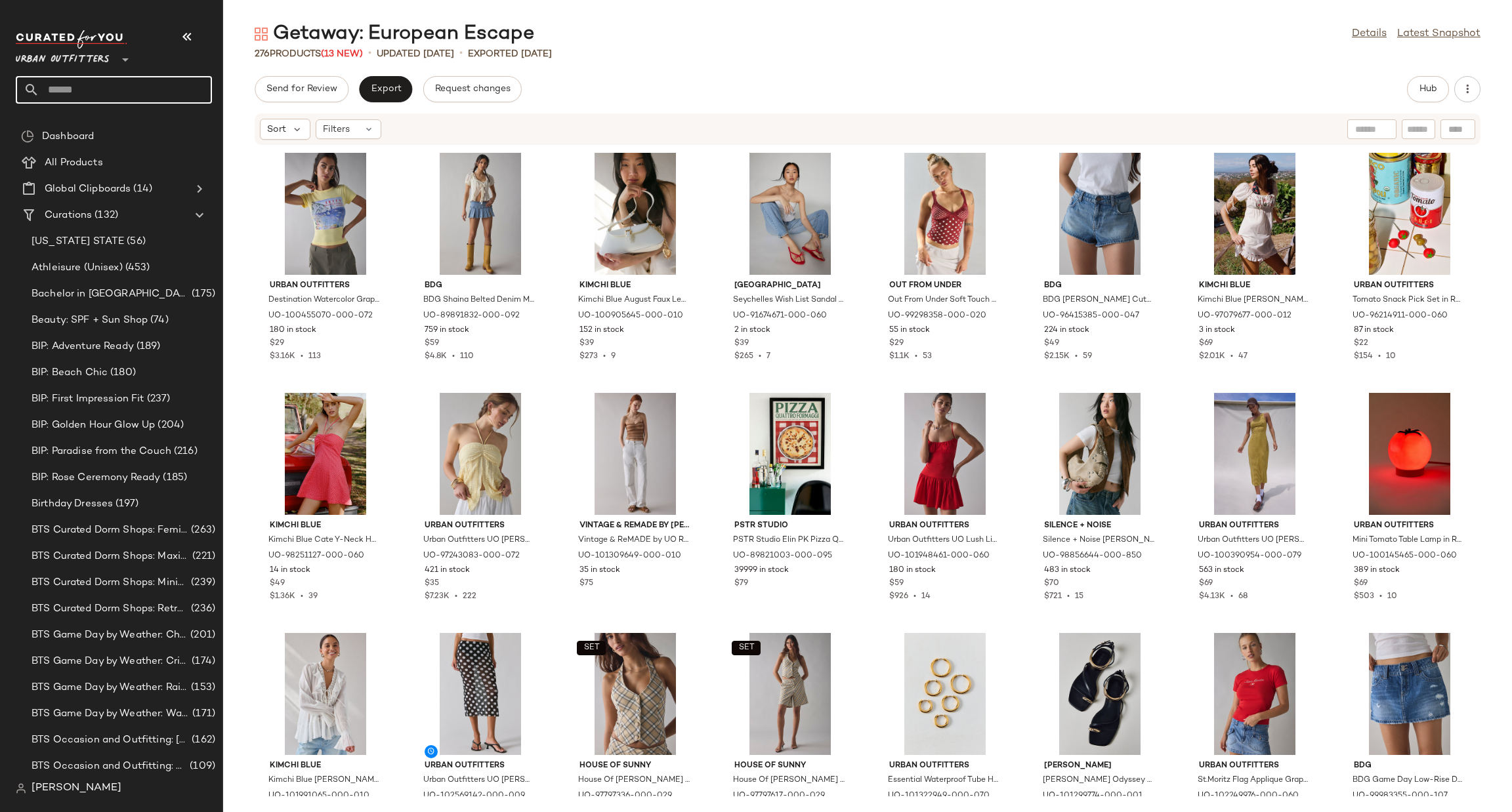
drag, startPoint x: 128, startPoint y: 87, endPoint x: 124, endPoint y: 99, distance: 12.6
click at [128, 87] on input "text" at bounding box center [125, 90] width 173 height 28
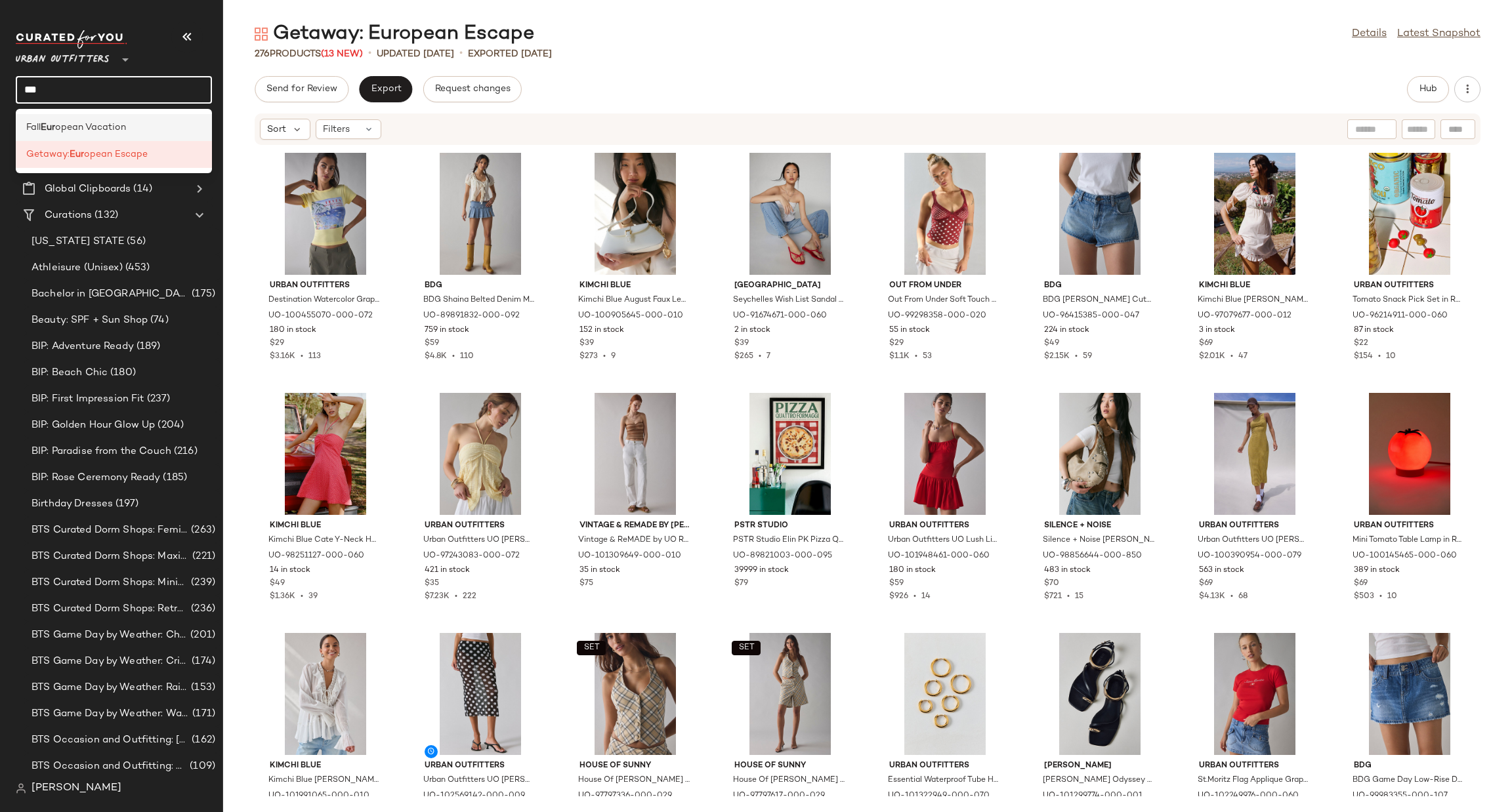
type input "***"
click at [129, 127] on div "Fall Eur opean Vacation" at bounding box center [114, 127] width 176 height 14
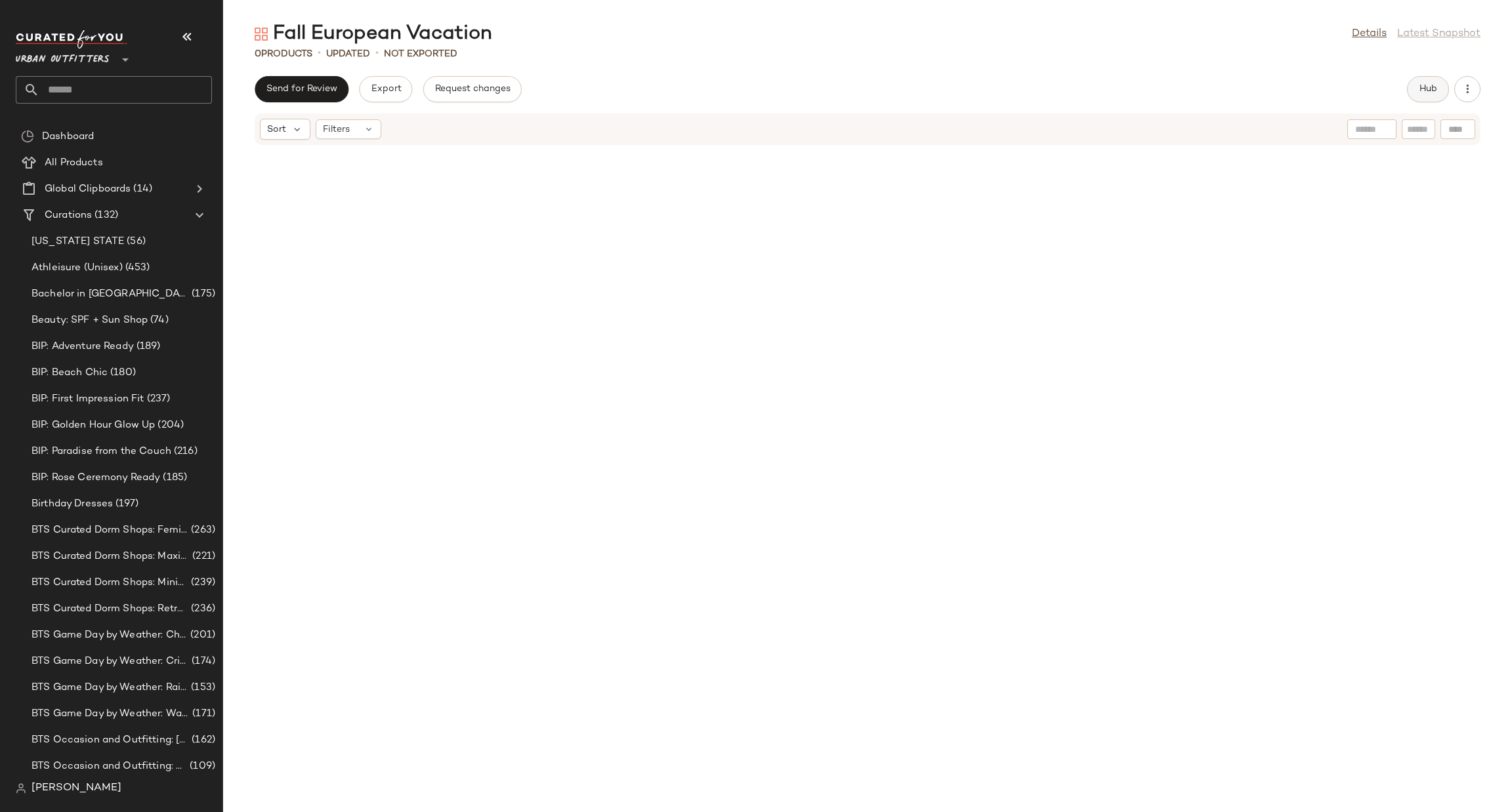
click at [1446, 92] on button "Hub" at bounding box center [1428, 89] width 42 height 26
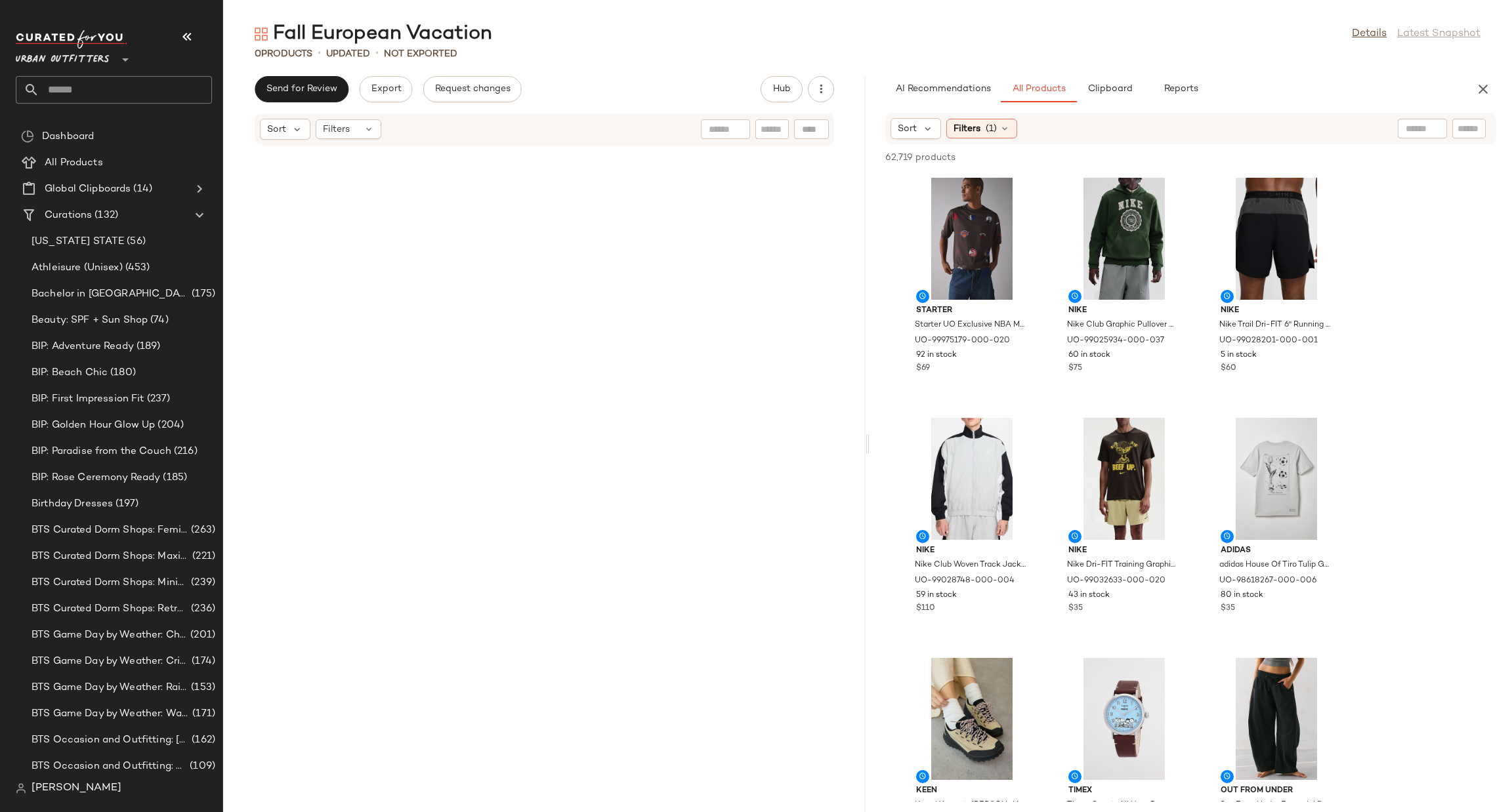
click at [1421, 135] on div at bounding box center [1422, 128] width 34 height 20
type input "**********"
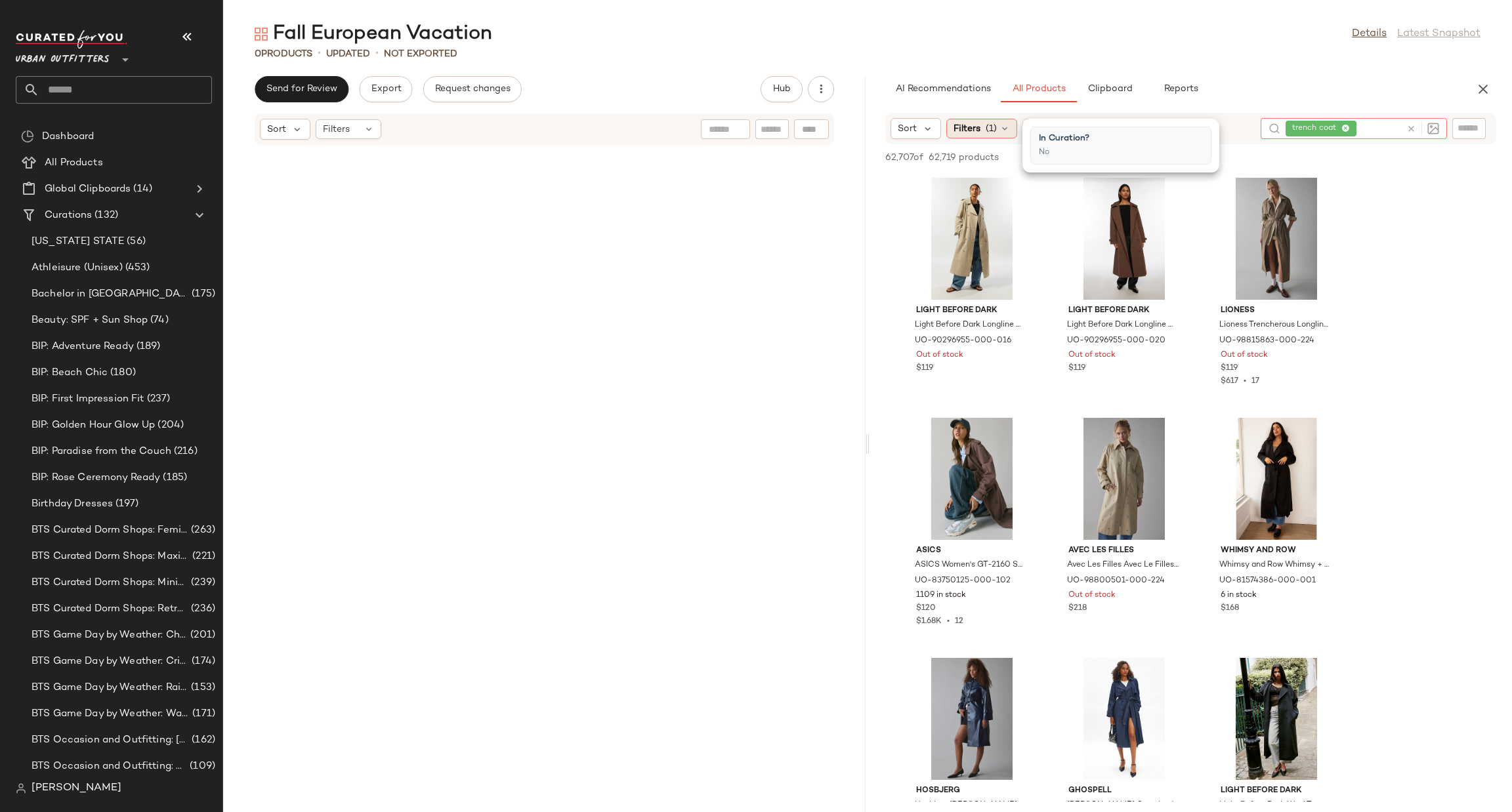
click at [986, 127] on span "(1)" at bounding box center [991, 129] width 11 height 14
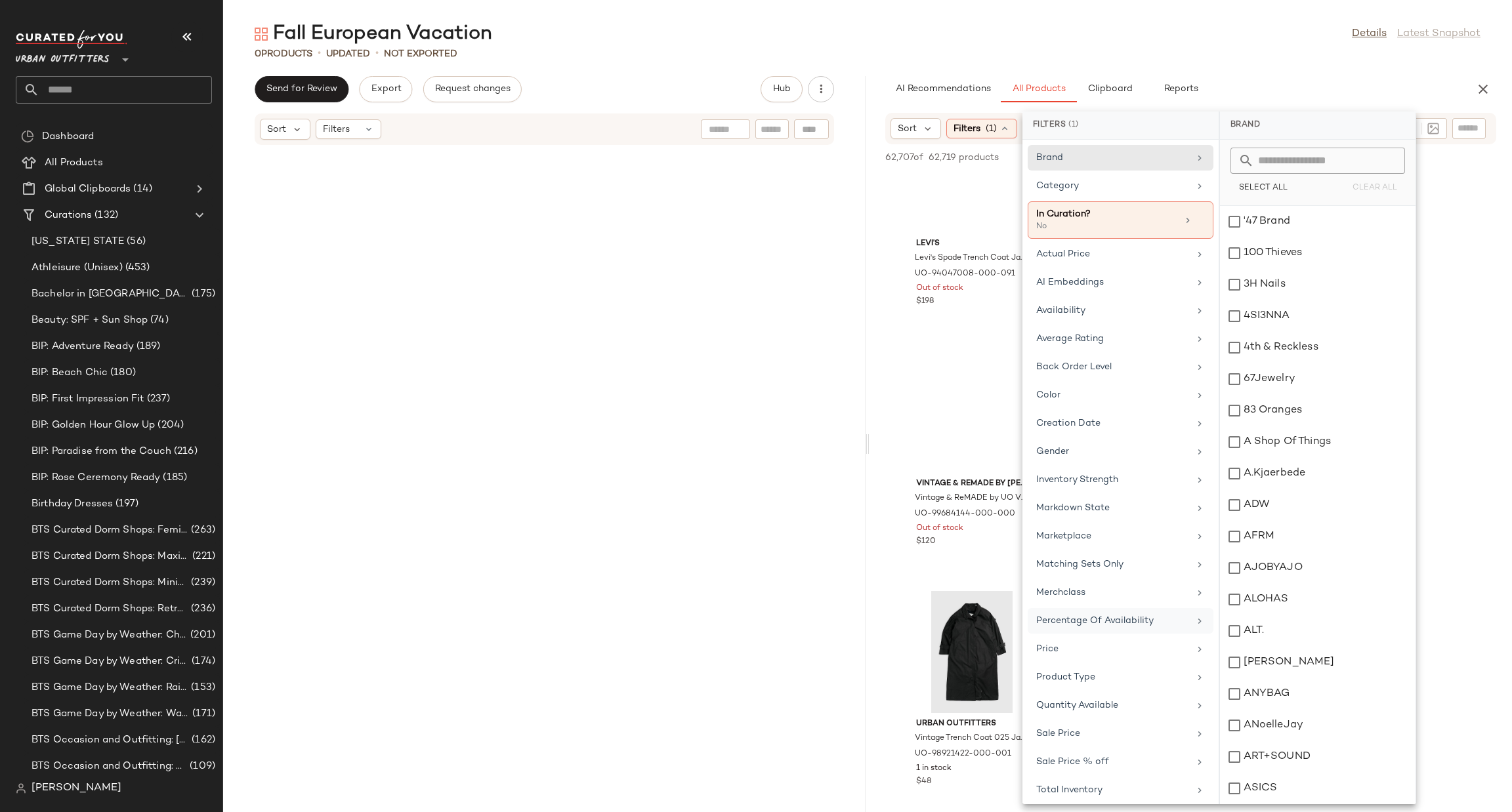
scroll to position [97, 0]
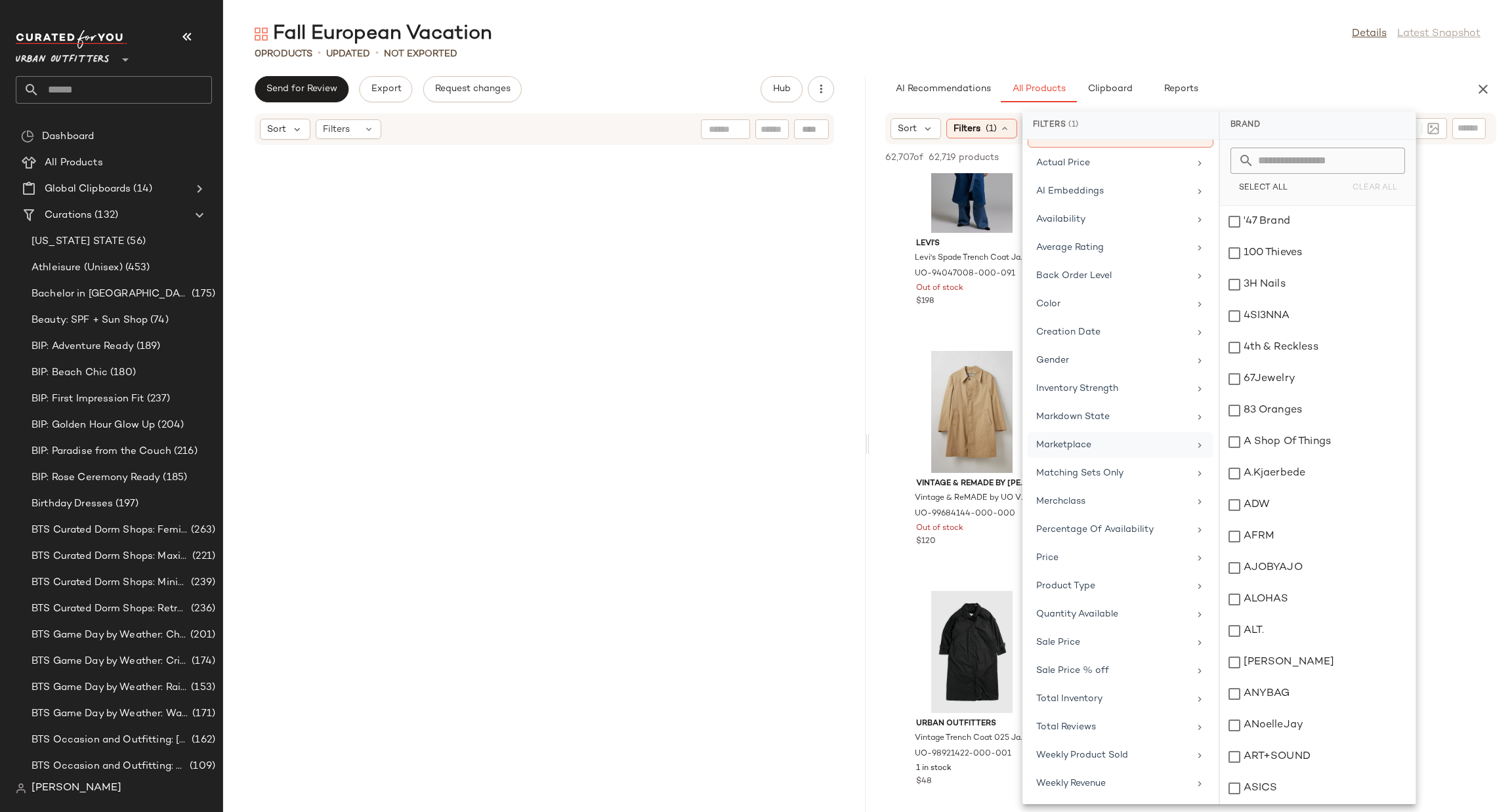
click at [1101, 445] on div "Marketplace" at bounding box center [1113, 445] width 153 height 14
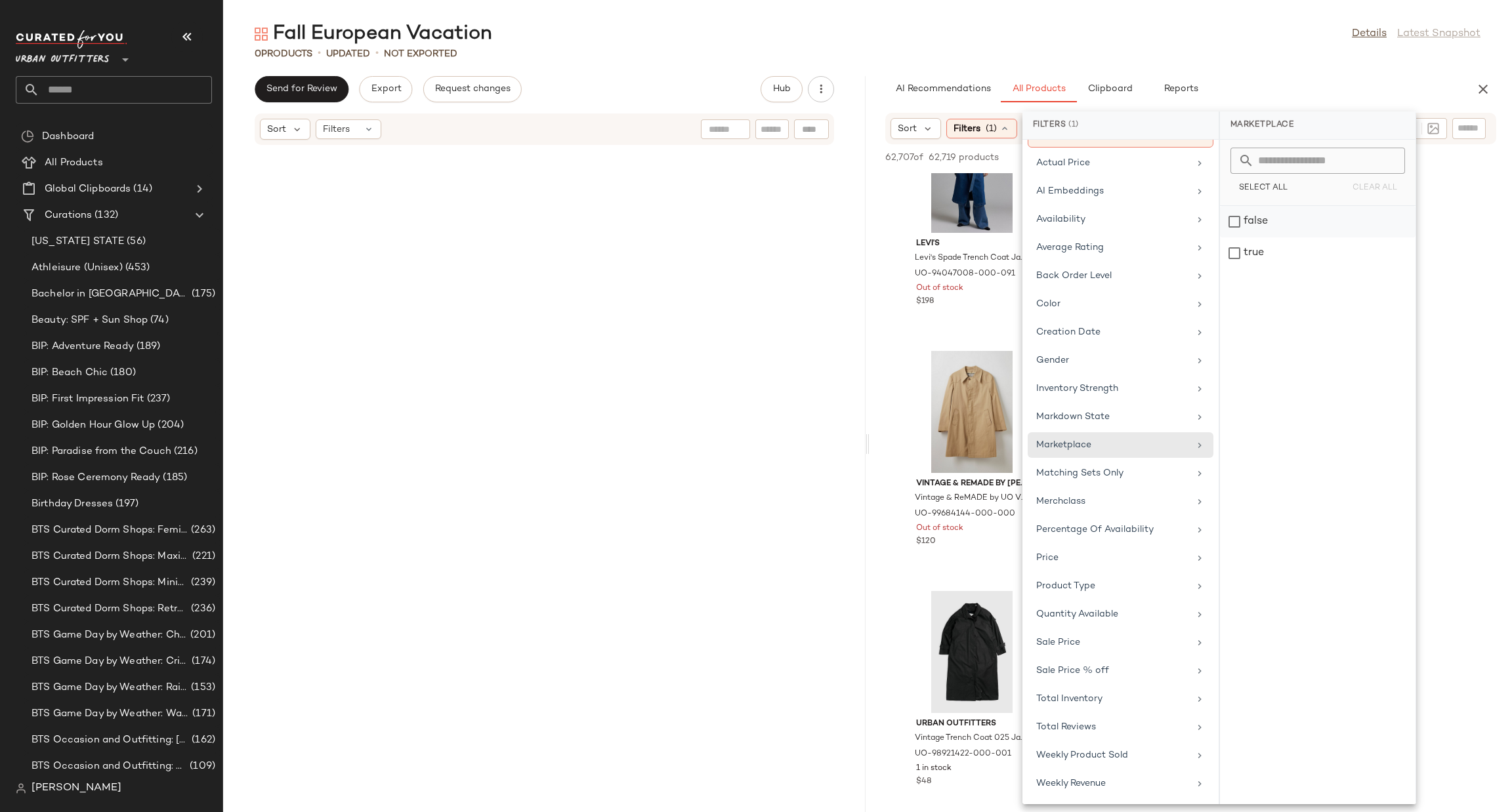
click at [1259, 237] on div "false" at bounding box center [1318, 253] width 195 height 31
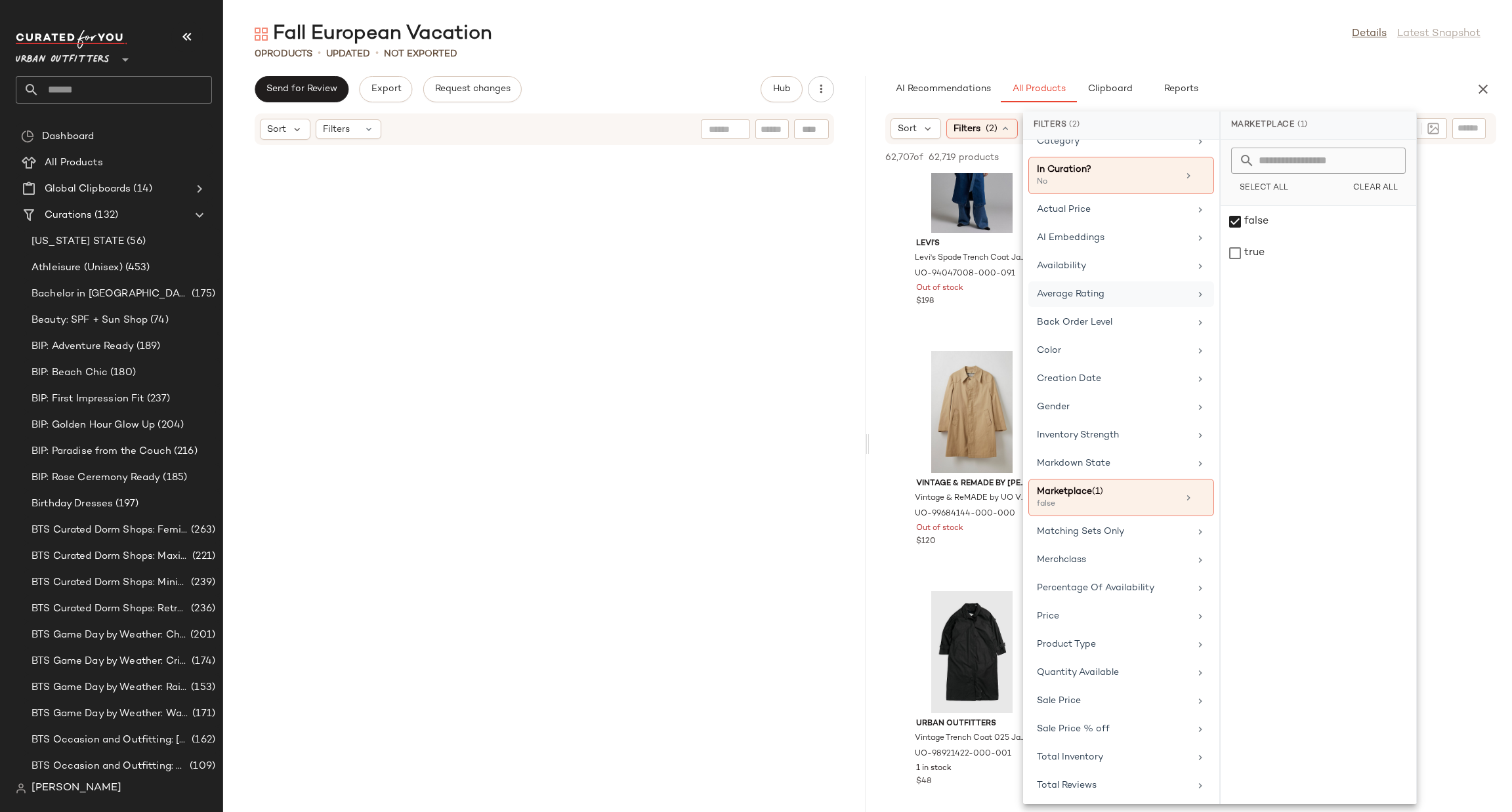
scroll to position [0, 0]
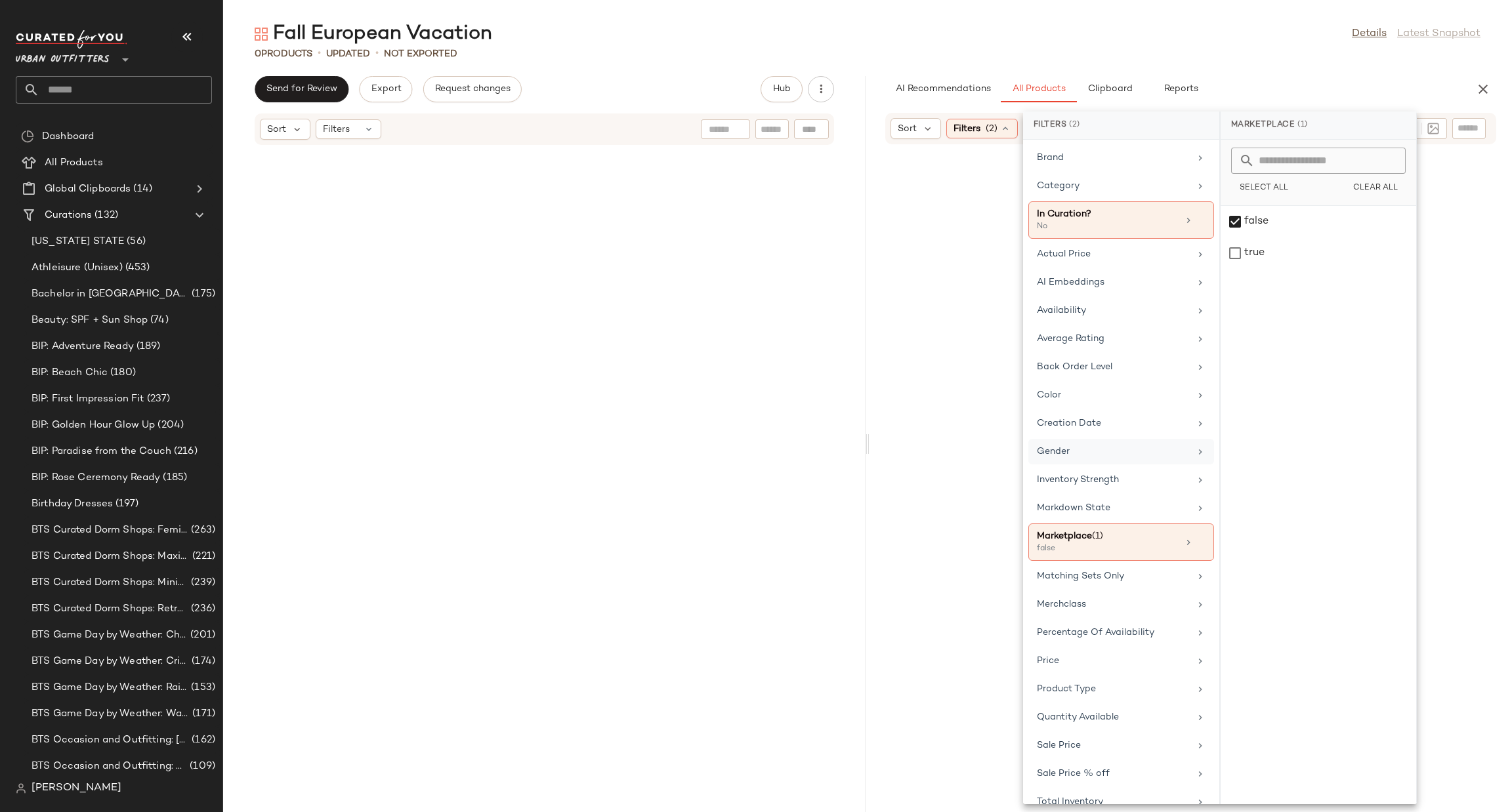
click at [1073, 456] on div "Gender" at bounding box center [1113, 452] width 153 height 14
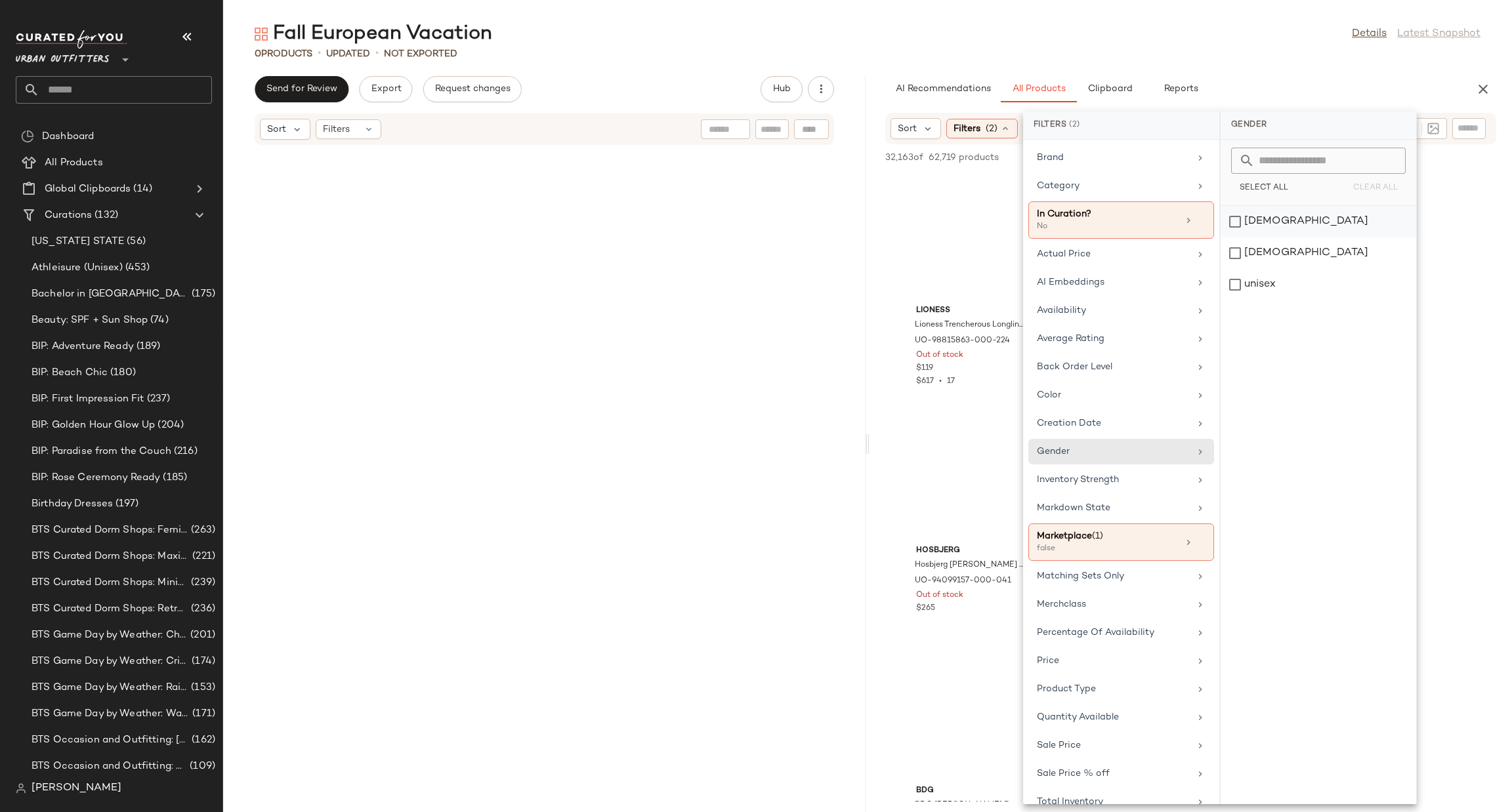
click at [1263, 237] on div "female" at bounding box center [1318, 253] width 195 height 31
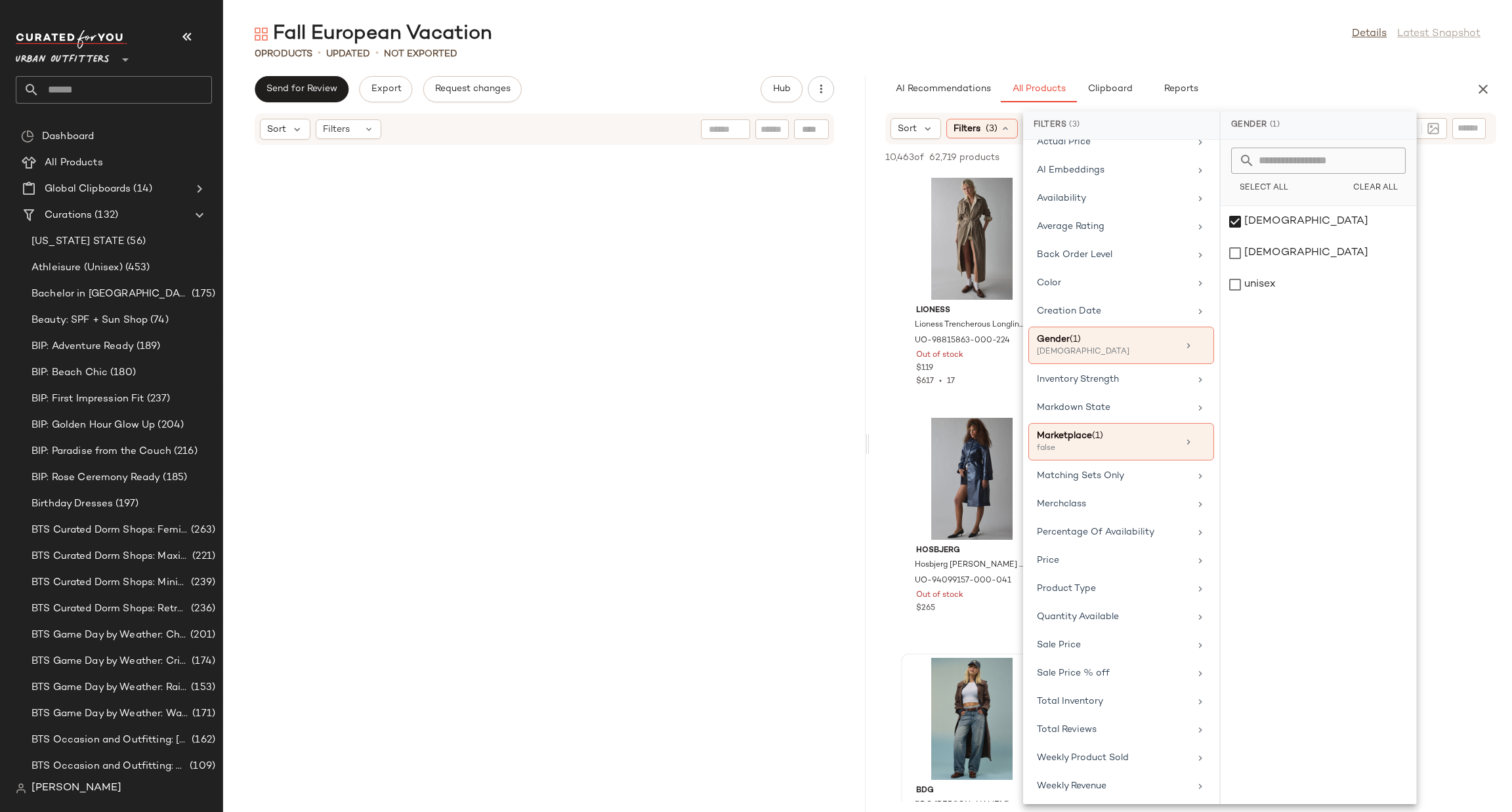
scroll to position [121, 0]
click at [1111, 698] on div "Total Inventory" at bounding box center [1113, 698] width 153 height 14
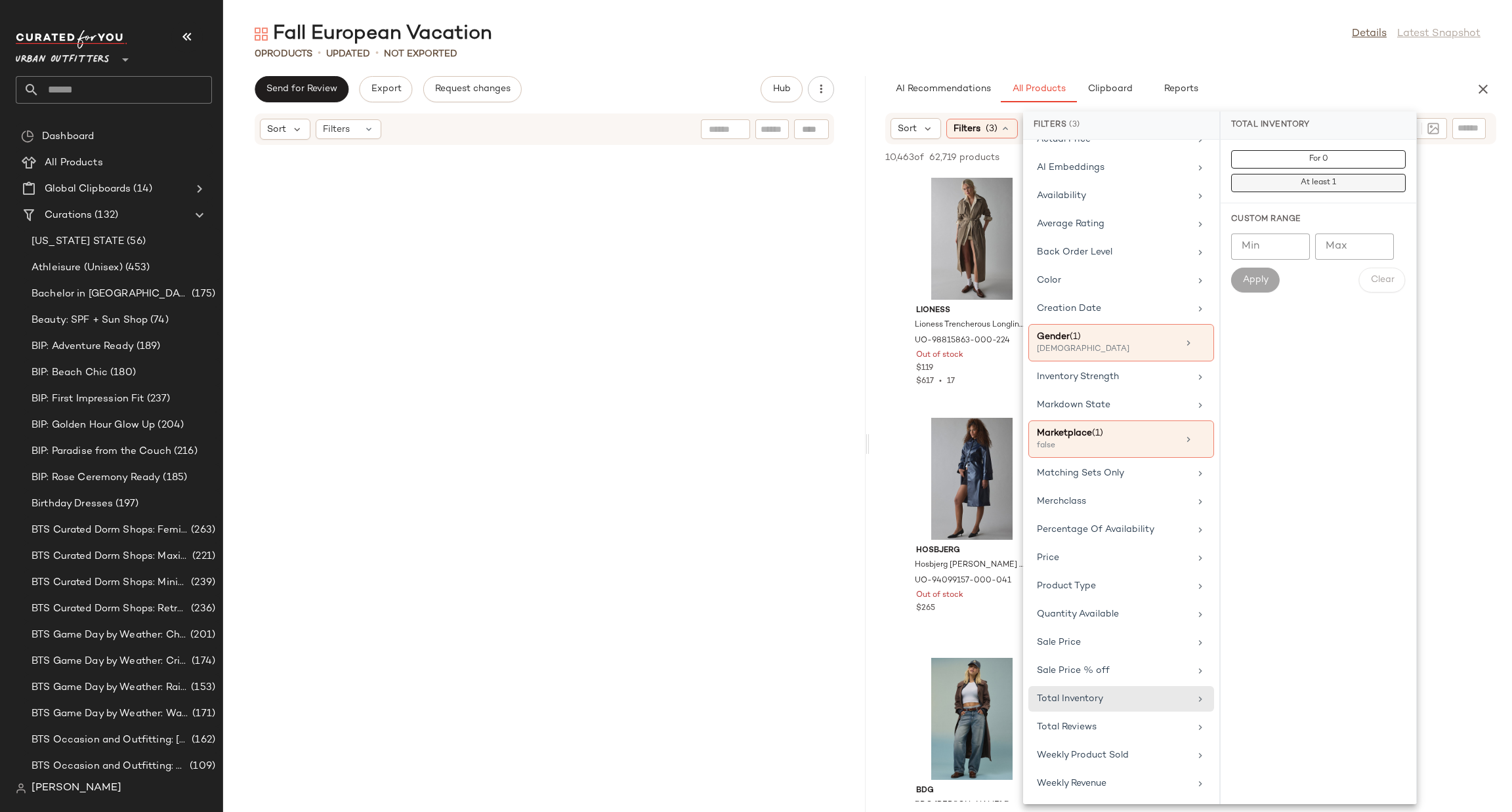
click at [1350, 181] on button "At least 1" at bounding box center [1319, 183] width 175 height 18
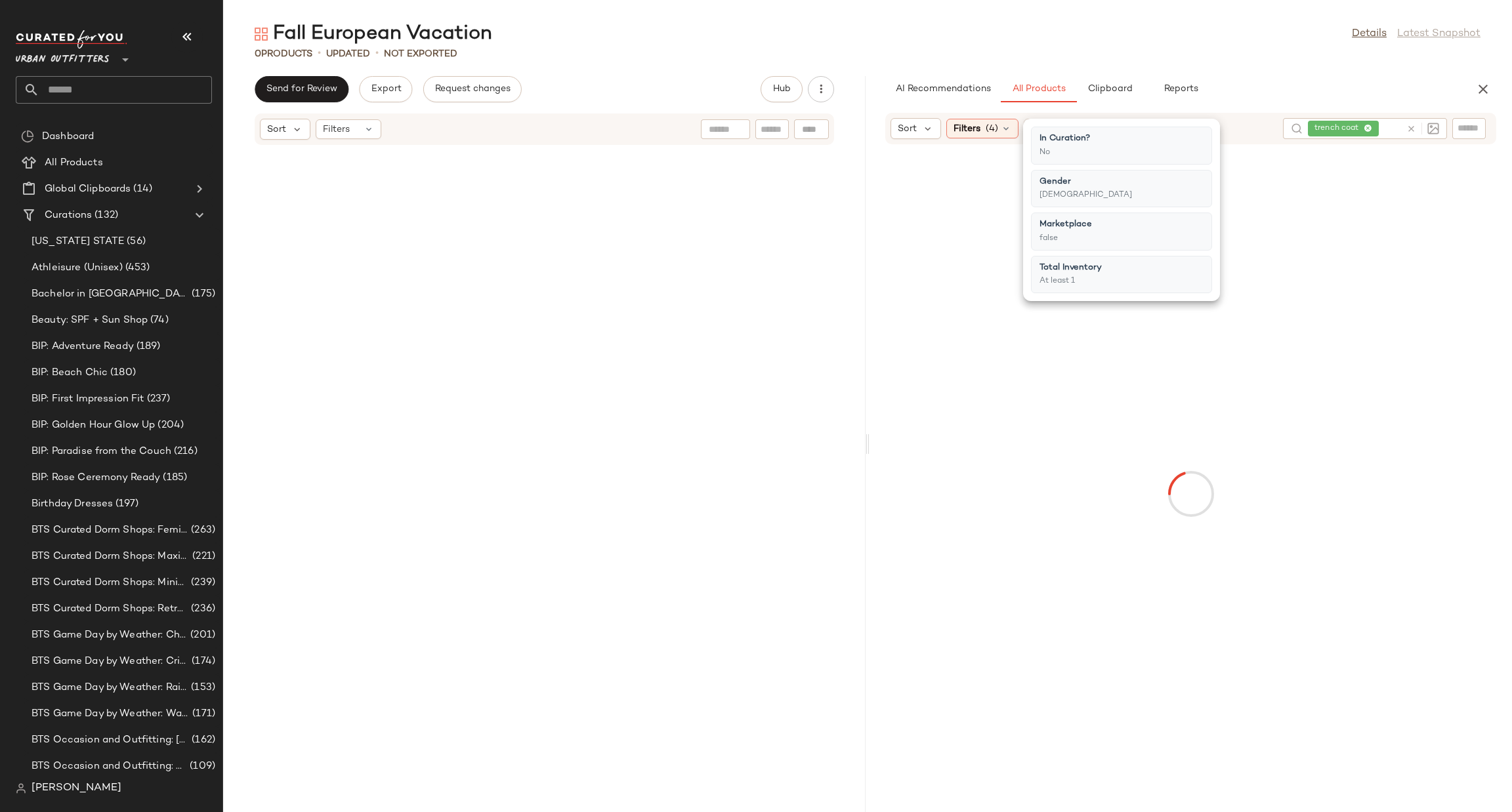
click at [1435, 229] on div at bounding box center [1191, 494] width 638 height 694
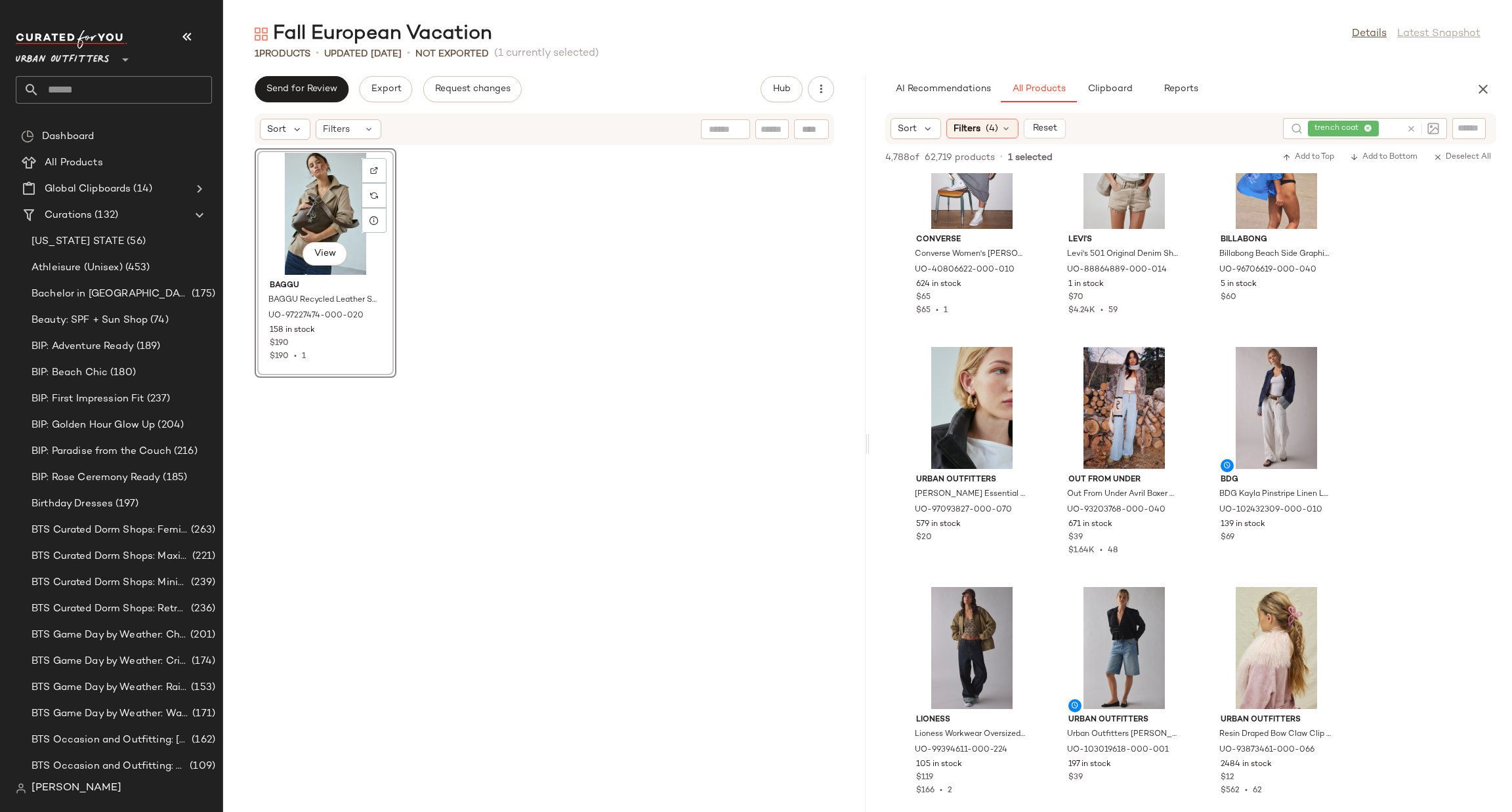
scroll to position [3346, 0]
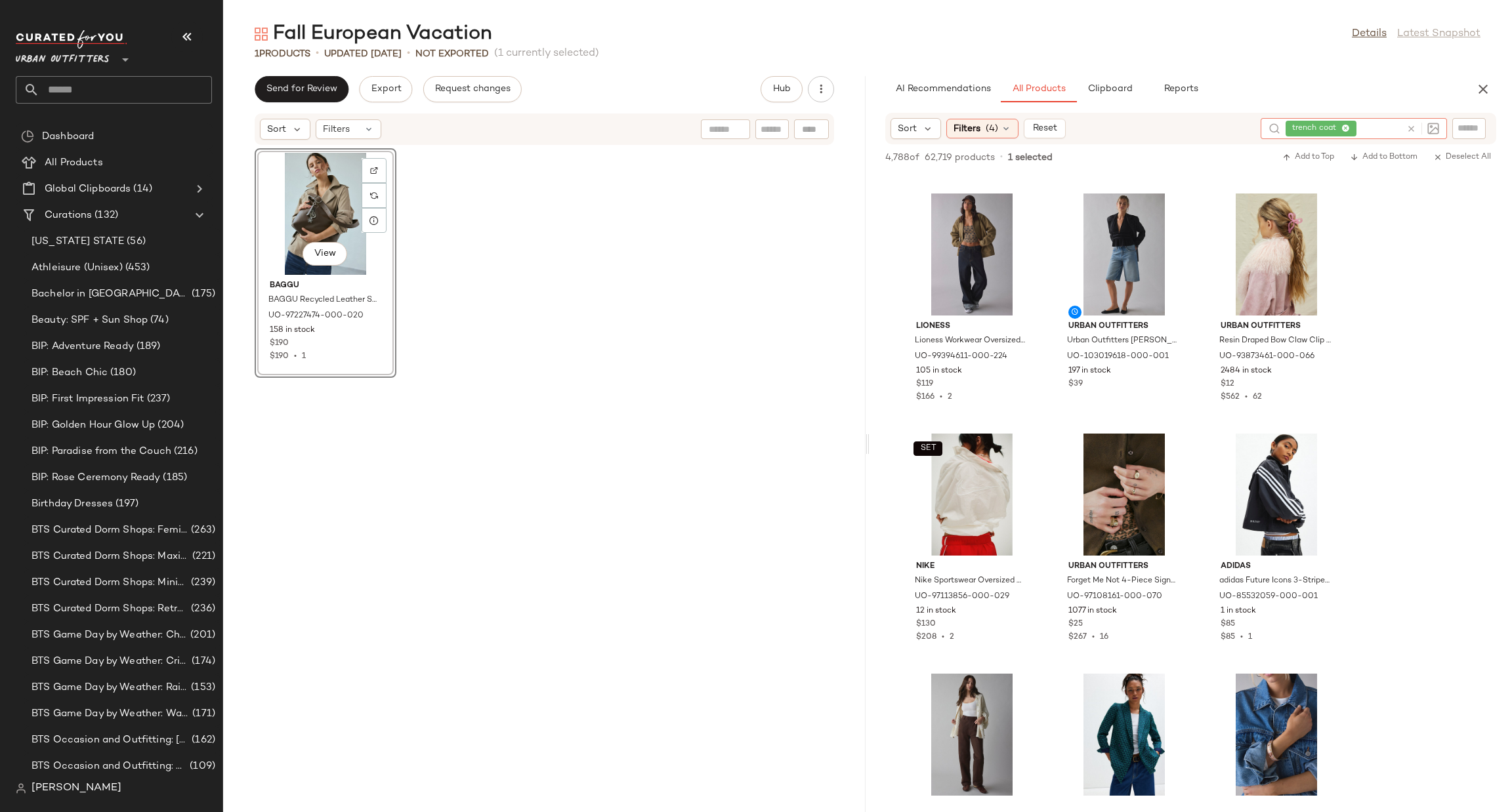
click at [1415, 132] on icon at bounding box center [1411, 129] width 10 height 10
click at [963, 129] on span "Filters" at bounding box center [967, 129] width 27 height 14
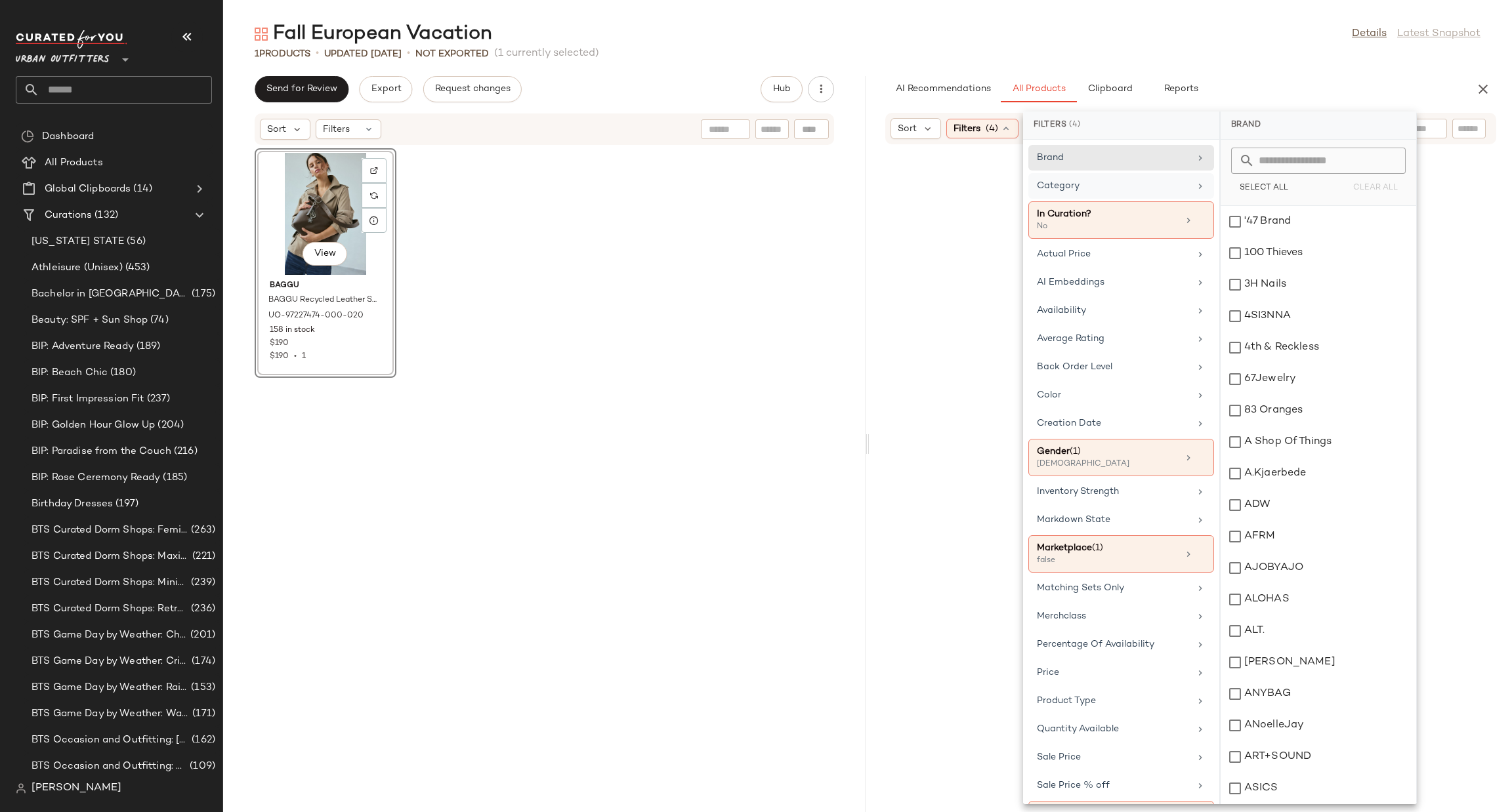
click at [1103, 185] on div "Category" at bounding box center [1113, 186] width 153 height 14
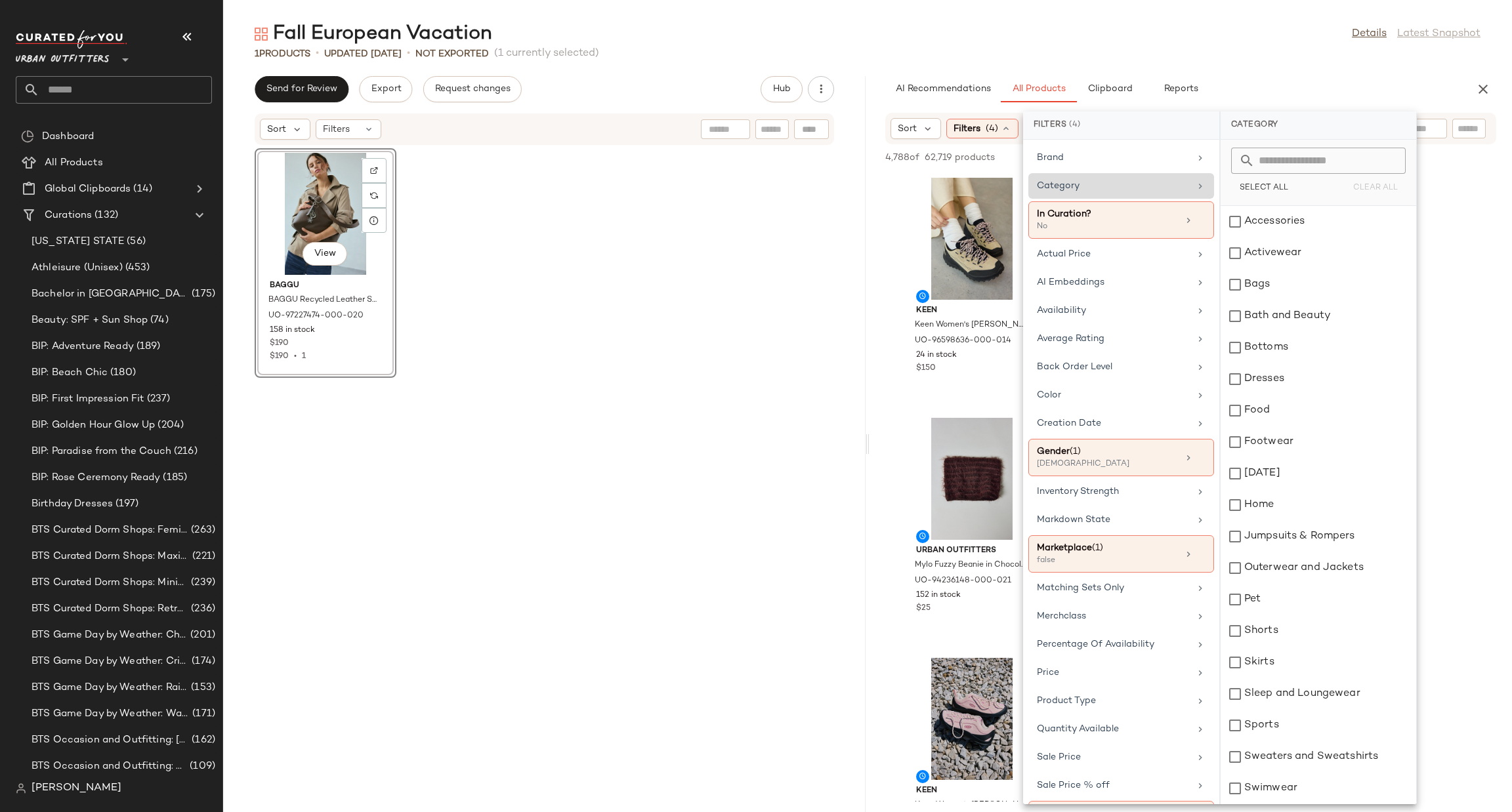
click at [1103, 185] on div "Category" at bounding box center [1113, 186] width 153 height 14
click at [1277, 559] on div "Outerwear and Jackets" at bounding box center [1318, 567] width 195 height 31
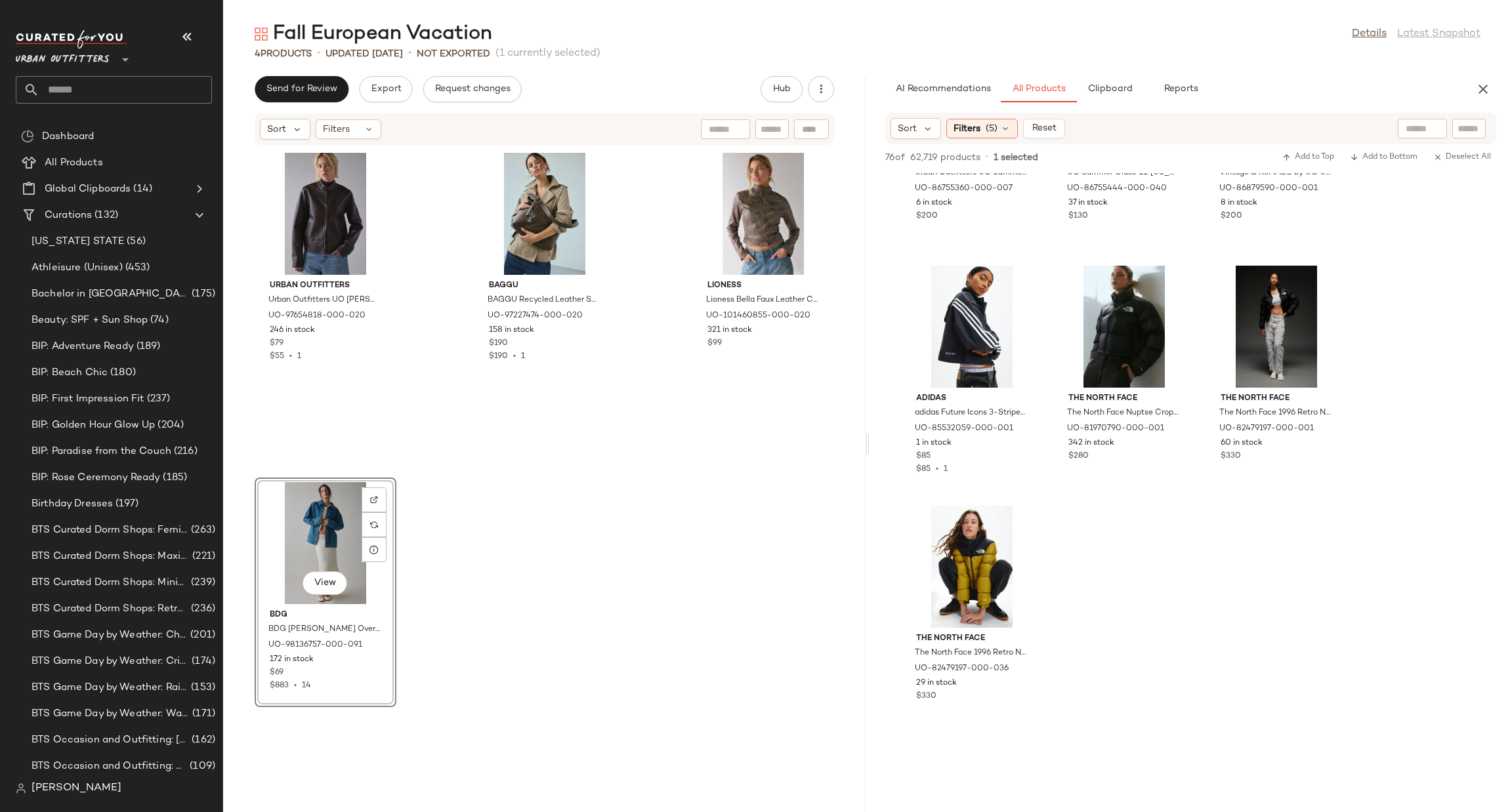
scroll to position [5707, 0]
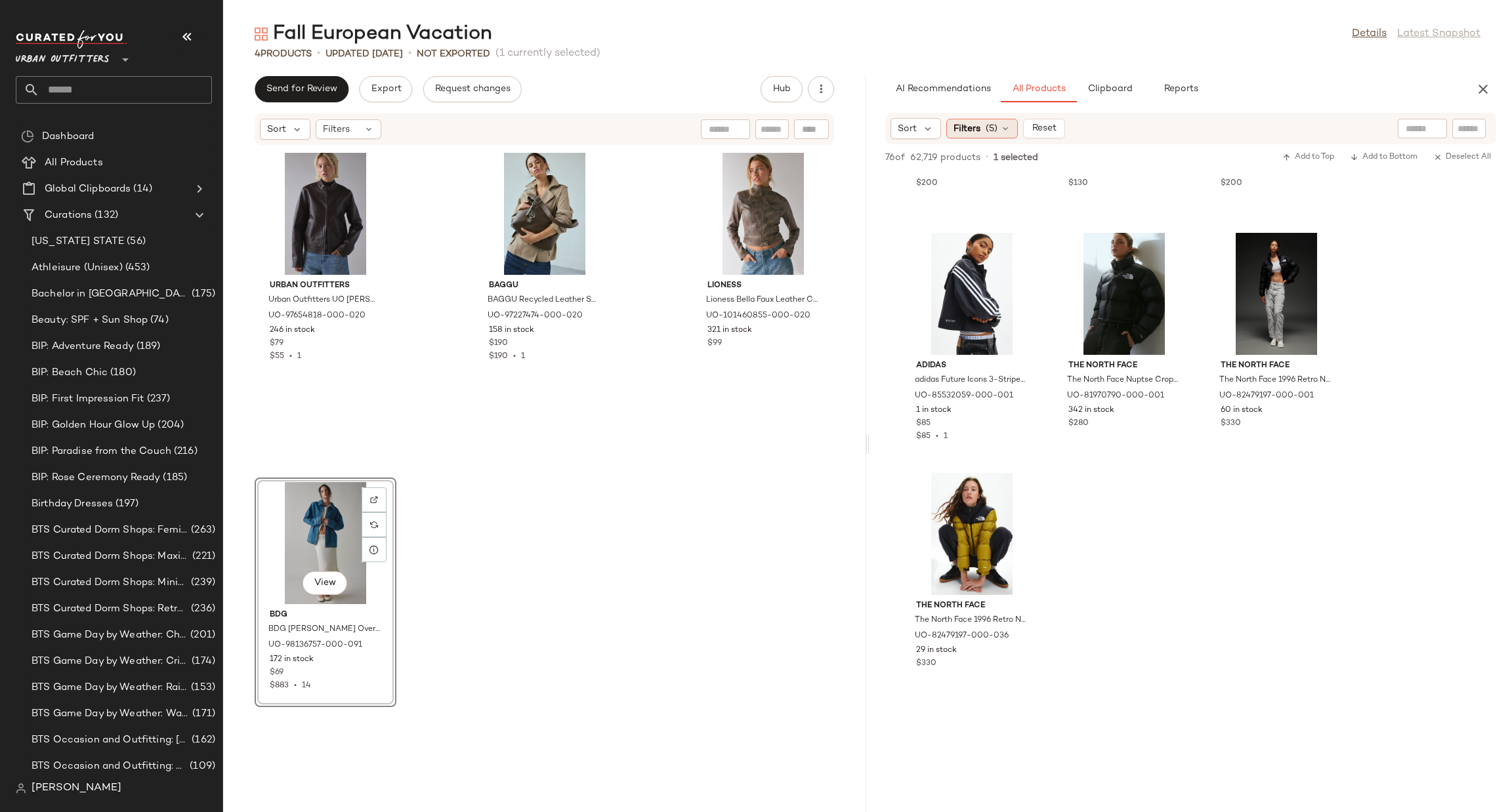
click at [984, 128] on div "Filters (5)" at bounding box center [982, 128] width 71 height 20
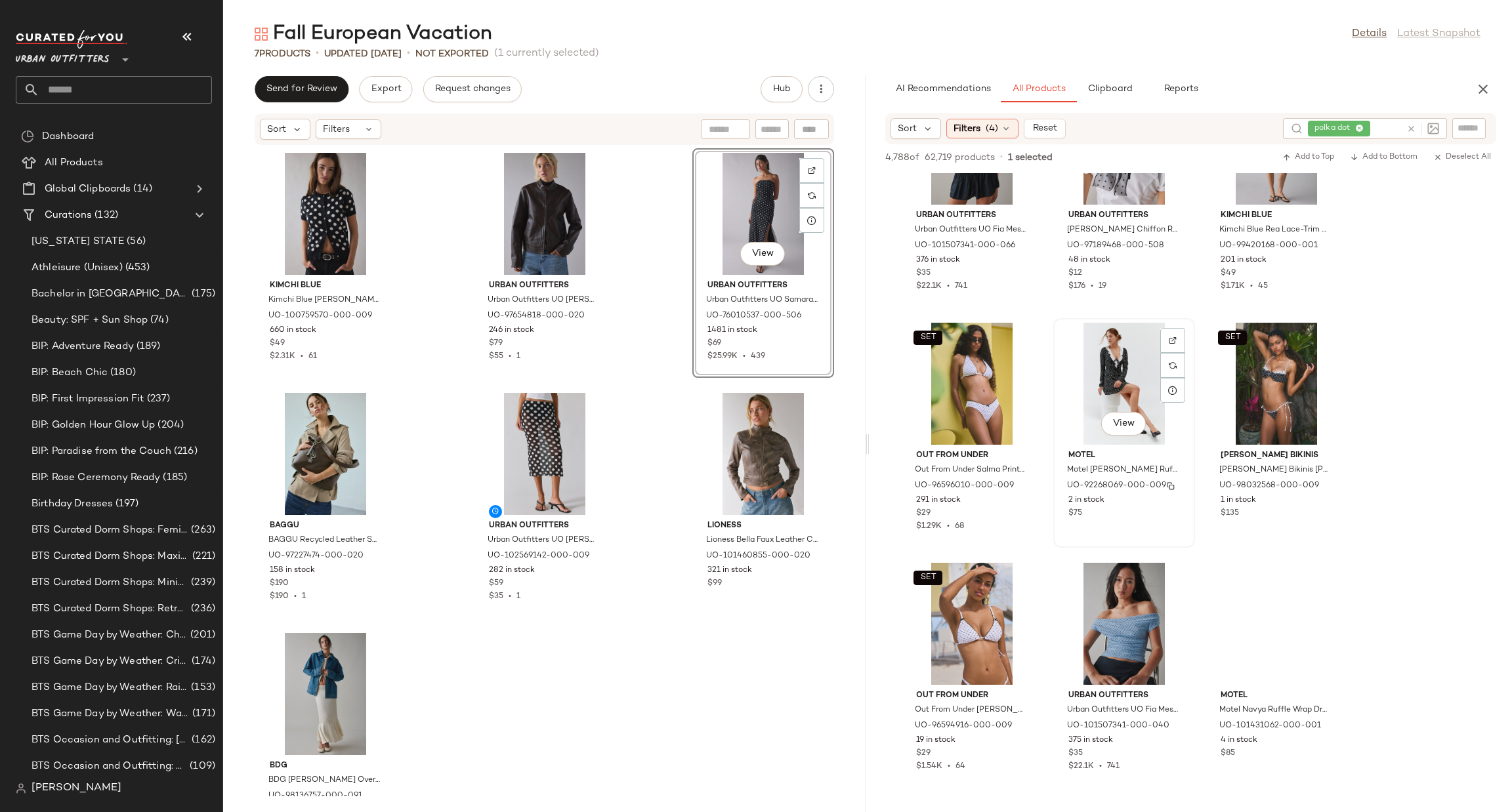
scroll to position [4329, 0]
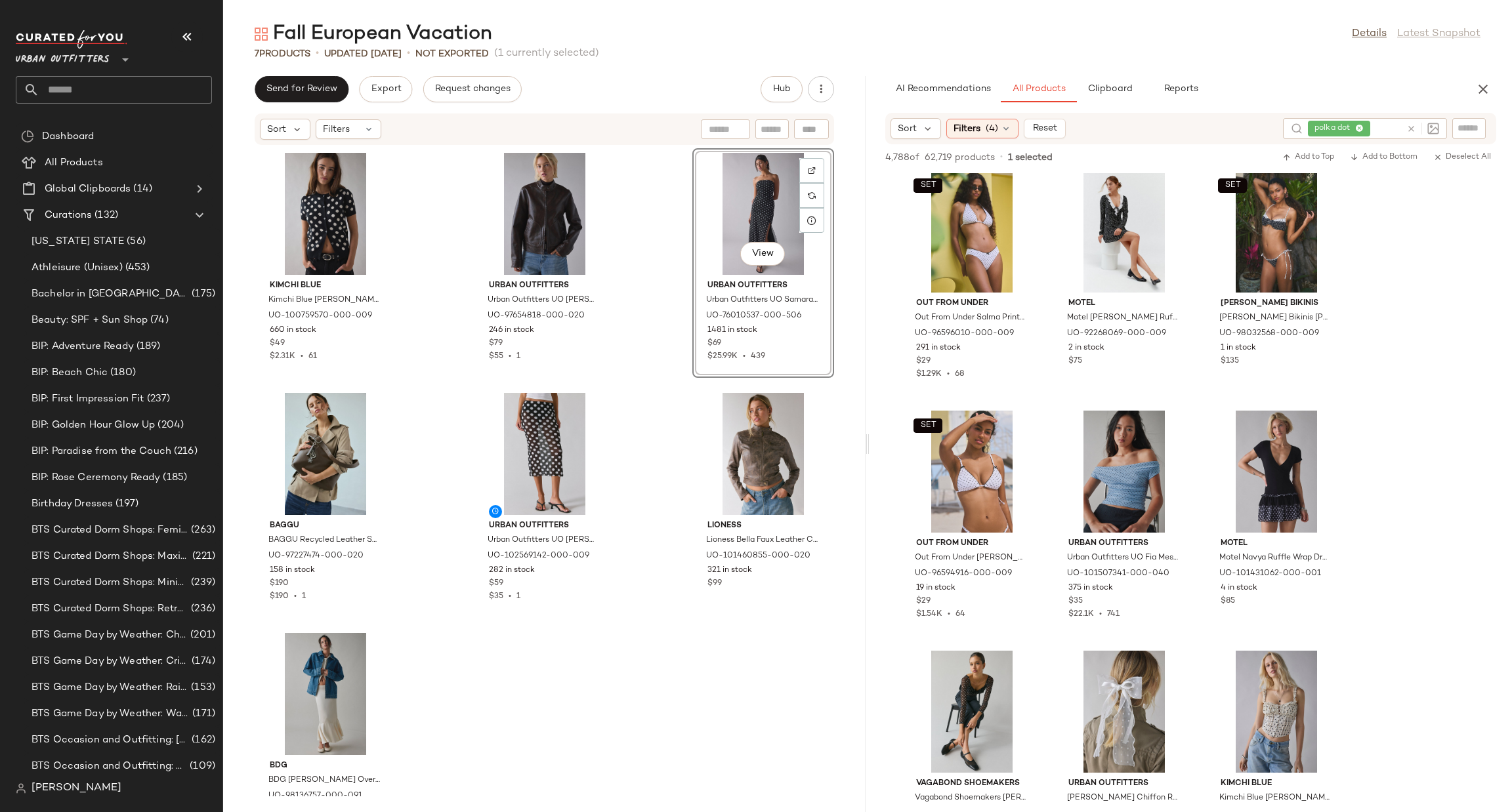
click at [1406, 134] on div at bounding box center [1422, 128] width 33 height 12
click at [1409, 128] on icon at bounding box center [1411, 129] width 10 height 10
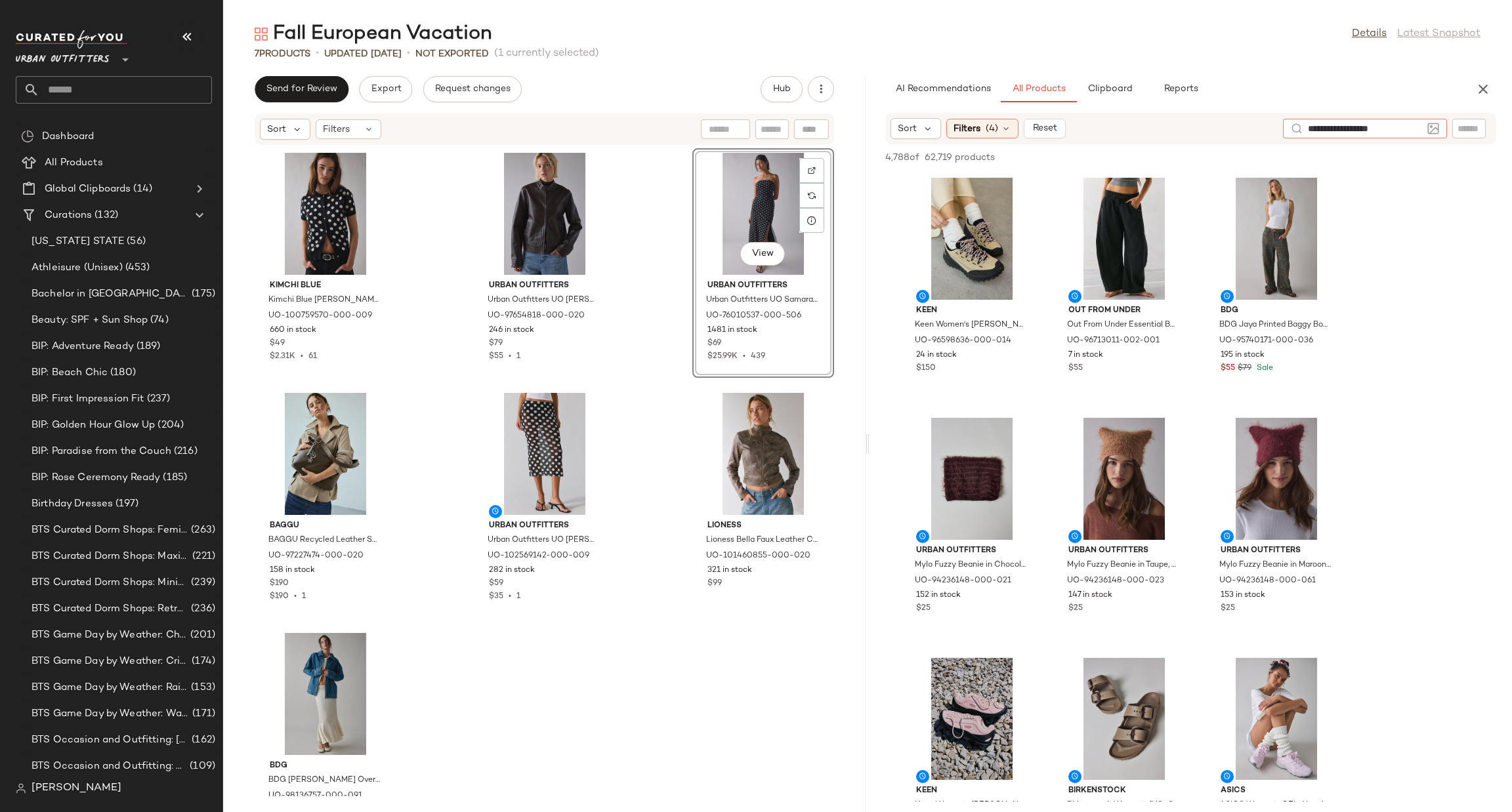
type input "**********"
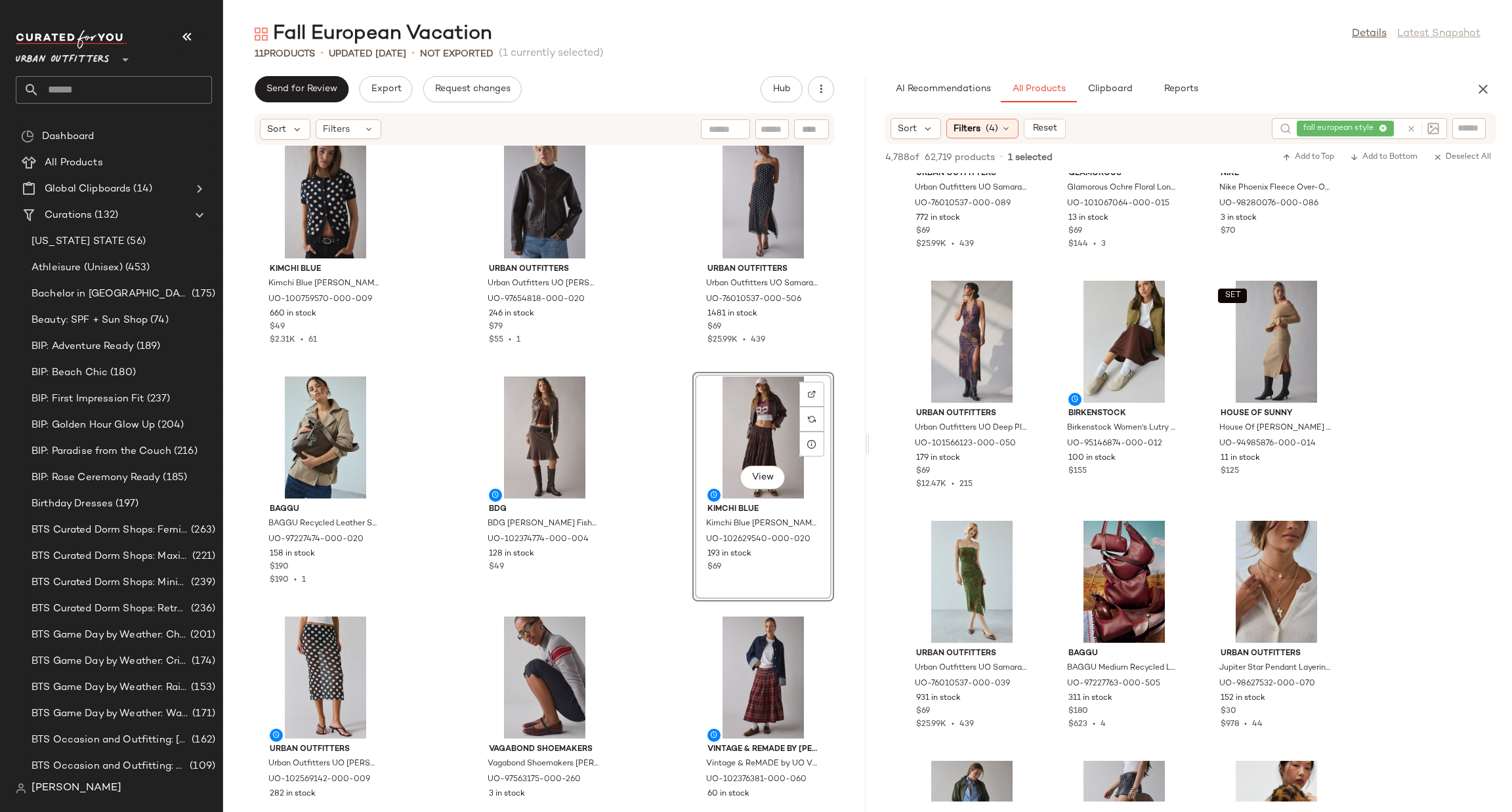
scroll to position [0, 0]
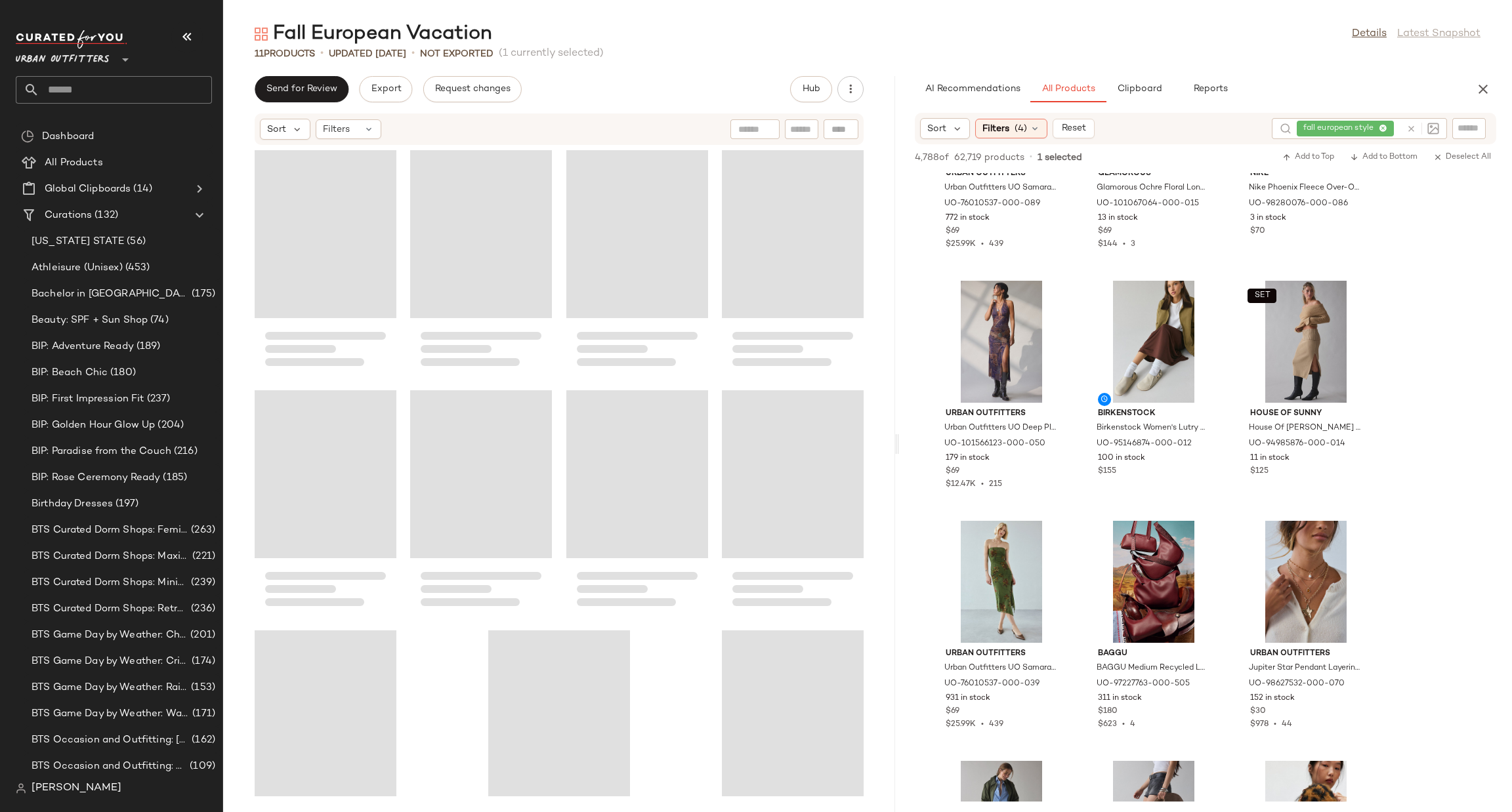
drag, startPoint x: 869, startPoint y: 448, endPoint x: 901, endPoint y: 430, distance: 36.7
click at [901, 430] on div "Fall European Vacation Details Latest Snapshot 11 Products • updated [DATE] • N…" at bounding box center [867, 417] width 1289 height 791
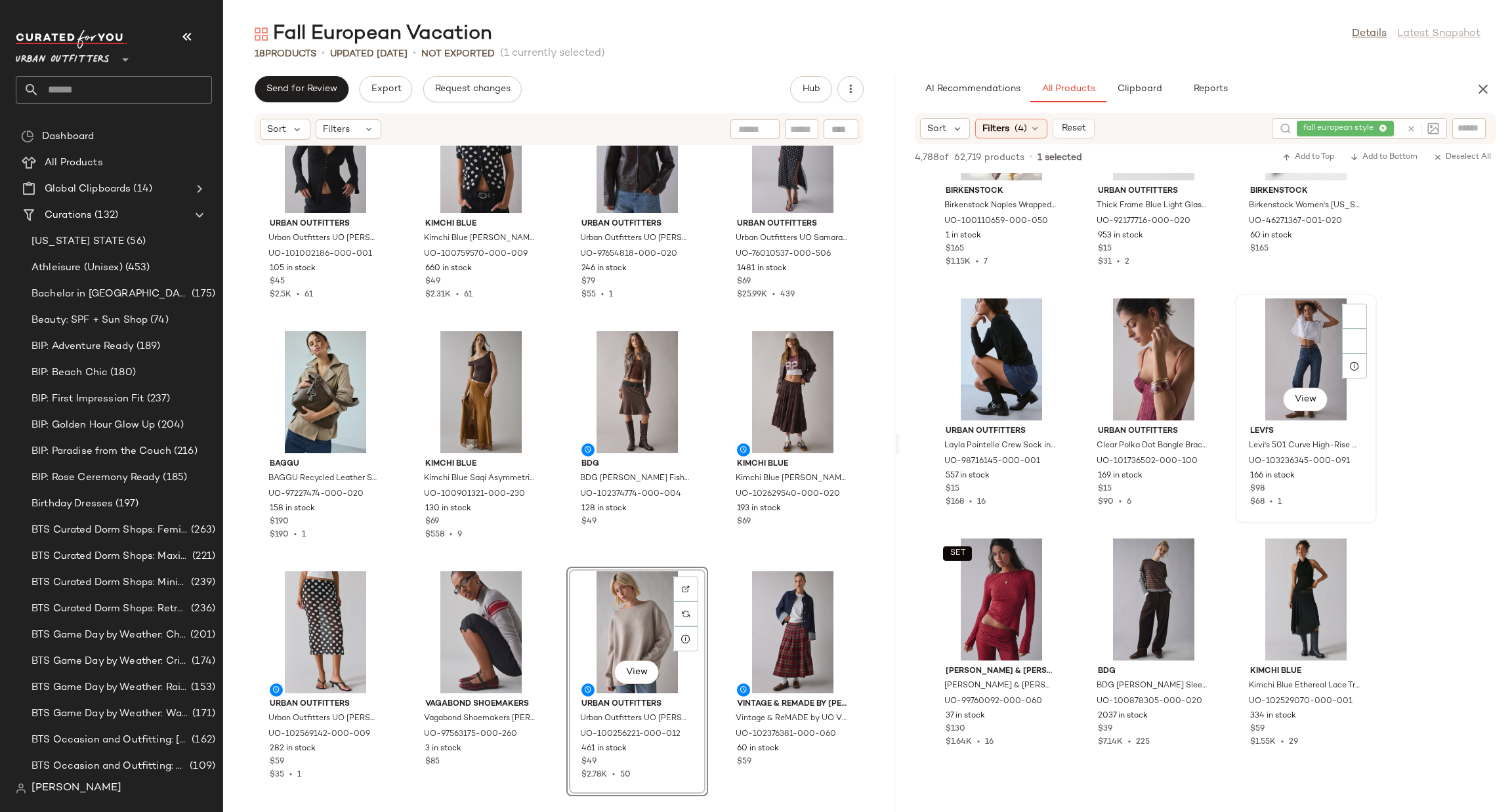
scroll to position [12398, 0]
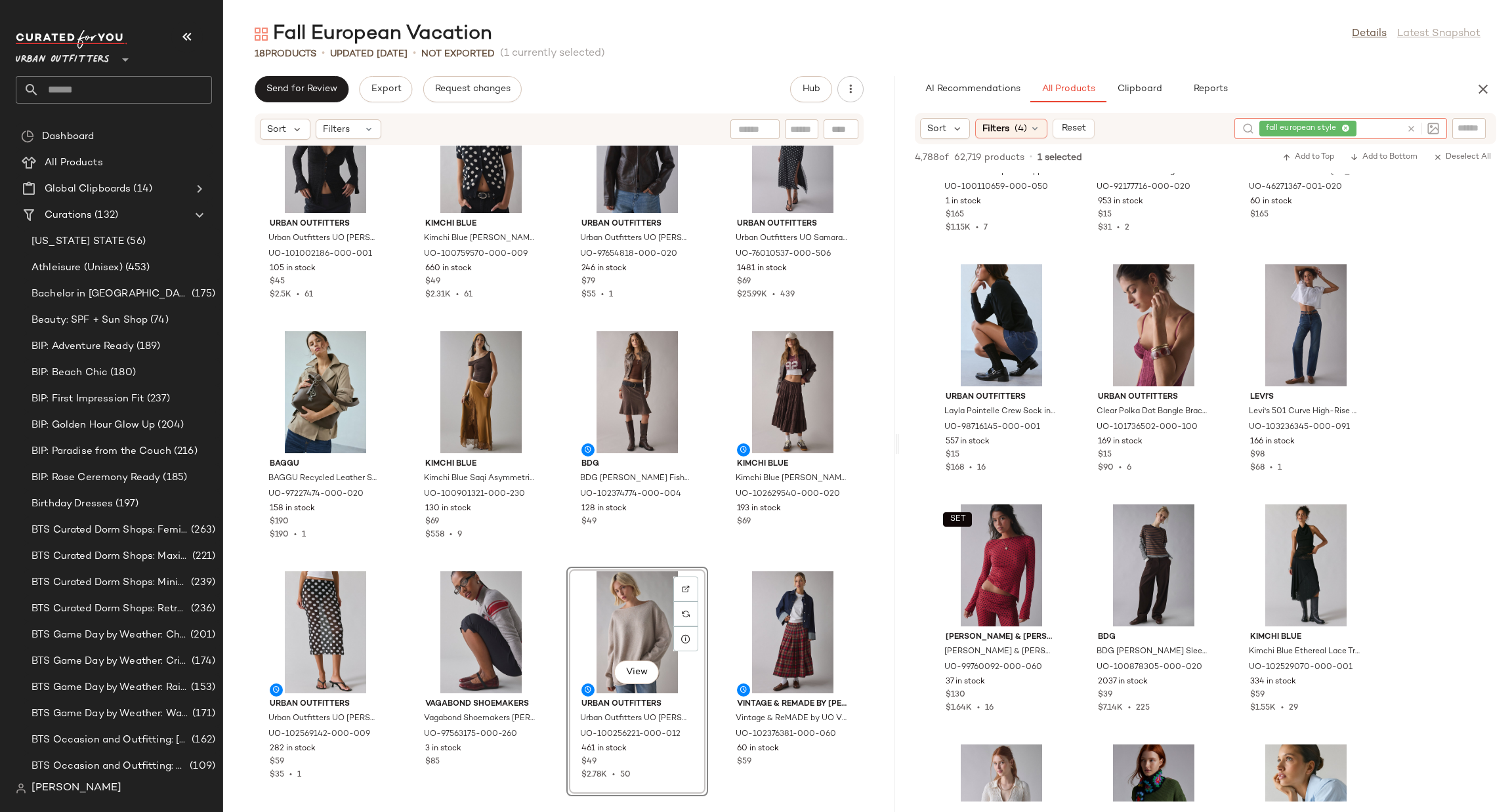
click at [1413, 127] on icon at bounding box center [1411, 129] width 10 height 10
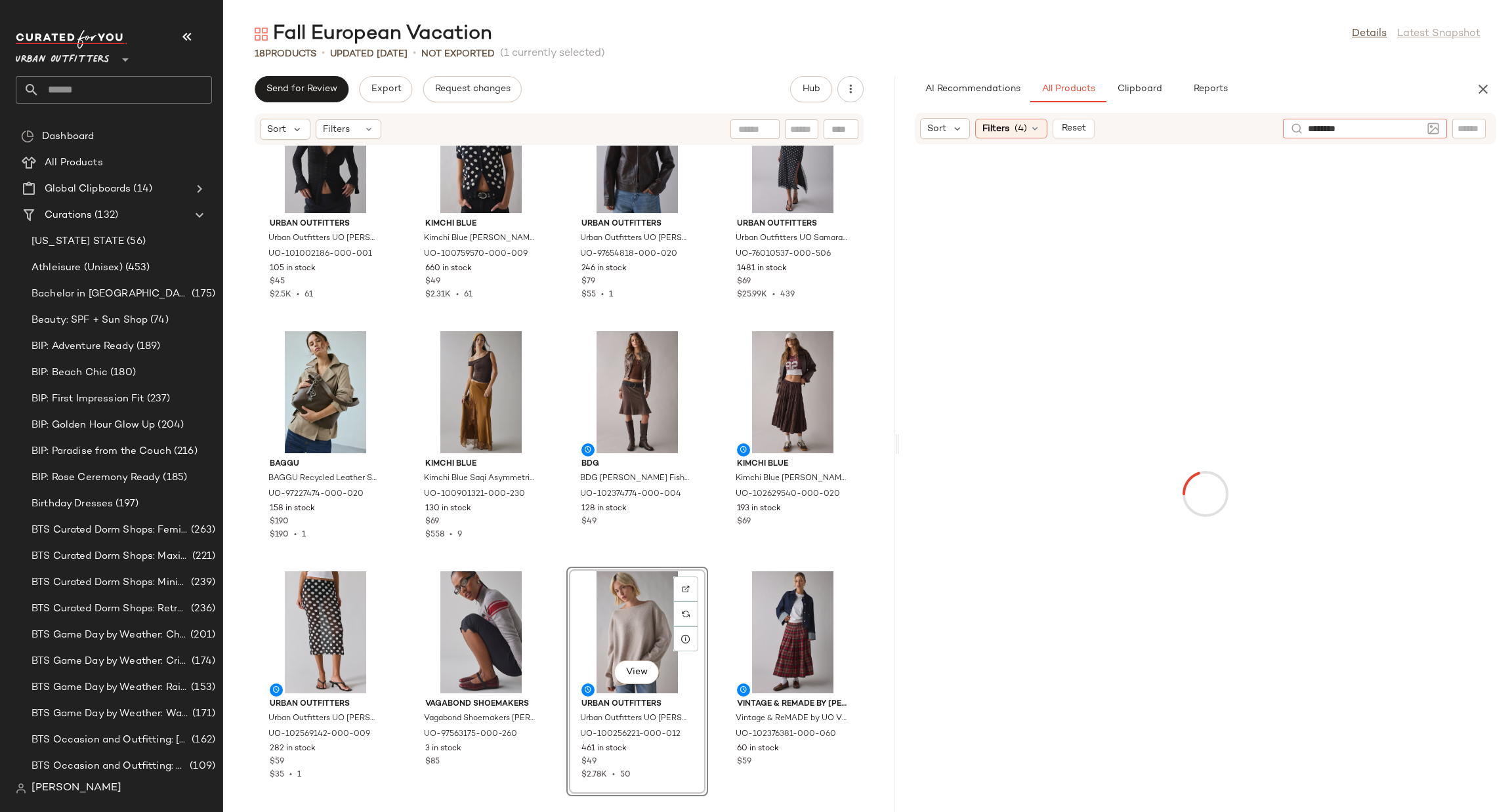
type input "*********"
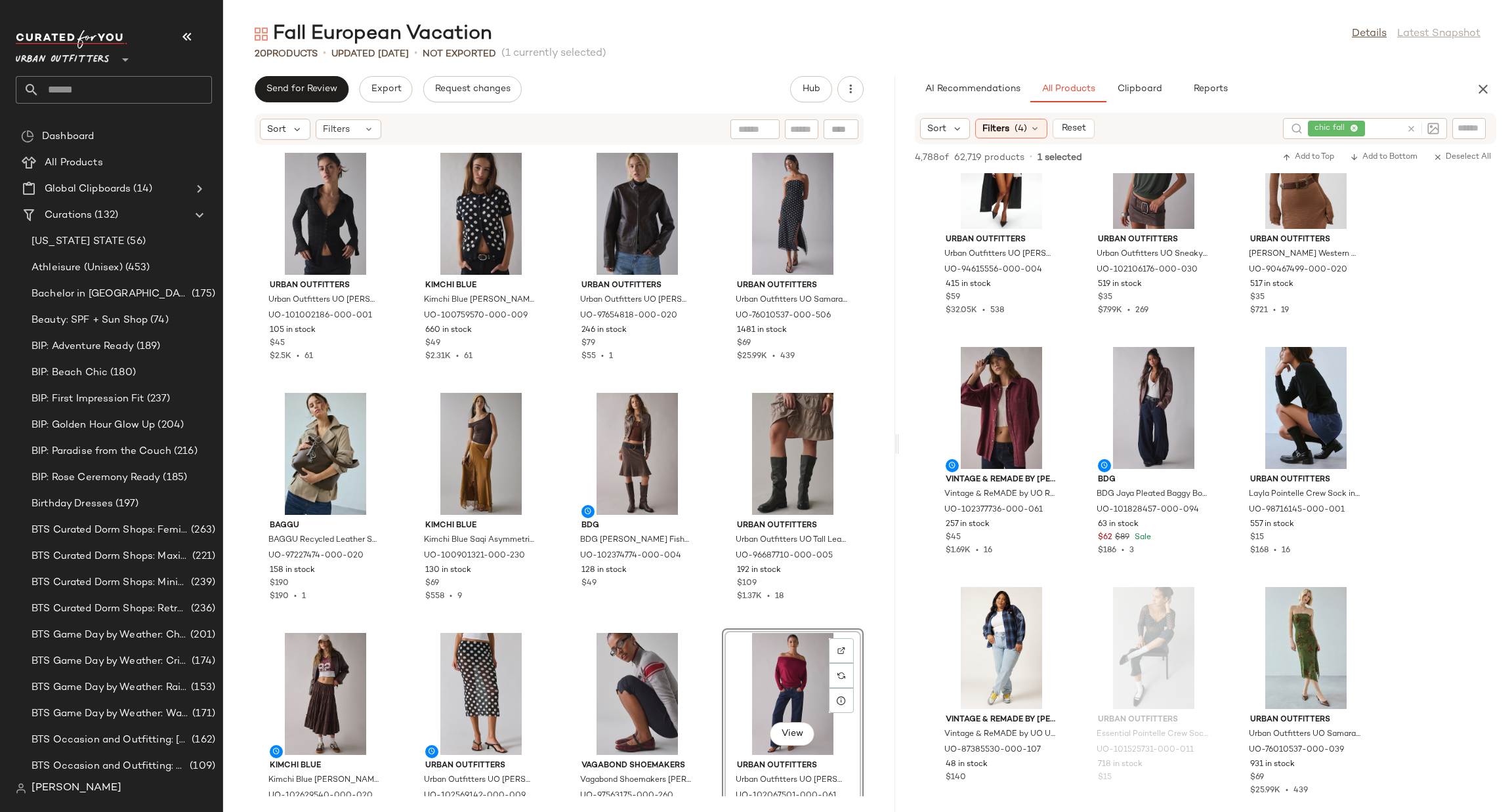
scroll to position [1, 0]
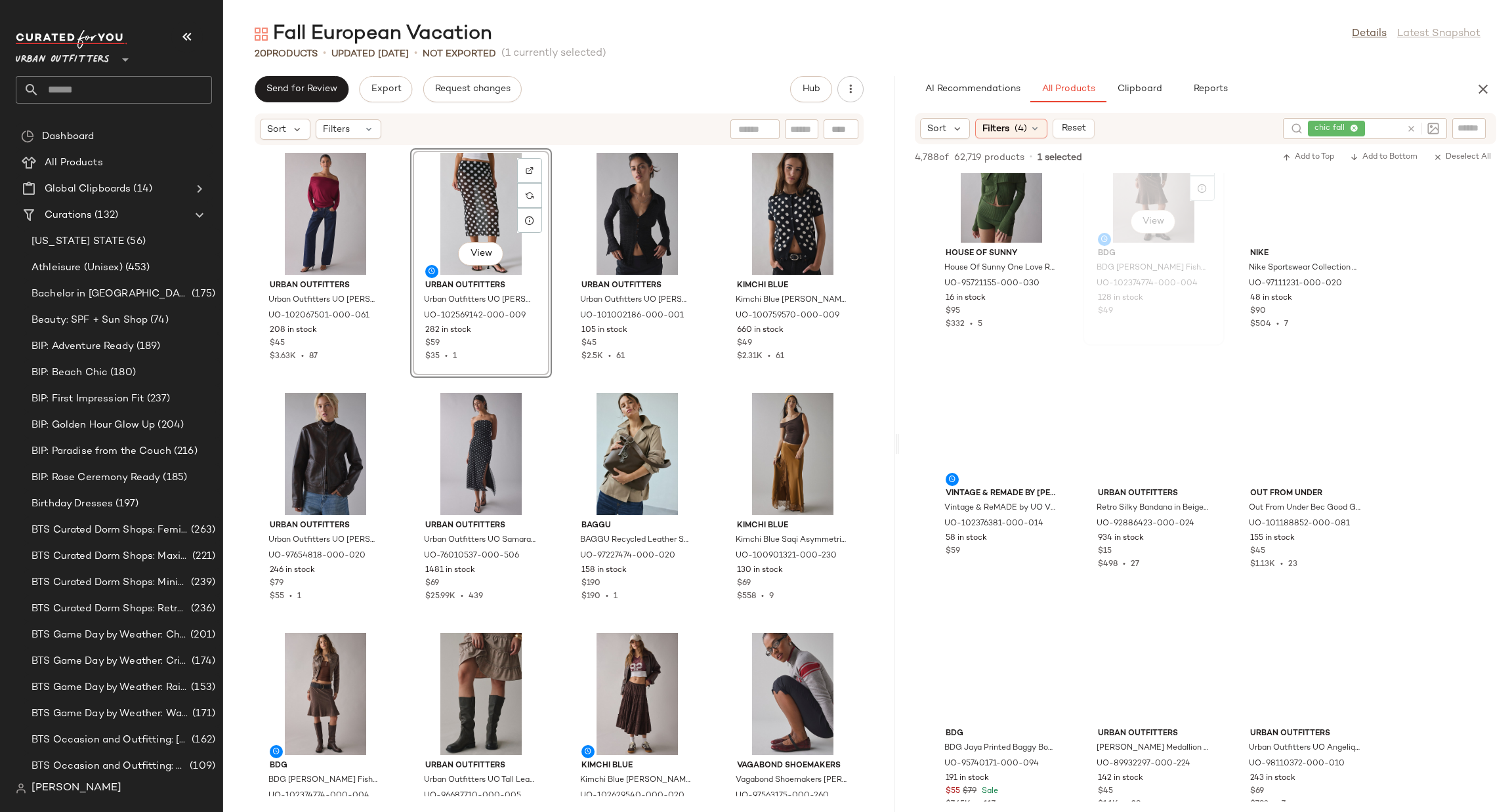
scroll to position [3738, 0]
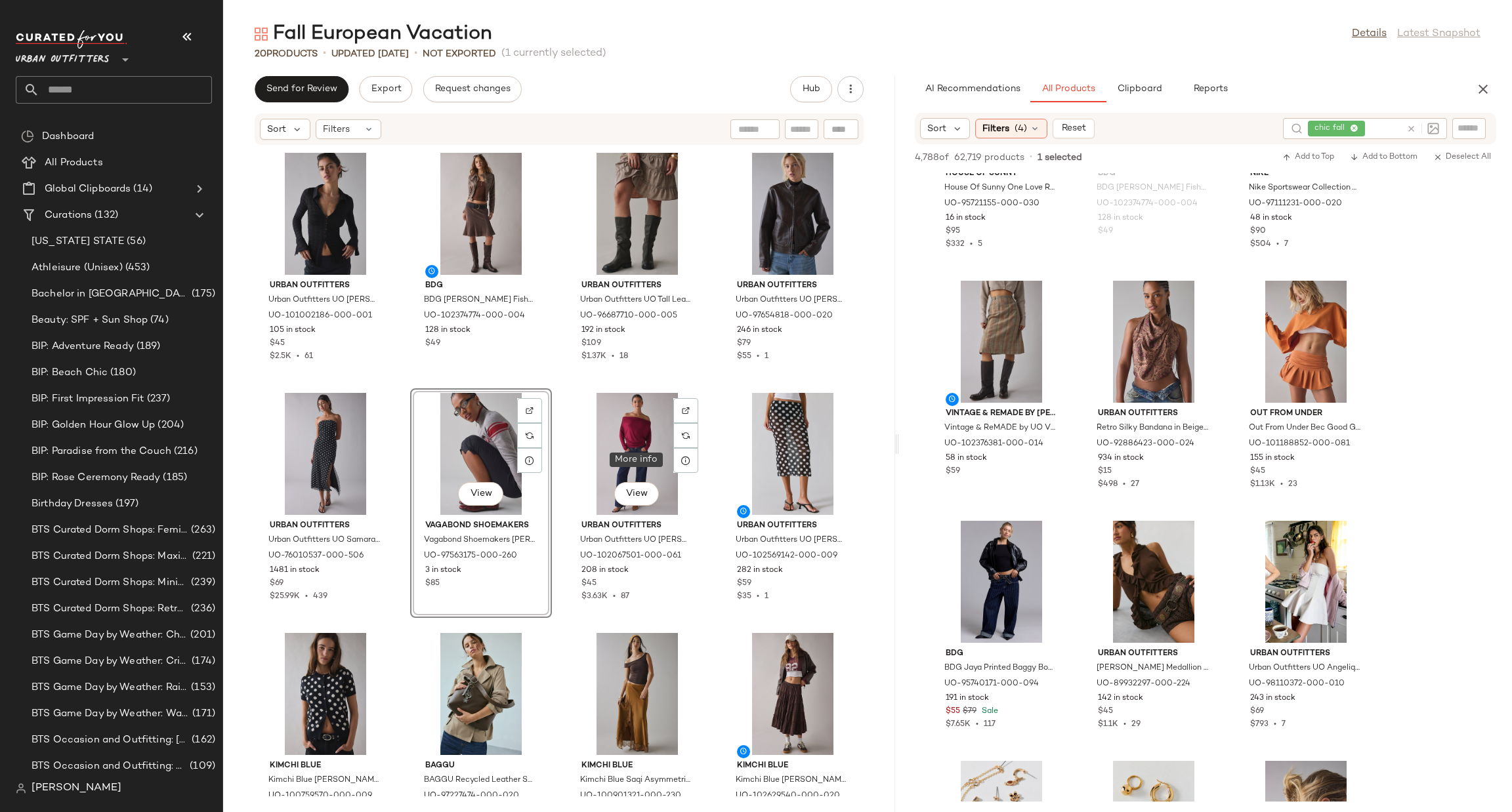
scroll to position [197, 0]
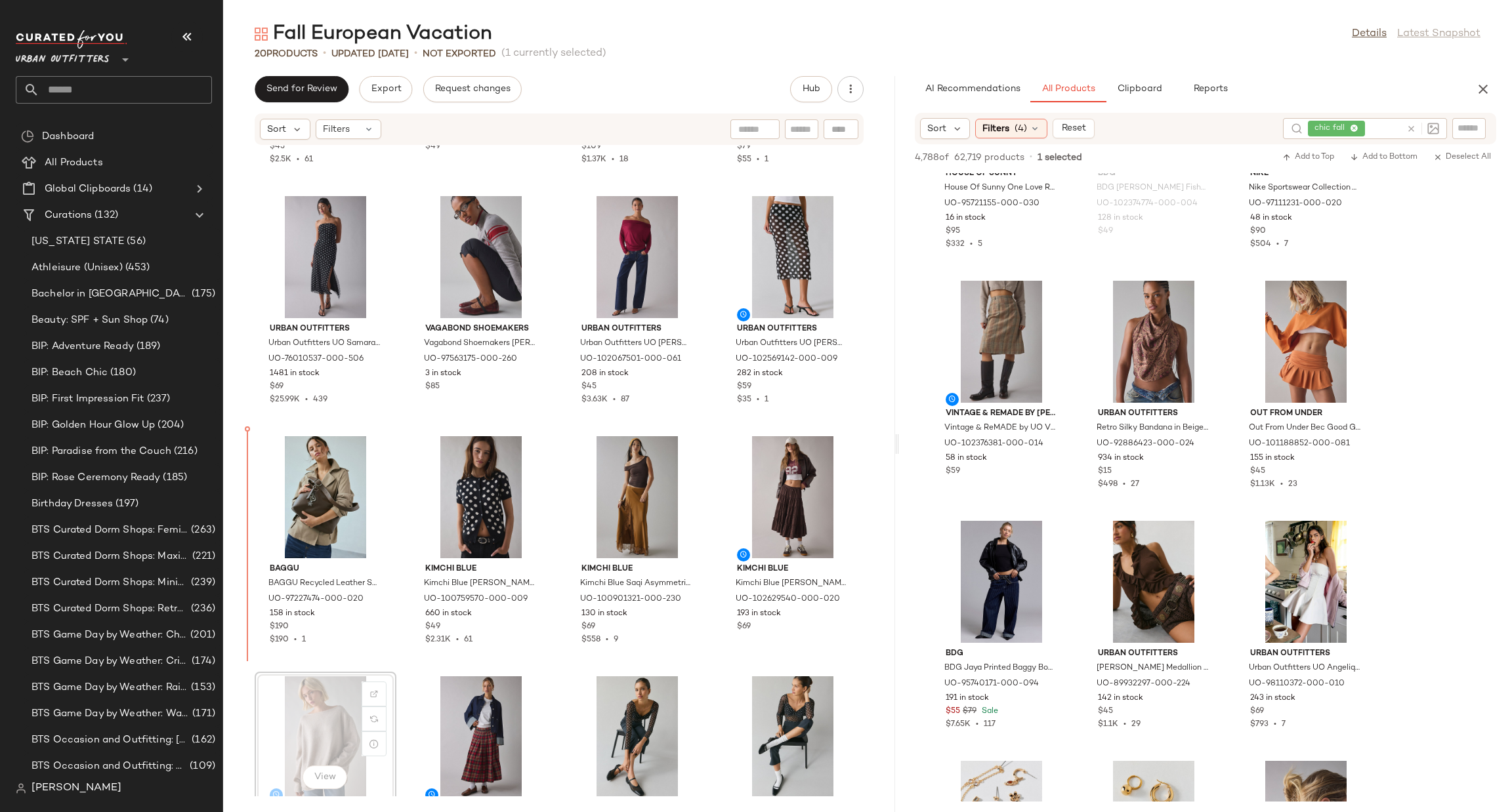
scroll to position [198, 0]
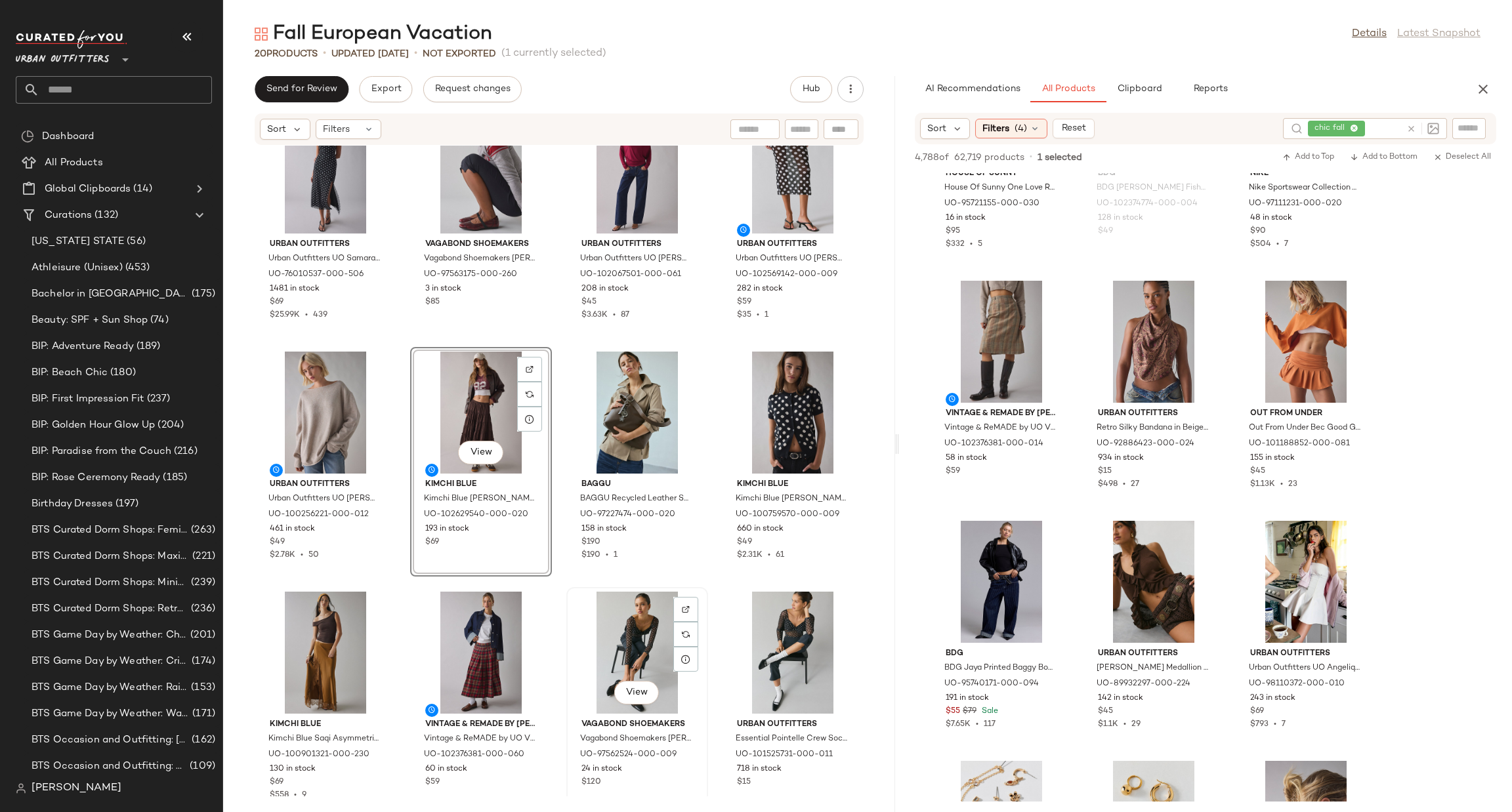
scroll to position [552, 0]
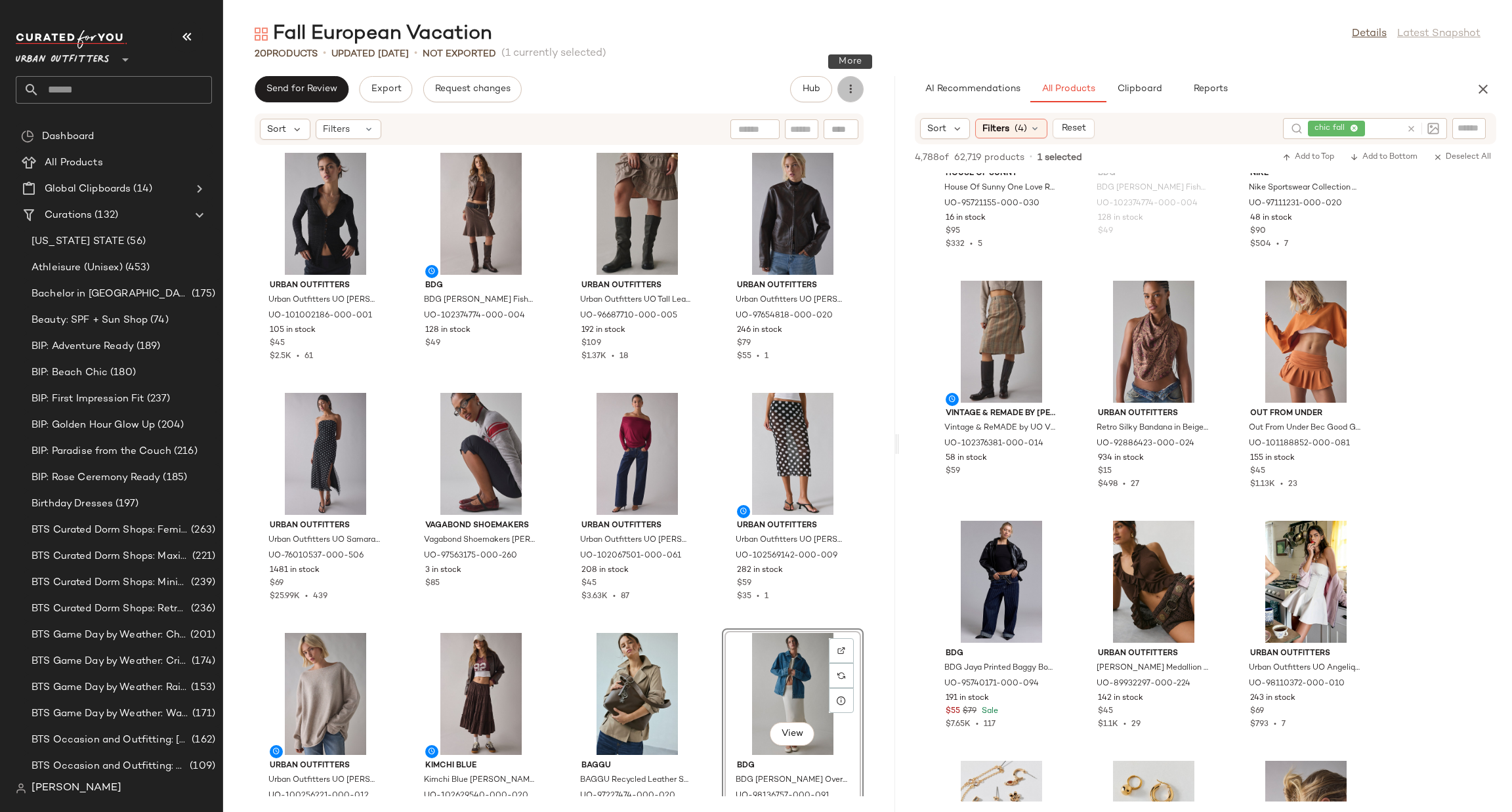
click at [844, 100] on button "button" at bounding box center [850, 89] width 26 height 26
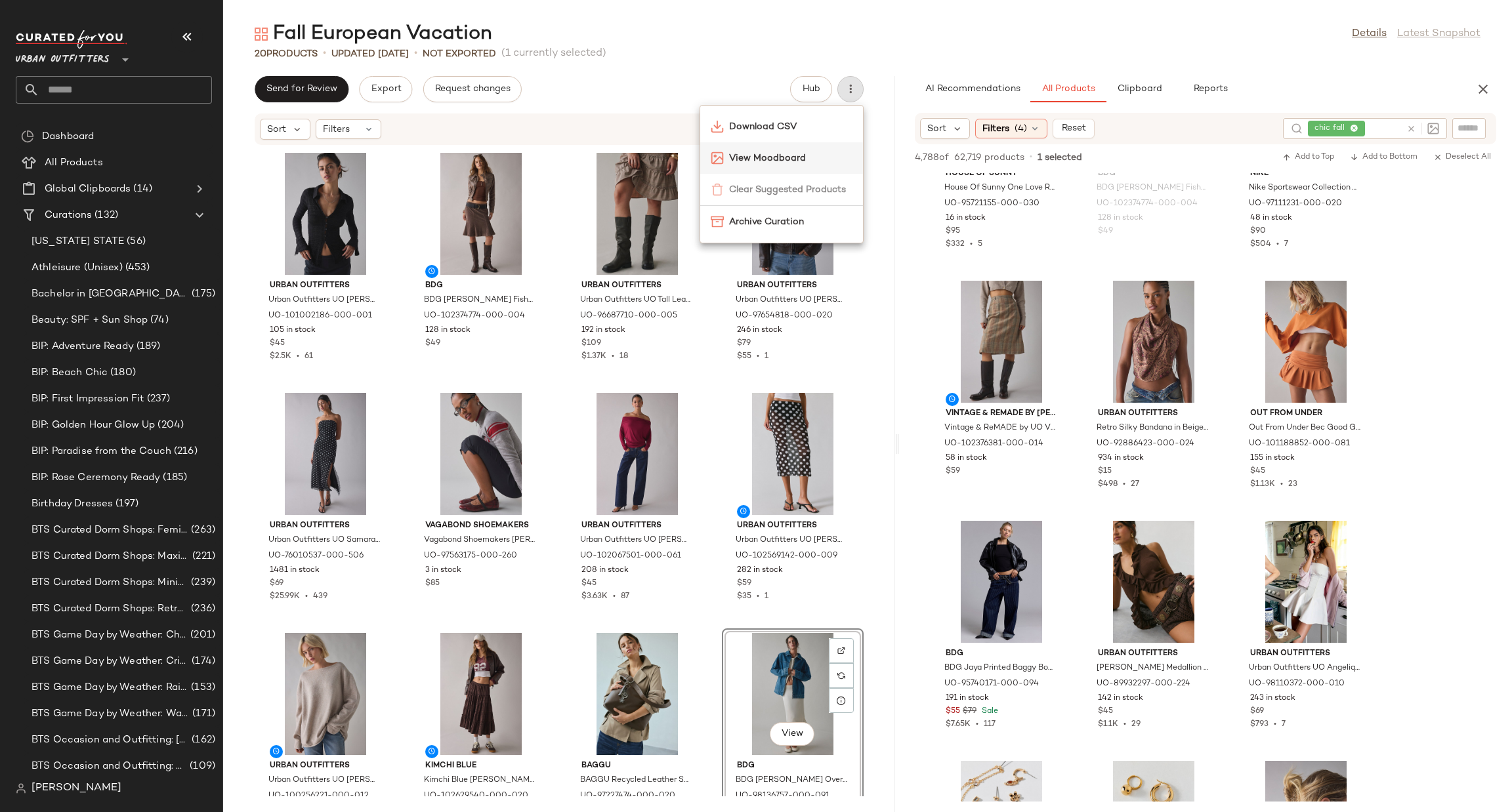
click at [816, 155] on span "View Moodboard" at bounding box center [791, 158] width 123 height 14
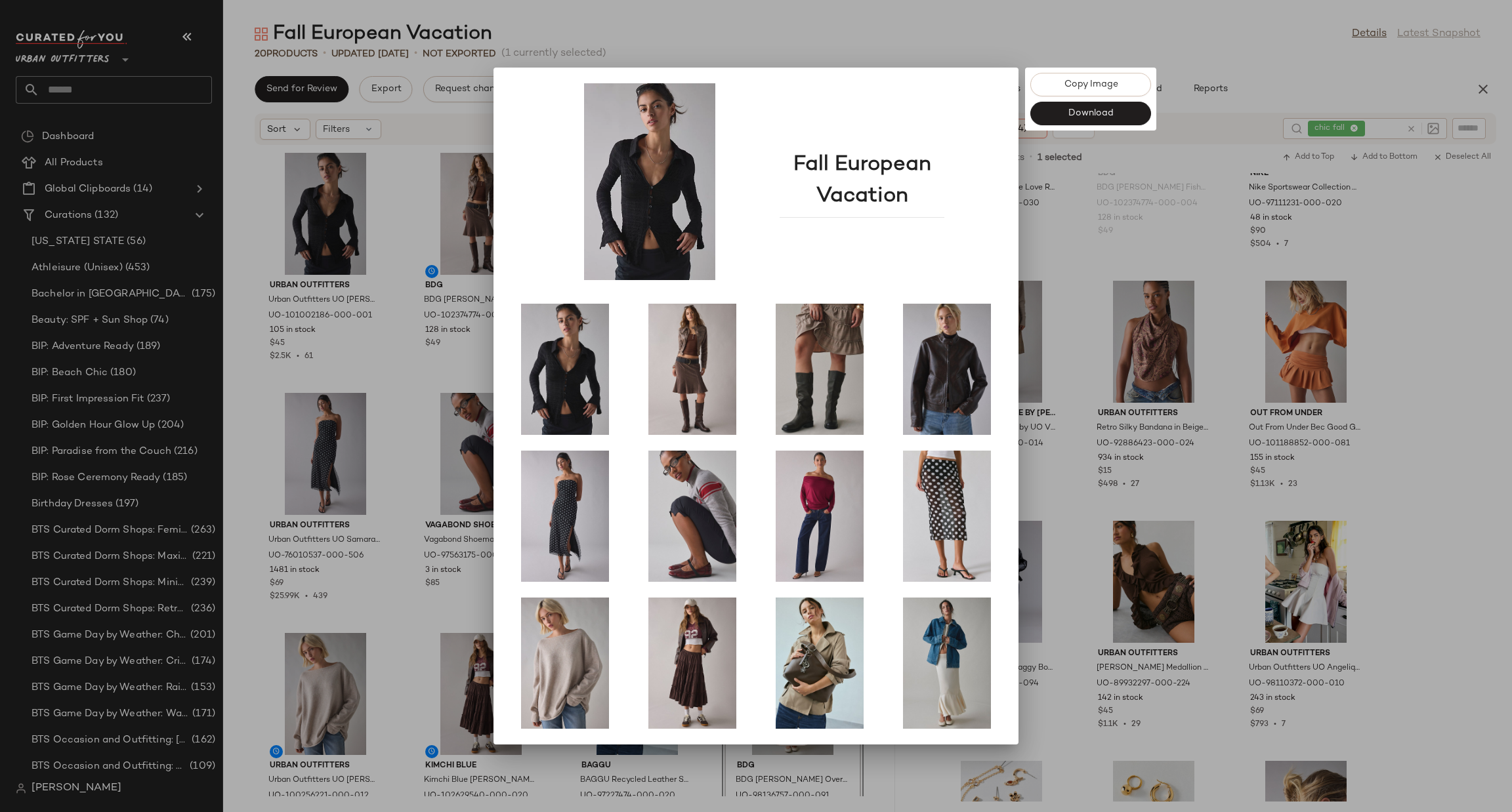
click at [428, 120] on div at bounding box center [756, 406] width 1512 height 812
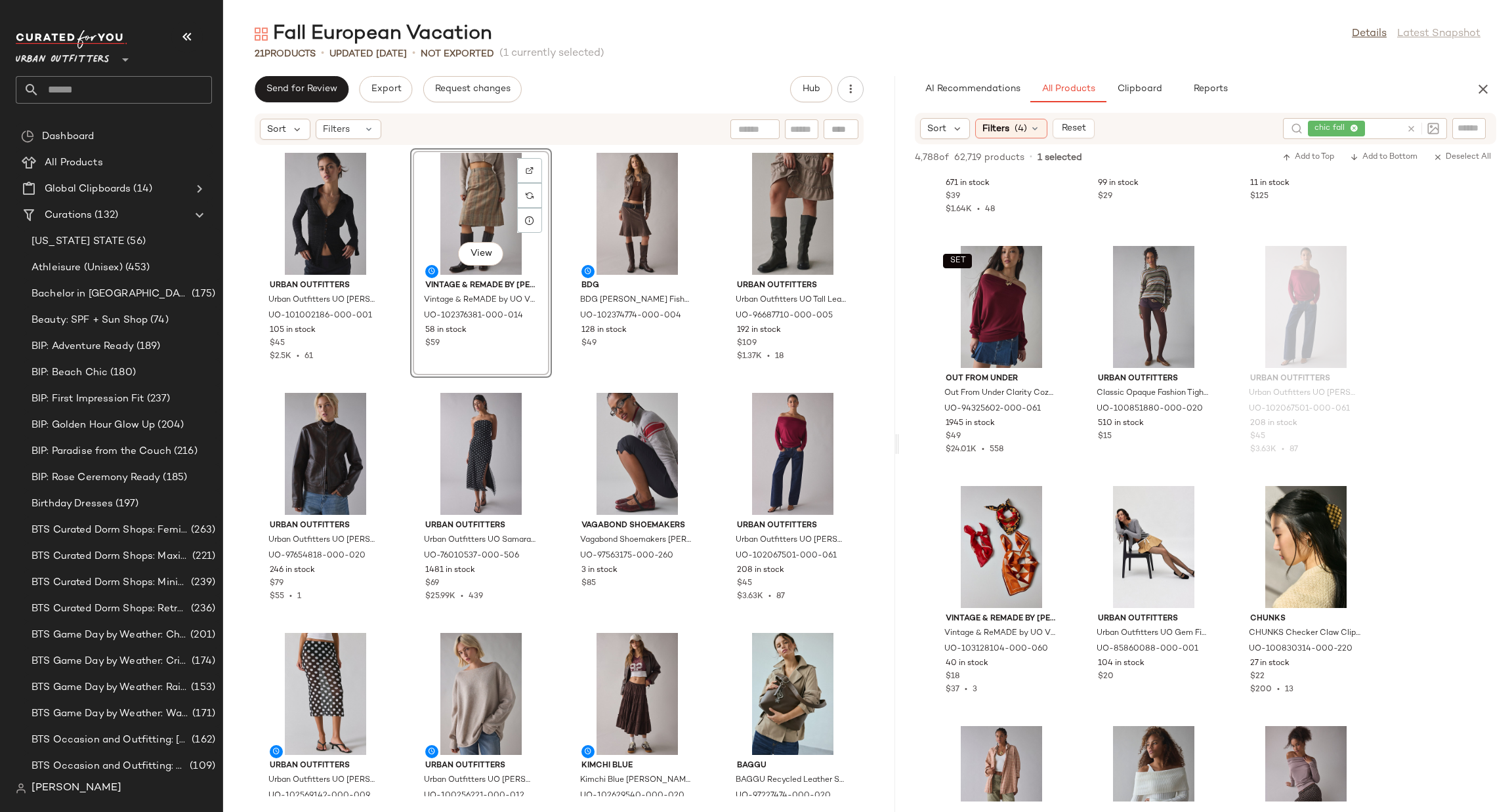
scroll to position [1180, 0]
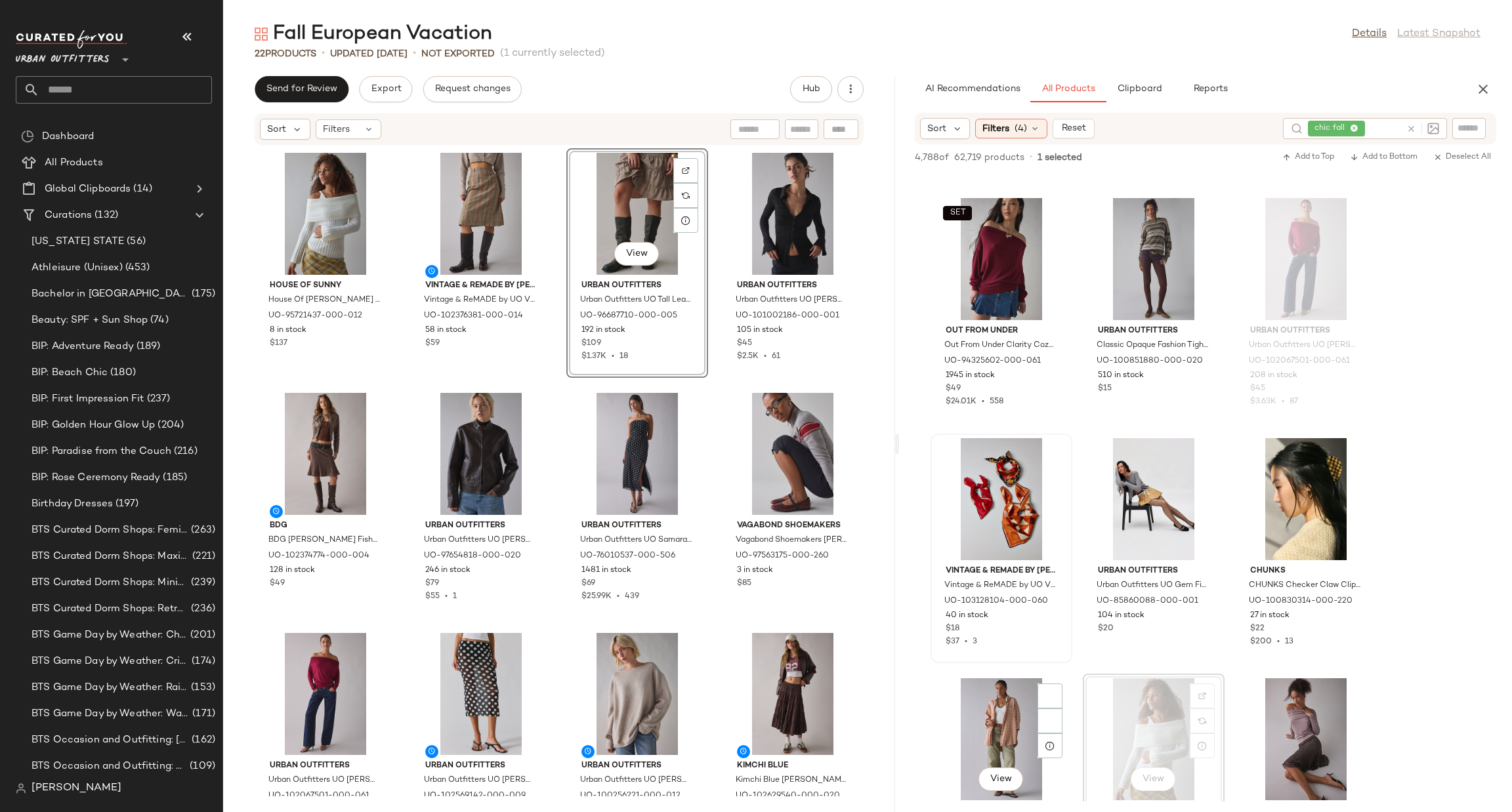
scroll to position [1574, 0]
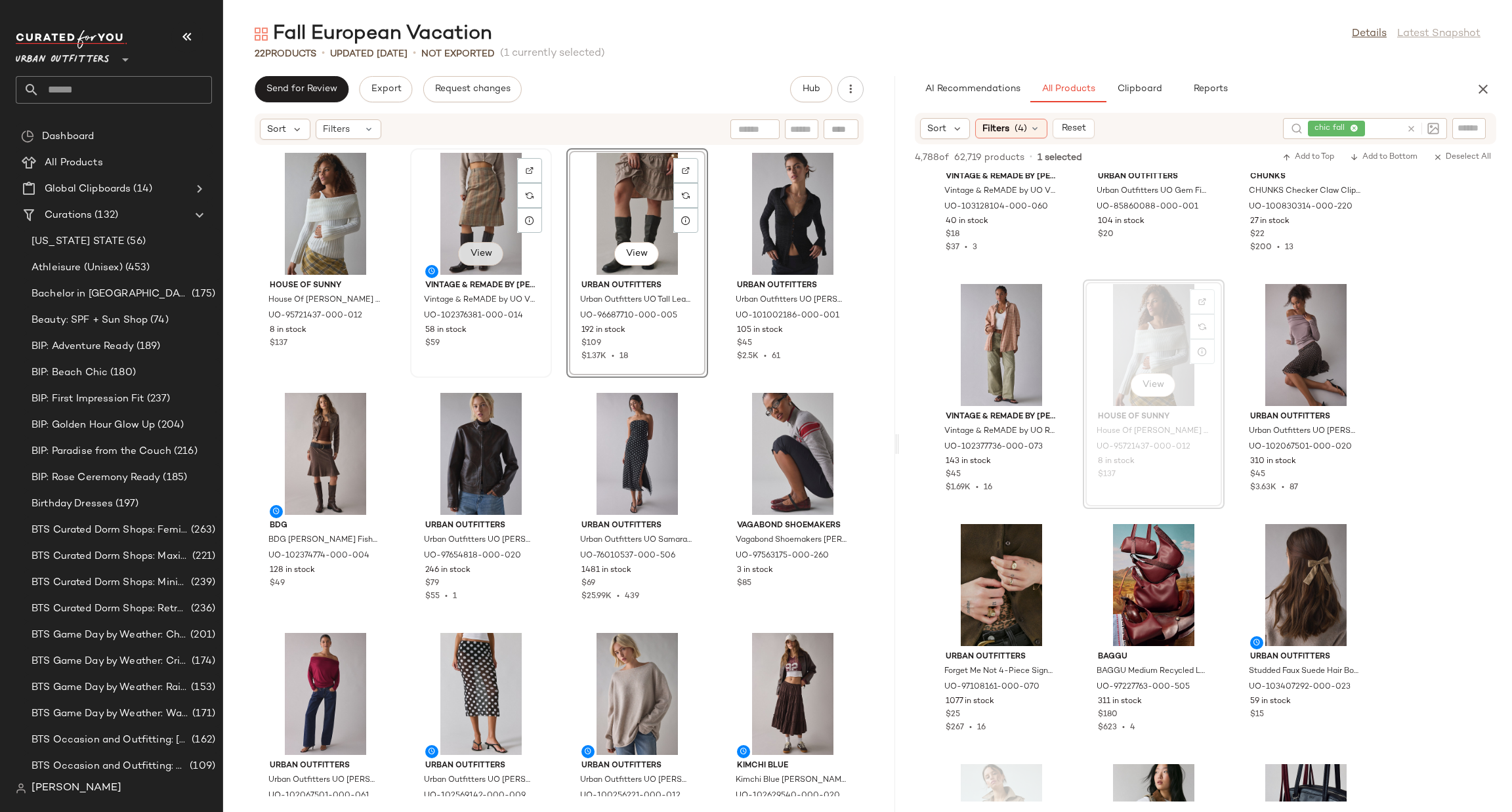
click at [471, 244] on button "View" at bounding box center [480, 253] width 44 height 23
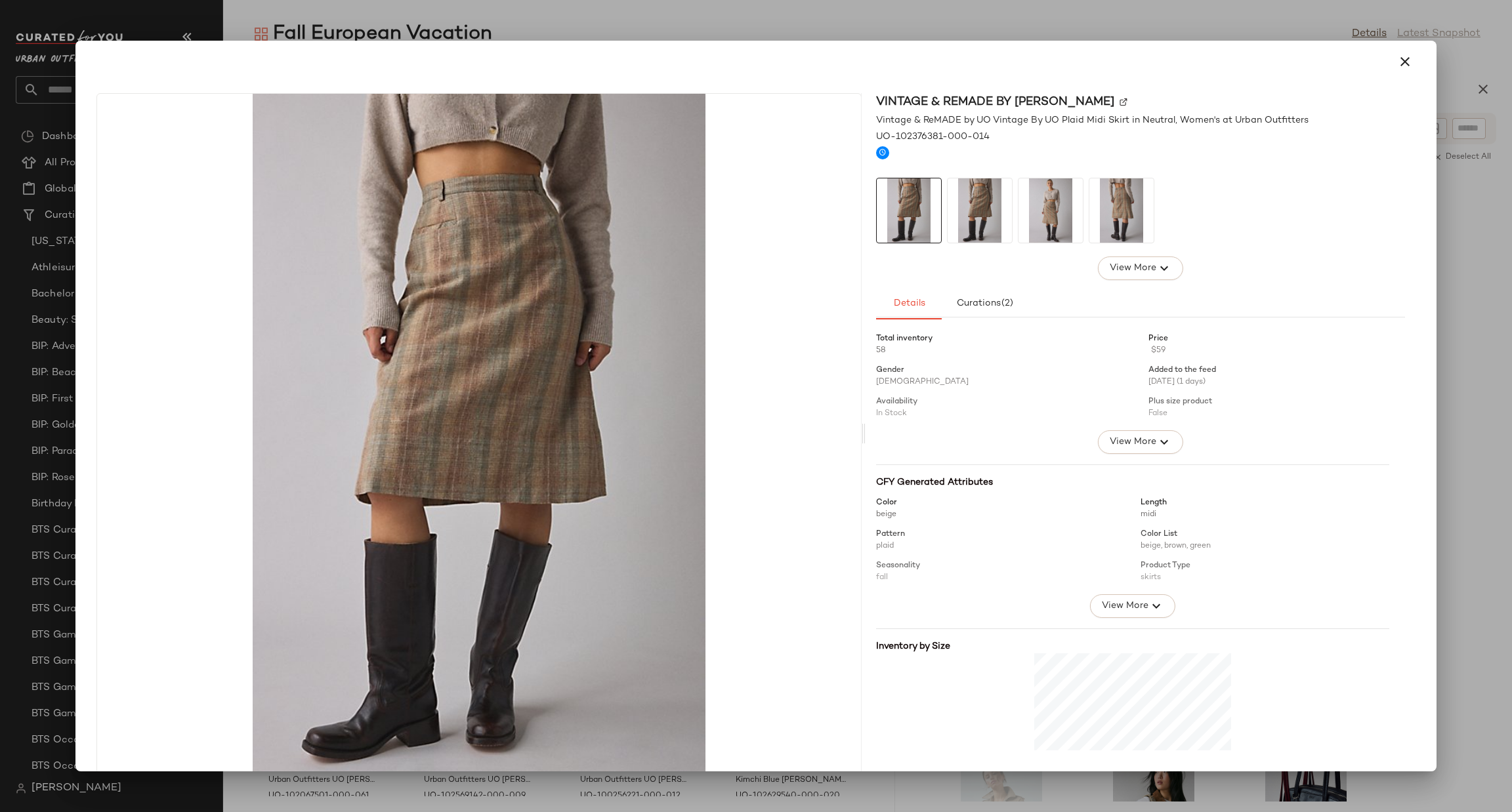
click at [826, 779] on div at bounding box center [756, 406] width 1512 height 812
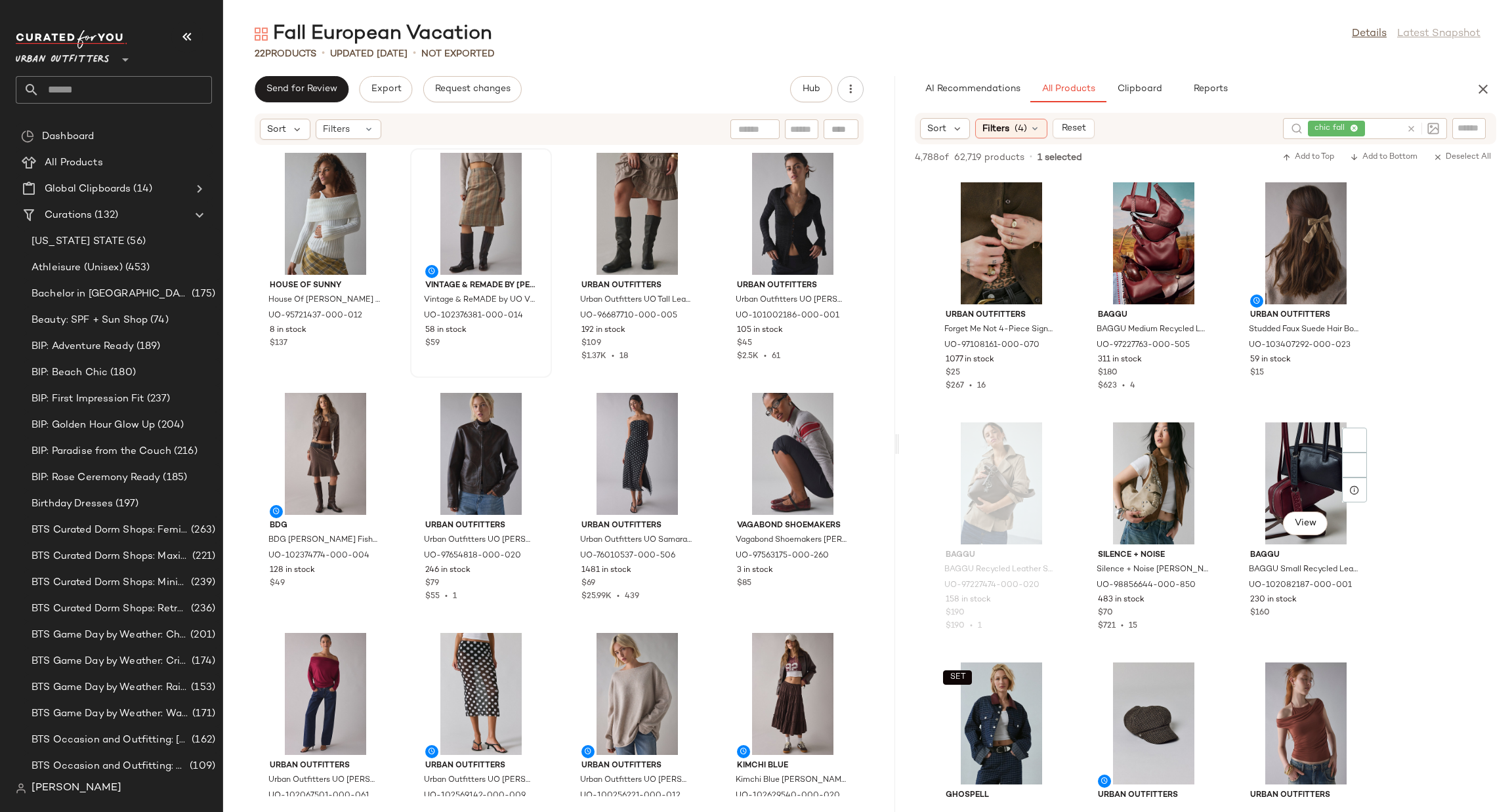
scroll to position [1967, 0]
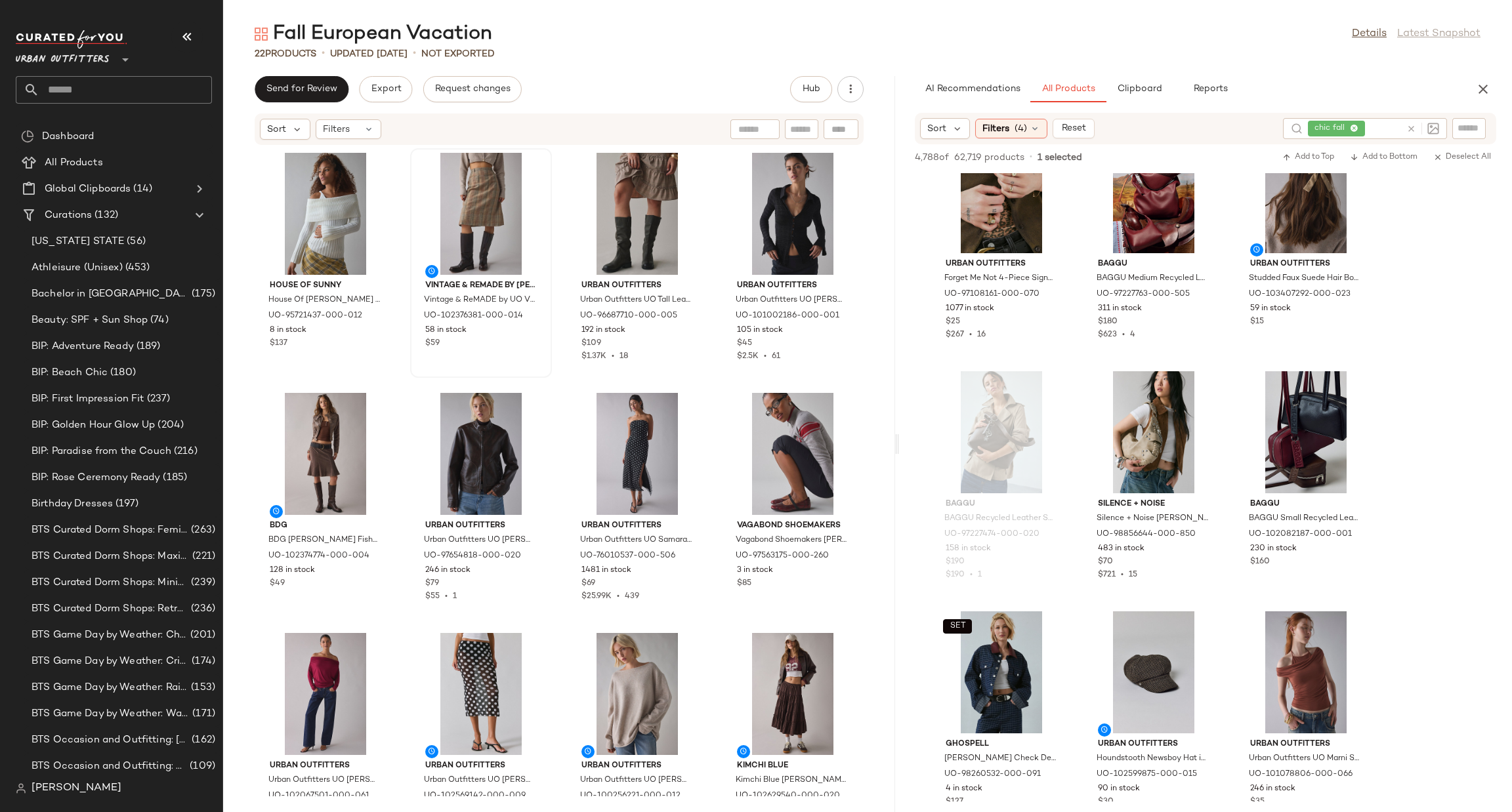
click at [1413, 126] on icon at bounding box center [1411, 129] width 10 height 10
click at [1470, 135] on div at bounding box center [1425, 128] width 122 height 20
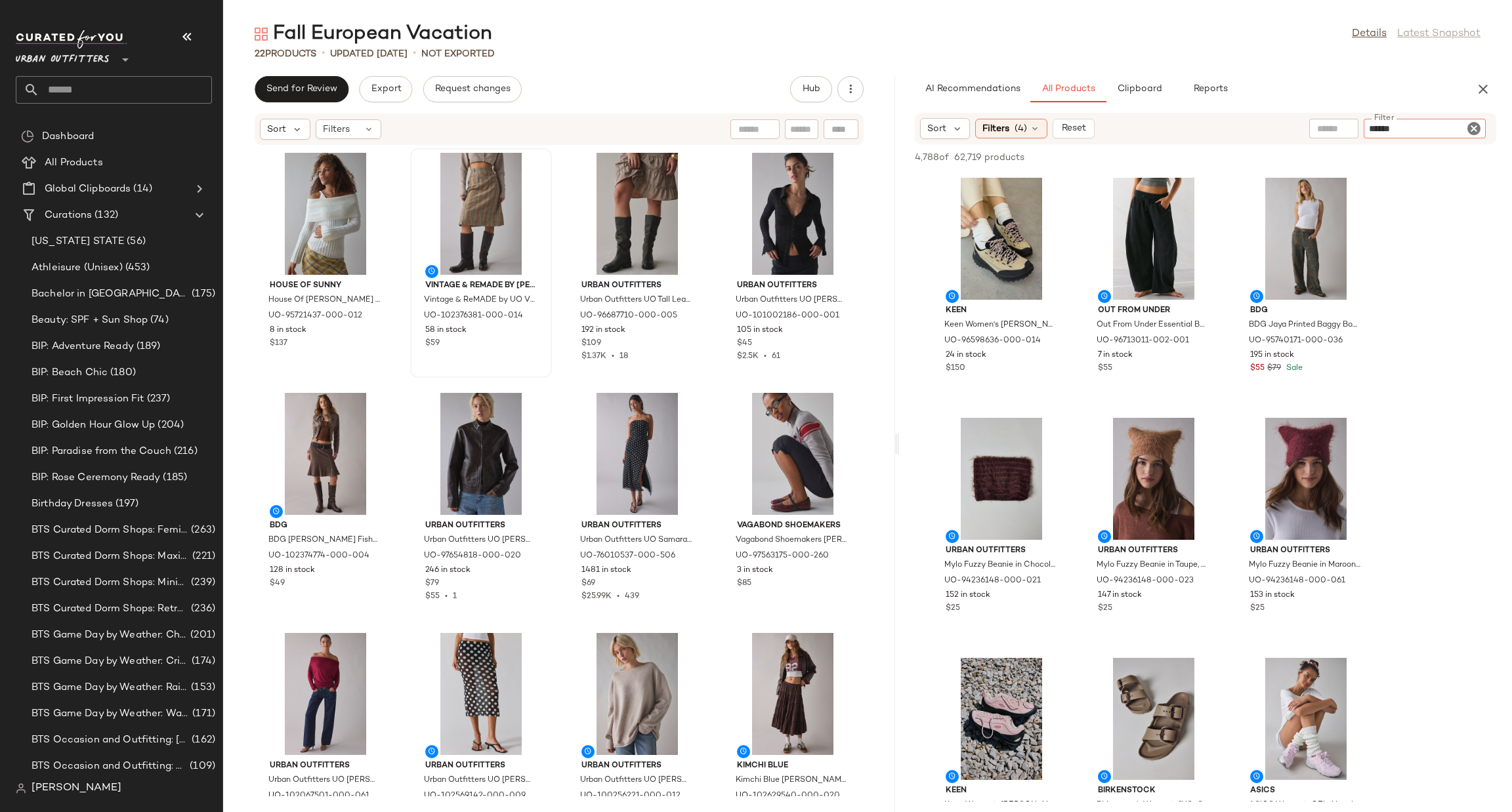
type input "*******"
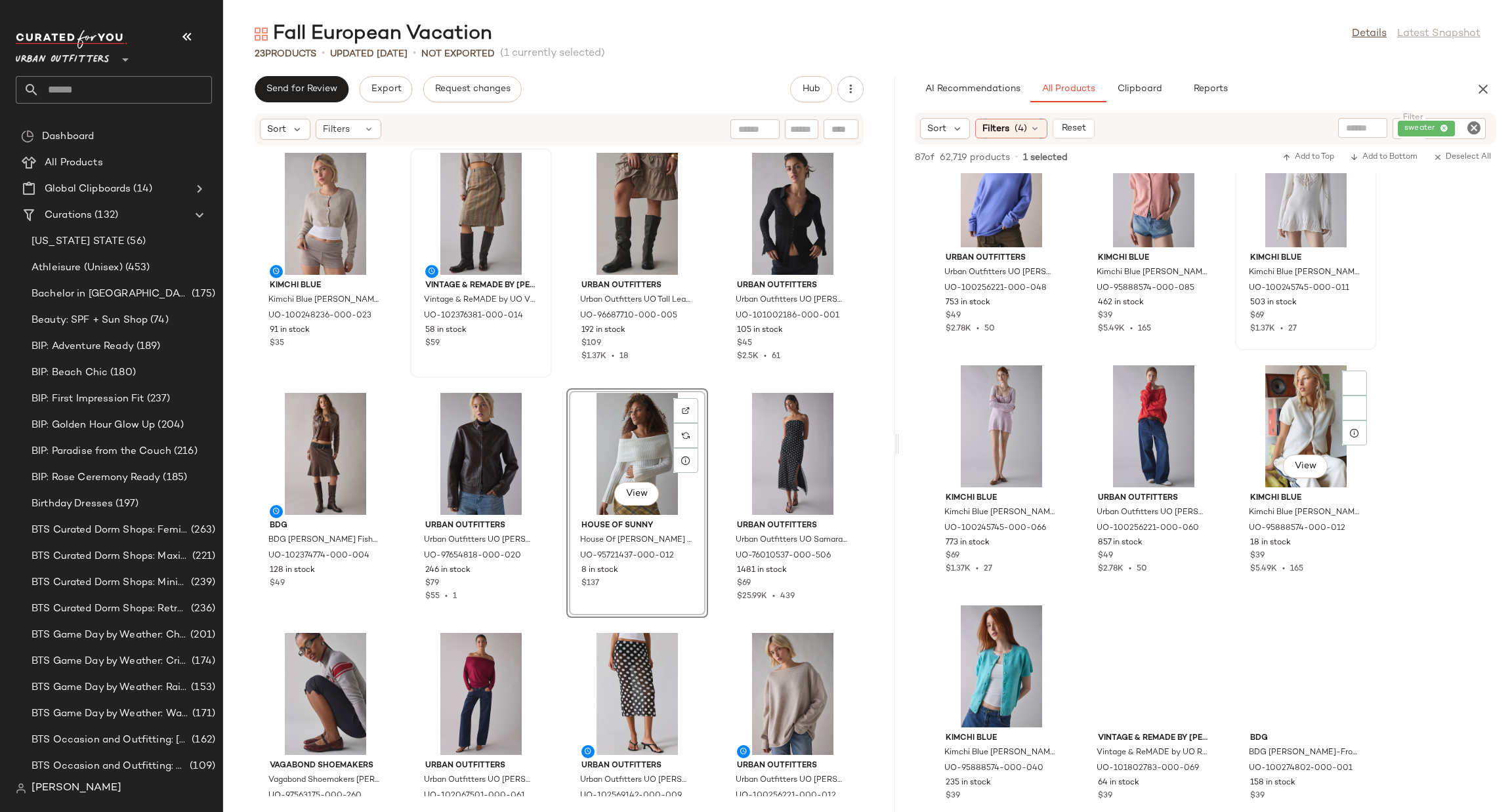
scroll to position [2361, 0]
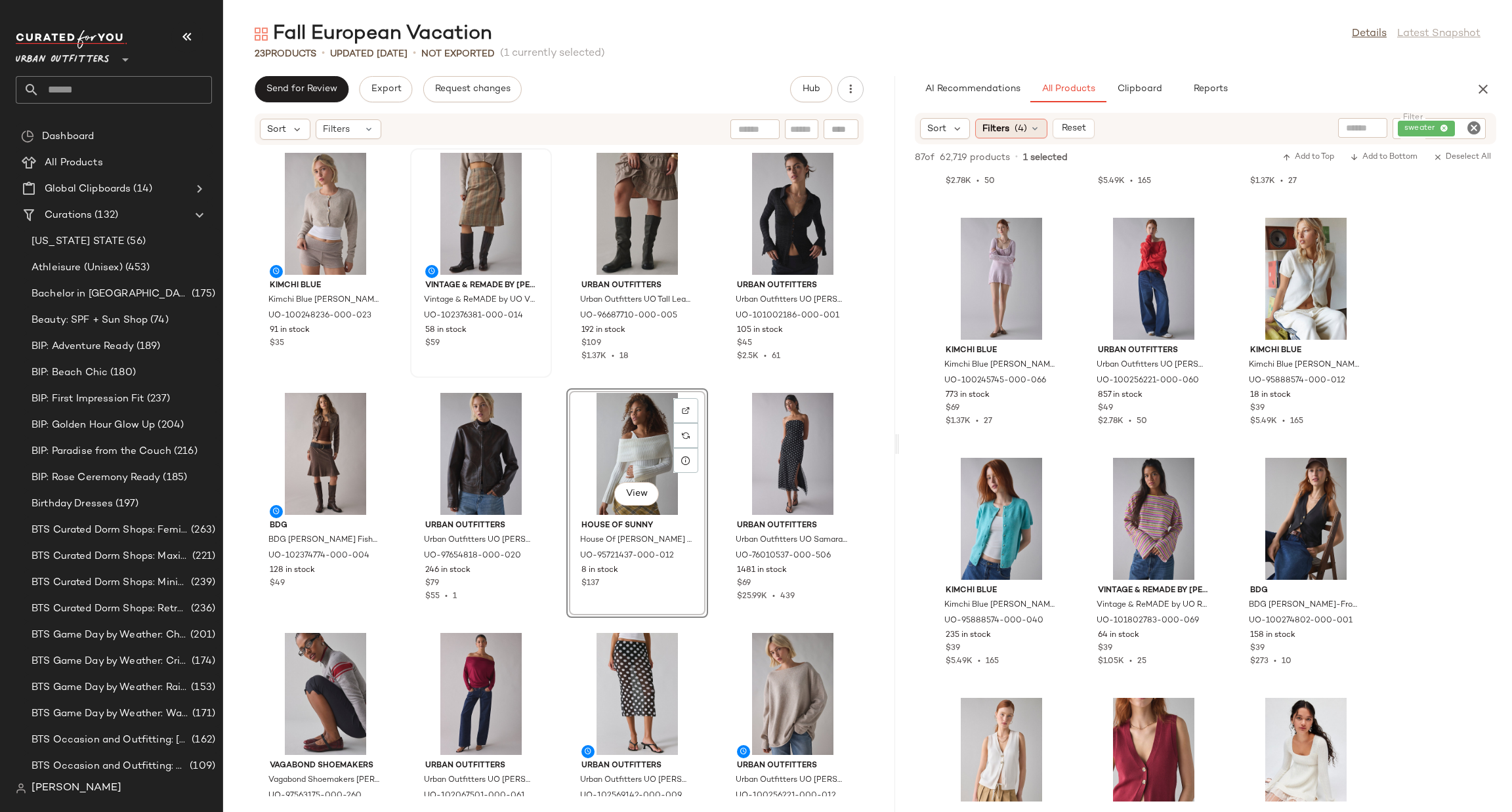
click at [1021, 125] on span "(4)" at bounding box center [1021, 129] width 12 height 14
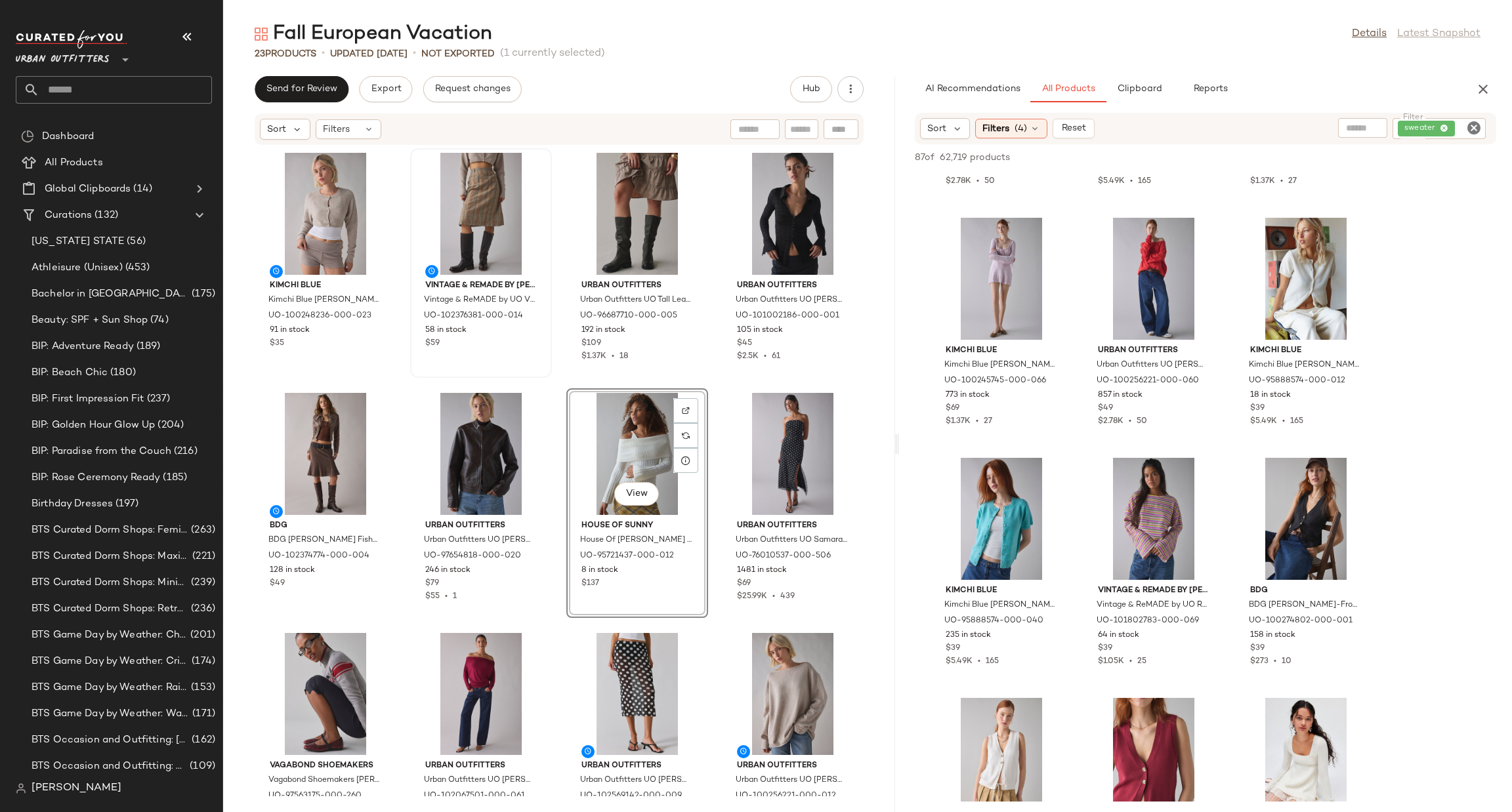
drag, startPoint x: 1473, startPoint y: 126, endPoint x: 1462, endPoint y: 122, distance: 11.7
click at [1474, 126] on icon "Clear Filter" at bounding box center [1474, 128] width 16 height 16
click at [1015, 130] on span "(4)" at bounding box center [1021, 129] width 12 height 14
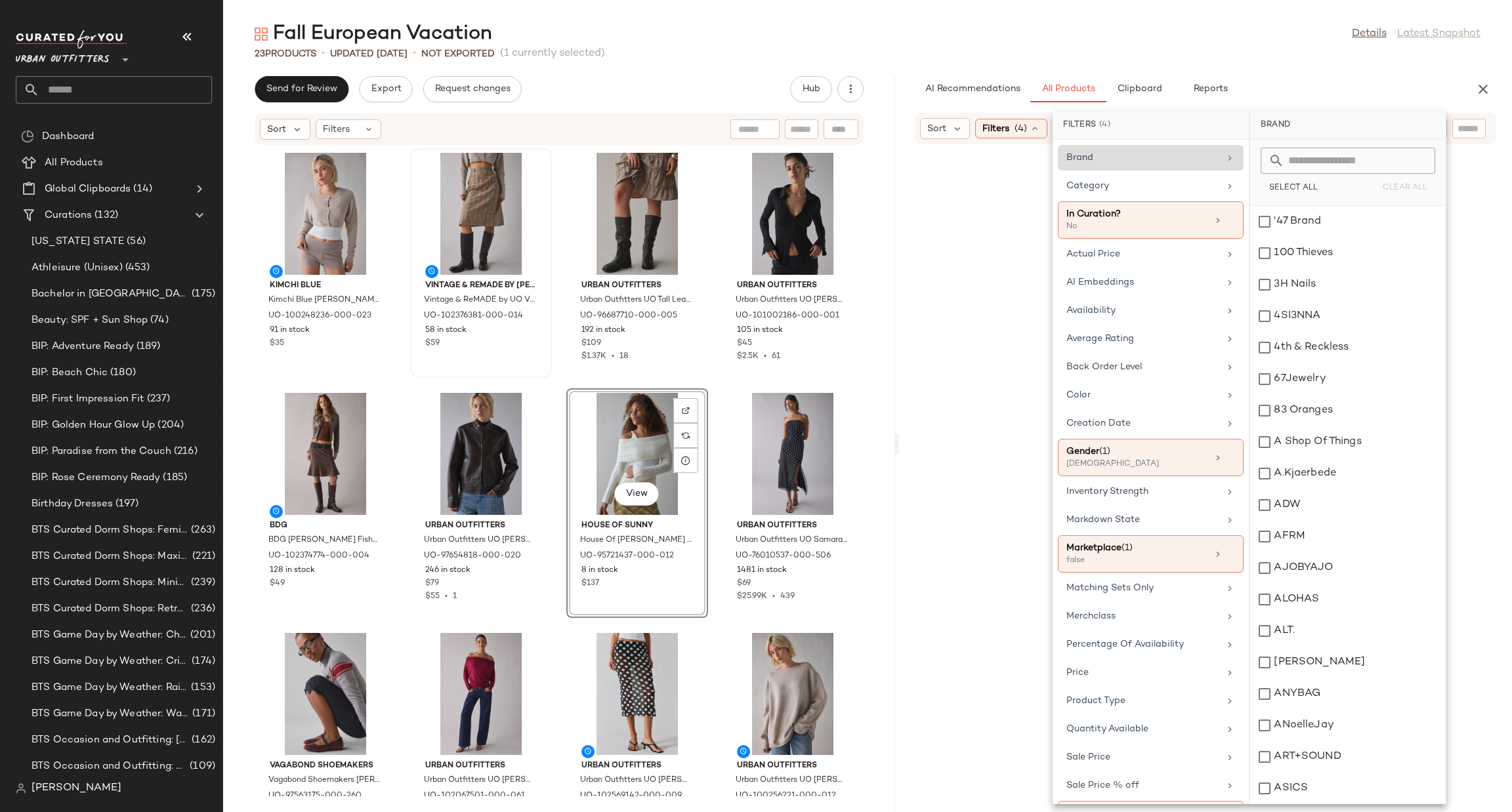
click at [1135, 167] on div "Brand" at bounding box center [1151, 157] width 186 height 25
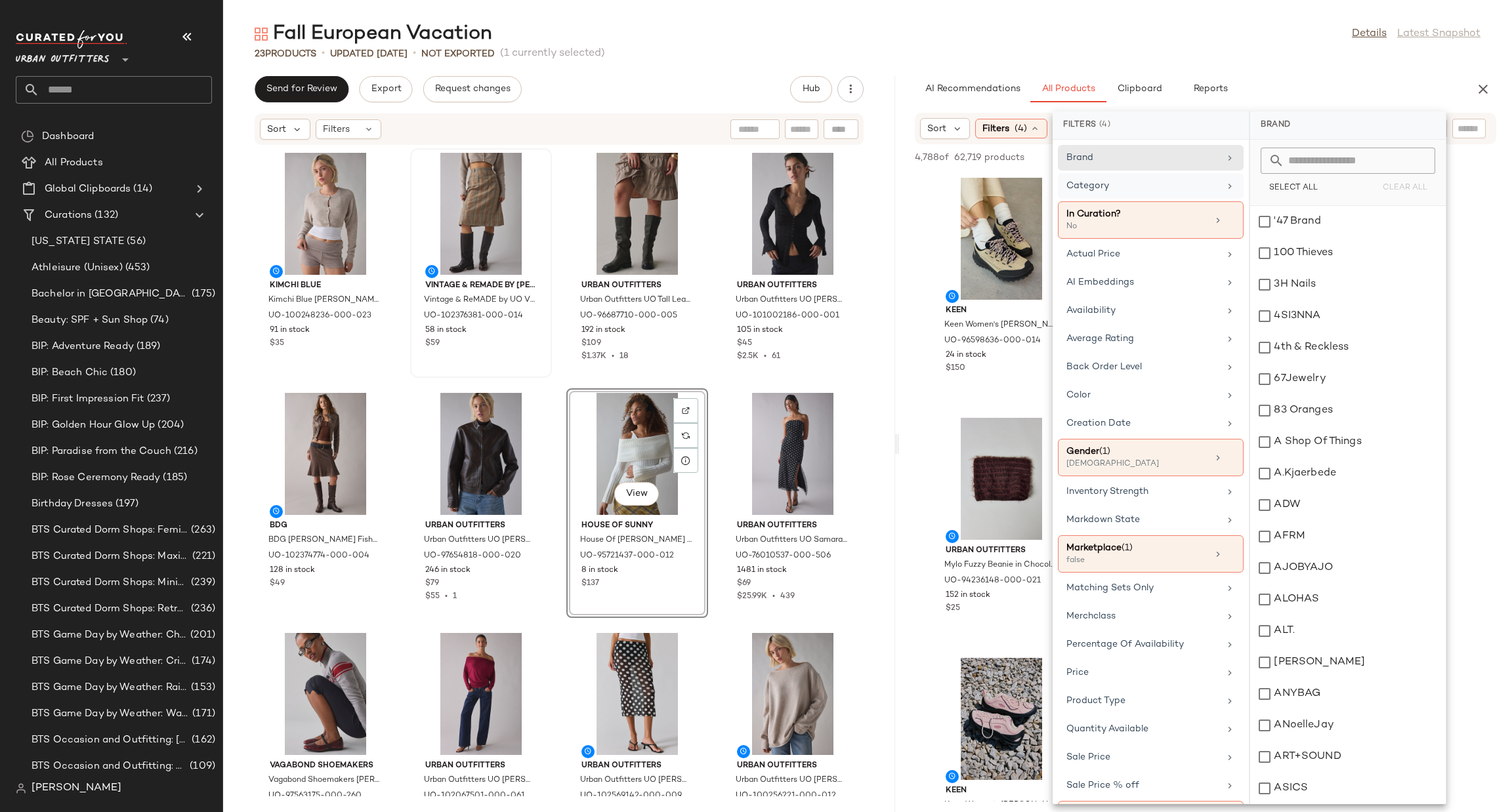
click at [1137, 202] on div "Category" at bounding box center [1151, 220] width 186 height 37
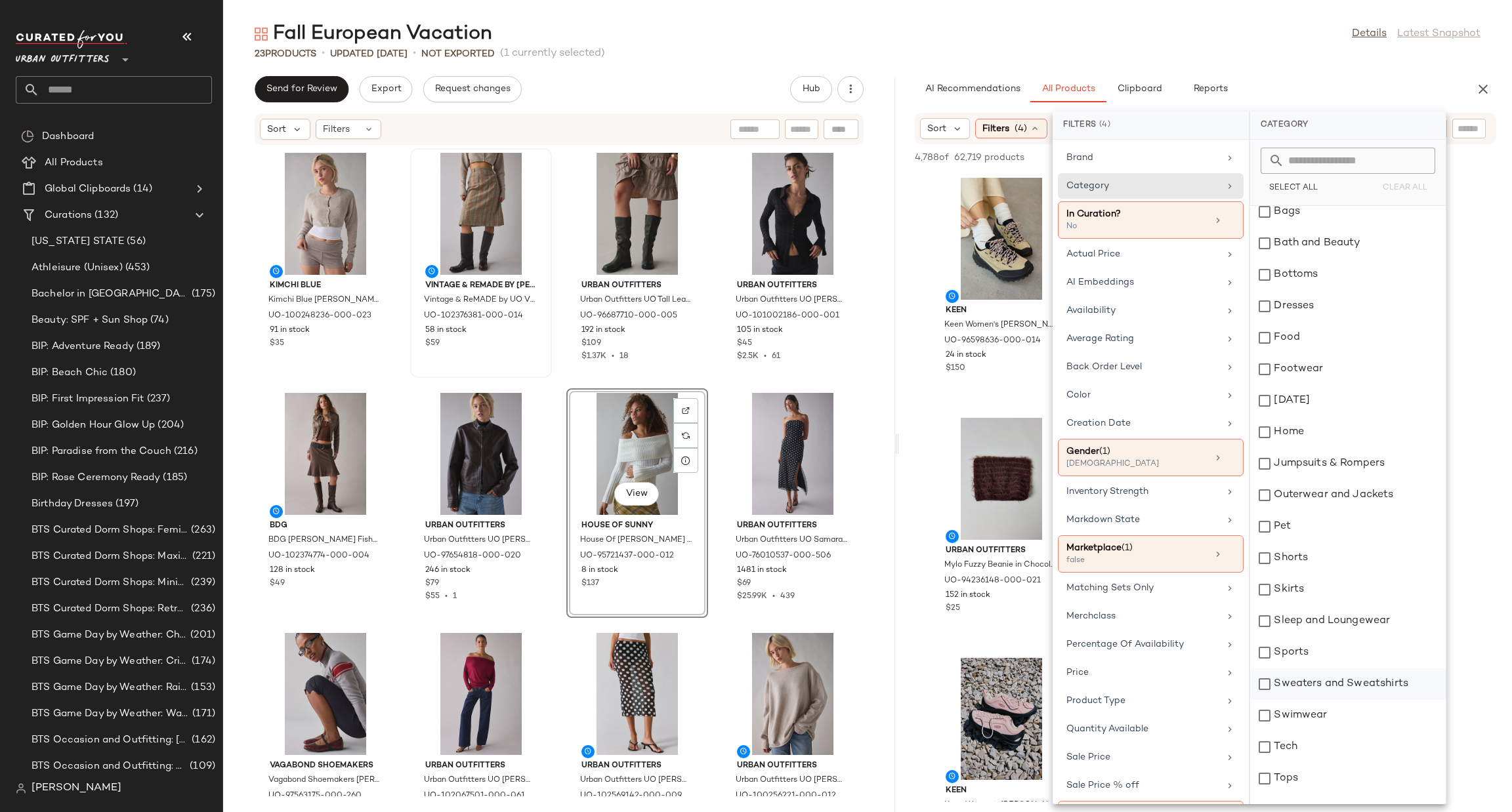
scroll to position [125, 0]
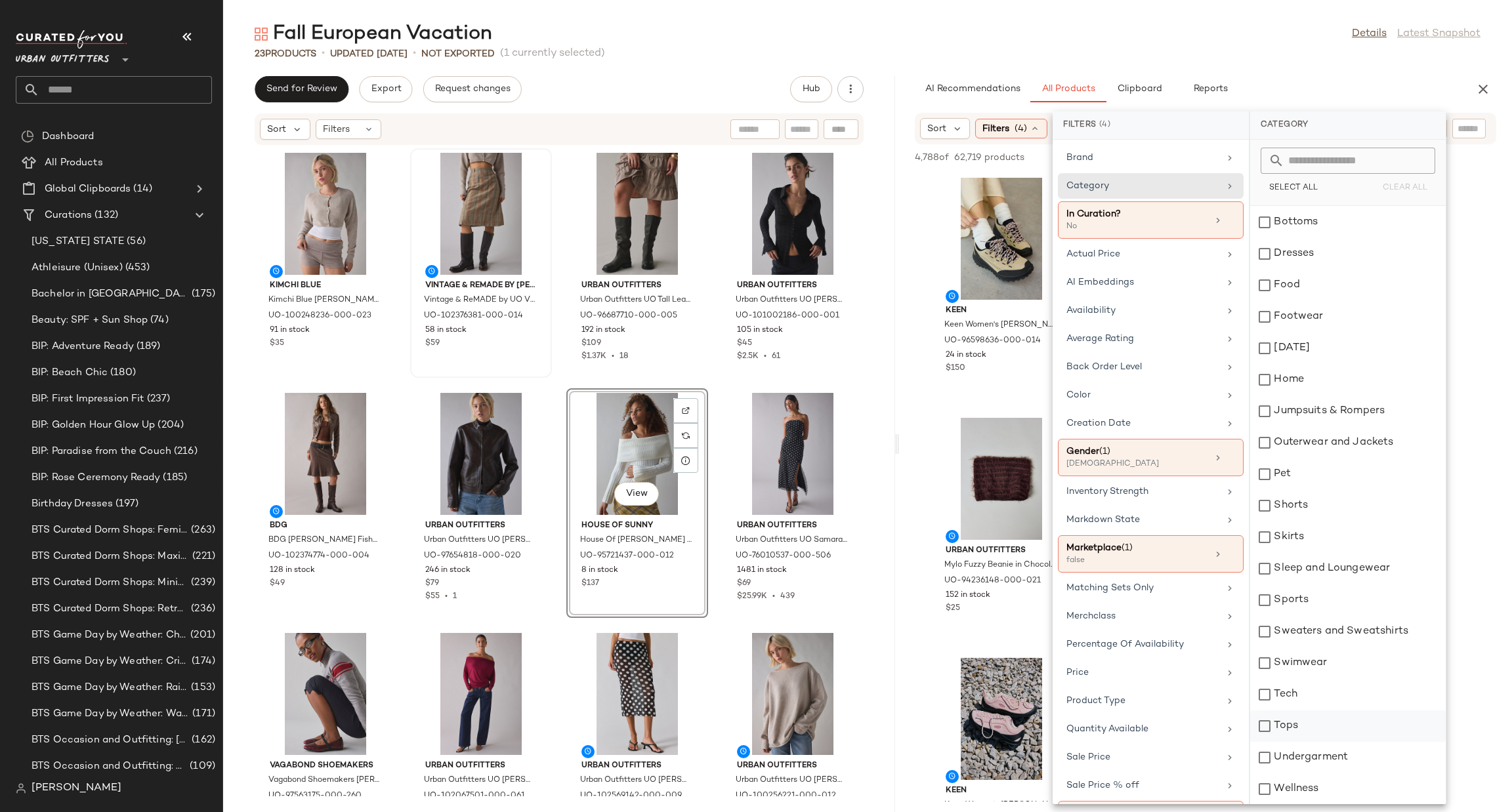
click at [1317, 725] on div "Tops" at bounding box center [1348, 726] width 195 height 31
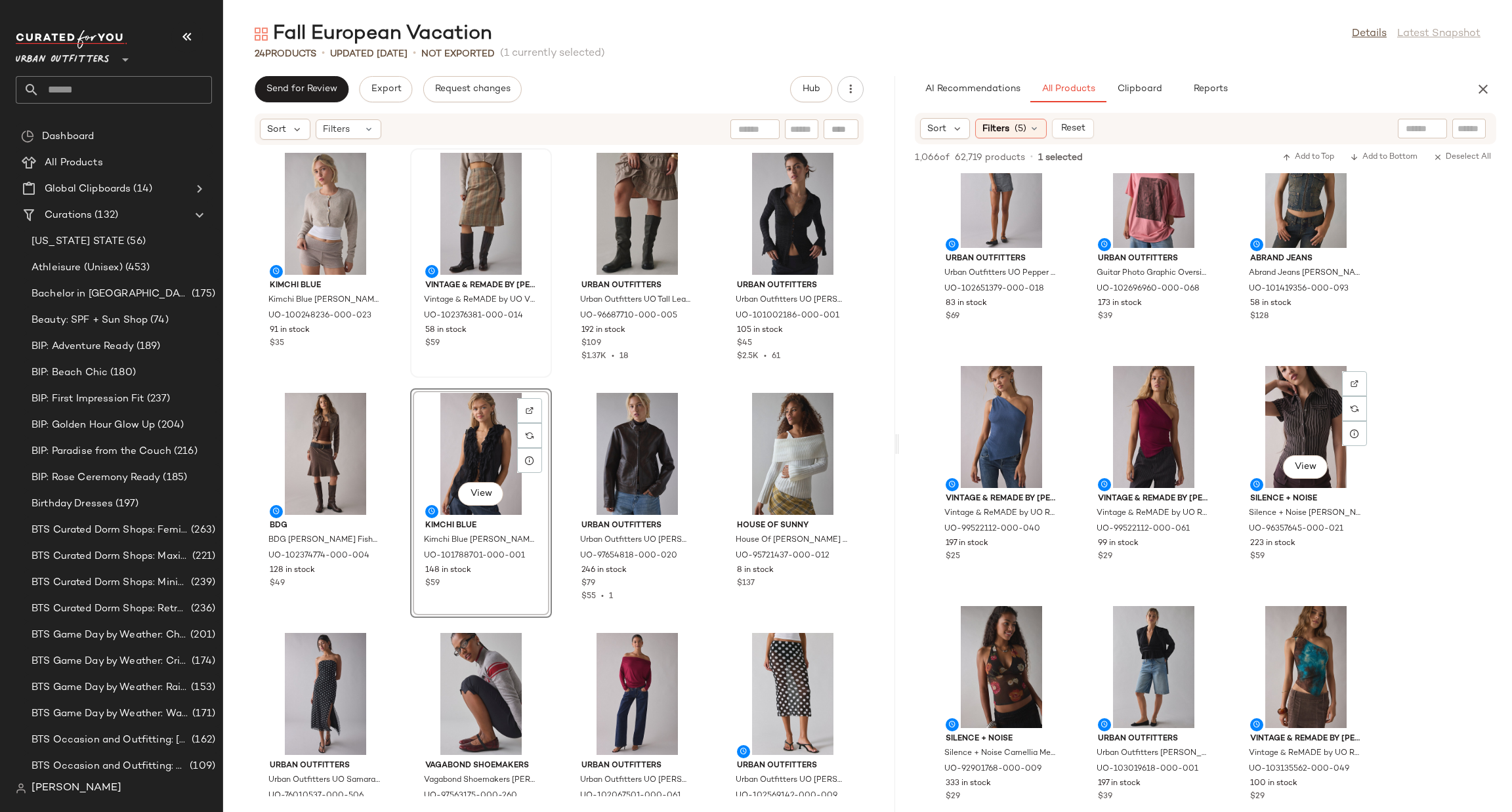
scroll to position [1378, 0]
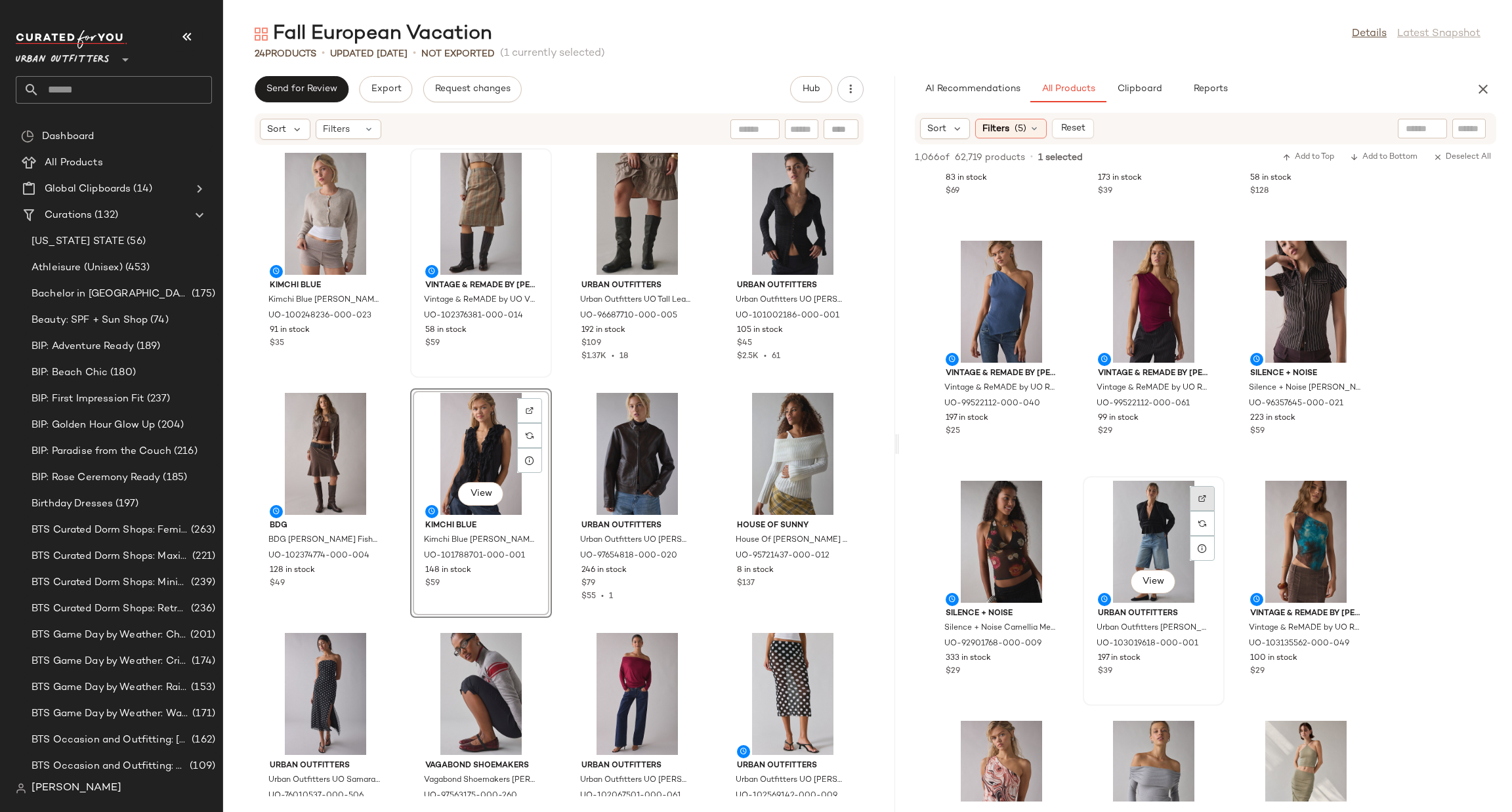
click at [1204, 501] on img at bounding box center [1202, 498] width 8 height 8
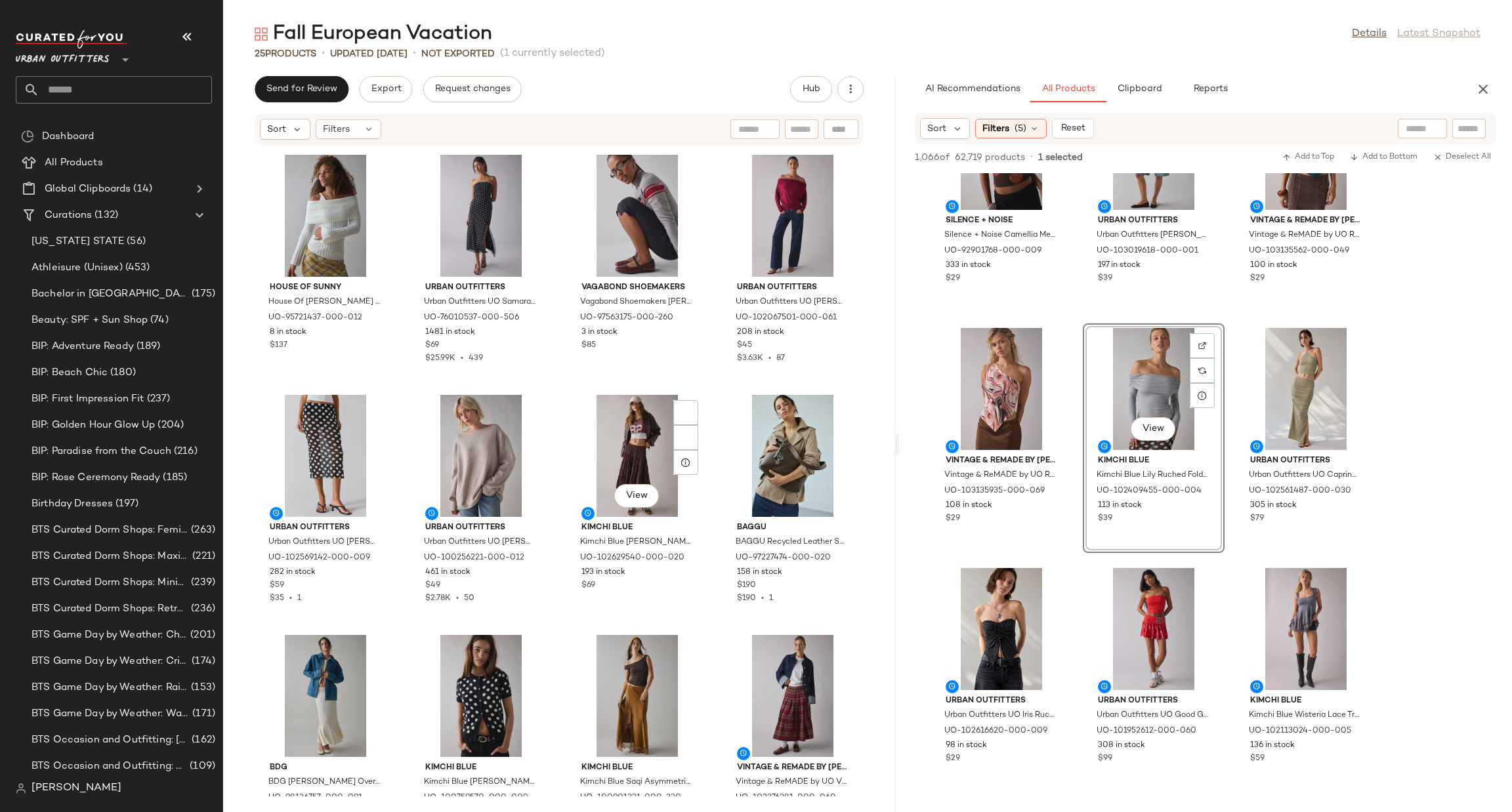
scroll to position [600, 0]
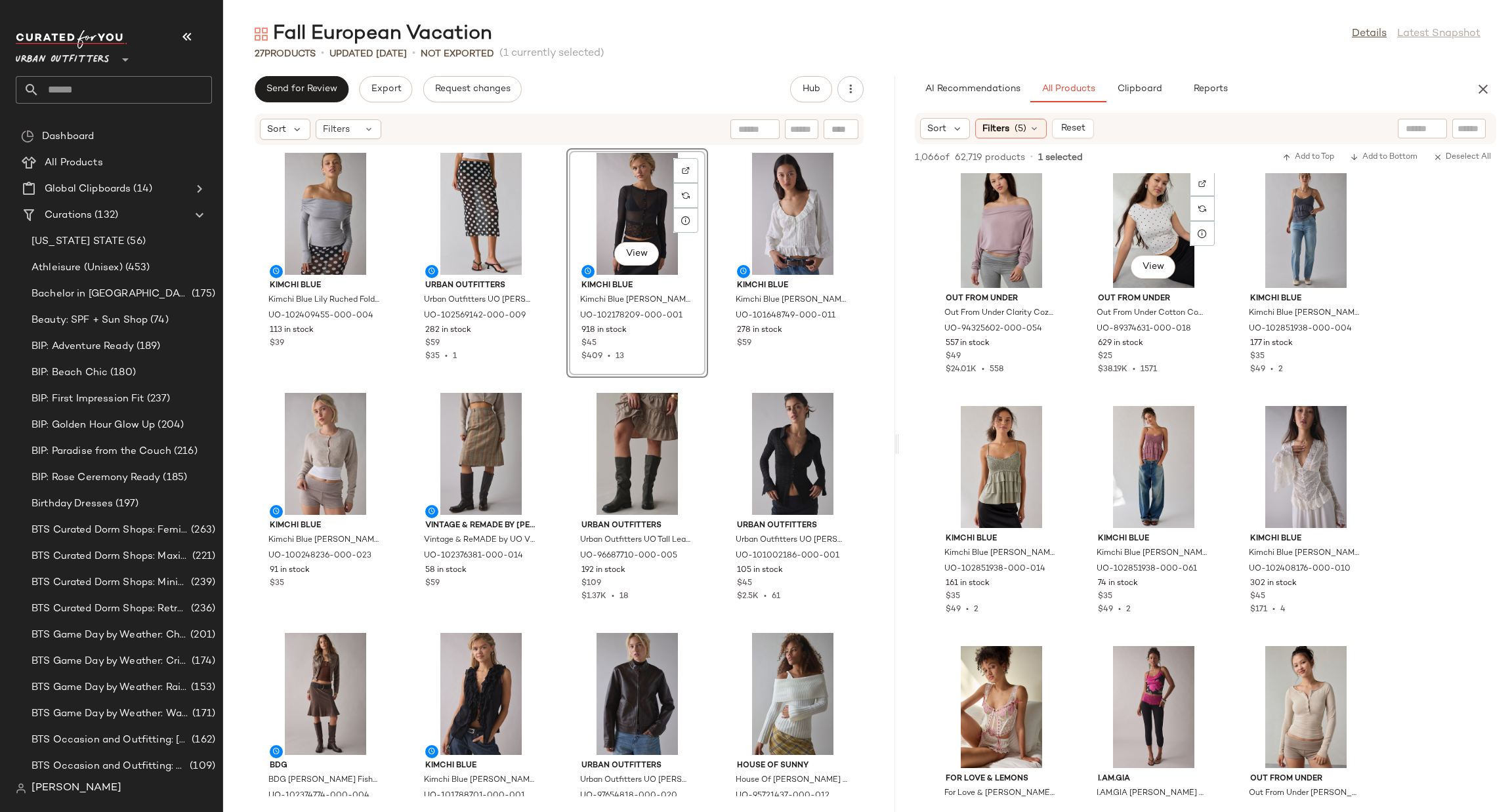
scroll to position [6691, 0]
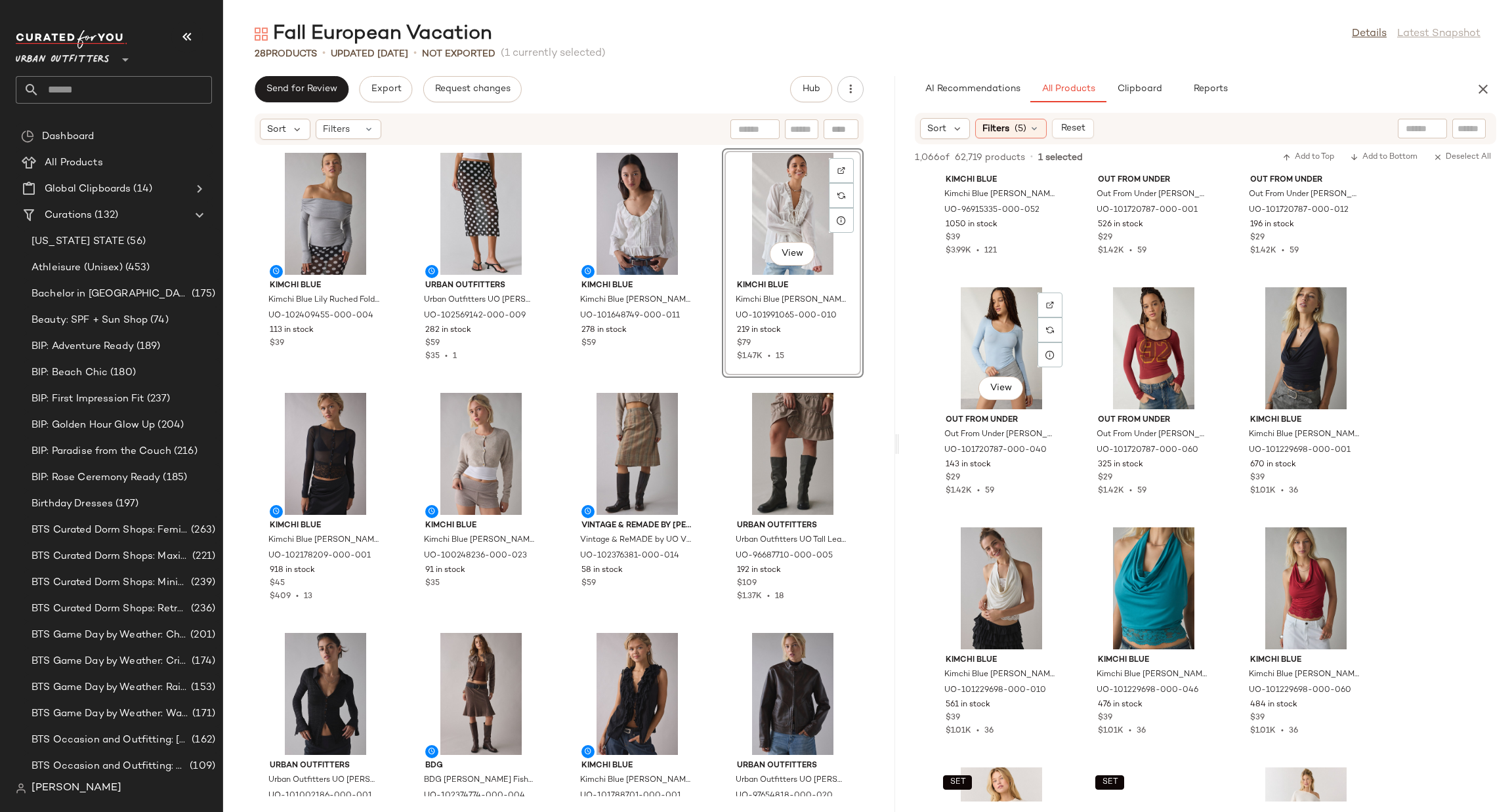
scroll to position [19152, 0]
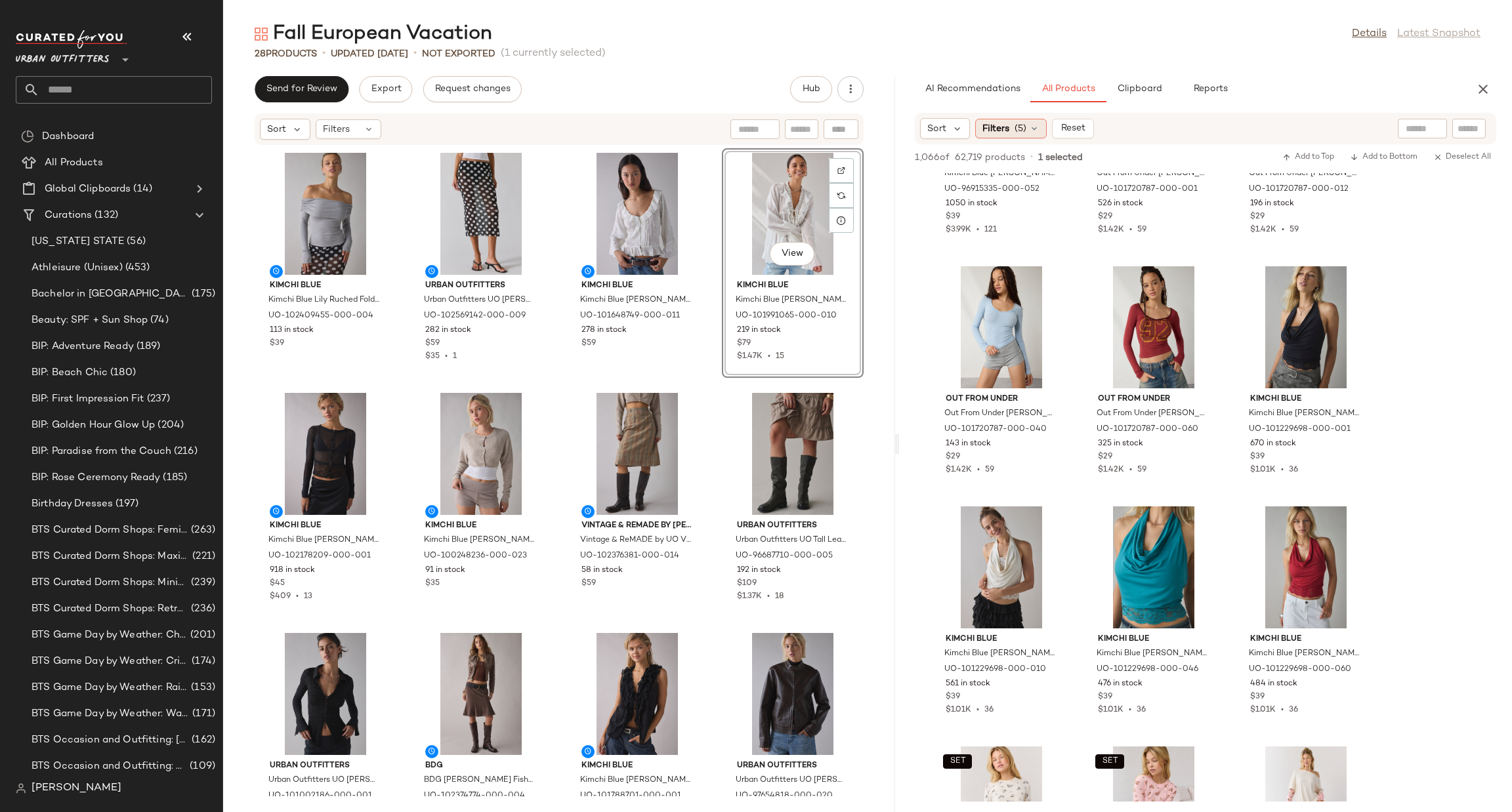
click at [1019, 130] on span "(5)" at bounding box center [1021, 129] width 12 height 14
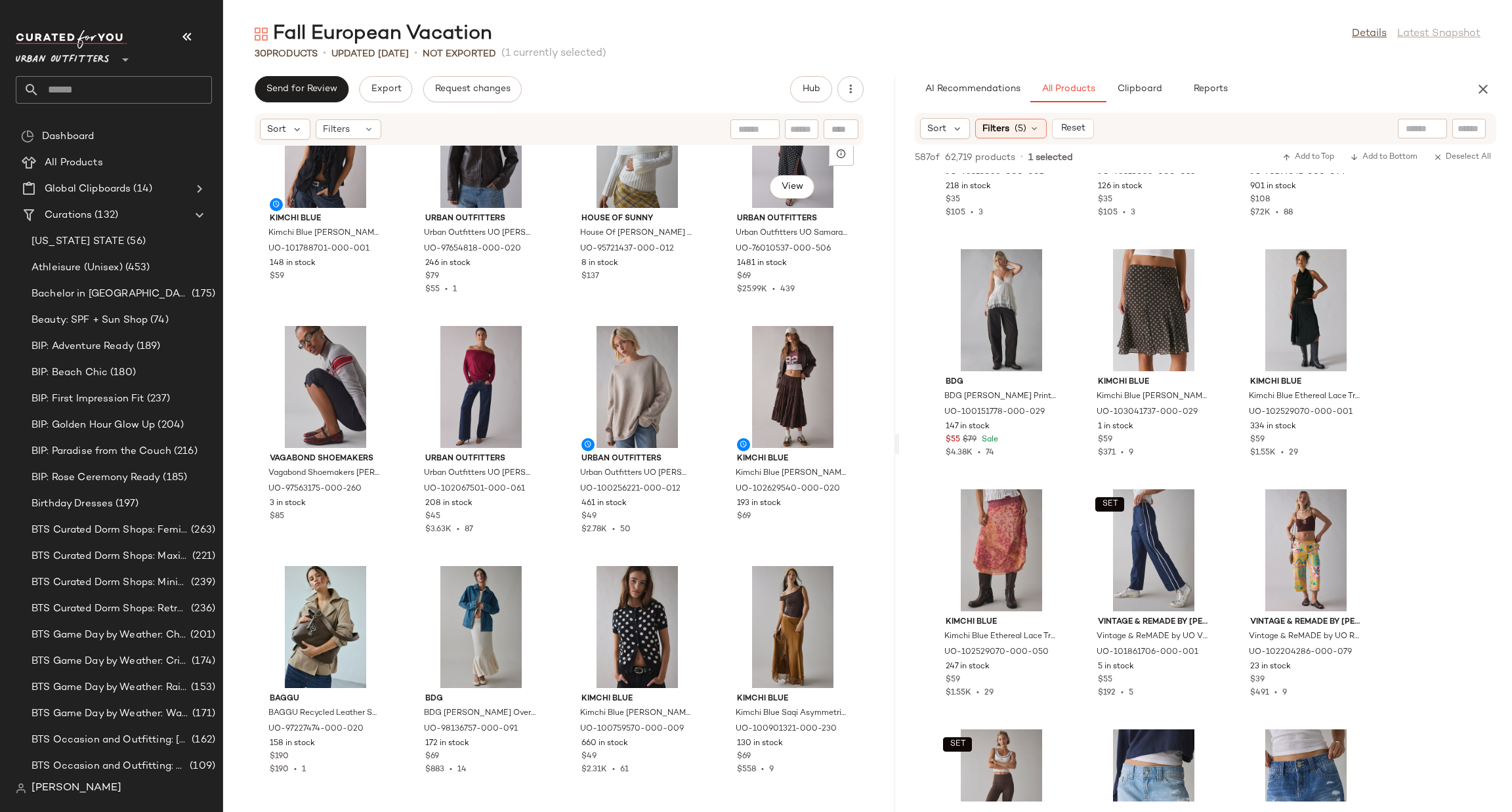
scroll to position [995, 0]
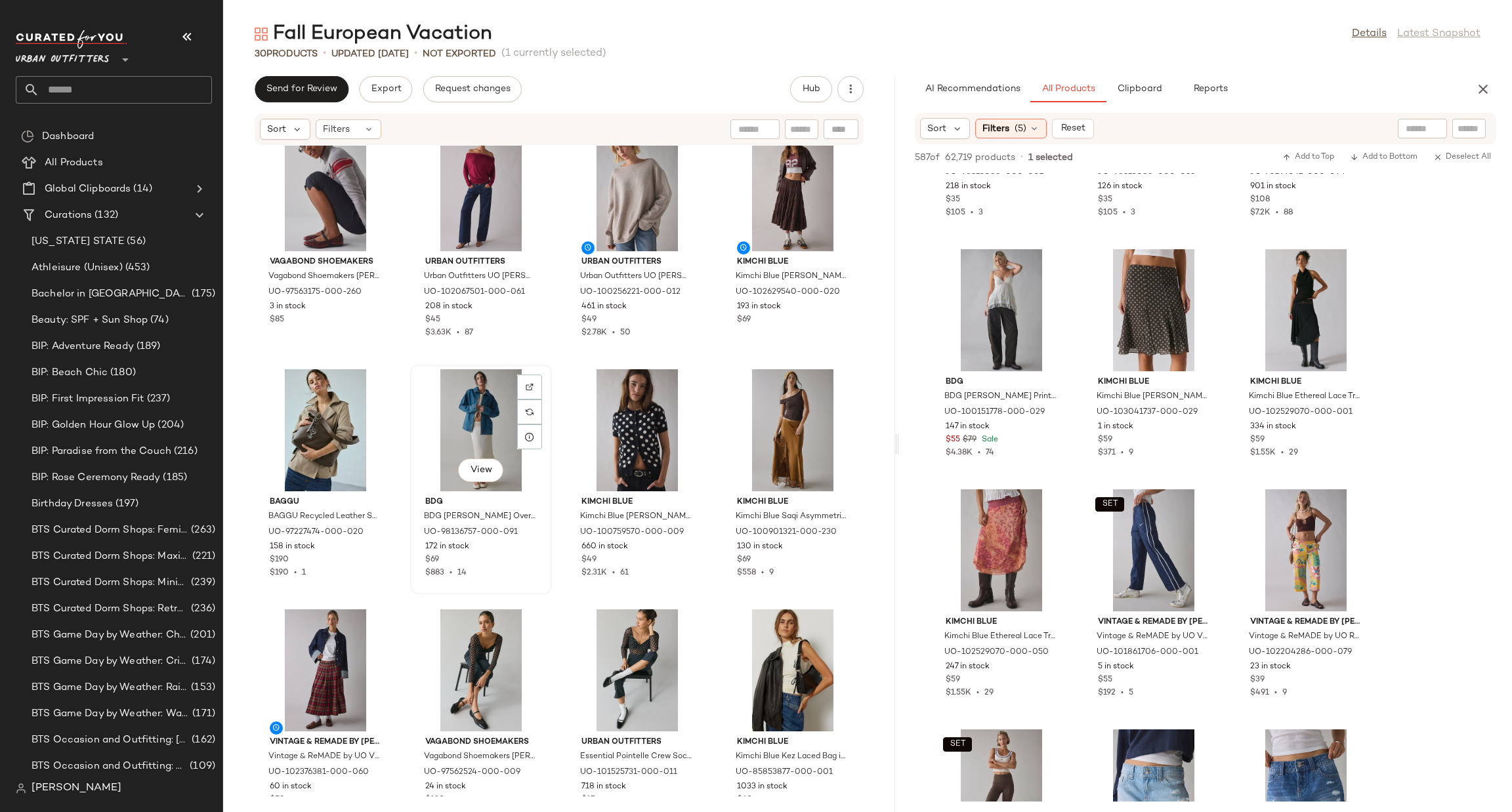
click at [474, 420] on div "View" at bounding box center [481, 430] width 133 height 122
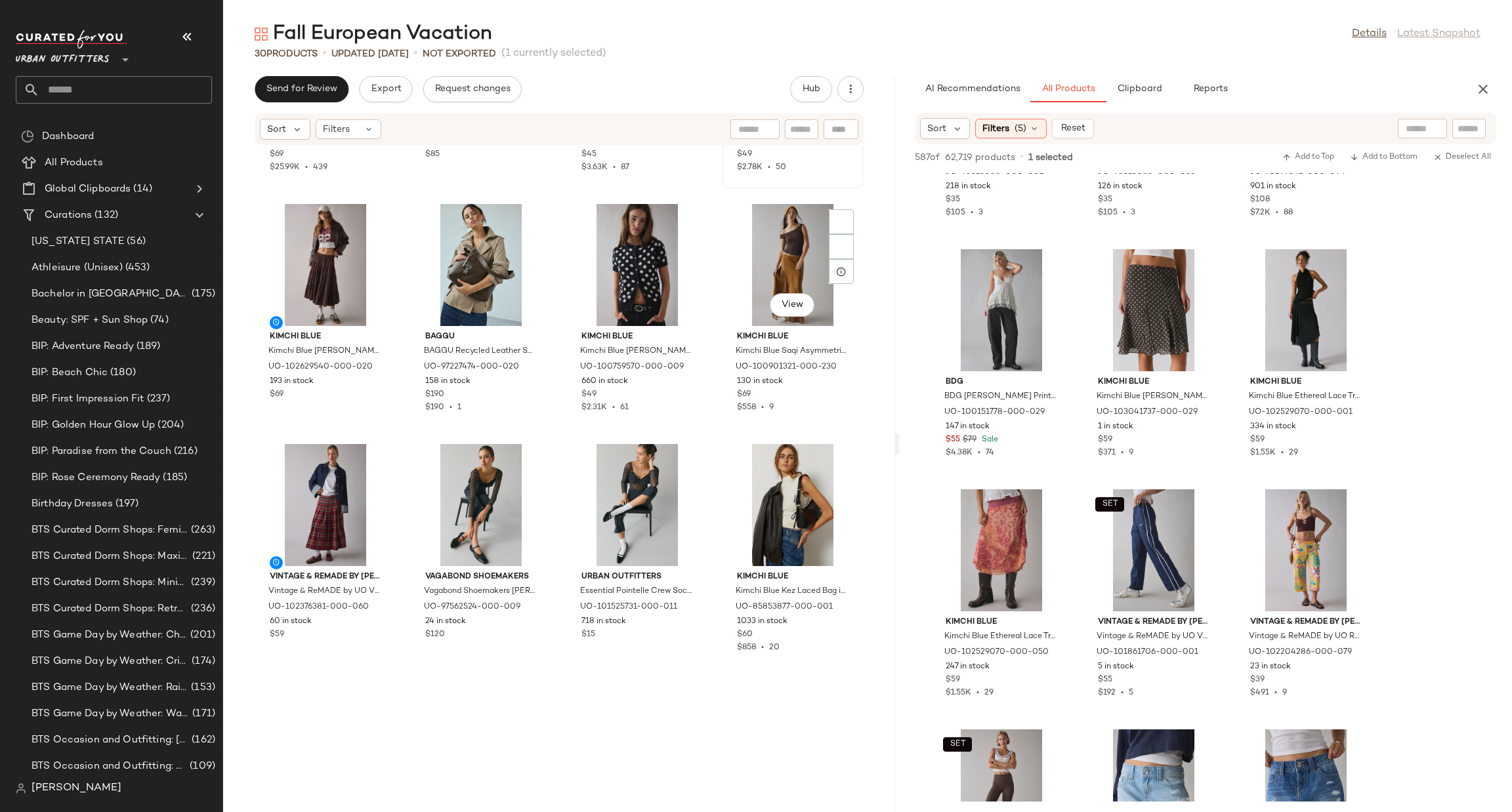
scroll to position [1191, 0]
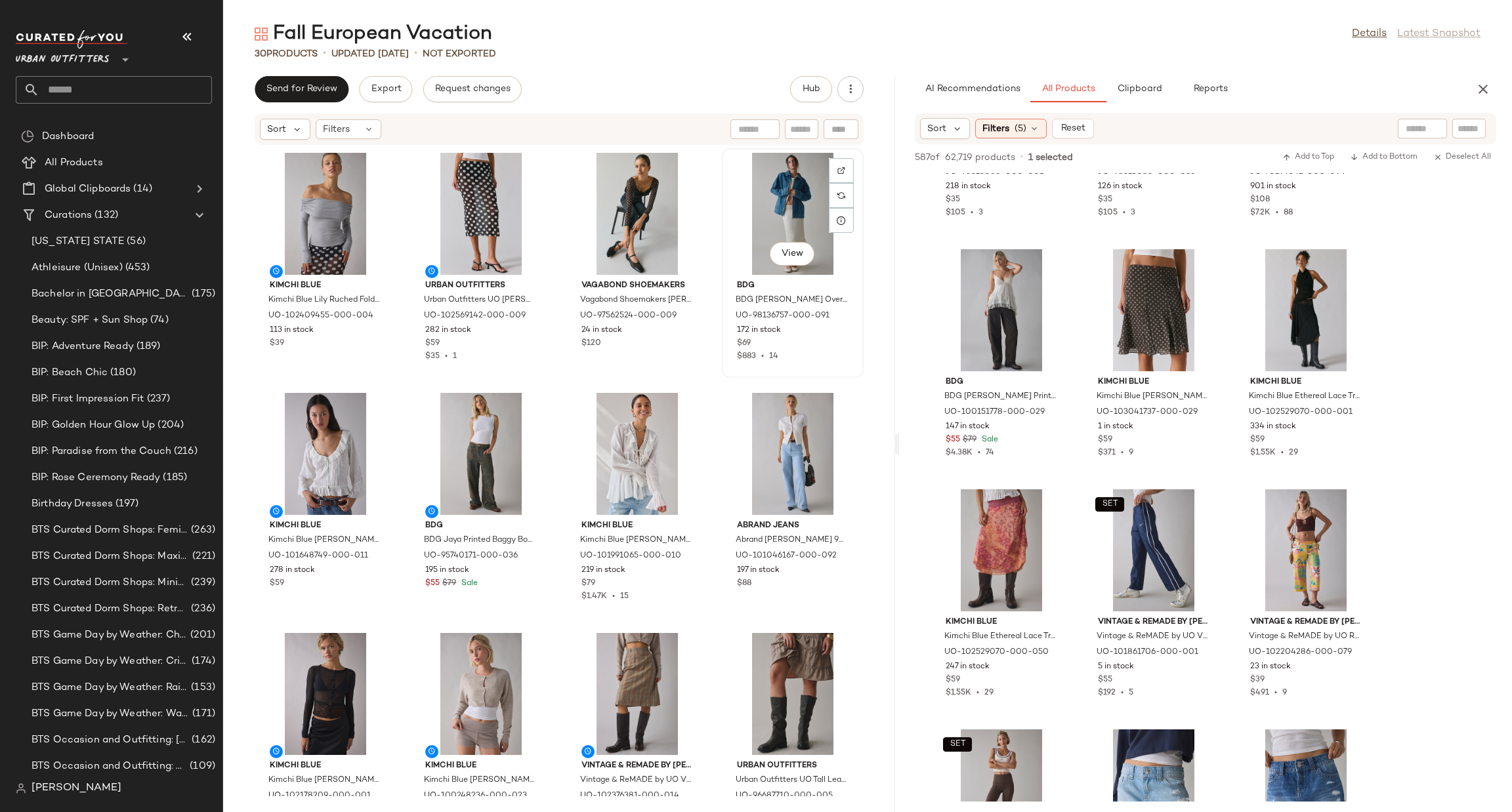
click at [724, 374] on div "View BDG BDG [PERSON_NAME] Oversized Denim Trucker Jacket in [GEOGRAPHIC_DATA],…" at bounding box center [793, 263] width 139 height 227
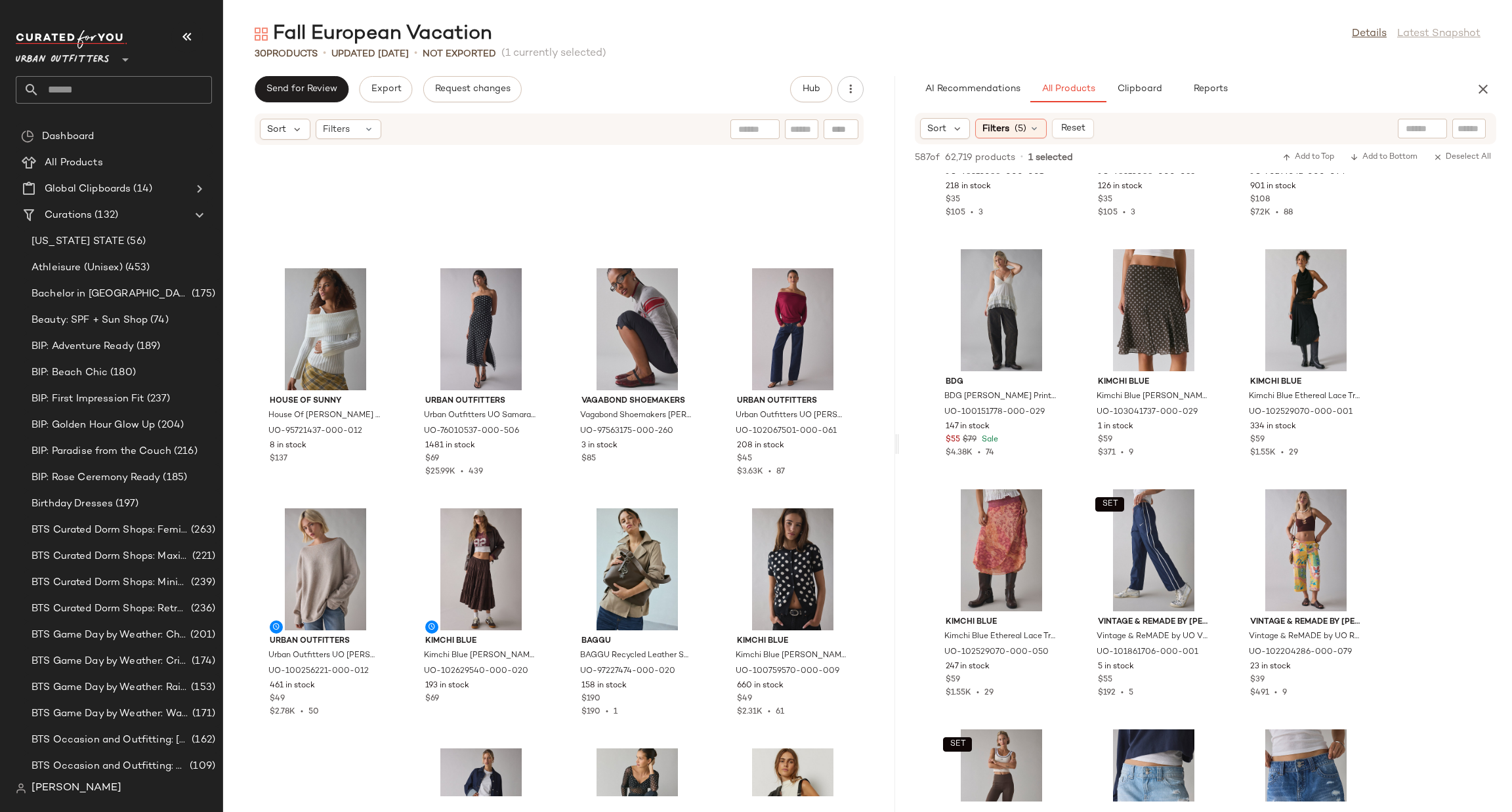
scroll to position [994, 0]
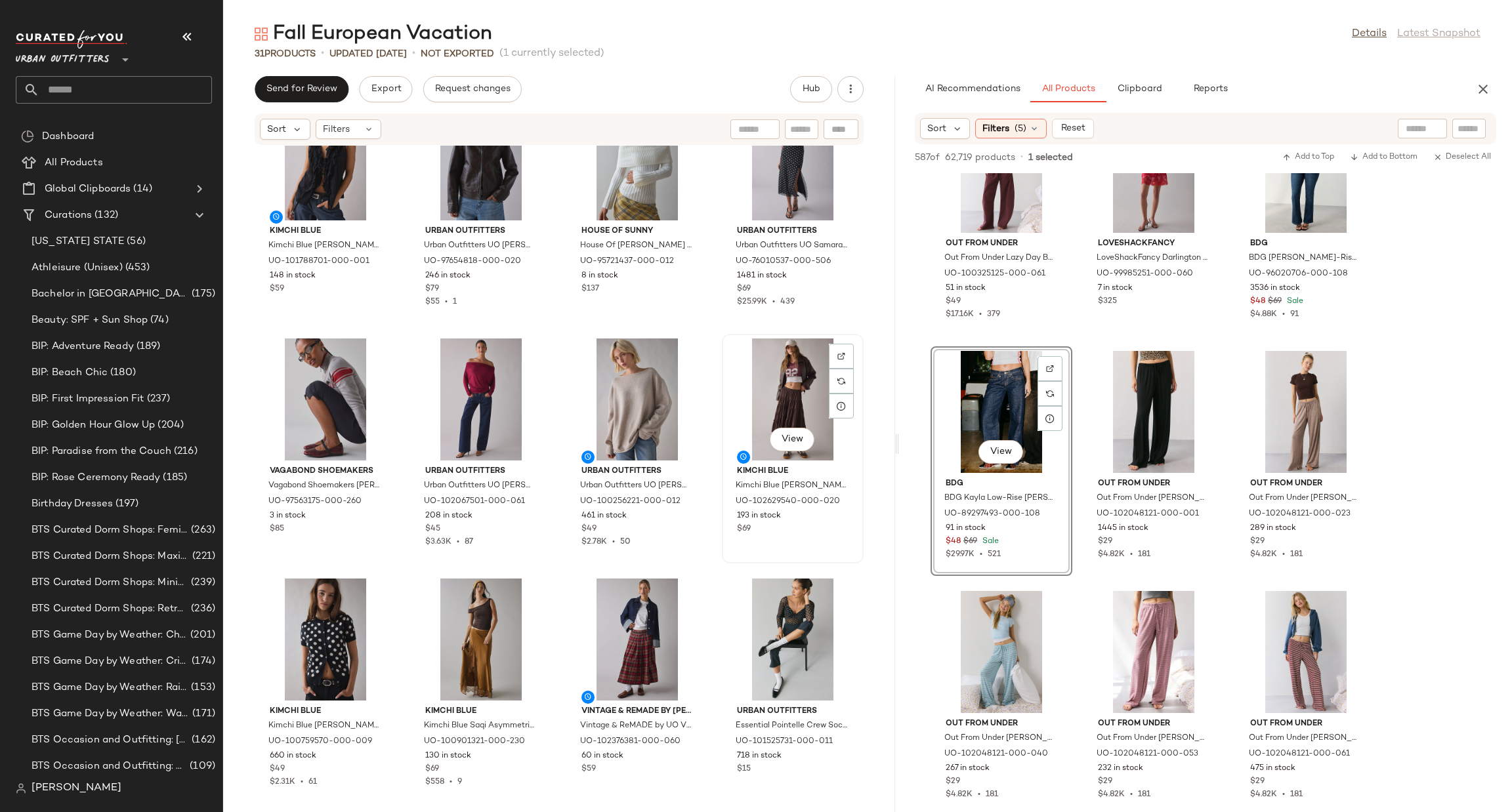
scroll to position [995, 0]
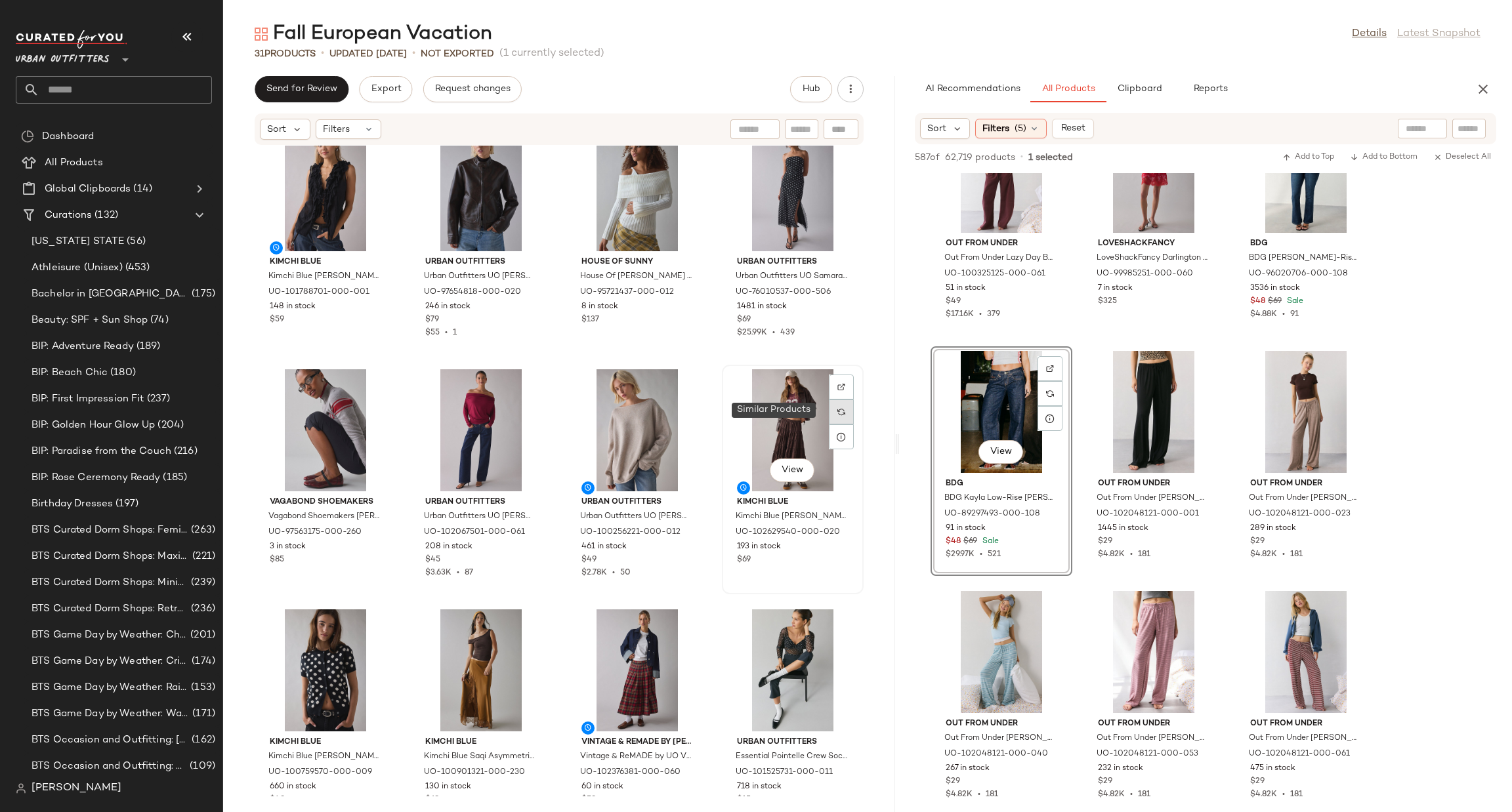
click at [837, 413] on img at bounding box center [841, 411] width 8 height 8
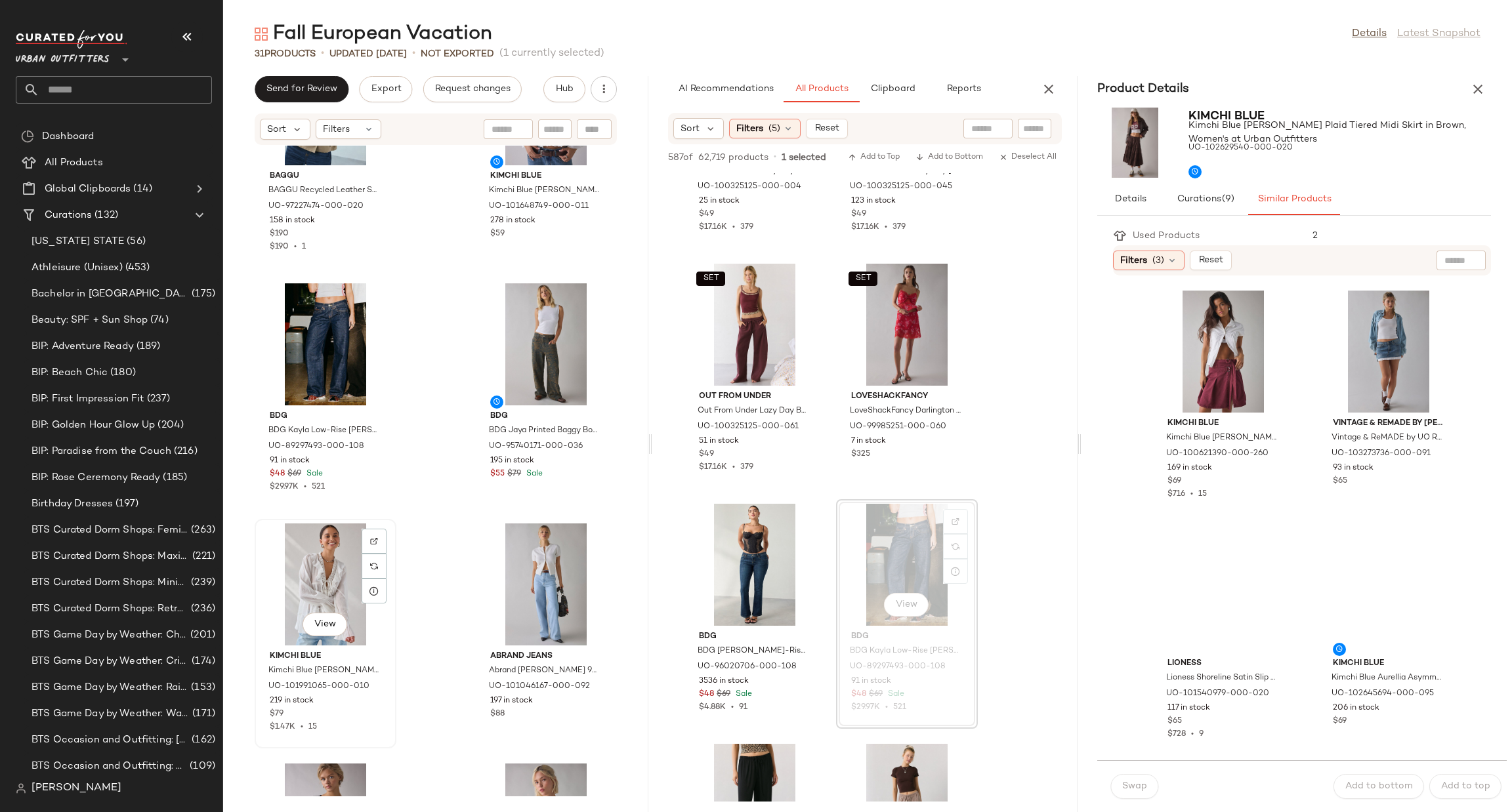
click at [304, 552] on div "View" at bounding box center [326, 585] width 133 height 122
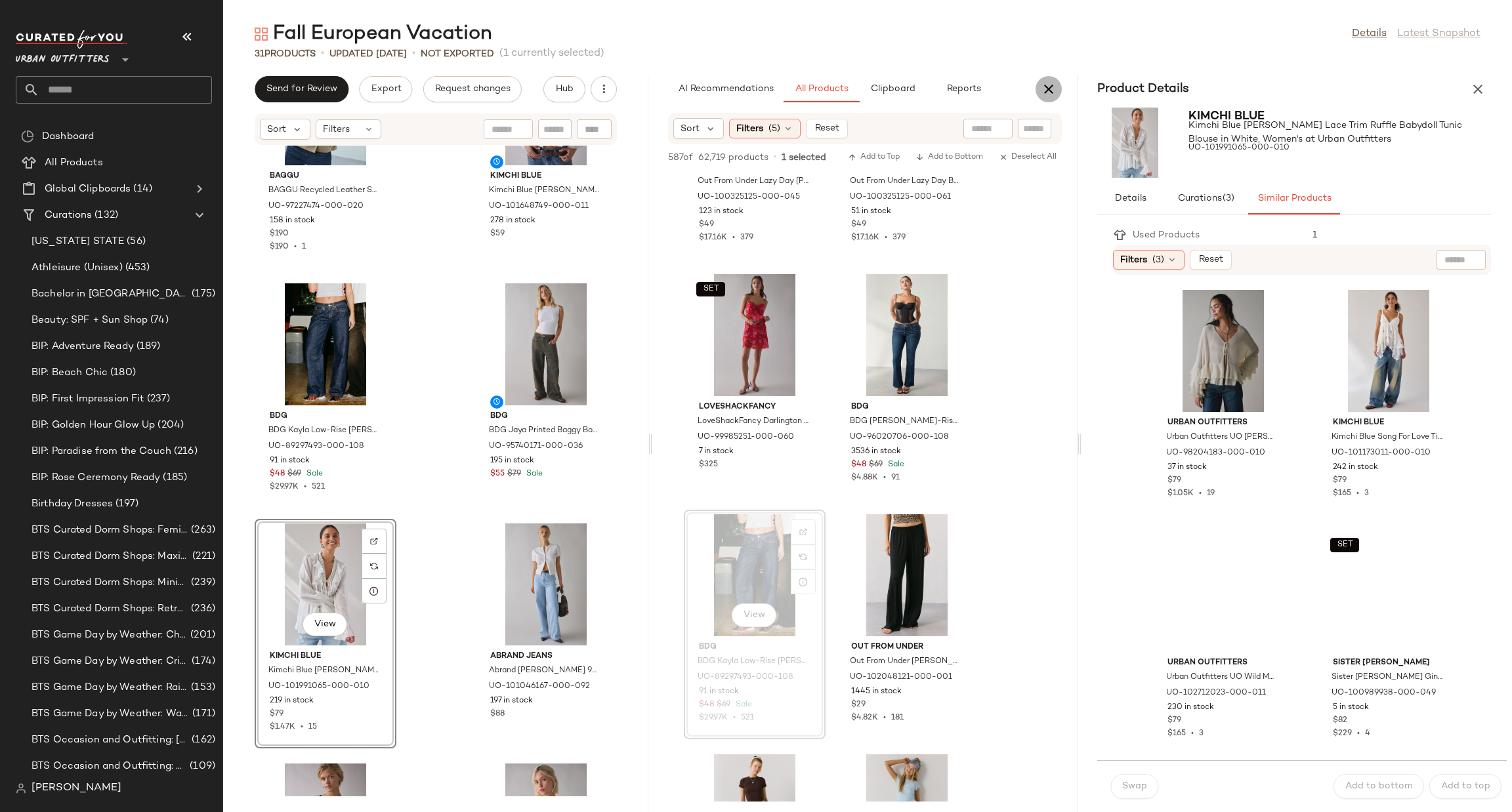
click at [1044, 94] on icon "button" at bounding box center [1049, 90] width 16 height 16
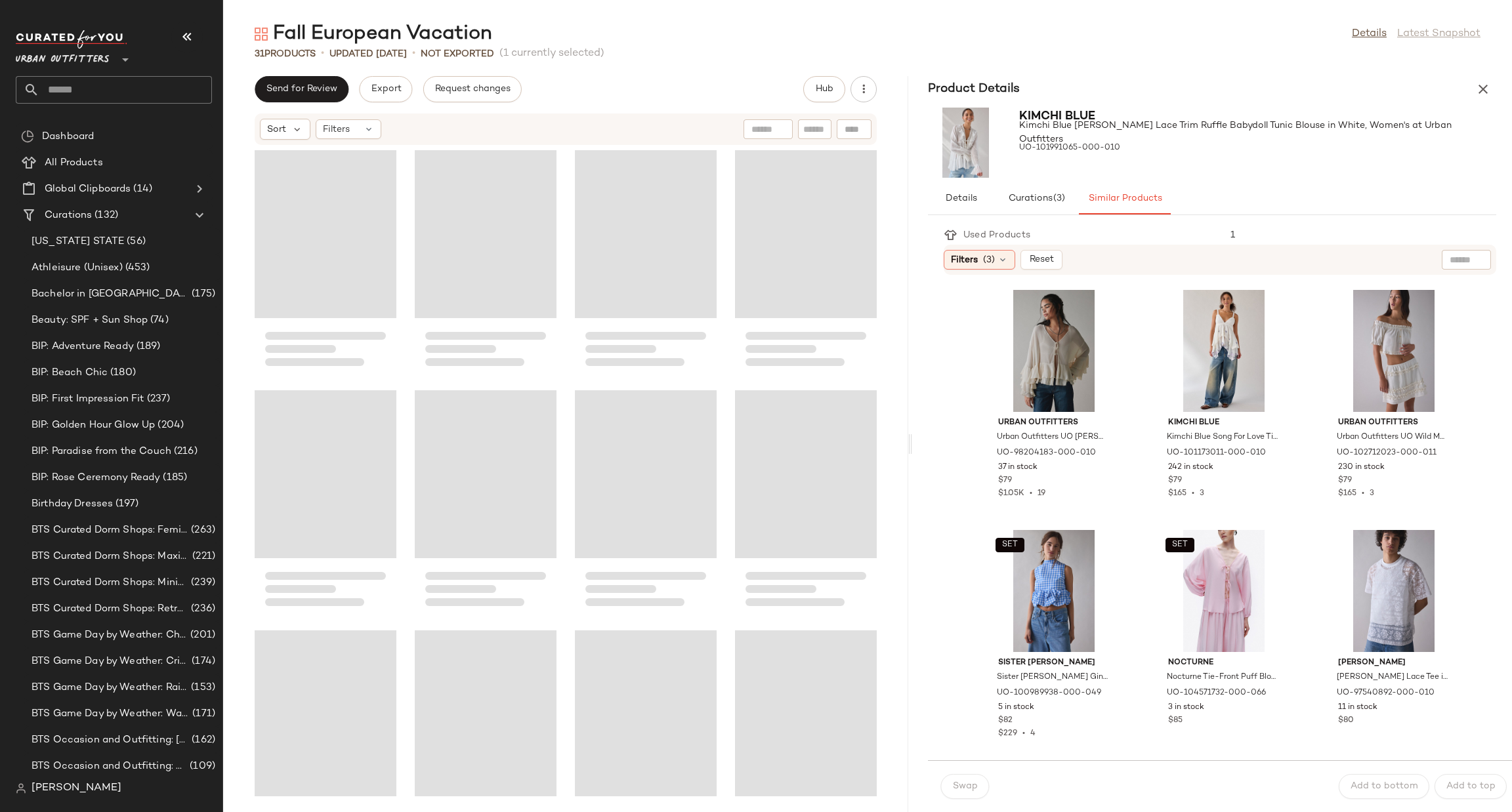
drag, startPoint x: 868, startPoint y: 441, endPoint x: 916, endPoint y: 453, distance: 49.5
click at [915, 453] on div "Fall European Vacation Details Latest Snapshot 31 Products • updated [DATE] • N…" at bounding box center [867, 417] width 1289 height 791
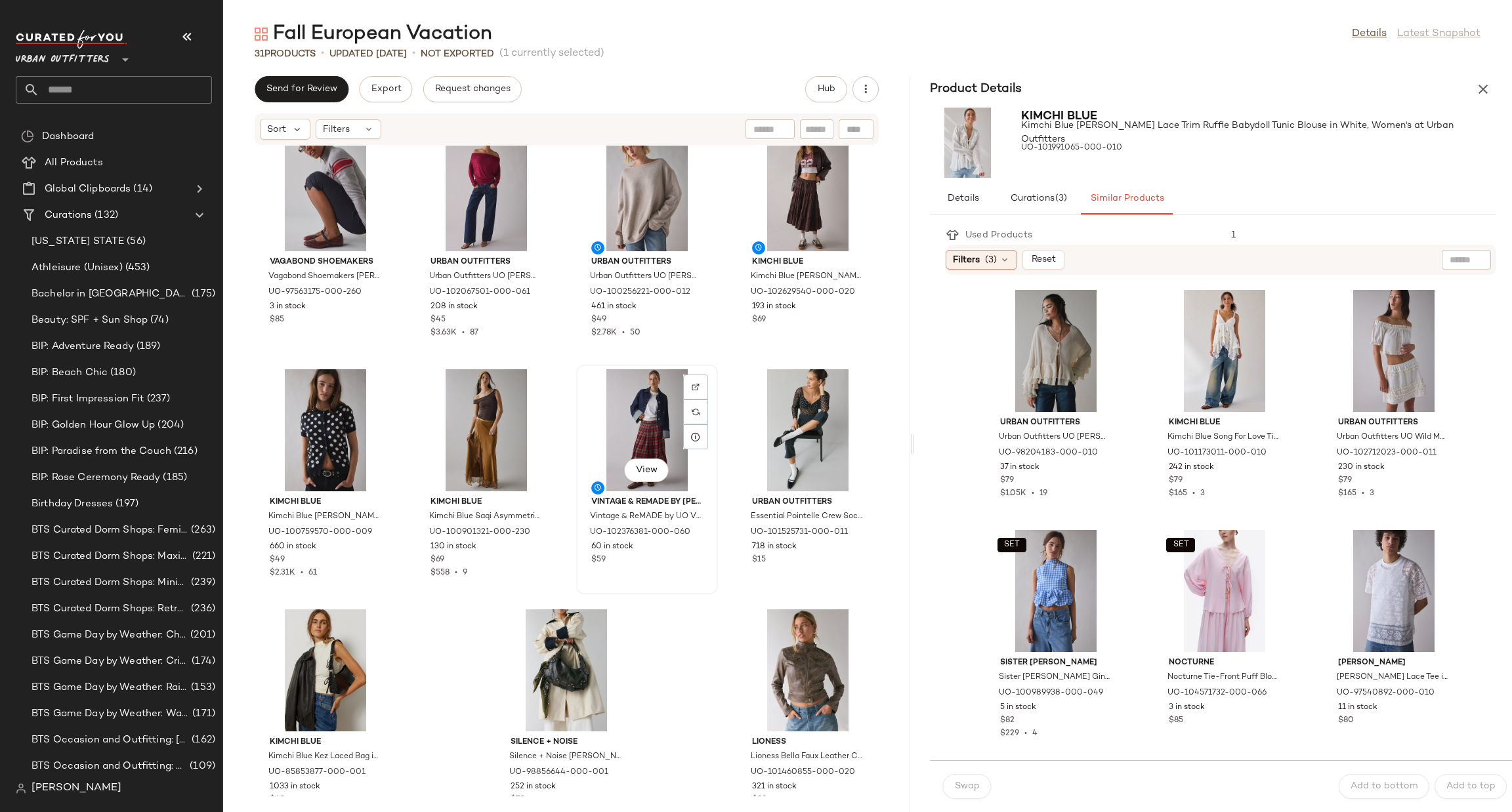
click at [635, 406] on div "View" at bounding box center [647, 430] width 133 height 122
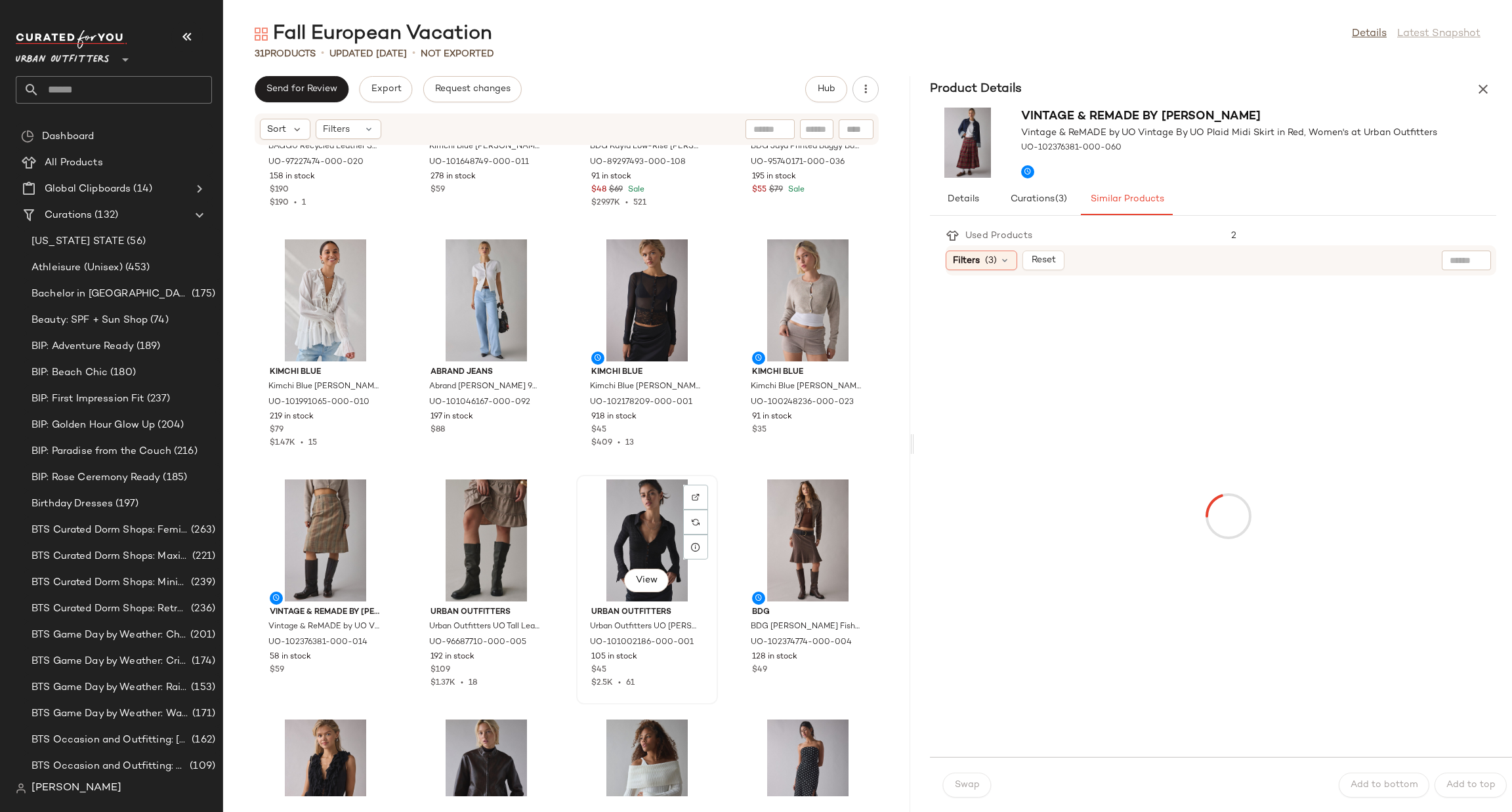
click at [631, 537] on div "View" at bounding box center [647, 540] width 133 height 122
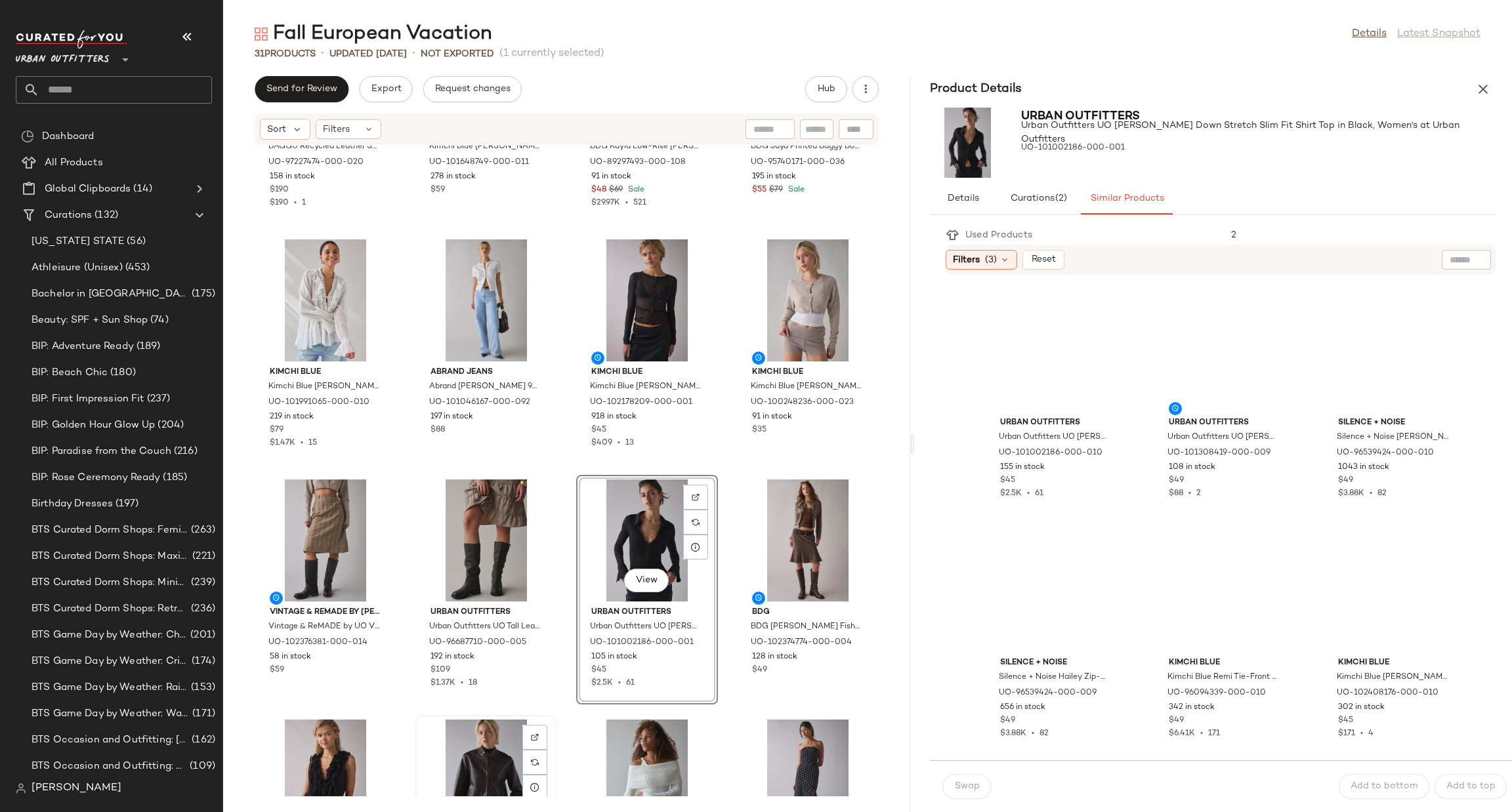
click at [479, 726] on div "View" at bounding box center [486, 781] width 133 height 122
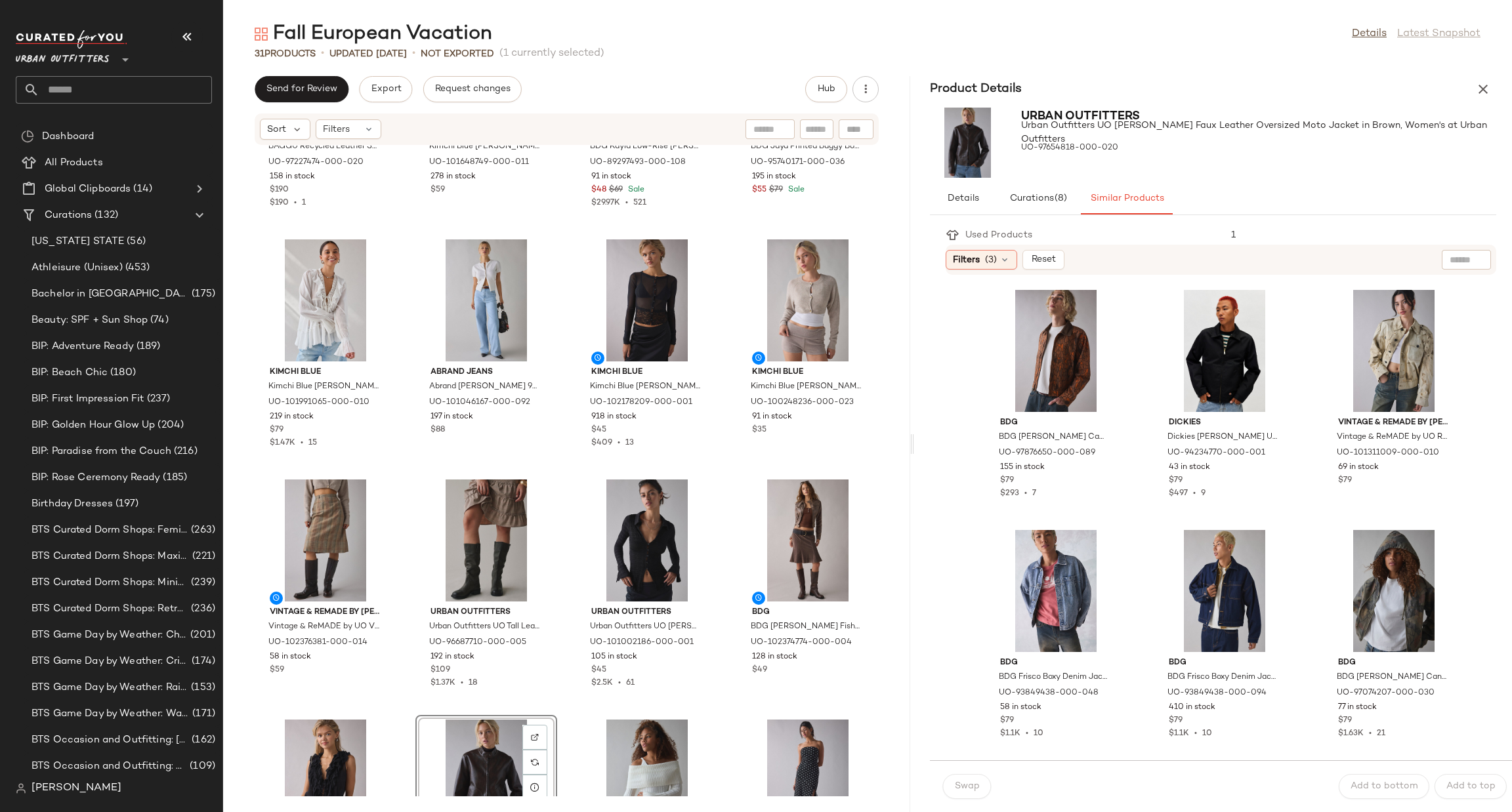
drag, startPoint x: 412, startPoint y: 615, endPoint x: 235, endPoint y: 352, distance: 317.0
click at [235, 352] on div "BAGGU BAGGU Recycled Leather Shoulder Bag in Brown, Women's at Urban Outfitters…" at bounding box center [566, 471] width 687 height 651
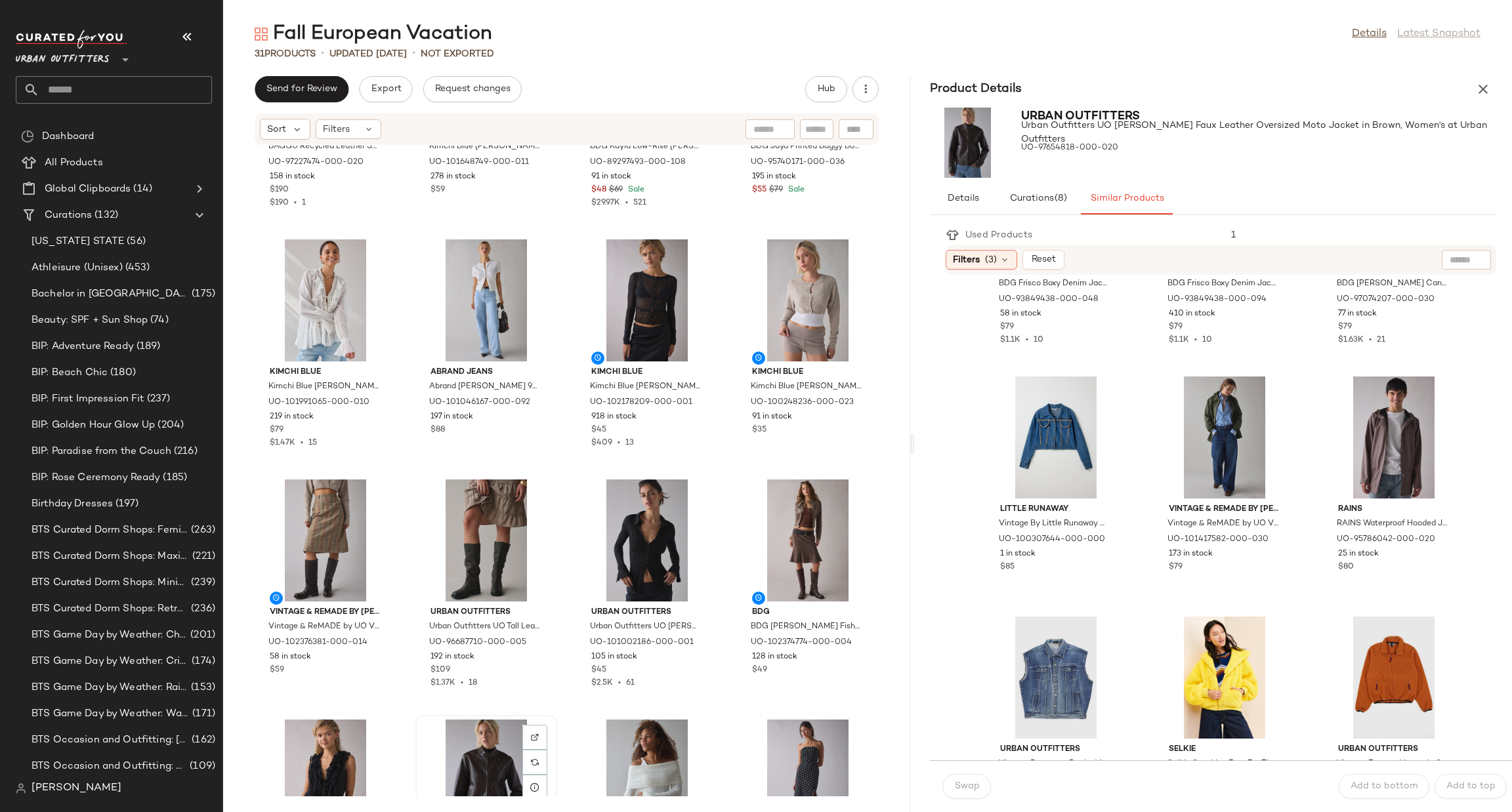
click at [471, 737] on div "View" at bounding box center [486, 781] width 133 height 122
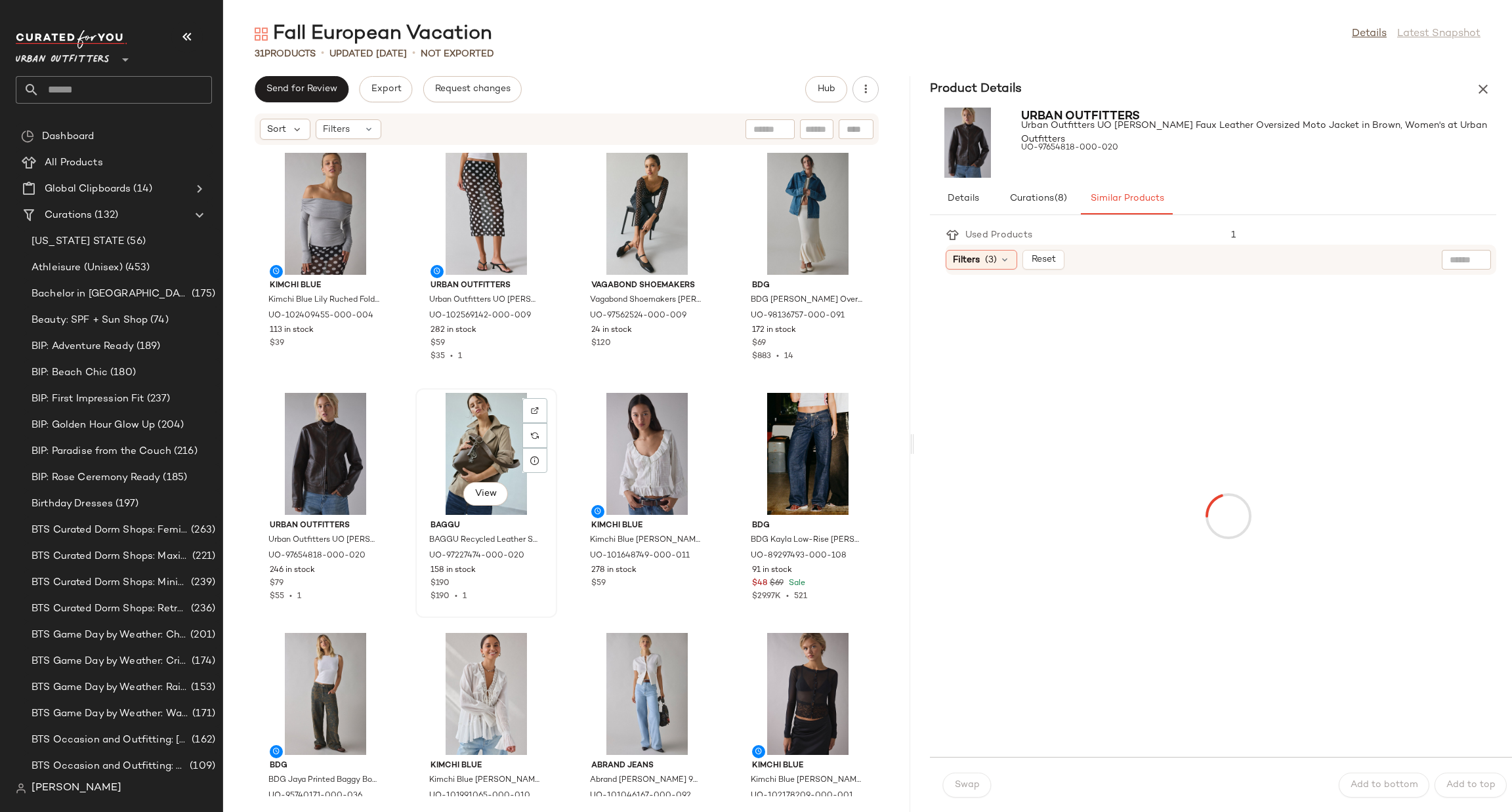
click at [459, 462] on div "View" at bounding box center [486, 454] width 133 height 122
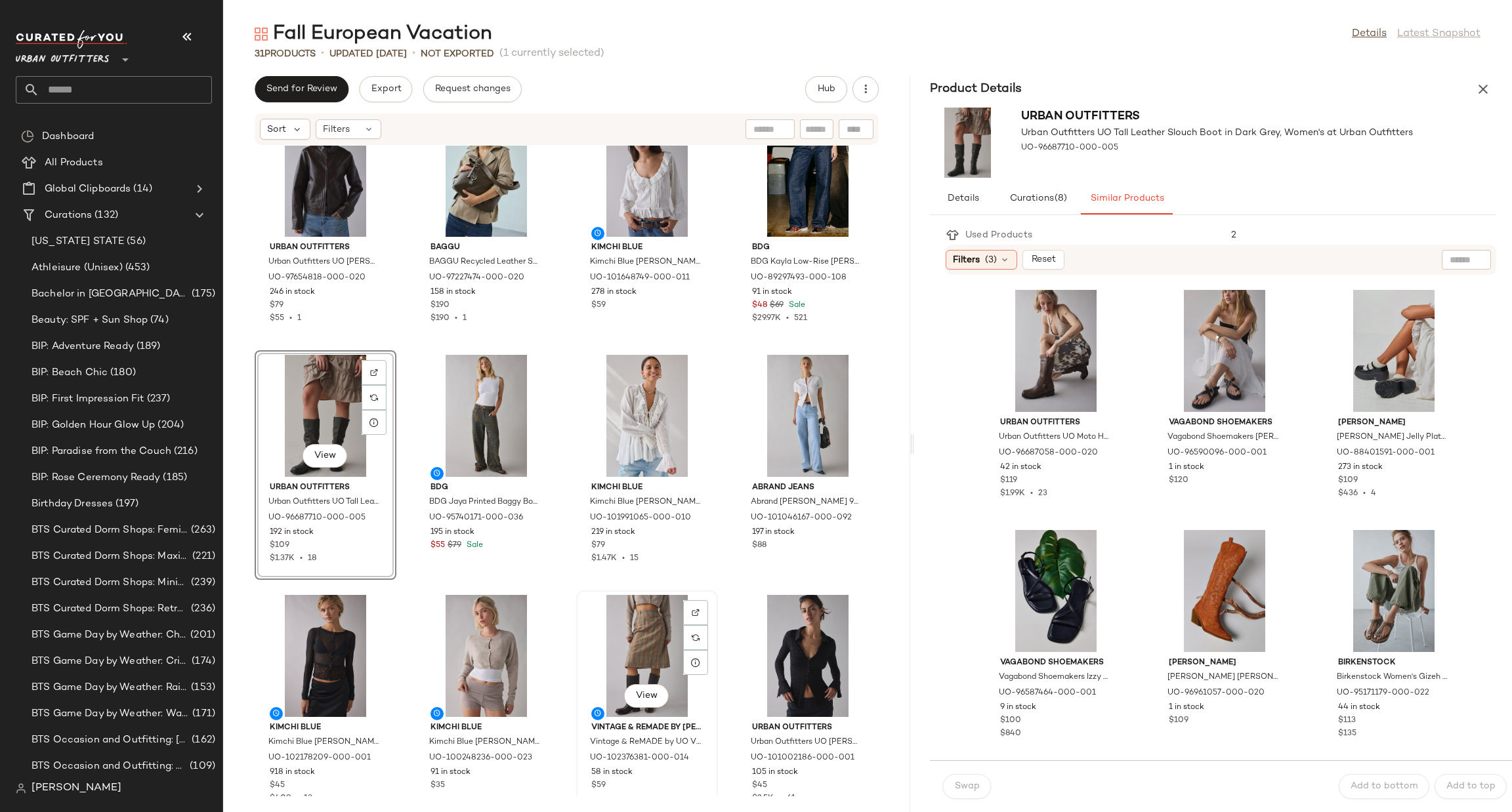
scroll to position [404, 0]
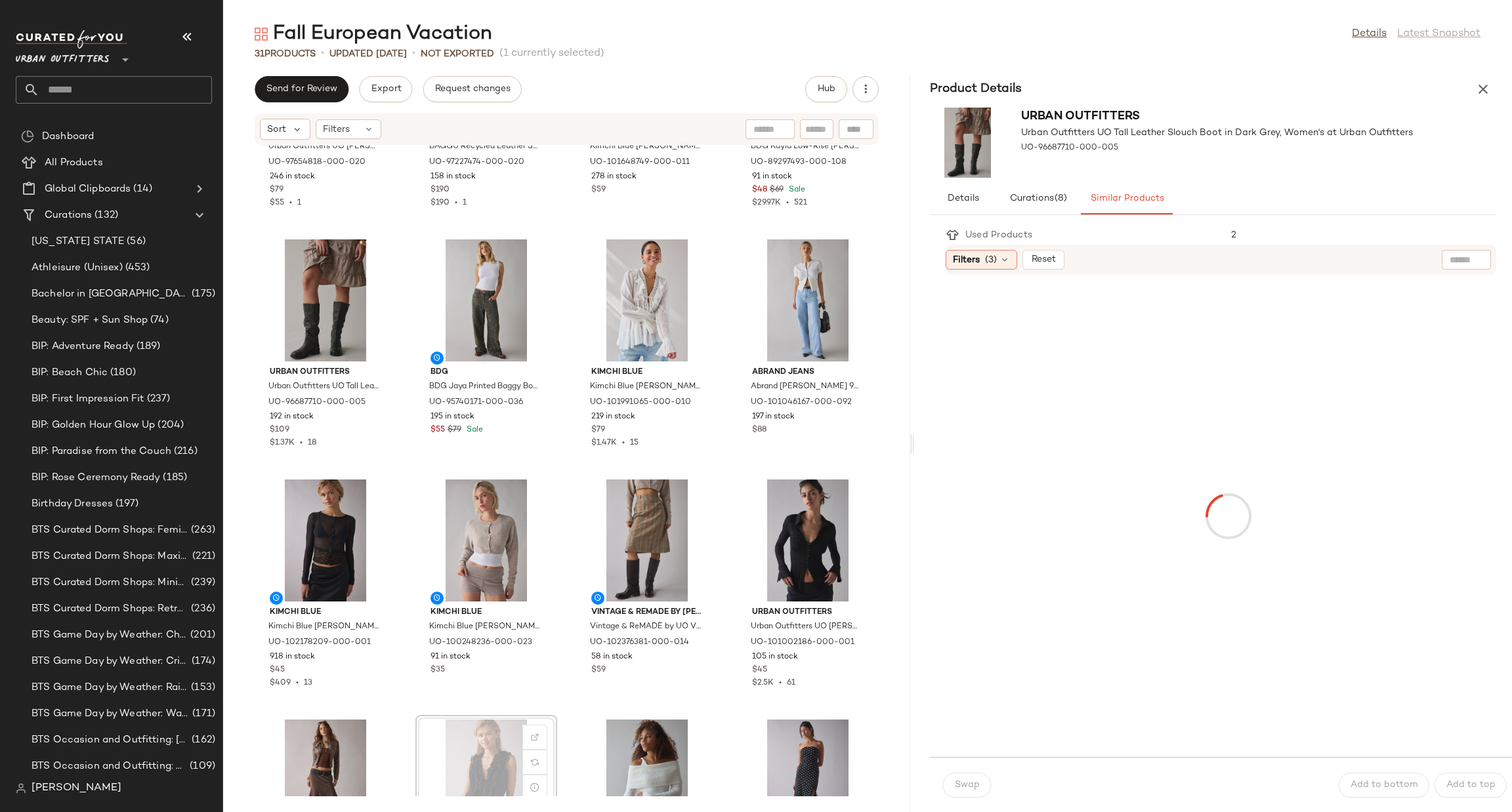
scroll to position [407, 0]
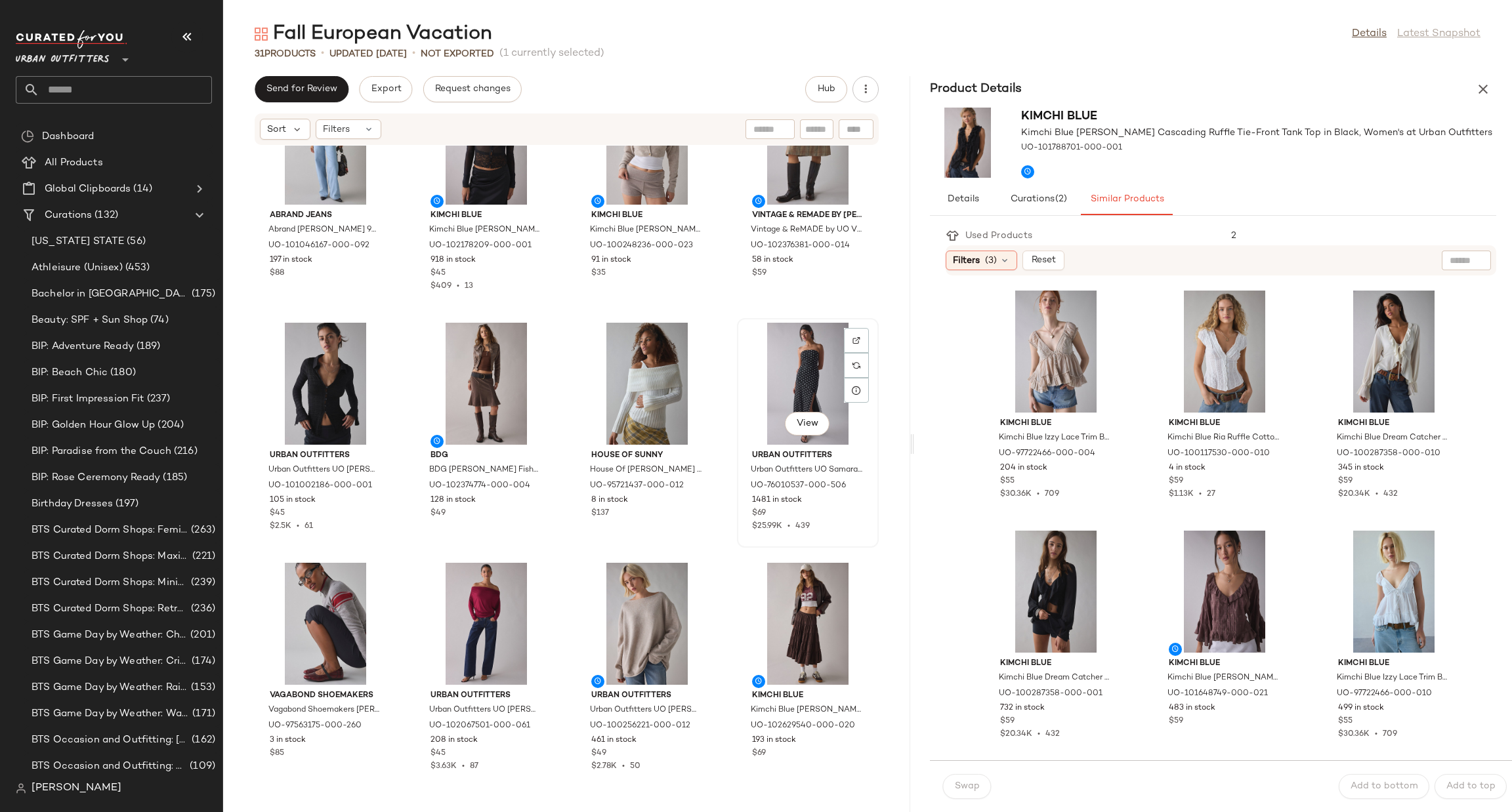
scroll to position [200, 0]
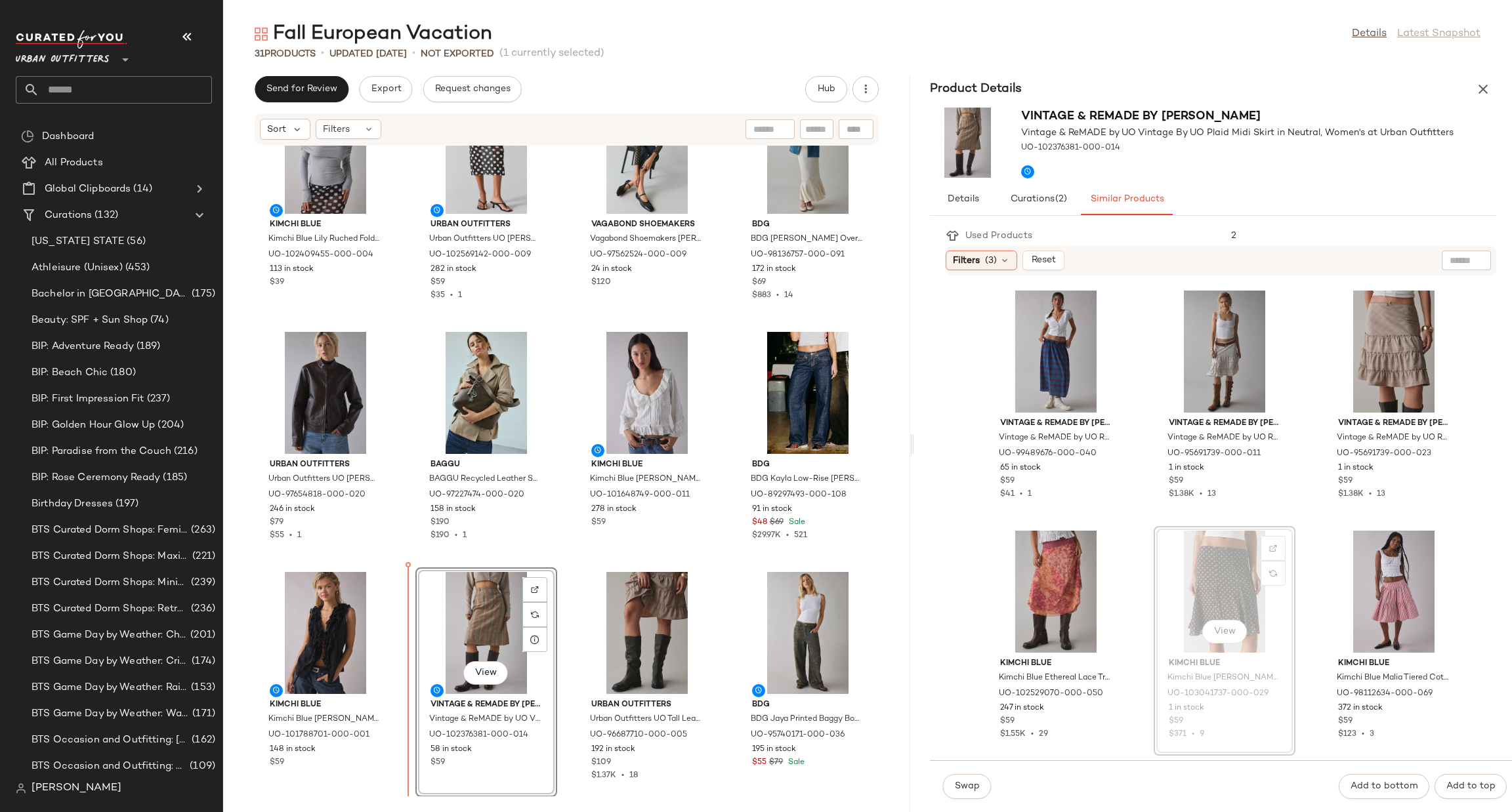
scroll to position [66, 0]
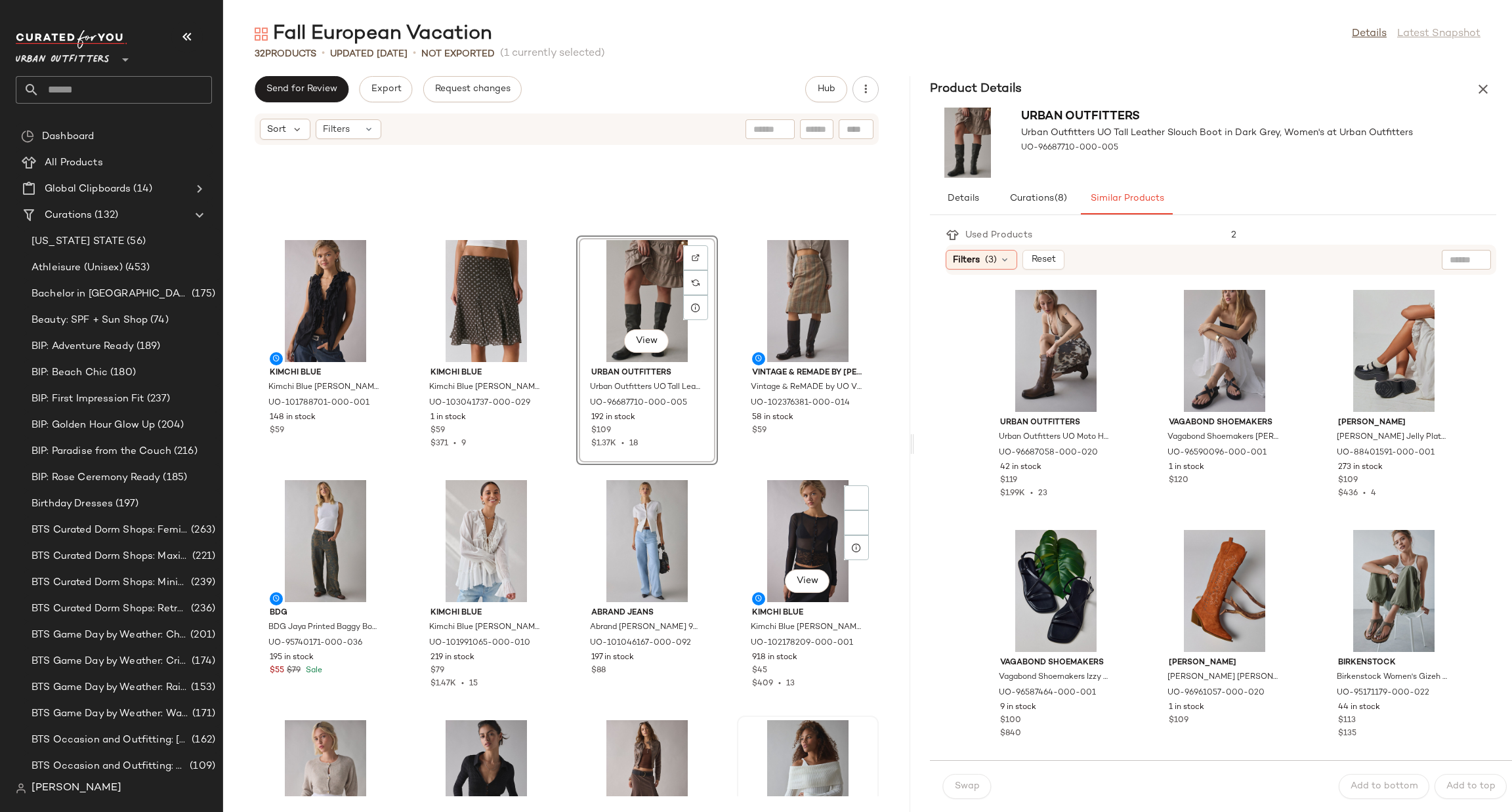
scroll to position [797, 0]
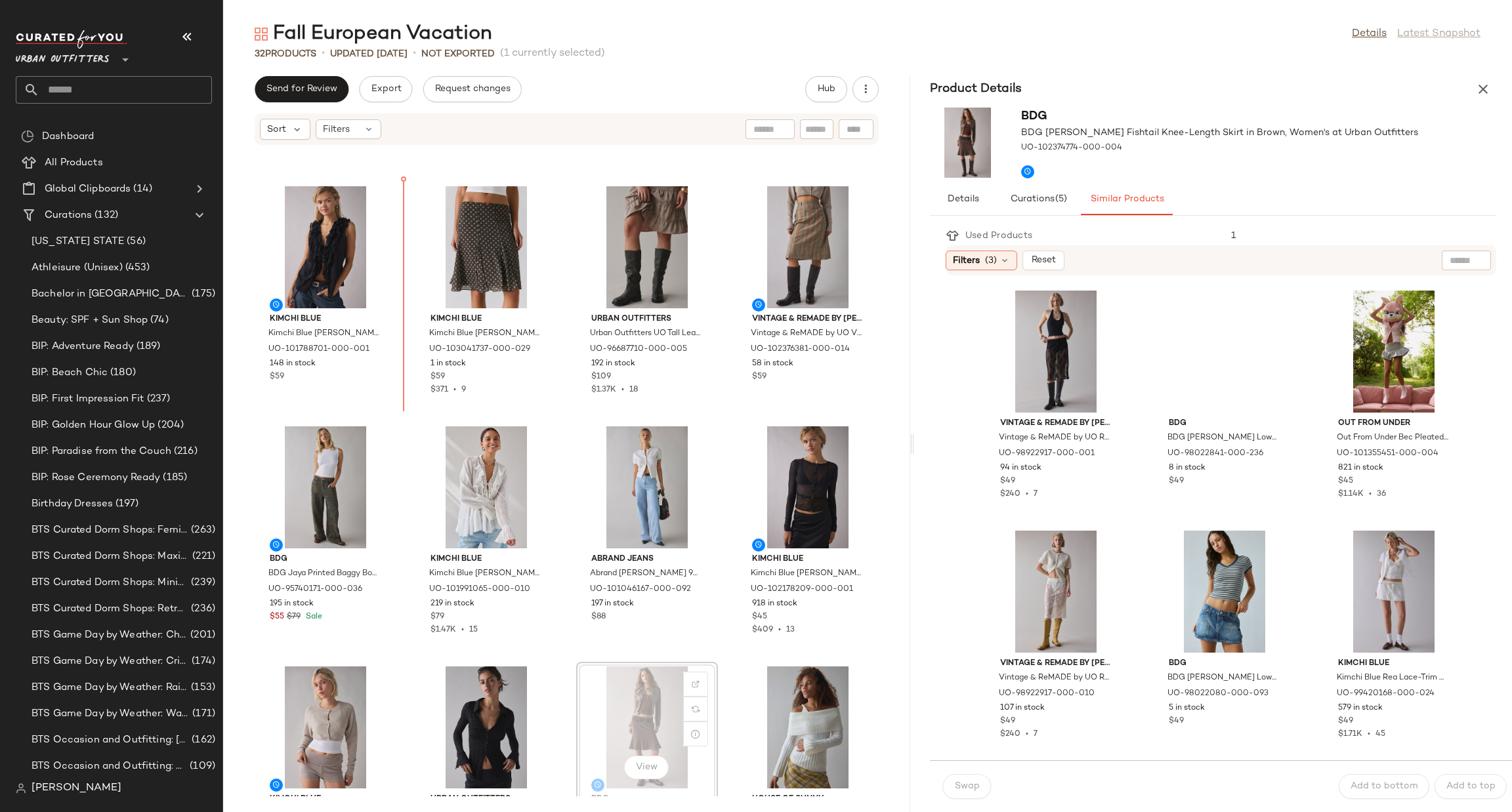
scroll to position [372, 0]
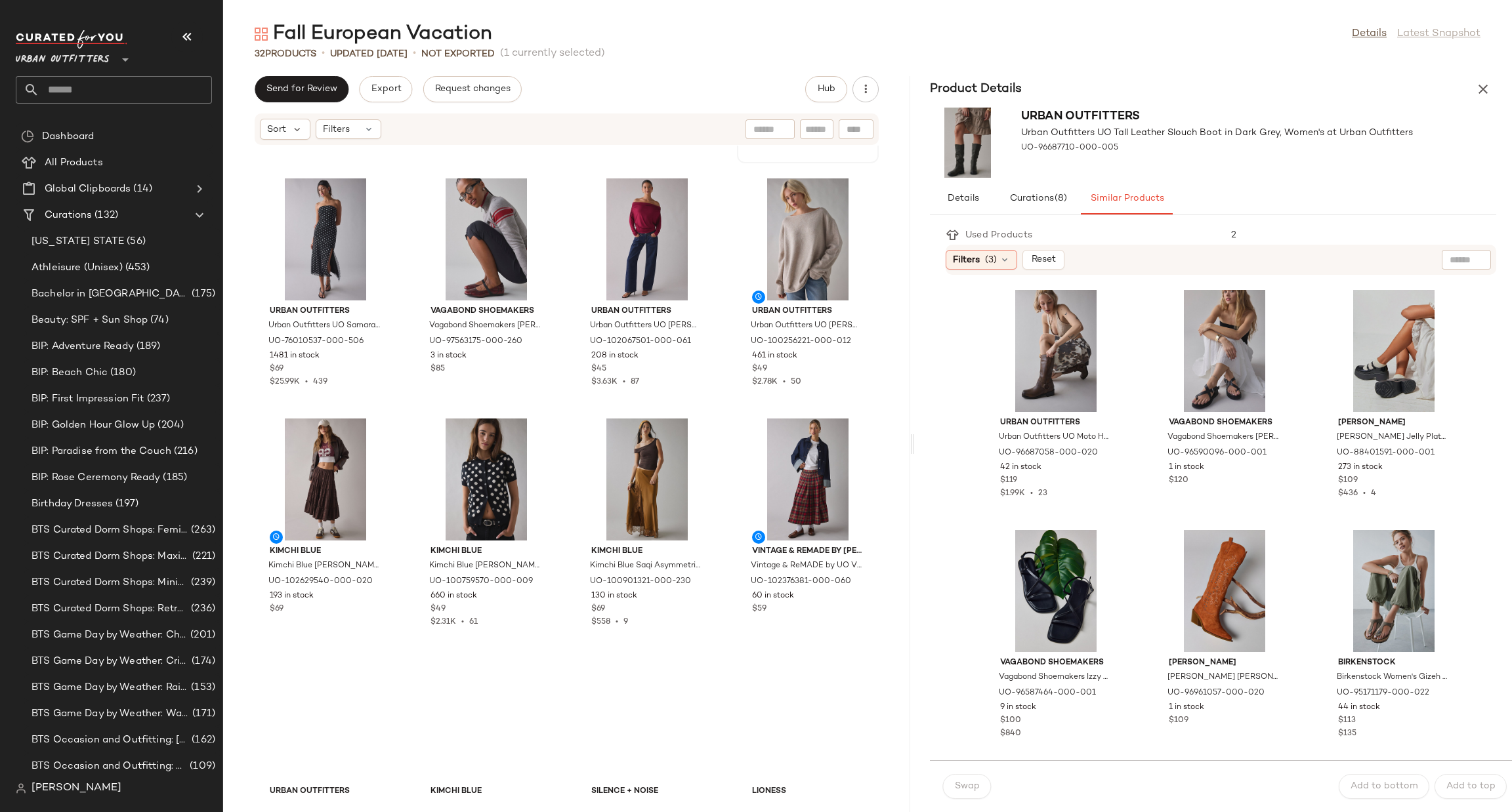
scroll to position [1272, 0]
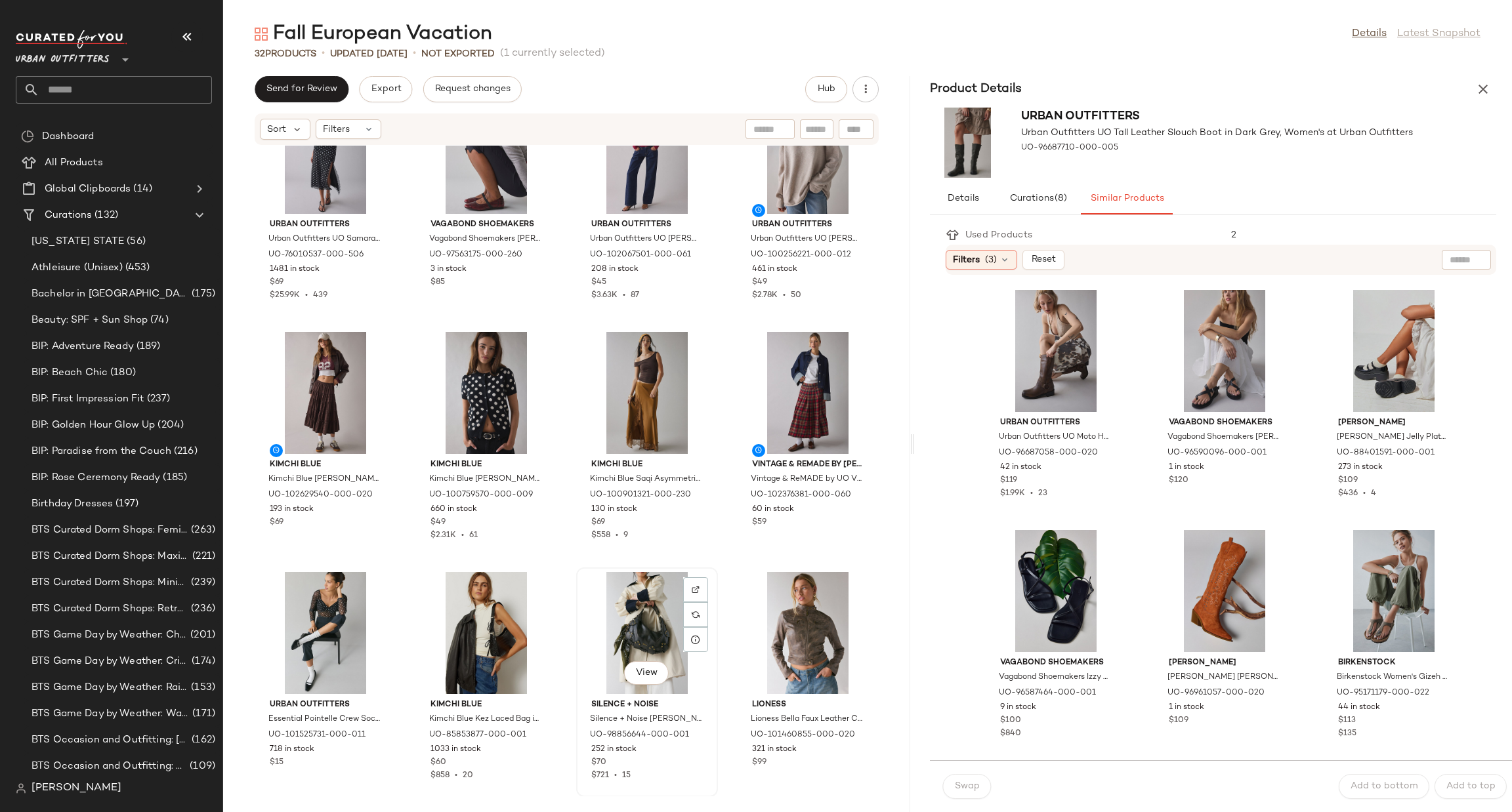
click at [643, 627] on div "View" at bounding box center [647, 633] width 133 height 122
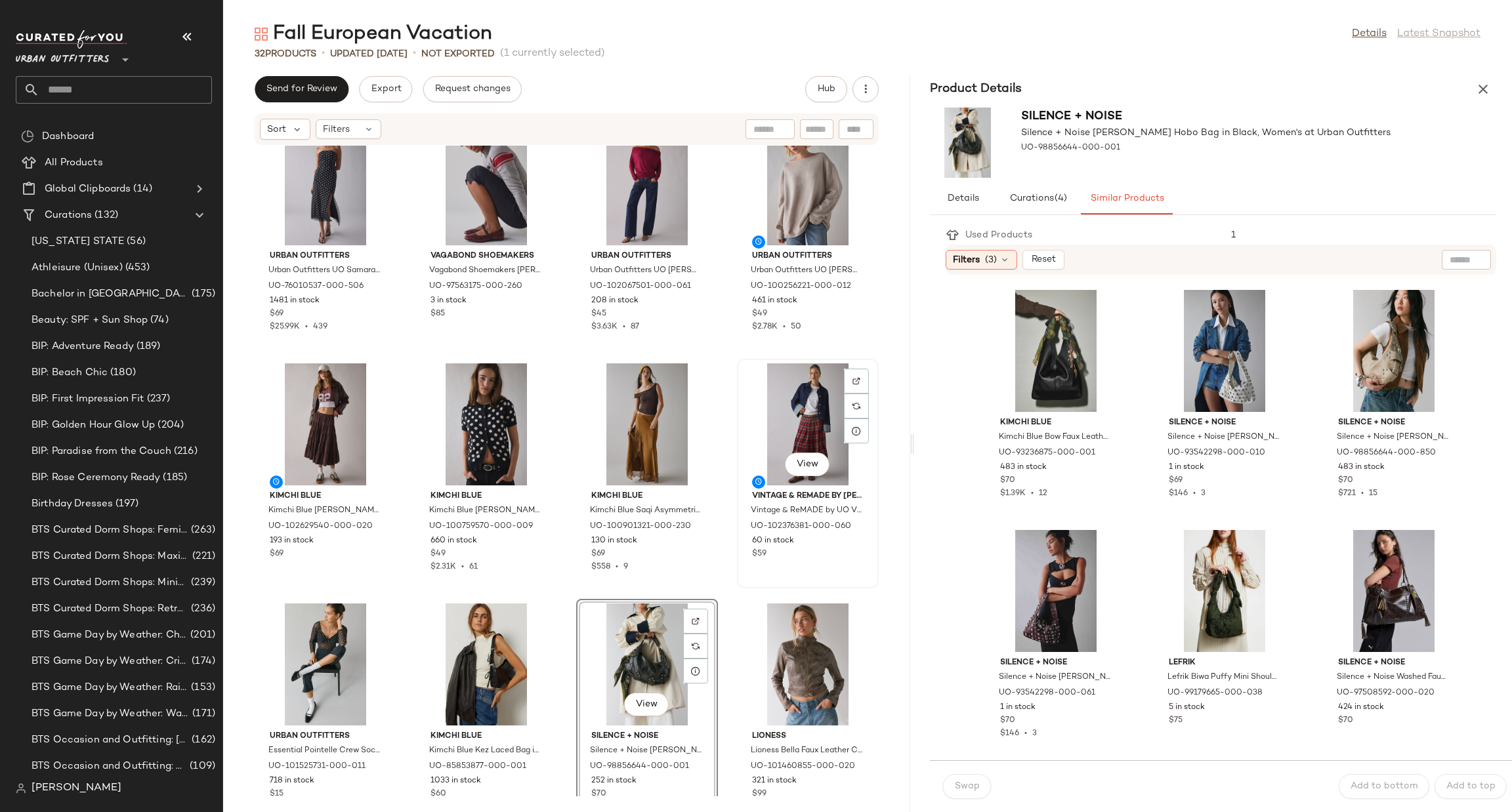
scroll to position [1272, 0]
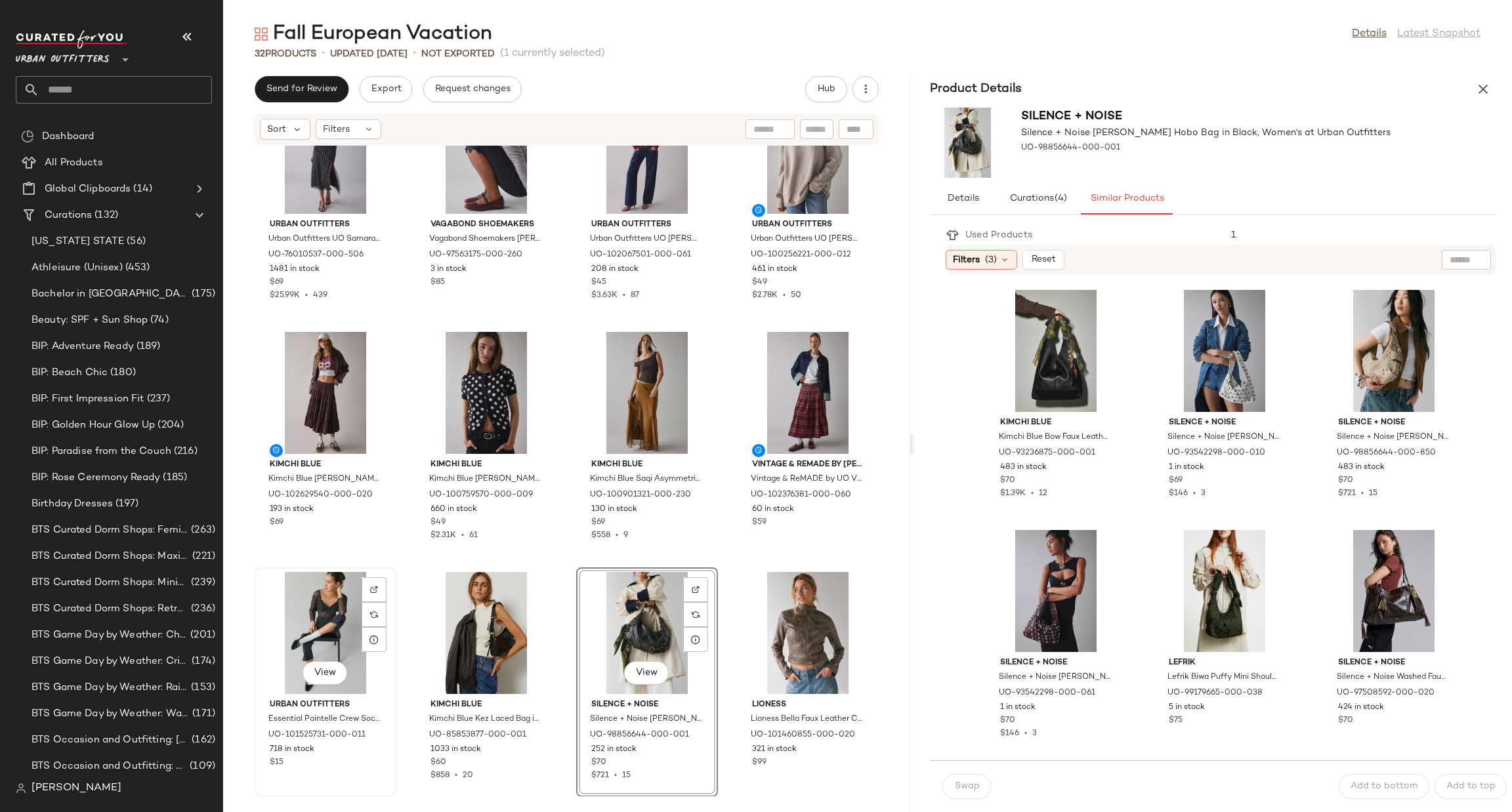
click at [310, 602] on div "View" at bounding box center [326, 633] width 133 height 122
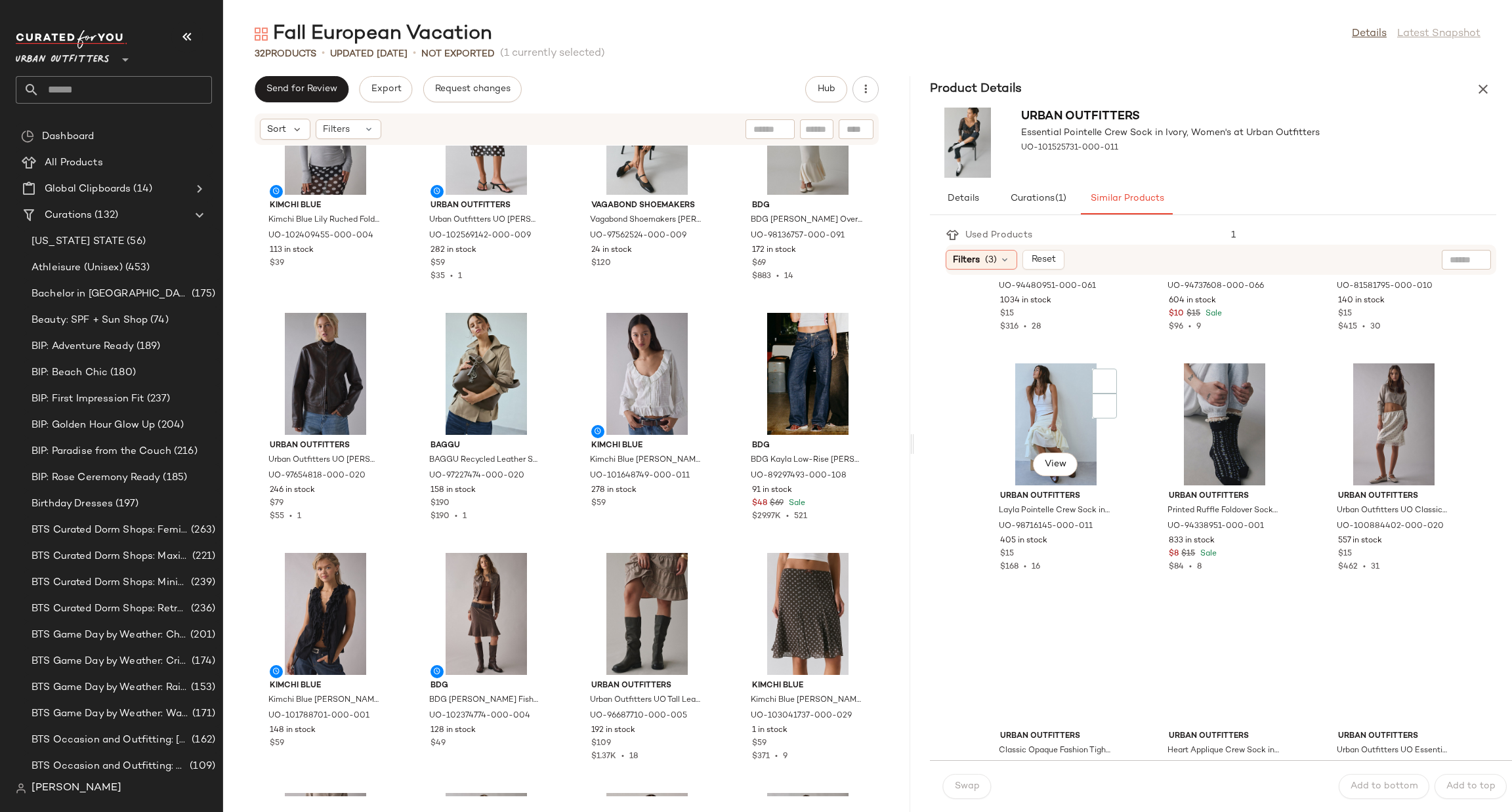
scroll to position [1435, 0]
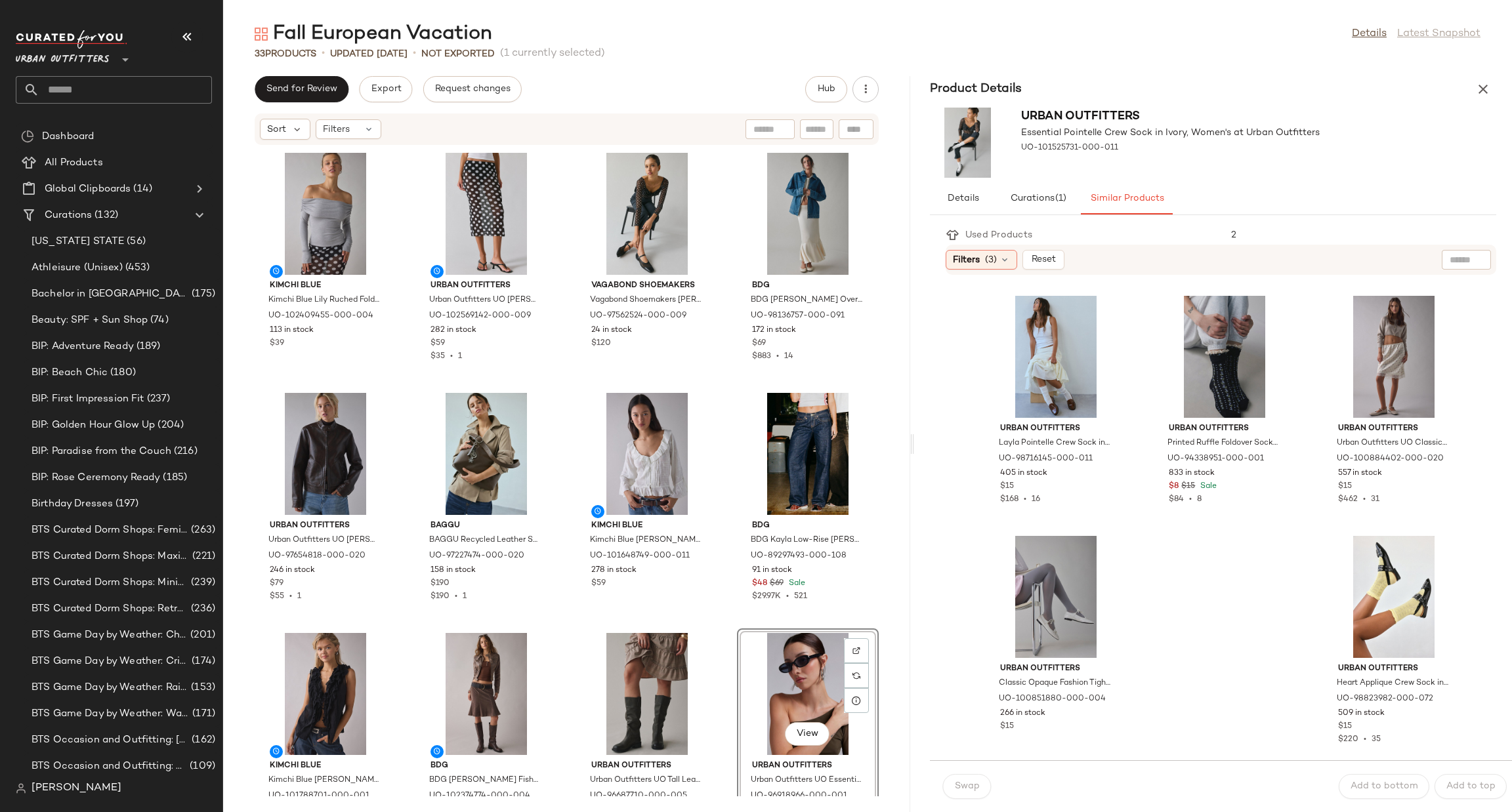
click at [777, 647] on div "View" at bounding box center [808, 694] width 133 height 122
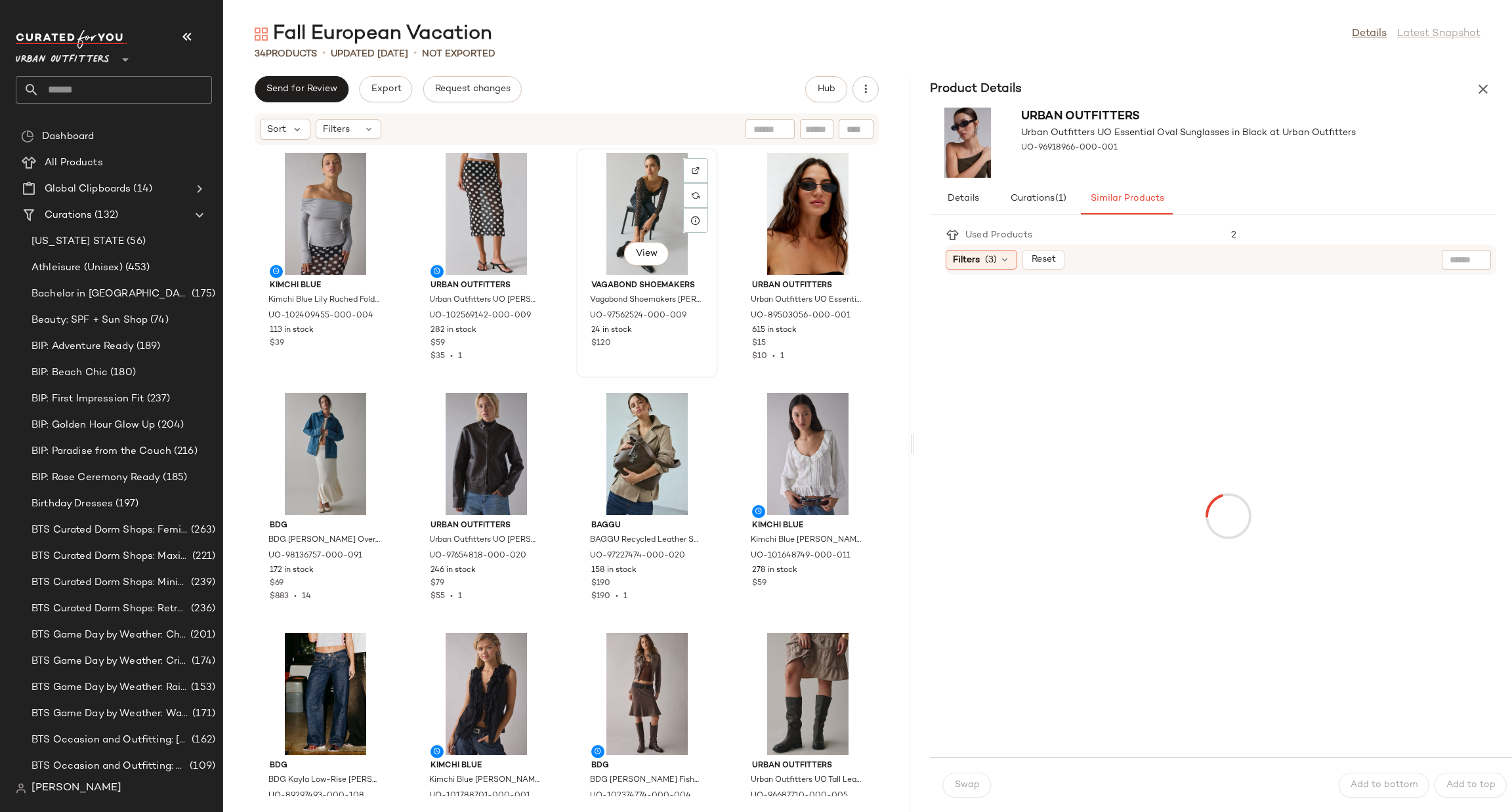
click at [613, 218] on div "View" at bounding box center [647, 214] width 133 height 122
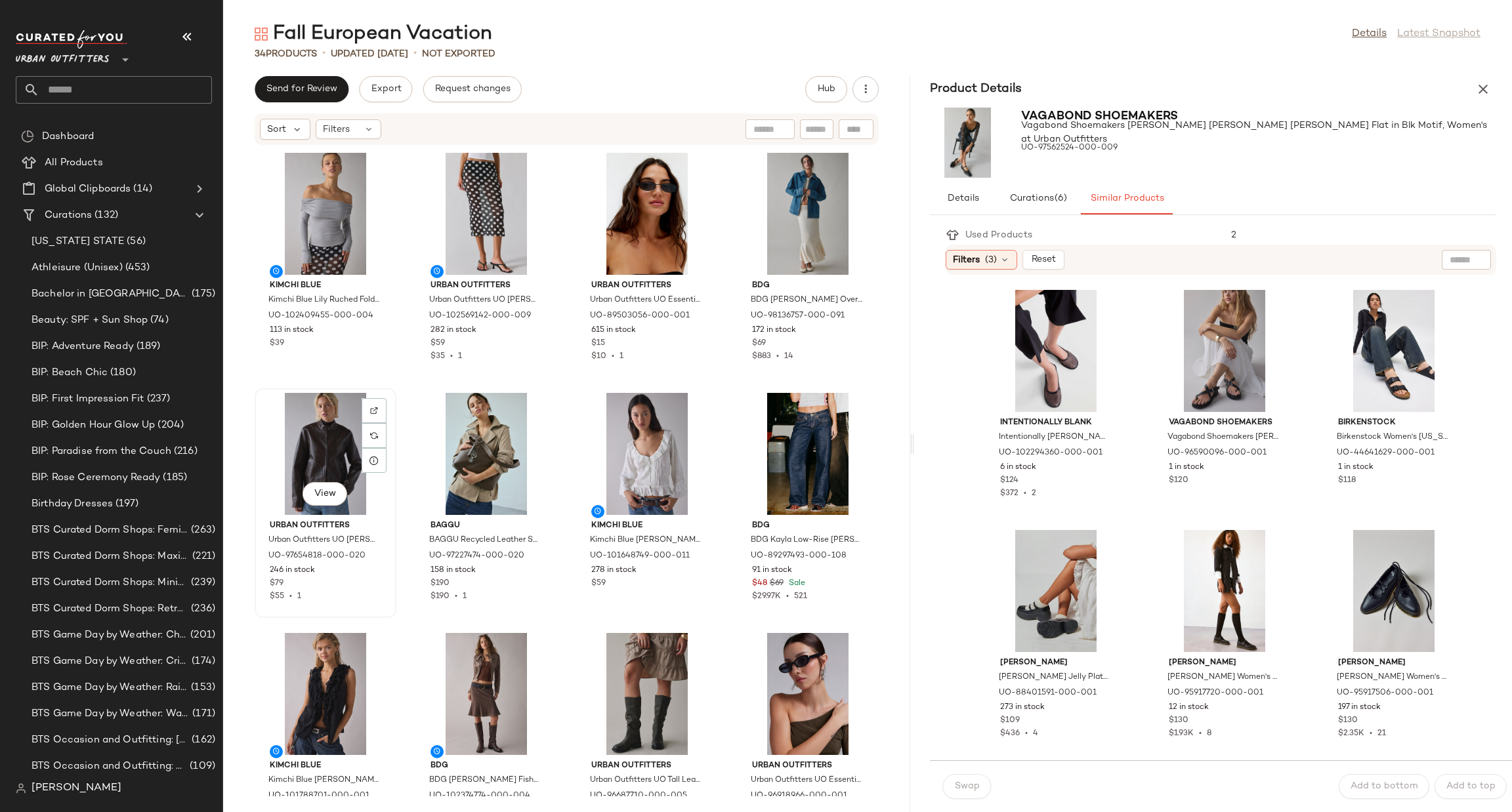
click at [296, 417] on div "View" at bounding box center [326, 454] width 133 height 122
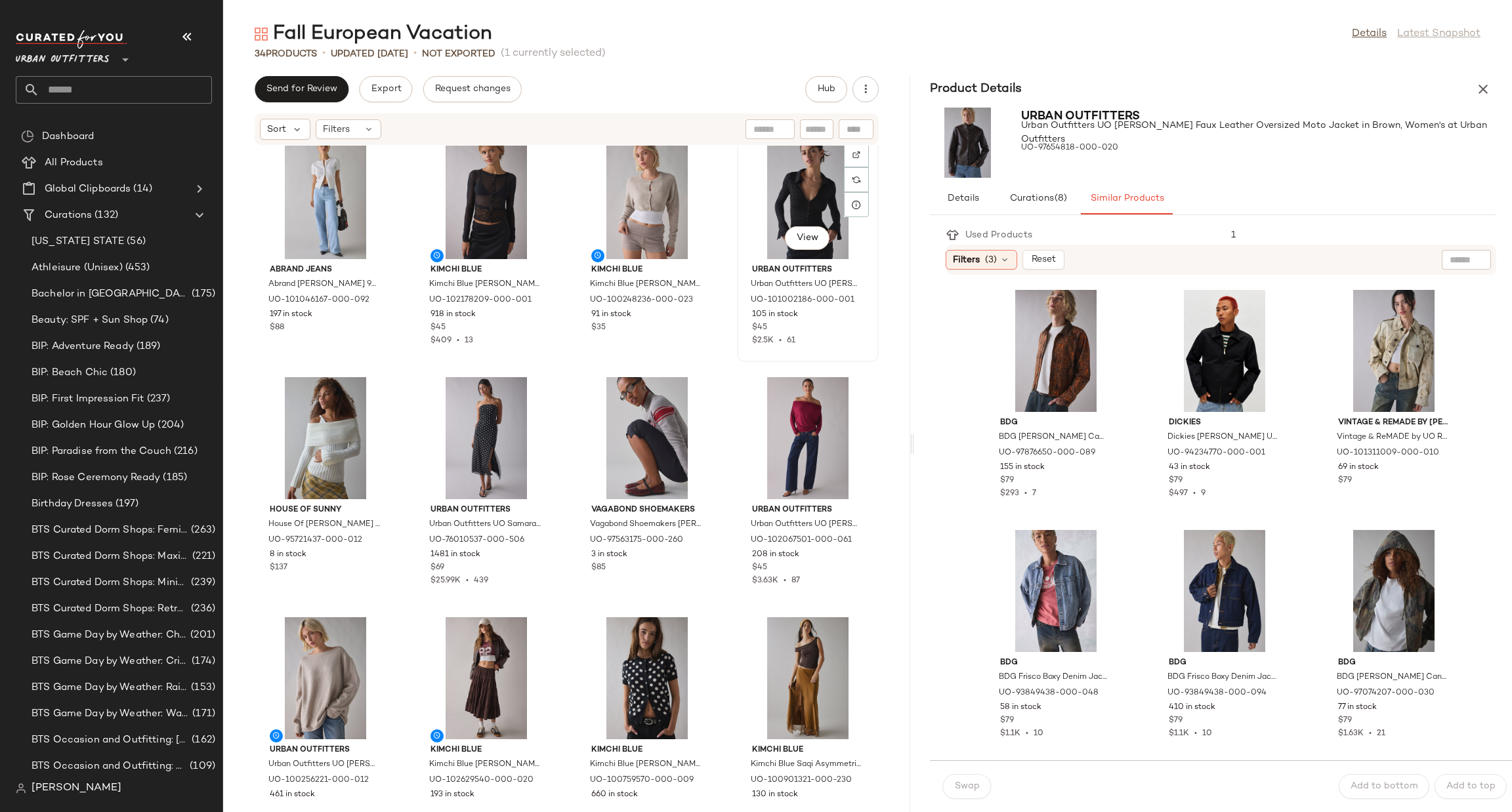
scroll to position [994, 0]
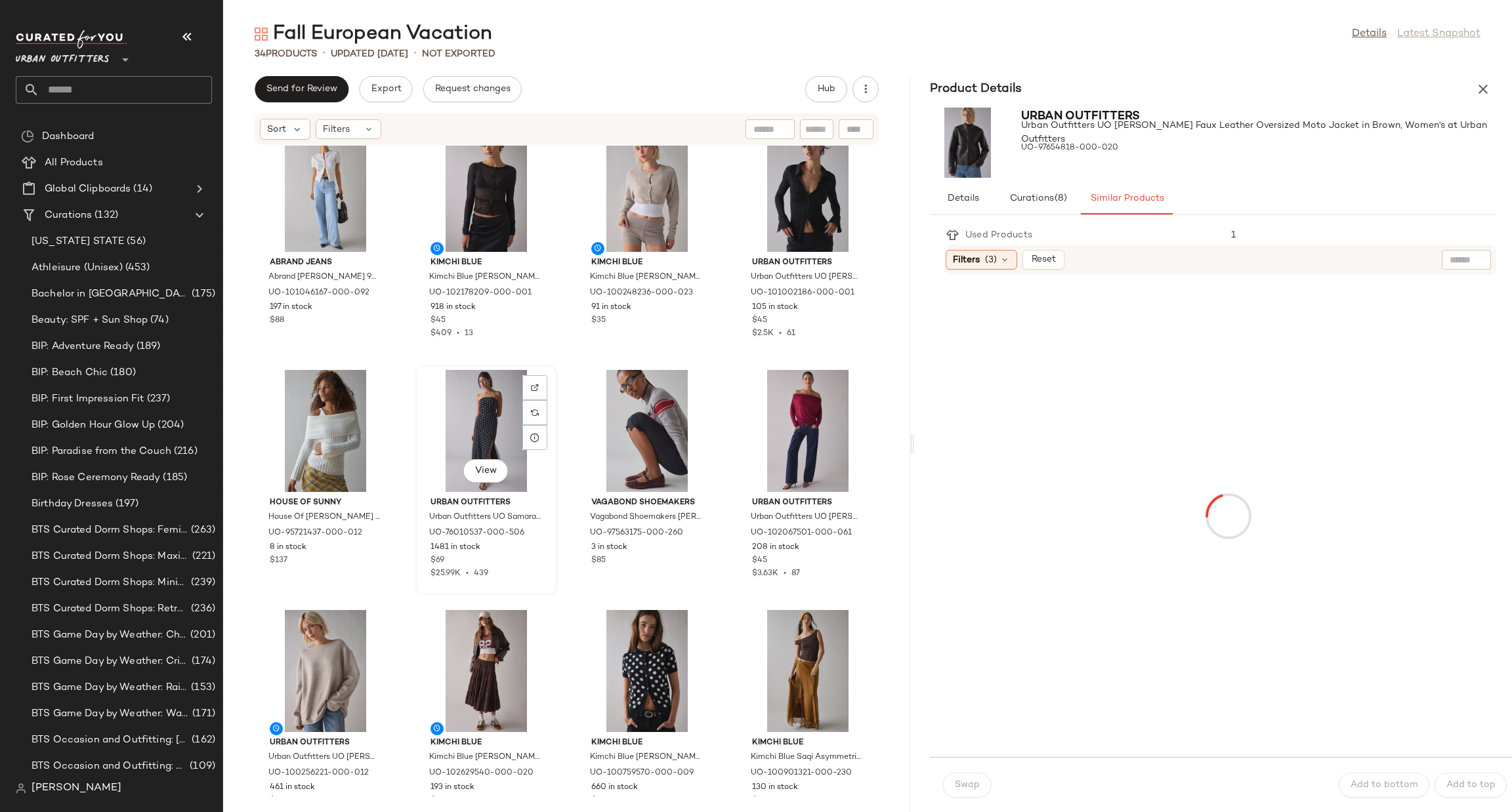
click at [486, 417] on div "View" at bounding box center [486, 431] width 133 height 122
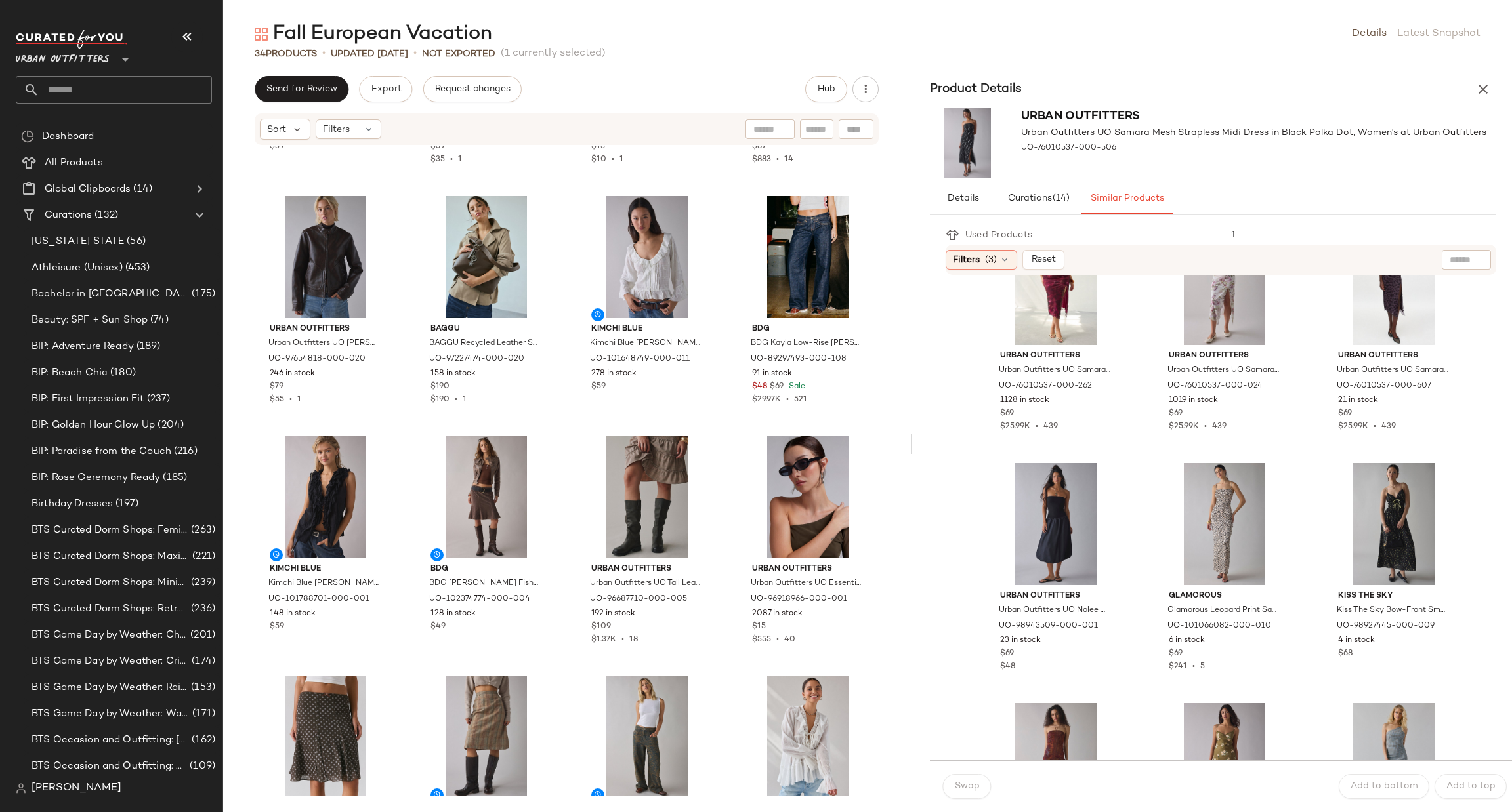
scroll to position [1180, 0]
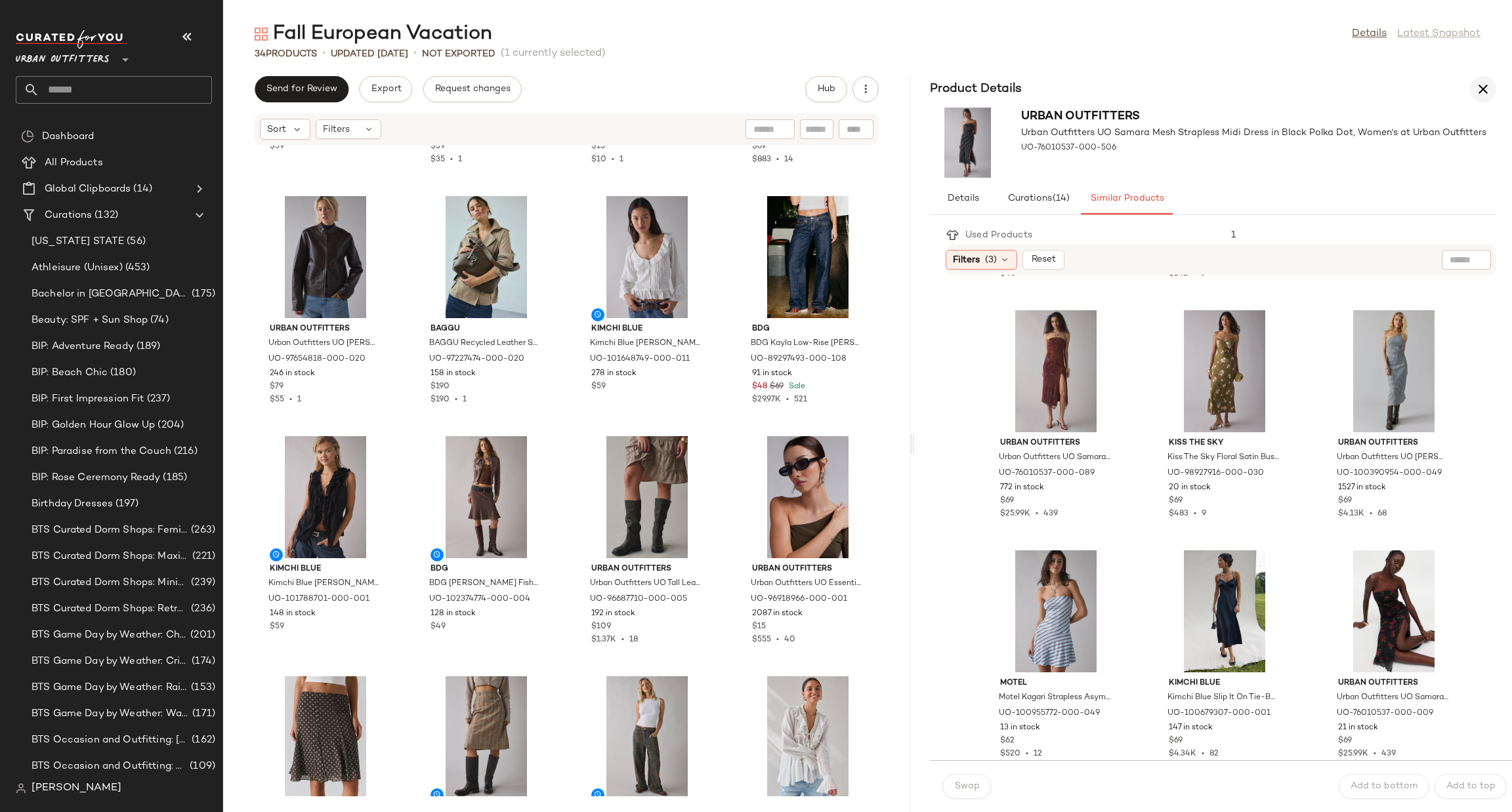
click at [1487, 90] on icon "button" at bounding box center [1484, 90] width 16 height 16
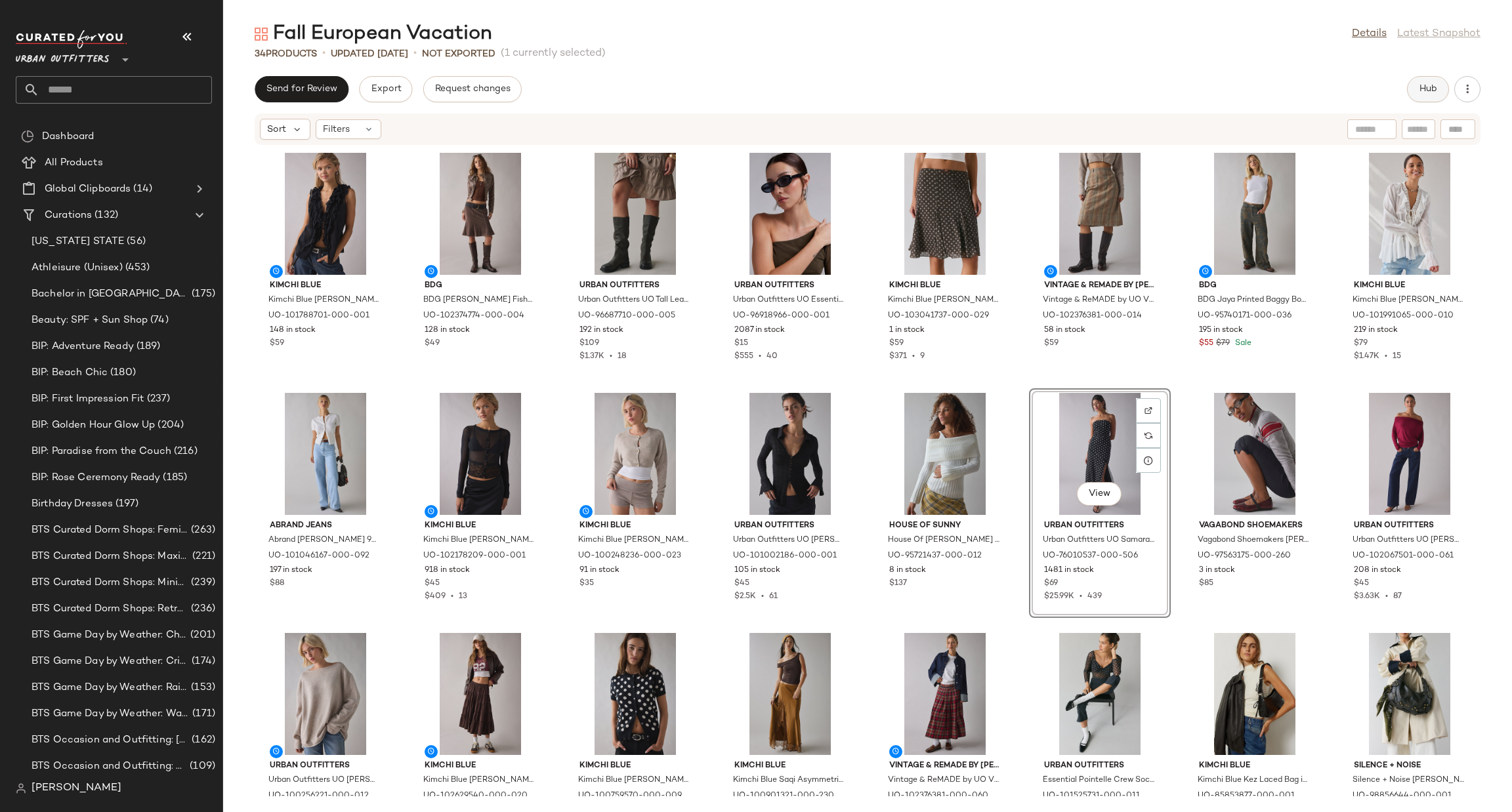
click at [1439, 91] on button "Hub" at bounding box center [1428, 89] width 42 height 26
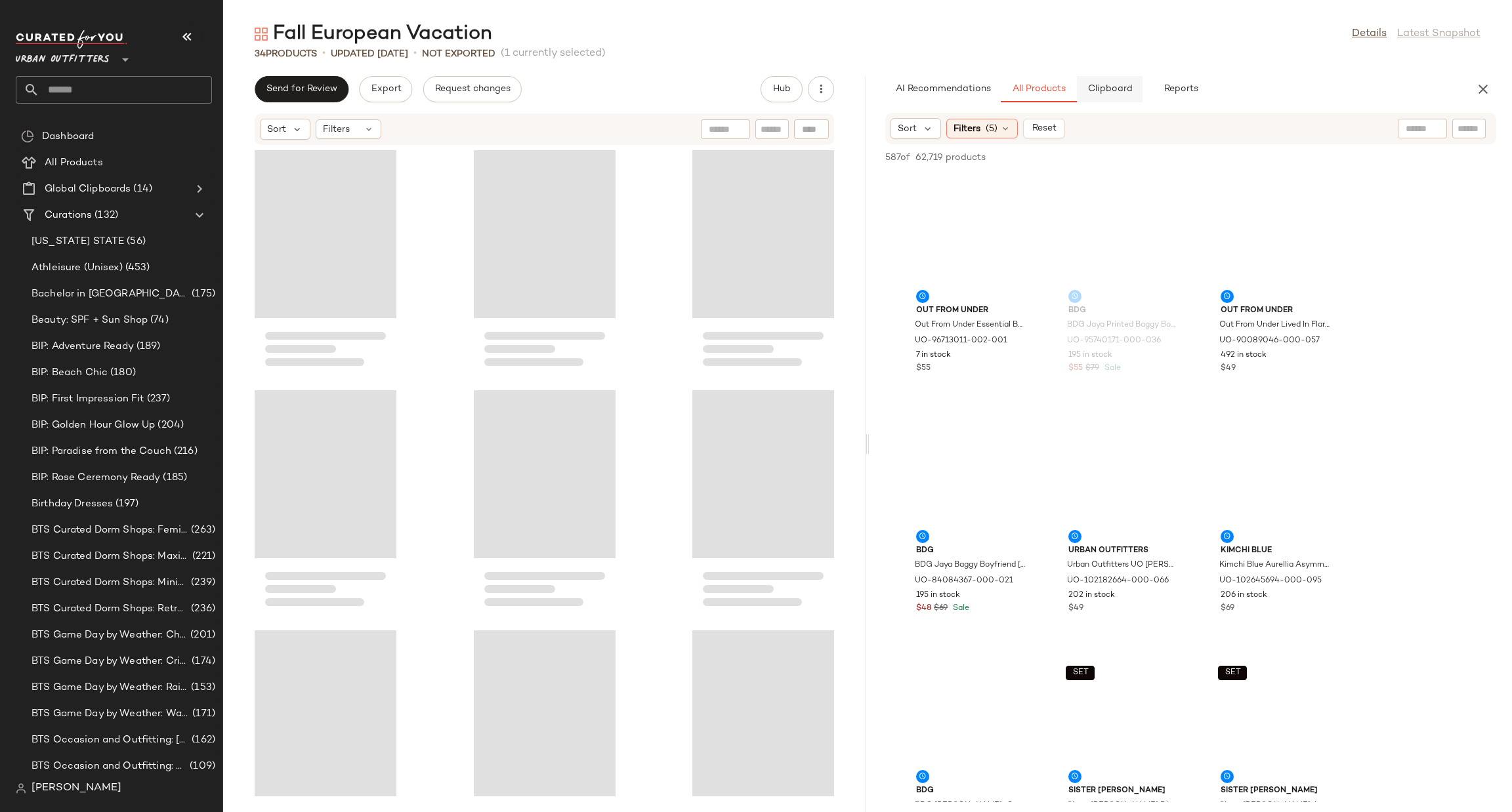
scroll to position [1440, 0]
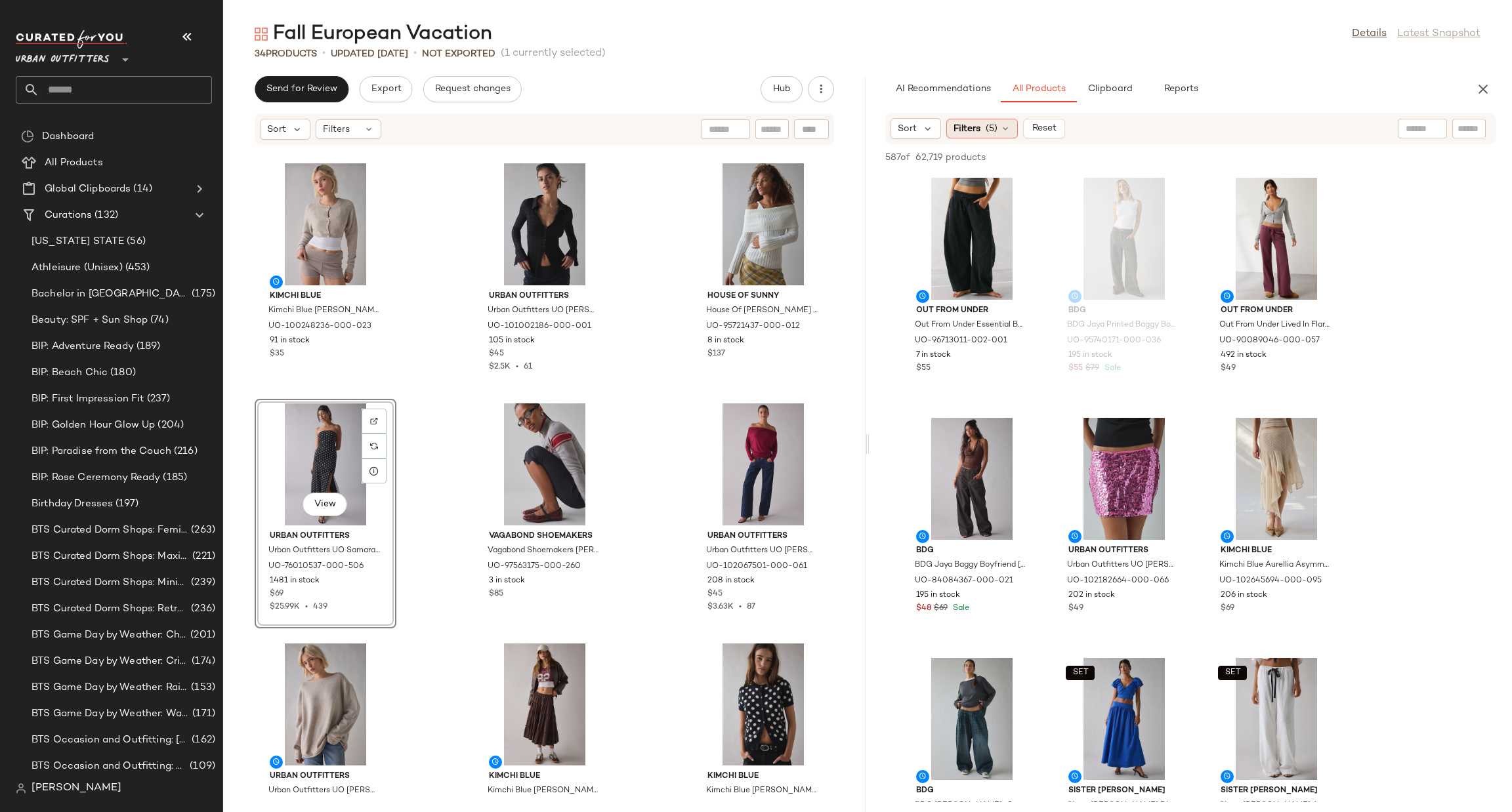
click at [995, 127] on span "(5)" at bounding box center [992, 129] width 12 height 14
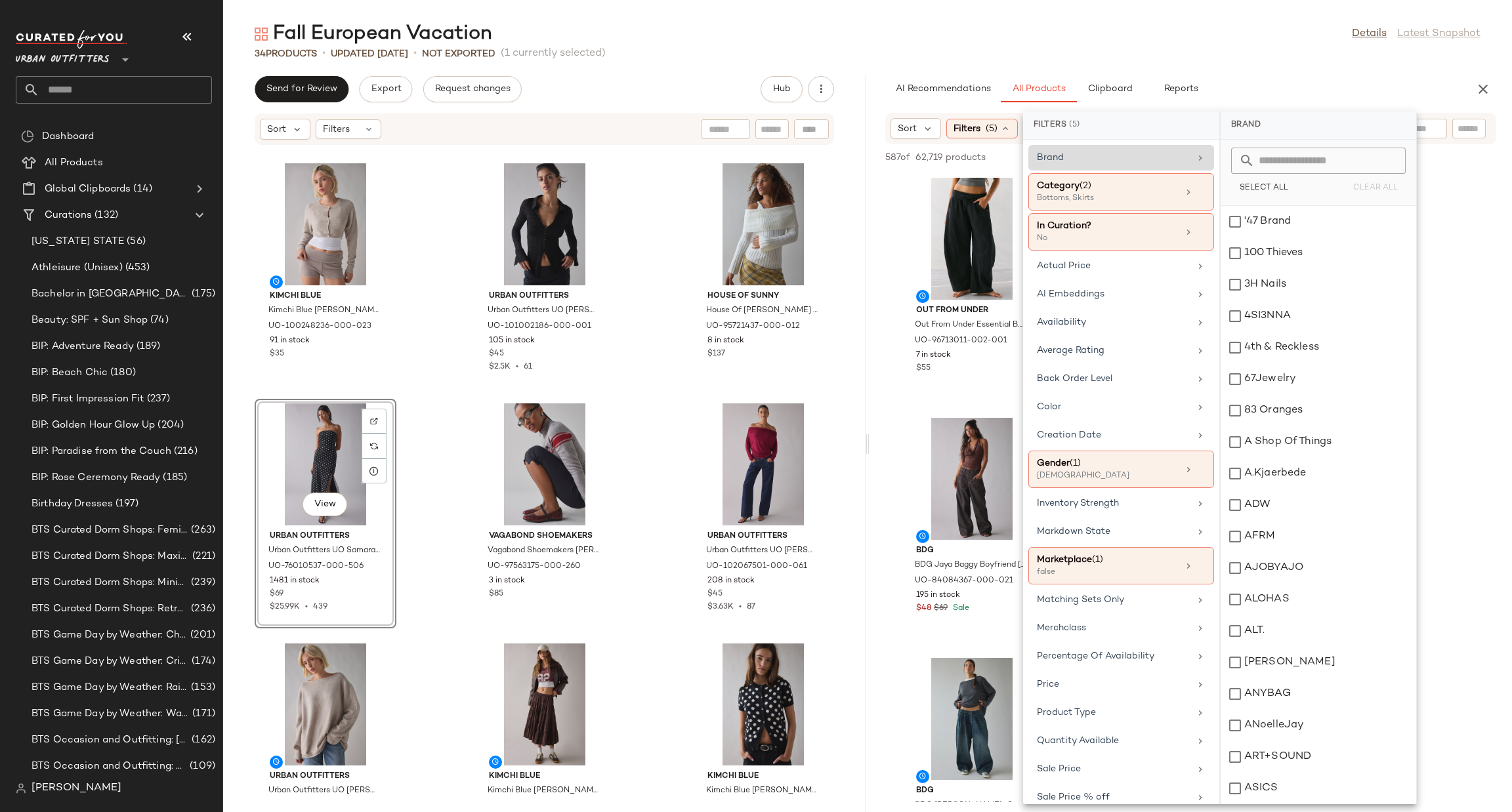
click at [1101, 170] on div "Brand Category (2) Bottoms, Skirts In Curation? No Actual Price AI Embeddings A…" at bounding box center [1121, 472] width 196 height 664
click at [1118, 189] on div "Category (2)" at bounding box center [1108, 186] width 141 height 14
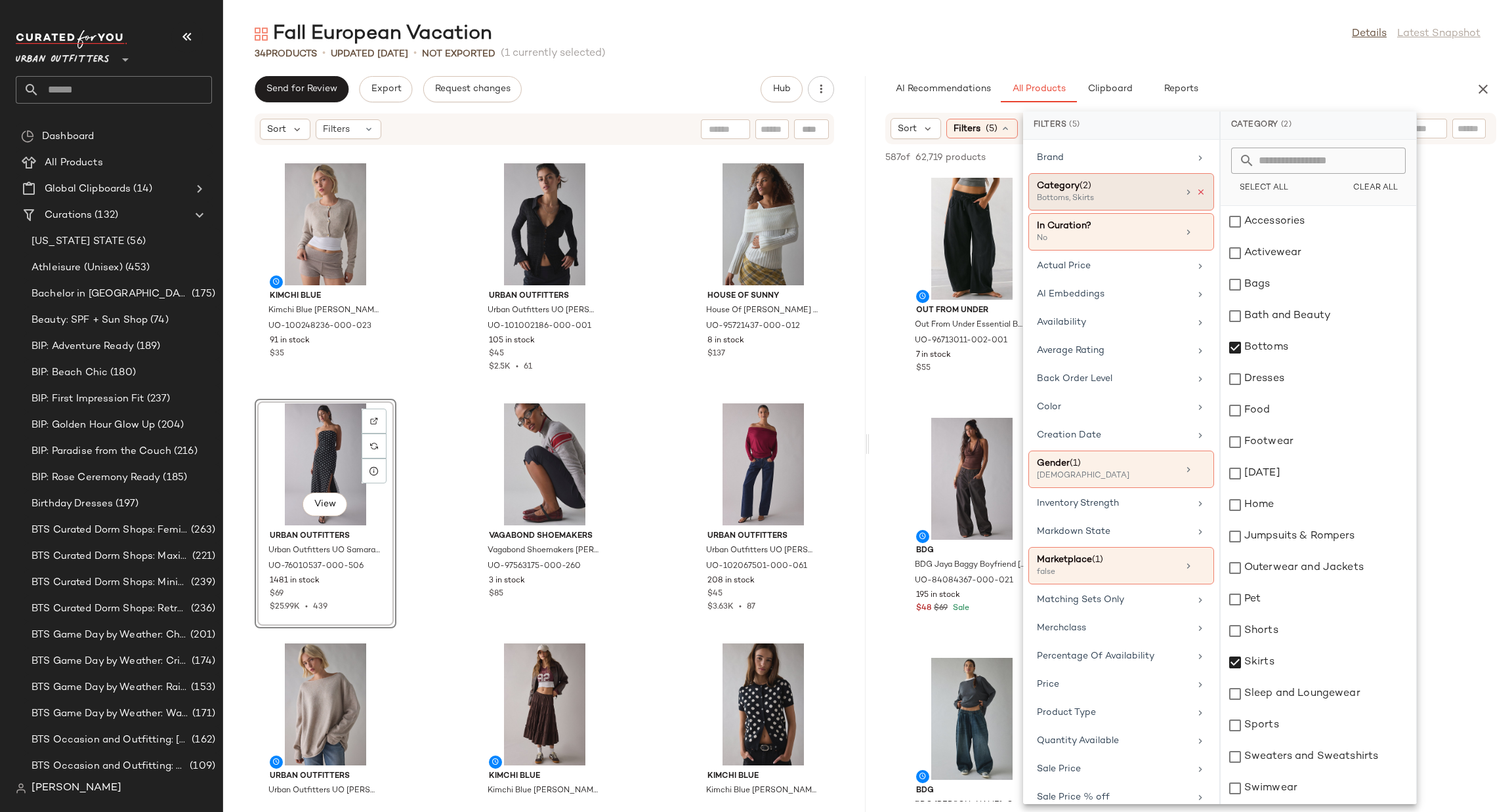
click at [1200, 192] on icon at bounding box center [1201, 192] width 9 height 9
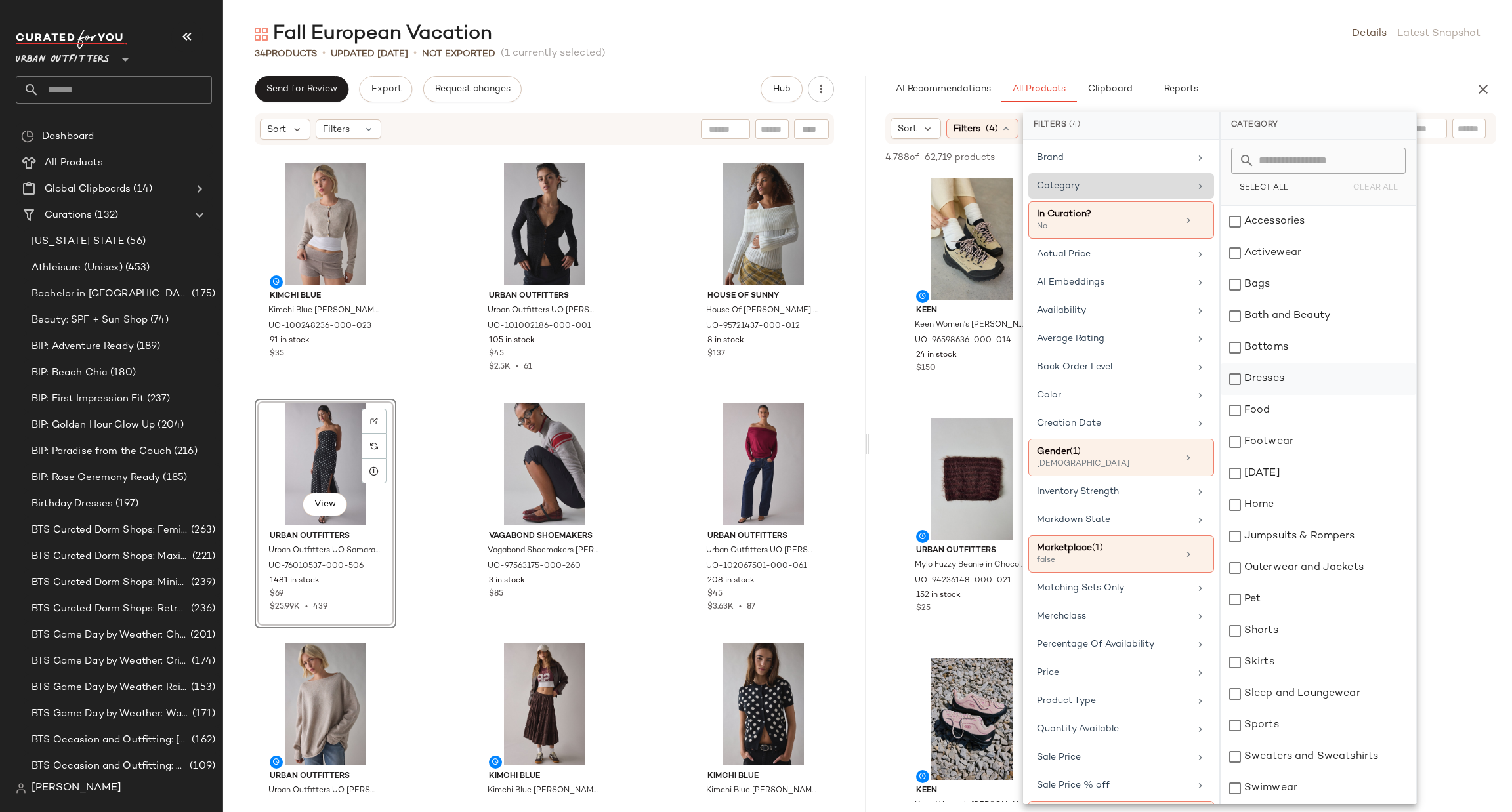
click at [1272, 379] on div "Dresses" at bounding box center [1318, 379] width 195 height 31
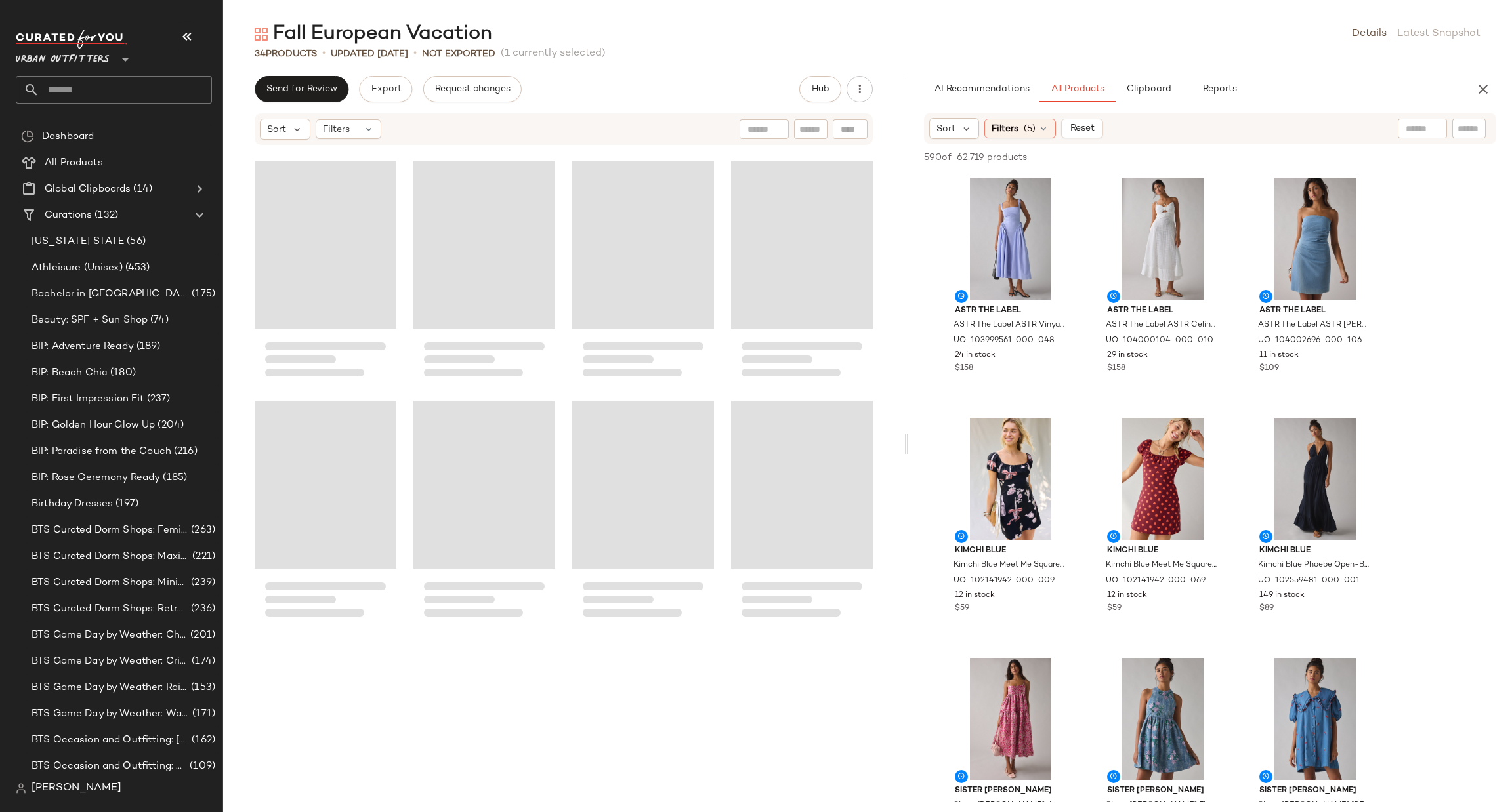
scroll to position [960, 0]
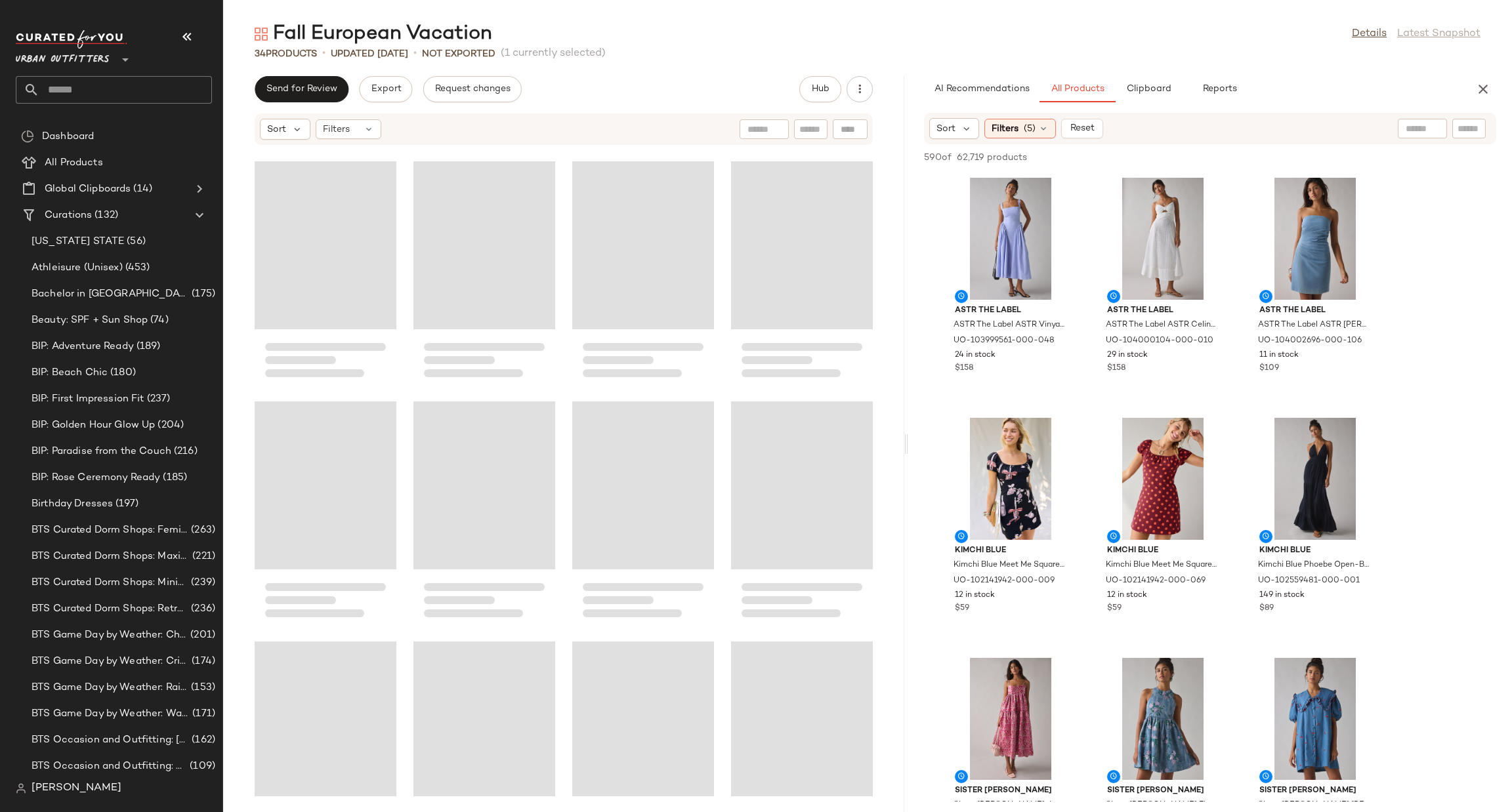
drag, startPoint x: 865, startPoint y: 438, endPoint x: 911, endPoint y: 431, distance: 46.5
click at [910, 433] on div "Fall European Vacation Details Latest Snapshot 34 Products • updated [DATE] • N…" at bounding box center [867, 417] width 1289 height 791
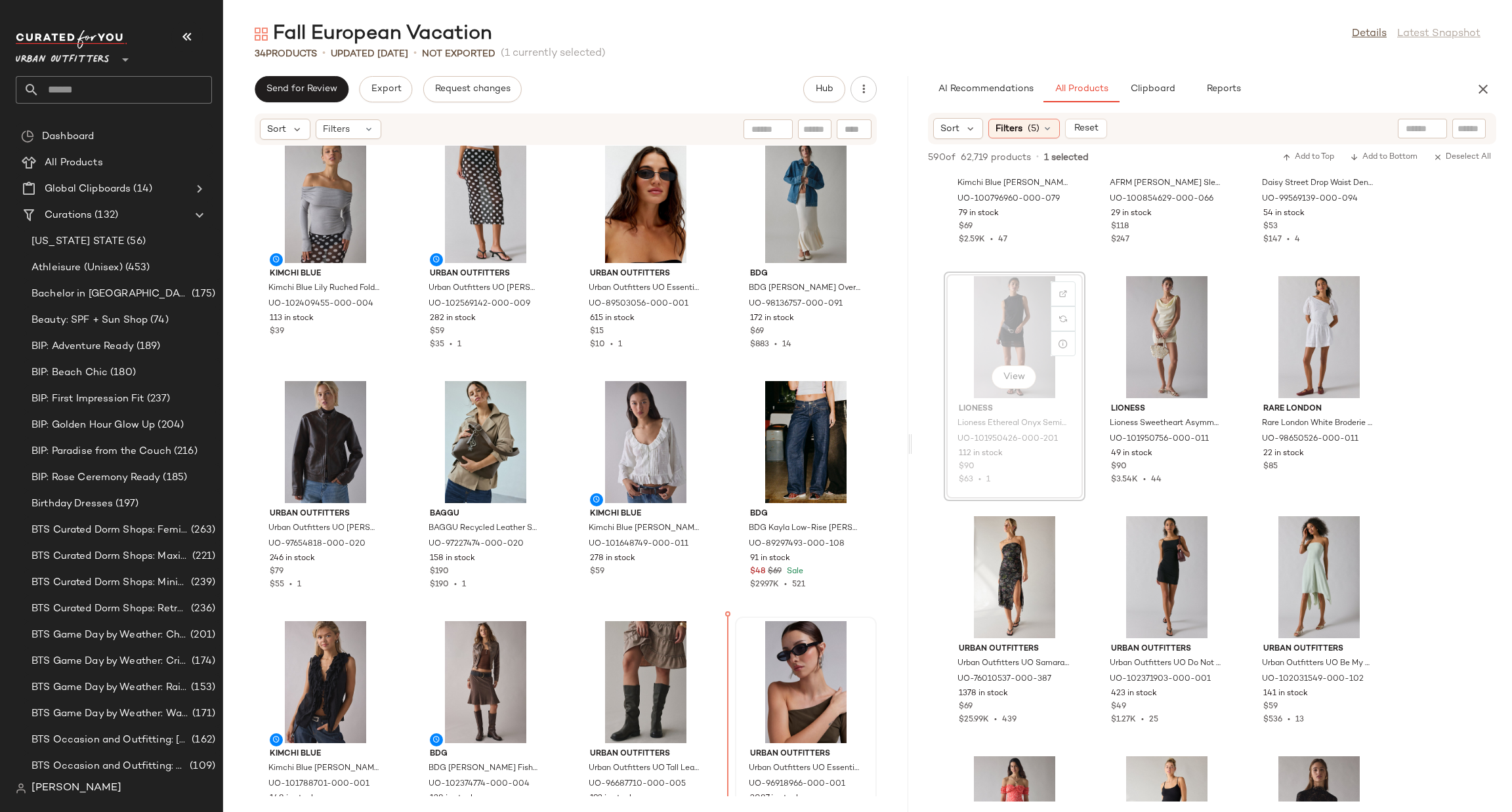
scroll to position [12, 0]
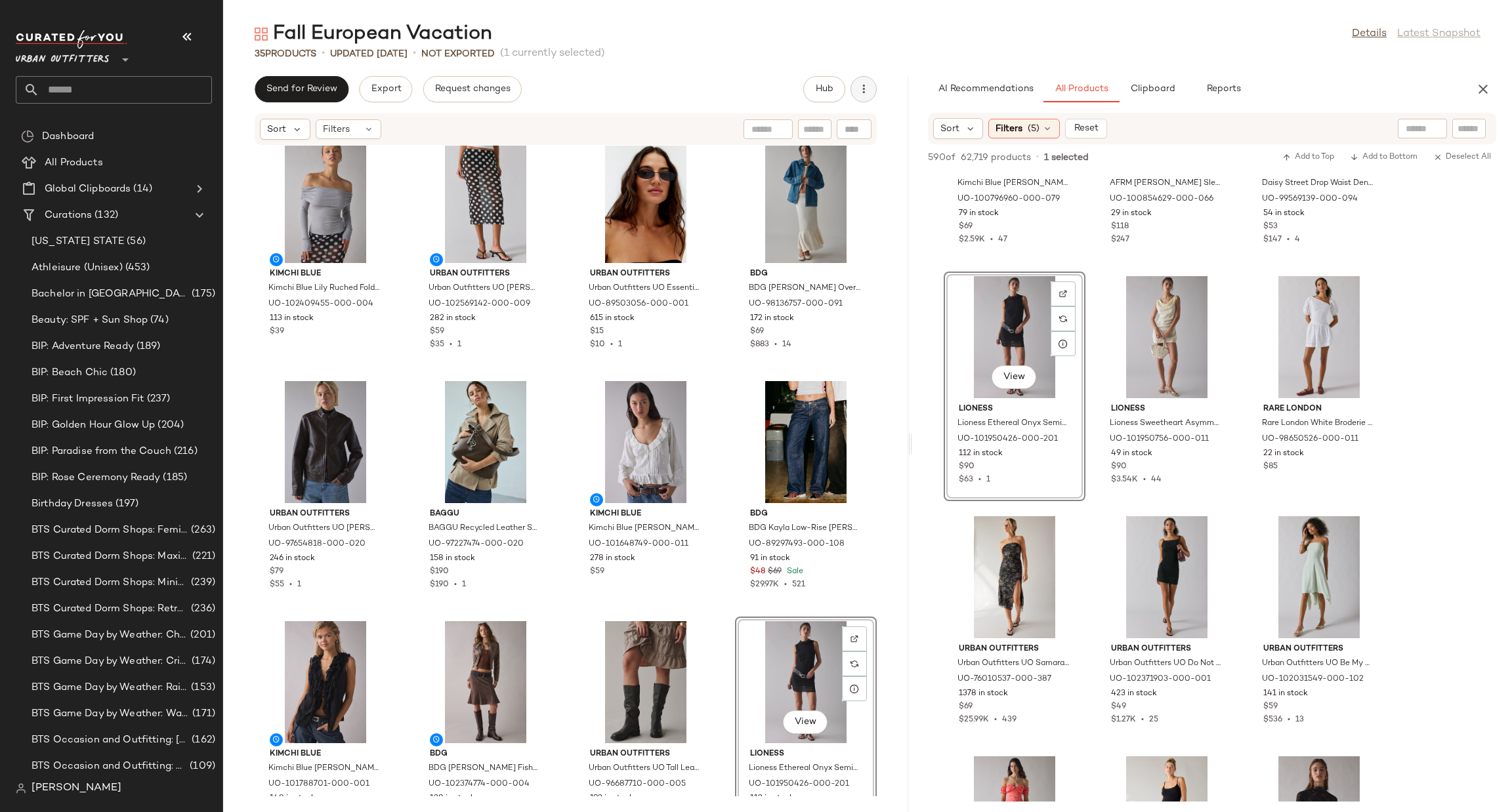
click at [861, 84] on icon "button" at bounding box center [863, 89] width 13 height 13
click at [812, 149] on div "View Moodboard" at bounding box center [794, 157] width 162 height 31
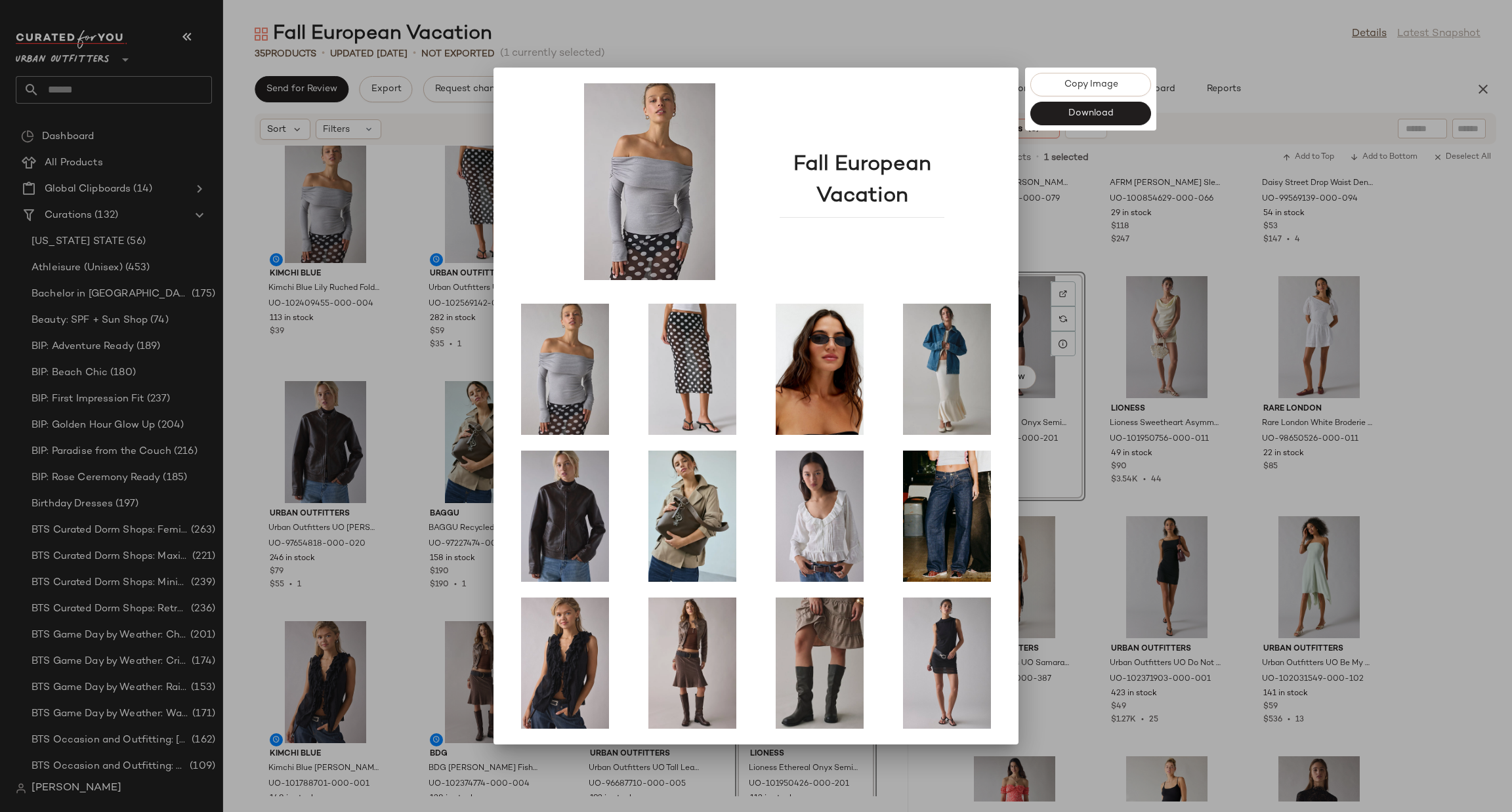
click at [377, 307] on div at bounding box center [756, 406] width 1512 height 812
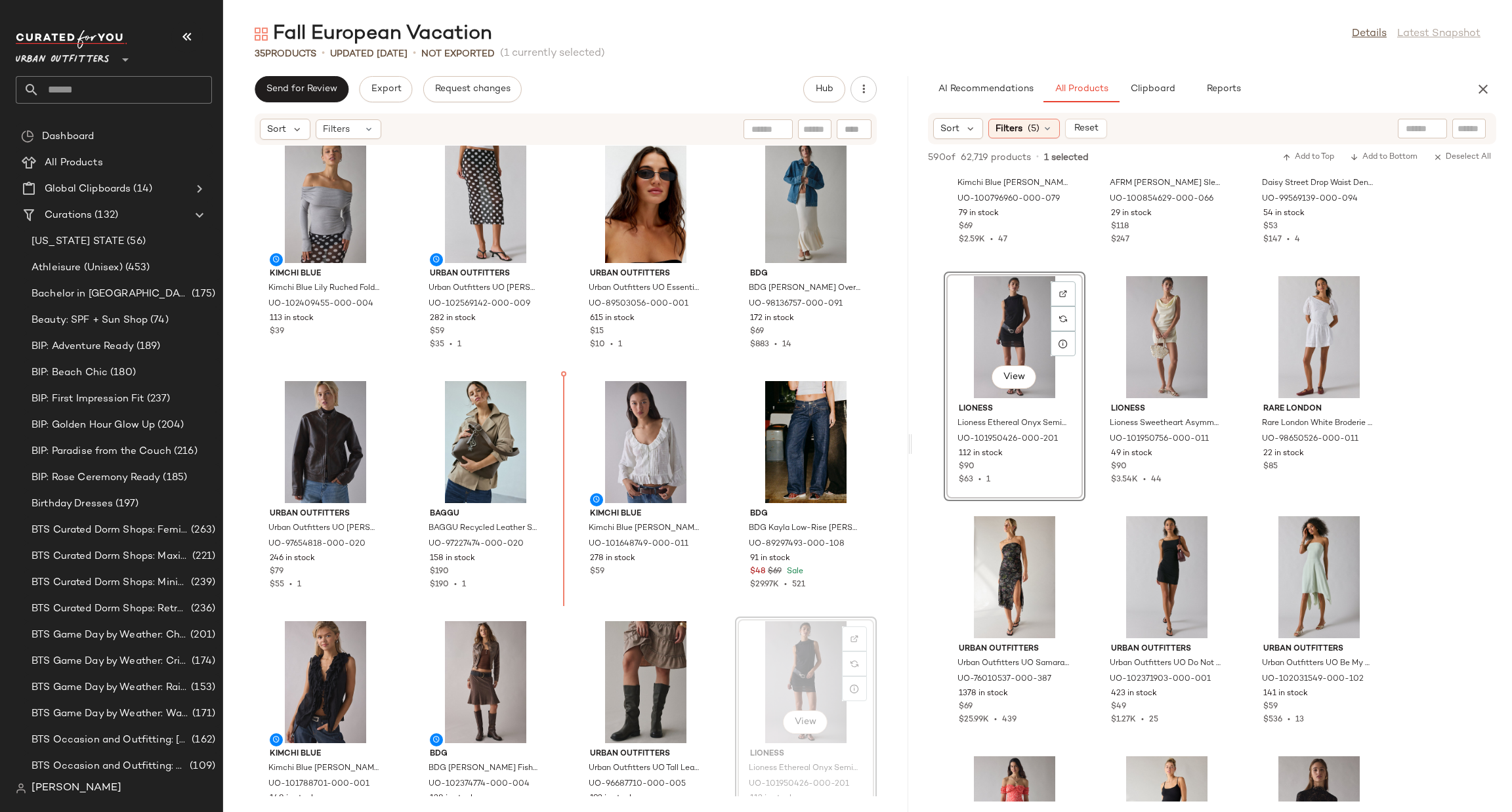
scroll to position [12, 0]
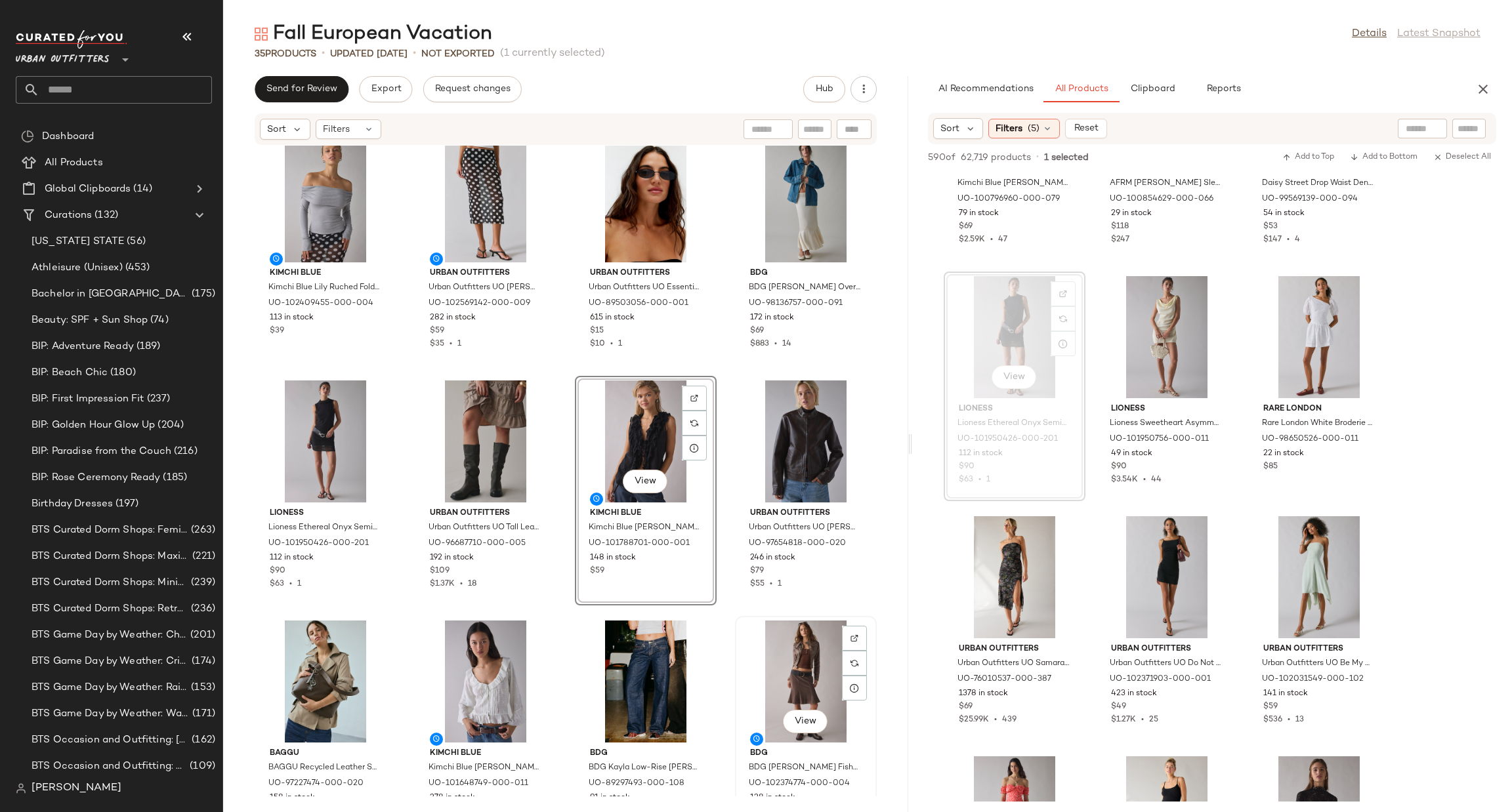
scroll to position [13, 0]
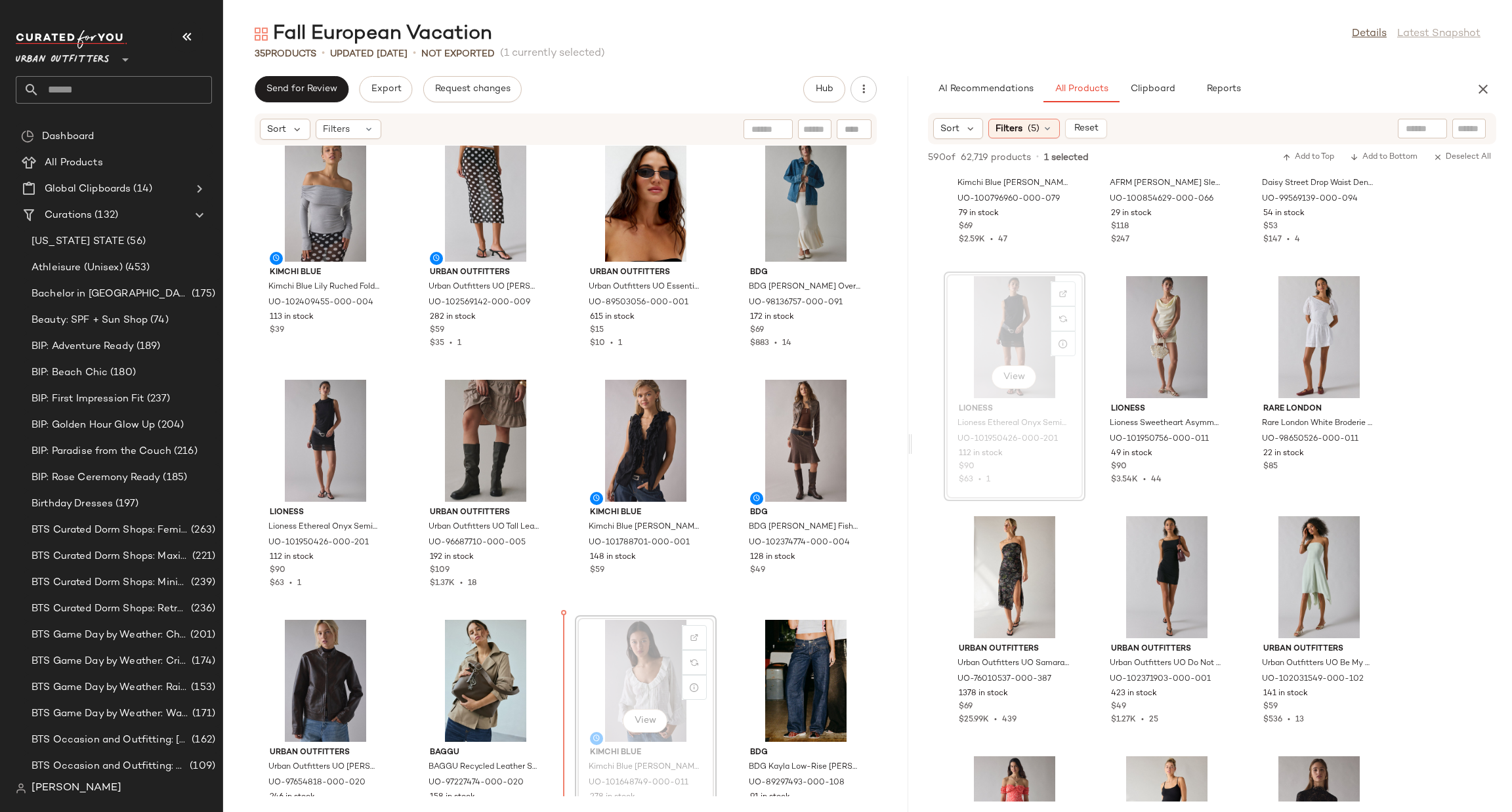
scroll to position [17, 0]
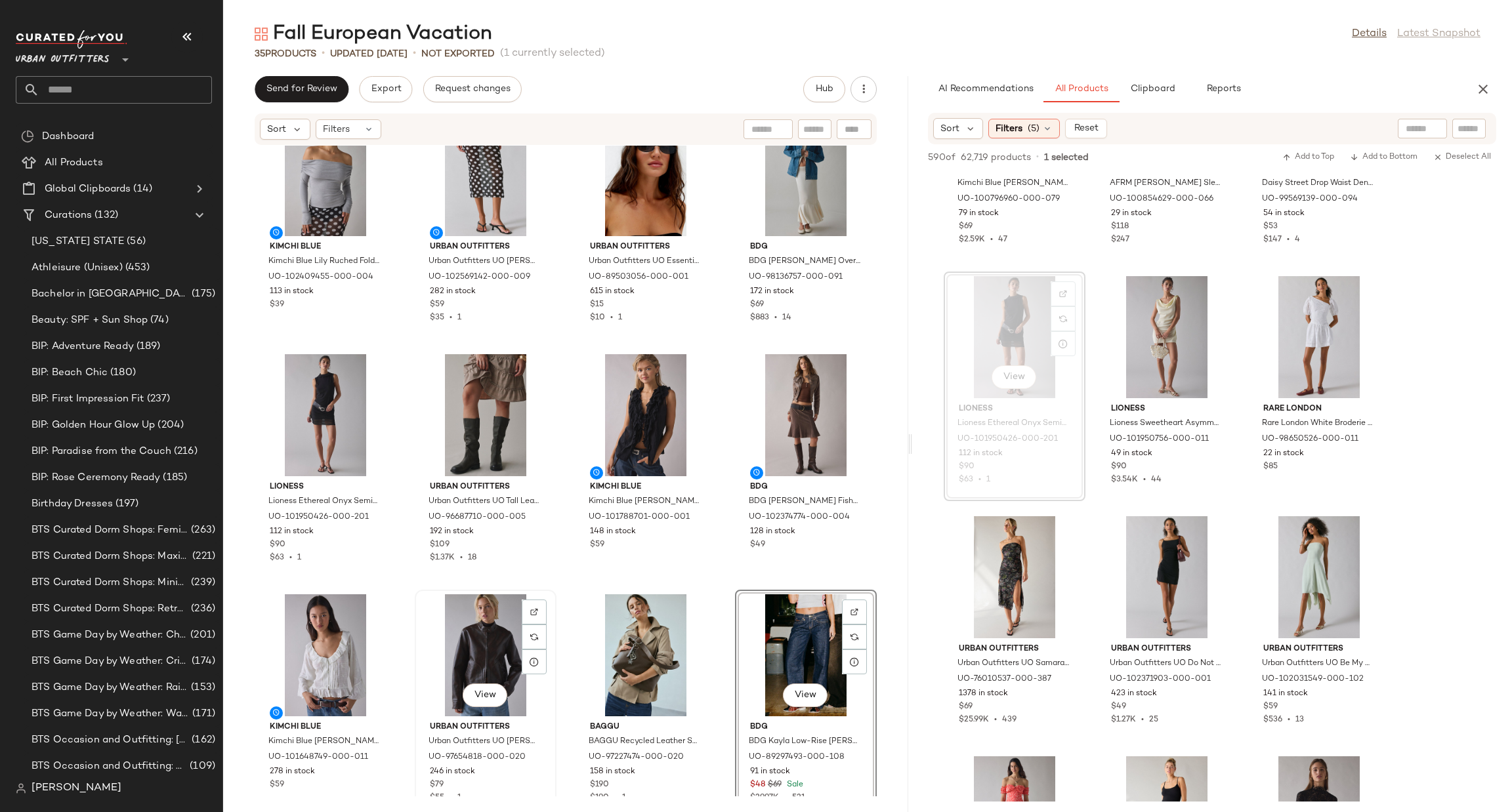
scroll to position [42, 0]
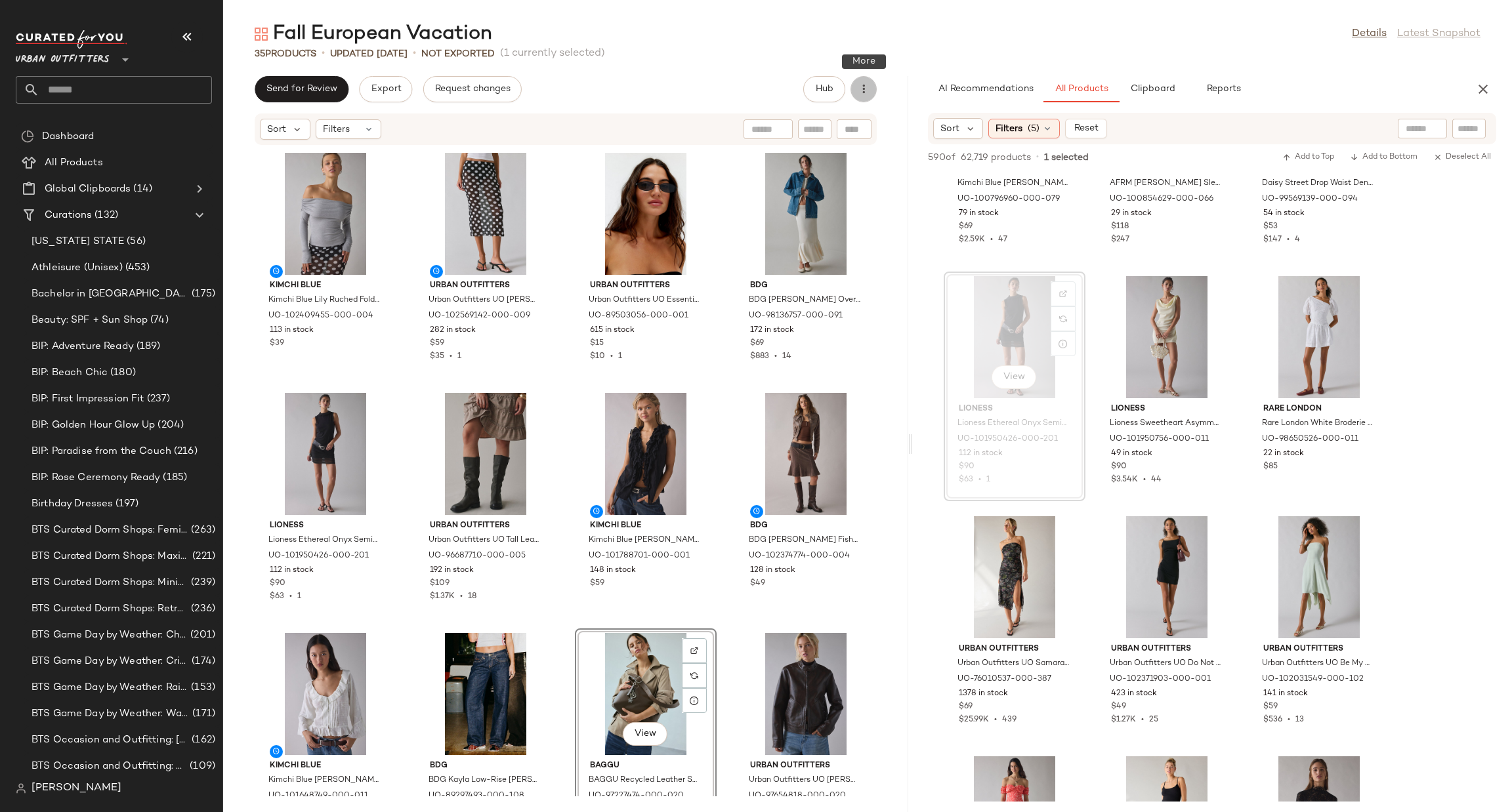
click at [863, 79] on button "button" at bounding box center [863, 89] width 26 height 26
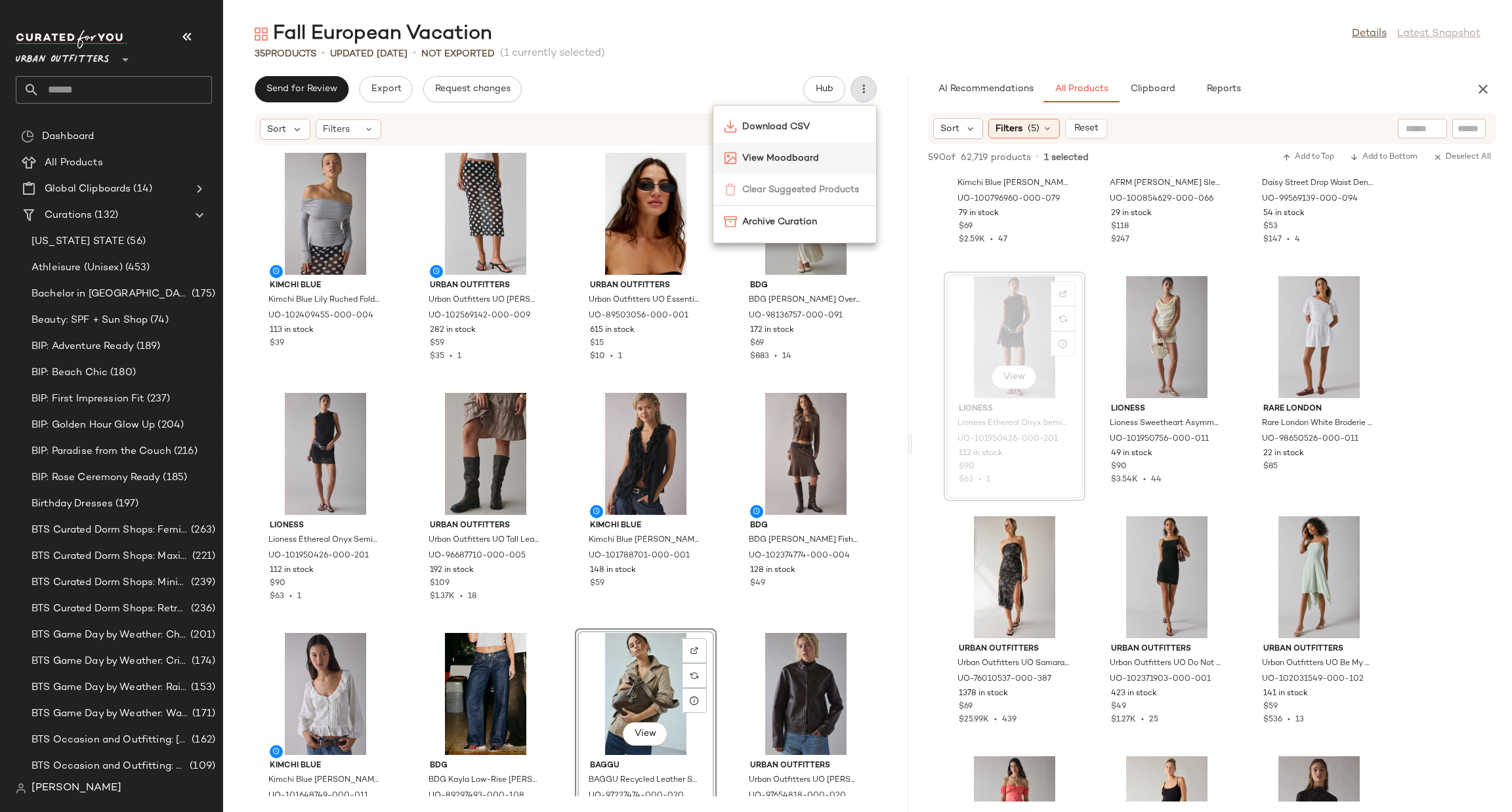
click at [817, 151] on span "View Moodboard" at bounding box center [804, 158] width 123 height 14
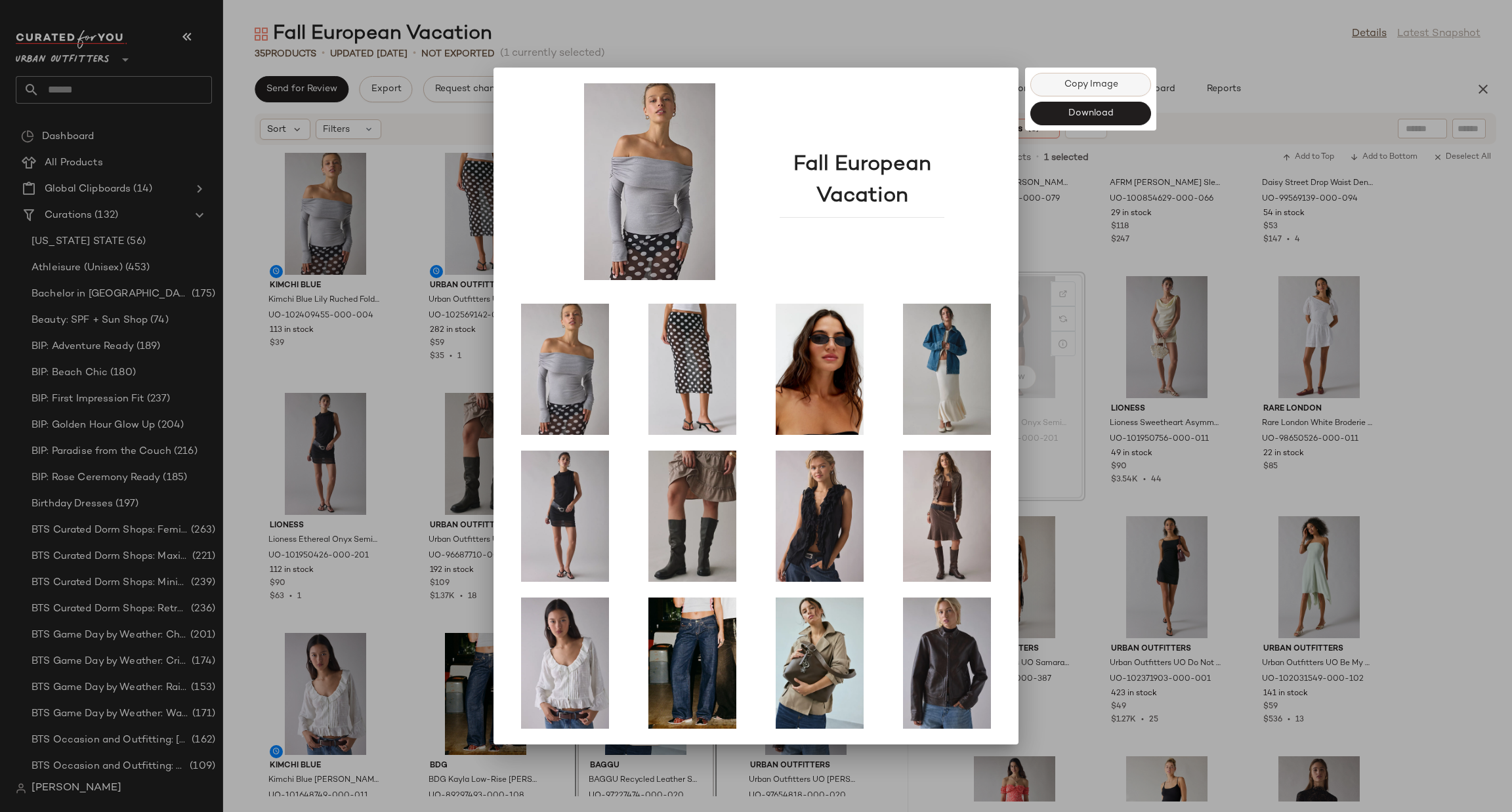
click at [1078, 78] on button "Copy Image" at bounding box center [1091, 84] width 121 height 23
click at [175, 88] on div at bounding box center [756, 406] width 1512 height 812
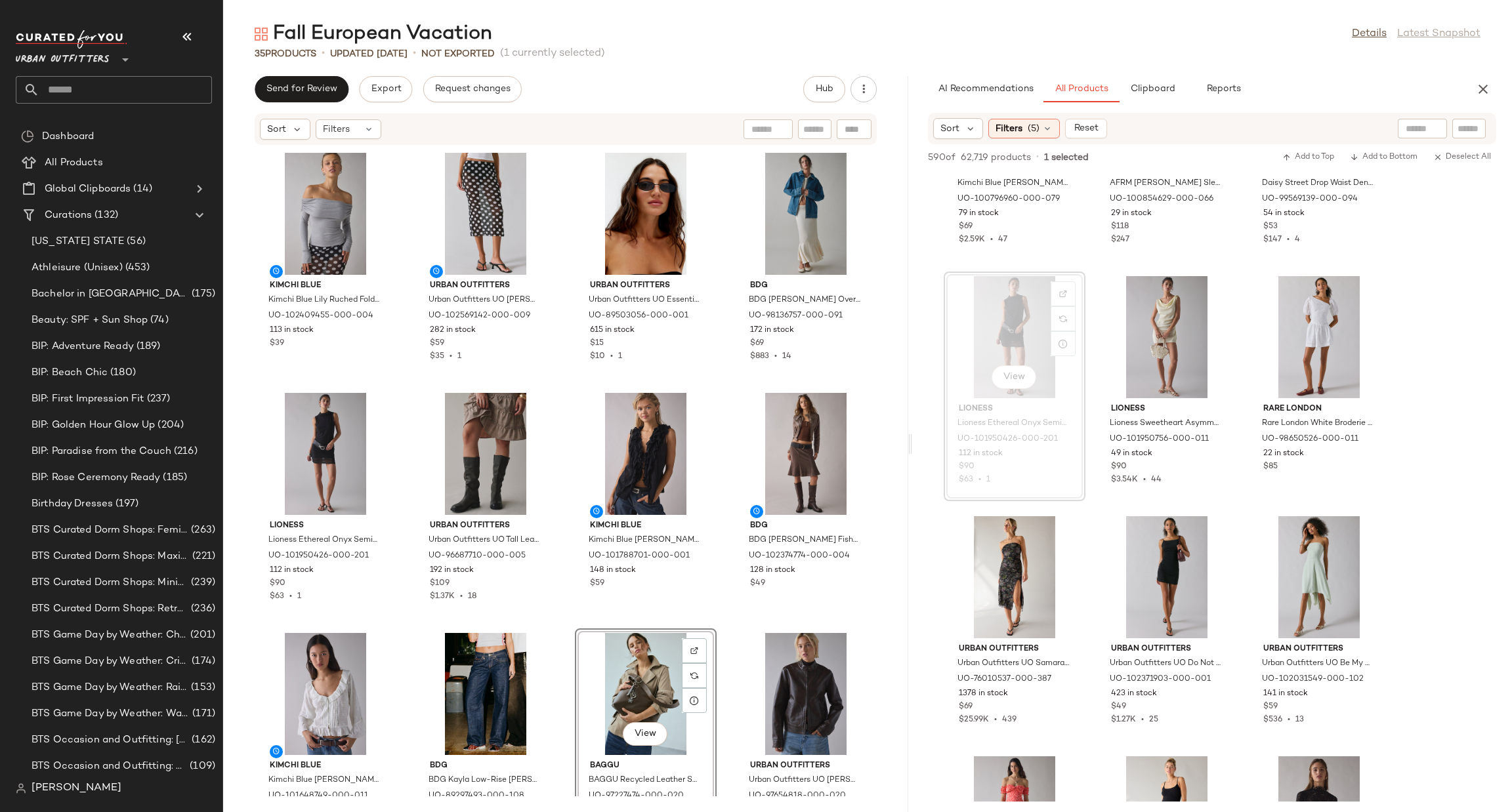
click at [115, 52] on div "Urban Outfitters **" at bounding box center [66, 52] width 99 height 33
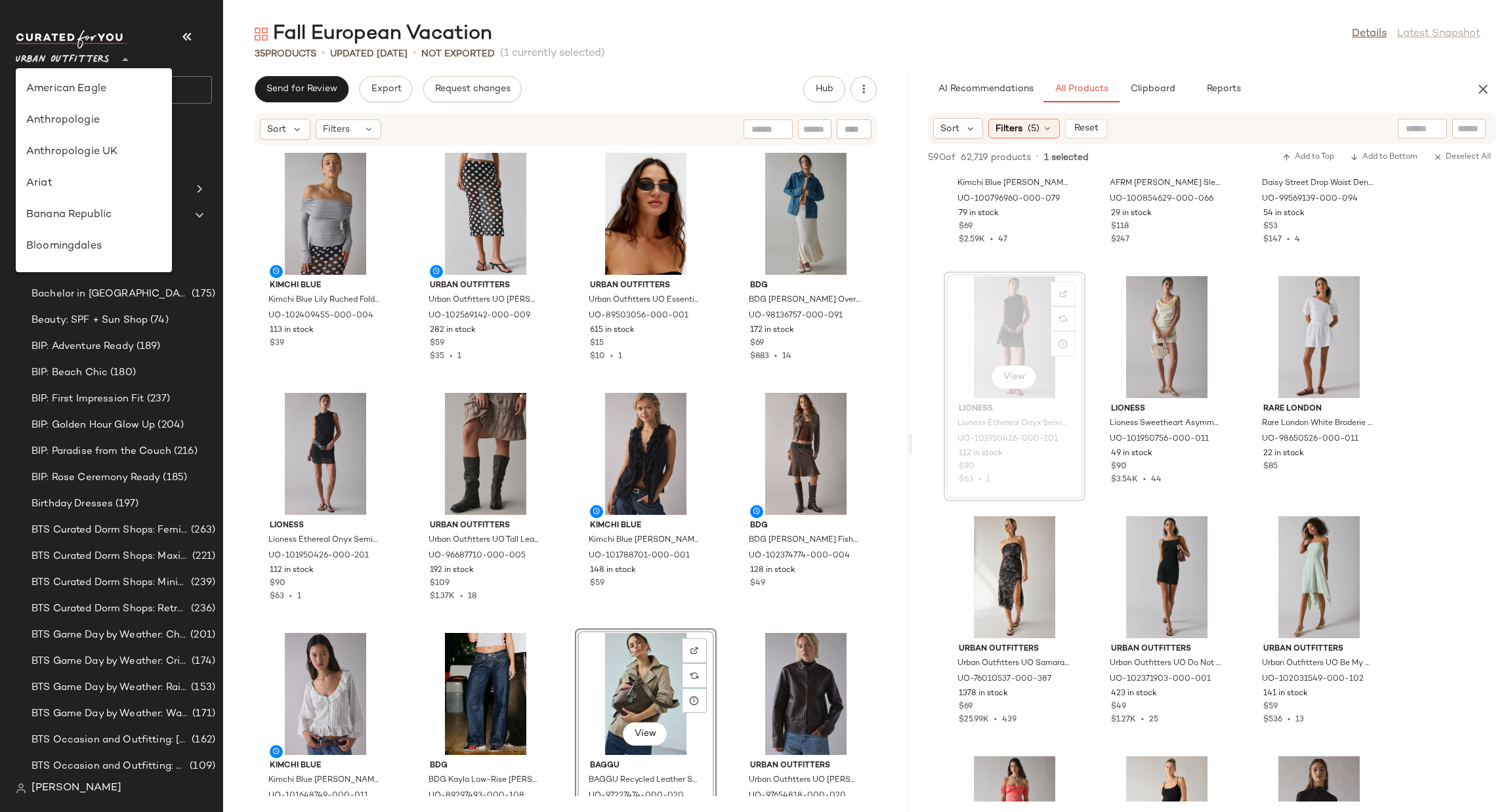
scroll to position [750, 0]
click at [149, 151] on div "Urban Outfitters UK" at bounding box center [94, 157] width 136 height 16
type input "**"
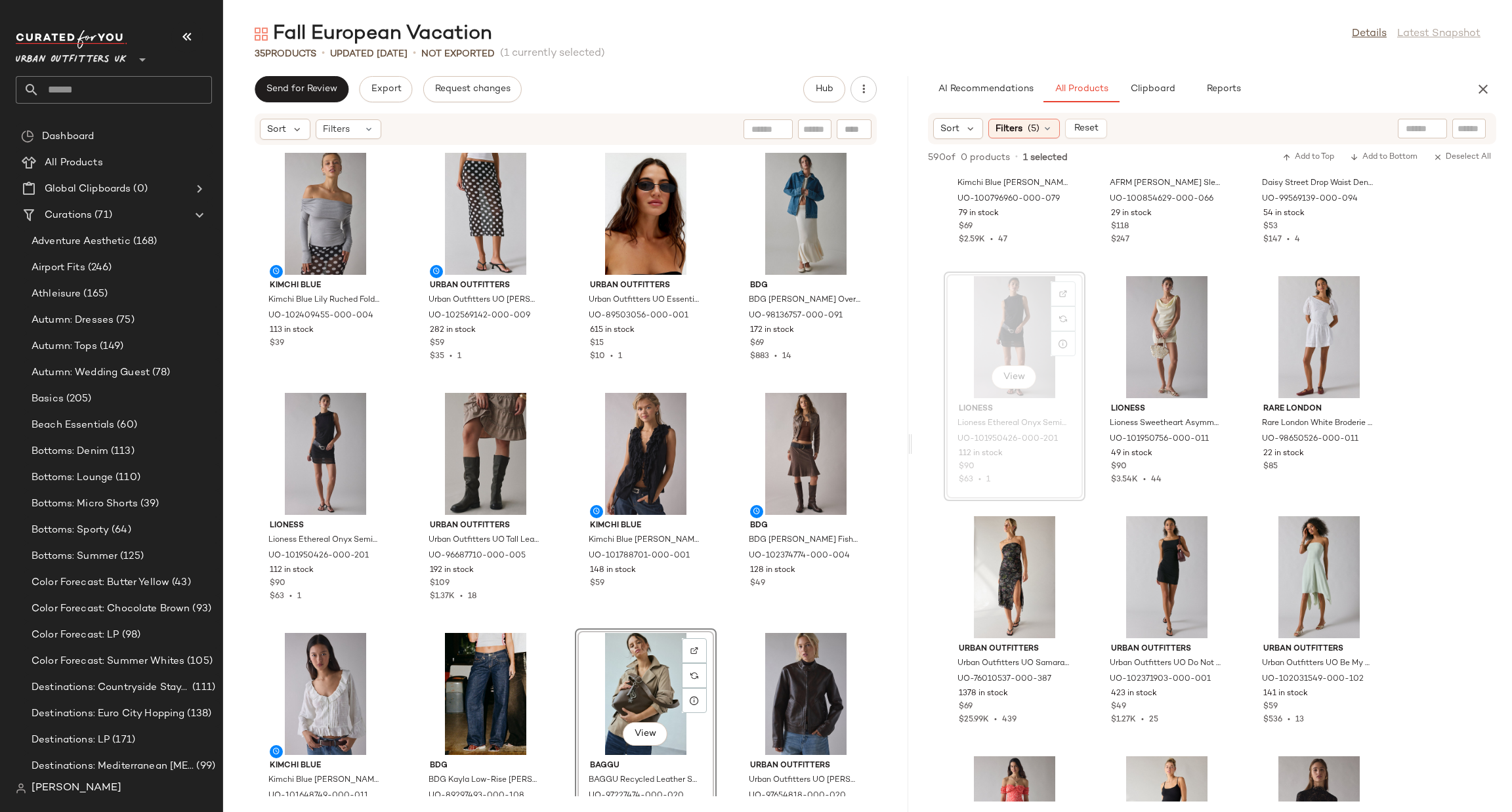
click at [138, 91] on input "text" at bounding box center [125, 90] width 173 height 28
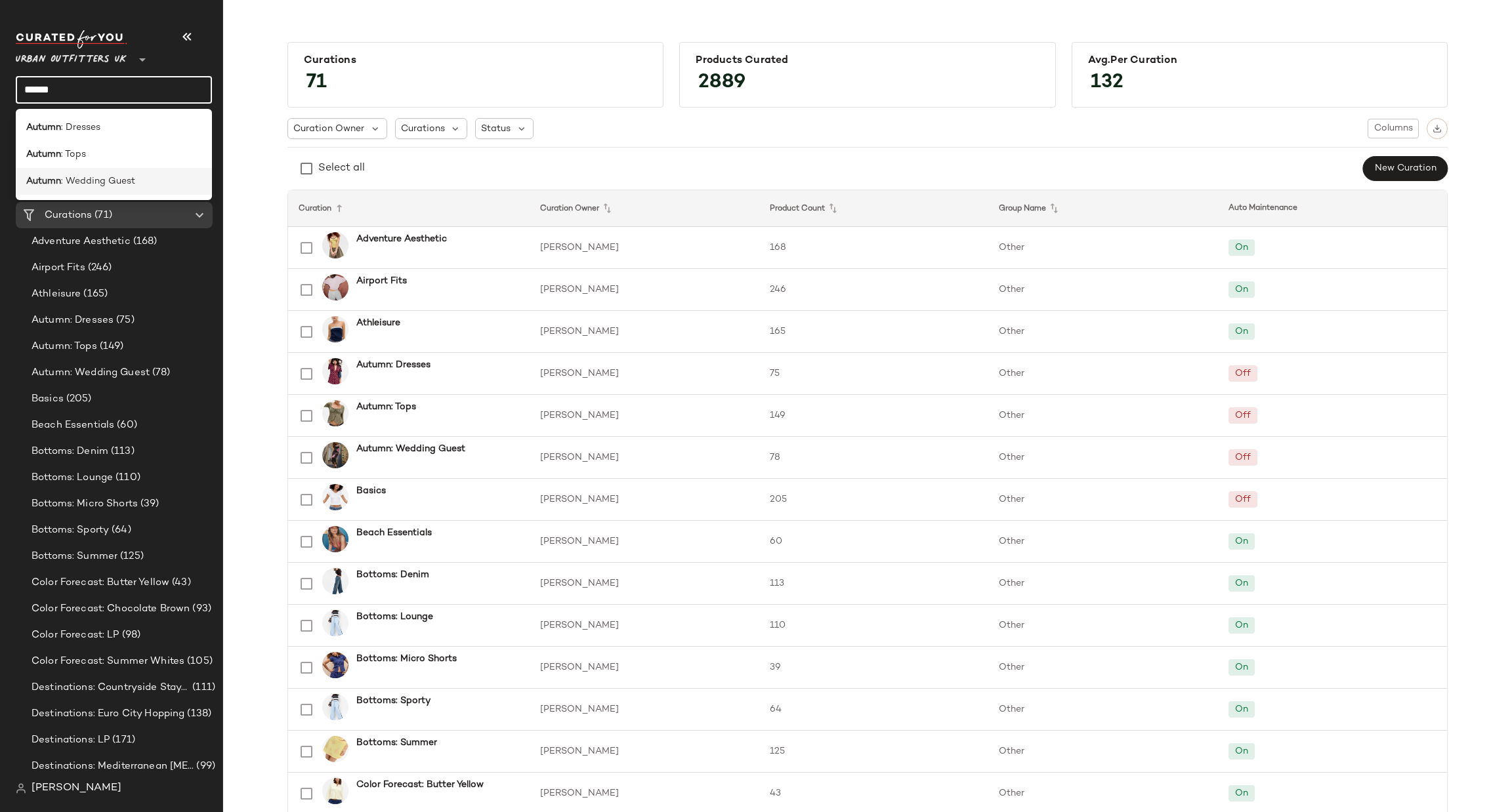
type input "******"
click at [172, 175] on div "Autumn : Wedding Guest" at bounding box center [114, 181] width 176 height 14
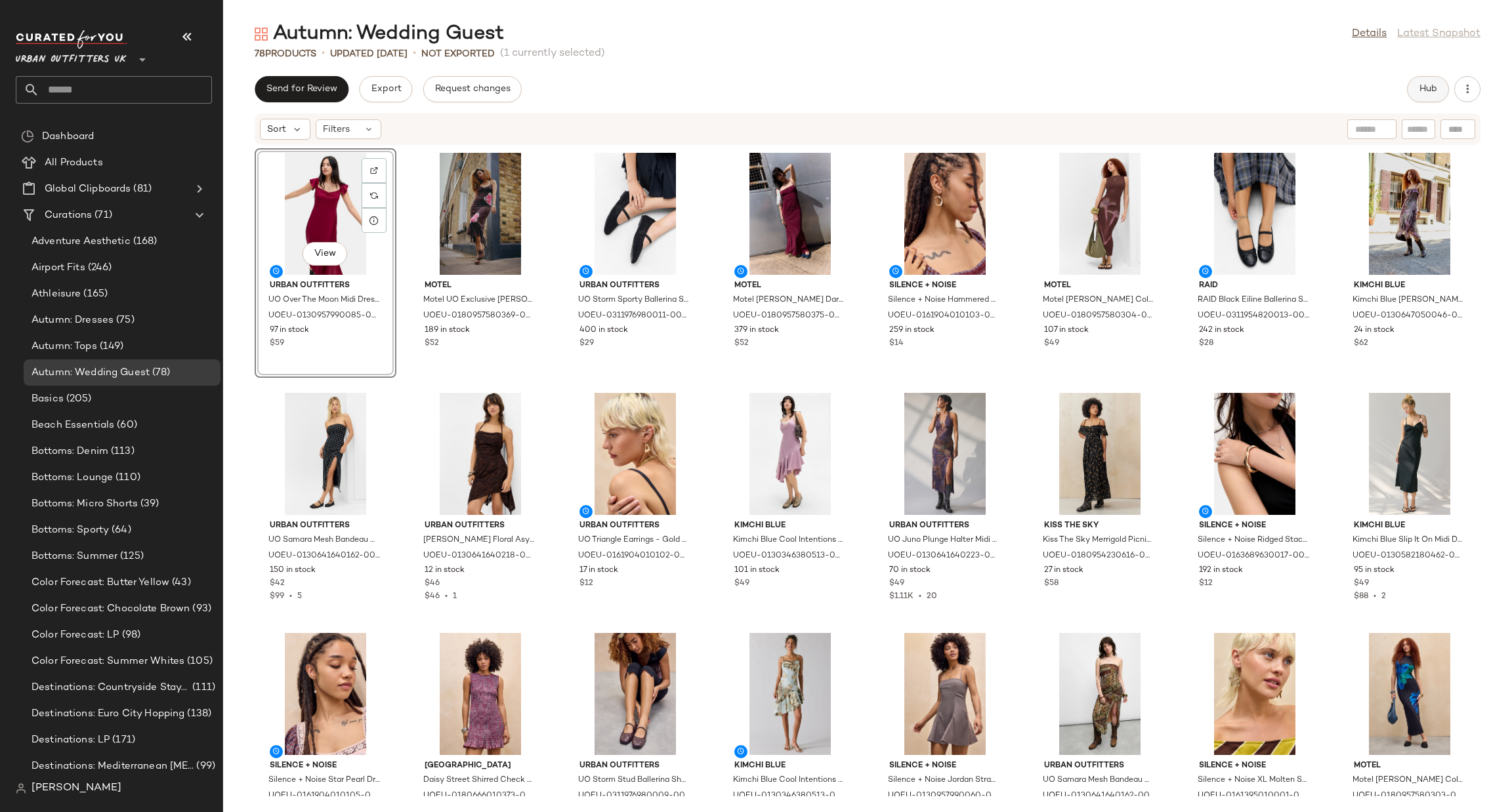
click at [1407, 91] on button "Hub" at bounding box center [1428, 89] width 42 height 26
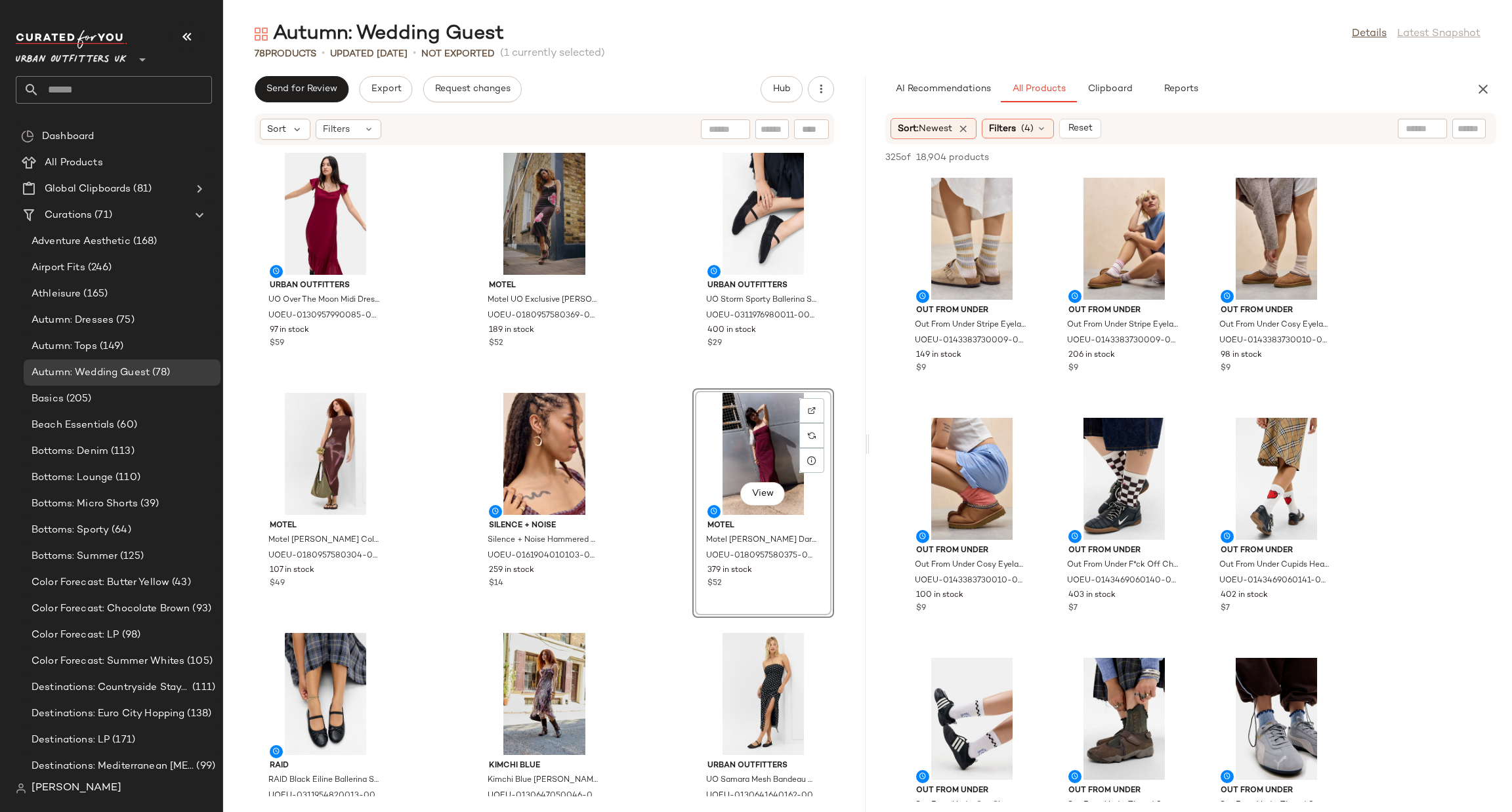
scroll to position [197, 0]
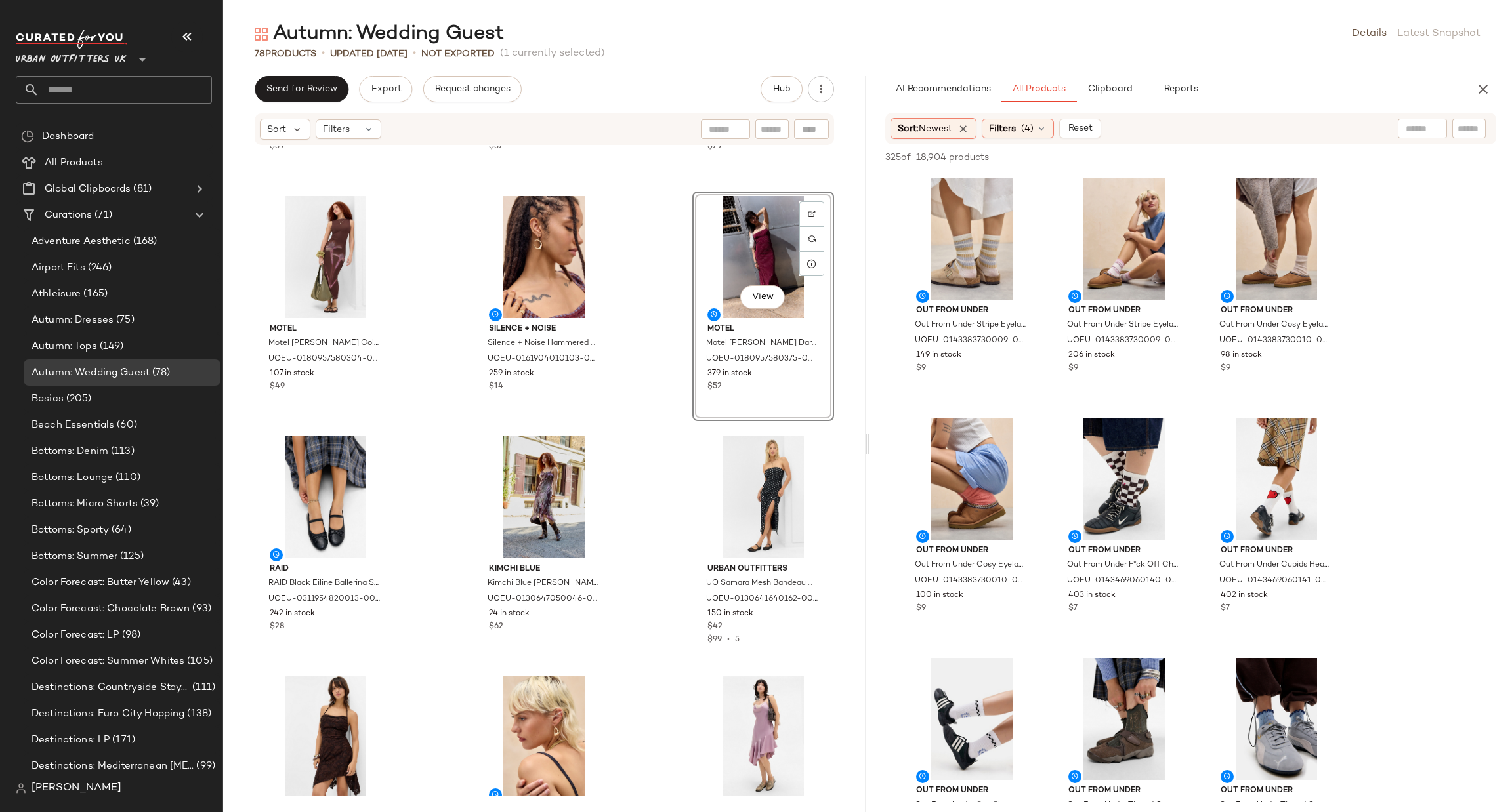
click at [1417, 127] on input "text" at bounding box center [1422, 129] width 34 height 14
type input "****"
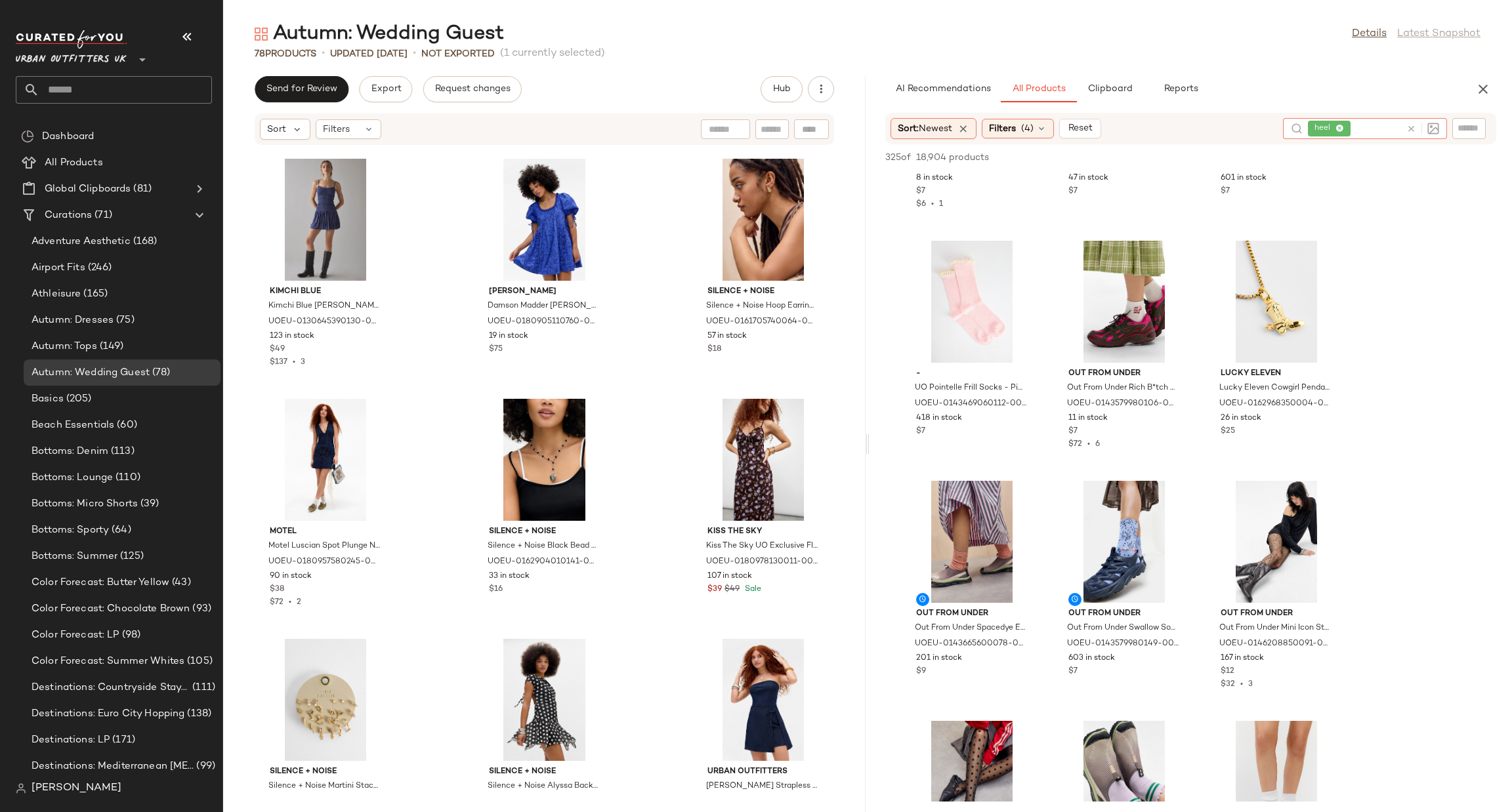
scroll to position [3823, 0]
